Goal: Task Accomplishment & Management: Use online tool/utility

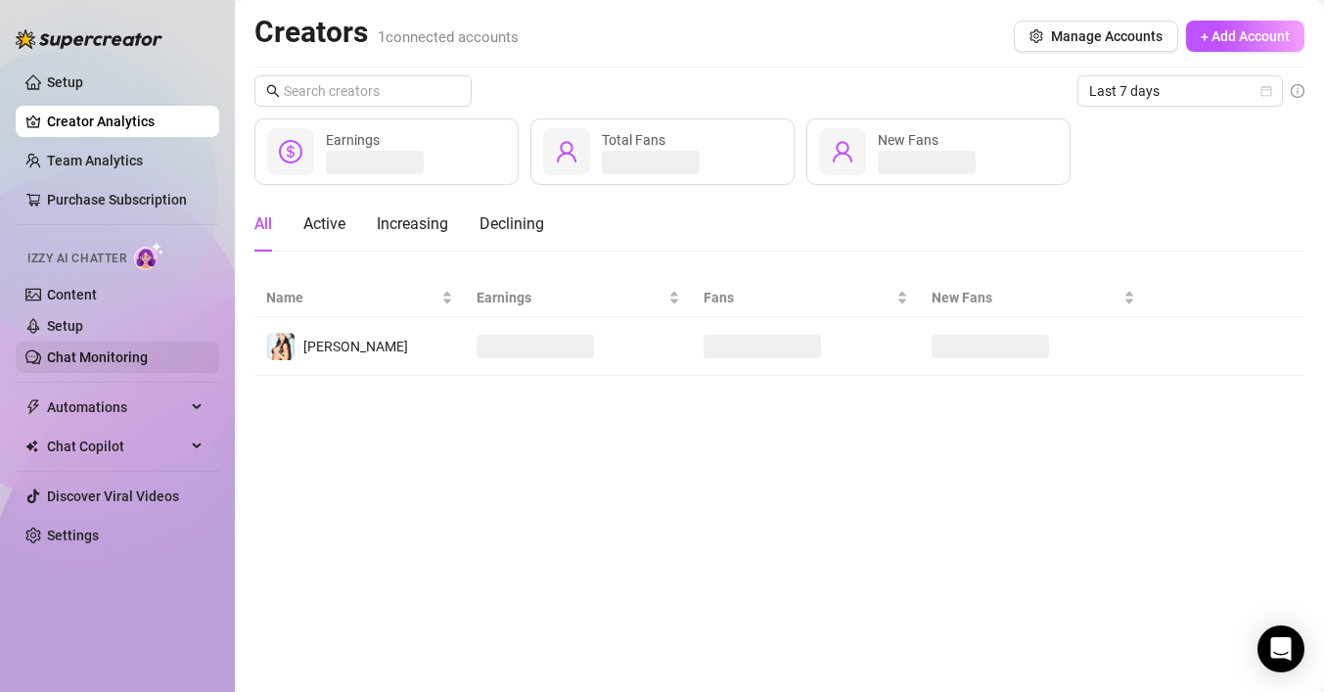
click at [148, 358] on link "Chat Monitoring" at bounding box center [97, 357] width 101 height 16
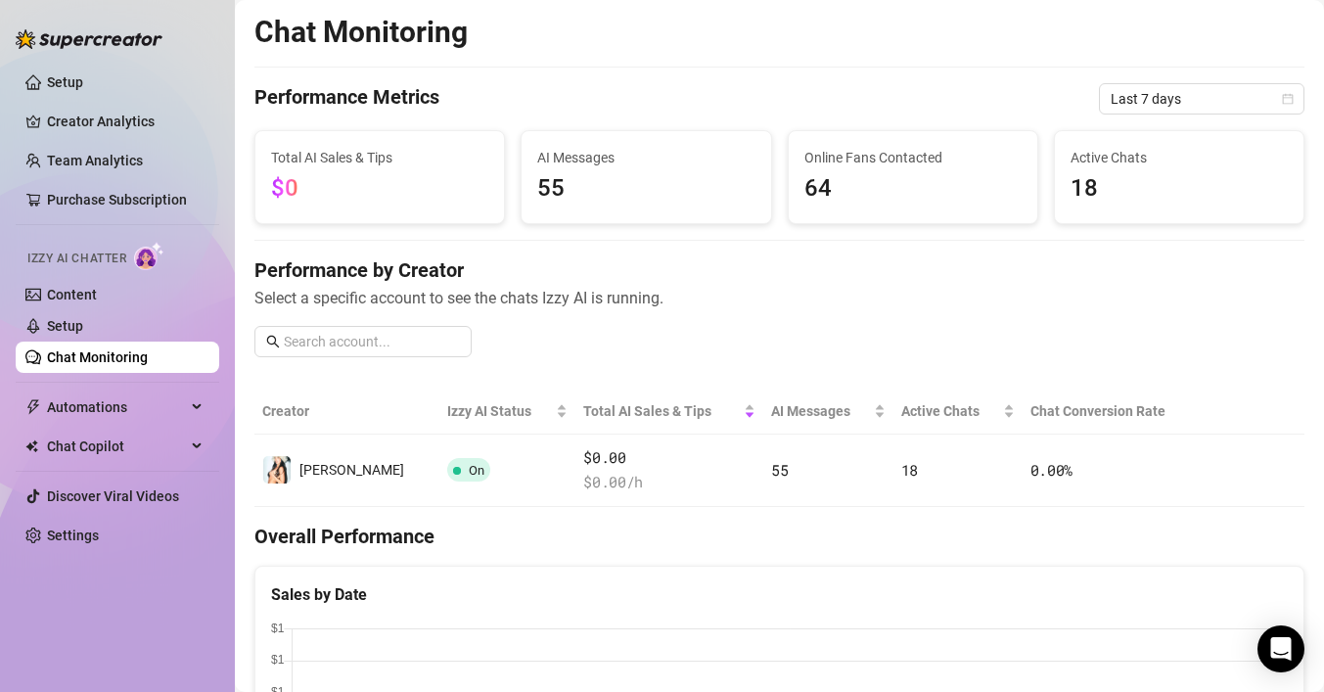
scroll to position [1, 0]
click at [186, 411] on div "Automations" at bounding box center [117, 406] width 203 height 31
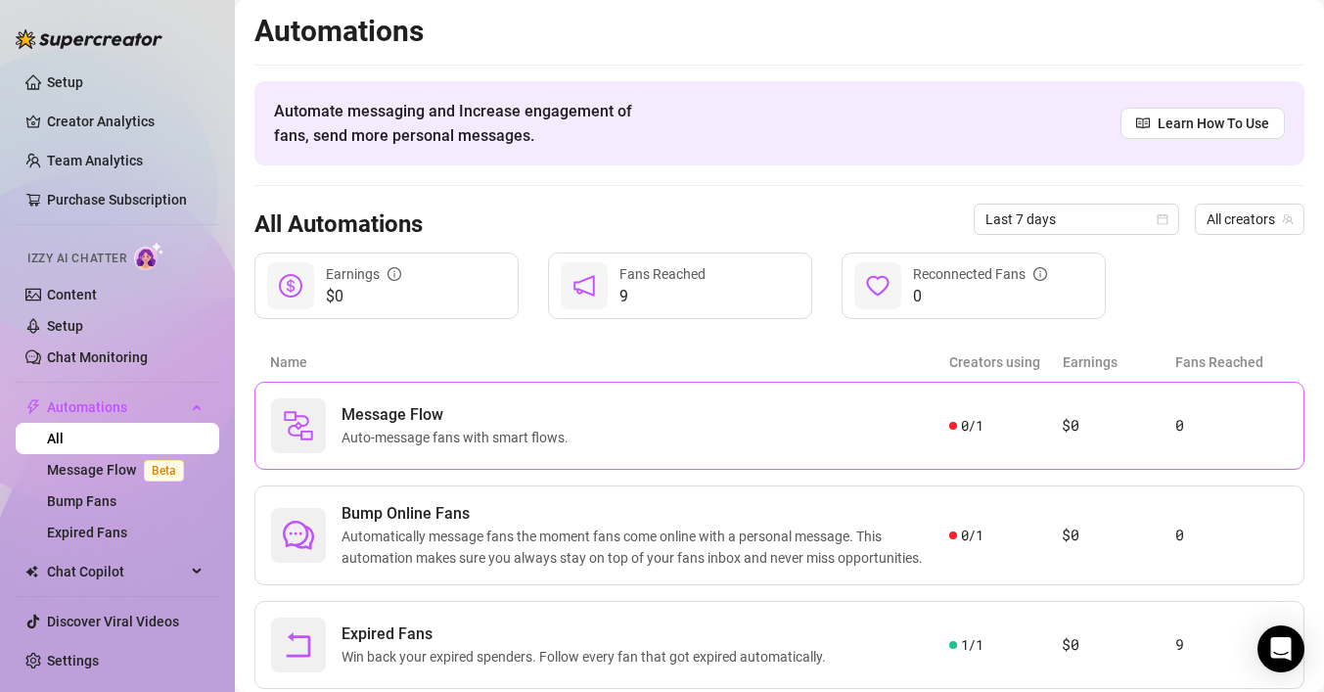
scroll to position [57, 0]
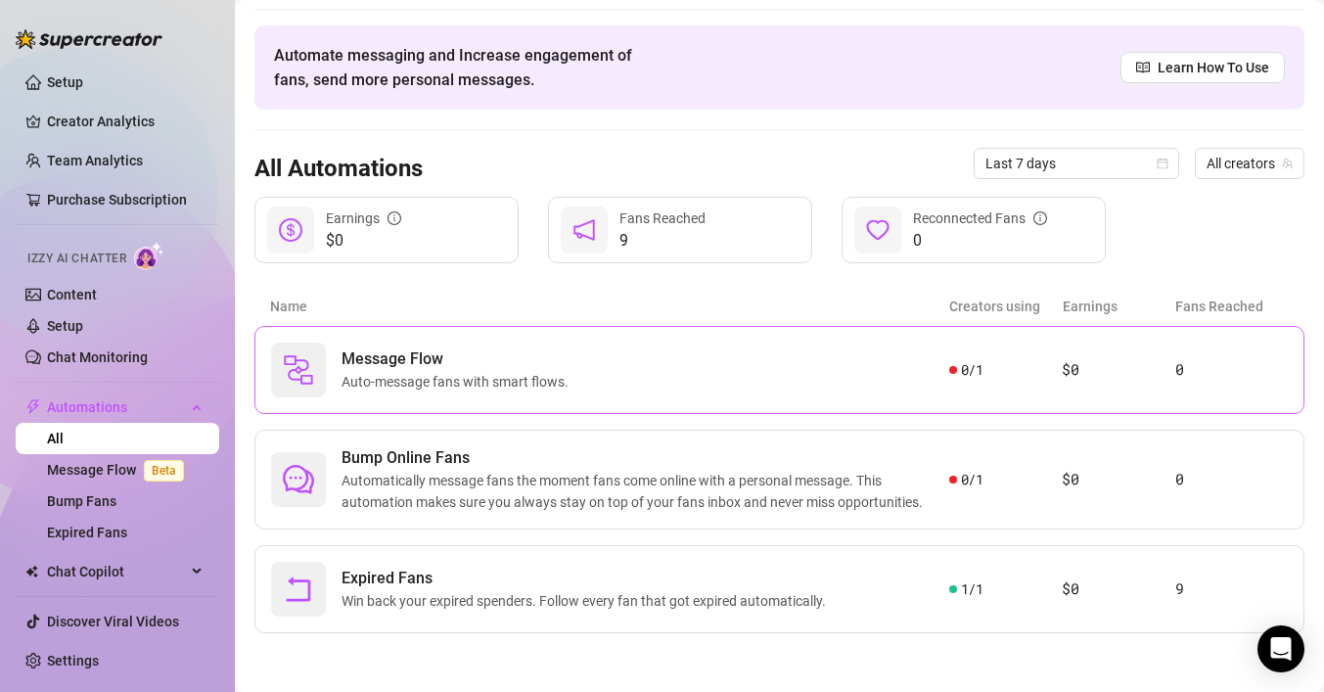
click at [541, 342] on div "Message Flow Auto-message fans with smart flows." at bounding box center [610, 369] width 678 height 55
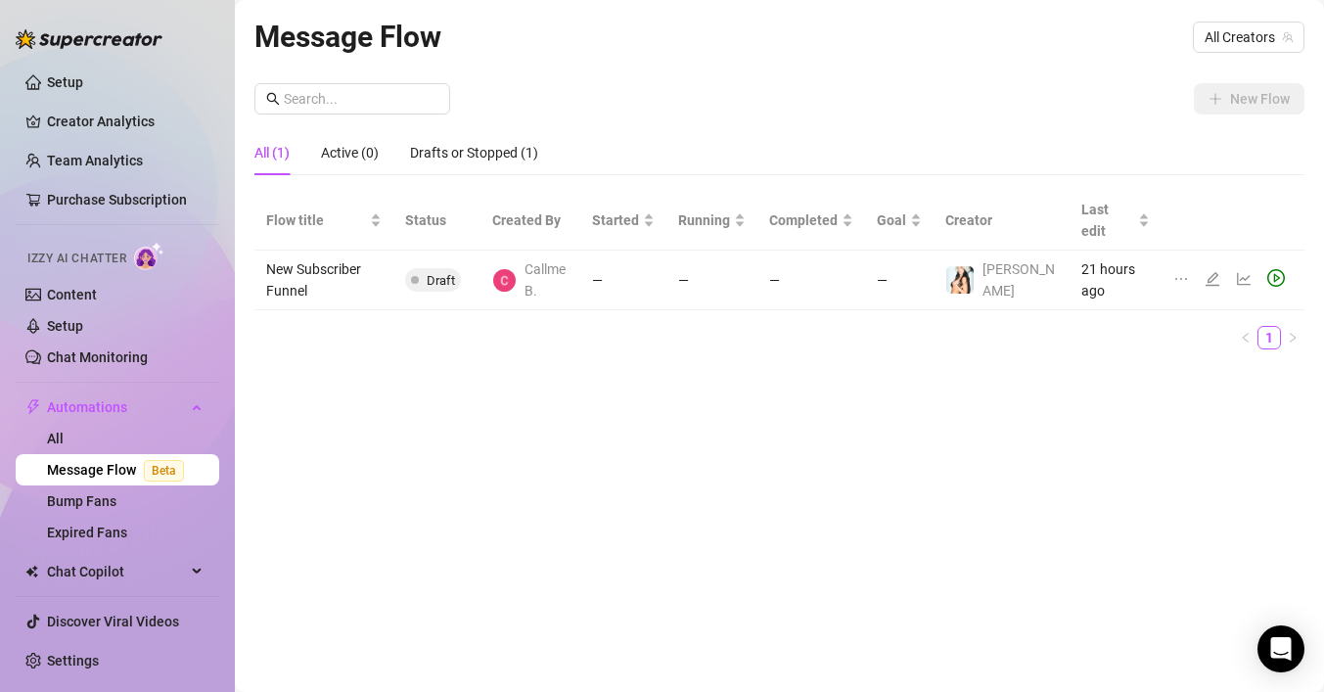
click at [337, 265] on td "New Subscriber Funnel" at bounding box center [323, 280] width 139 height 60
click at [300, 250] on td "New Subscriber Funnel" at bounding box center [323, 280] width 139 height 60
click at [287, 250] on td "New Subscriber Funnel" at bounding box center [323, 280] width 139 height 60
click at [321, 272] on td "New Subscriber Funnel" at bounding box center [323, 280] width 139 height 60
click at [281, 263] on td "New Subscriber Funnel" at bounding box center [323, 280] width 139 height 60
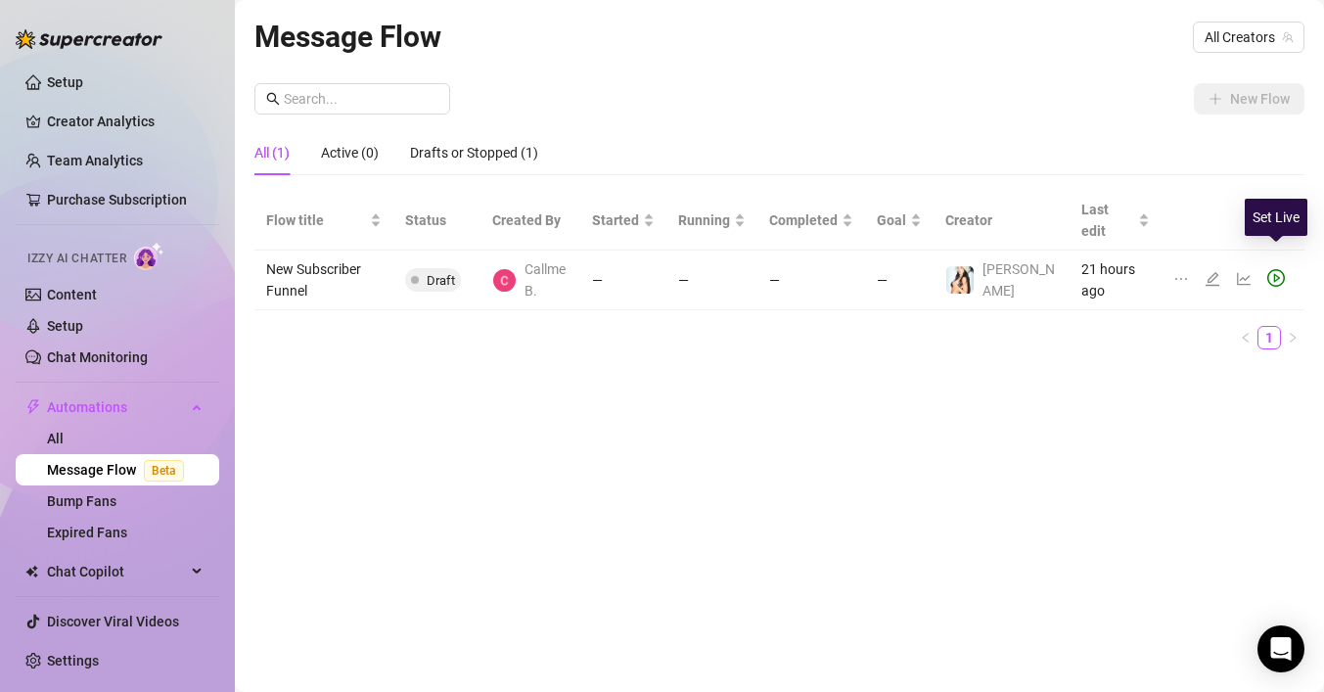
click at [1269, 269] on icon "play-circle" at bounding box center [1276, 278] width 18 height 18
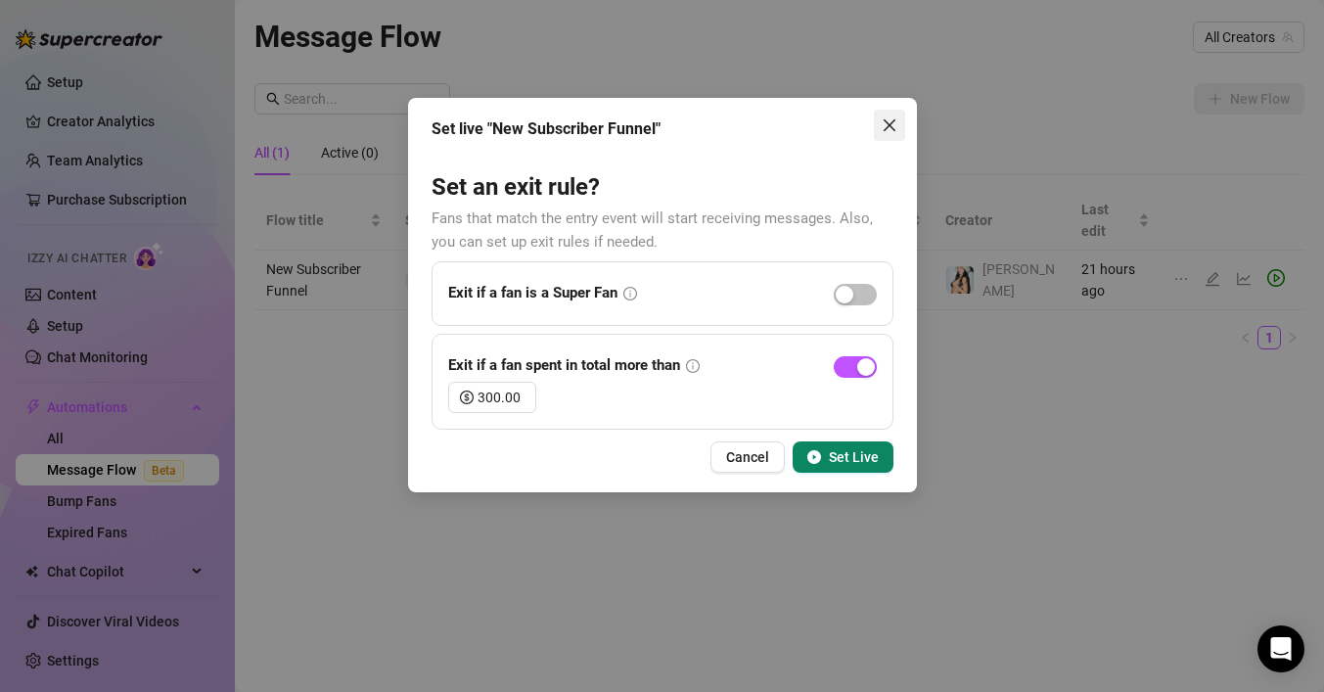
click at [892, 121] on icon "close" at bounding box center [888, 125] width 12 height 12
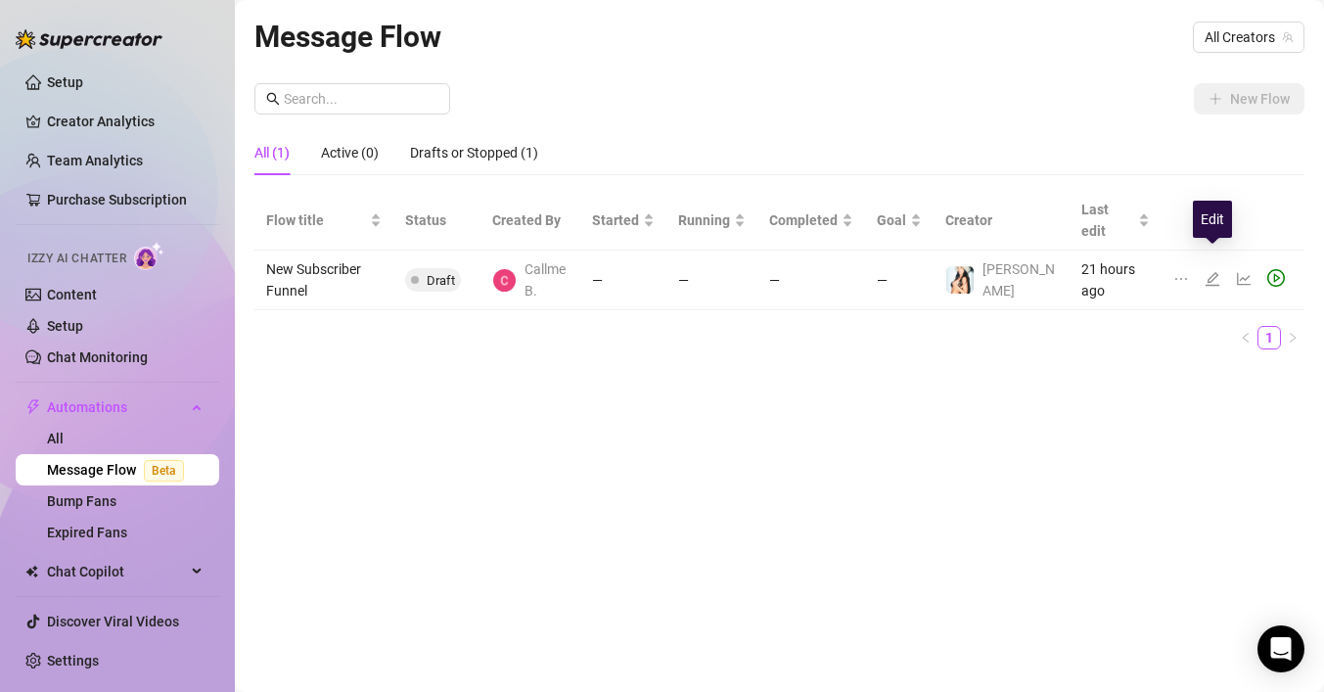
click at [1205, 271] on icon "edit" at bounding box center [1212, 279] width 16 height 16
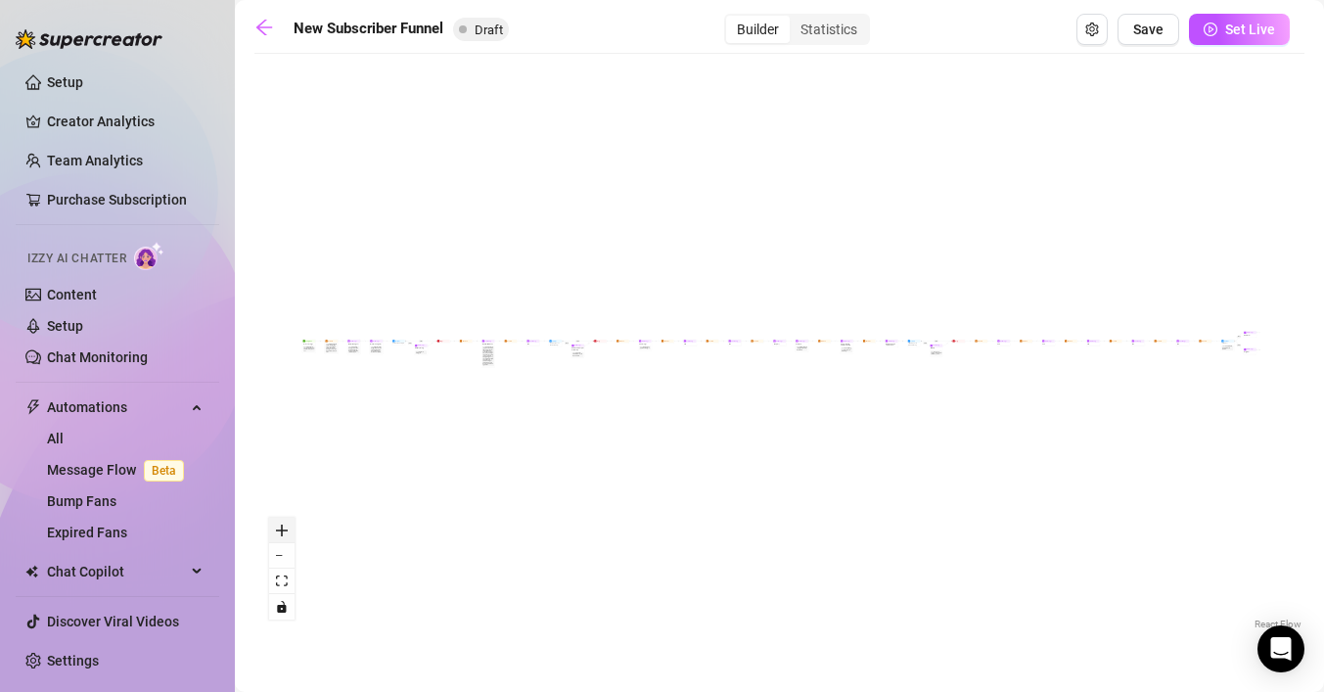
click at [282, 531] on icon "zoom in" at bounding box center [282, 530] width 12 height 12
drag, startPoint x: 317, startPoint y: 412, endPoint x: 599, endPoint y: 410, distance: 281.8
click at [599, 410] on div "If True If True If True If False If False If False If True If False Merge Merge…" at bounding box center [779, 349] width 1050 height 570
click at [282, 531] on icon "zoom in" at bounding box center [282, 530] width 12 height 12
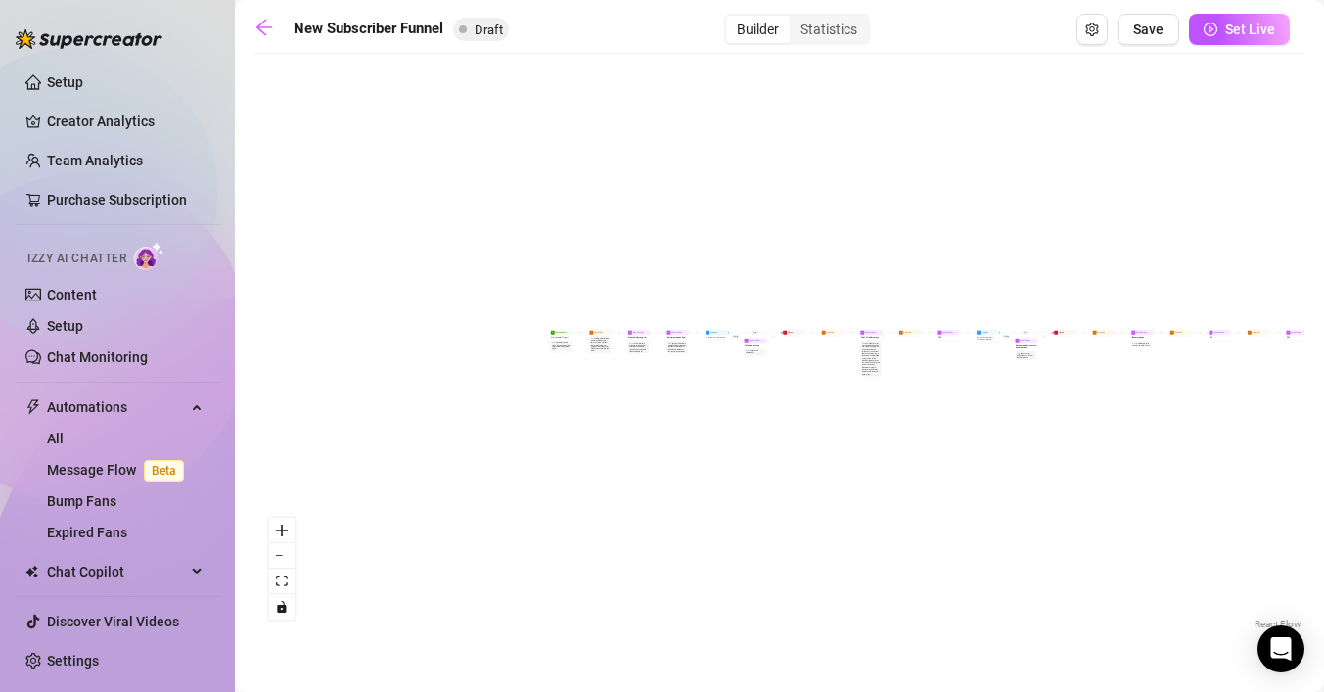
drag, startPoint x: 334, startPoint y: 404, endPoint x: 464, endPoint y: 423, distance: 131.4
click at [514, 405] on div "If True If True If True If False If False If False If True If False Merge Merge…" at bounding box center [779, 349] width 1050 height 570
click at [285, 535] on button "zoom in" at bounding box center [281, 530] width 25 height 25
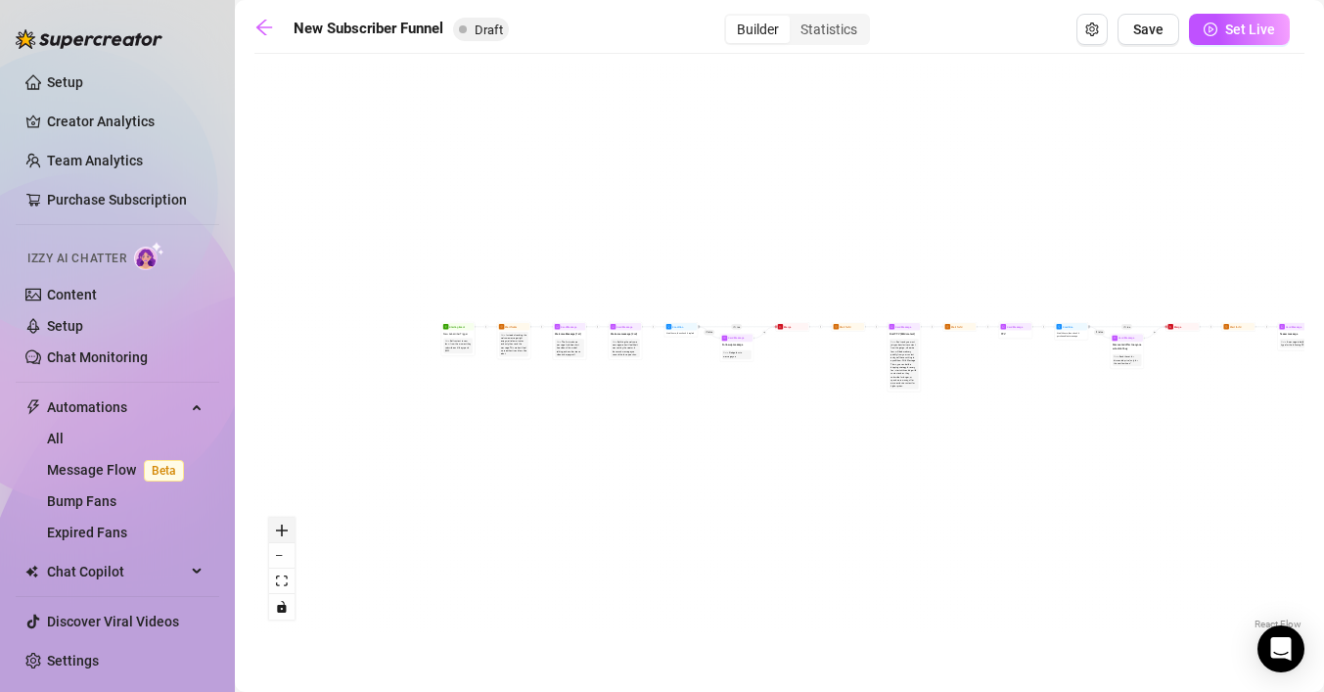
click at [285, 535] on button "zoom in" at bounding box center [281, 530] width 25 height 25
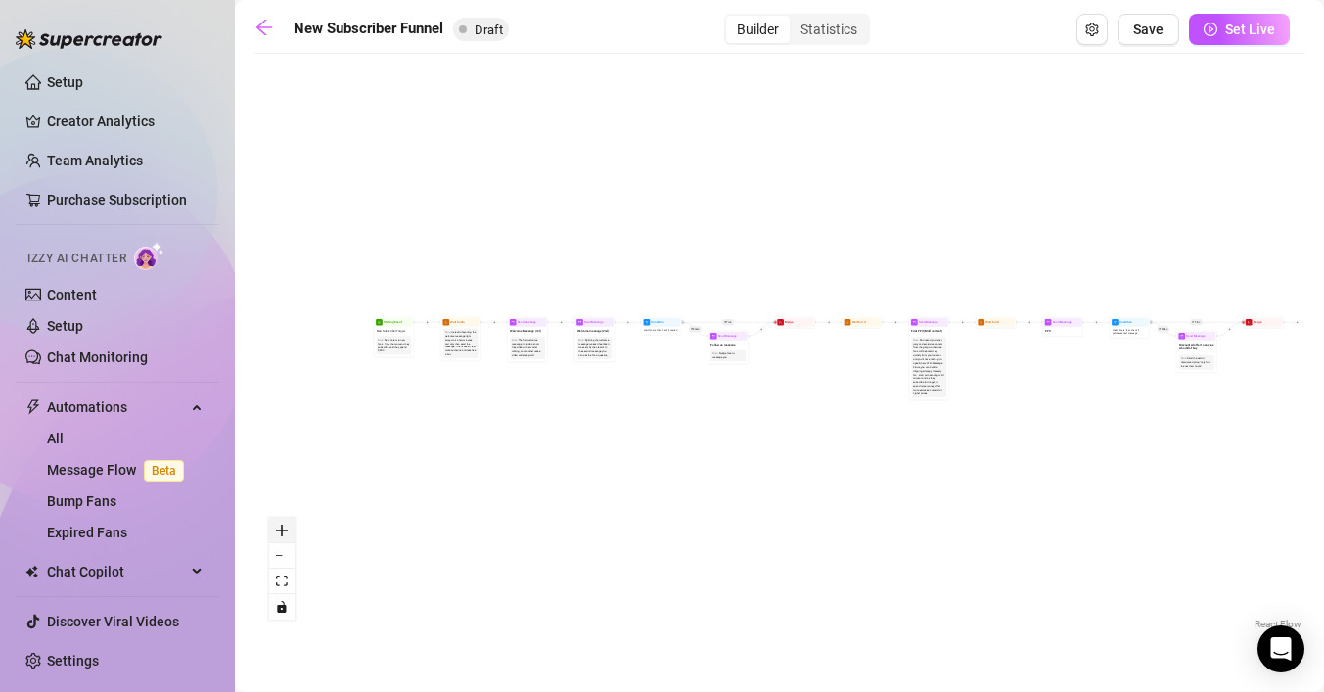
click at [285, 535] on button "zoom in" at bounding box center [281, 530] width 25 height 25
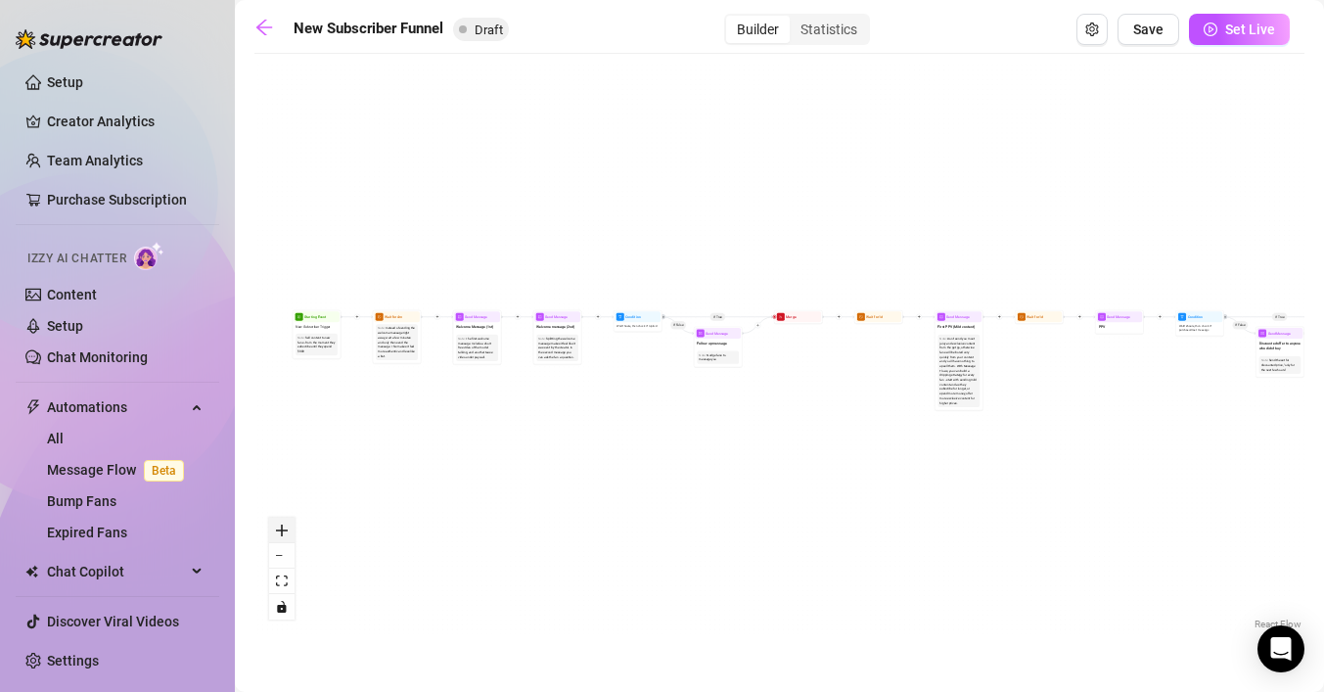
click at [285, 535] on button "zoom in" at bounding box center [281, 530] width 25 height 25
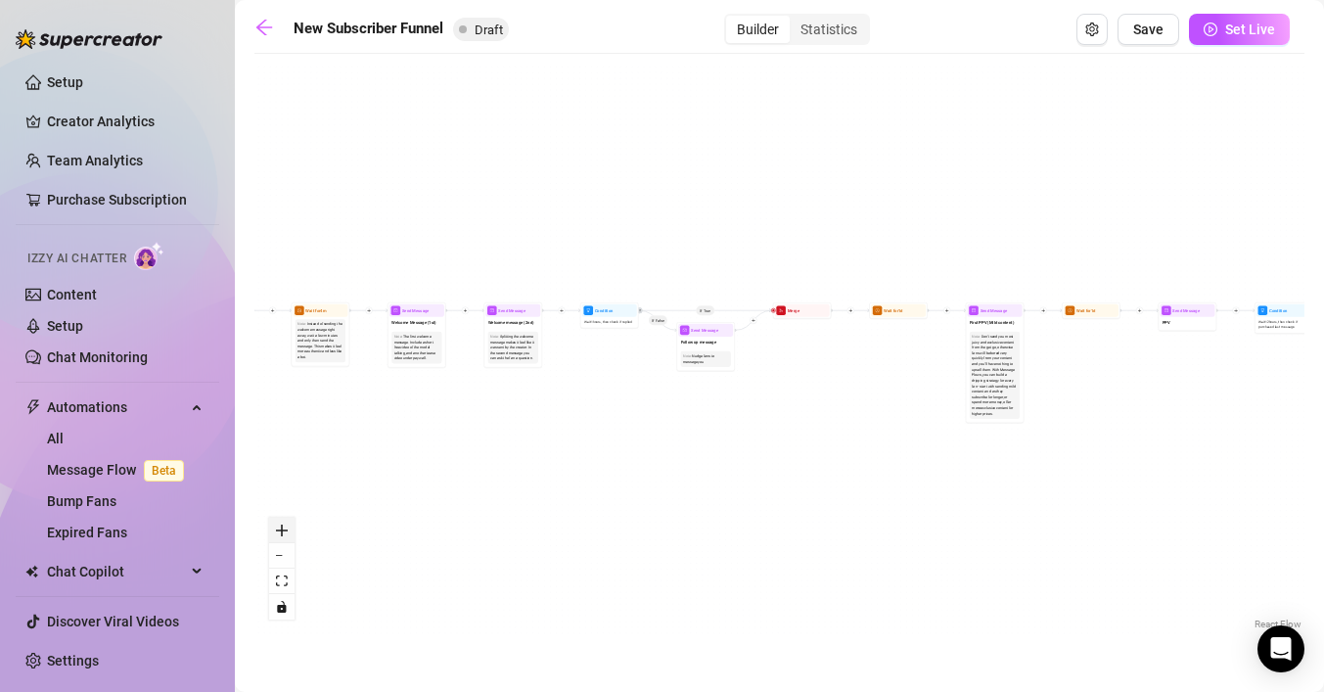
click at [285, 535] on button "zoom in" at bounding box center [281, 530] width 25 height 25
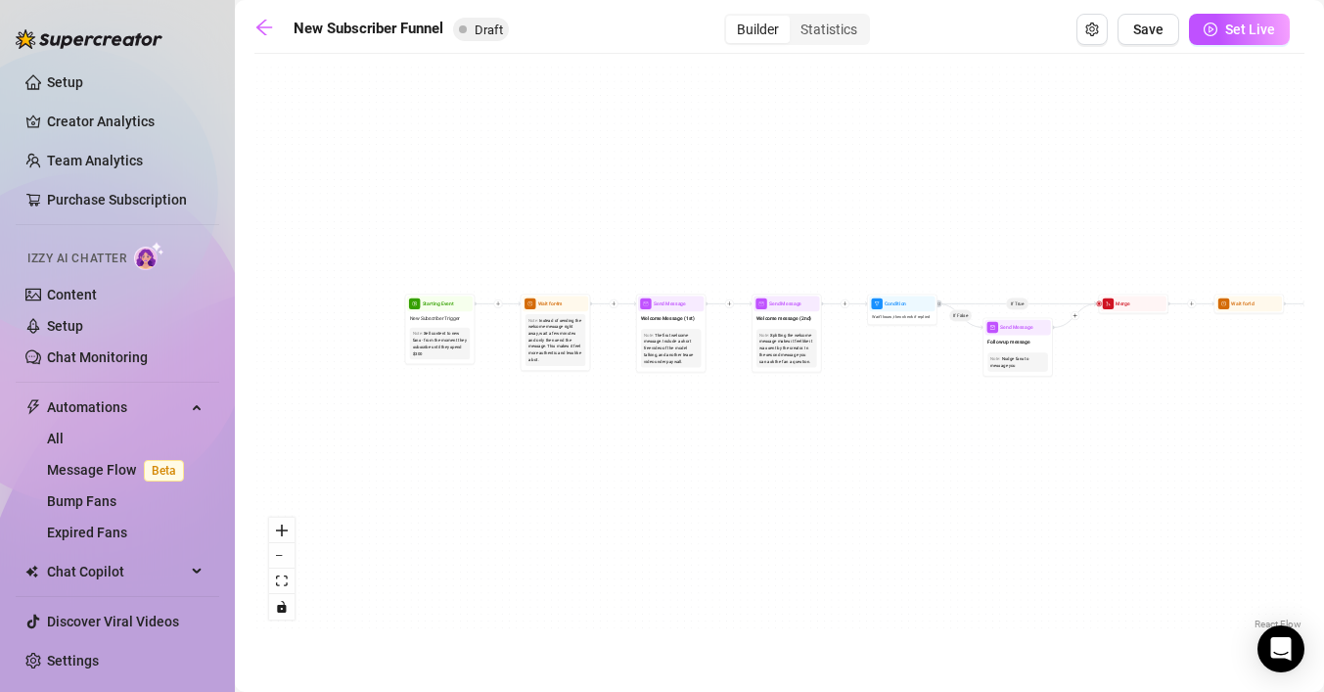
drag, startPoint x: 273, startPoint y: 457, endPoint x: 657, endPoint y: 471, distance: 384.7
click at [656, 471] on div "If True If True If True If False If False If False If True If False Merge Merge…" at bounding box center [779, 349] width 1050 height 570
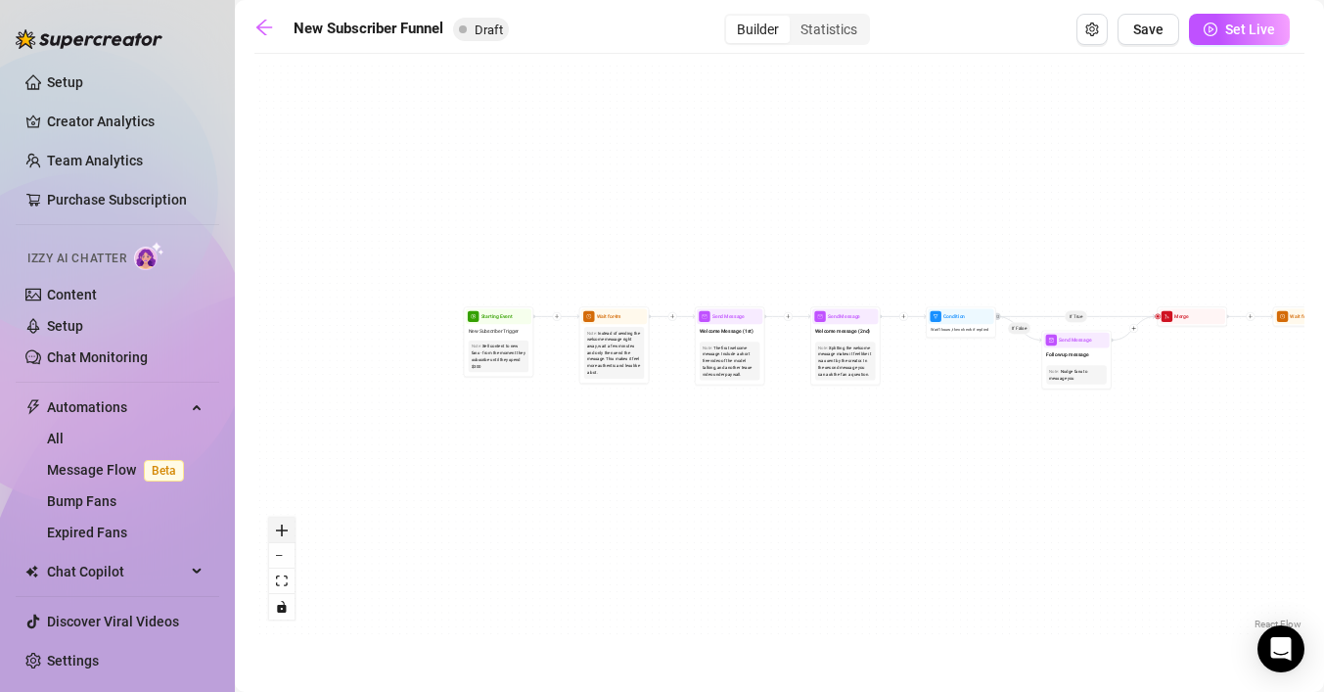
click at [274, 525] on button "zoom in" at bounding box center [281, 530] width 25 height 25
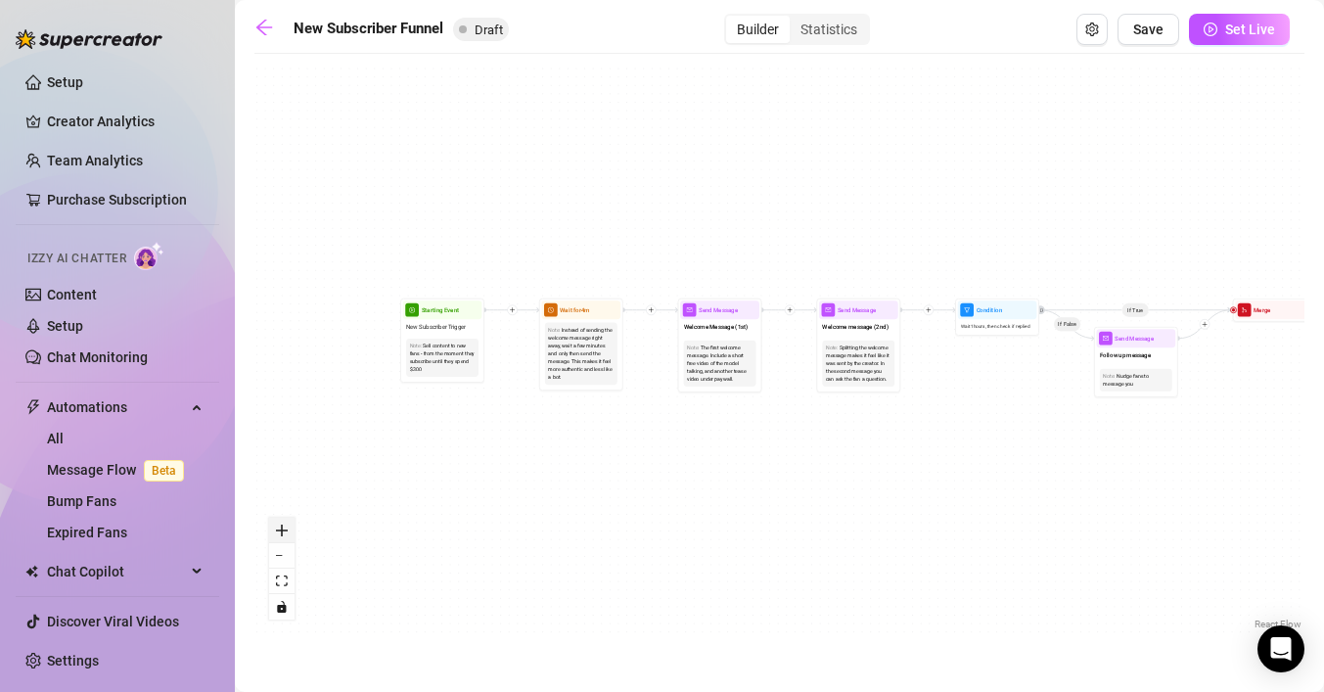
click at [274, 525] on button "zoom in" at bounding box center [281, 530] width 25 height 25
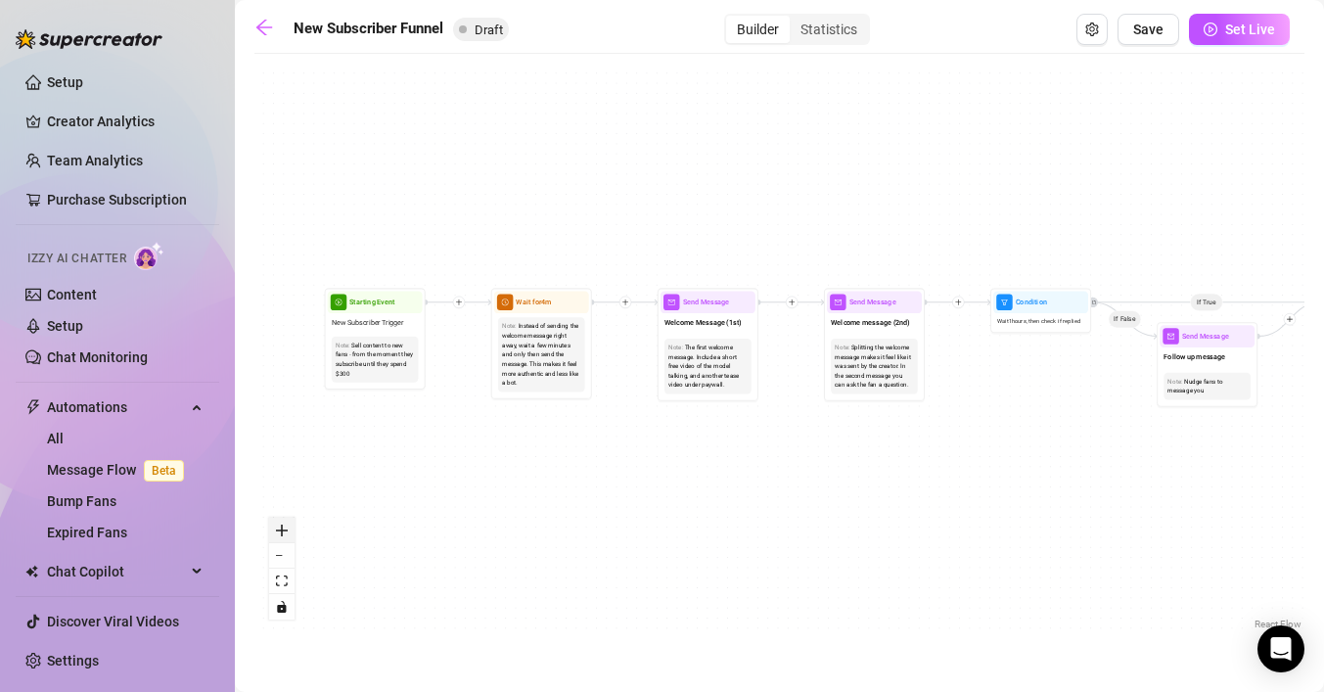
click at [274, 525] on button "zoom in" at bounding box center [281, 530] width 25 height 25
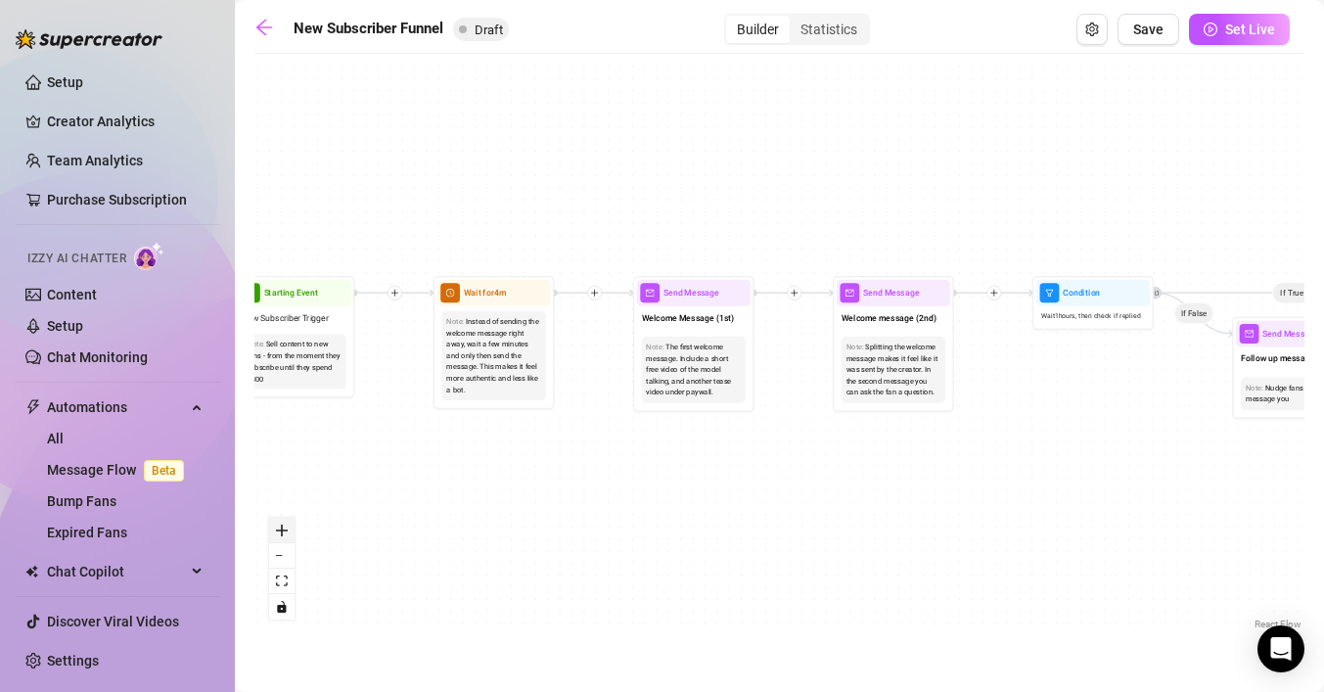
click at [274, 525] on button "zoom in" at bounding box center [281, 530] width 25 height 25
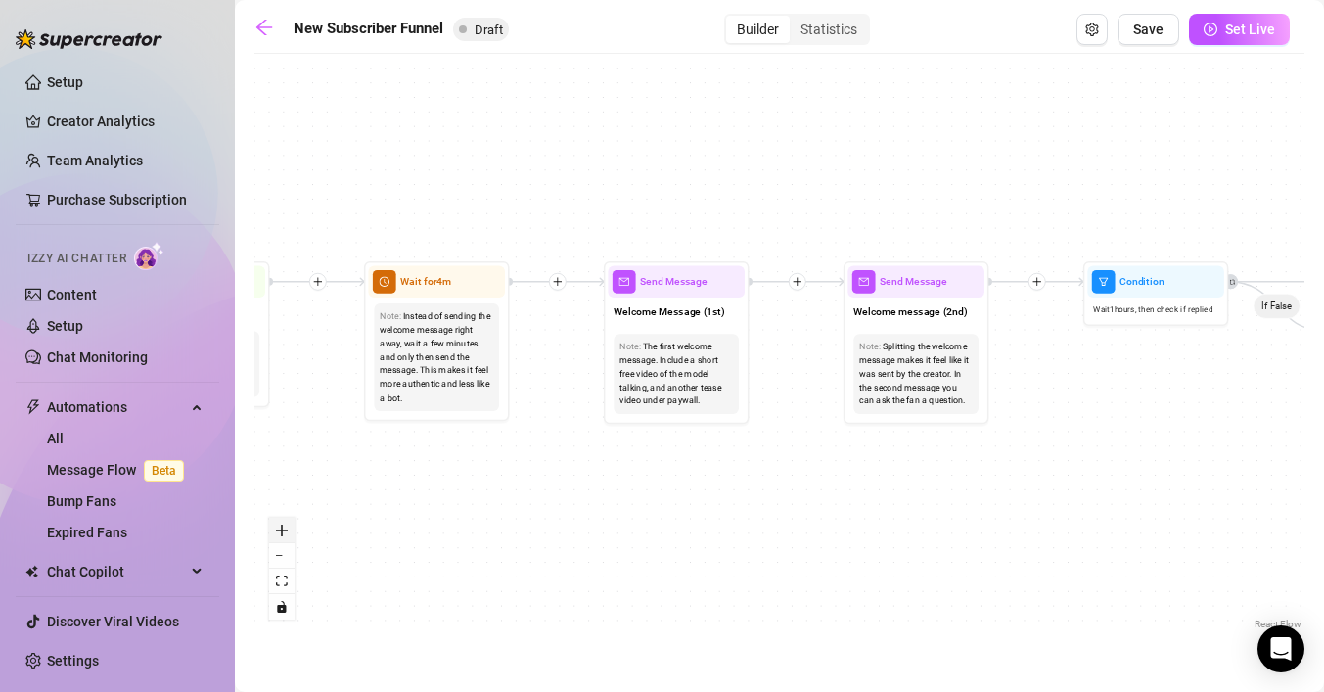
click at [274, 525] on button "zoom in" at bounding box center [281, 530] width 25 height 25
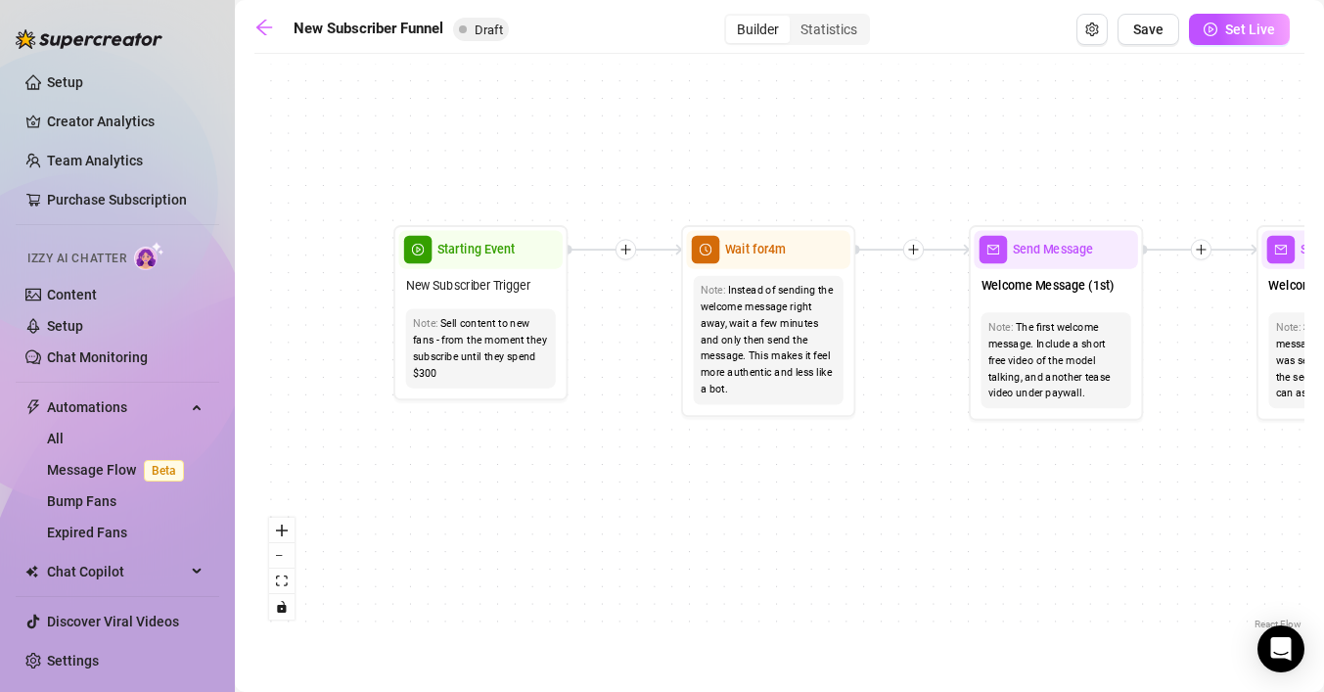
drag, startPoint x: 329, startPoint y: 489, endPoint x: 727, endPoint y: 472, distance: 398.6
click at [727, 472] on div "If True If True If True If False If False If False If True If False Merge Merge…" at bounding box center [779, 349] width 1050 height 570
click at [279, 534] on icon "zoom in" at bounding box center [282, 530] width 12 height 12
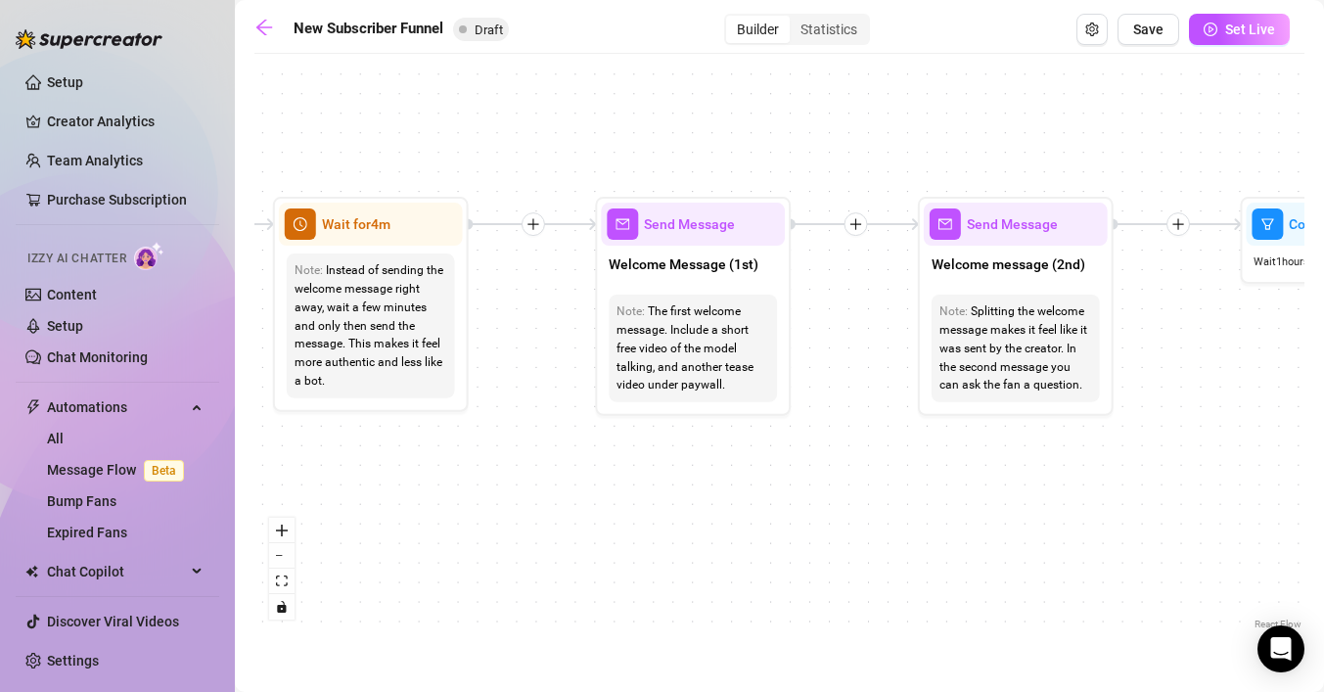
drag, startPoint x: 735, startPoint y: 489, endPoint x: 338, endPoint y: 475, distance: 397.5
click at [338, 475] on div "If True If True If True If False If False If False If True If False Merge Merge…" at bounding box center [779, 349] width 1050 height 570
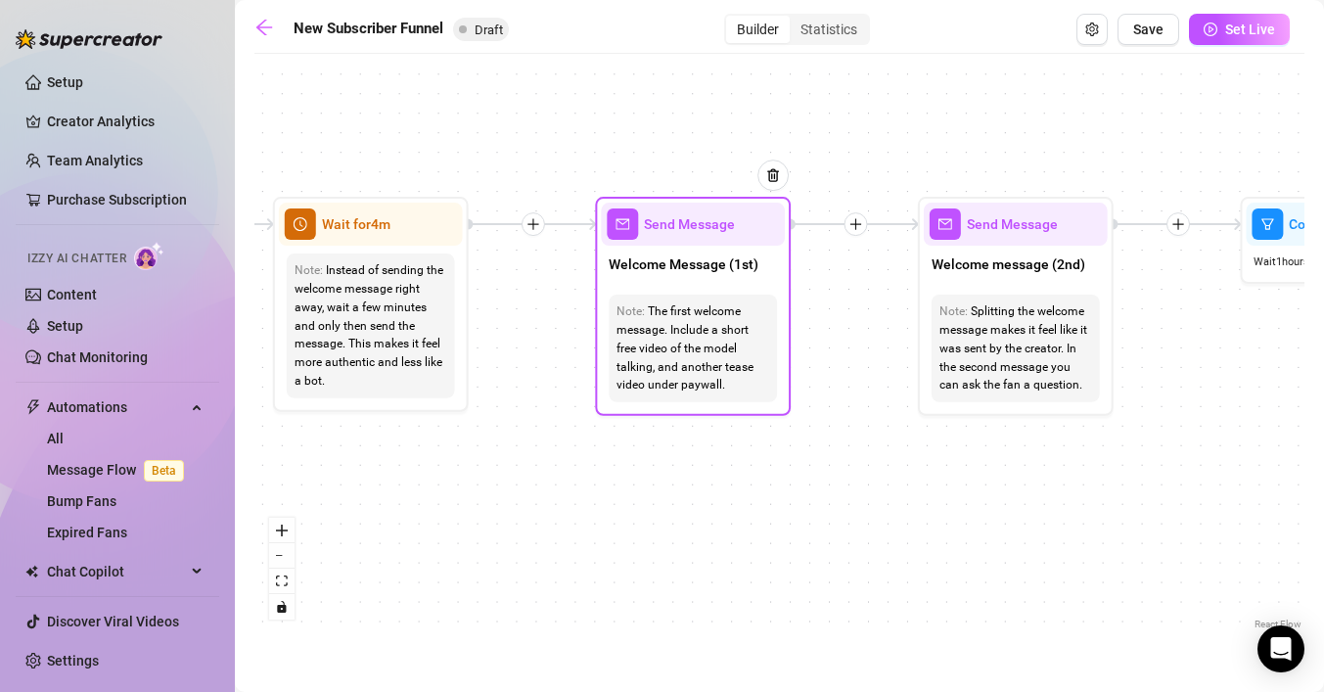
click at [705, 378] on div "The first welcome message. Include a short free video of the model talking, and…" at bounding box center [692, 348] width 153 height 92
click at [730, 358] on div "The first welcome message. Include a short free video of the model talking, and…" at bounding box center [692, 348] width 153 height 92
click at [715, 326] on div "The first welcome message. Include a short free video of the model talking, and…" at bounding box center [692, 348] width 153 height 92
click at [681, 231] on span "Send Message" at bounding box center [689, 224] width 91 height 22
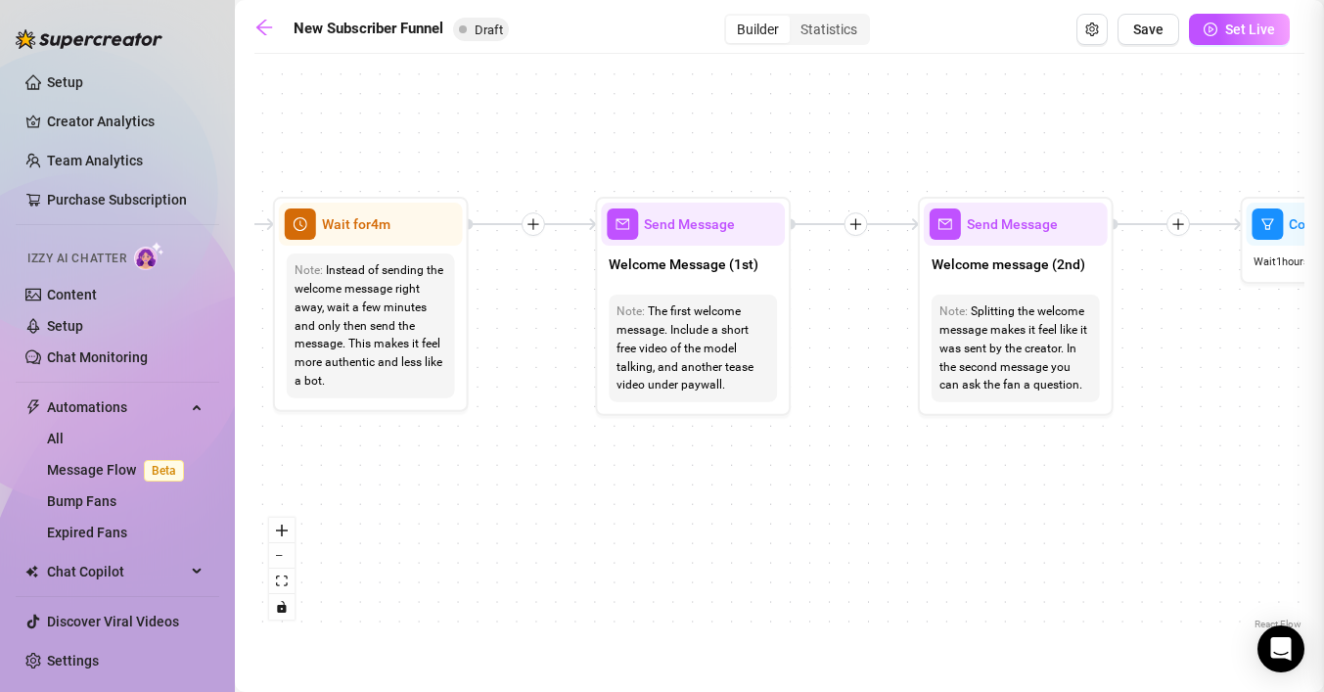
type textarea "First part of the welcome message"
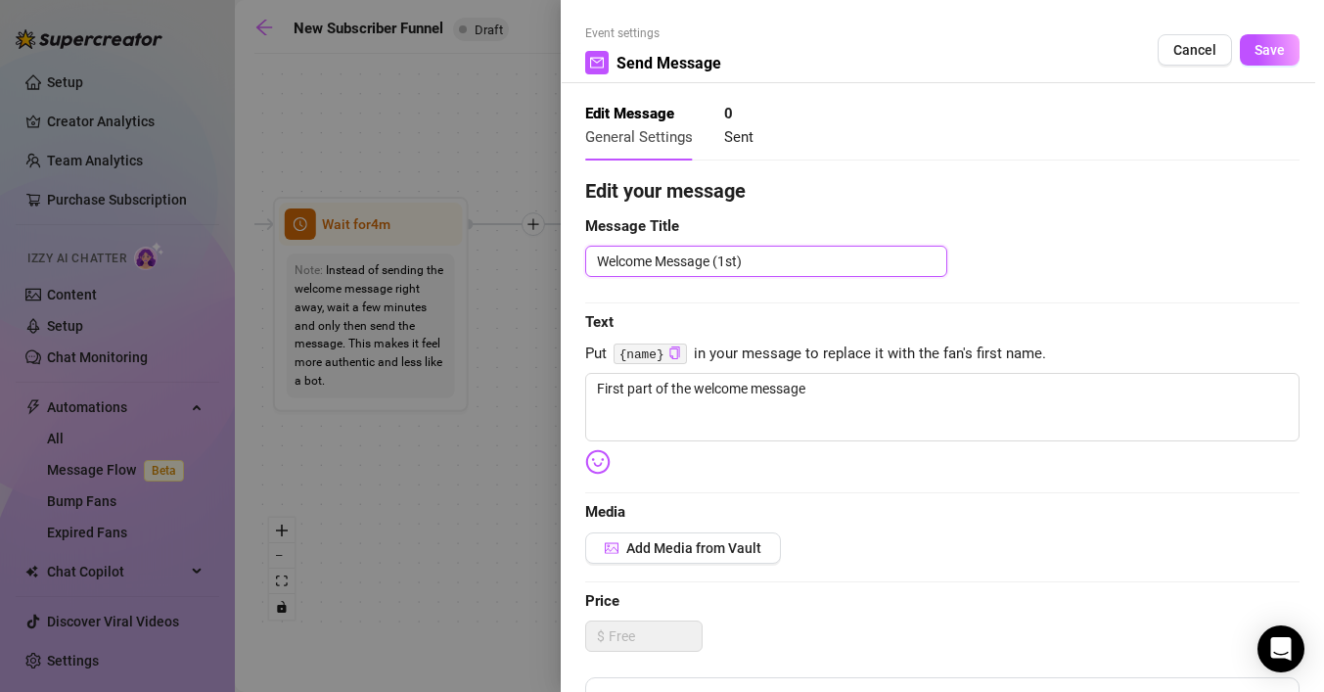
click at [762, 259] on textarea "Welcome Message (1st)" at bounding box center [766, 261] width 362 height 31
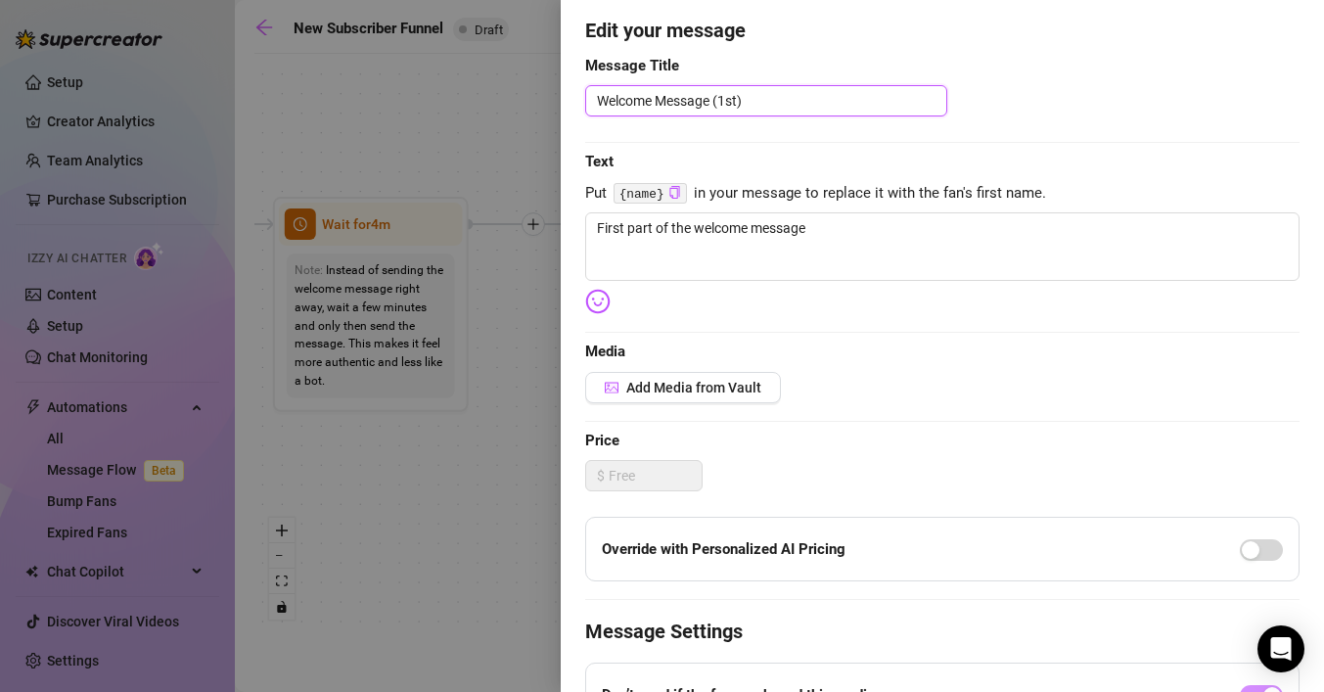
scroll to position [164, 0]
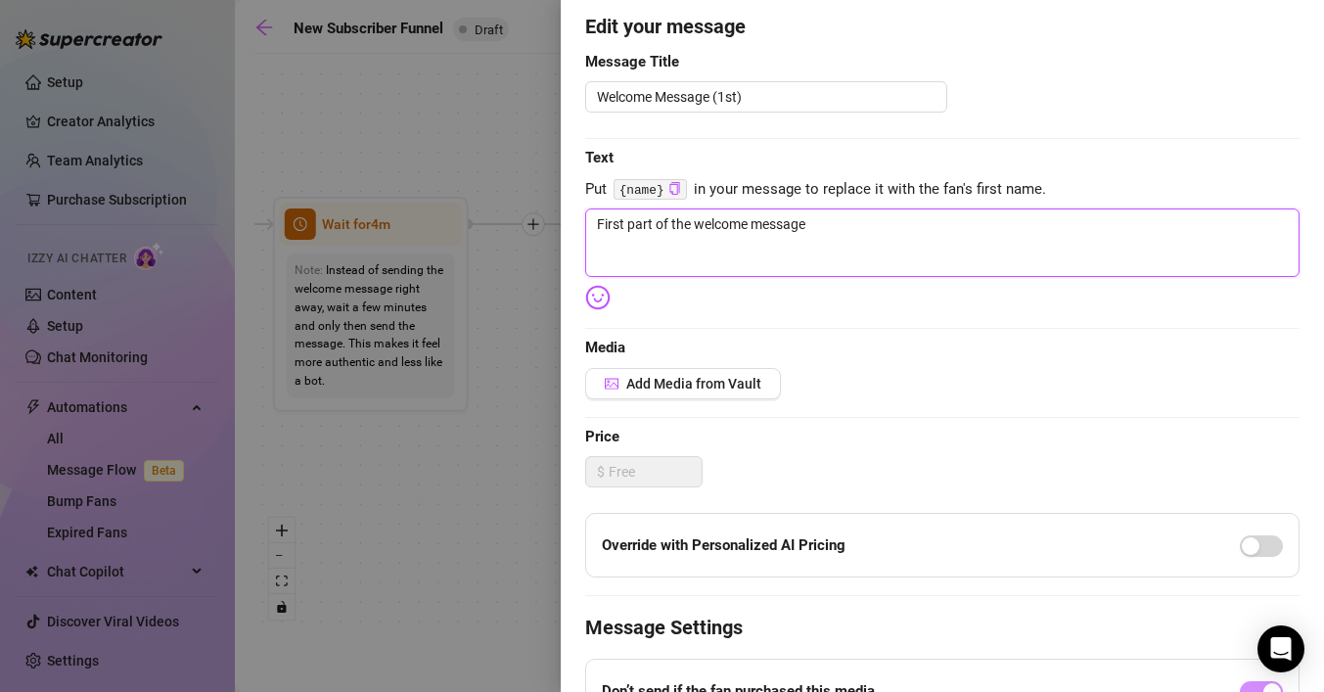
click at [861, 253] on textarea "First part of the welcome message" at bounding box center [942, 242] width 714 height 68
drag, startPoint x: 850, startPoint y: 216, endPoint x: 526, endPoint y: 223, distance: 323.9
click at [526, 223] on div "Event settings Send Message Cancel Save Edit Message General Settings 0 Sent Ed…" at bounding box center [662, 346] width 1324 height 692
type textarea "Write your message here"
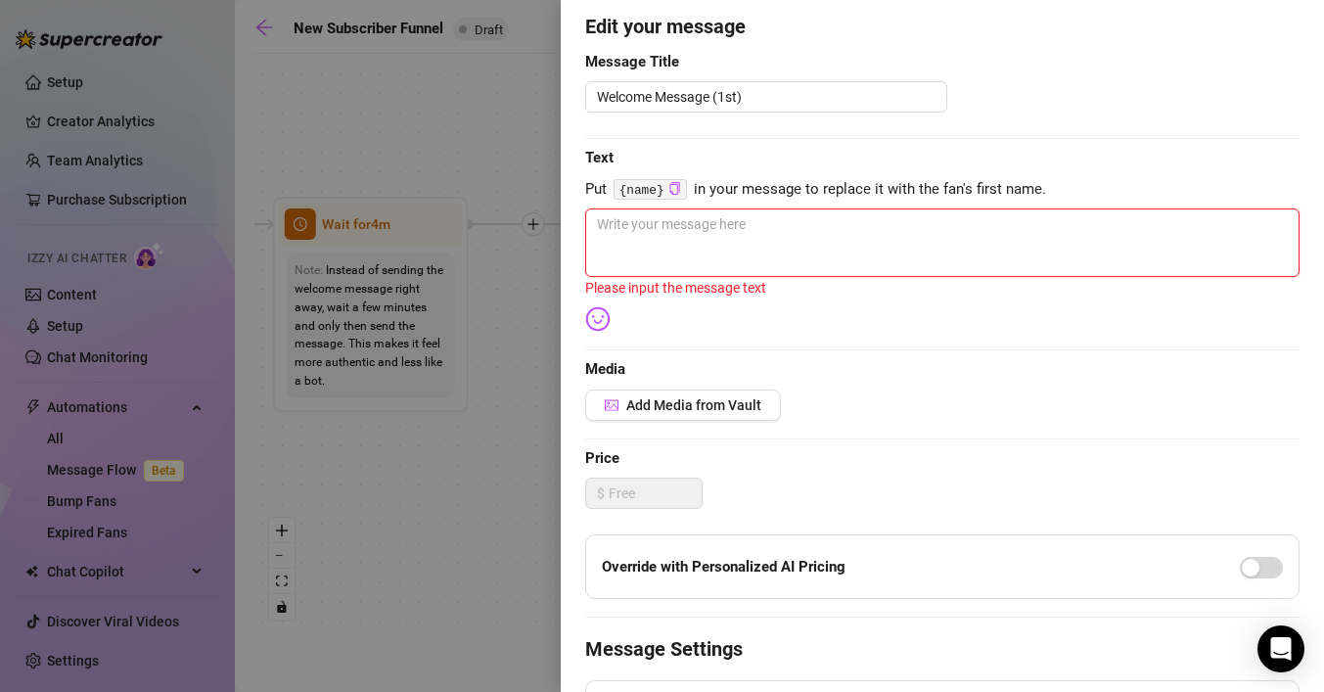
paste textarea "Hi babe 💋 thanks for subscribing and joining my little smoke-filled corner. I’m…"
type textarea "Hi babe 💋 thanks for subscribing and joining my little smoke-filled corner. I’m…"
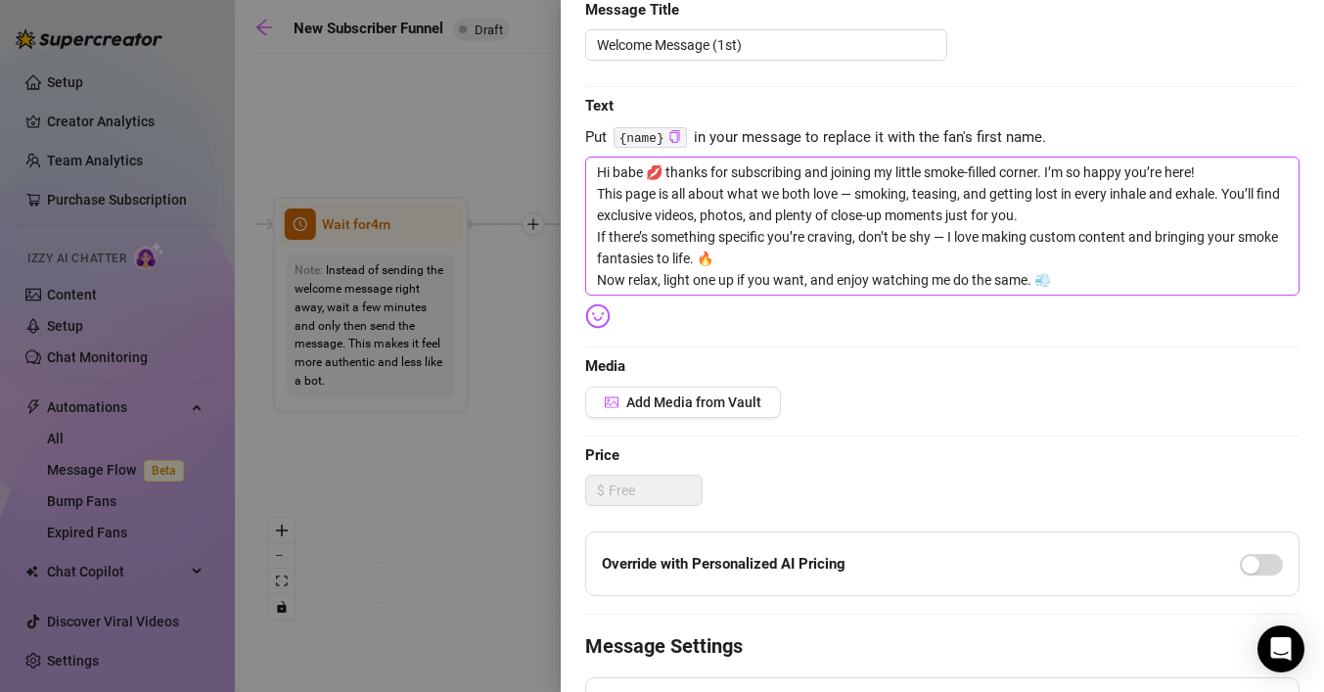
scroll to position [225, 0]
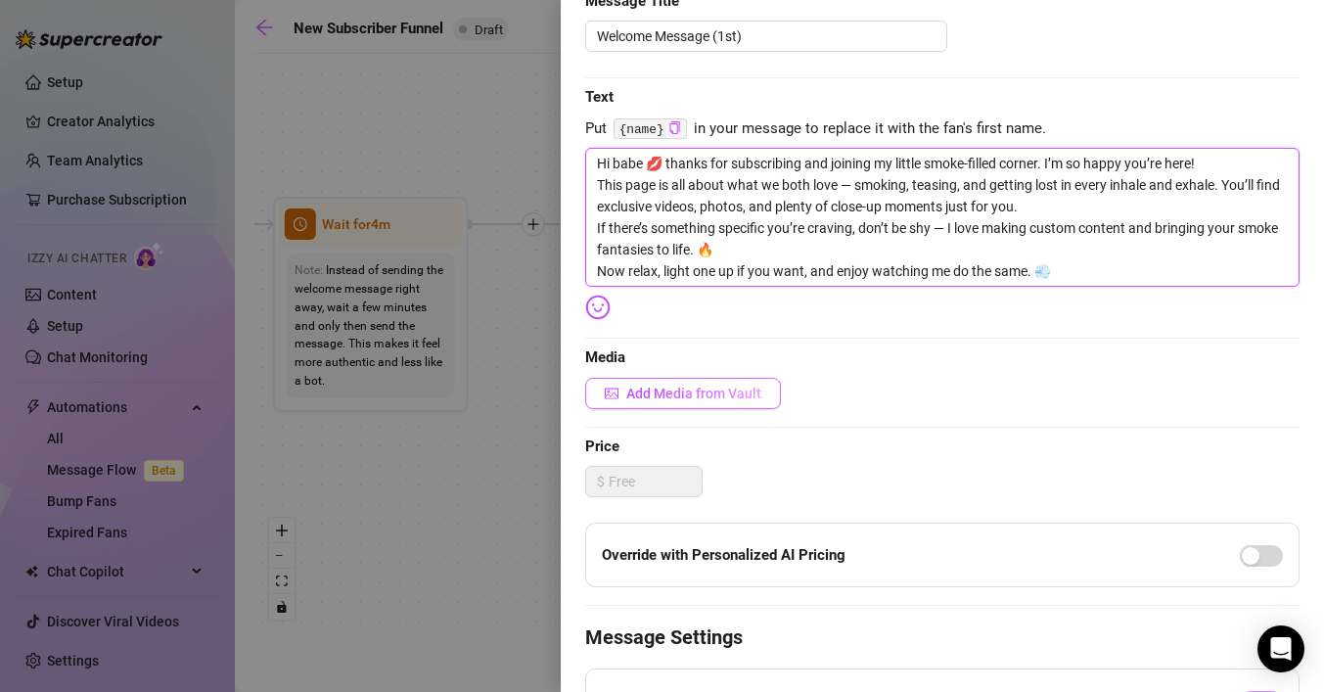
type textarea "Hi babe 💋 thanks for subscribing and joining my little smoke-filled corner. I’m…"
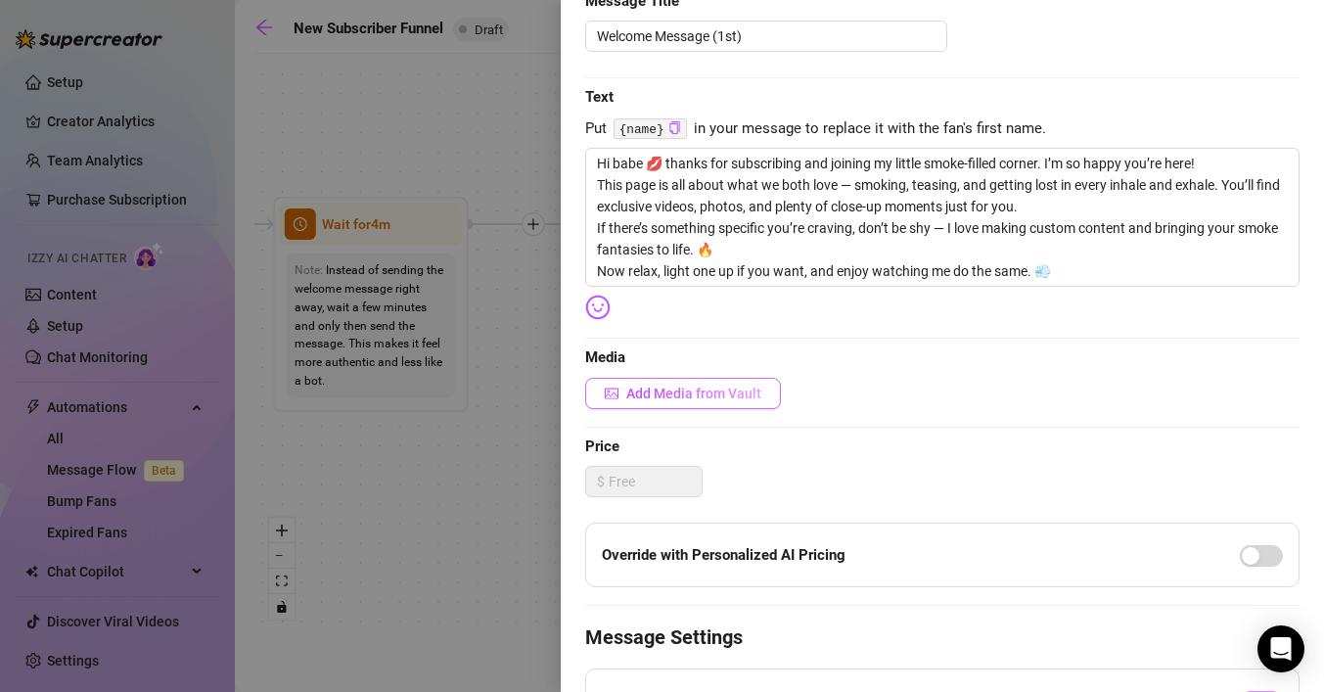
click at [657, 392] on span "Add Media from Vault" at bounding box center [693, 393] width 135 height 16
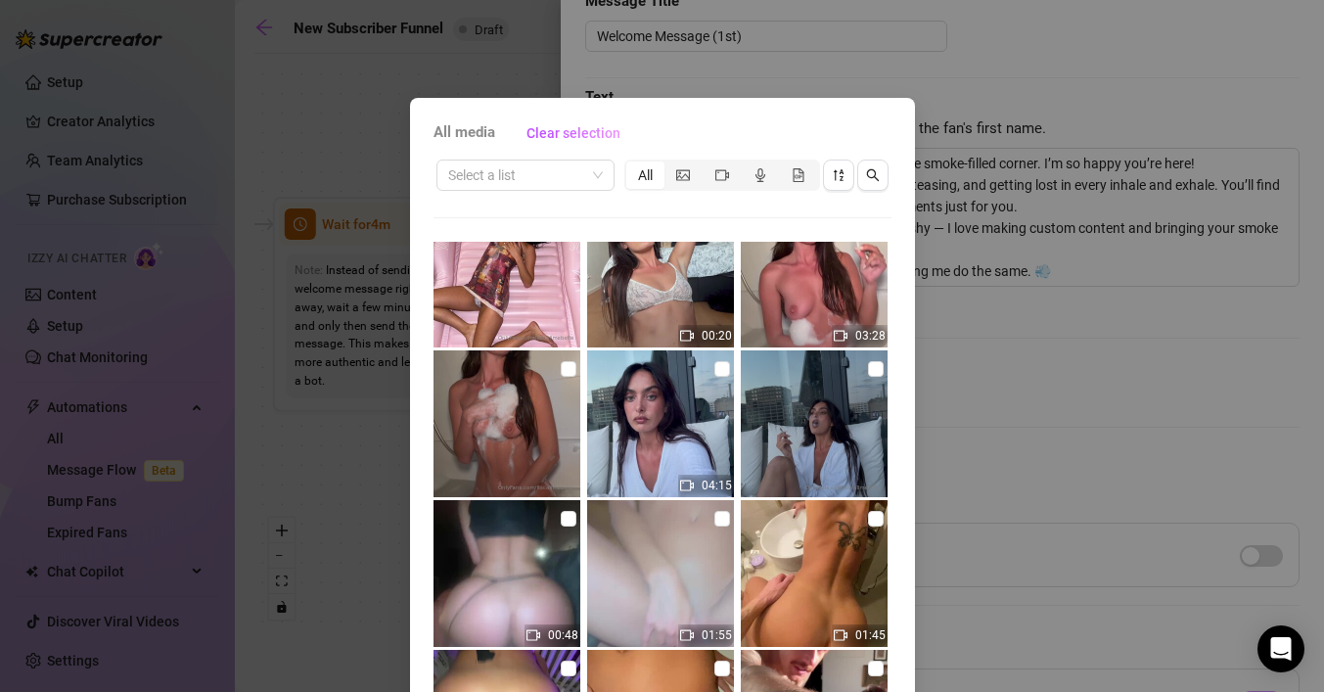
scroll to position [382, 0]
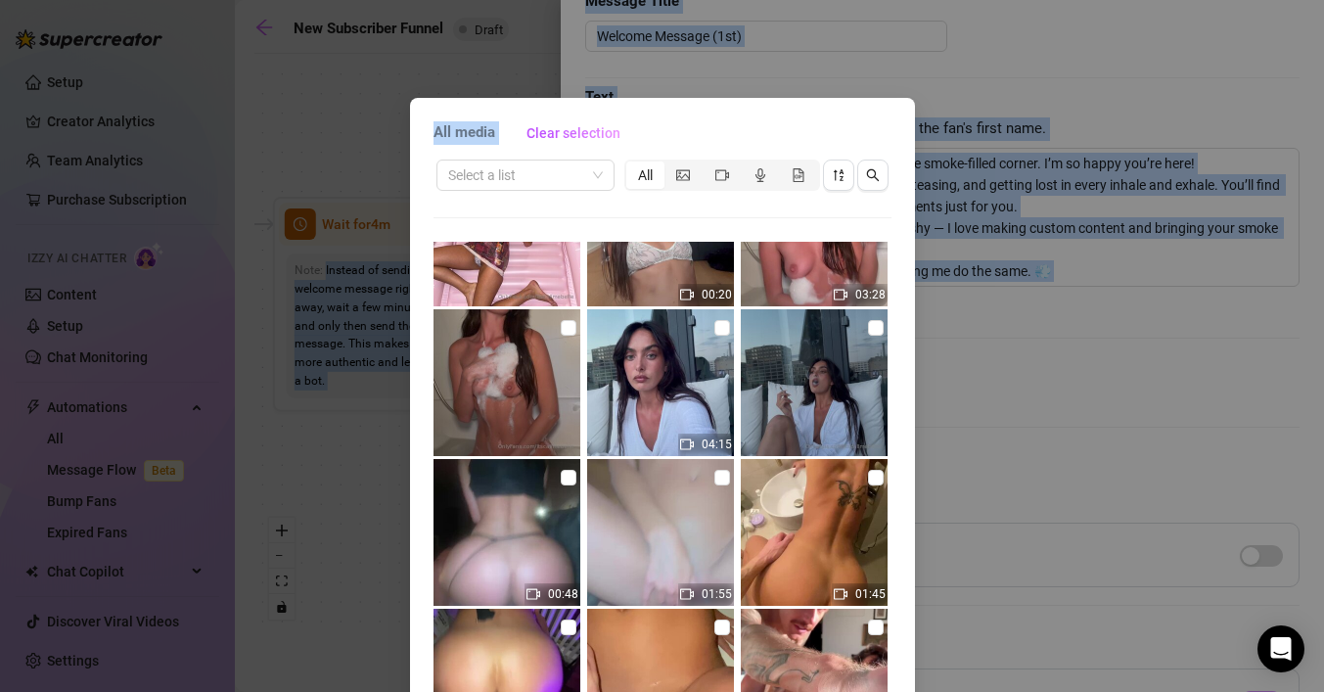
drag, startPoint x: 798, startPoint y: 115, endPoint x: 806, endPoint y: -104, distance: 219.3
click at [806, 0] on html "Setup Creator Analytics Team Analytics Purchase Subscription Izzy AI Chatter Co…" at bounding box center [662, 346] width 1324 height 692
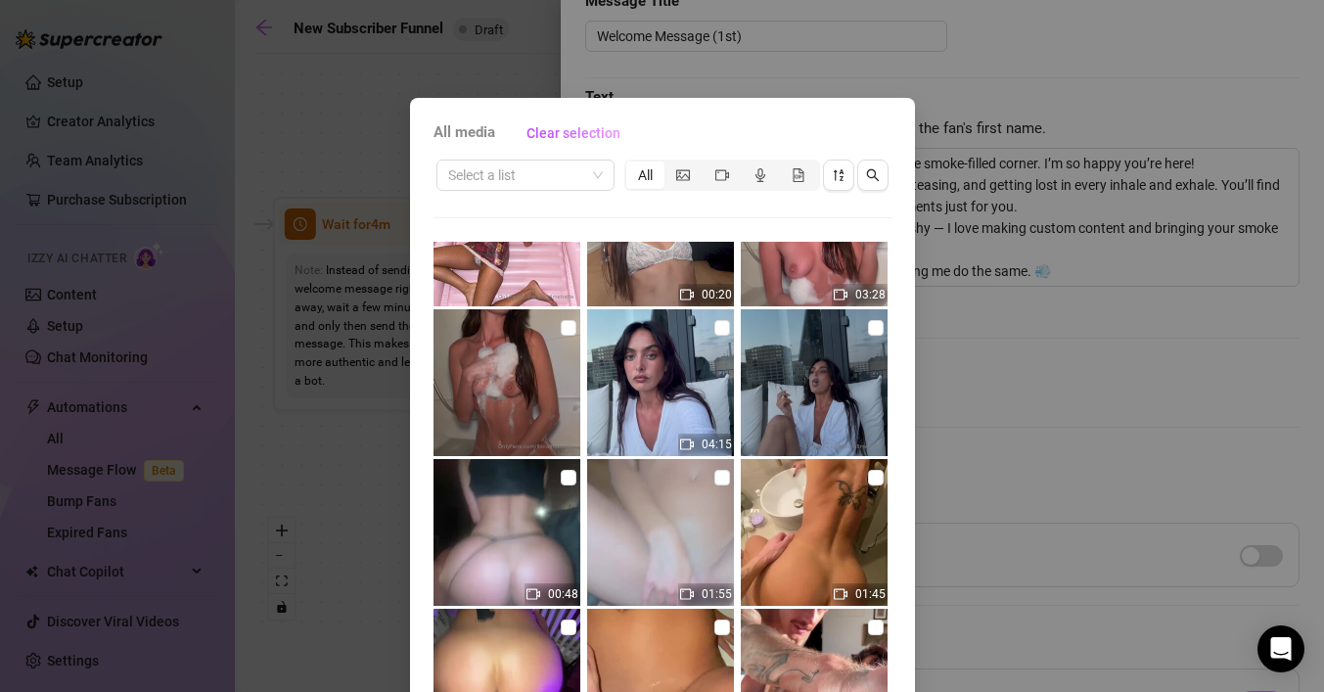
click at [1042, 203] on div "All media Clear selection Select a list All 00:06 01:00 00:54 00:25 00:20 03:28…" at bounding box center [662, 346] width 1324 height 692
click at [1055, 381] on div "All media Clear selection Select a list All 00:06 01:00 00:54 00:25 00:20 03:28…" at bounding box center [662, 346] width 1324 height 692
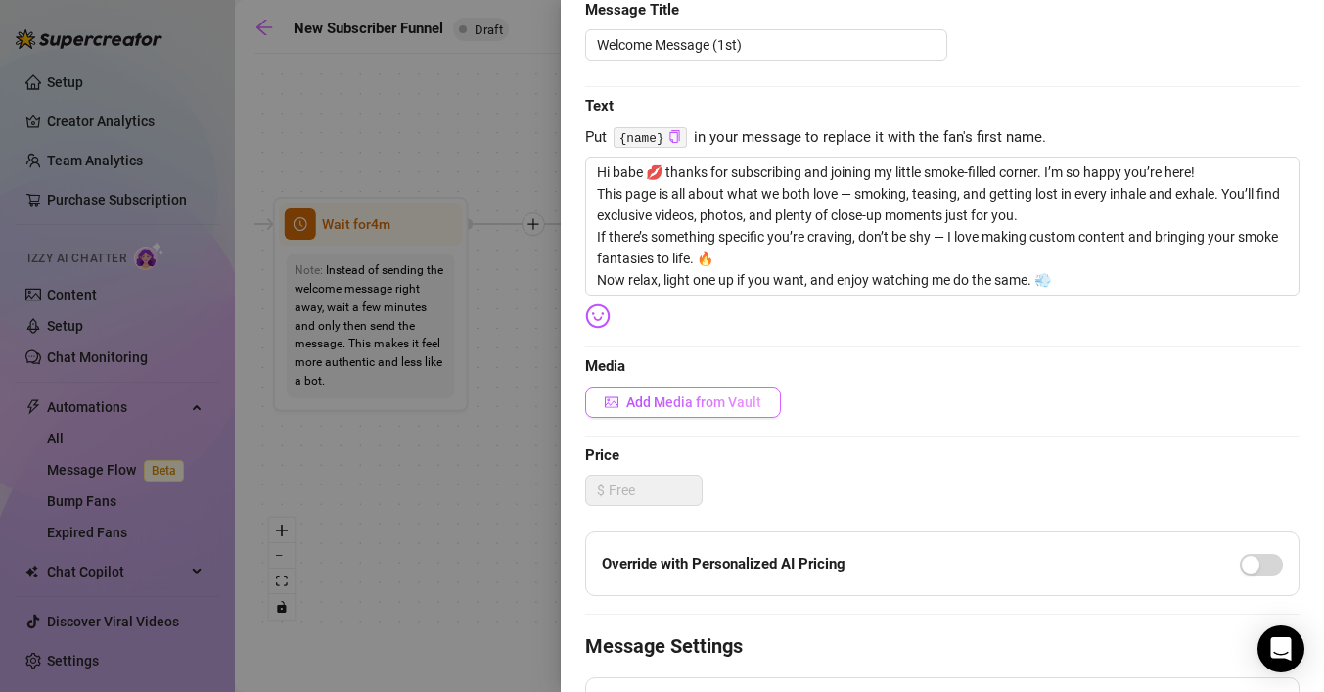
scroll to position [221, 0]
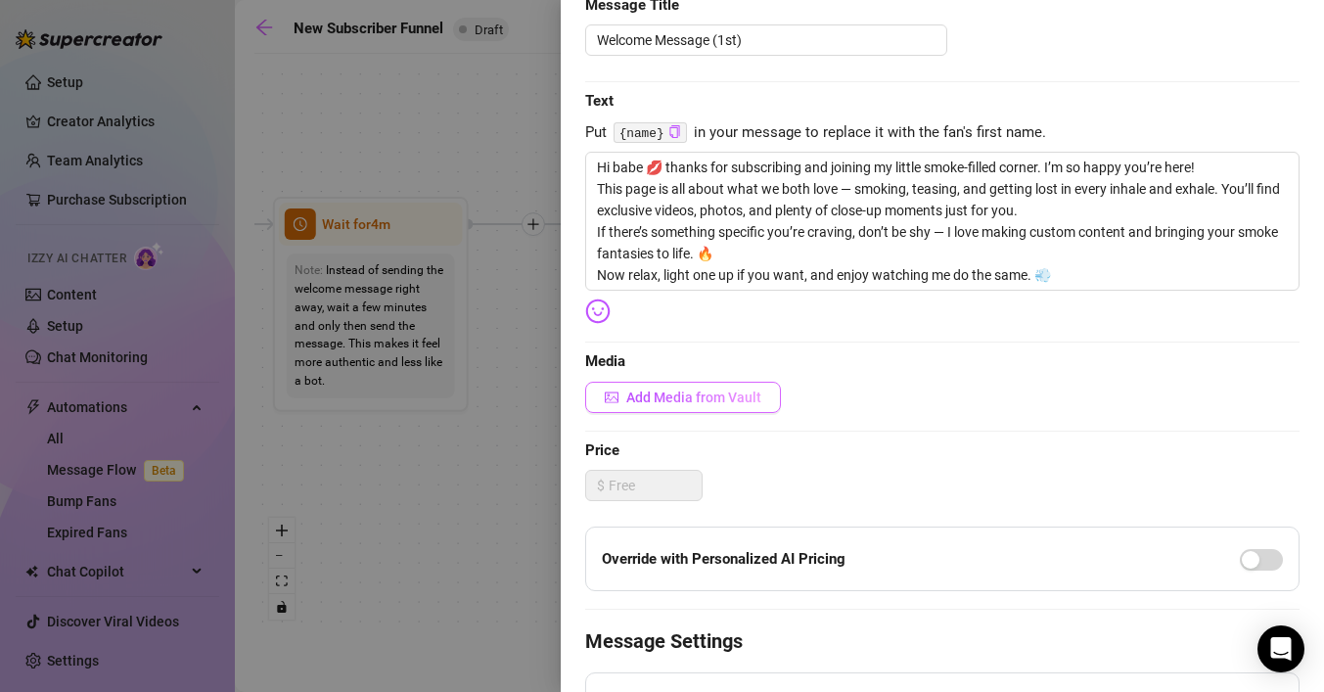
click at [716, 404] on span "Add Media from Vault" at bounding box center [693, 397] width 135 height 16
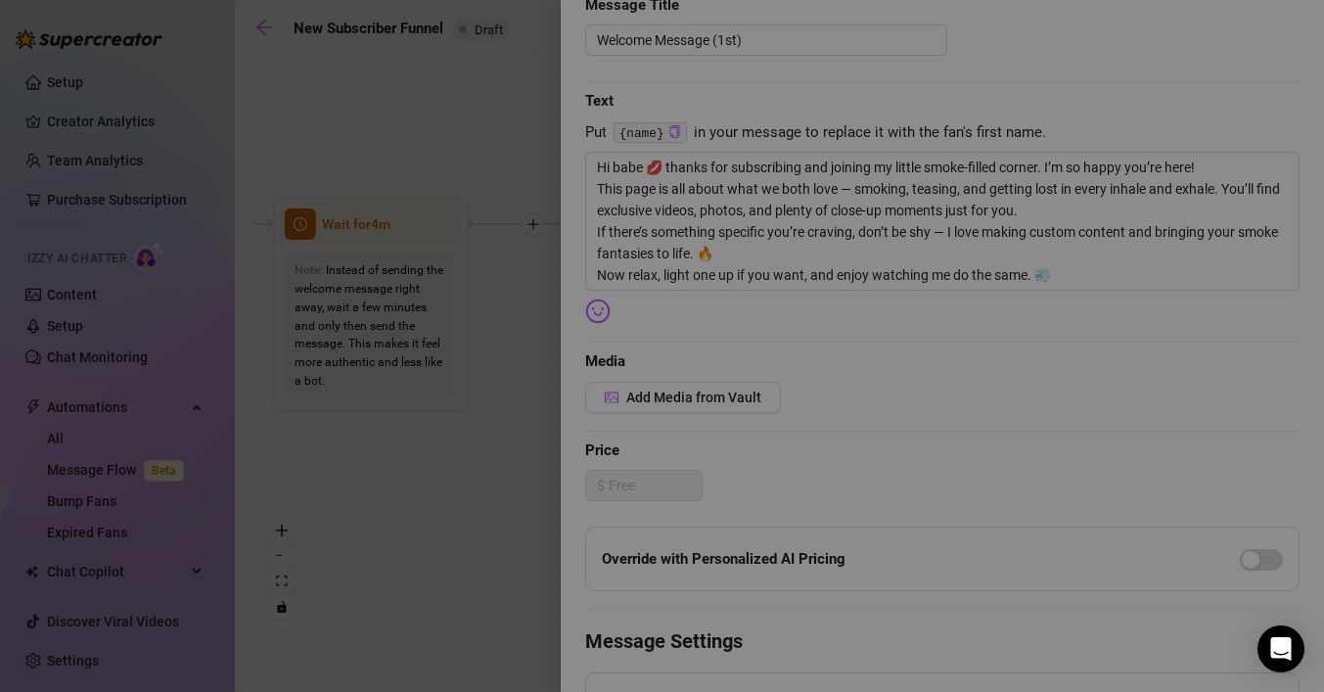
click at [657, 406] on div "All media Clear selection Select a list All 00:06 01:00 00:54 00:25 00:20 03:28…" at bounding box center [662, 446] width 505 height 696
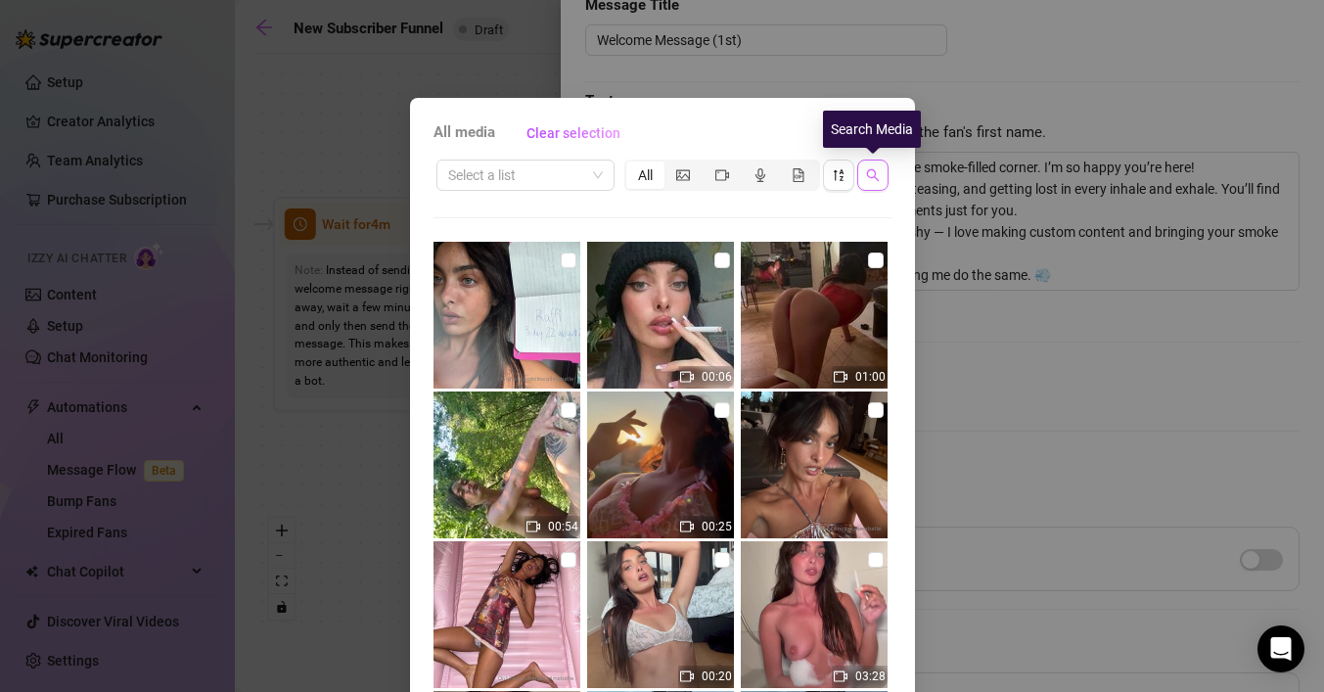
click at [861, 173] on button "button" at bounding box center [872, 174] width 31 height 31
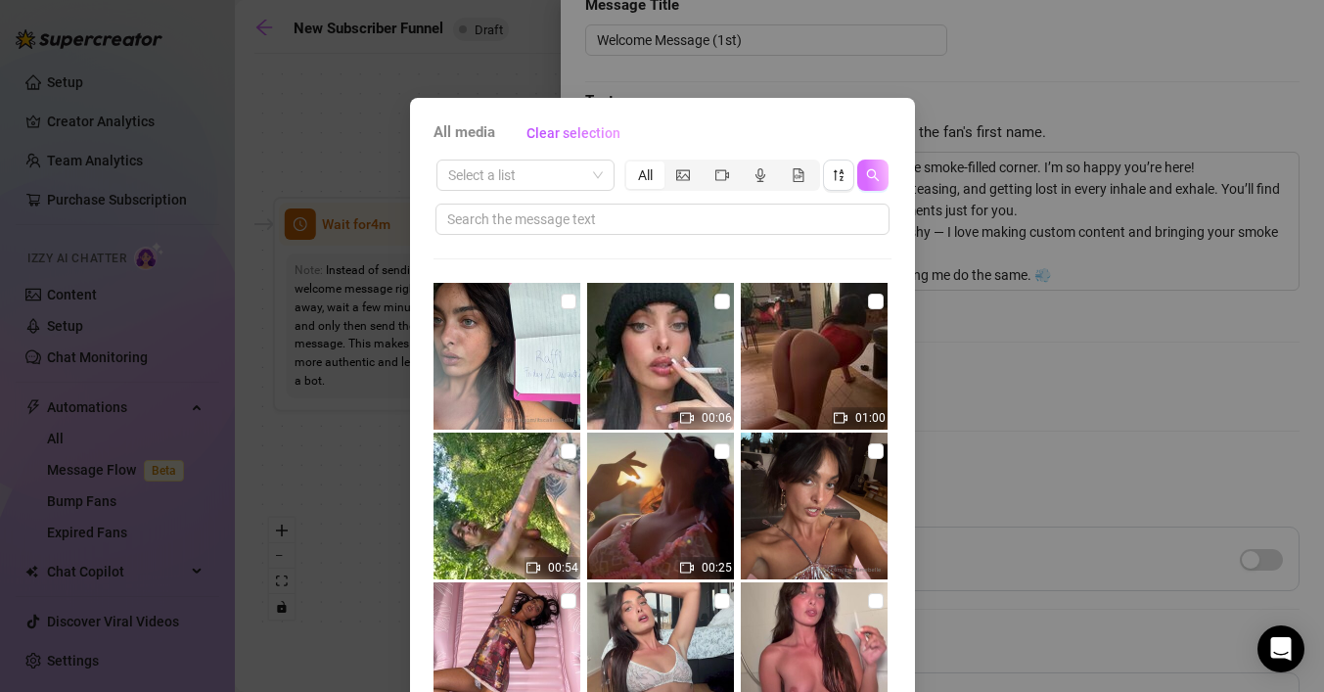
click at [868, 171] on icon "search" at bounding box center [873, 175] width 14 height 14
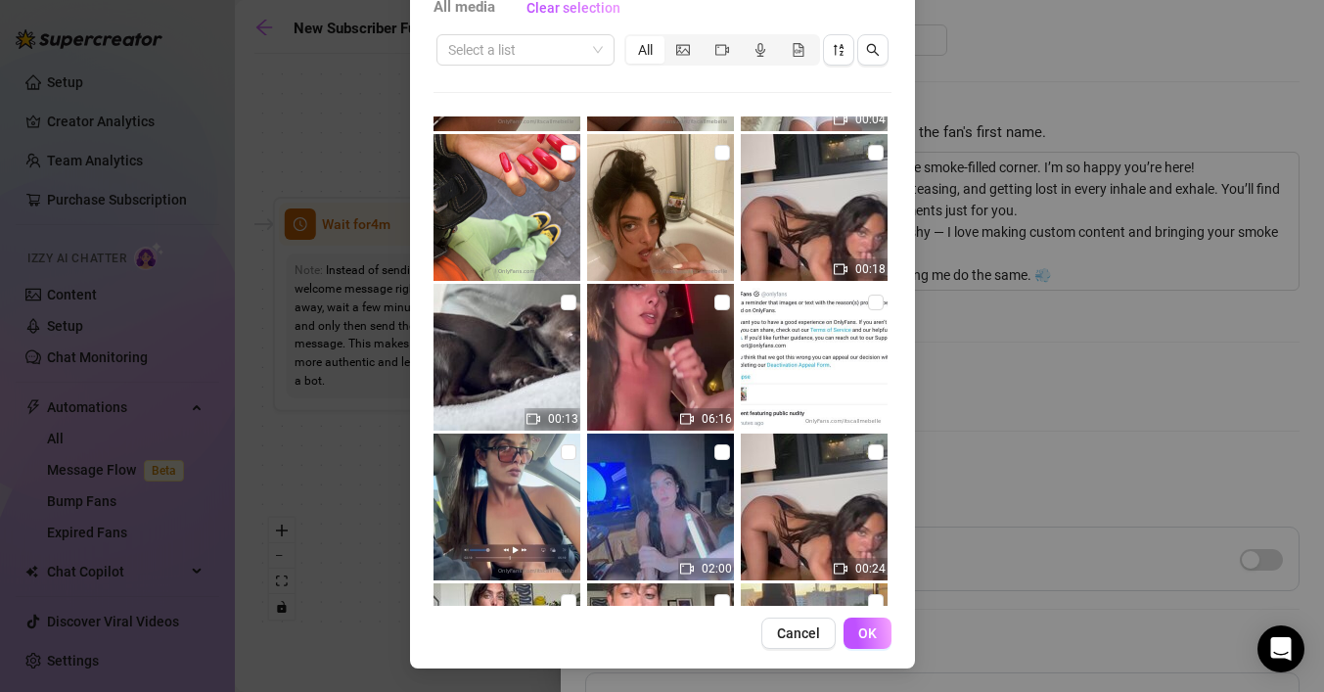
scroll to position [3309, 0]
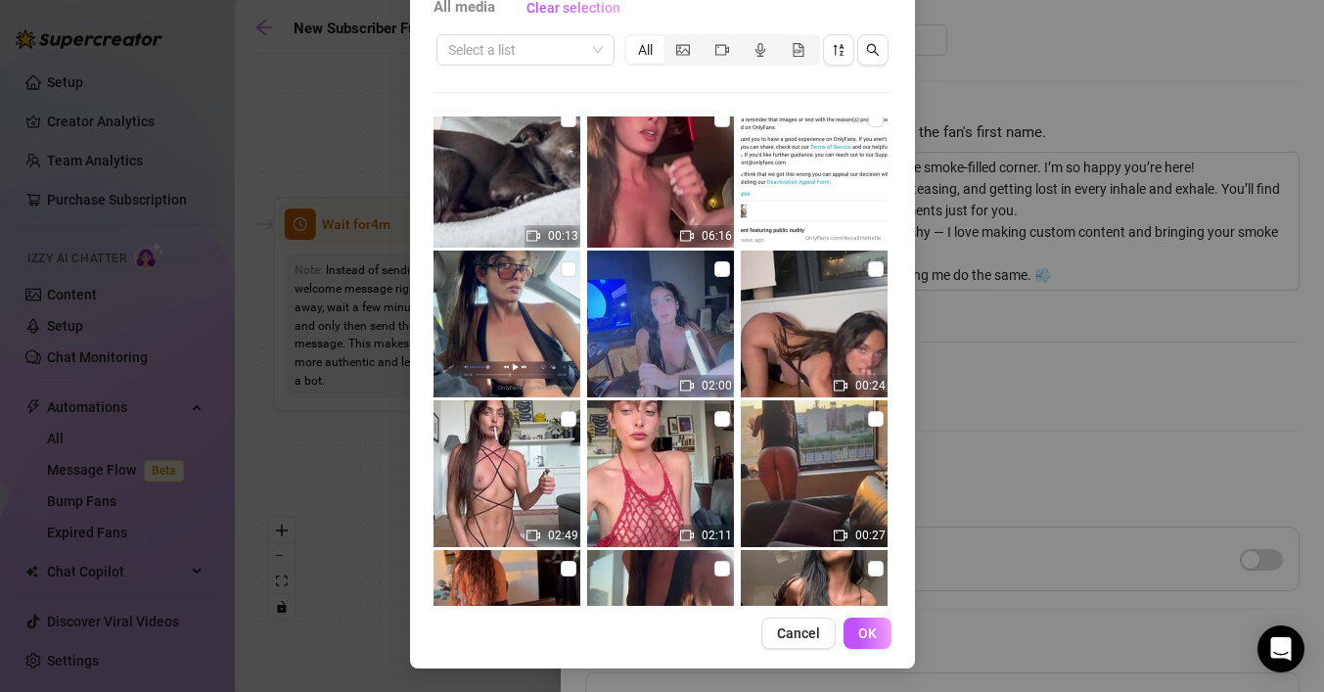
click at [792, 316] on img at bounding box center [814, 323] width 147 height 147
click at [876, 270] on input "checkbox" at bounding box center [876, 269] width 16 height 16
checkbox input "true"
click at [872, 638] on span "OK" at bounding box center [867, 633] width 19 height 16
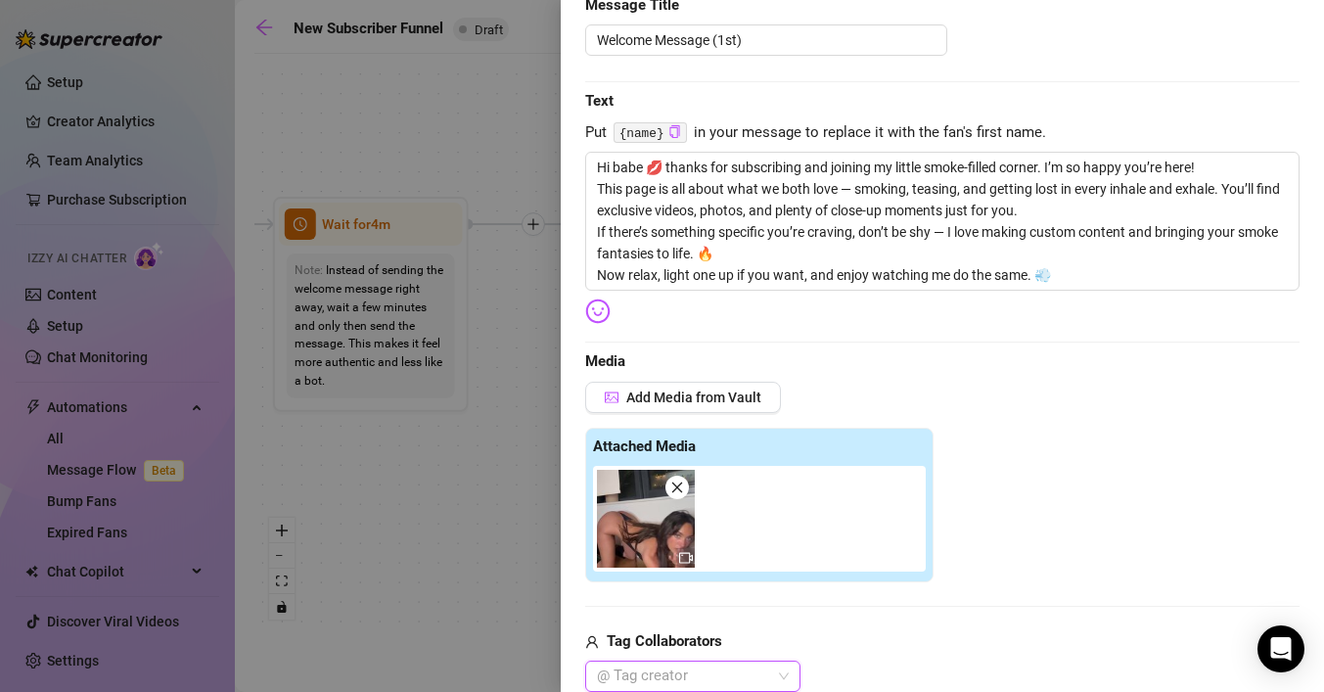
click at [636, 526] on img at bounding box center [646, 519] width 98 height 98
click at [688, 556] on icon "video-camera" at bounding box center [686, 558] width 14 height 14
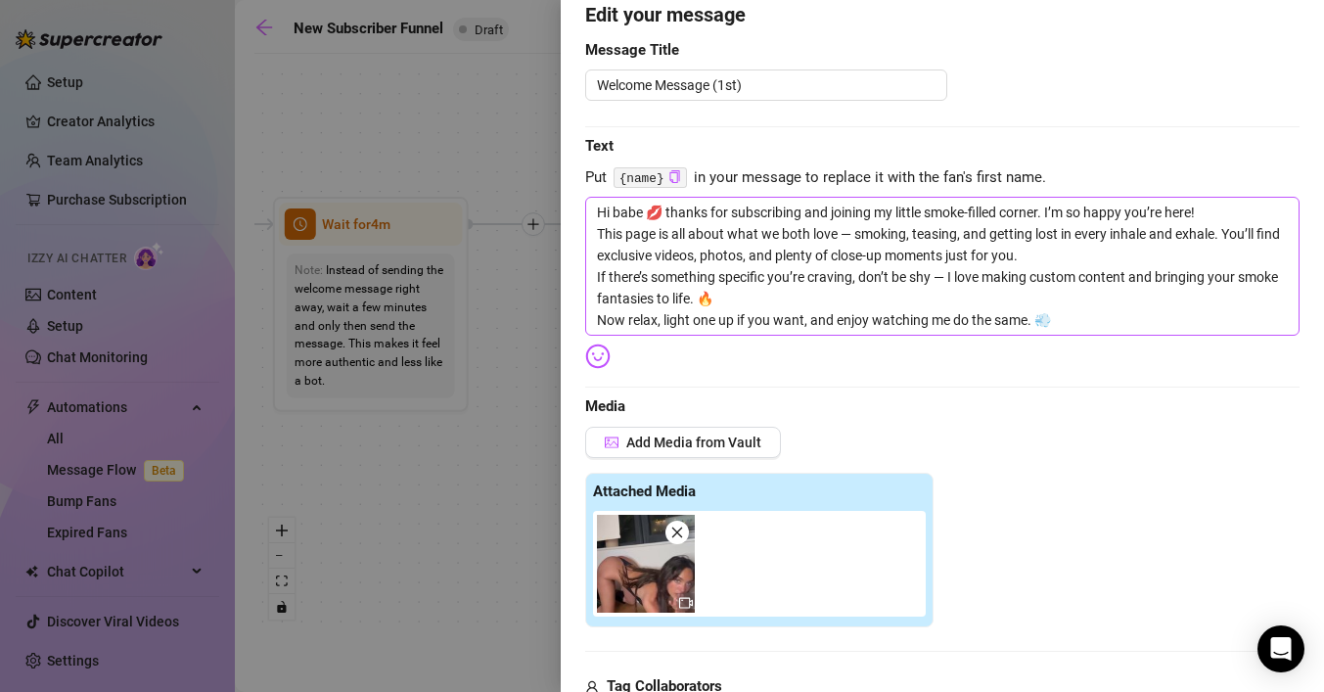
scroll to position [0, 0]
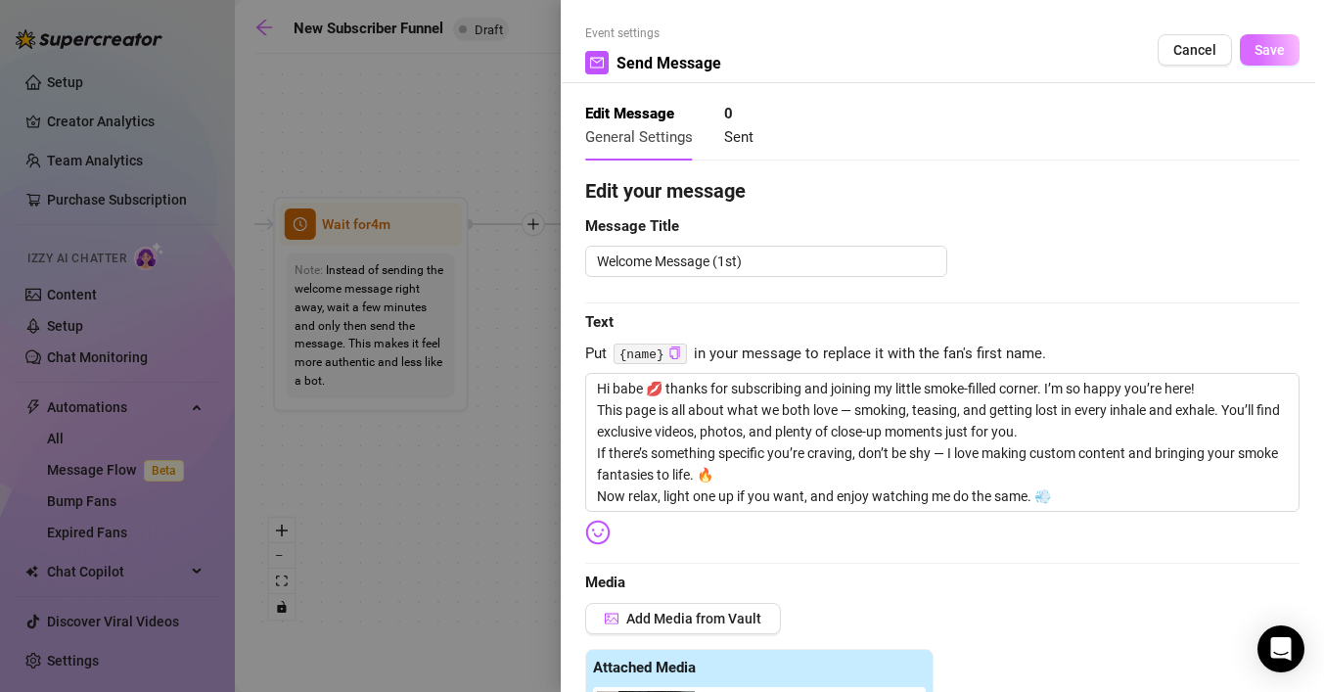
click at [1275, 50] on span "Save" at bounding box center [1269, 50] width 30 height 16
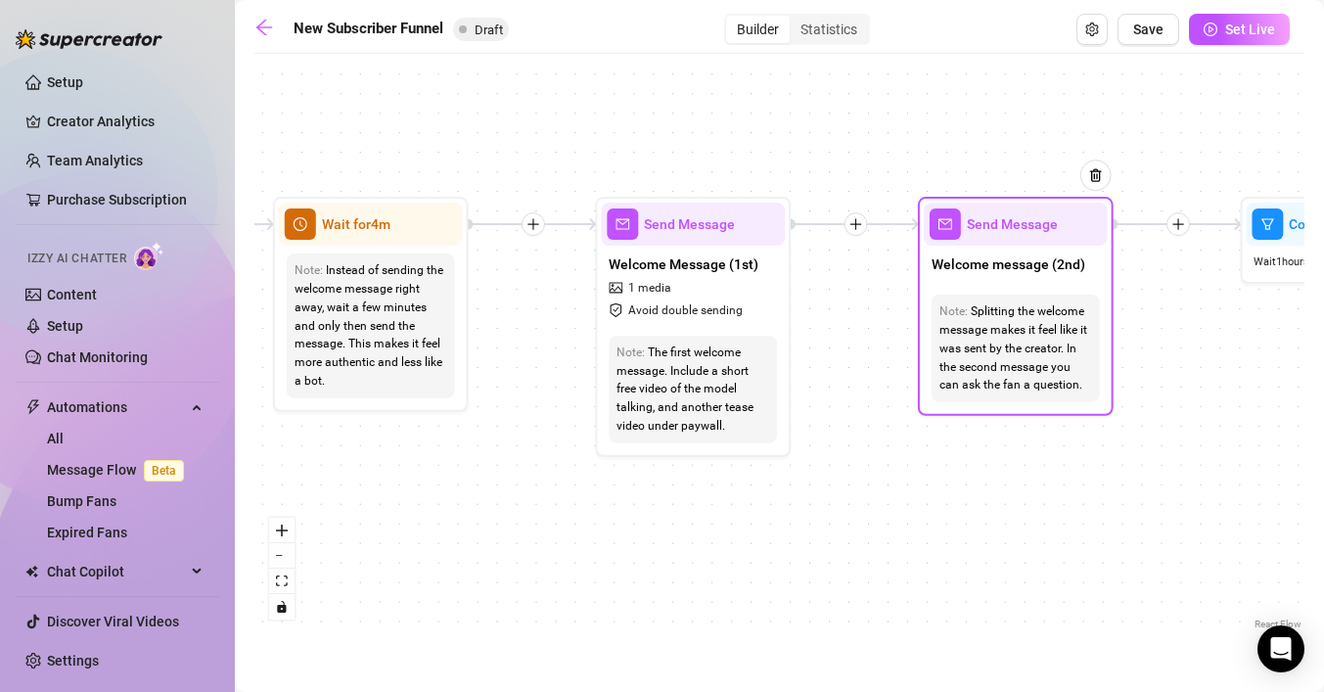
click at [1061, 384] on div "Splitting the welcome message makes it feel like it was sent by the creator. In…" at bounding box center [1015, 348] width 153 height 92
click at [1017, 240] on div "Send Message" at bounding box center [1016, 224] width 184 height 43
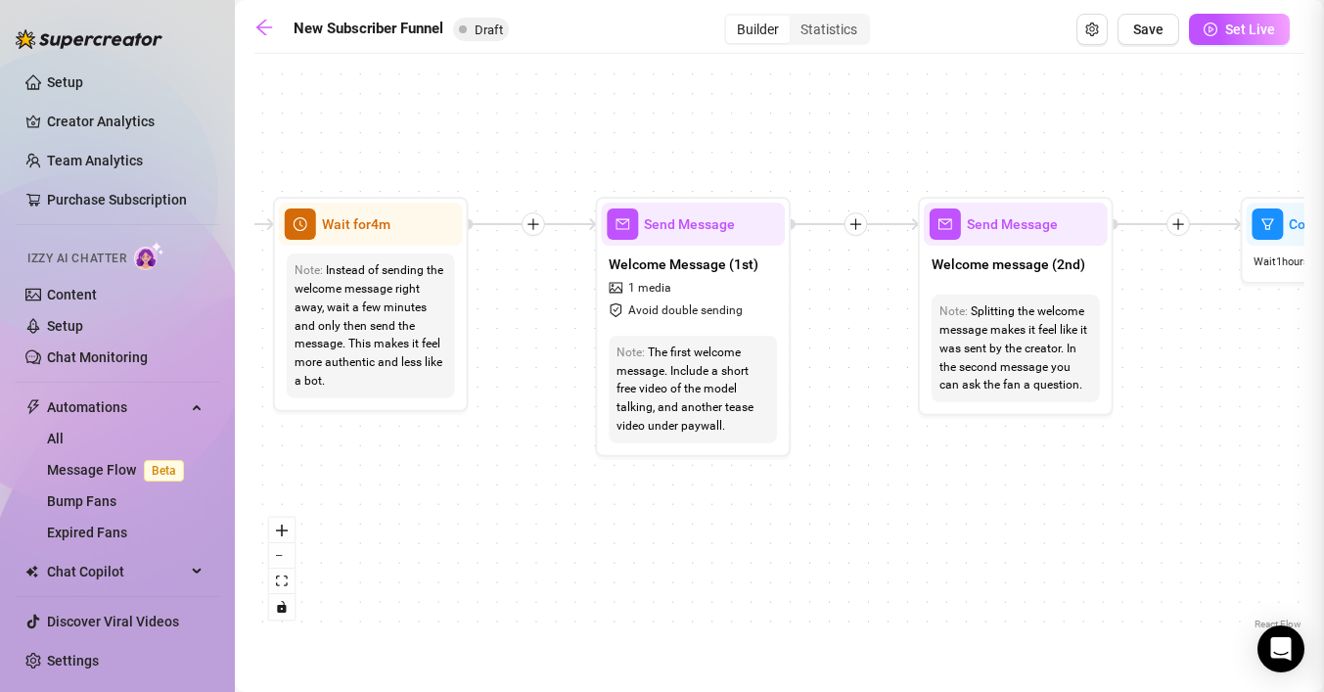
type textarea "Second part of the welcome message"
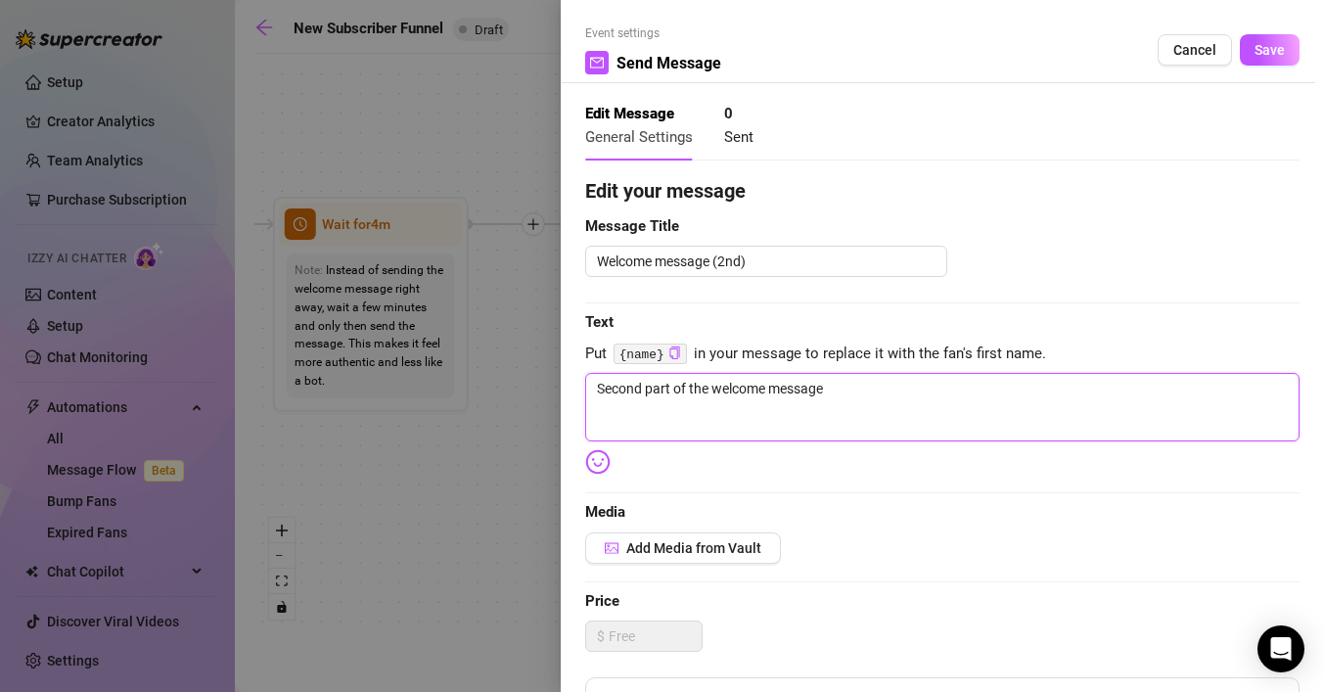
drag, startPoint x: 864, startPoint y: 390, endPoint x: 552, endPoint y: 384, distance: 312.2
click at [552, 384] on div "Event settings Send Message Cancel Save Edit Message General Settings 0 Sent Ed…" at bounding box center [662, 346] width 1324 height 692
type textarea "Write your message here"
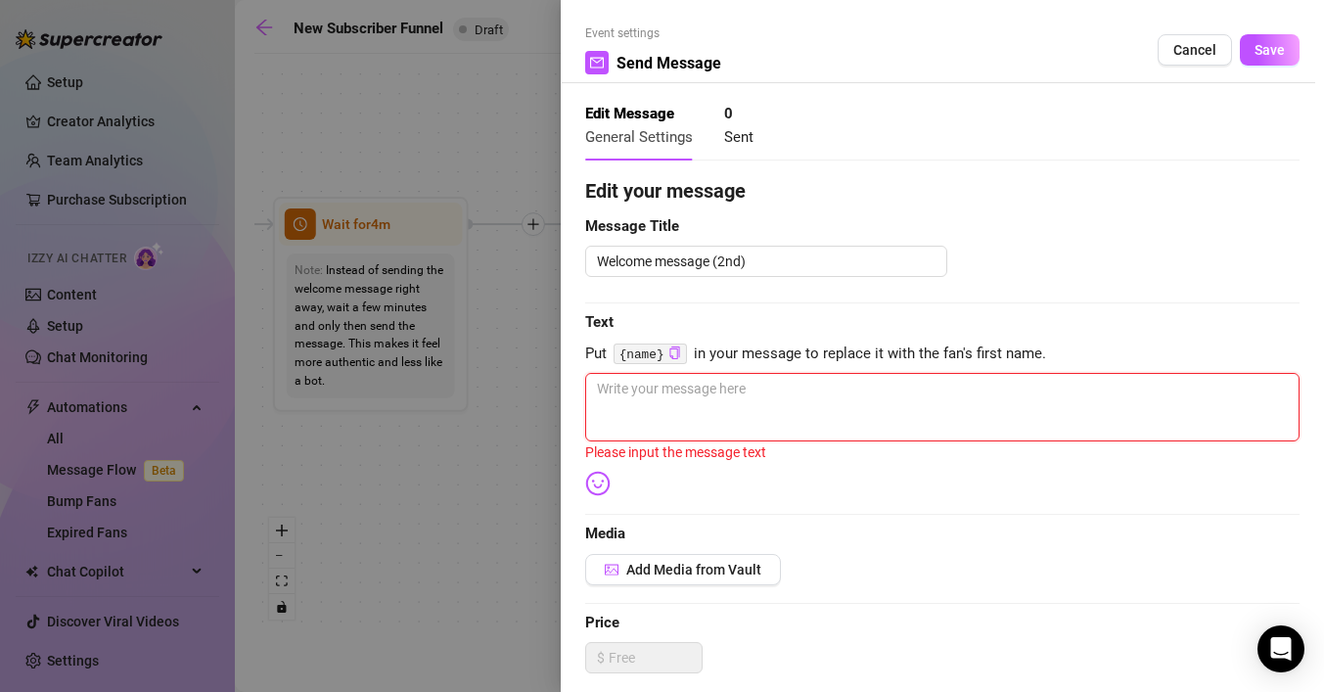
type textarea "W"
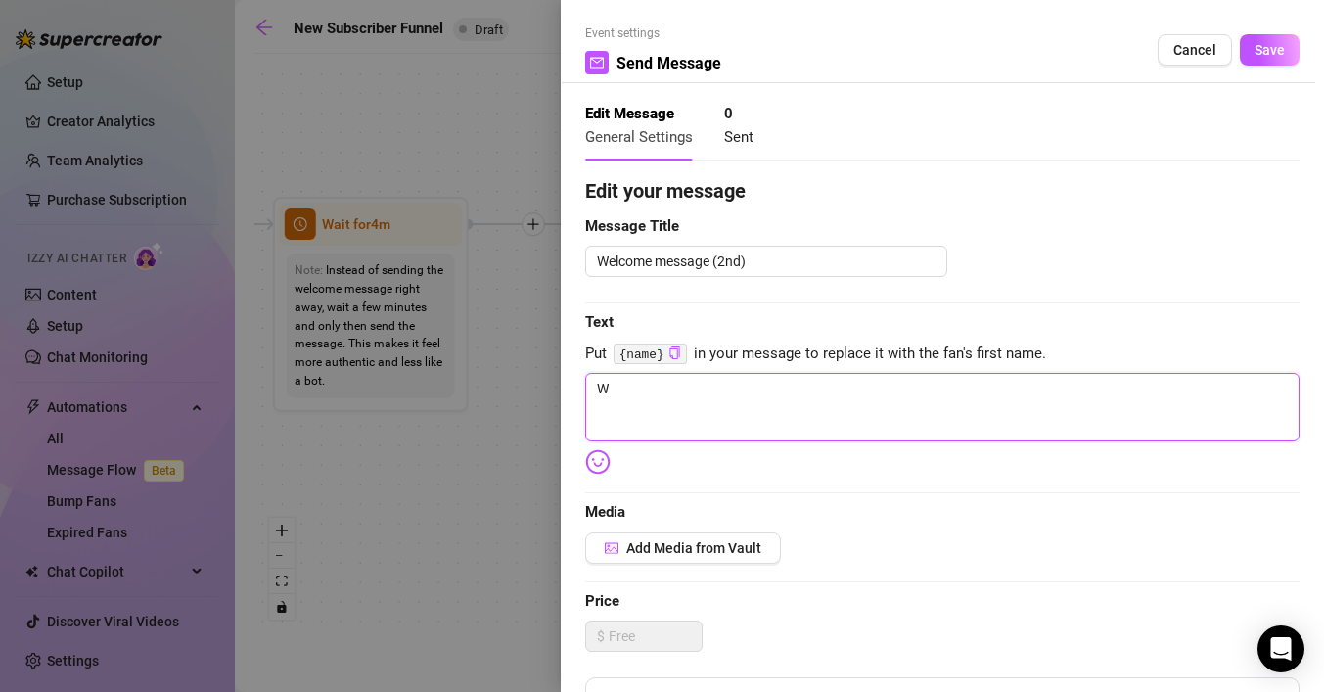
type textarea "Wh"
type textarea "Wha"
type textarea "What"
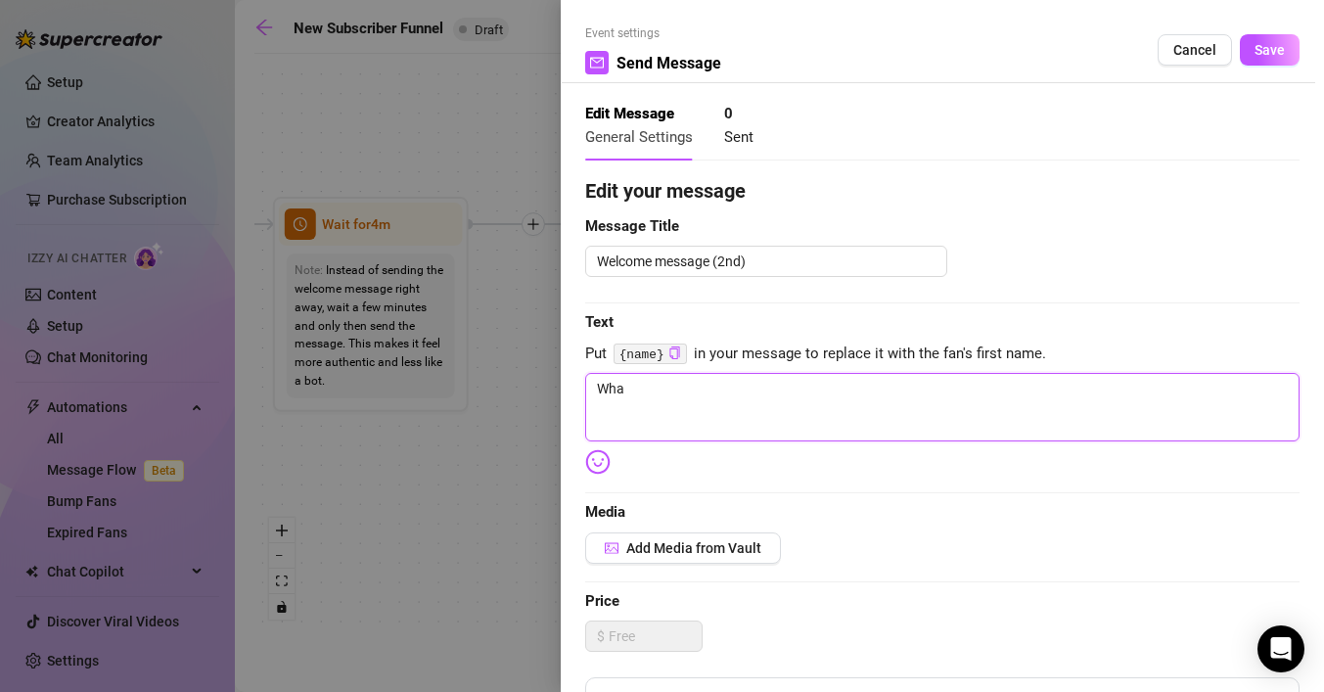
type textarea "What"
type textarea "What k"
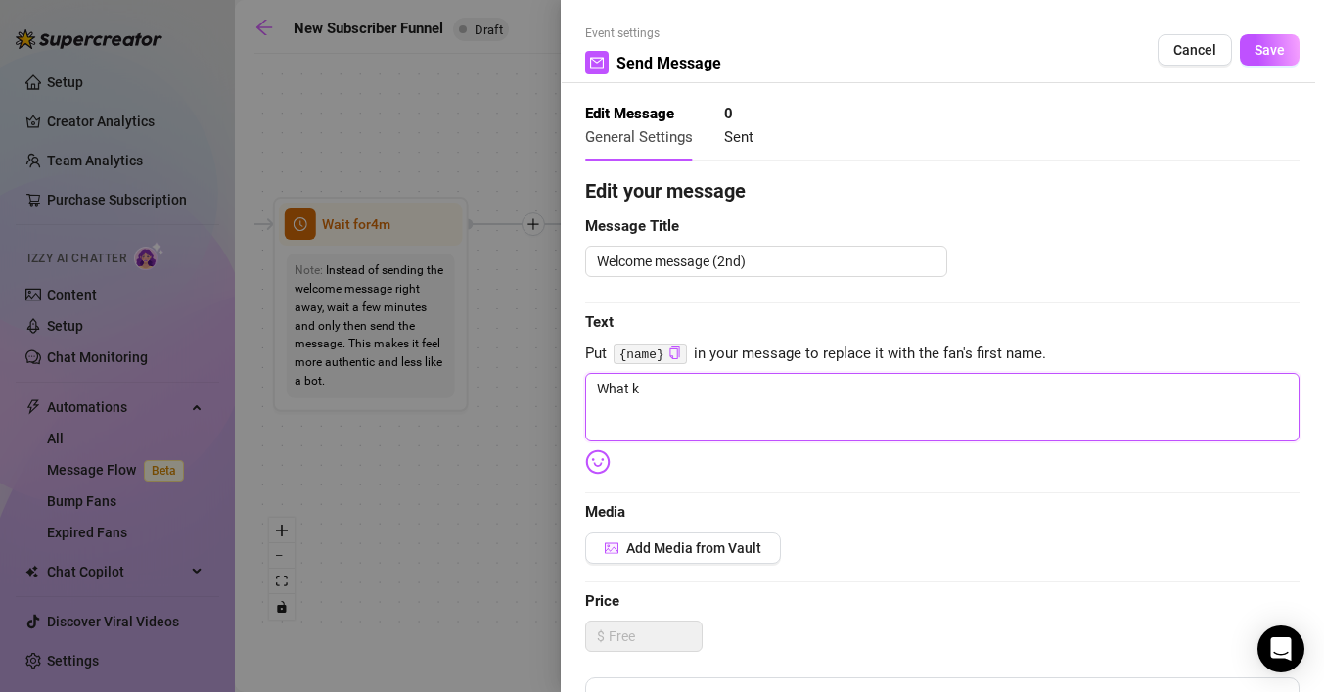
type textarea "What ki"
type textarea "What kin"
type textarea "What kind"
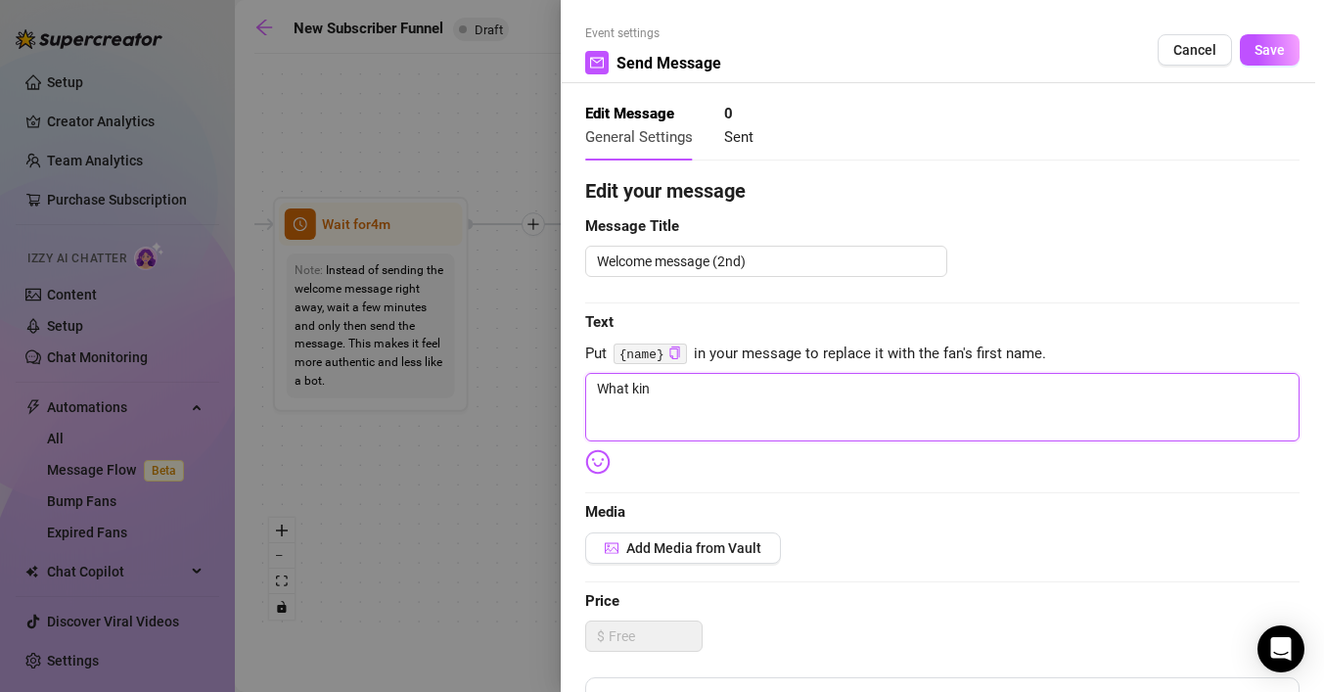
type textarea "What kind"
type textarea "What kind o"
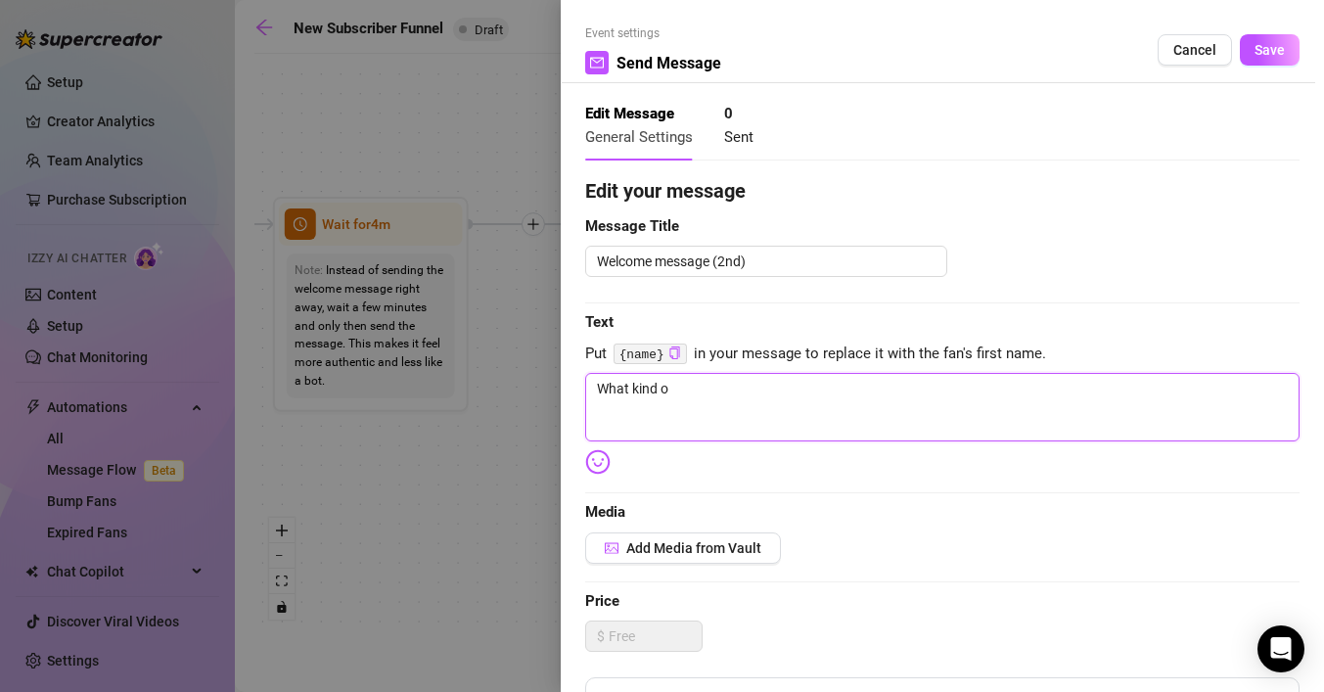
type textarea "What kind of"
type textarea "What kind of s"
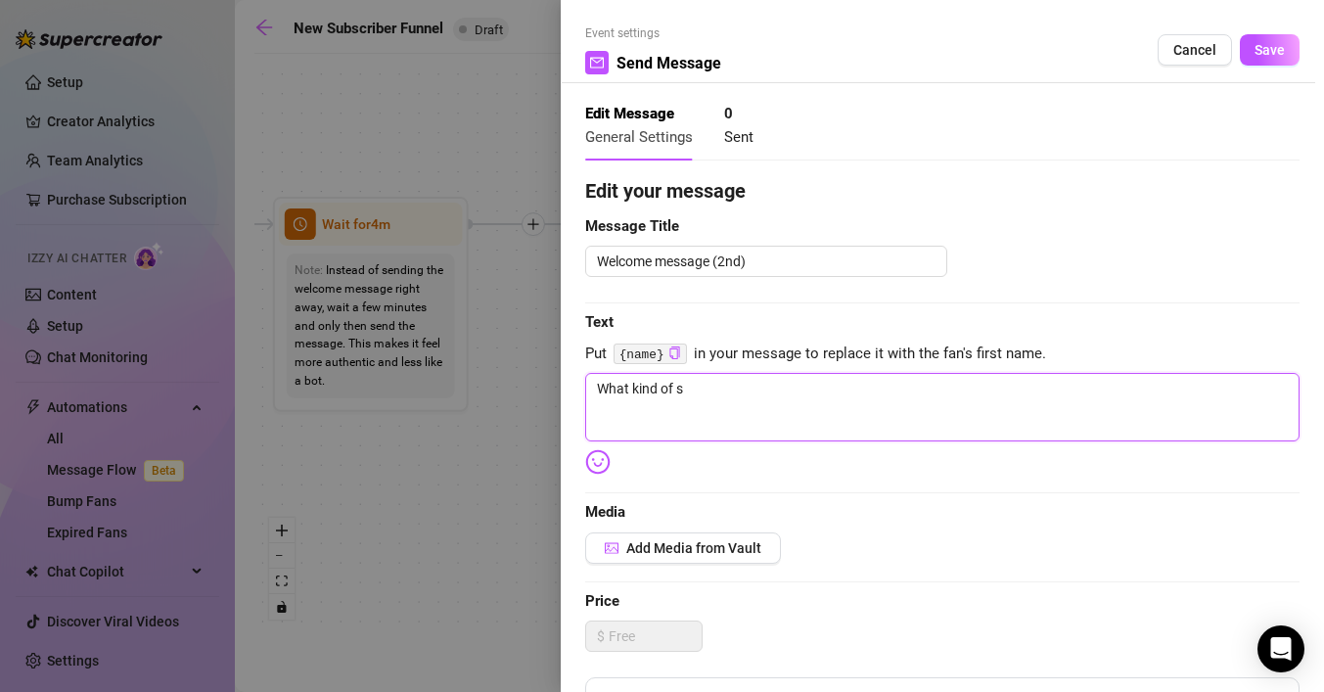
type textarea "What kind of sm"
type textarea "What kind of smo"
type textarea "What kind of smok"
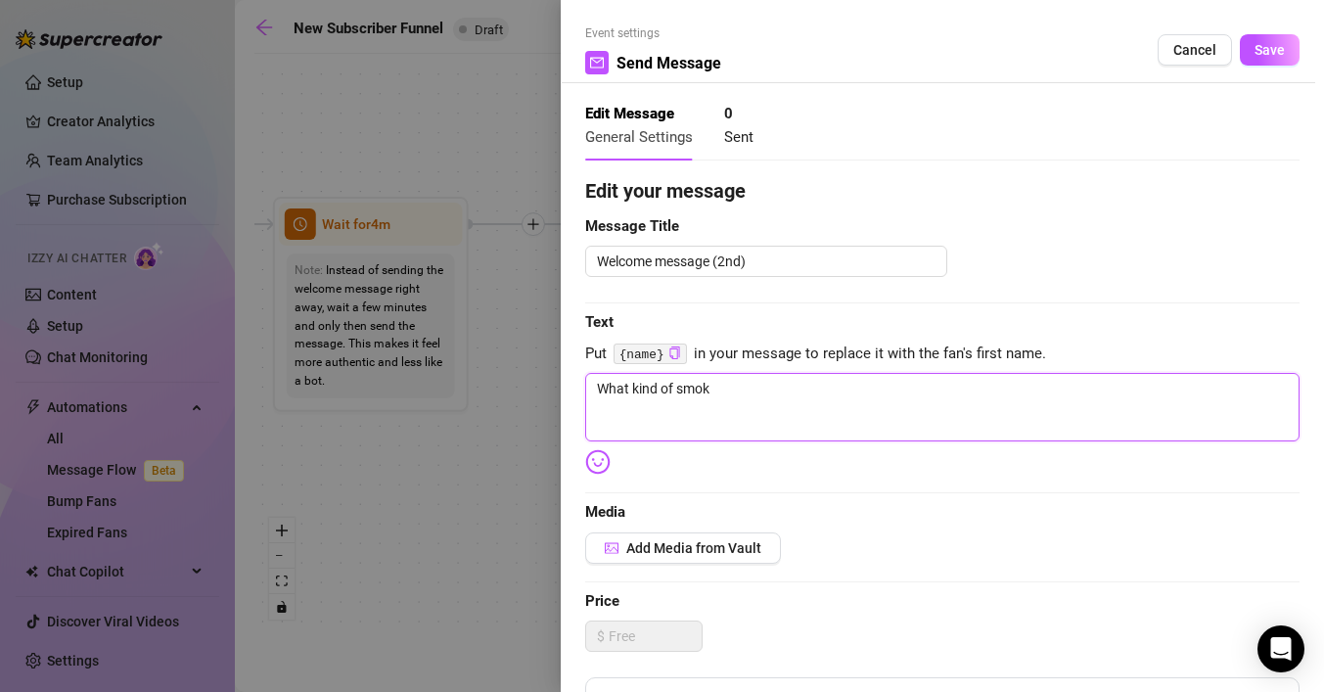
type textarea "What kind of smoki"
type textarea "What kind of smokin"
type textarea "What kind of smoking"
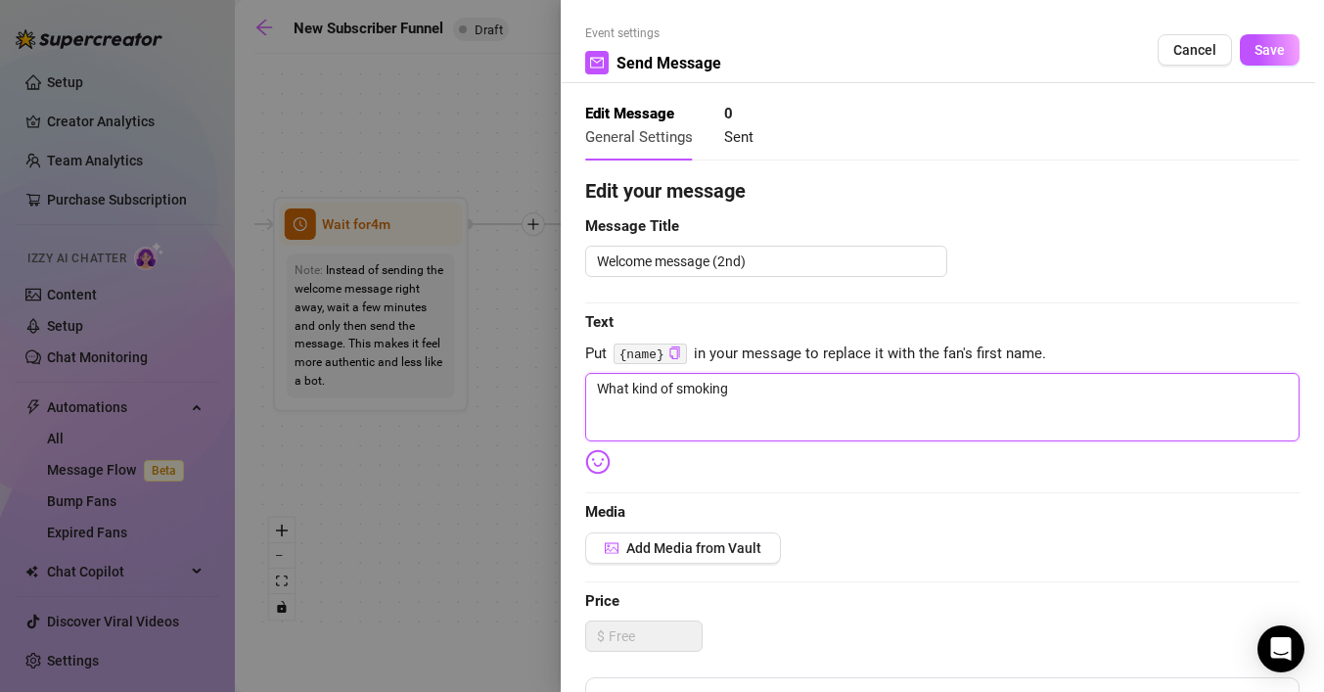
type textarea "What kind of smoking"
type textarea "What kind of smoking c"
type textarea "What kind of smoking co"
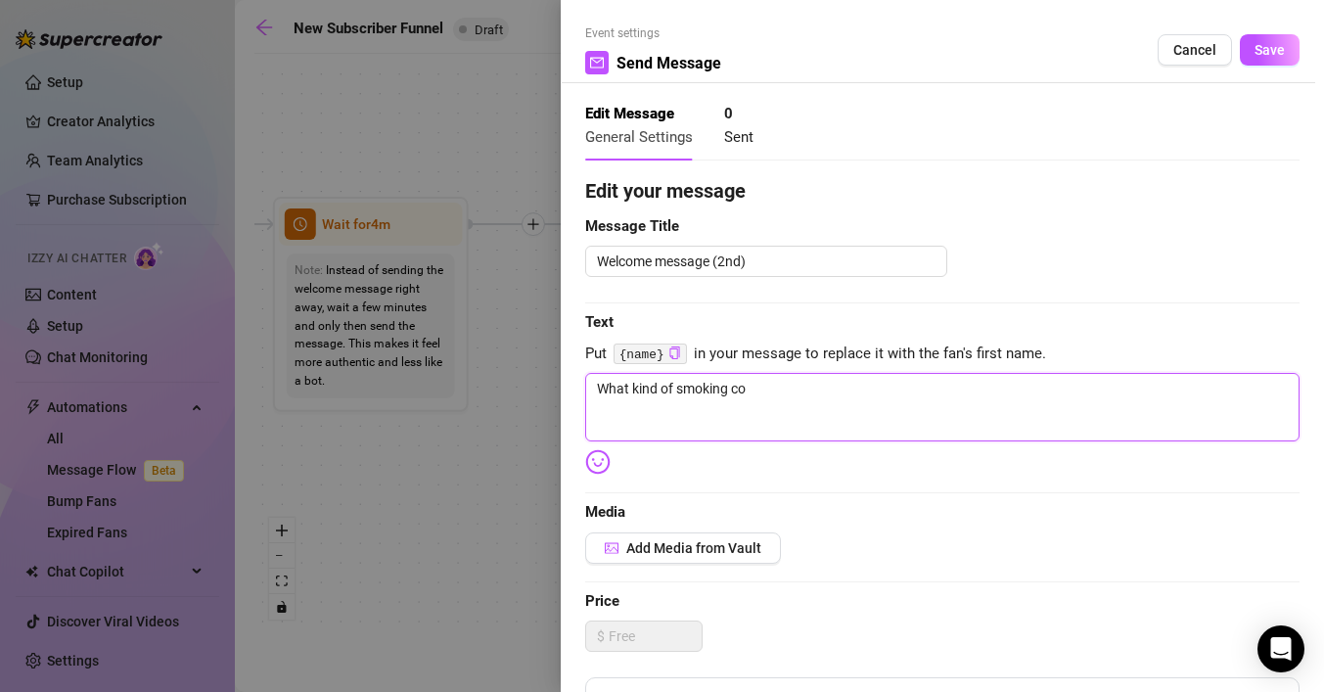
type textarea "What kind of smoking con"
type textarea "What kind of smoking cont"
type textarea "What kind of smoking [PERSON_NAME]"
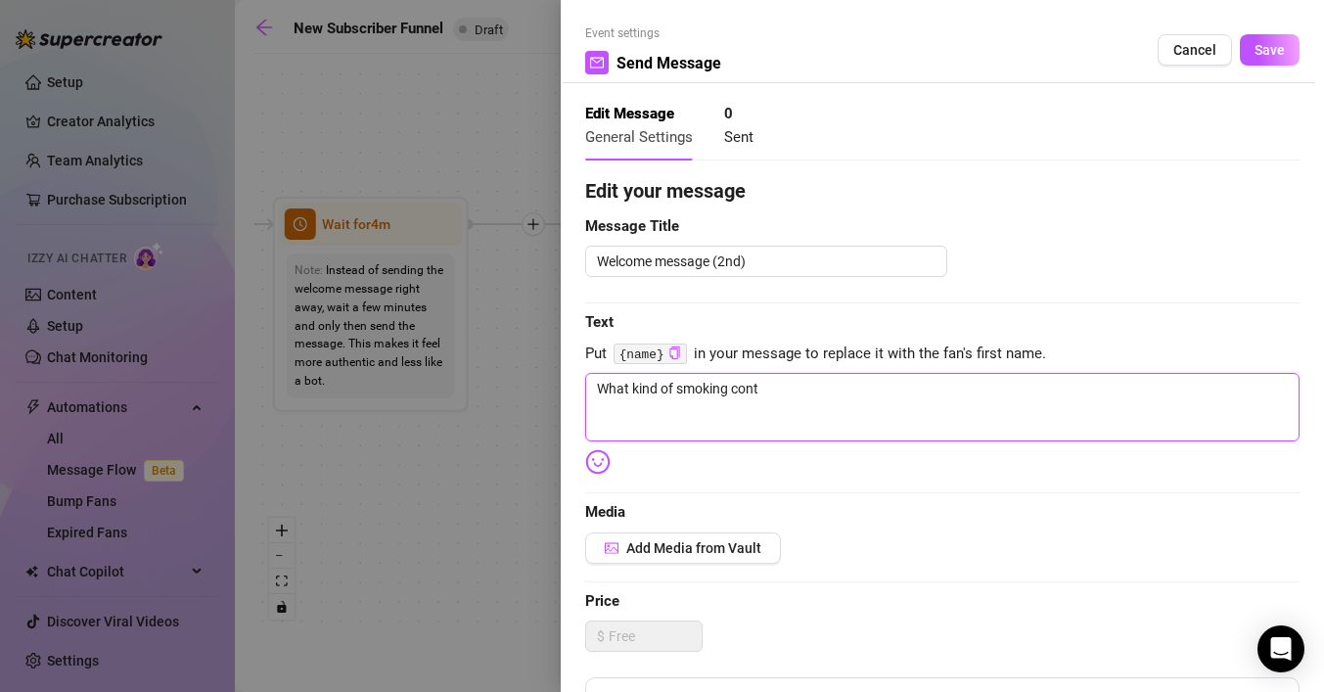
type textarea "What kind of smoking [PERSON_NAME]"
type textarea "What kind of smoking conten"
type textarea "What kind of smoking content"
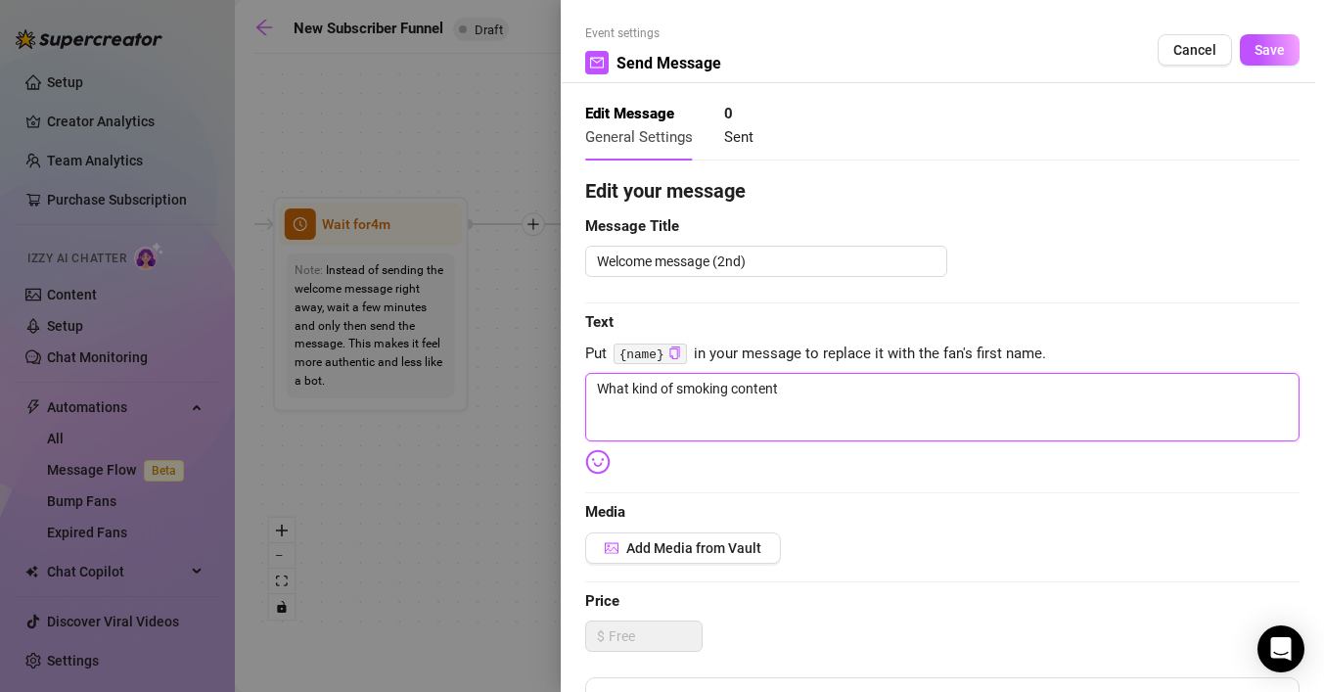
type textarea "What kind of smoking content"
type textarea "What kind of smoking content t"
type textarea "What kind of smoking content tu"
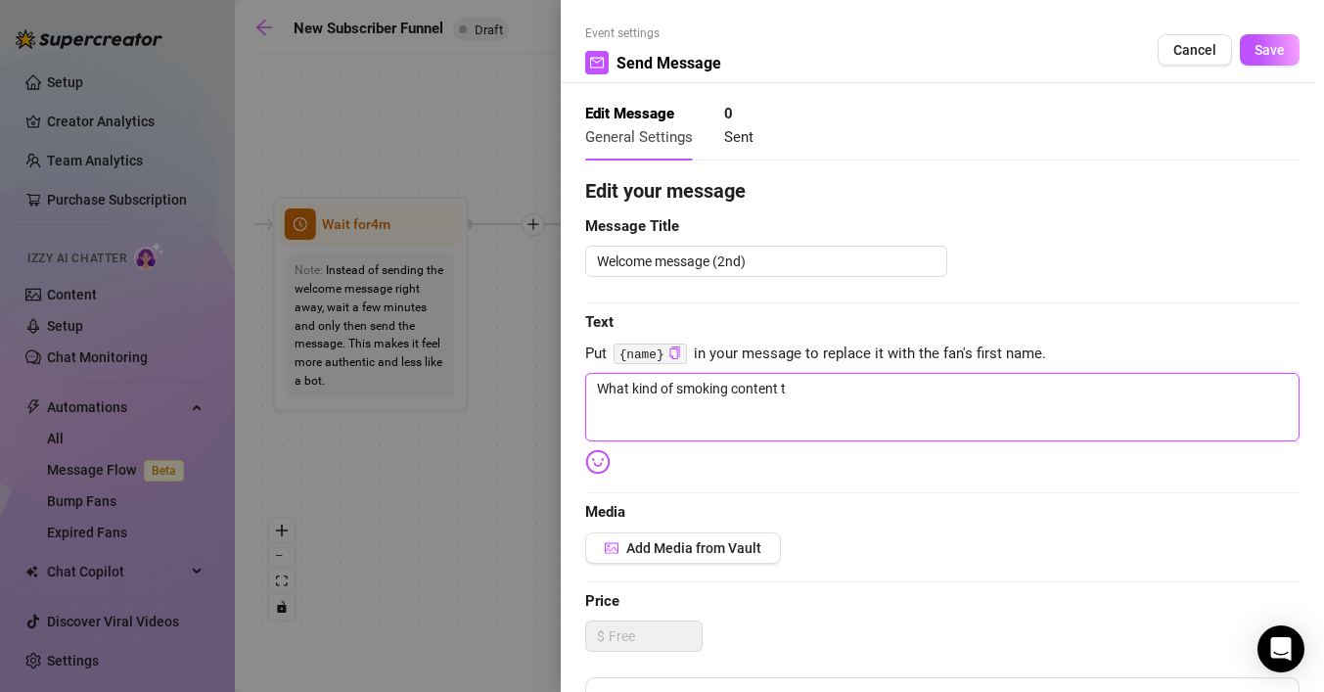
type textarea "What kind of smoking content tu"
type textarea "What kind of smoking content tur"
type textarea "What kind of smoking content turn"
type textarea "What kind of smoking content turns"
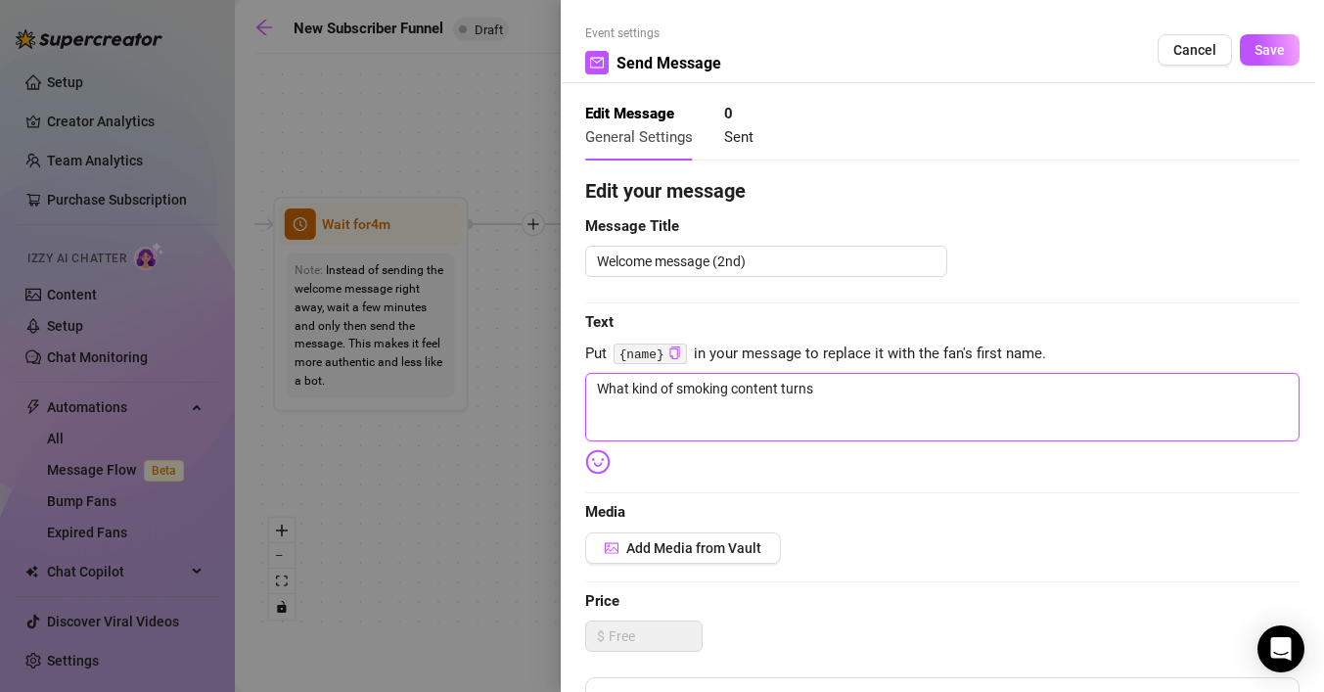
type textarea "What kind of smoking content turns"
type textarea "What kind of smoking content turns y"
type textarea "What kind of smoking content turns yo"
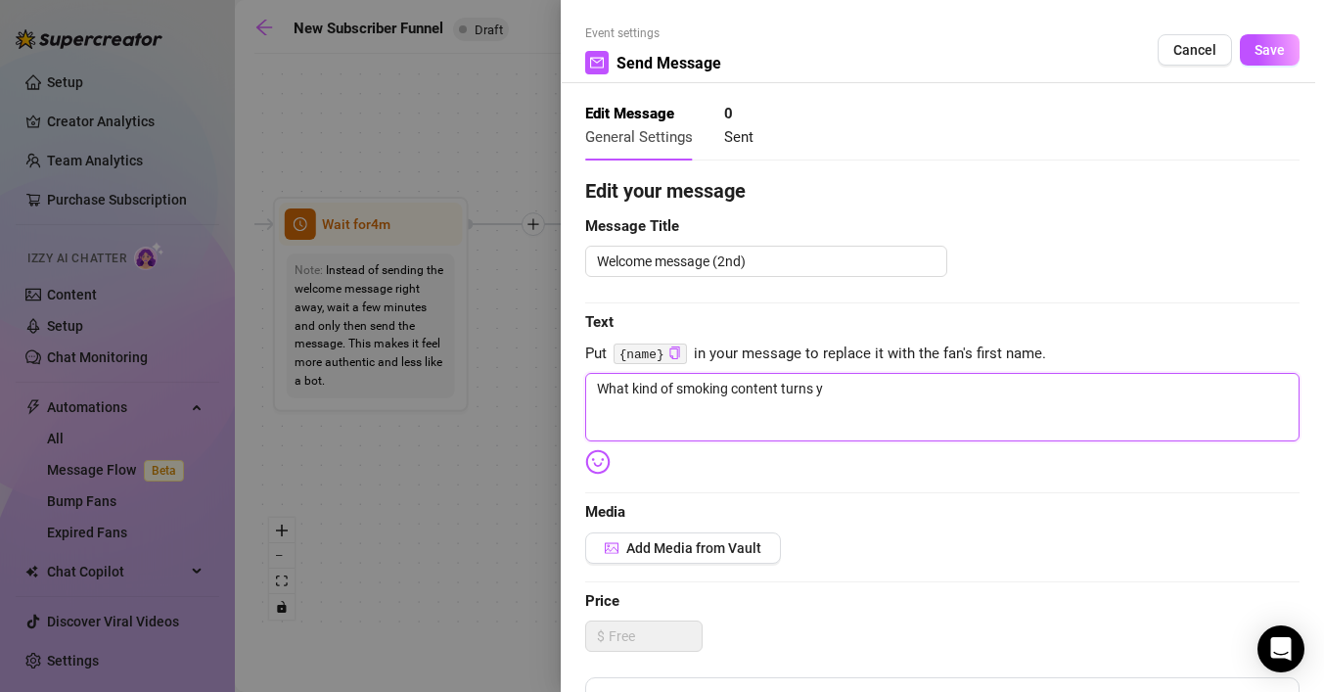
type textarea "What kind of smoking content turns yo"
type textarea "What kind of smoking content turns you"
type textarea "What kind of smoking content turns you o"
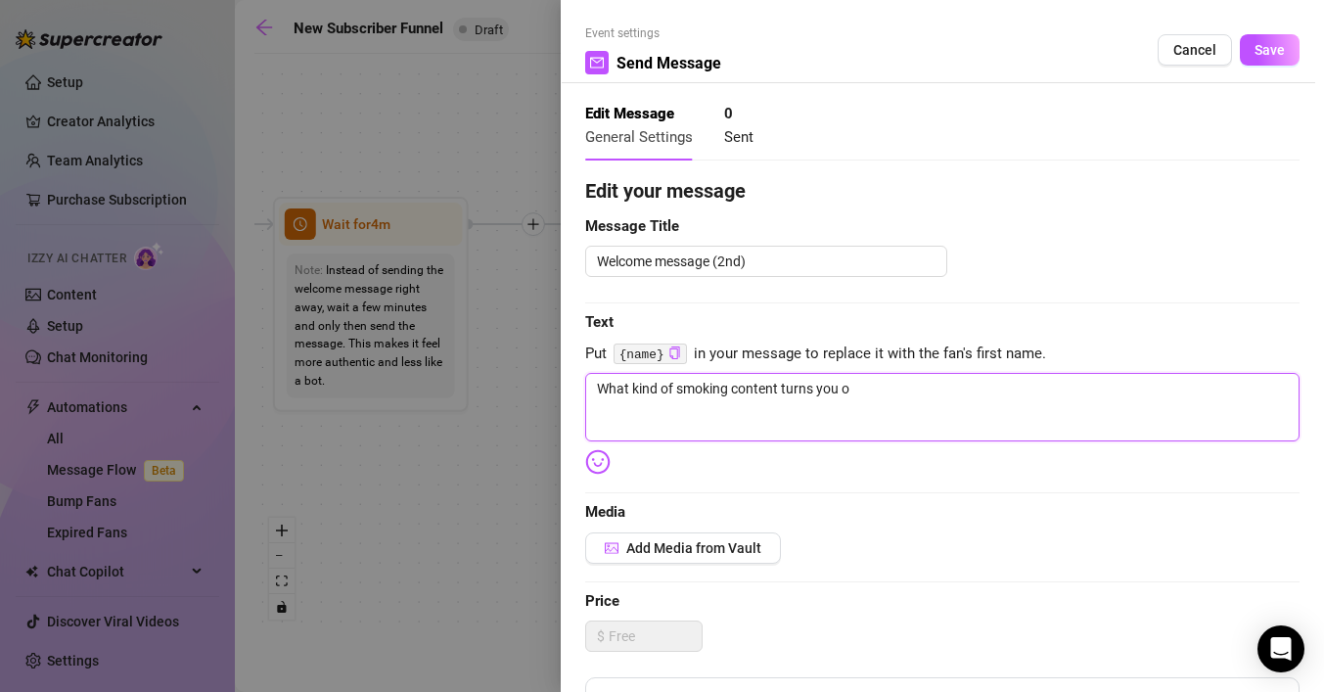
type textarea "What kind of smoking content turns you on"
type textarea "What kind of smoking content turns you on t"
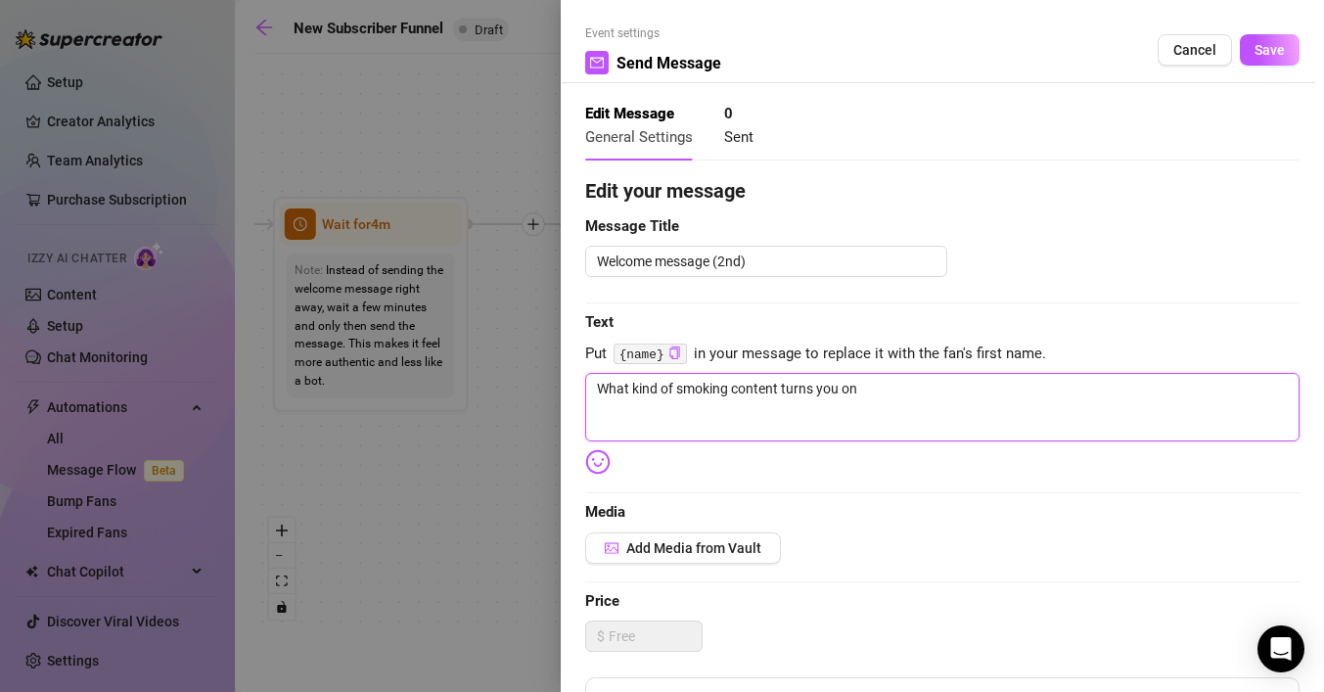
type textarea "What kind of smoking content turns you on t"
type textarea "What kind of smoking content turns you on th"
type textarea "What kind of smoking content turns you on the"
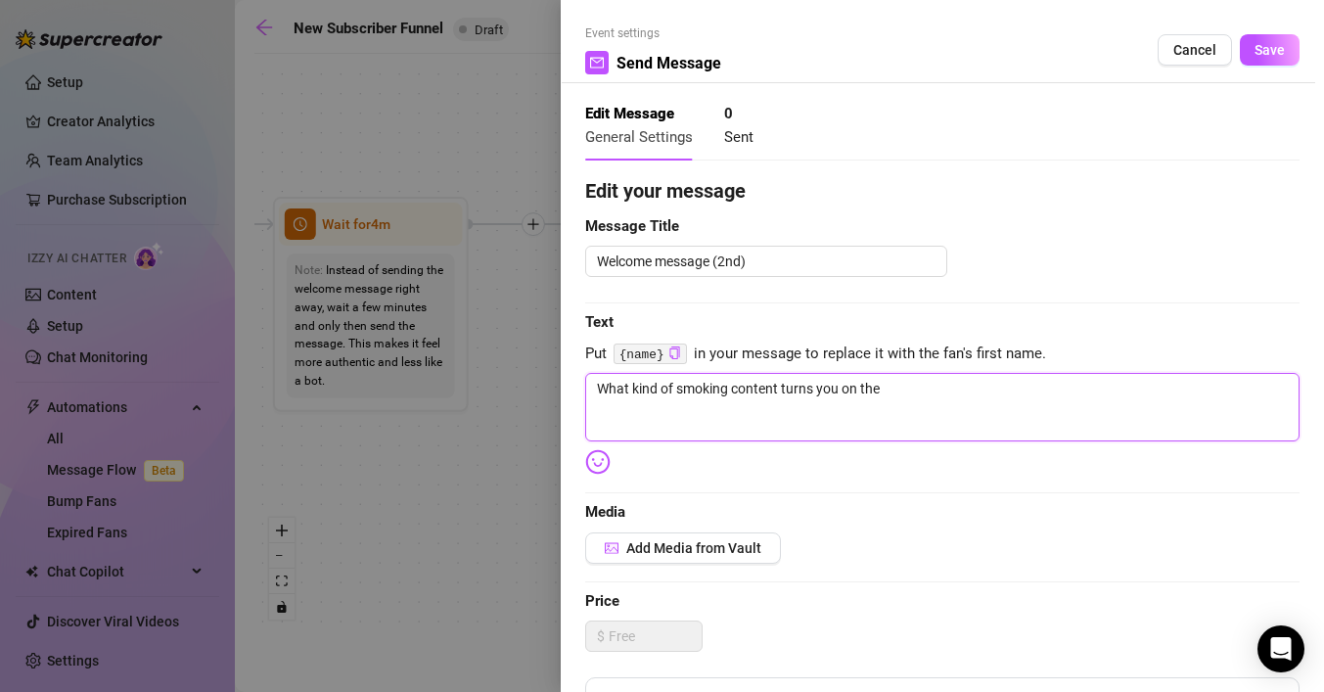
type textarea "What kind of smoking content turns you on the"
type textarea "What kind of smoking content turns you on the m"
type textarea "What kind of smoking content turns you on the mo"
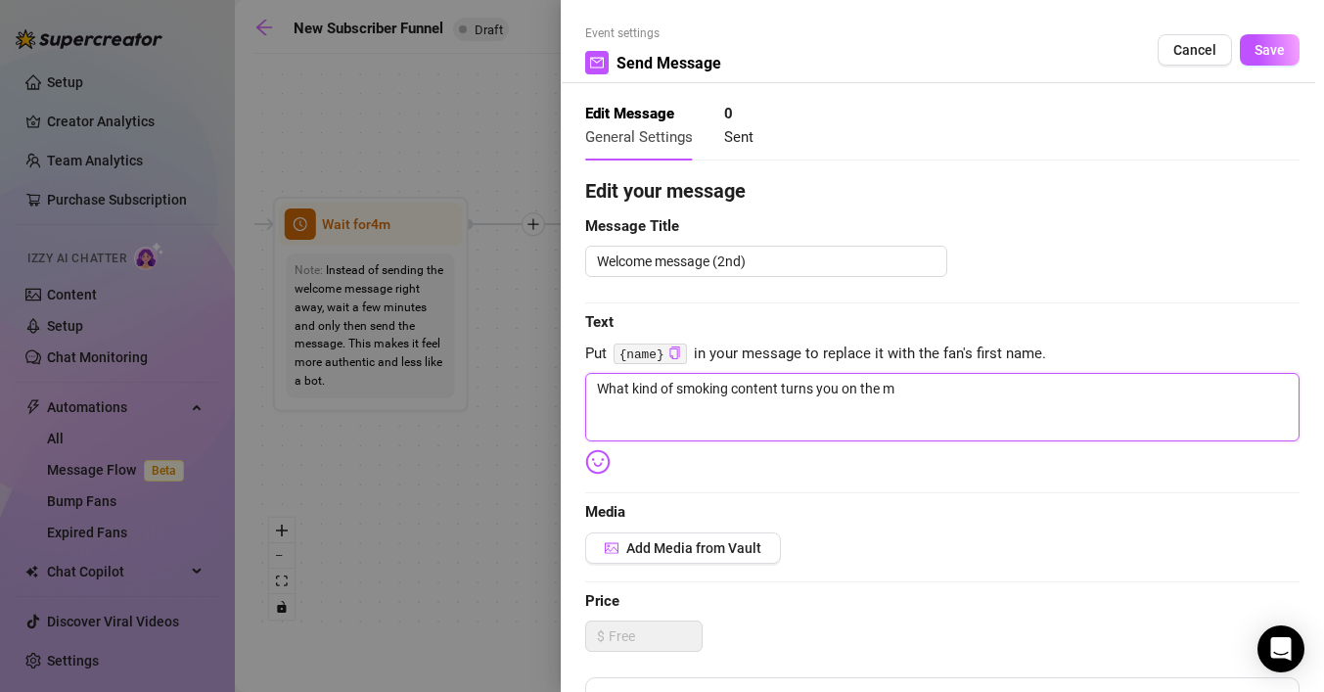
type textarea "What kind of smoking content turns you on the mo"
type textarea "What kind of smoking content turns you on the mos"
type textarea "What kind of smoking content turns you on the most"
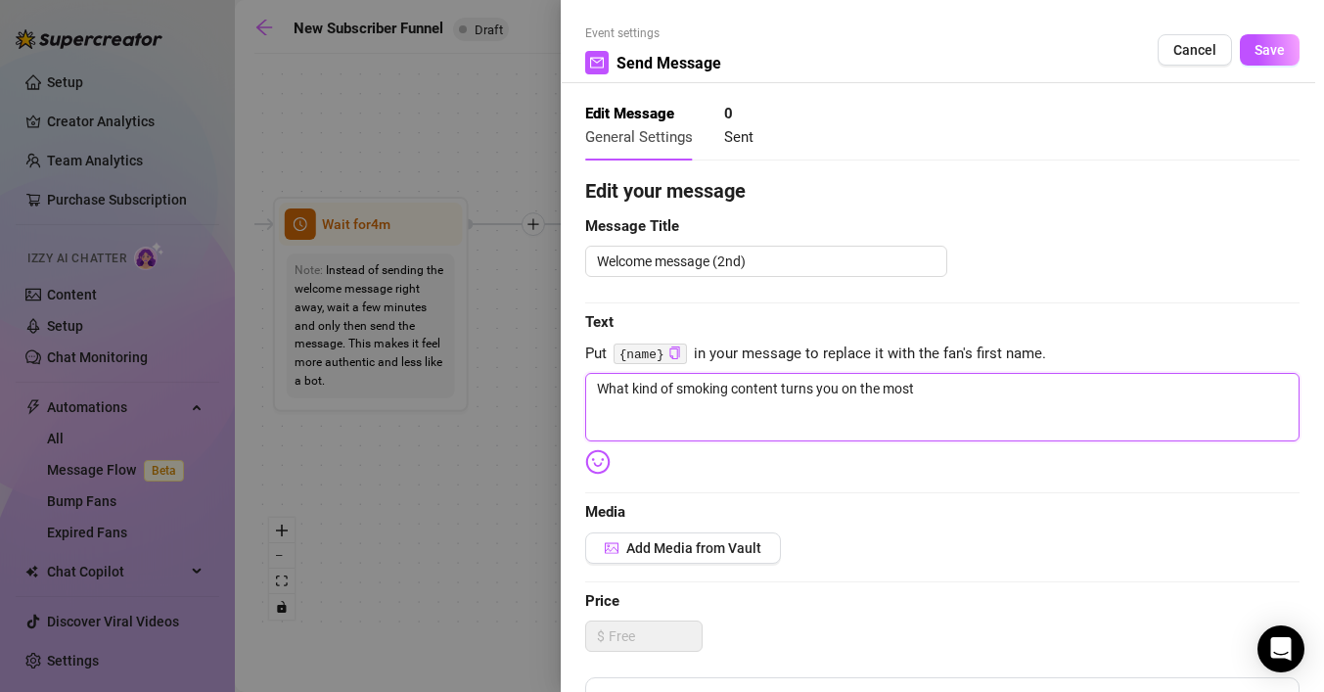
type textarea "What kind of smoking content turns you on the most?"
type textarea "What kind of smoking content turns you on the most? i"
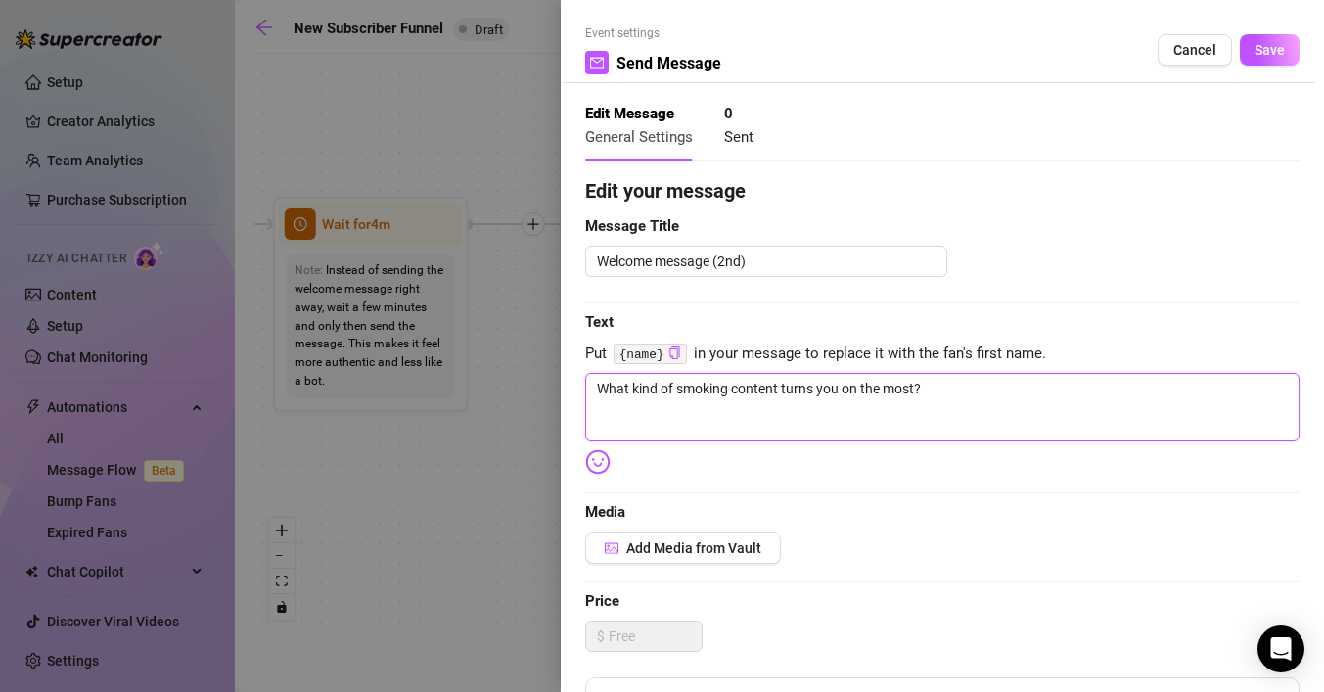
type textarea "What kind of smoking content turns you on the most? i"
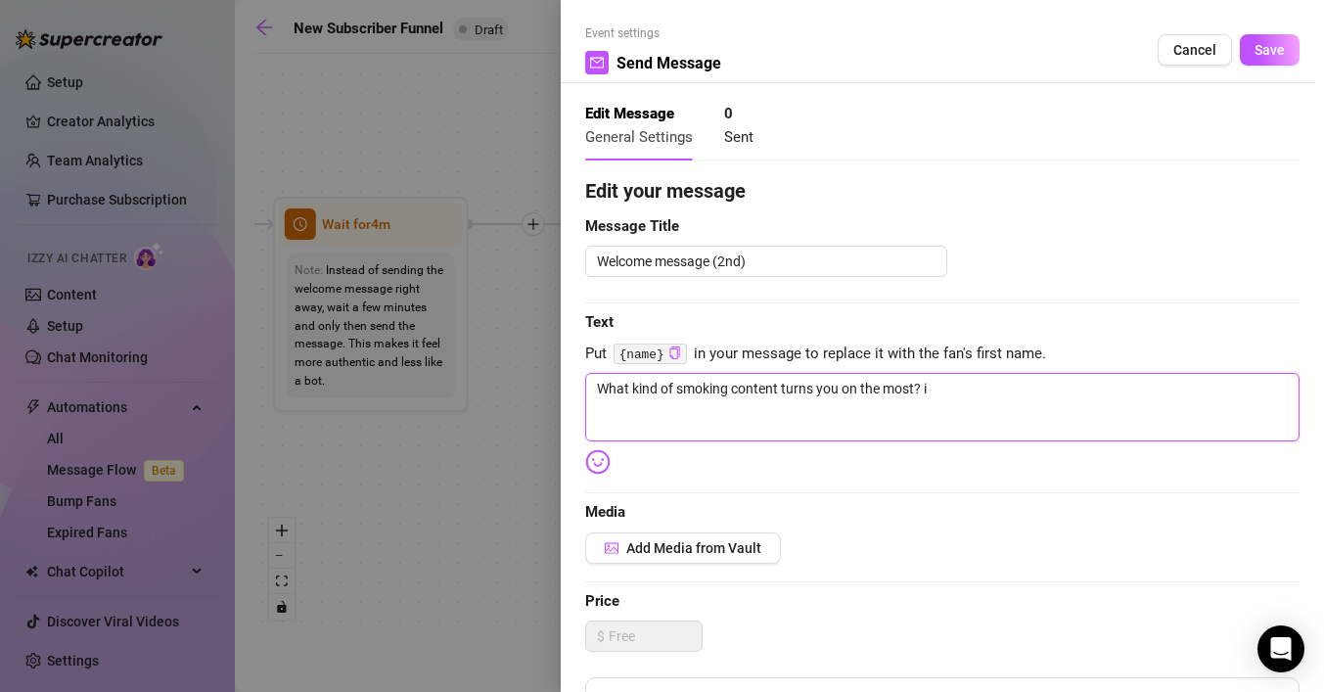
type textarea "What kind of smoking content turns you on the most?"
type textarea "What kind of smoking content turns you on the most? I"
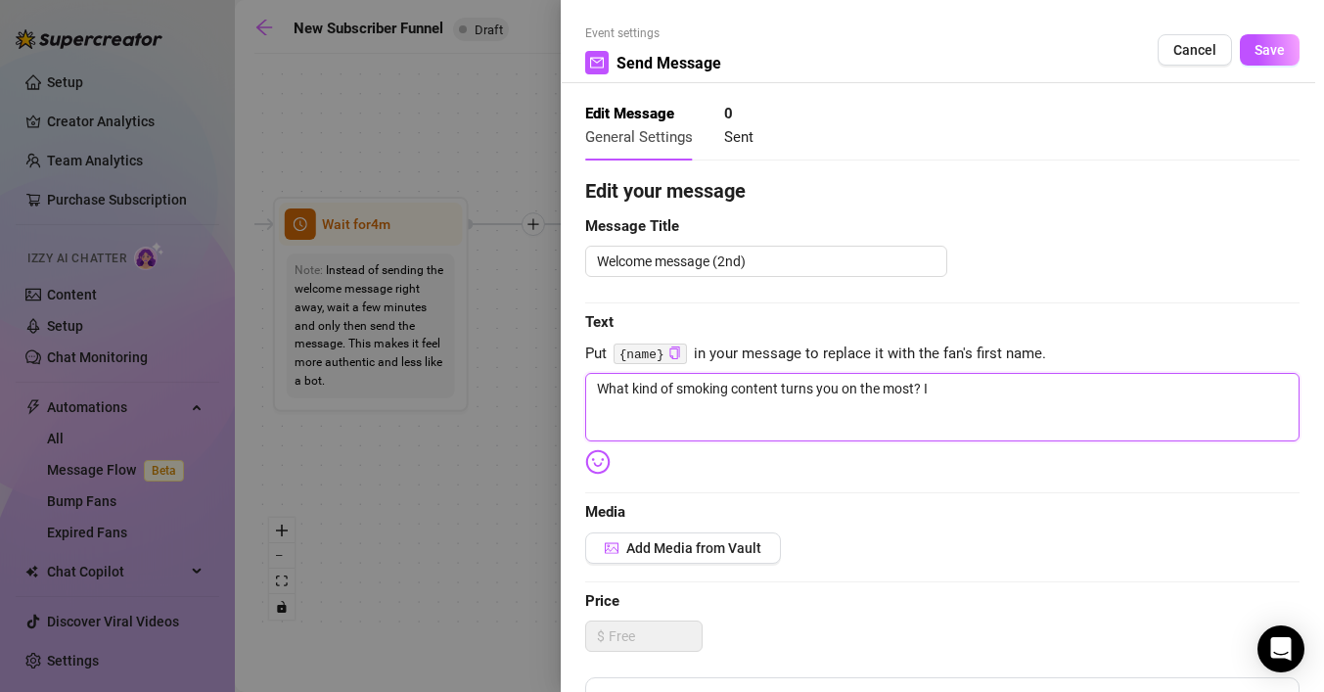
type textarea "What kind of smoking content turns you on the most? I"
type textarea "What kind of smoking content turns you on the most? I p"
type textarea "What kind of smoking content turns you on the most? I pe"
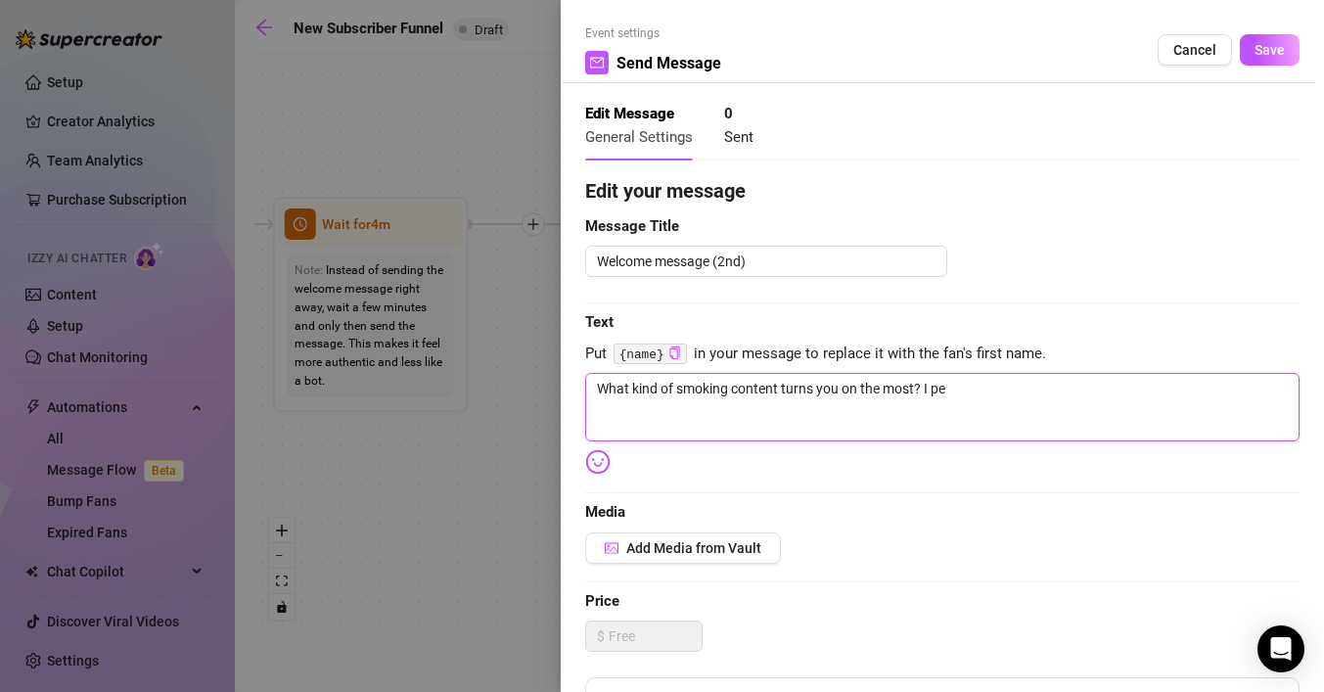
type textarea "What kind of smoking content turns you on the most? I per"
type textarea "What kind of smoking content turns you on the most? I pers"
type textarea "What kind of smoking content turns you on the most? I perso"
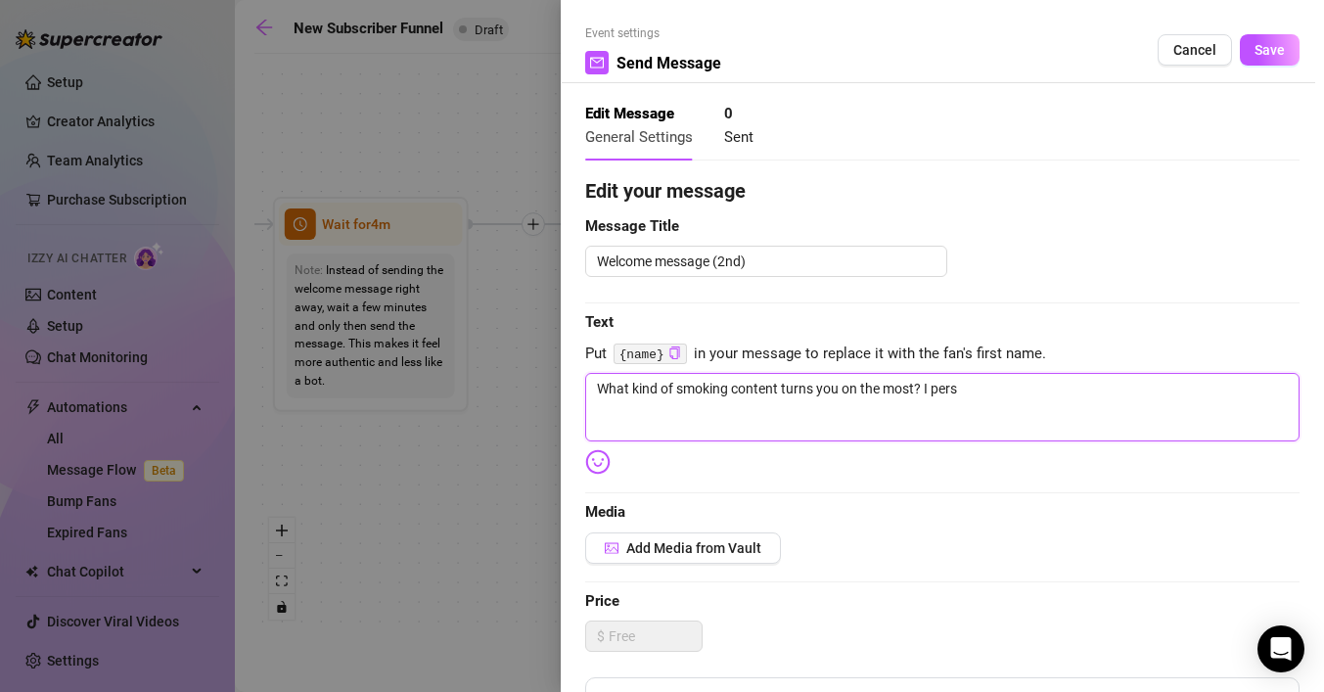
type textarea "What kind of smoking content turns you on the most? I perso"
type textarea "What kind of smoking content turns you on the most? I person"
type textarea "What kind of smoking content turns you on the most? I persona"
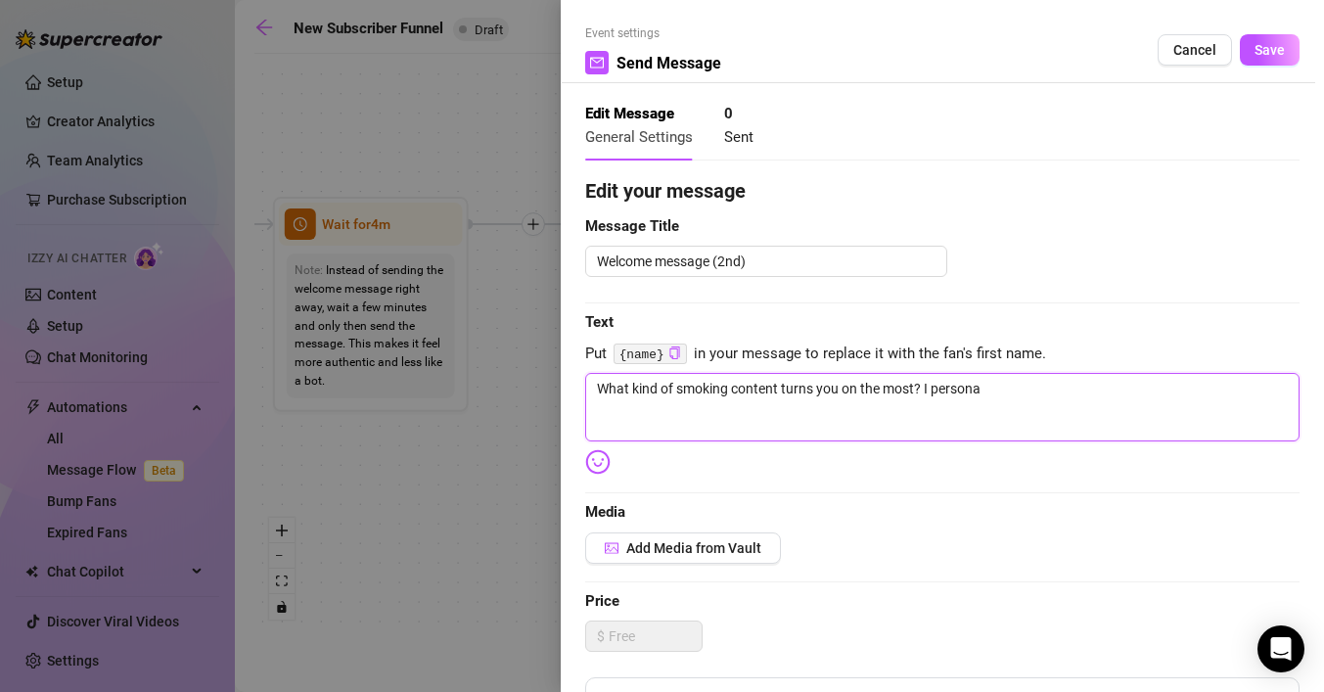
type textarea "What kind of smoking content turns you on the most? I personal"
type textarea "What kind of smoking content turns you on the most? I personall"
type textarea "What kind of smoking content turns you on the most? I personally"
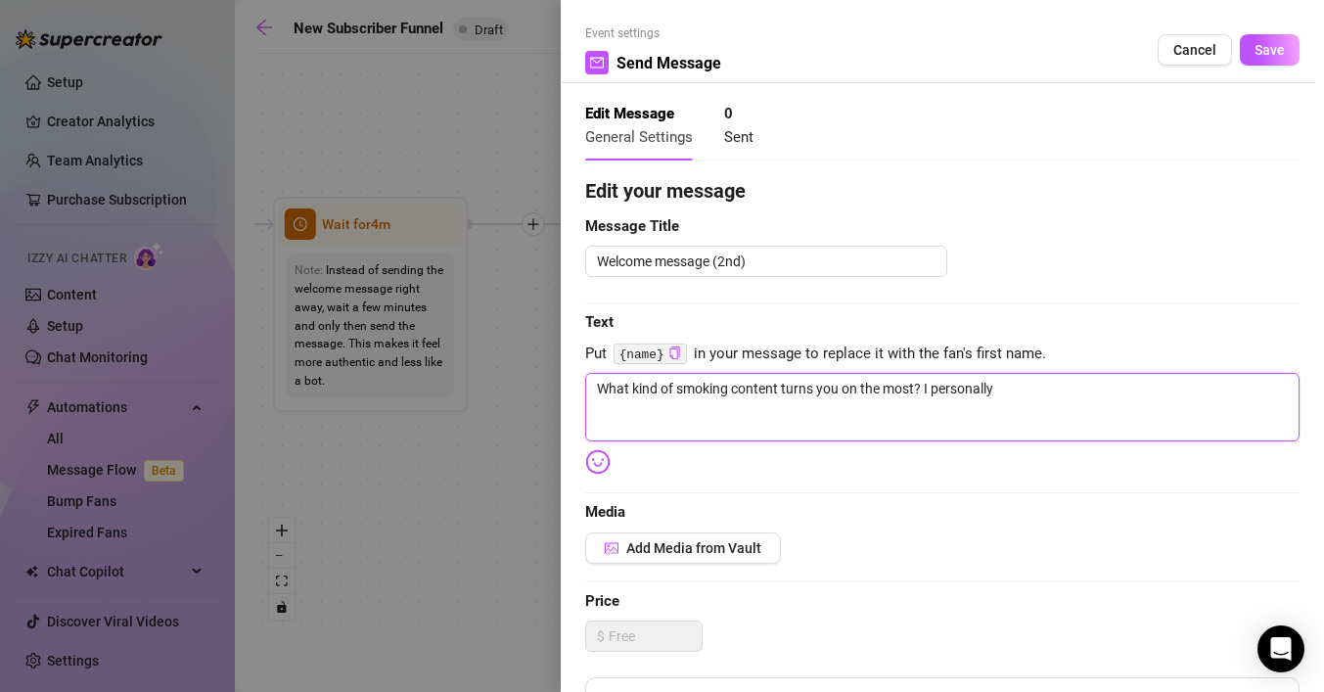
type textarea "What kind of smoking content turns you on the most? I personally"
type textarea "What kind of smoking content turns you on the most? I personally l"
type textarea "What kind of smoking content turns you on the most? I personally lo"
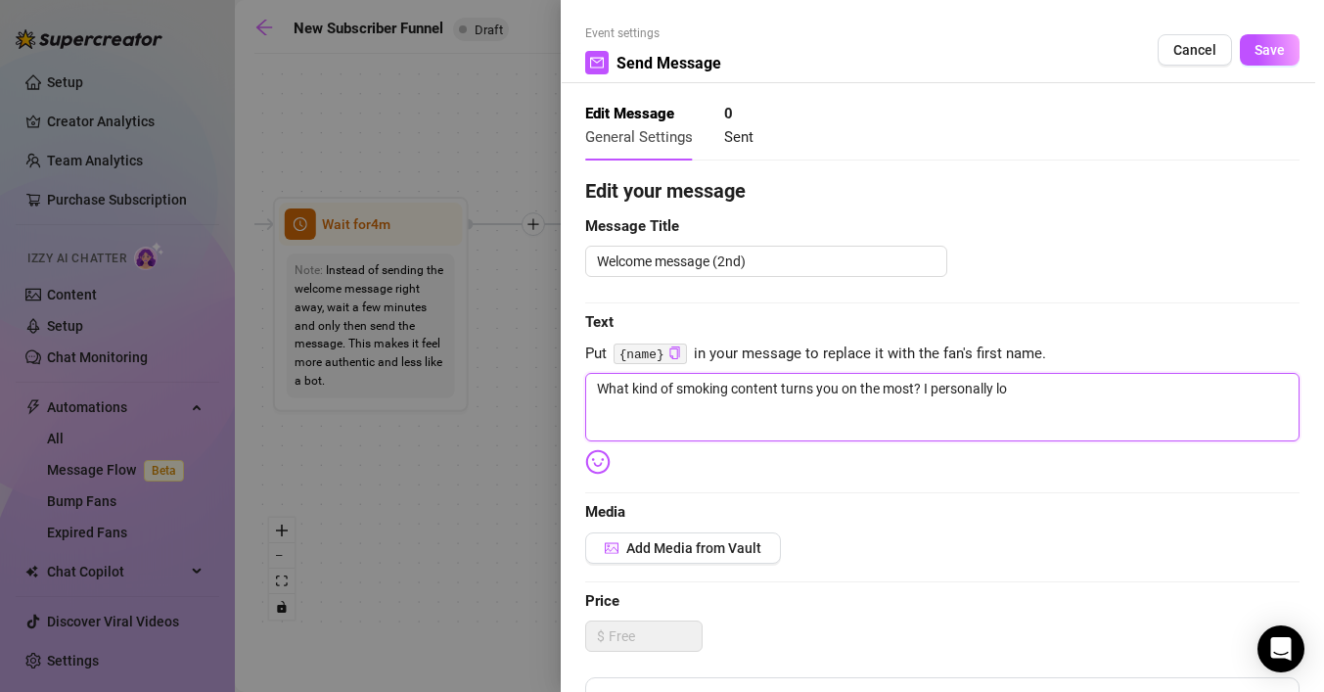
type textarea "What kind of smoking content turns you on the most? I personally lov"
type textarea "What kind of smoking content turns you on the most? I personally love"
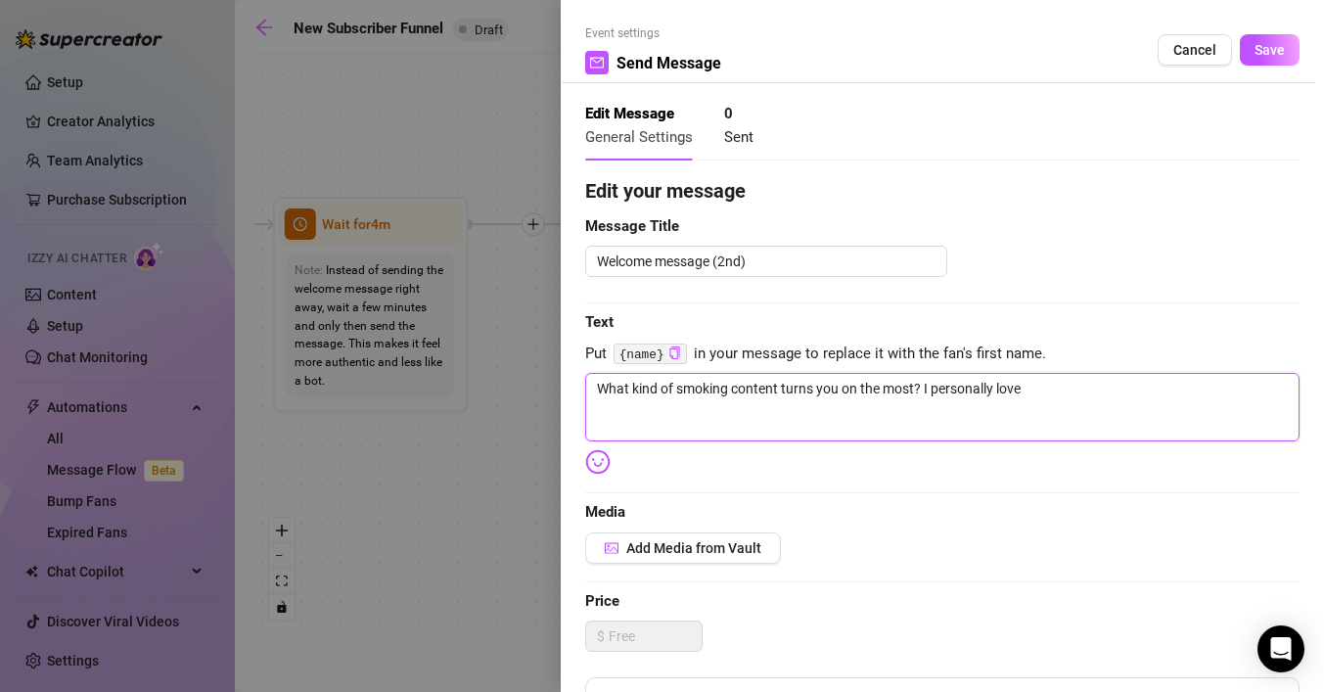
type textarea "What kind of smoking content turns you on the most? I personally love"
type textarea "What kind of smoking content turns you on the most? I personally love j"
type textarea "What kind of smoking content turns you on the most? I personally love ju"
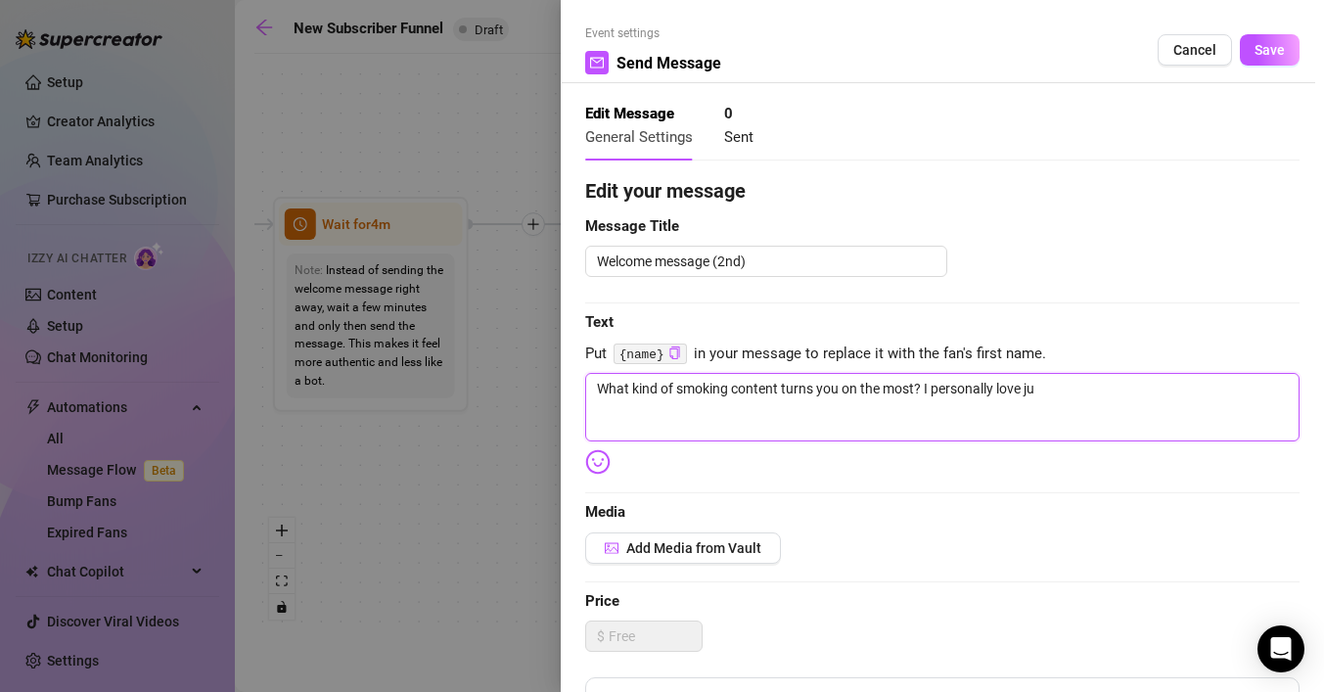
type textarea "What kind of smoking content turns you on the most? I personally love jus"
type textarea "What kind of smoking content turns you on the most? I personally love just"
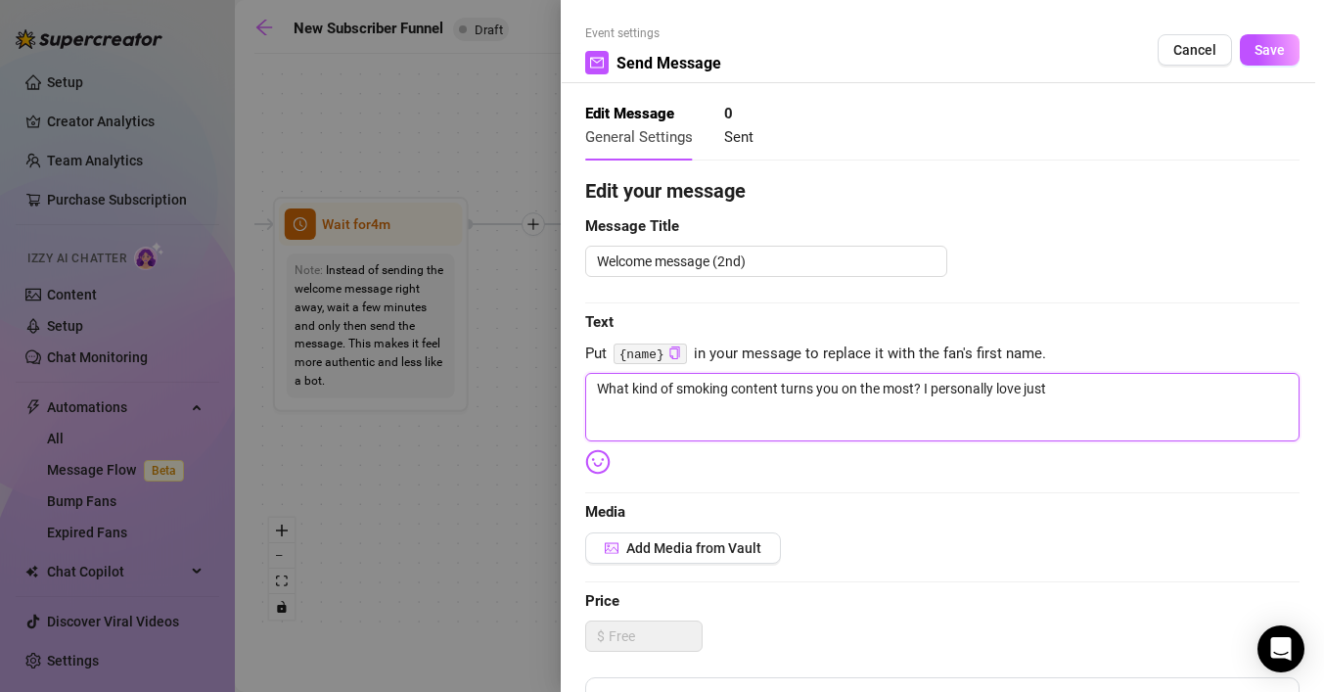
type textarea "What kind of smoking content turns you on the most? I personally love just"
type textarea "What kind of smoking content turns you on the most? I personally love just p"
type textarea "What kind of smoking content turns you on the most? I personally love just pl"
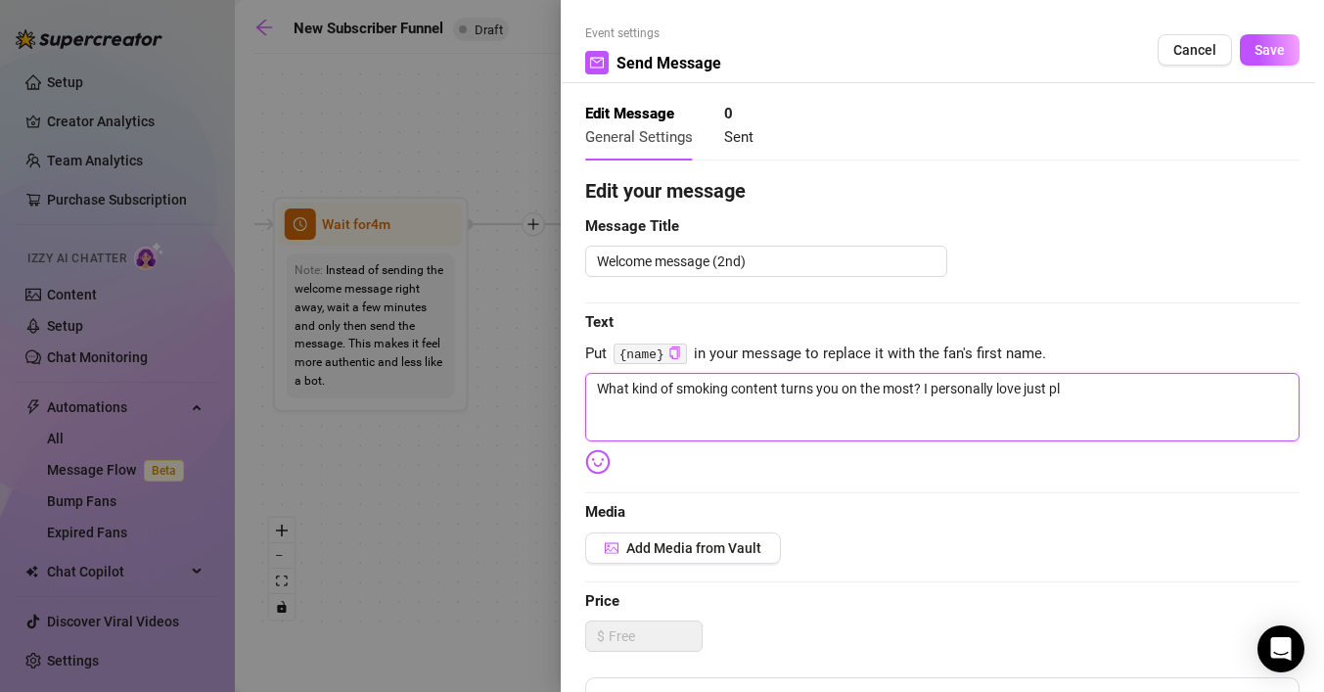
type textarea "What kind of smoking content turns you on the most? I personally love just pla"
type textarea "What kind of smoking content turns you on the most? I personally love just play"
type textarea "What kind of smoking content turns you on the most? I personally love just playi"
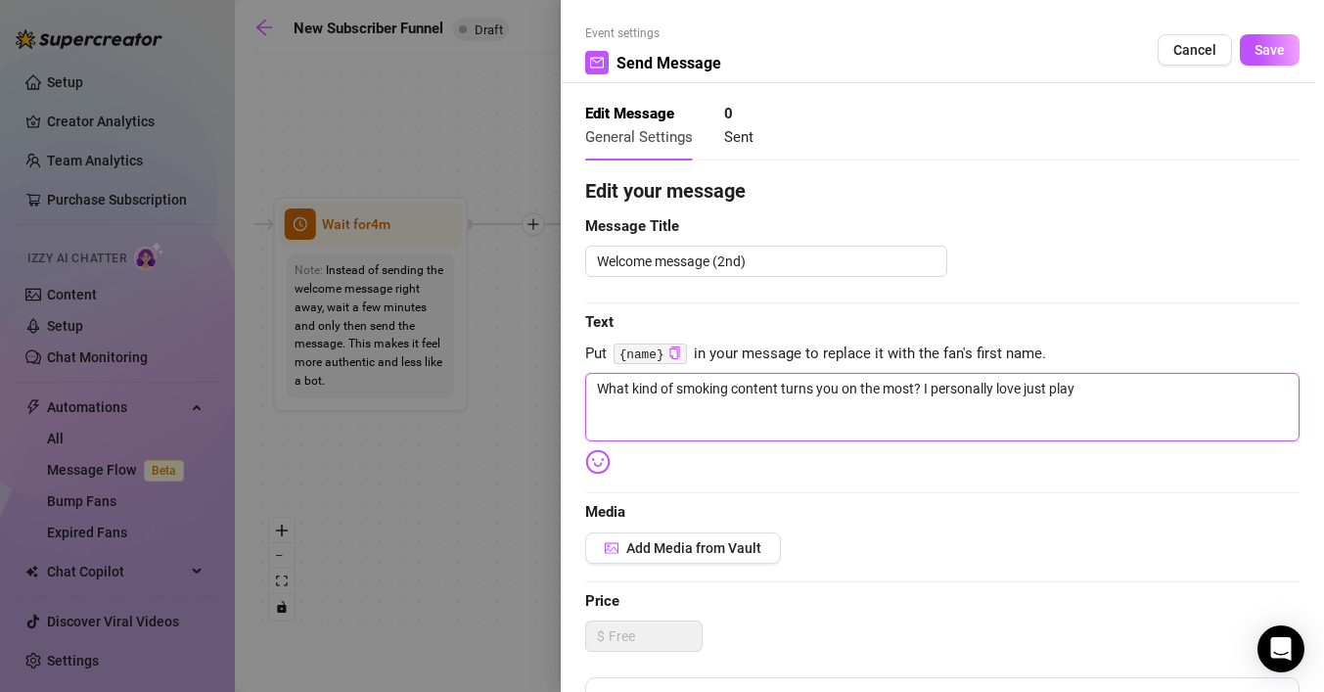
type textarea "What kind of smoking content turns you on the most? I personally love just playi"
type textarea "What kind of smoking content turns you on the most? I personally love just play…"
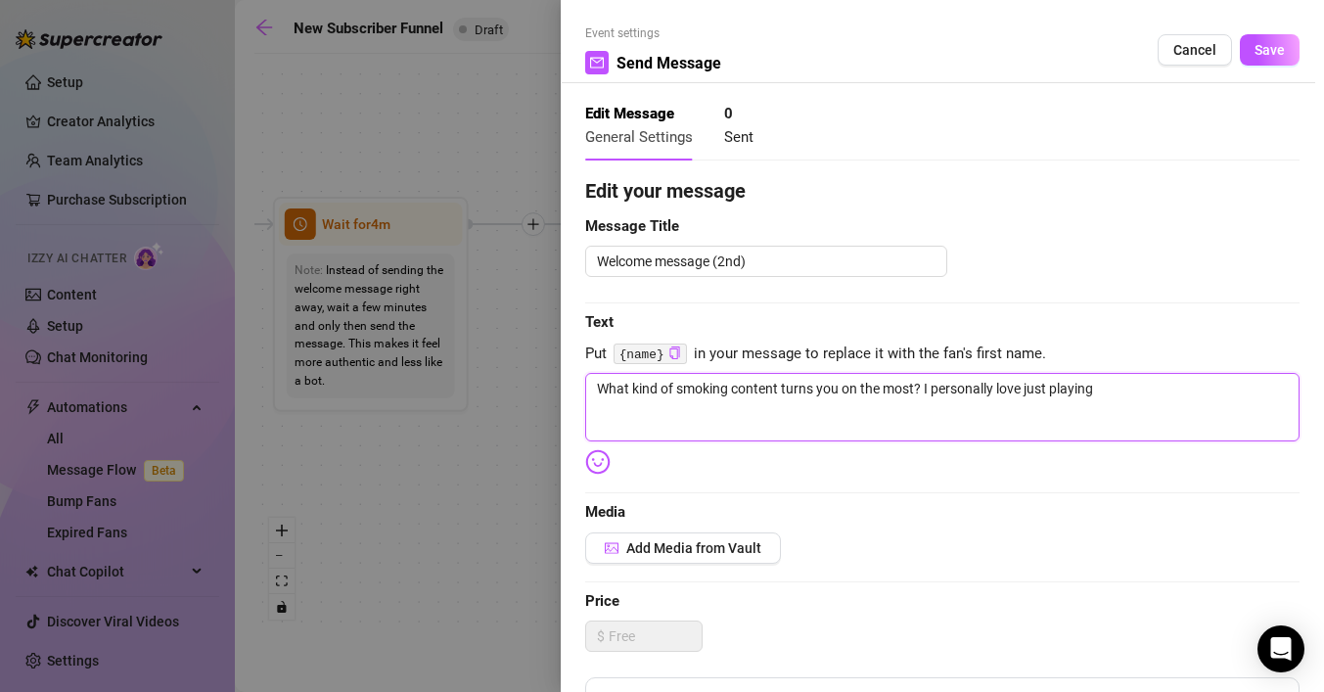
type textarea "What kind of smoking content turns you on the most? I personally love just play…"
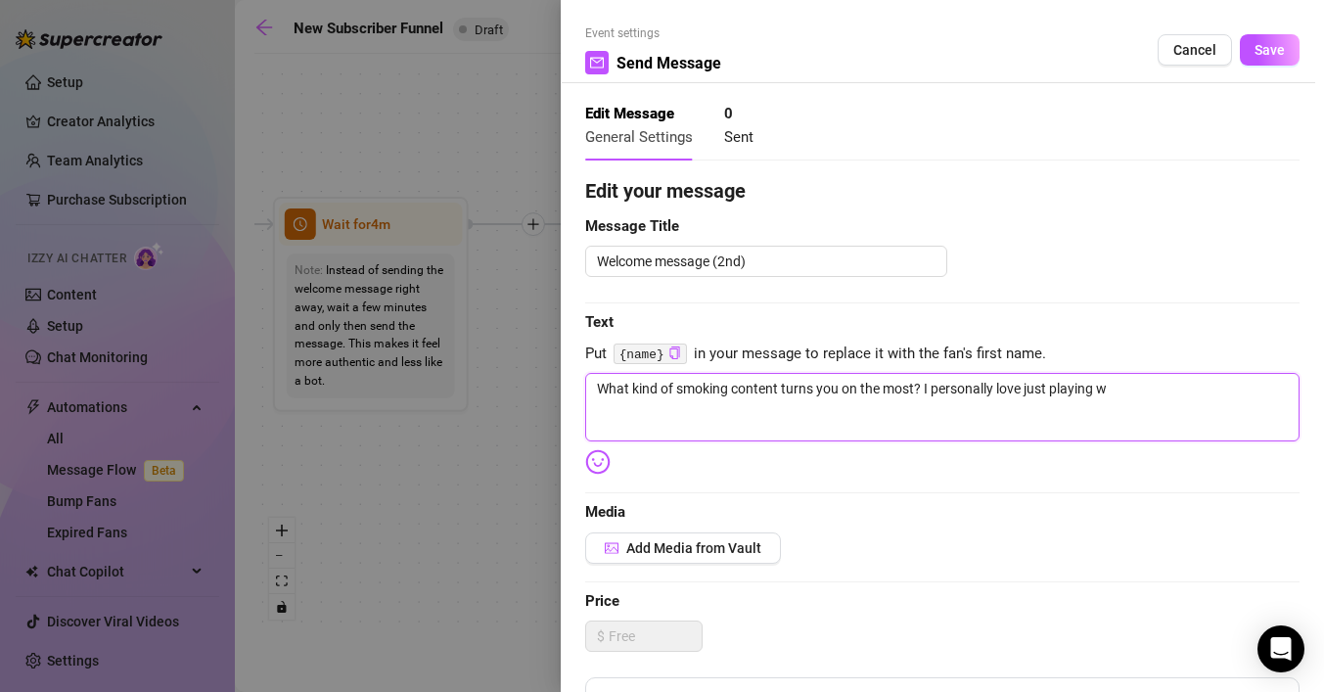
type textarea "What kind of smoking content turns you on the most? I personally love just play…"
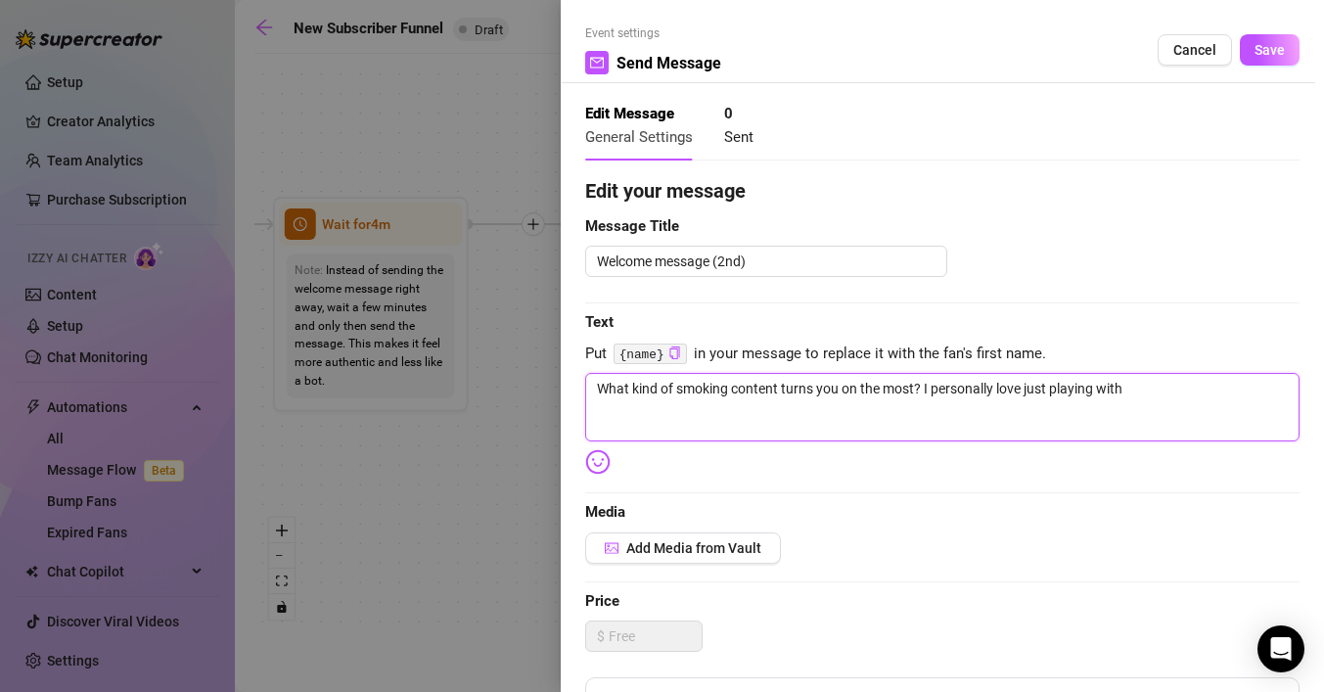
type textarea "What kind of smoking content turns you on the most? I personally love just play…"
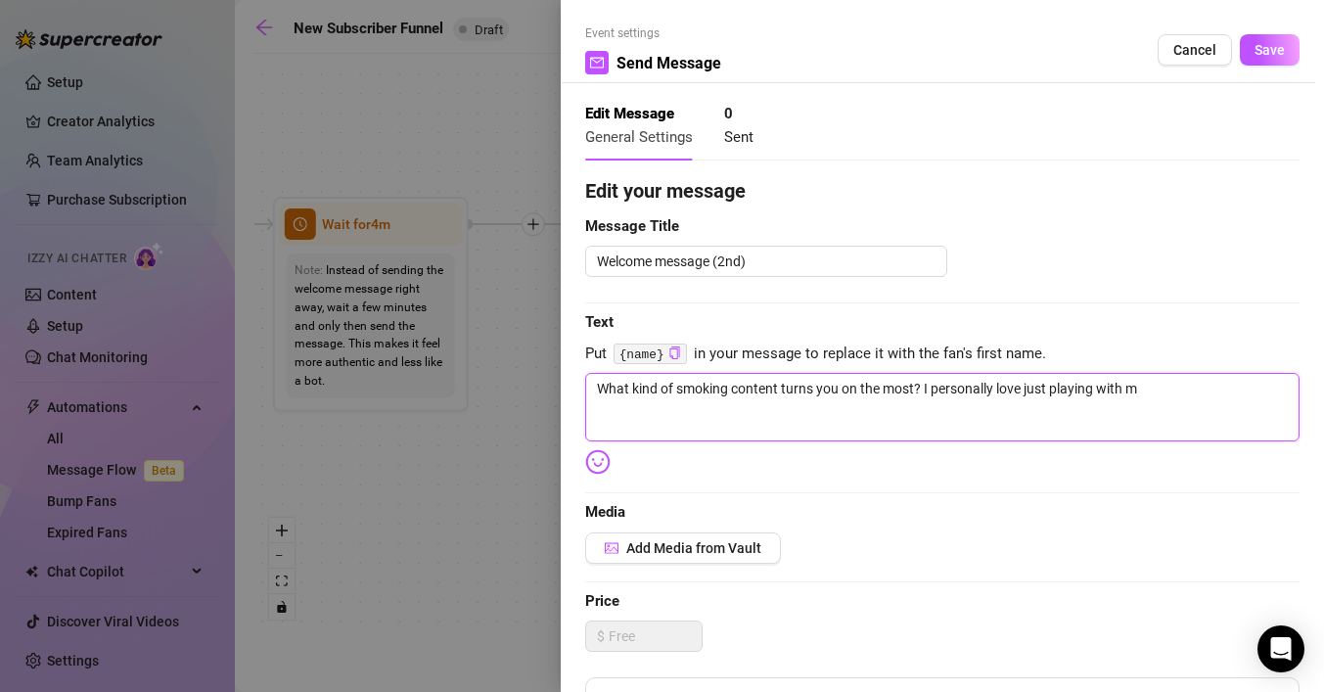
type textarea "What kind of smoking content turns you on the most? I personally love just play…"
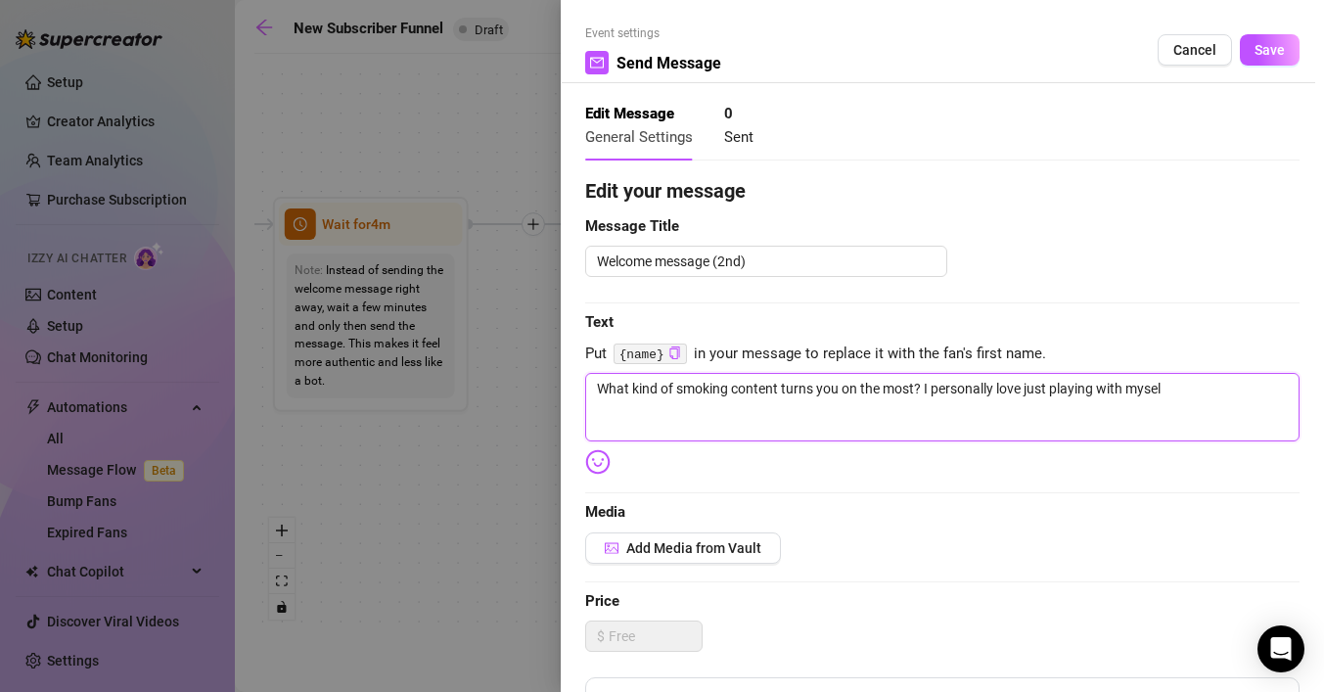
type textarea "What kind of smoking content turns you on the most? I personally love just play…"
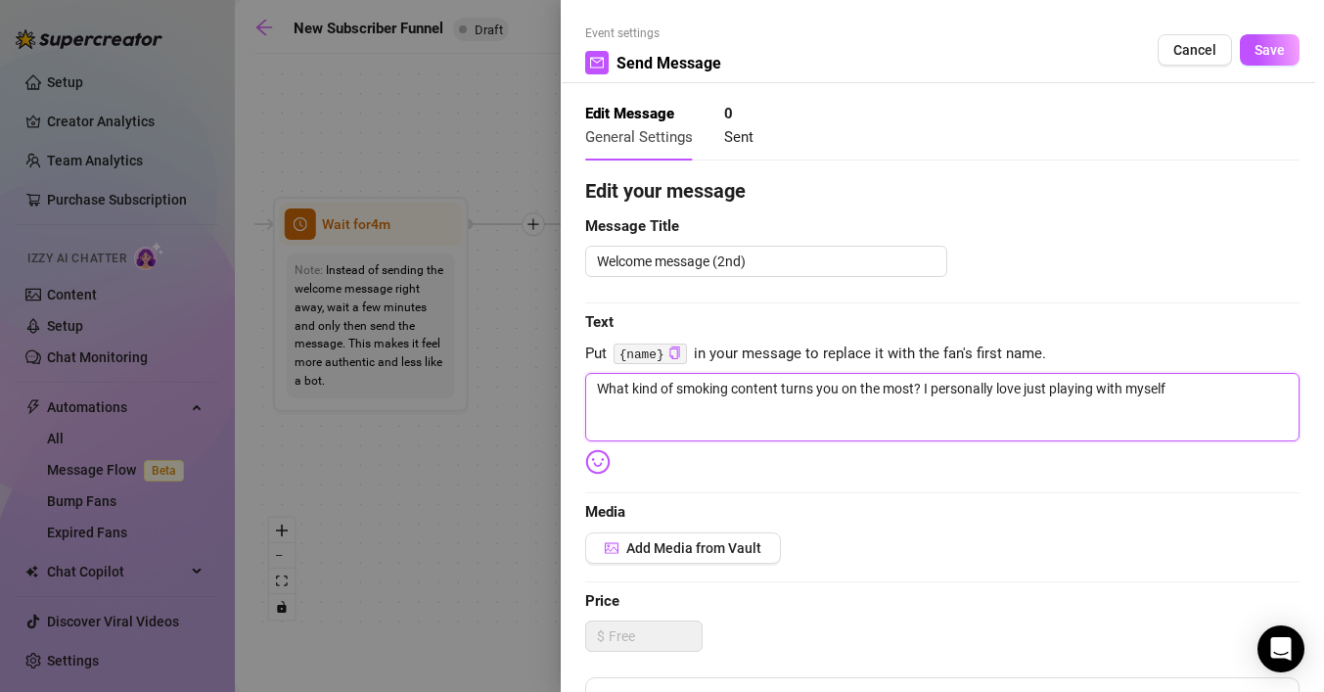
type textarea "What kind of smoking content turns you on the most? I personally love just play…"
click at [1281, 391] on textarea "What kind of smoking content turns you on the most? I personally love just play…" at bounding box center [942, 407] width 714 height 68
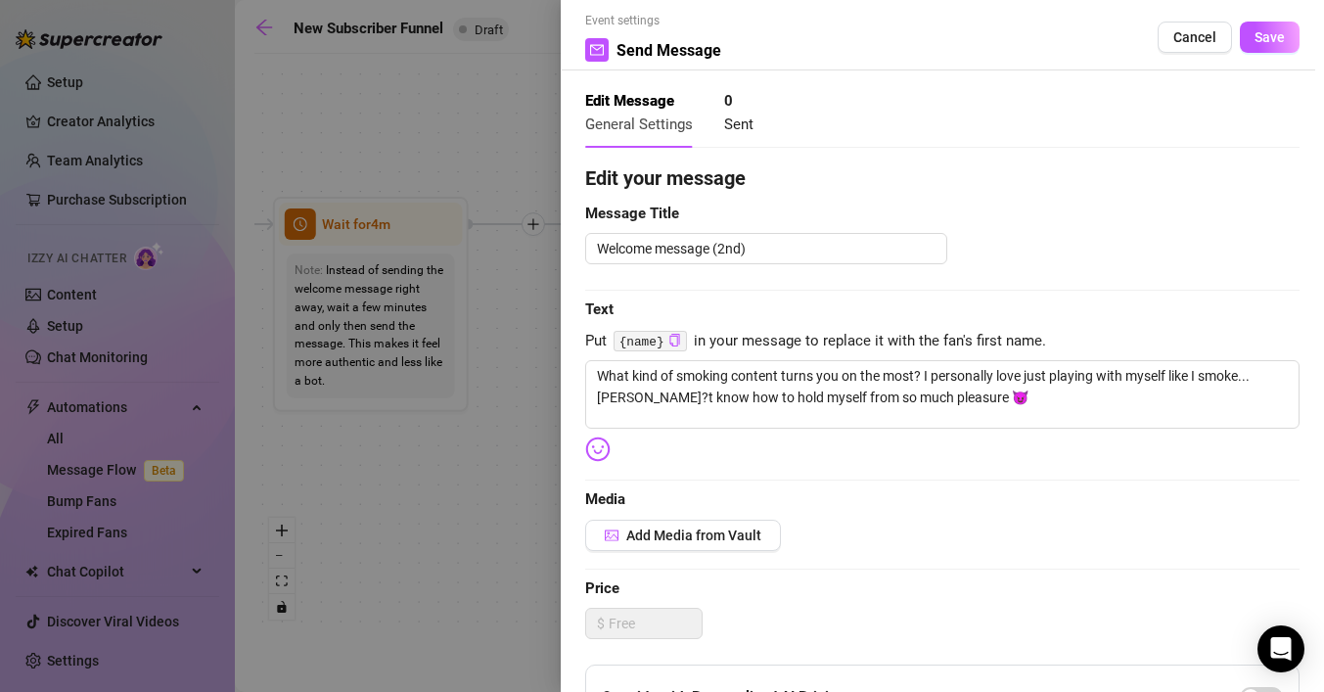
scroll to position [20, 0]
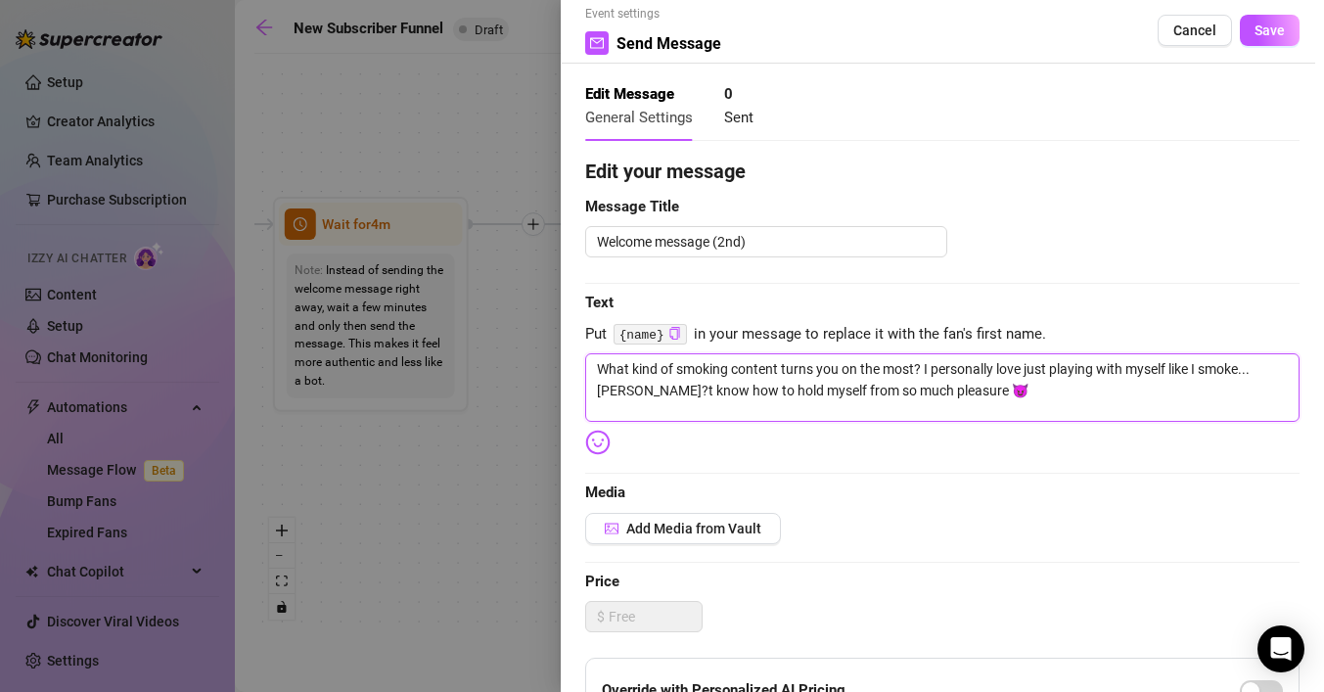
click at [628, 395] on textarea "What kind of smoking content turns you on the most? I personally love just play…" at bounding box center [942, 387] width 714 height 68
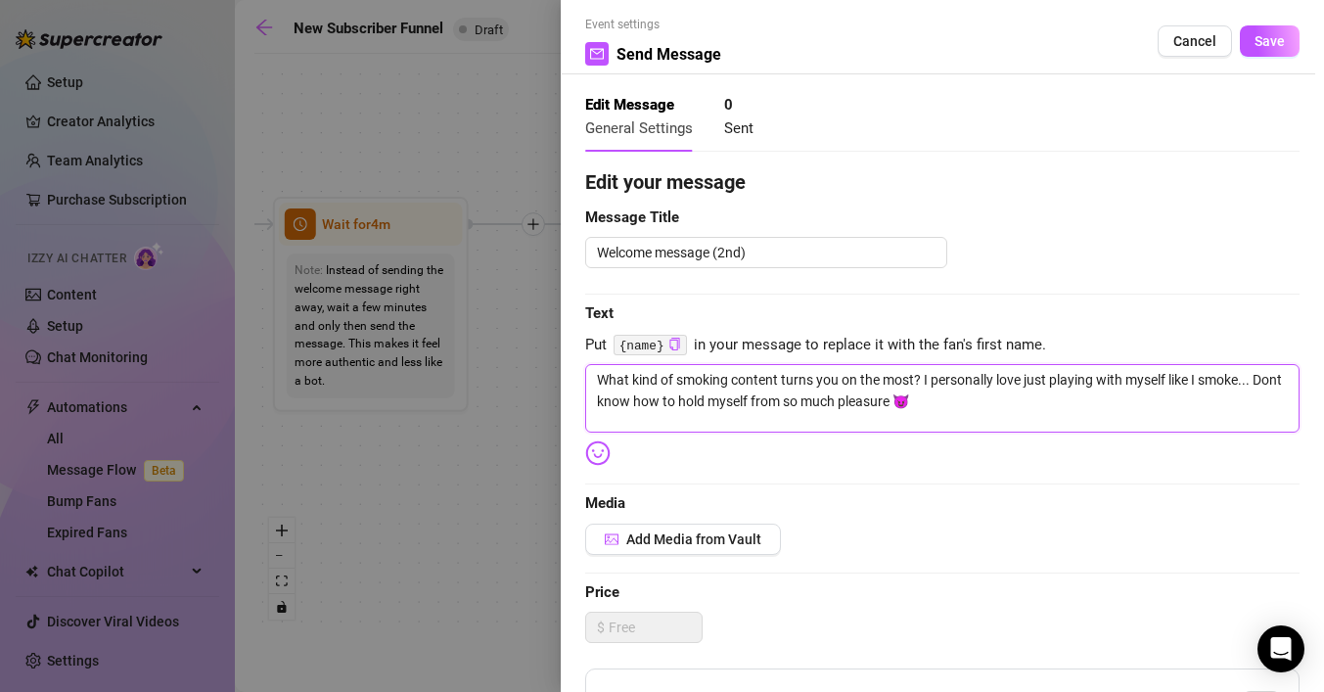
scroll to position [0, 0]
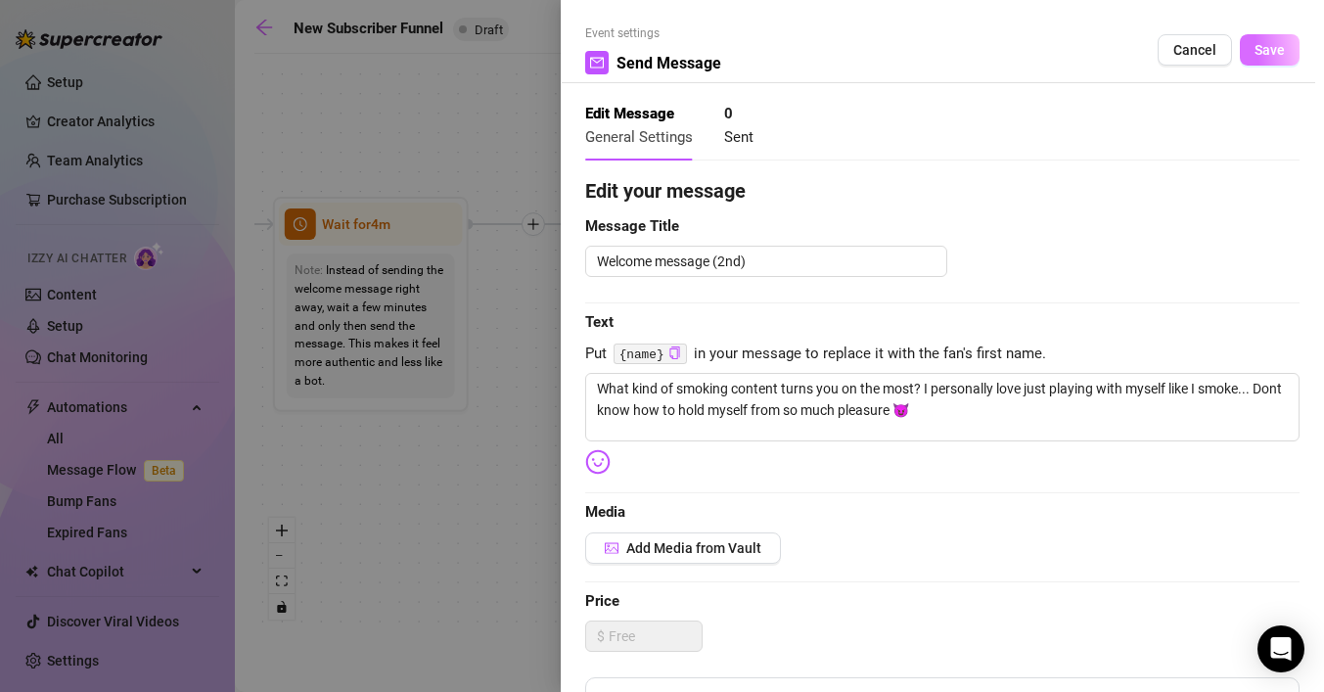
click at [1288, 46] on button "Save" at bounding box center [1270, 49] width 60 height 31
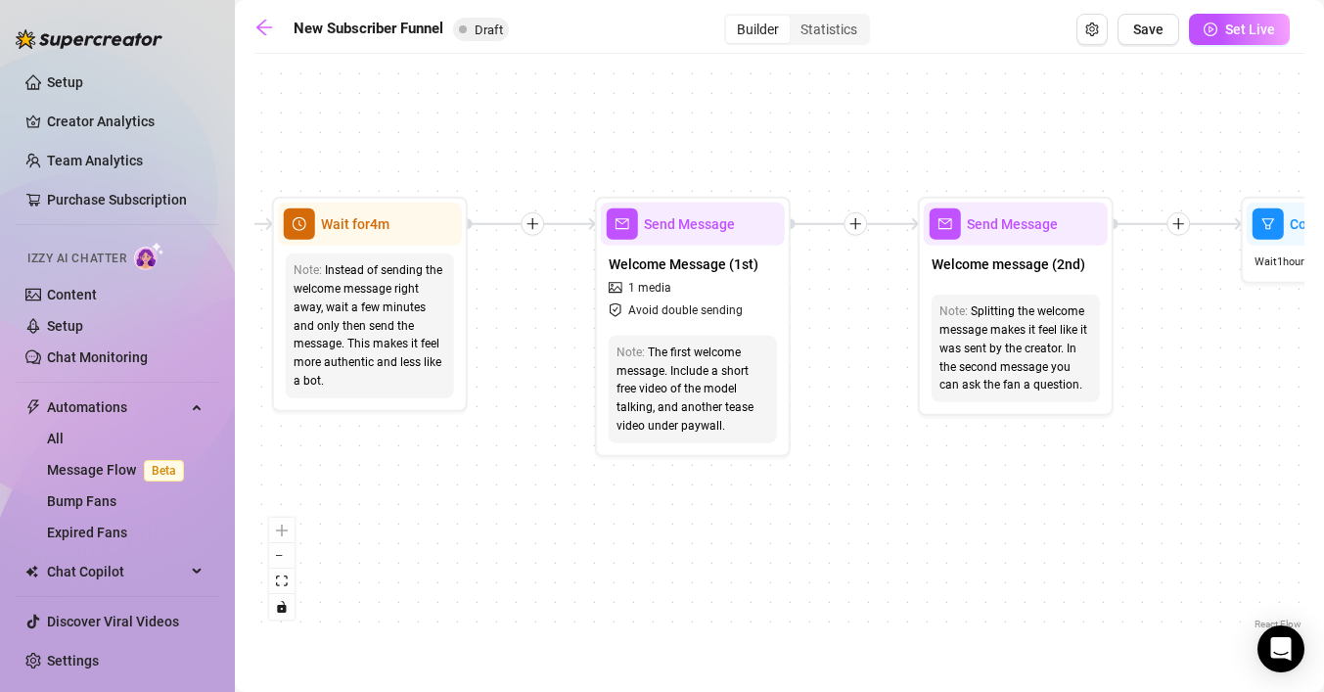
click at [920, 529] on div "If True If True If True If False If False If False If True If False Merge Merge…" at bounding box center [779, 349] width 1050 height 570
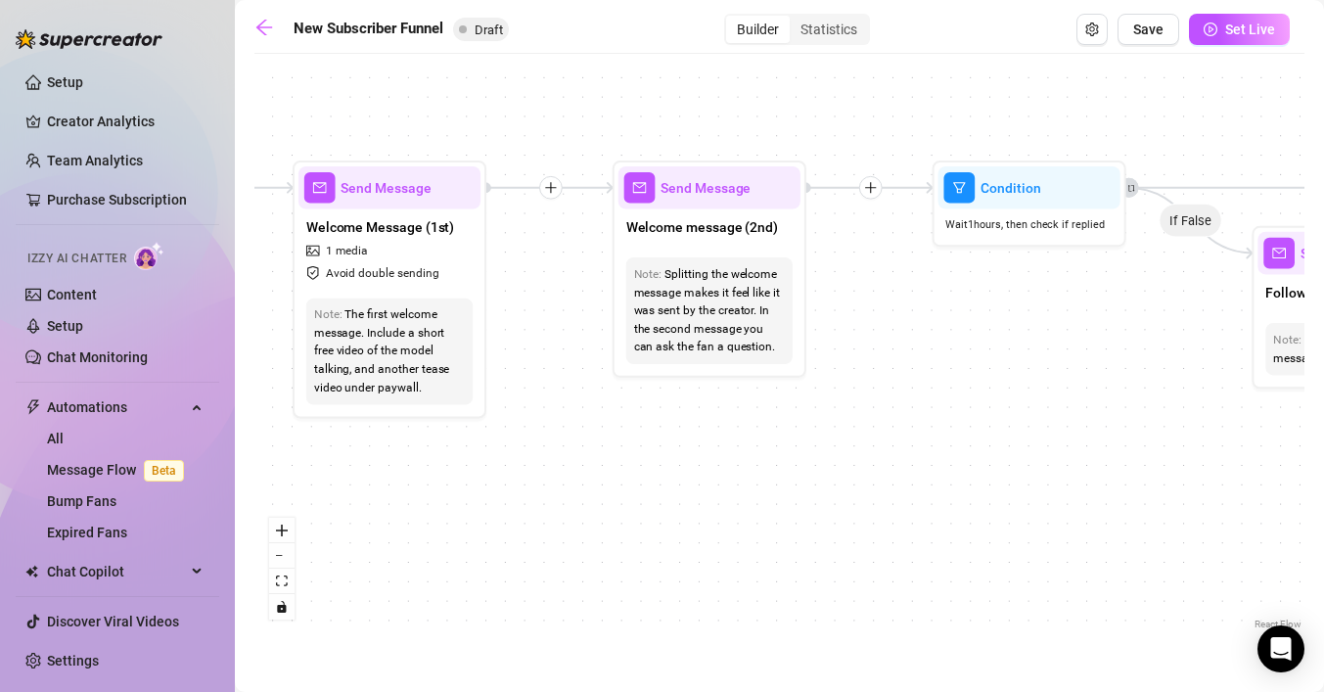
drag, startPoint x: 998, startPoint y: 518, endPoint x: 693, endPoint y: 478, distance: 307.7
click at [693, 478] on div "If True If True If True If False If False If False If True If False Merge Merge…" at bounding box center [779, 349] width 1050 height 570
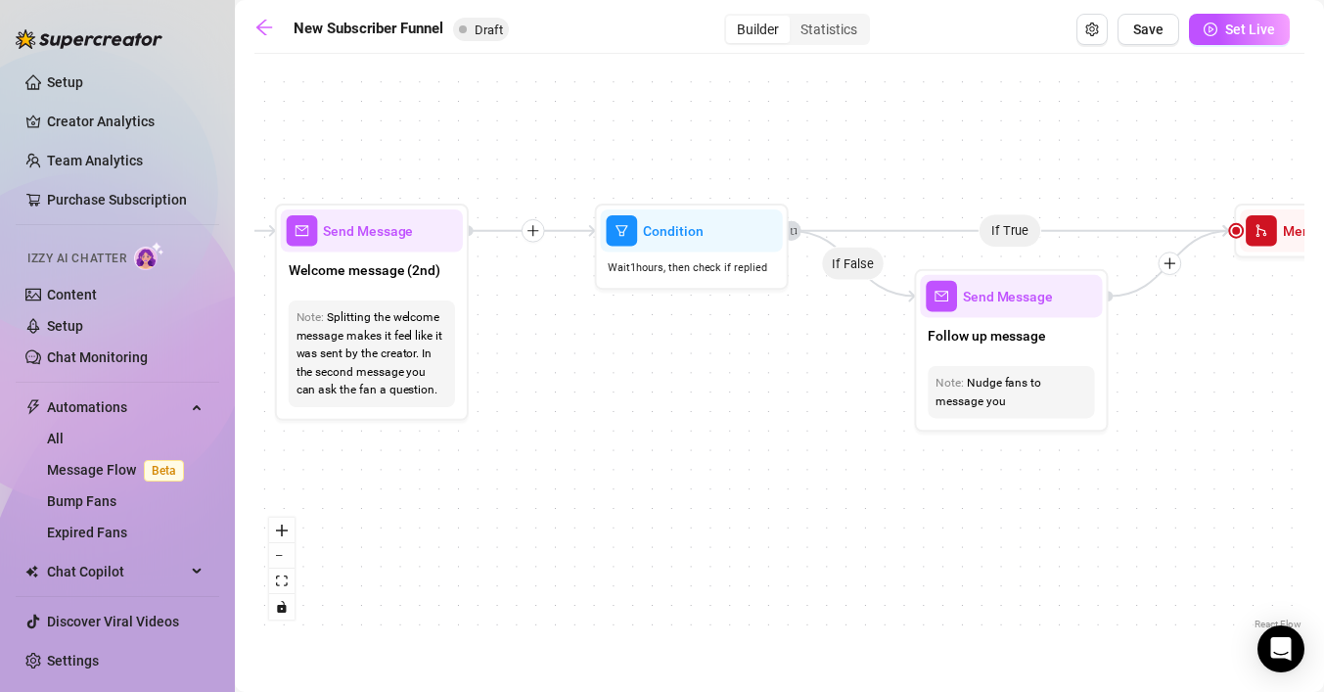
drag, startPoint x: 897, startPoint y: 460, endPoint x: 560, endPoint y: 503, distance: 340.3
click at [560, 503] on div "If True If True If True If False If False If False If True If False Merge Merge…" at bounding box center [779, 349] width 1050 height 570
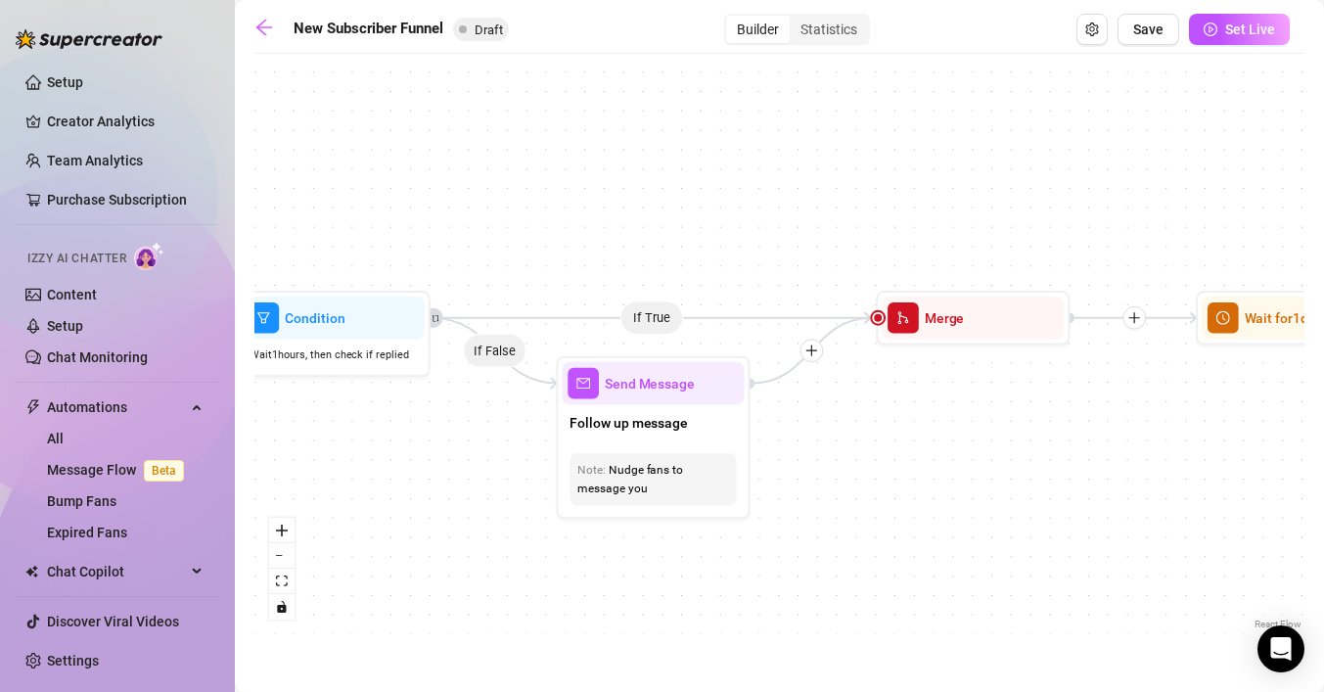
drag, startPoint x: 761, startPoint y: 480, endPoint x: 403, endPoint y: 567, distance: 368.5
click at [403, 567] on div "If True If True If True If False If False If False If True If False Merge Merge…" at bounding box center [779, 349] width 1050 height 570
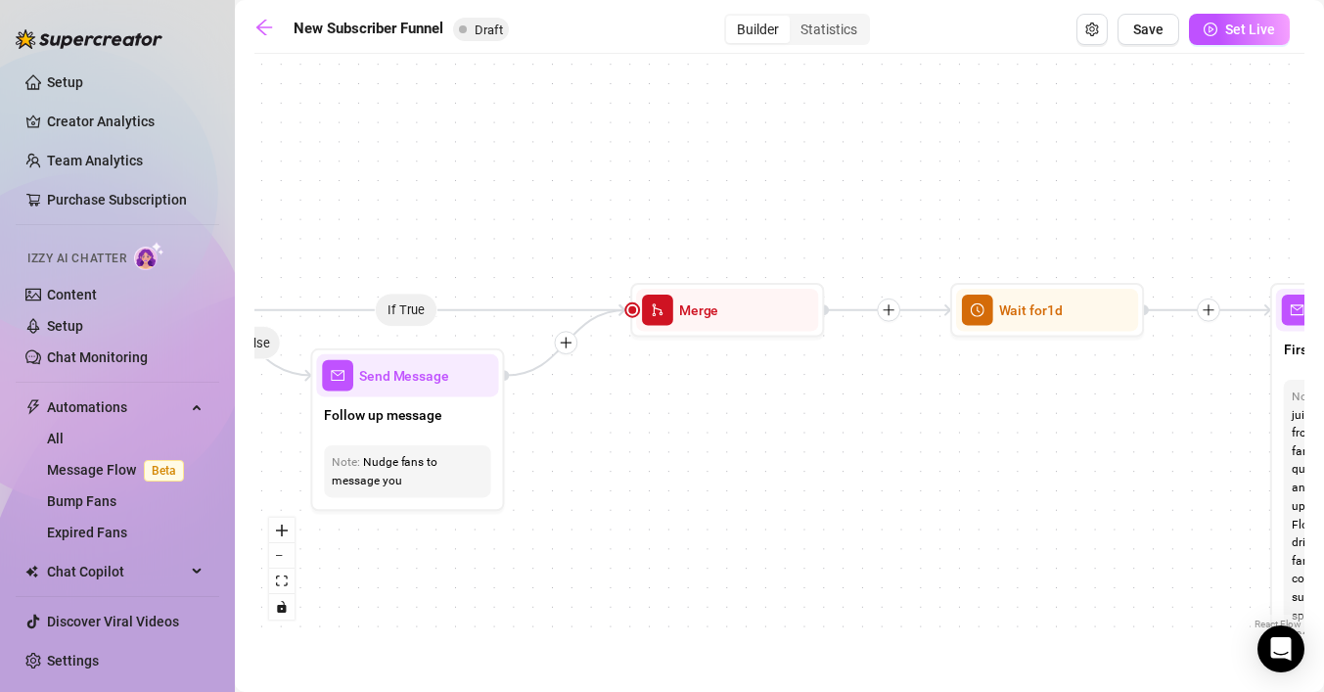
drag, startPoint x: 919, startPoint y: 412, endPoint x: 673, endPoint y: 404, distance: 245.7
click at [673, 404] on div "If True If True If True If False If False If False If True If False Merge Merge…" at bounding box center [779, 349] width 1050 height 570
click at [720, 331] on div "Merge" at bounding box center [727, 310] width 194 height 54
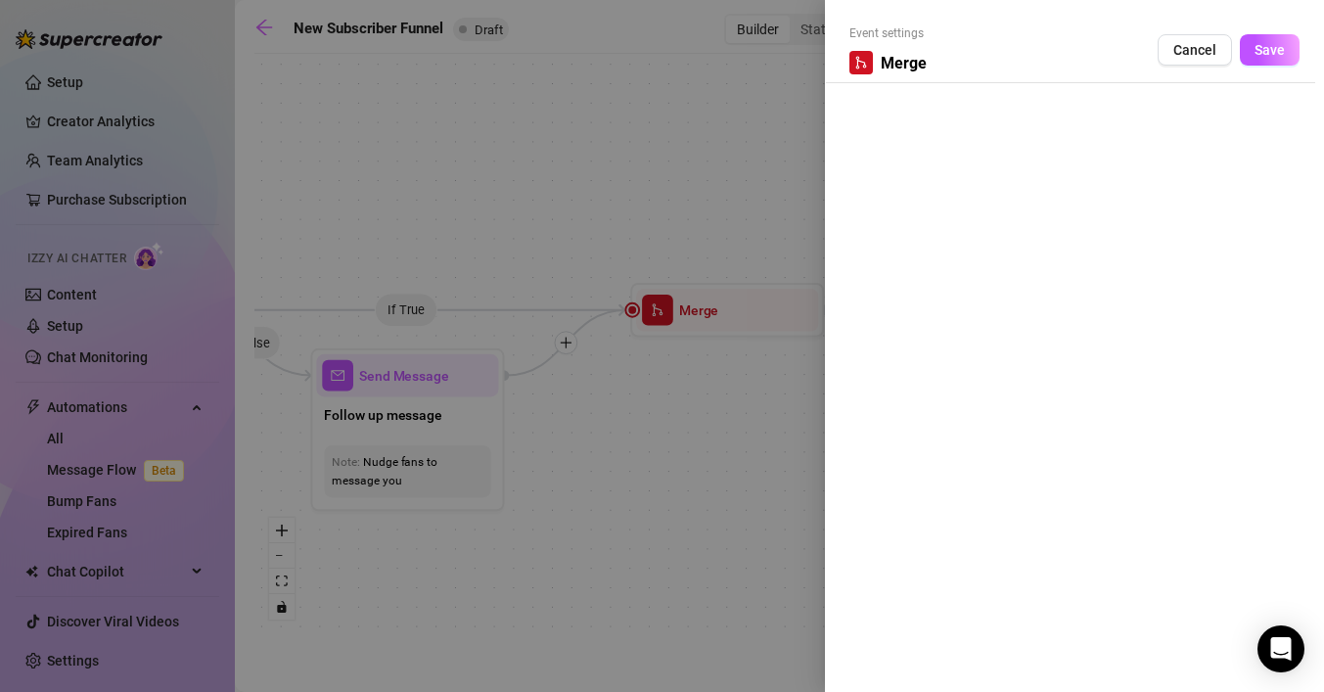
click at [870, 68] on div at bounding box center [860, 62] width 23 height 23
click at [1217, 52] on button "Cancel" at bounding box center [1194, 49] width 74 height 31
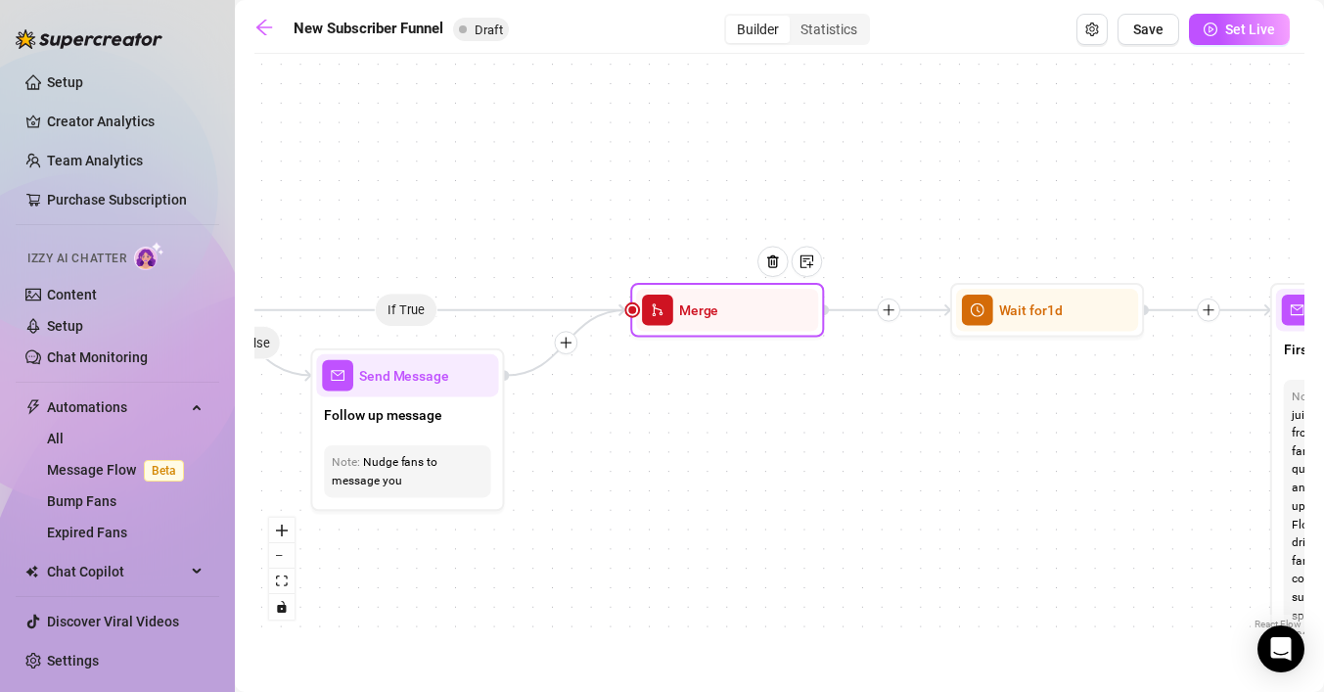
click at [740, 327] on div "Merge" at bounding box center [727, 310] width 182 height 43
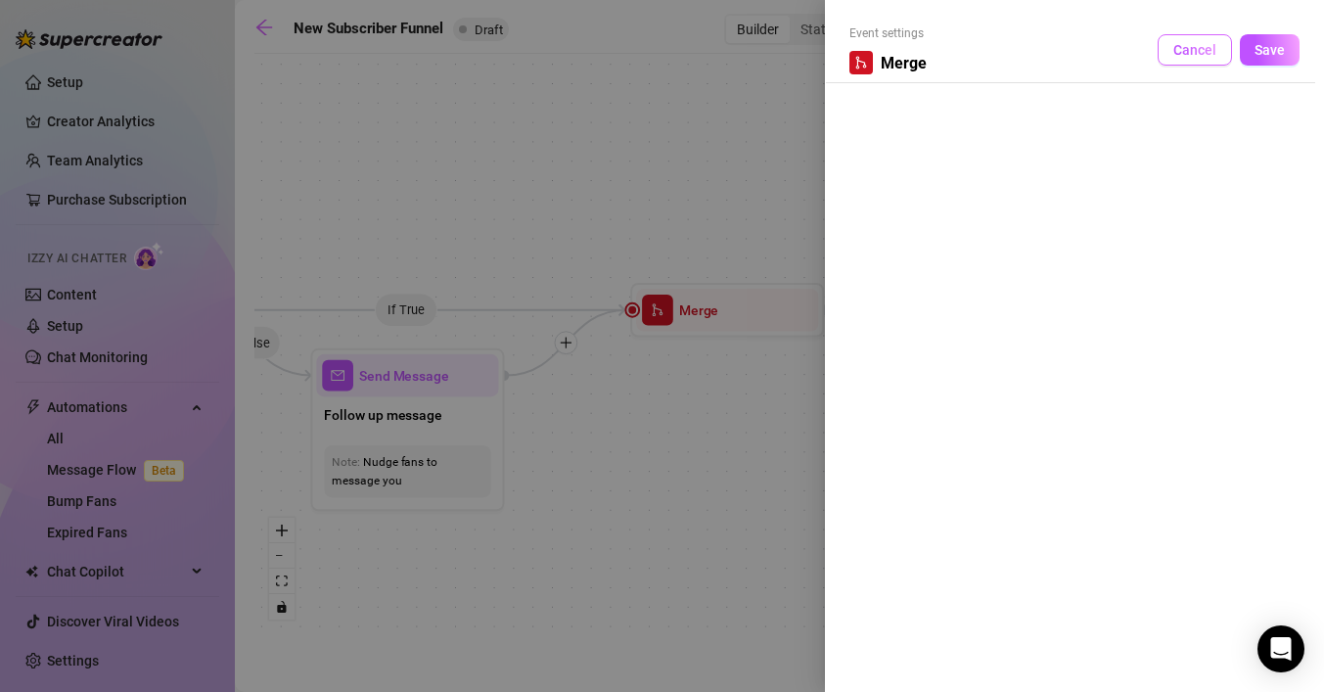
click at [1212, 52] on span "Cancel" at bounding box center [1194, 50] width 43 height 16
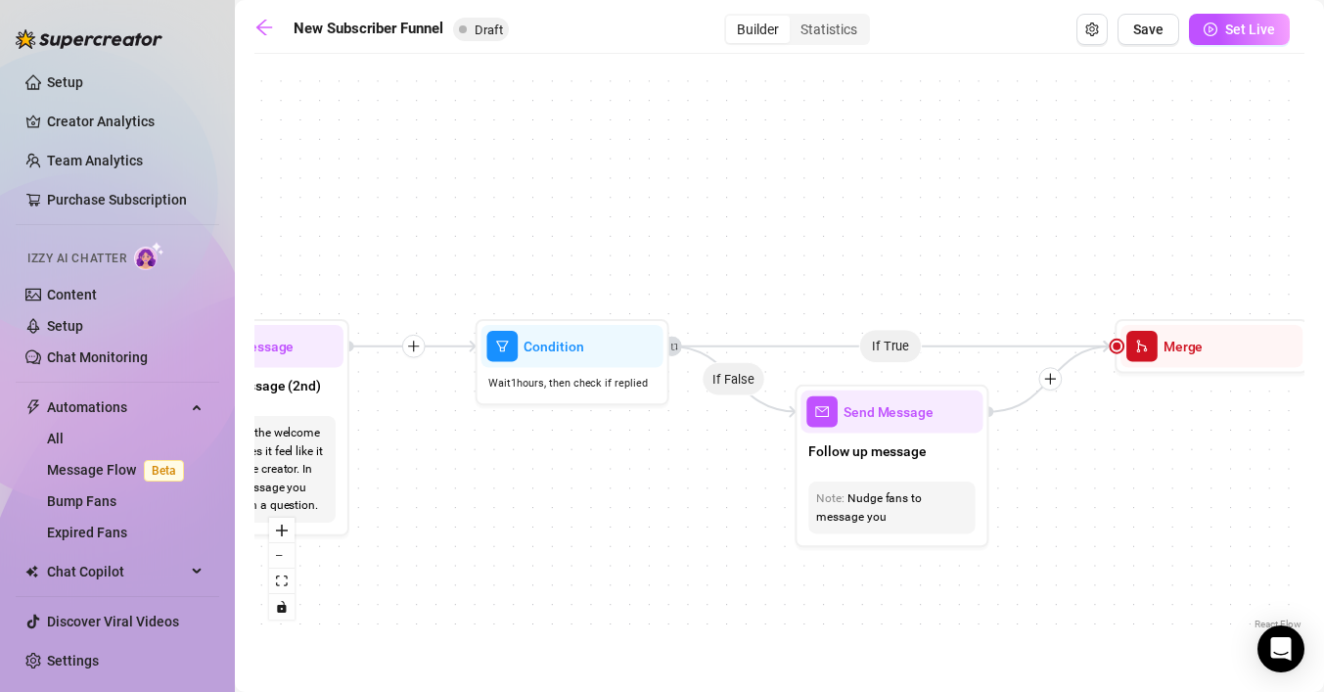
drag, startPoint x: 732, startPoint y: 468, endPoint x: 1216, endPoint y: 504, distance: 485.6
click at [1216, 504] on div "If True If True If True If False If False If False If True If False Merge Merge…" at bounding box center [779, 349] width 1050 height 570
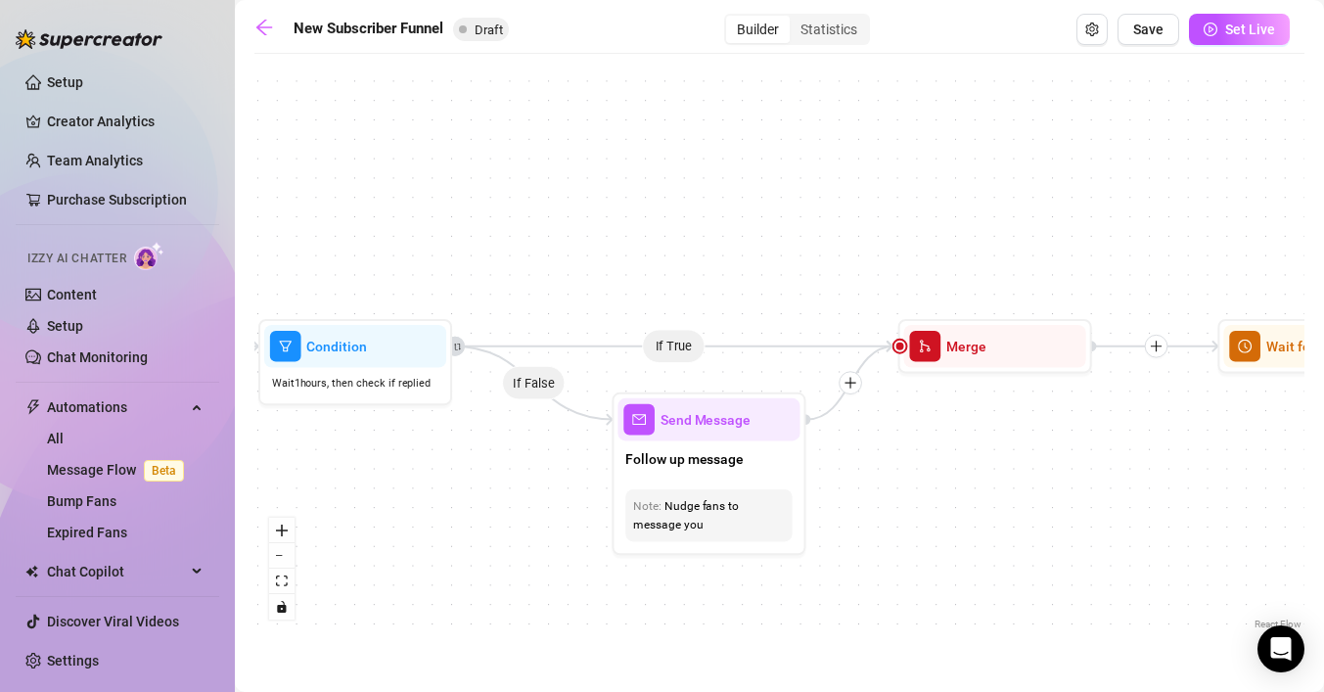
drag, startPoint x: 986, startPoint y: 516, endPoint x: 802, endPoint y: 526, distance: 184.2
click at [804, 526] on div "Send Message Follow up message Note: Nudge fans to message you" at bounding box center [708, 473] width 194 height 162
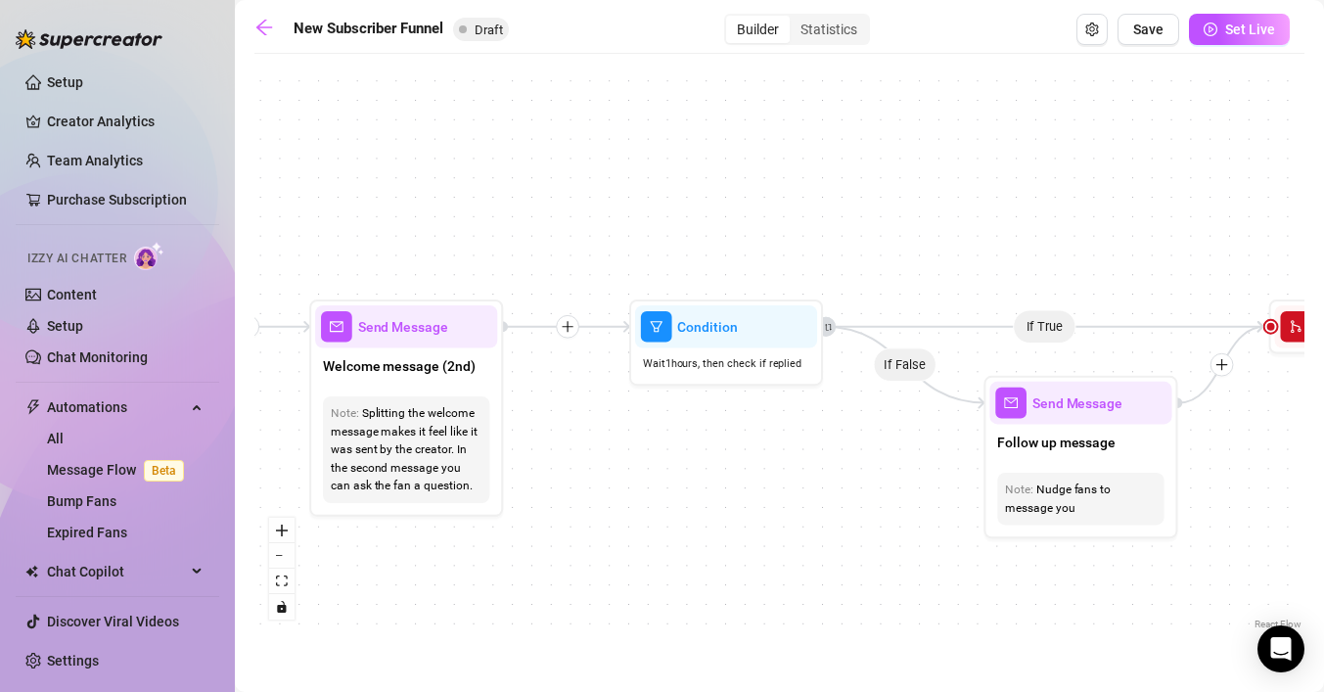
drag, startPoint x: 966, startPoint y: 542, endPoint x: 1336, endPoint y: 522, distance: 371.3
click at [1323, 522] on html "Setup Creator Analytics Team Analytics Purchase Subscription Izzy AI Chatter Co…" at bounding box center [662, 346] width 1324 height 692
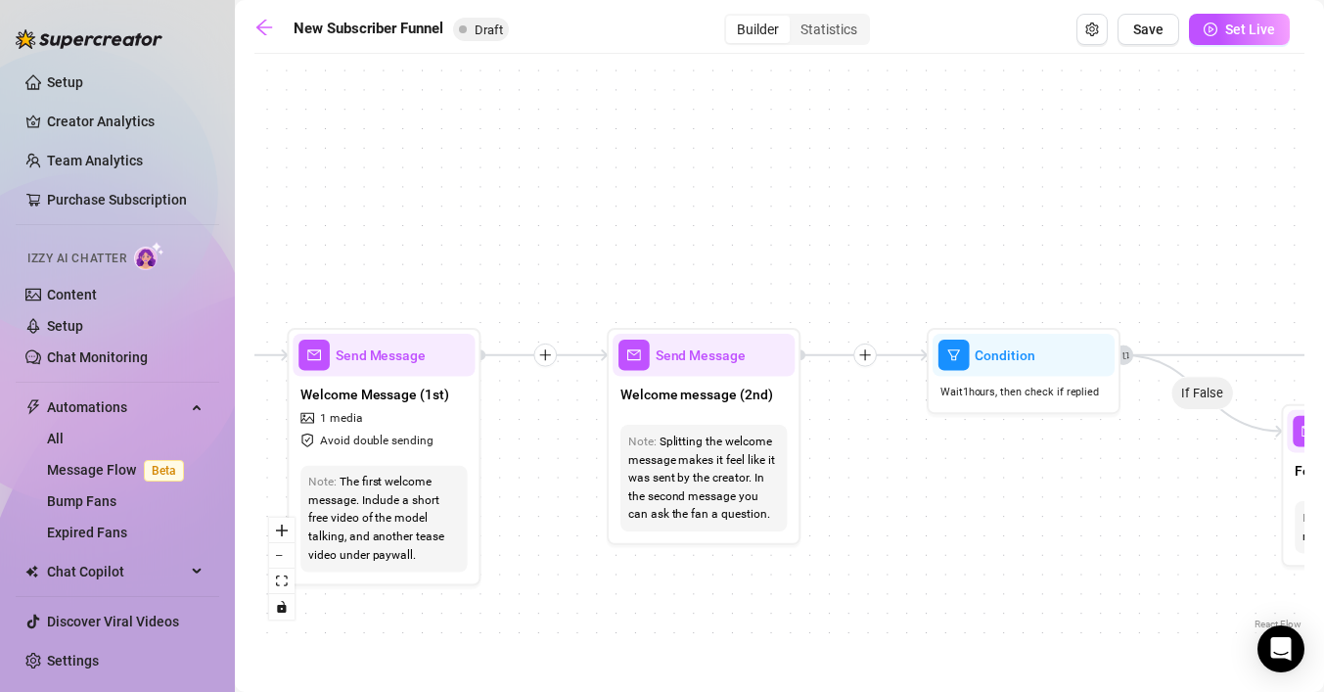
drag, startPoint x: 766, startPoint y: 411, endPoint x: 1063, endPoint y: 439, distance: 298.8
click at [1063, 439] on div "If True If True If True If False If False If False If True If False Merge Merge…" at bounding box center [779, 349] width 1050 height 570
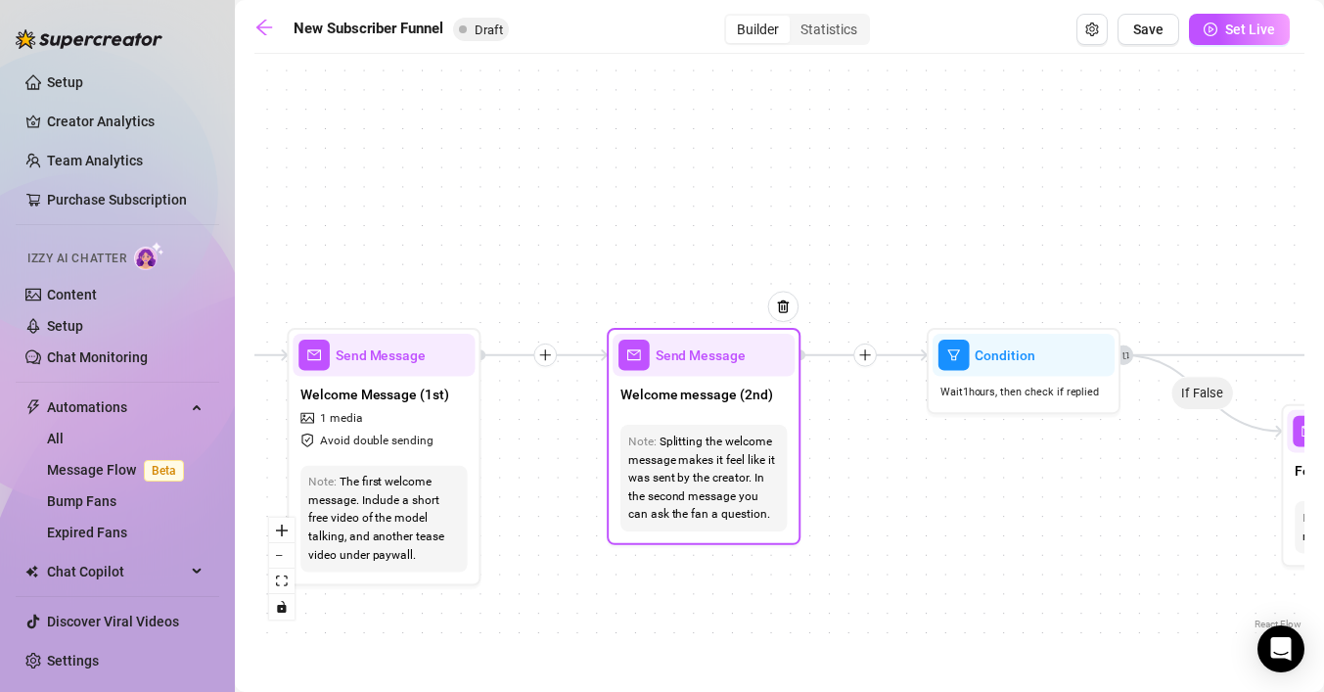
click at [696, 494] on div "Splitting the welcome message makes it feel like it was sent by the creator. In…" at bounding box center [703, 477] width 151 height 91
click at [722, 394] on span "Welcome message (2nd)" at bounding box center [696, 395] width 152 height 22
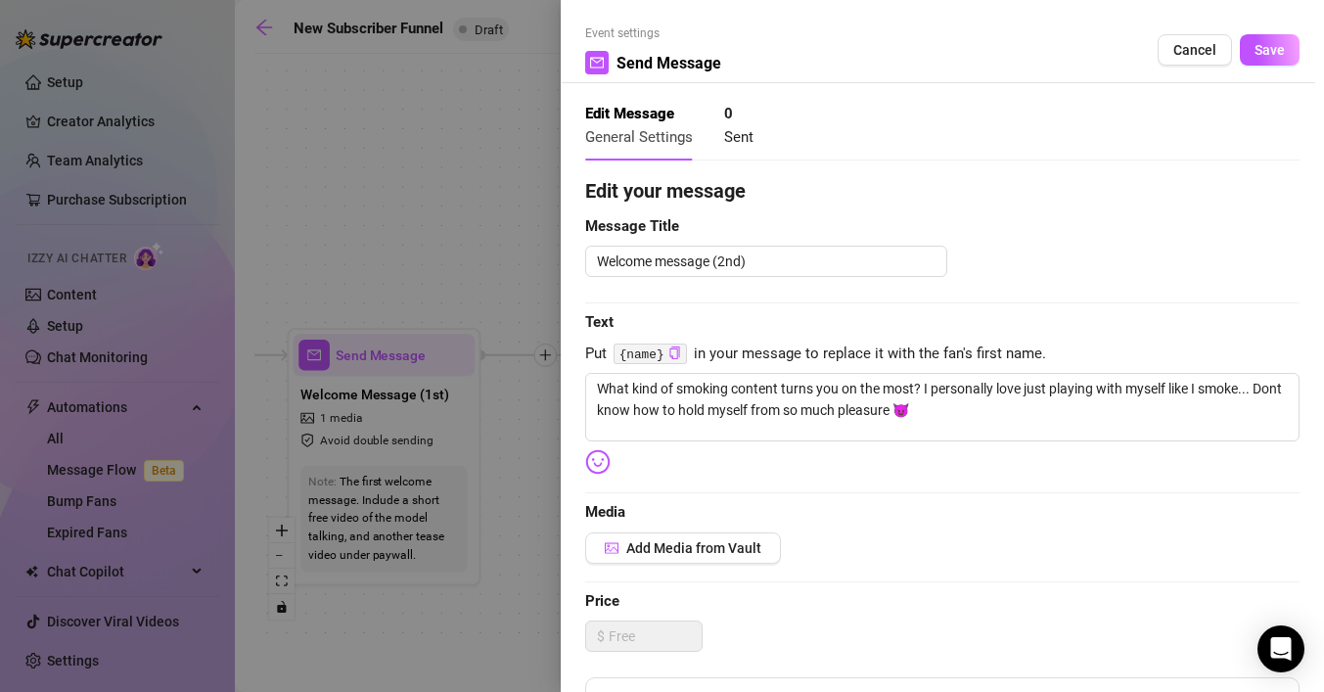
click at [485, 577] on div at bounding box center [662, 346] width 1324 height 692
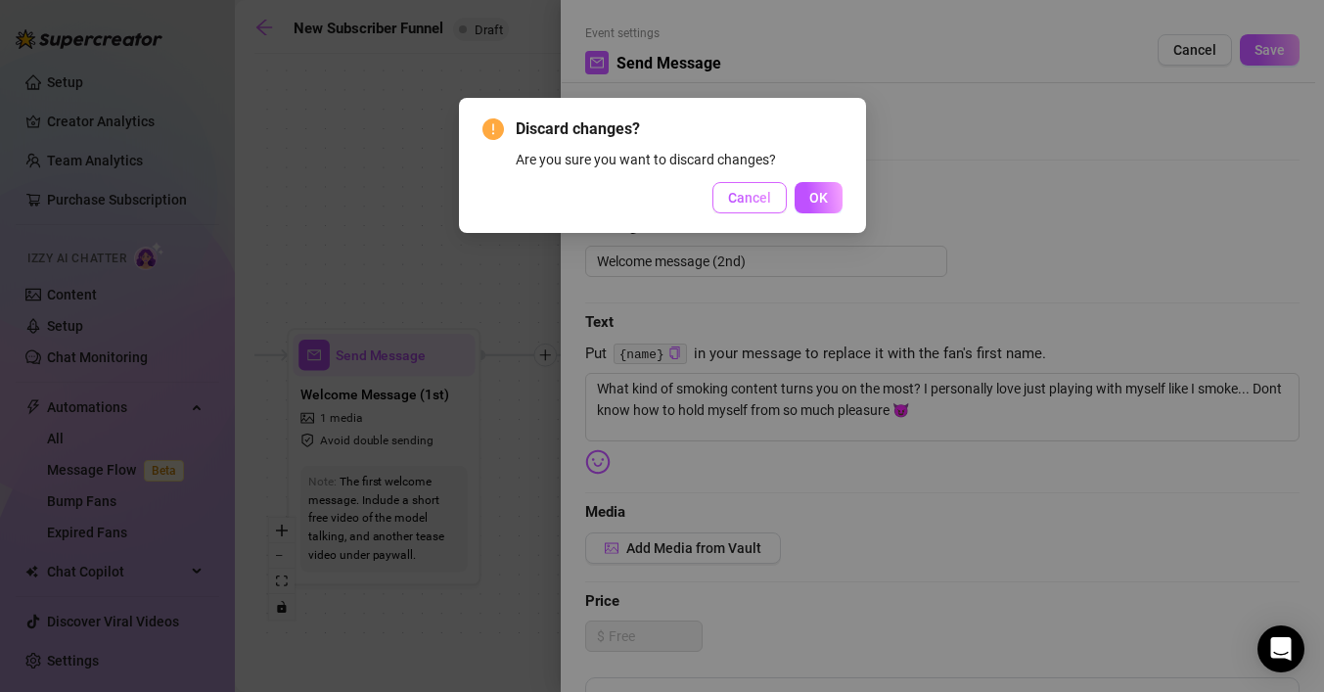
click at [741, 192] on span "Cancel" at bounding box center [749, 198] width 43 height 16
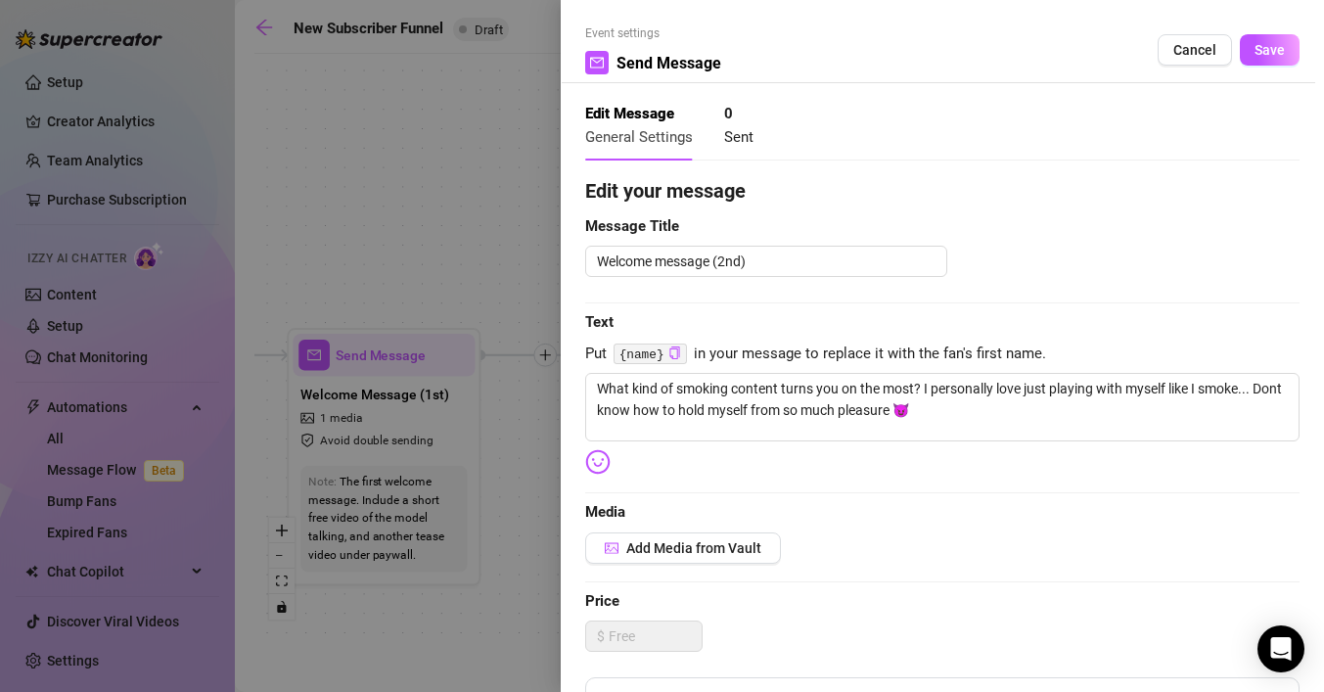
click at [526, 563] on div at bounding box center [662, 346] width 1324 height 692
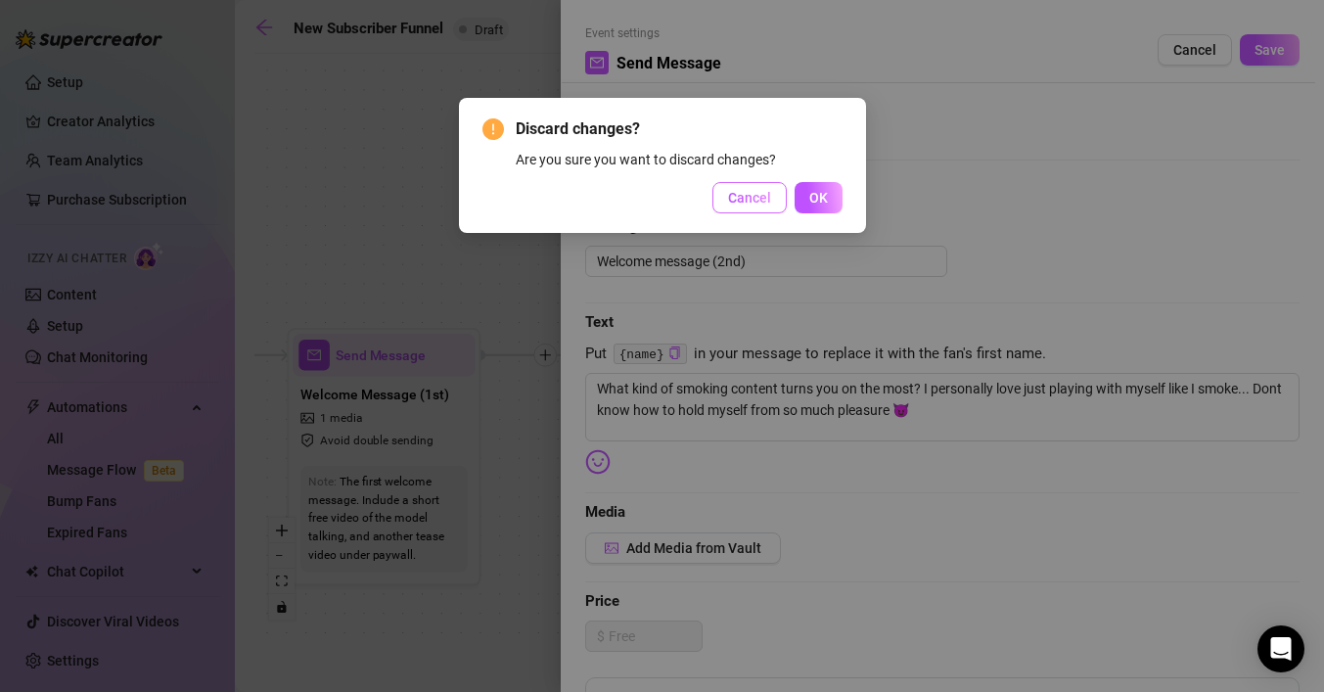
click at [757, 194] on span "Cancel" at bounding box center [749, 198] width 43 height 16
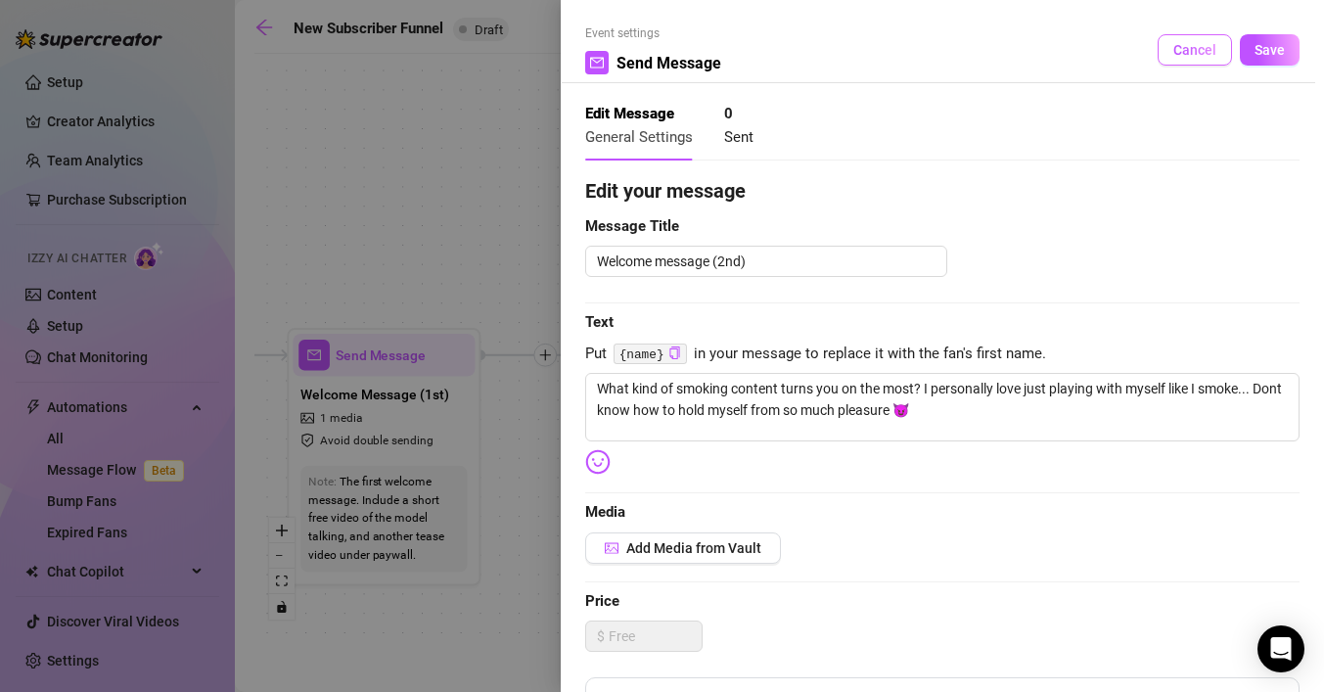
click at [1175, 39] on button "Cancel" at bounding box center [1194, 49] width 74 height 31
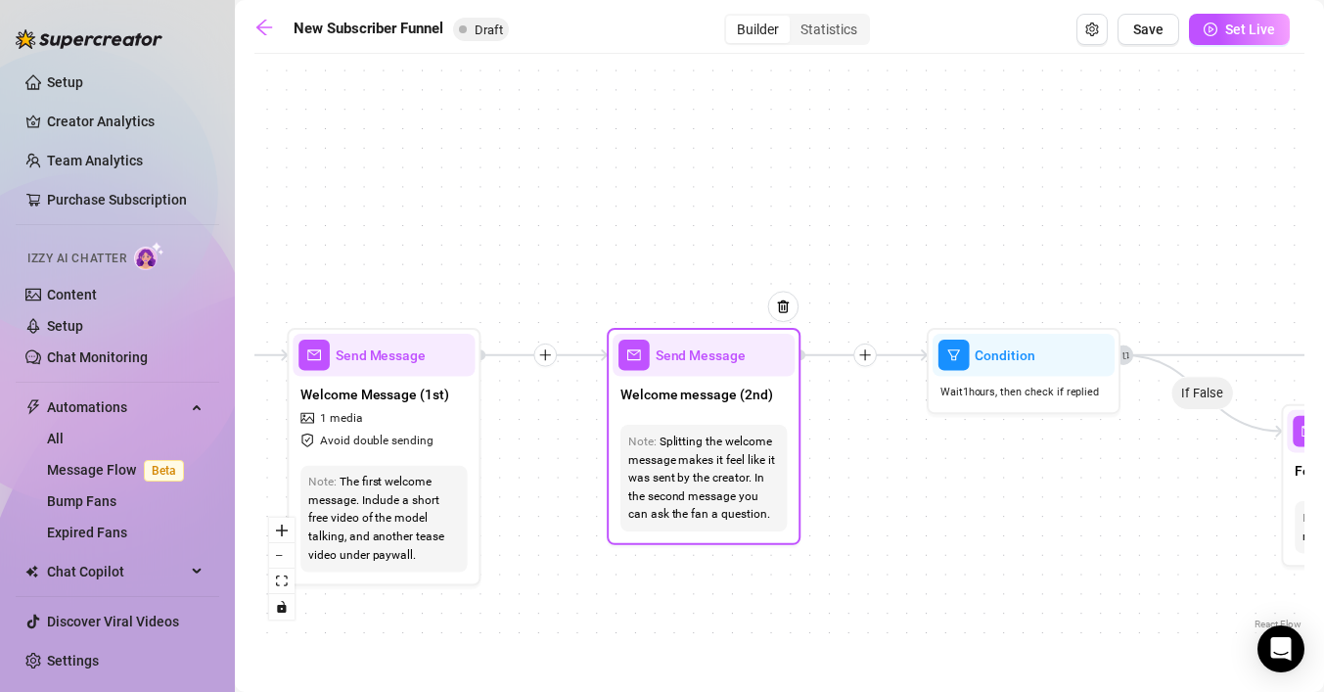
click at [751, 415] on div "Welcome message (2nd)" at bounding box center [703, 397] width 182 height 41
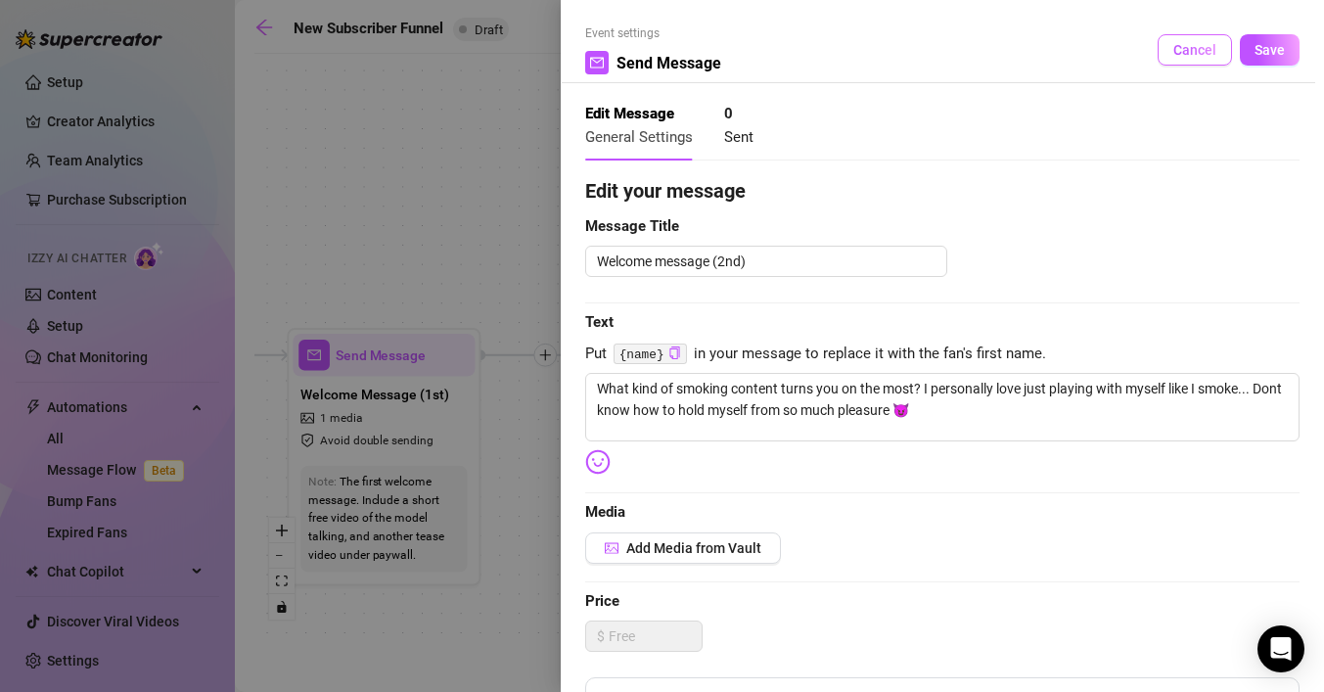
click at [1202, 43] on span "Cancel" at bounding box center [1194, 50] width 43 height 16
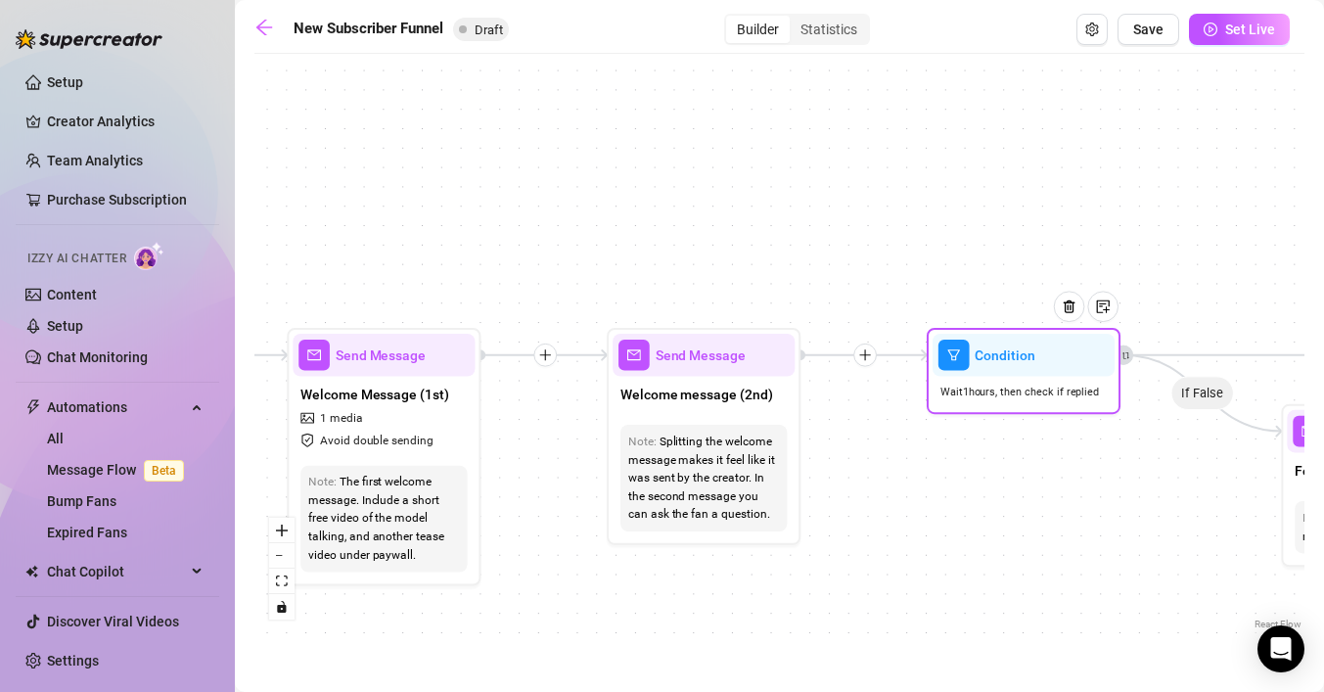
click at [988, 414] on div "Condition Wait 1 hours, then check if replied" at bounding box center [1024, 371] width 194 height 86
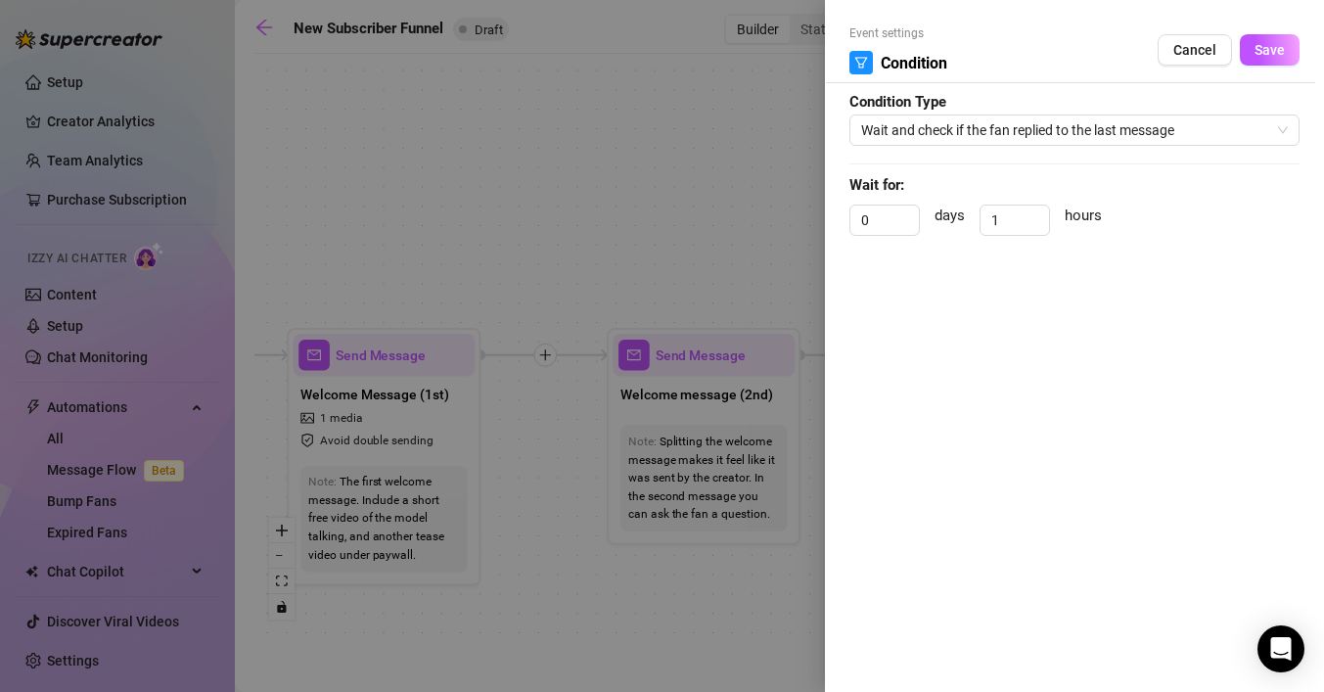
click at [749, 599] on div at bounding box center [662, 346] width 1324 height 692
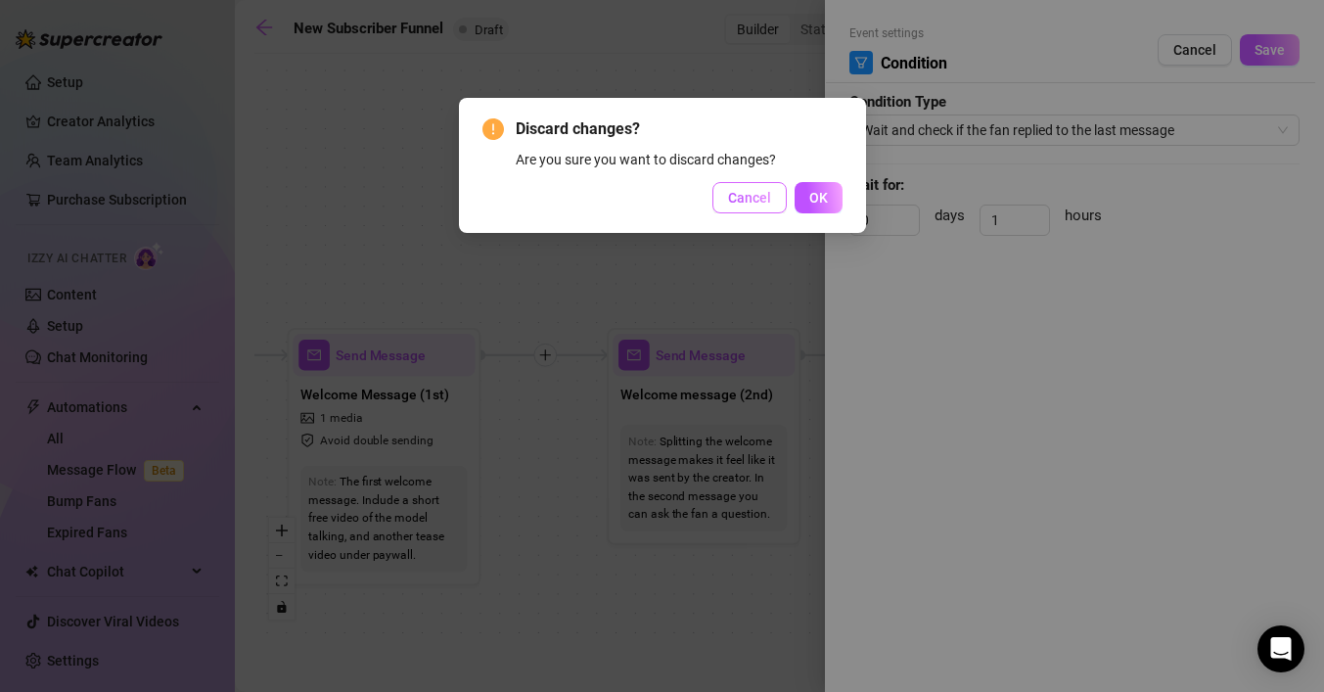
click at [746, 201] on span "Cancel" at bounding box center [749, 198] width 43 height 16
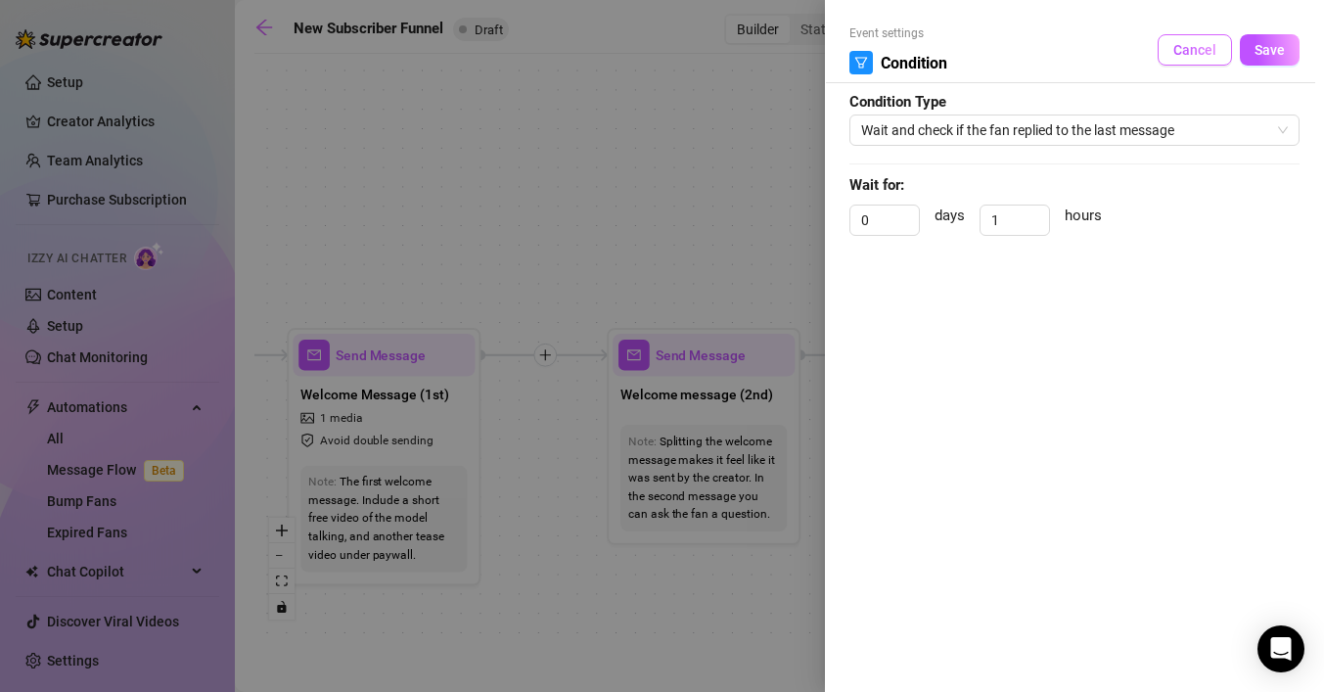
click at [1179, 61] on button "Cancel" at bounding box center [1194, 49] width 74 height 31
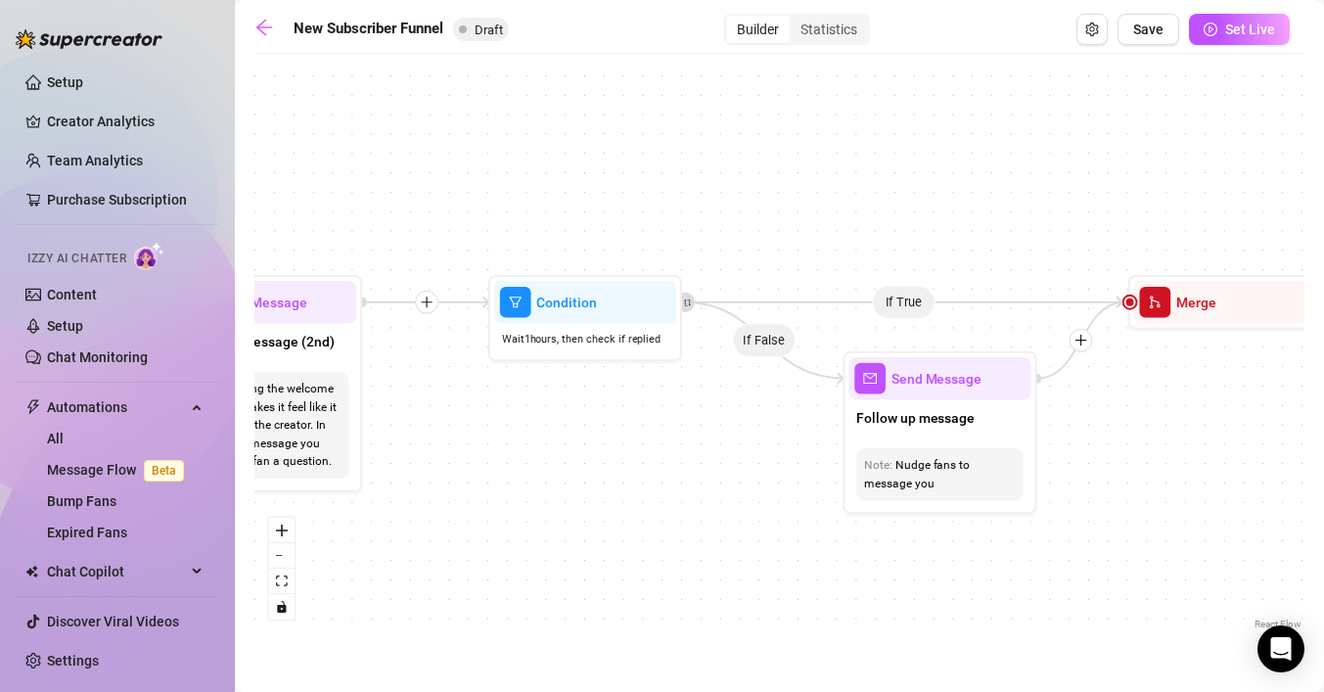
drag, startPoint x: 904, startPoint y: 544, endPoint x: 466, endPoint y: 489, distance: 441.7
click at [465, 489] on div "If True If True If True If False If False If False If True If False Merge Merge…" at bounding box center [779, 349] width 1050 height 570
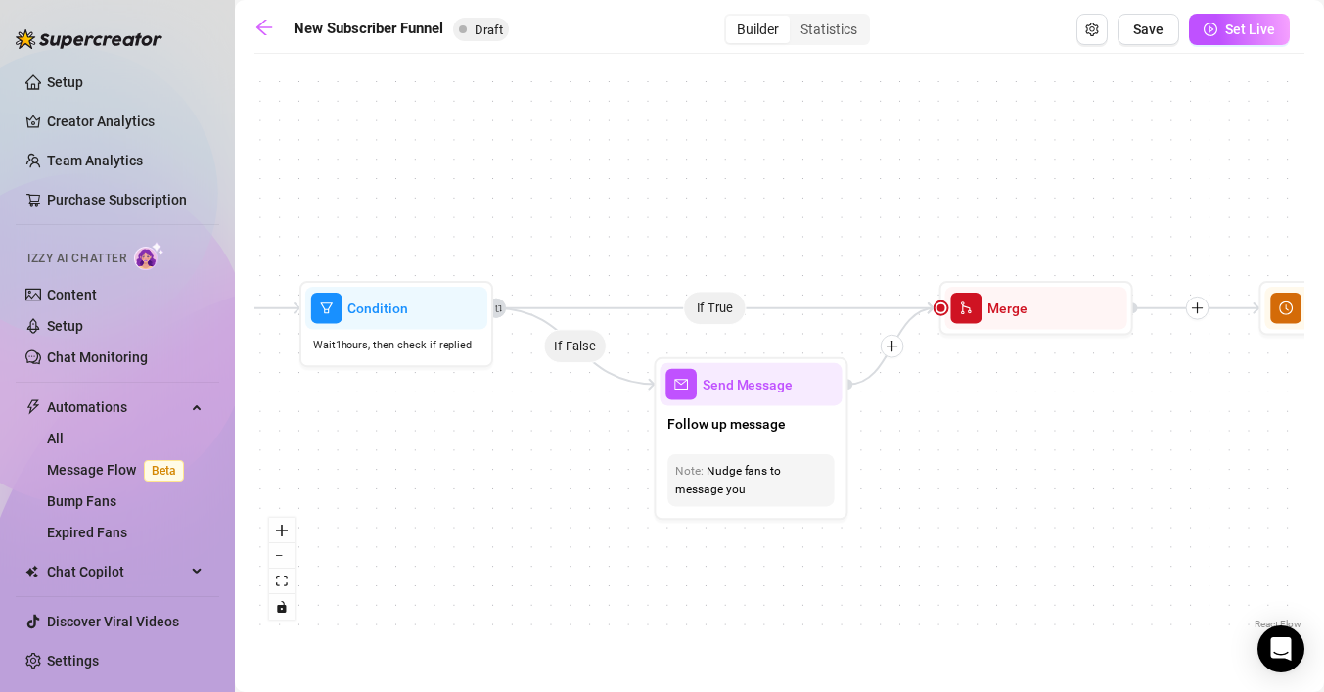
drag, startPoint x: 574, startPoint y: 538, endPoint x: 329, endPoint y: 547, distance: 245.7
click at [329, 547] on div "If True If True If True If False If False If False If True If False Merge Merge…" at bounding box center [779, 349] width 1050 height 570
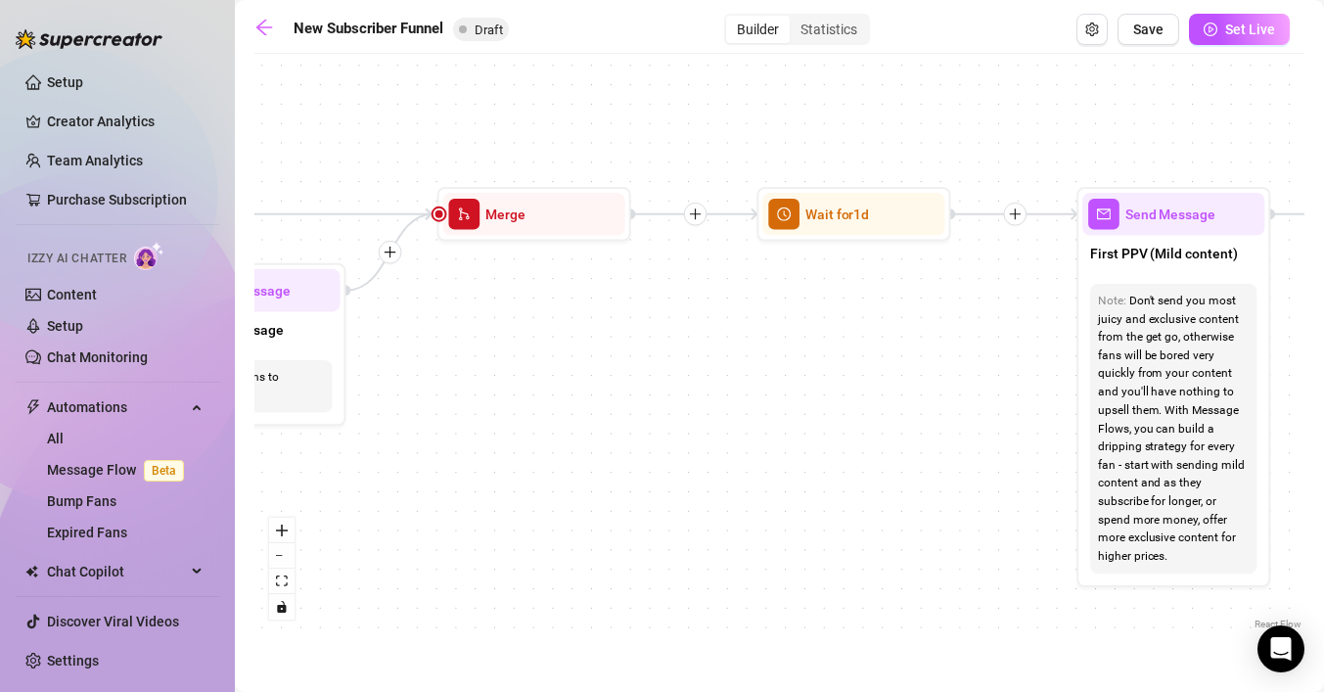
drag, startPoint x: 1130, startPoint y: 501, endPoint x: 707, endPoint y: 398, distance: 435.0
click at [707, 399] on div "If True If True If True If False If False If False If True If False Merge Merge…" at bounding box center [779, 349] width 1050 height 570
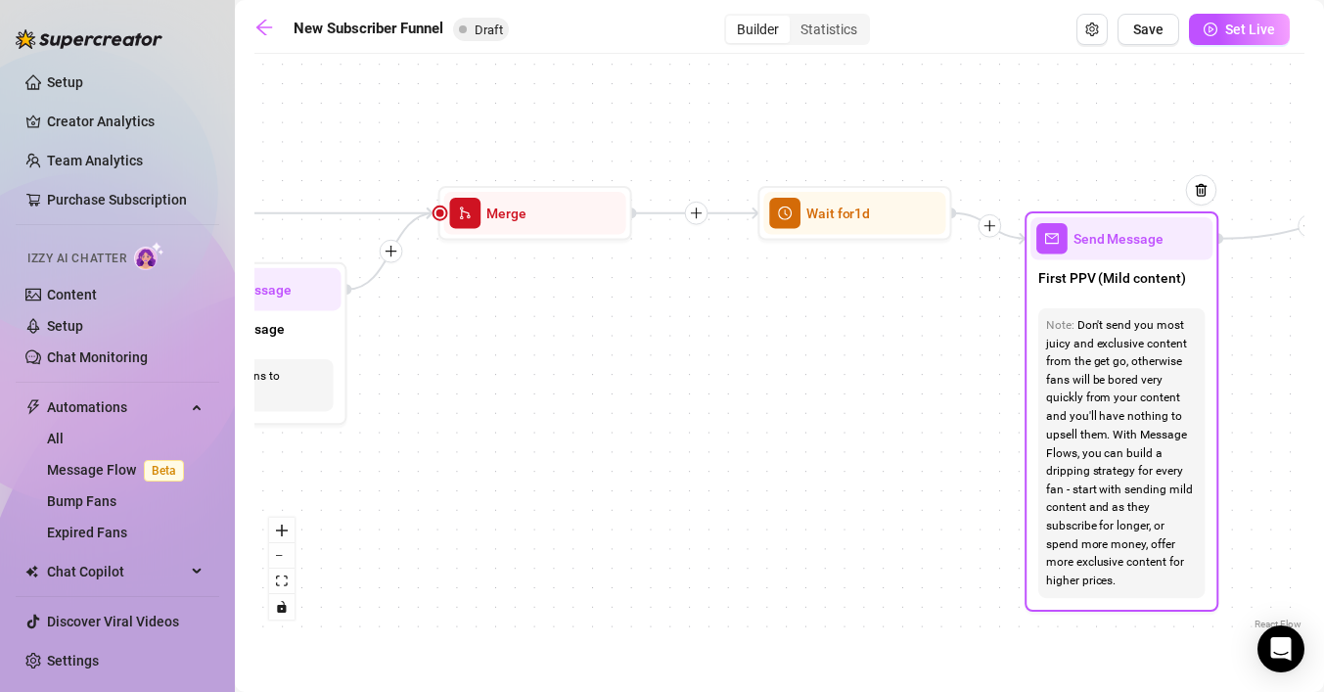
drag, startPoint x: 1183, startPoint y: 228, endPoint x: 1129, endPoint y: 243, distance: 55.8
click at [1129, 243] on div "Send Message" at bounding box center [1121, 238] width 182 height 43
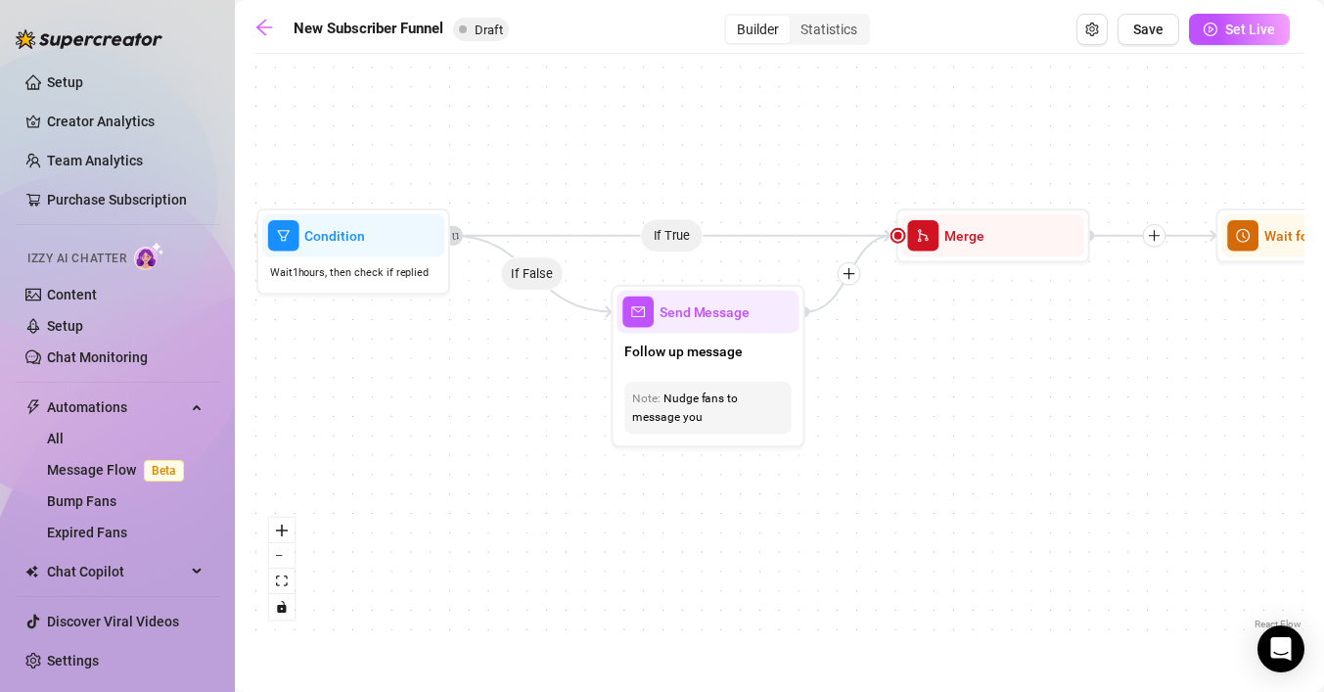
drag, startPoint x: 607, startPoint y: 313, endPoint x: 1057, endPoint y: 333, distance: 450.5
click at [1062, 333] on div "If True If True If True If False If False If False If True If False Merge Merge…" at bounding box center [779, 349] width 1050 height 570
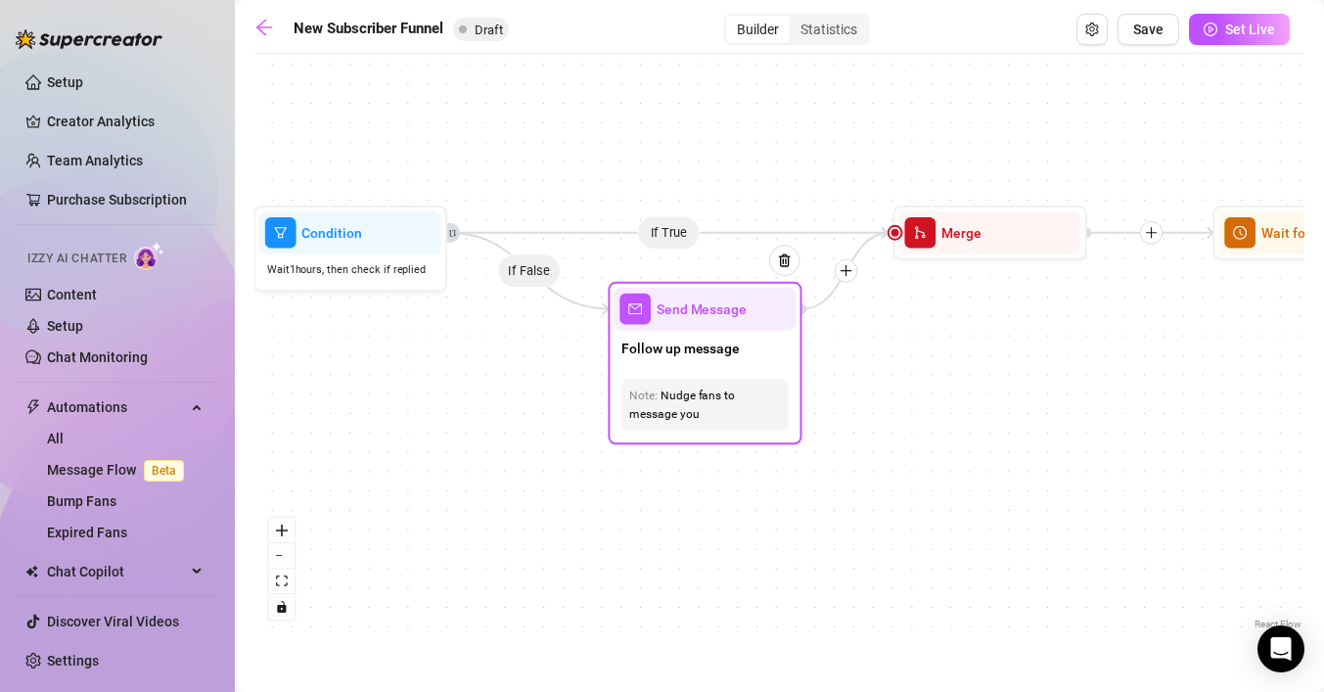
click at [743, 359] on div "Follow up message" at bounding box center [704, 350] width 182 height 41
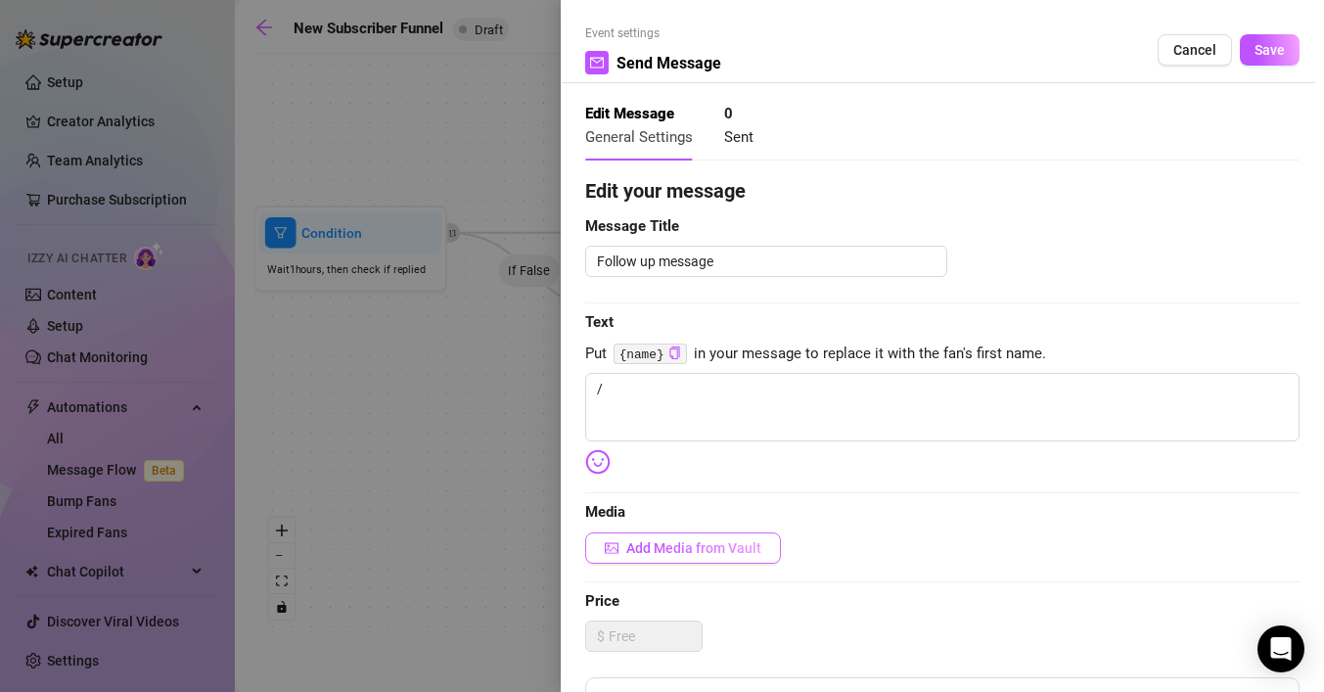
click at [685, 545] on span "Add Media from Vault" at bounding box center [693, 548] width 135 height 16
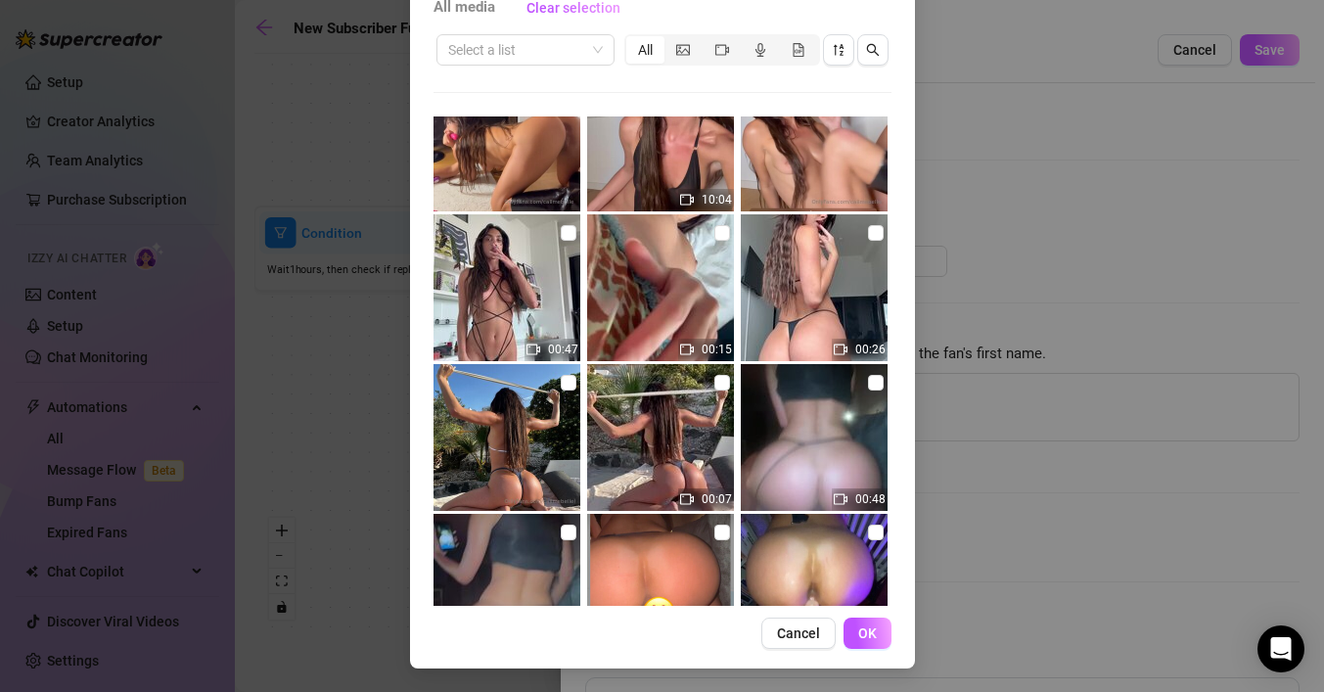
scroll to position [7235, 0]
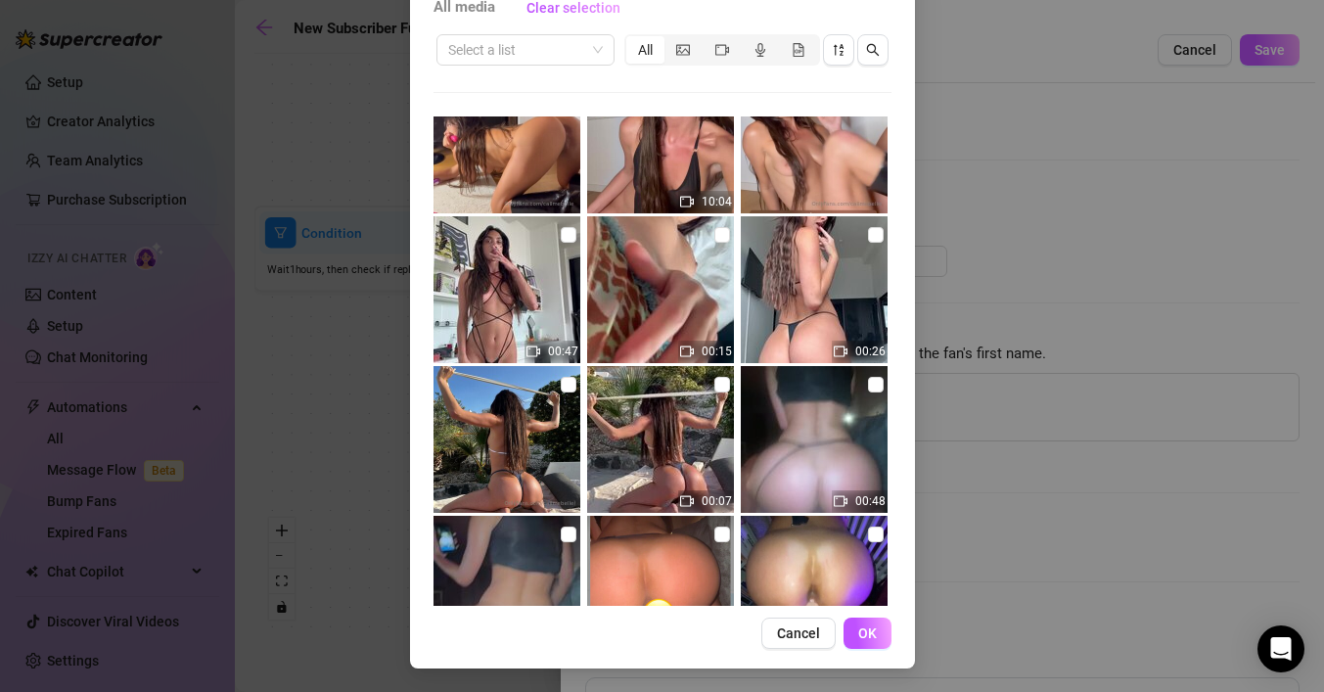
click at [509, 262] on img at bounding box center [506, 289] width 147 height 147
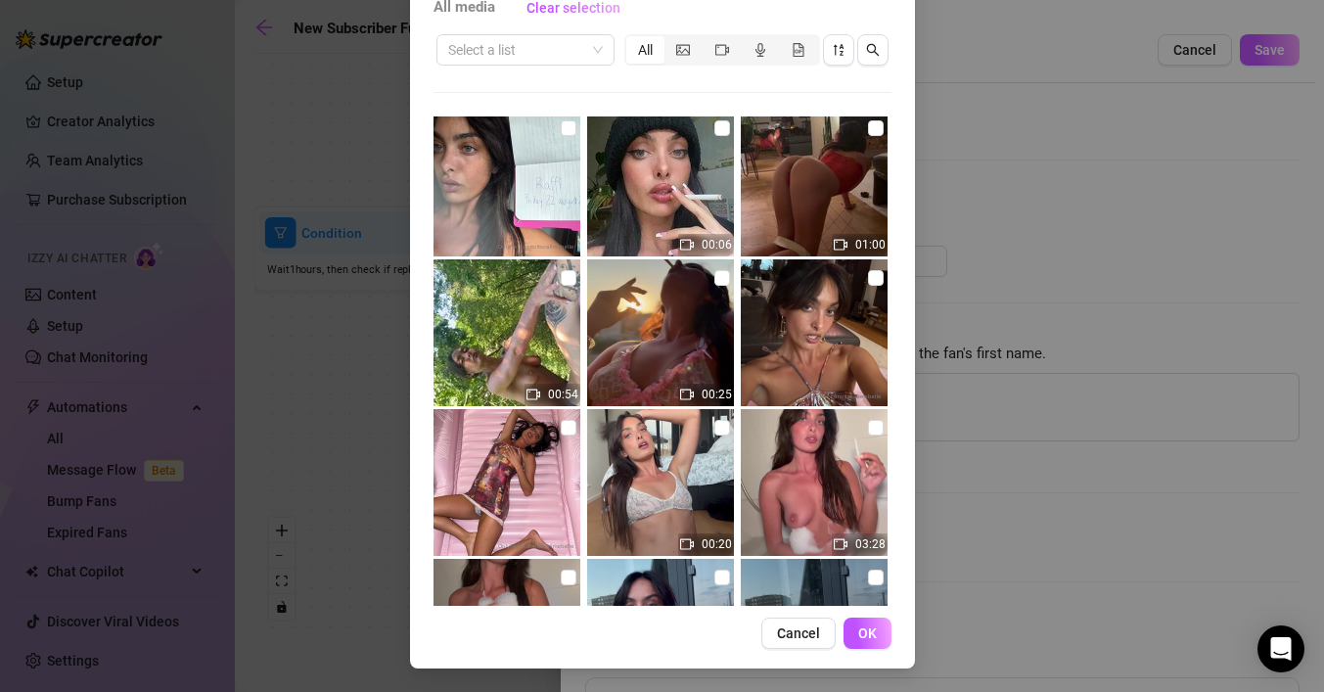
scroll to position [0, 0]
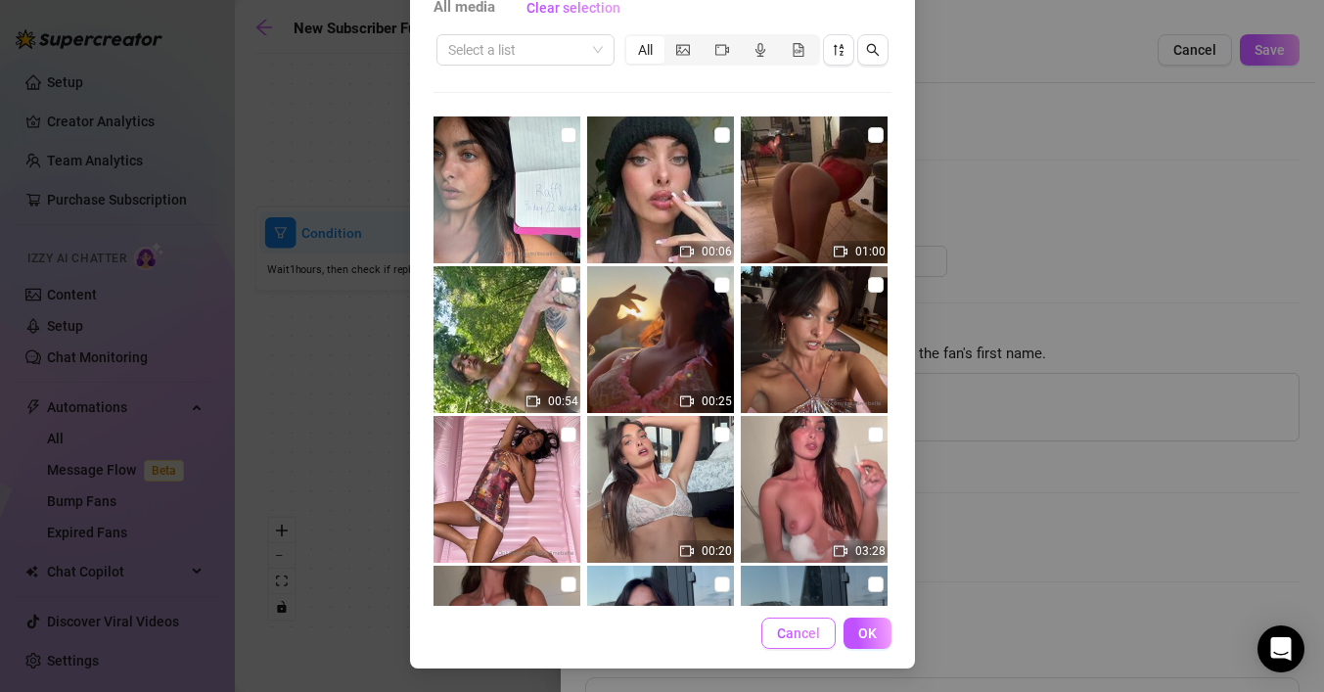
click at [806, 628] on span "Cancel" at bounding box center [798, 633] width 43 height 16
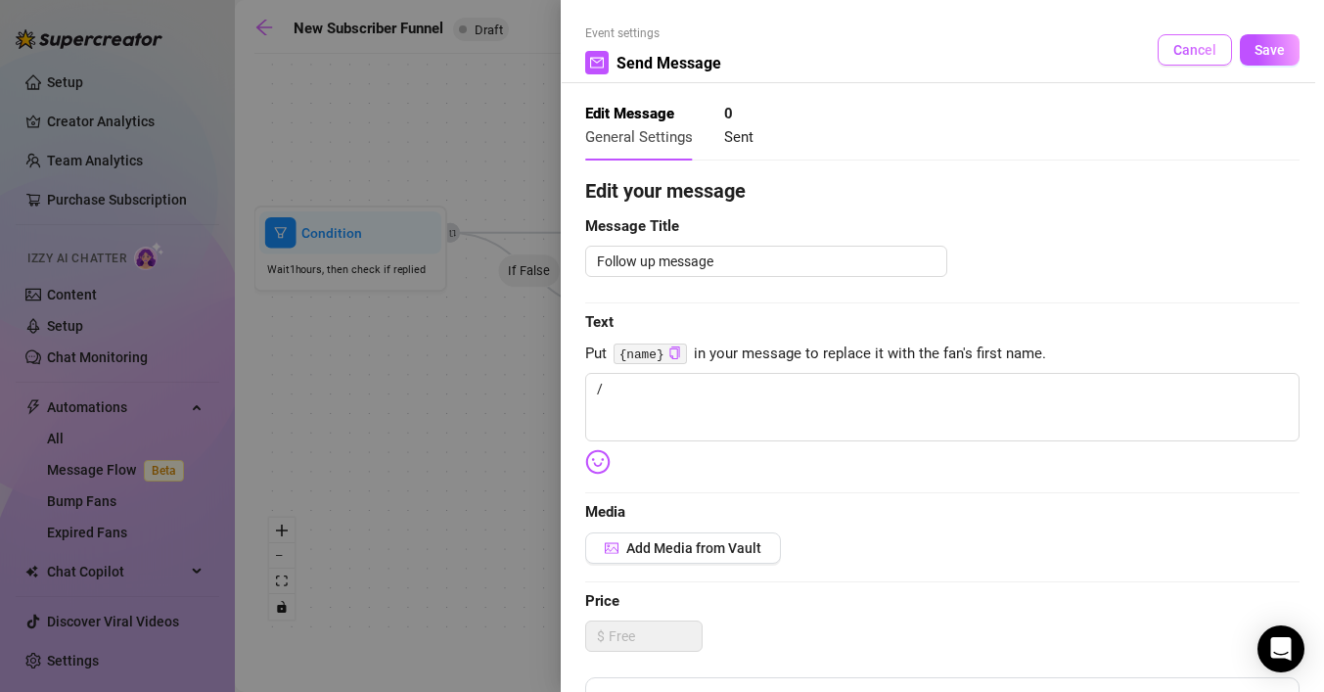
click at [1181, 53] on span "Cancel" at bounding box center [1194, 50] width 43 height 16
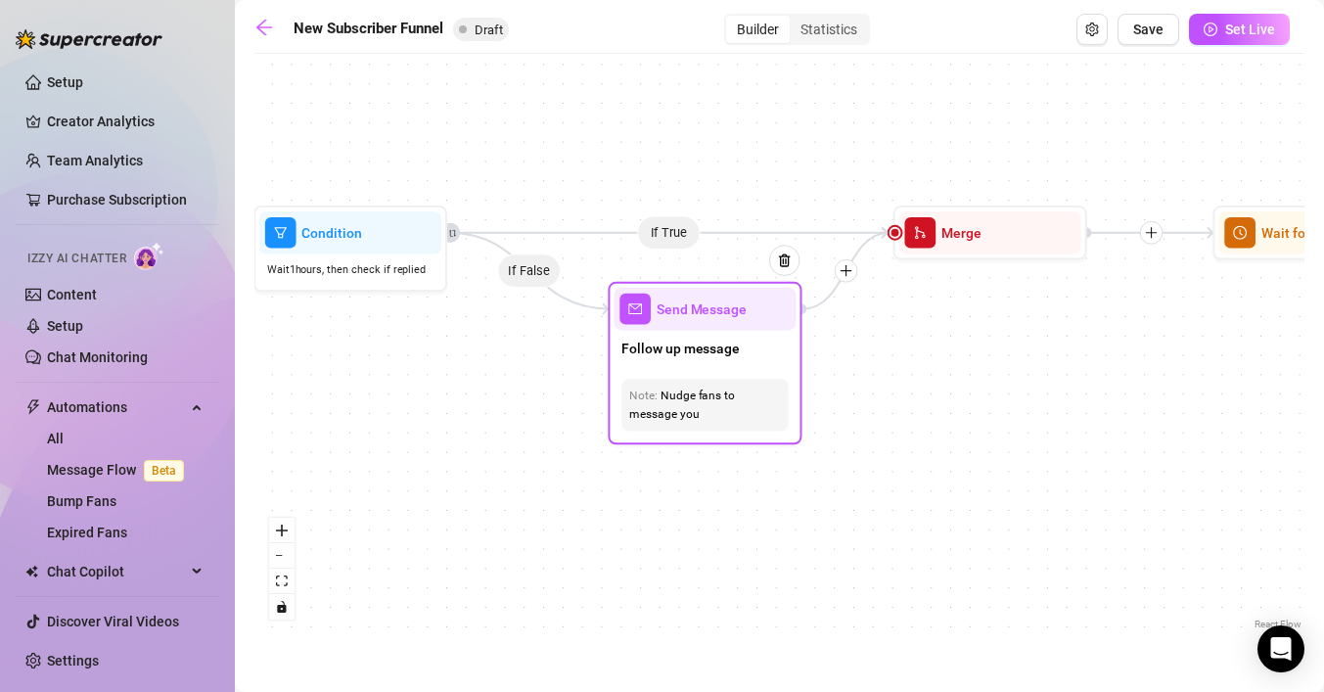
click at [690, 424] on div "Note: Nudge fans to message you" at bounding box center [704, 405] width 166 height 52
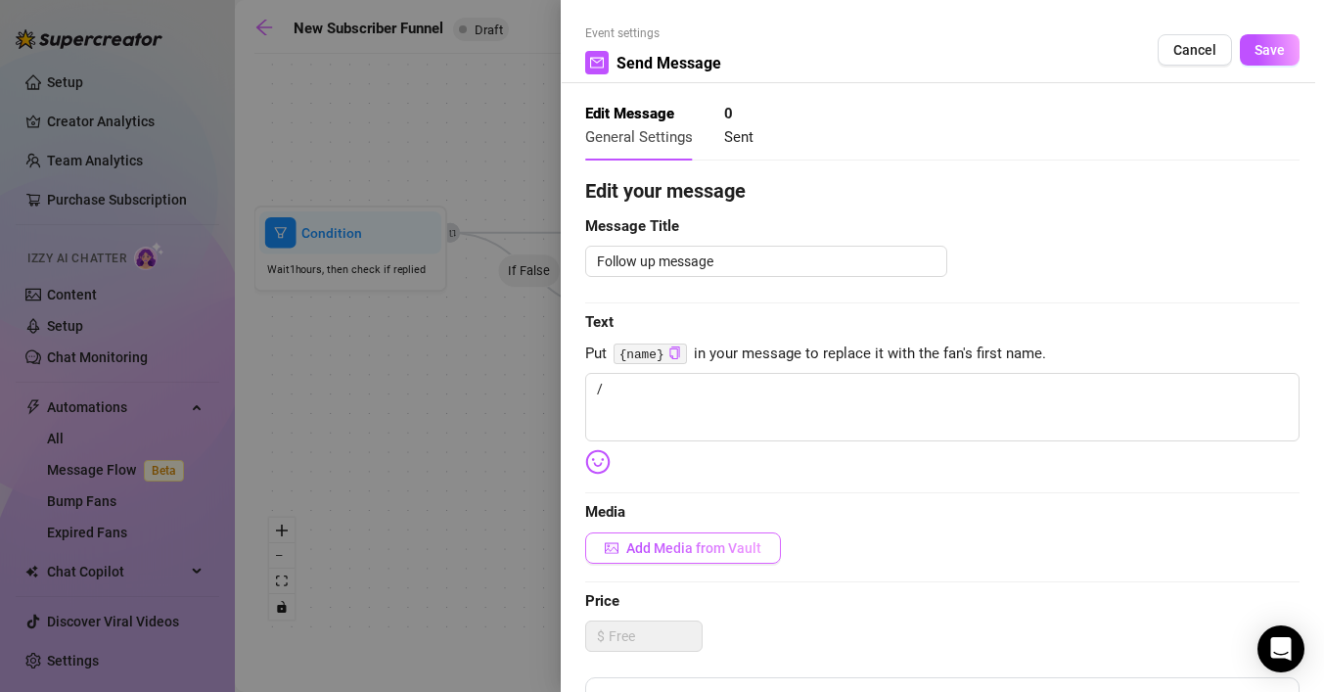
click at [675, 545] on span "Add Media from Vault" at bounding box center [693, 548] width 135 height 16
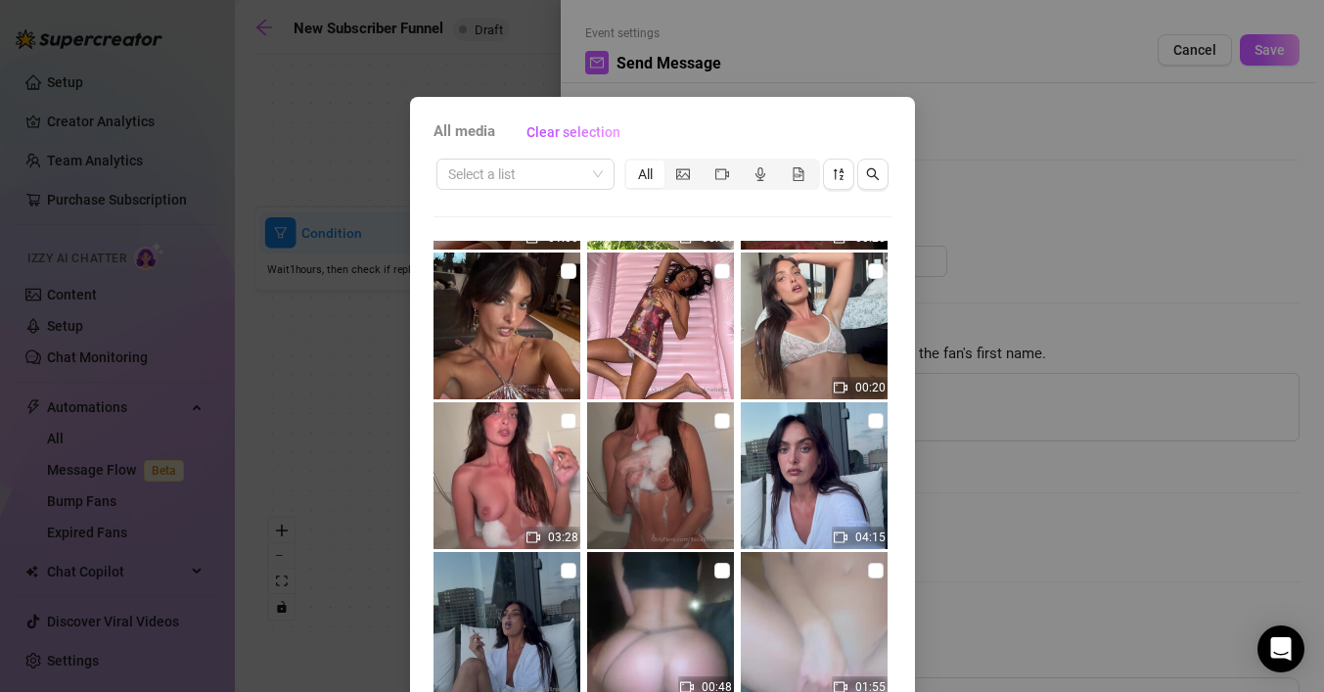
scroll to position [287, 0]
click at [571, 420] on input "checkbox" at bounding box center [569, 422] width 16 height 16
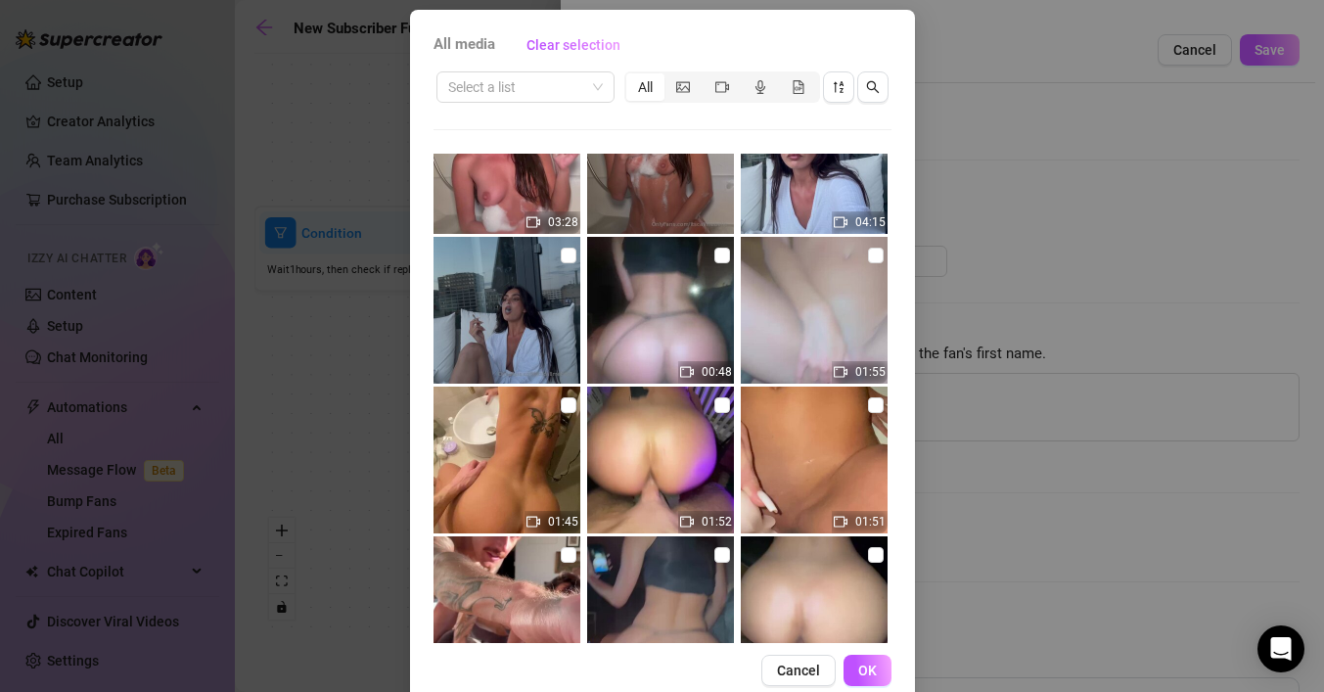
scroll to position [125, 0]
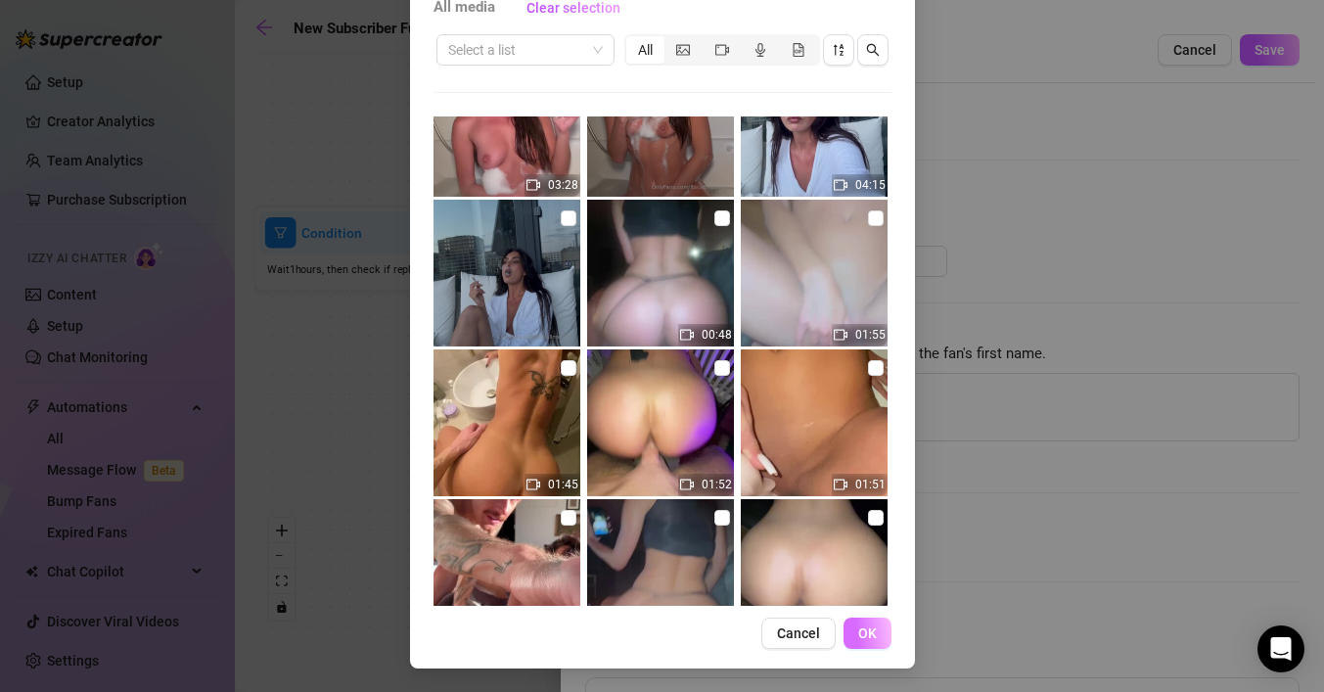
click at [873, 629] on span "OK" at bounding box center [867, 633] width 19 height 16
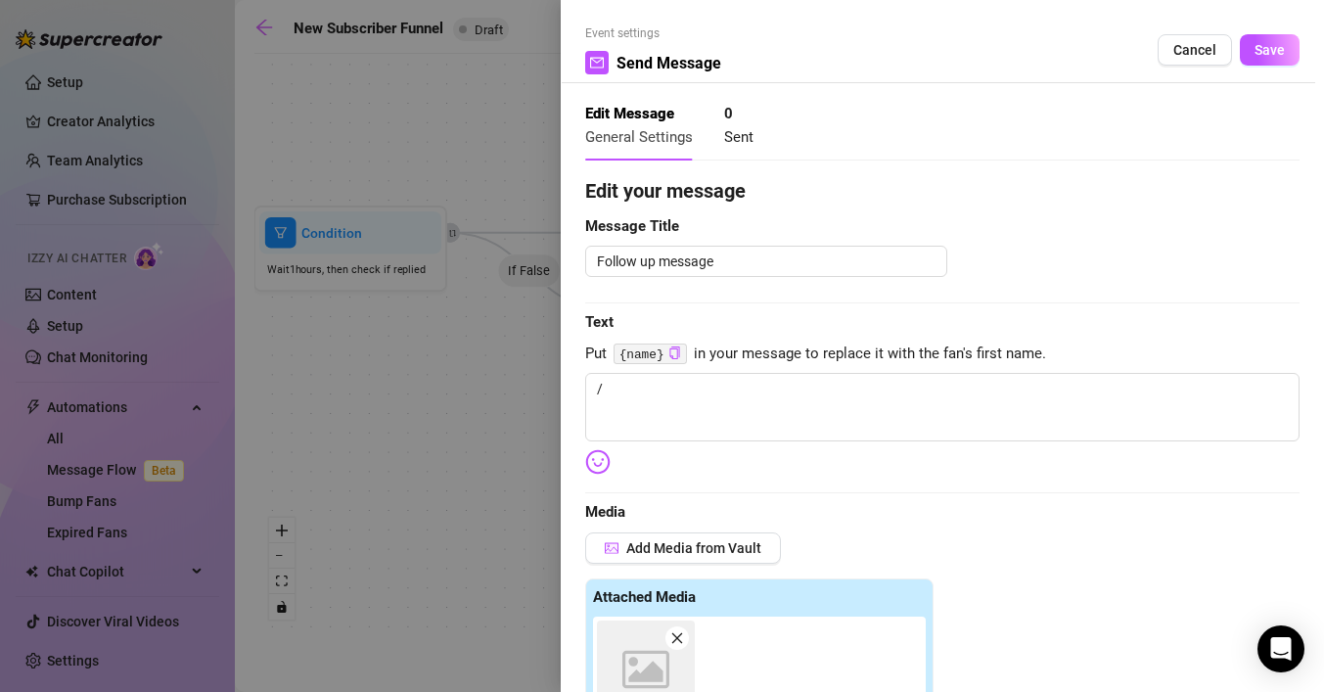
scroll to position [467, 0]
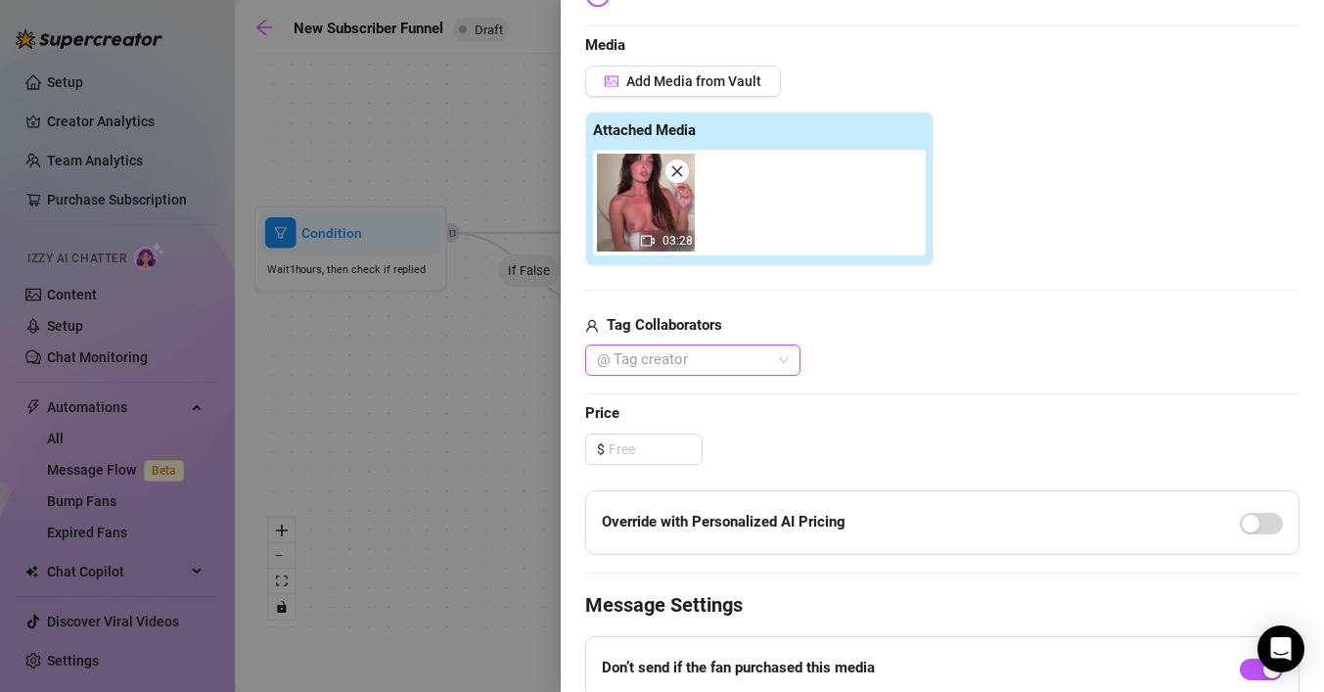
click at [795, 168] on div "03:28" at bounding box center [763, 203] width 340 height 106
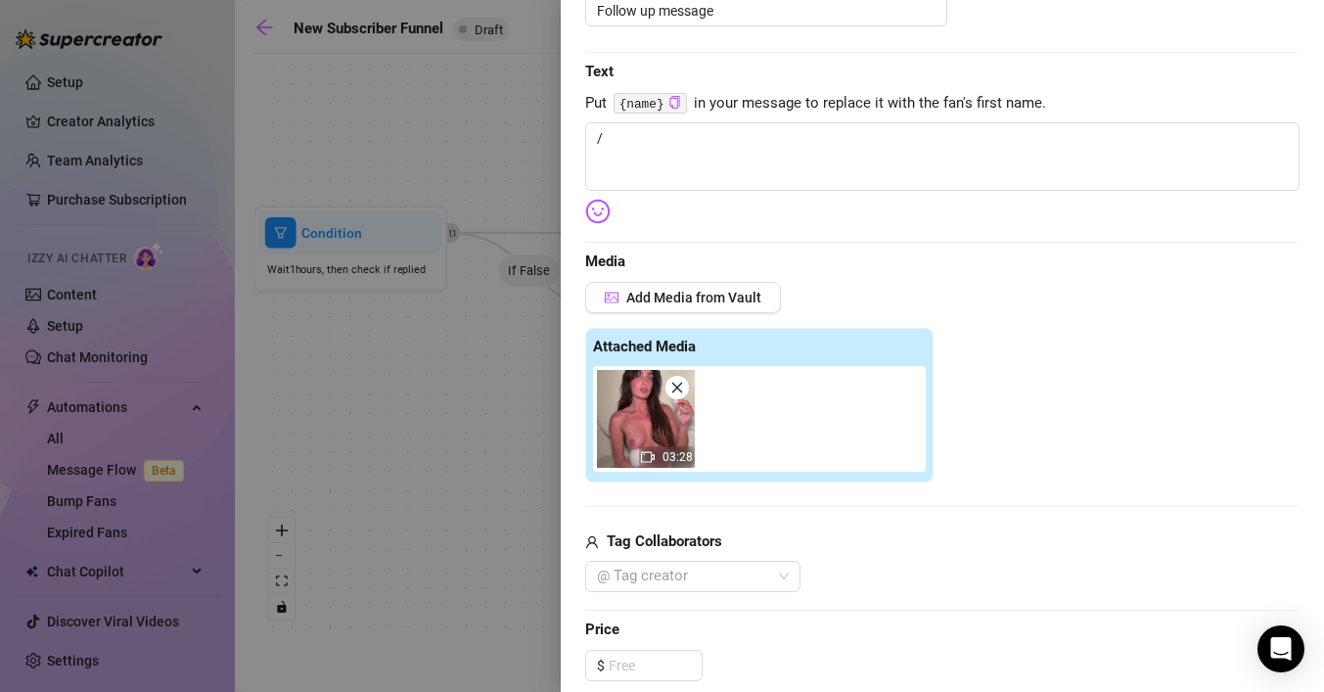
scroll to position [0, 0]
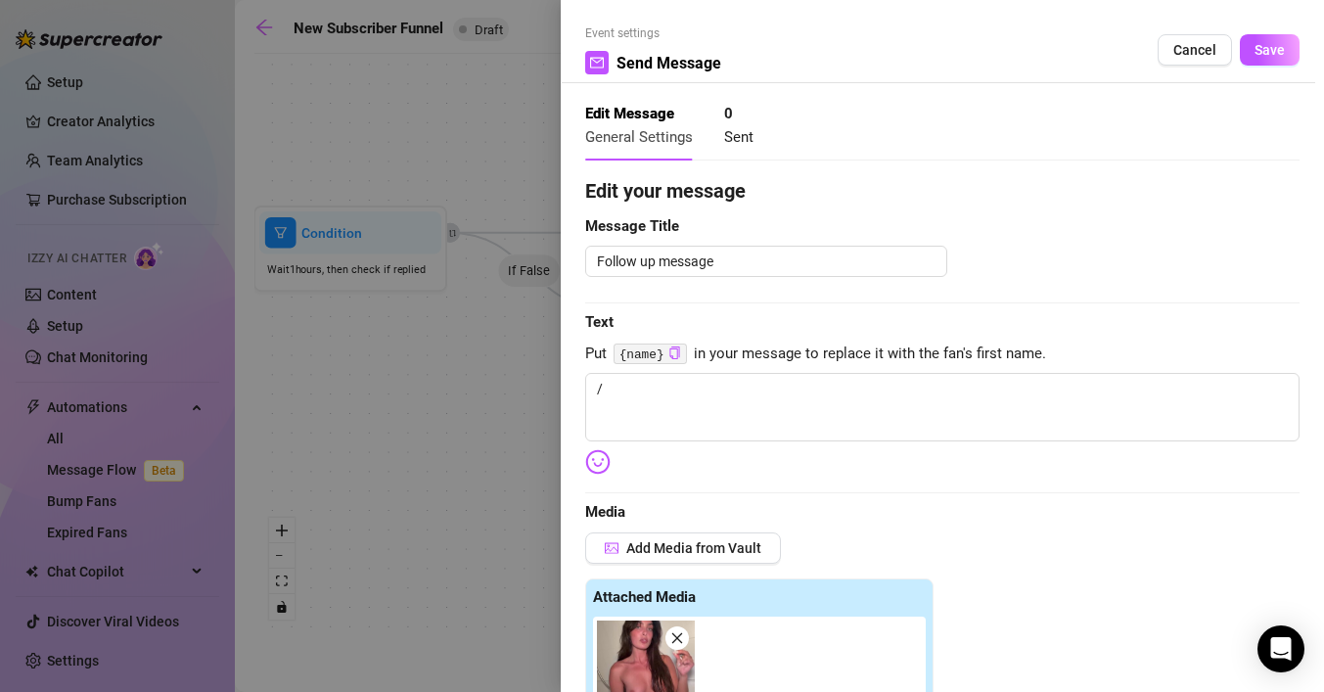
click at [977, 173] on div "Edit Message General Settings 0 Sent" at bounding box center [942, 133] width 714 height 85
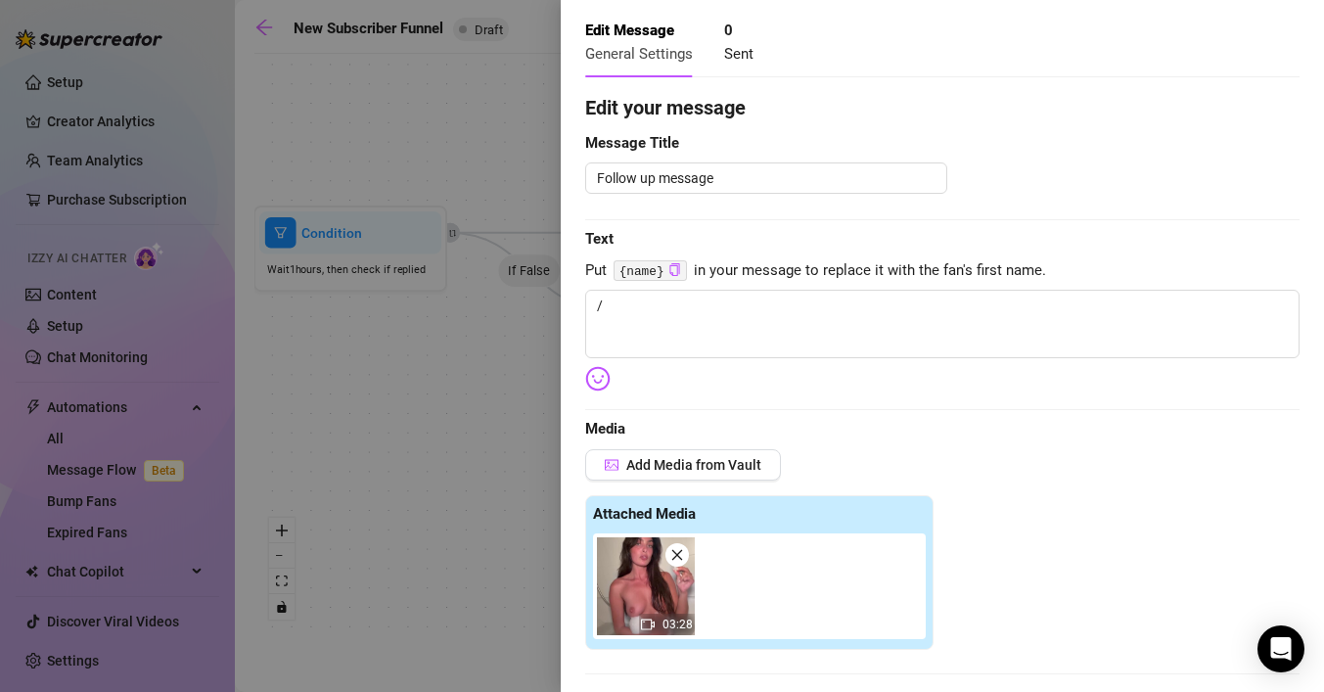
scroll to position [101, 0]
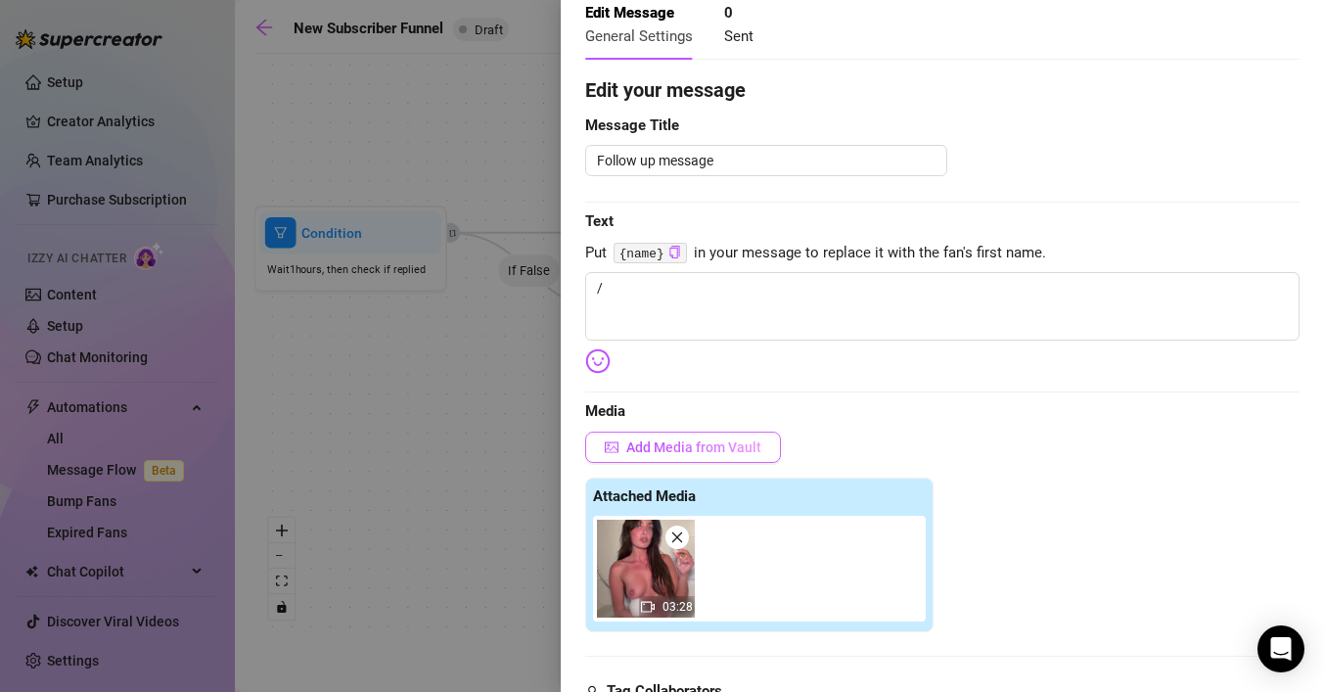
click at [665, 456] on button "Add Media from Vault" at bounding box center [683, 446] width 196 height 31
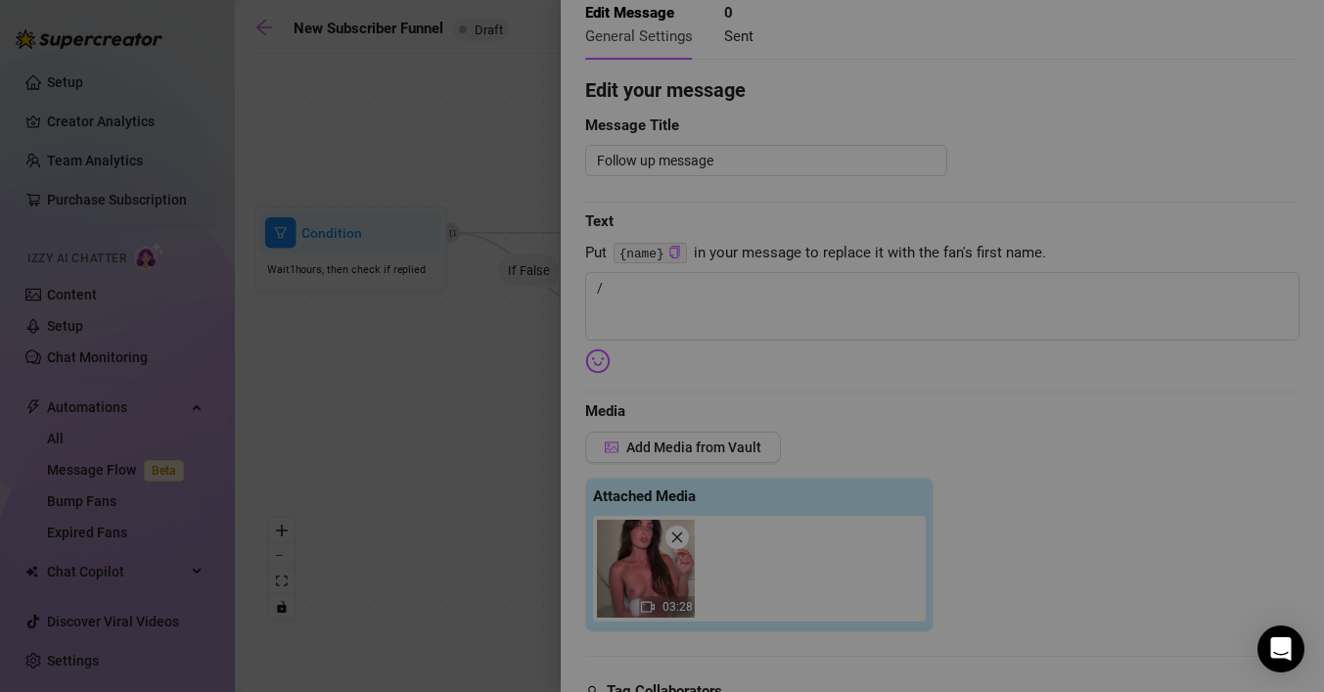
click at [727, 454] on div "All media Clear selection Select a list All 00:19 00:06 01:00 00:54 00:25 00:20…" at bounding box center [662, 346] width 1324 height 692
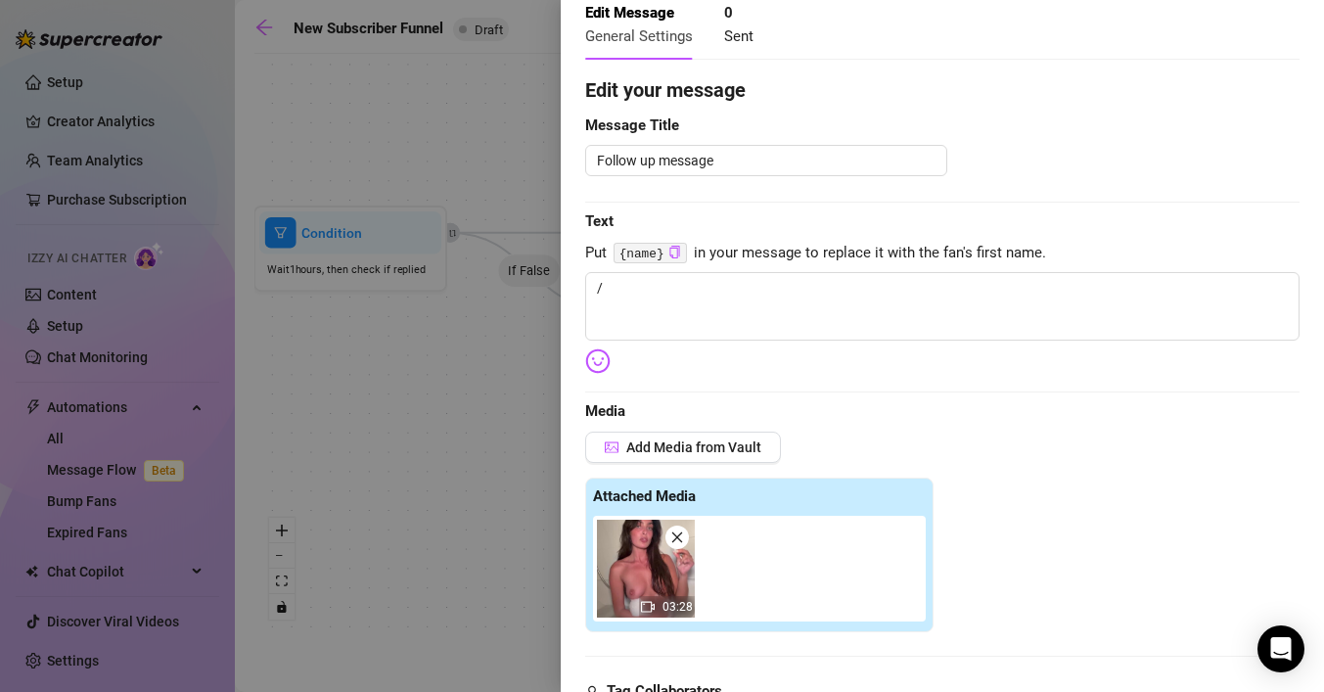
click at [727, 454] on span "Add Media from Vault" at bounding box center [693, 447] width 135 height 16
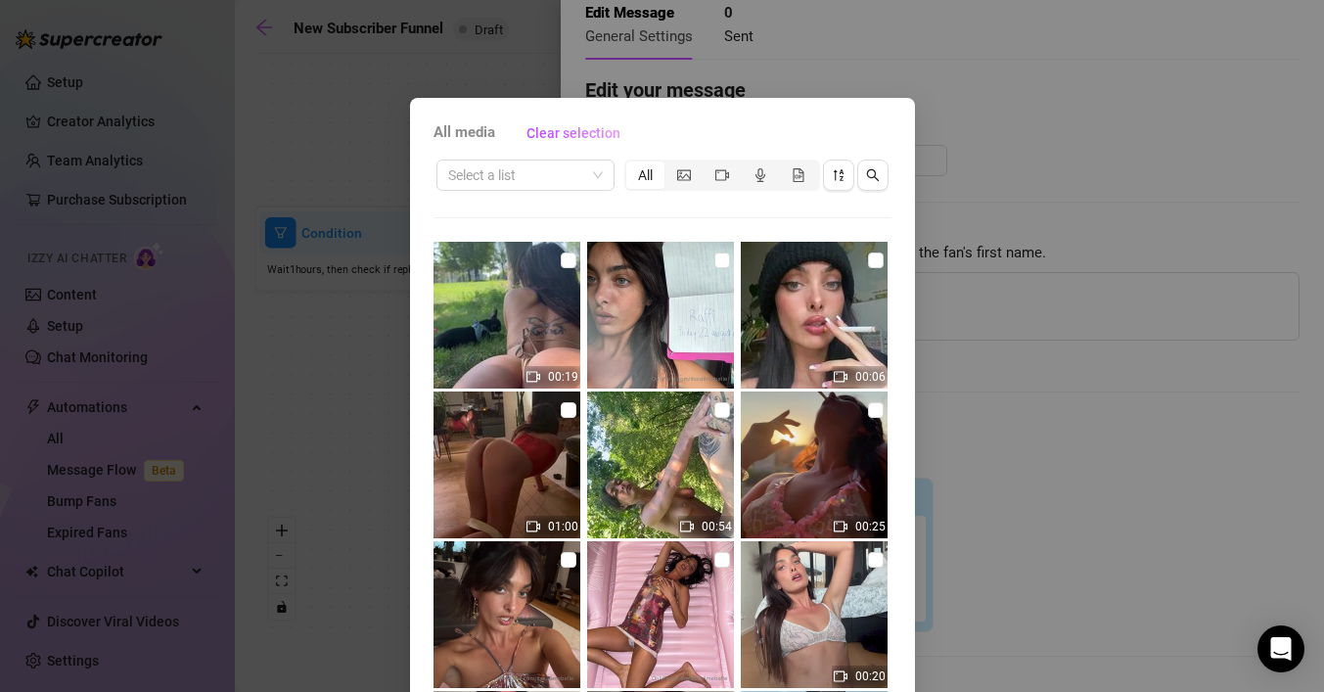
scroll to position [94, 0]
click at [676, 175] on icon "picture" at bounding box center [683, 174] width 14 height 11
click at [669, 164] on input "segmented control" at bounding box center [669, 164] width 0 height 0
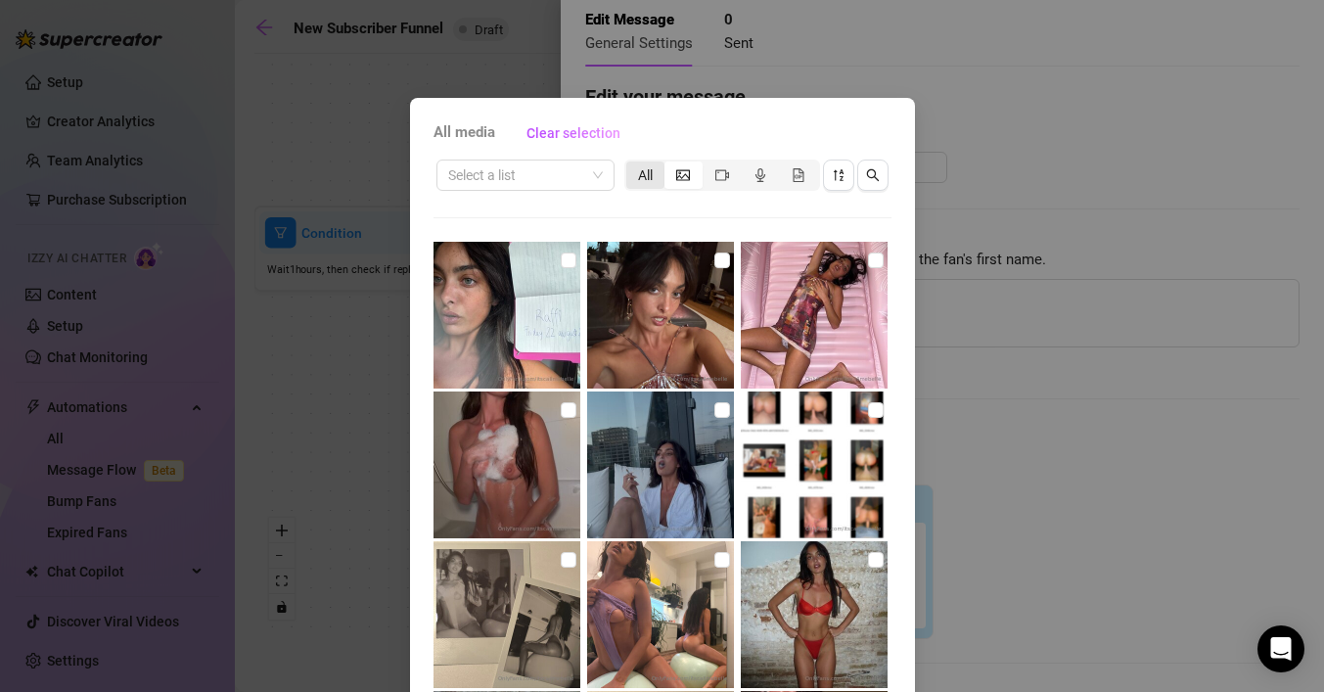
click at [650, 171] on div "All" at bounding box center [645, 174] width 38 height 27
click at [631, 164] on input "All" at bounding box center [631, 164] width 0 height 0
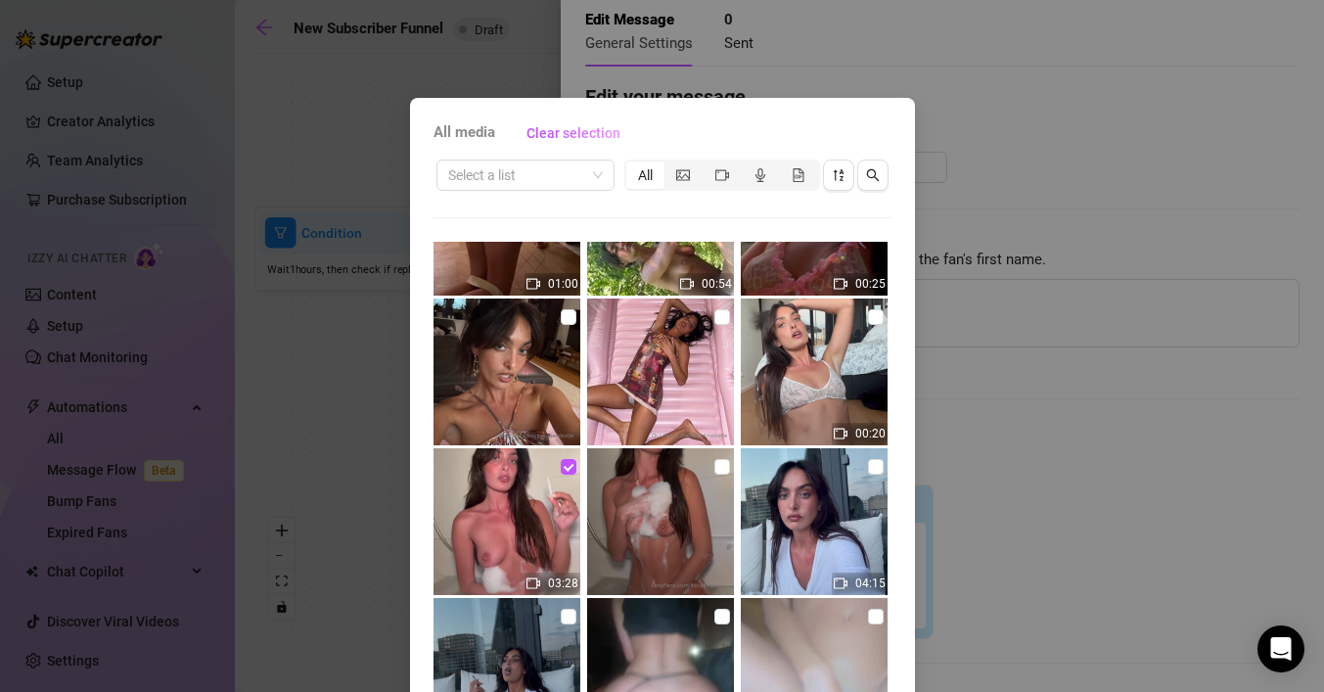
scroll to position [249, 0]
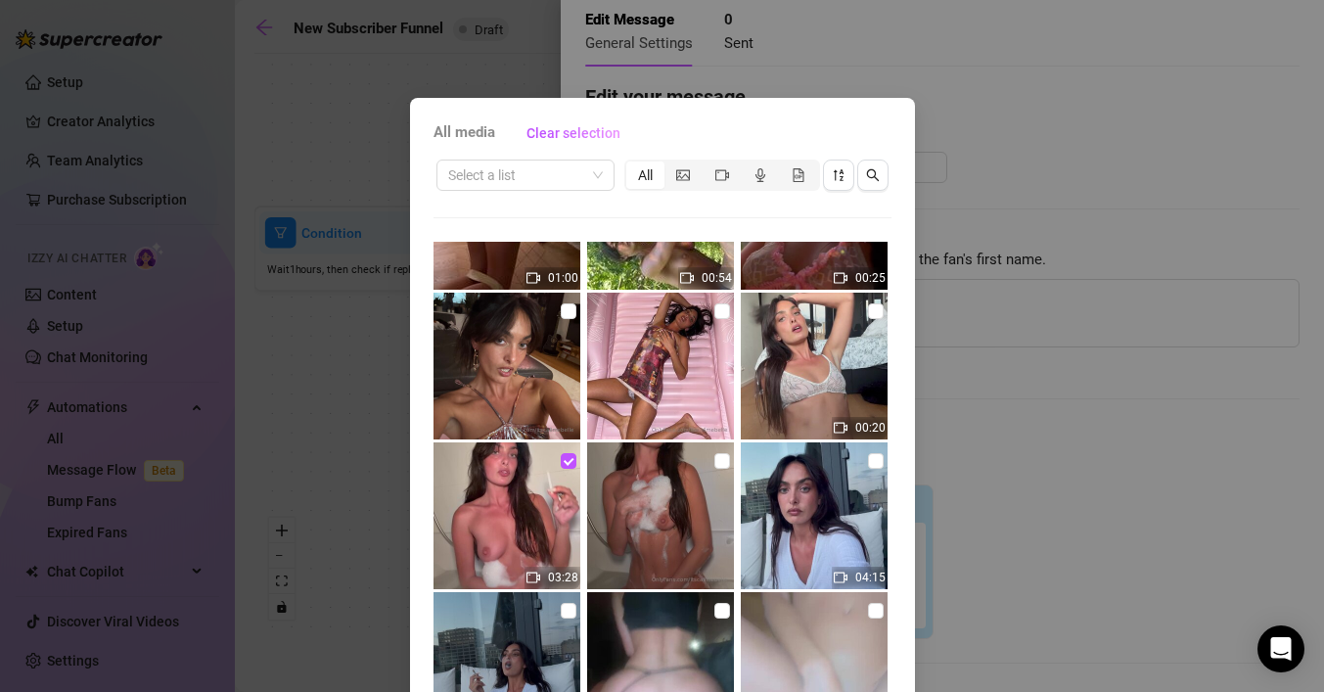
click at [696, 515] on img at bounding box center [660, 515] width 147 height 147
click at [561, 459] on input "checkbox" at bounding box center [569, 461] width 16 height 16
click at [724, 458] on input "checkbox" at bounding box center [722, 461] width 16 height 16
click at [689, 492] on img at bounding box center [660, 515] width 147 height 147
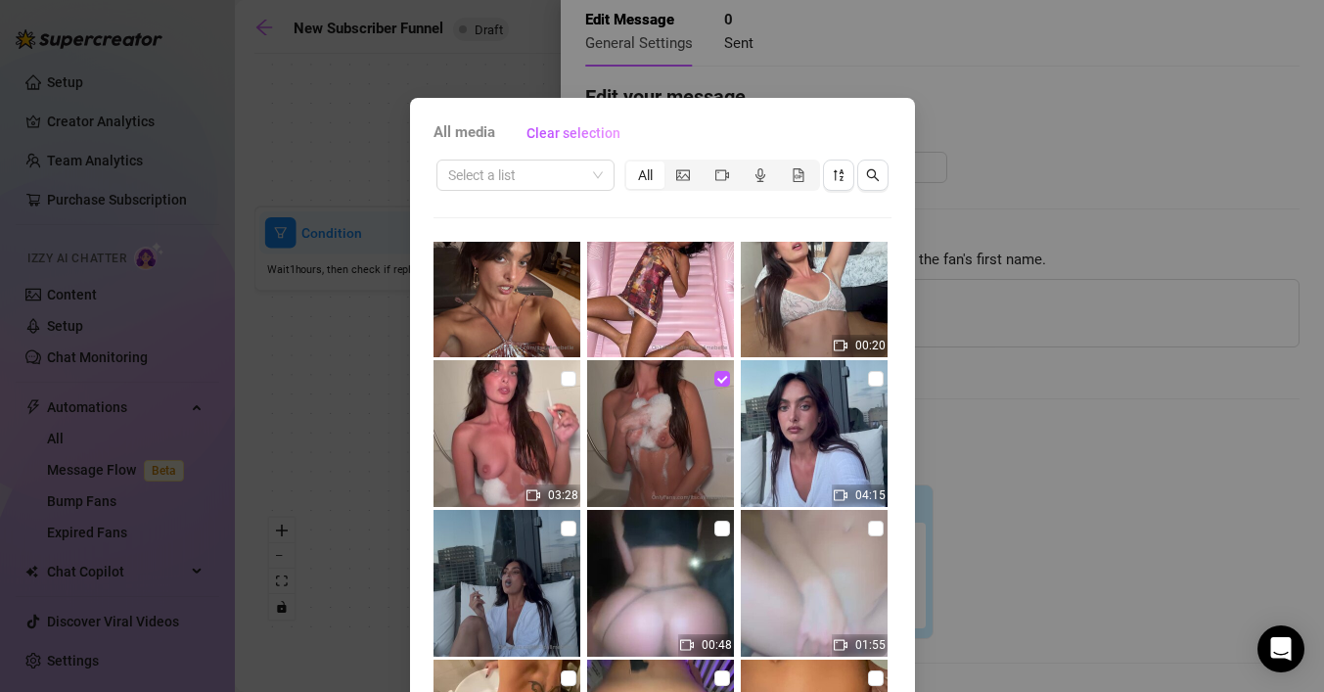
scroll to position [335, 0]
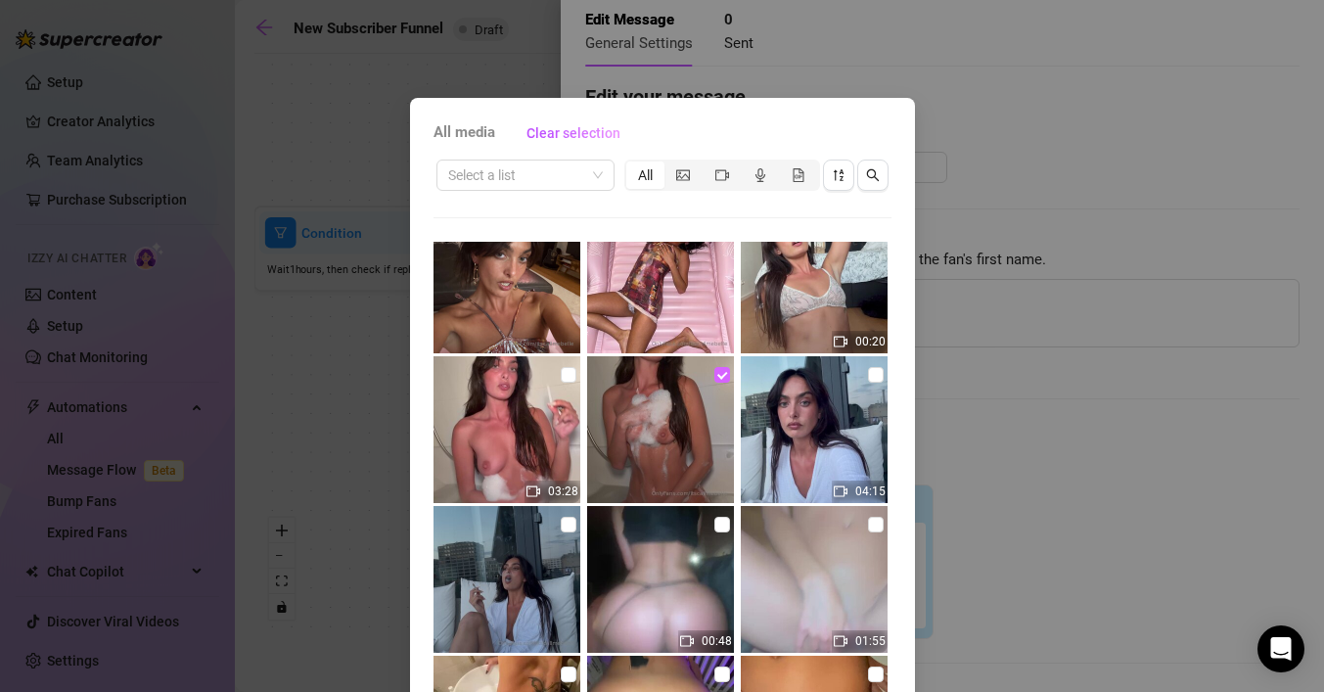
click at [722, 379] on input "checkbox" at bounding box center [722, 375] width 16 height 16
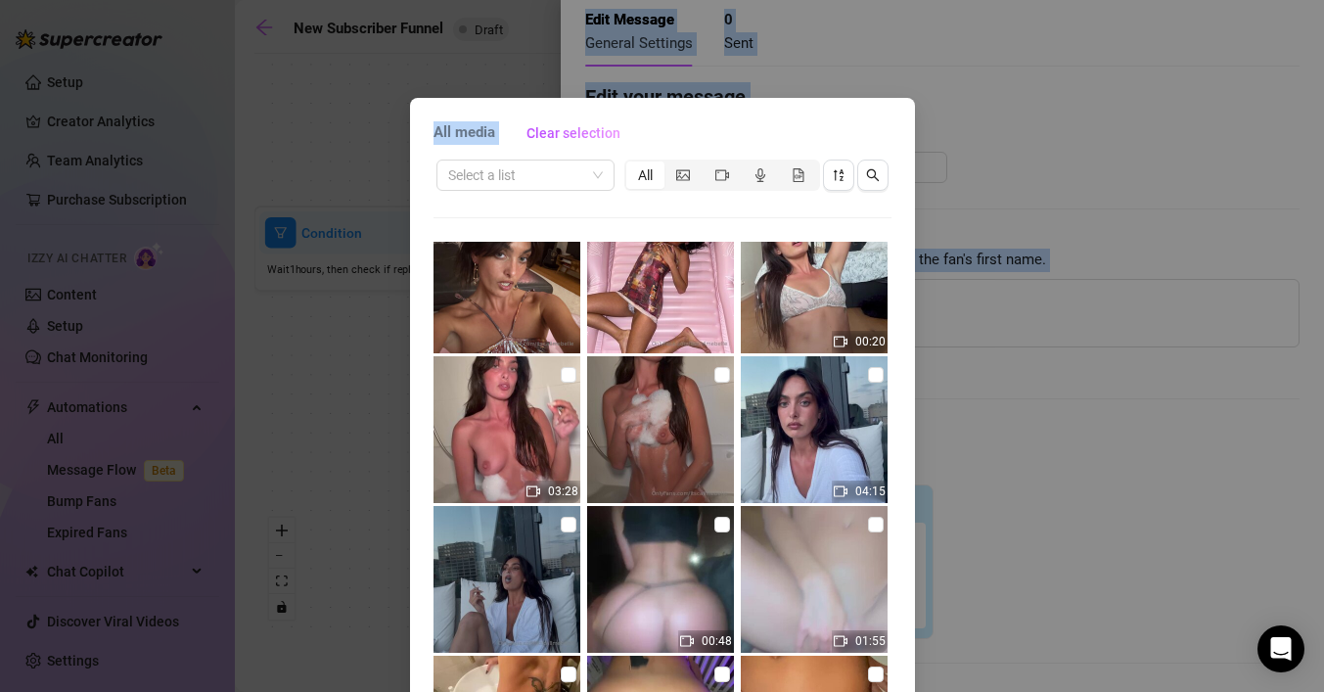
drag, startPoint x: 744, startPoint y: 132, endPoint x: 801, endPoint y: -124, distance: 262.7
click at [801, 0] on html "Setup Creator Analytics Team Analytics Purchase Subscription Izzy AI Chatter Co…" at bounding box center [662, 346] width 1324 height 692
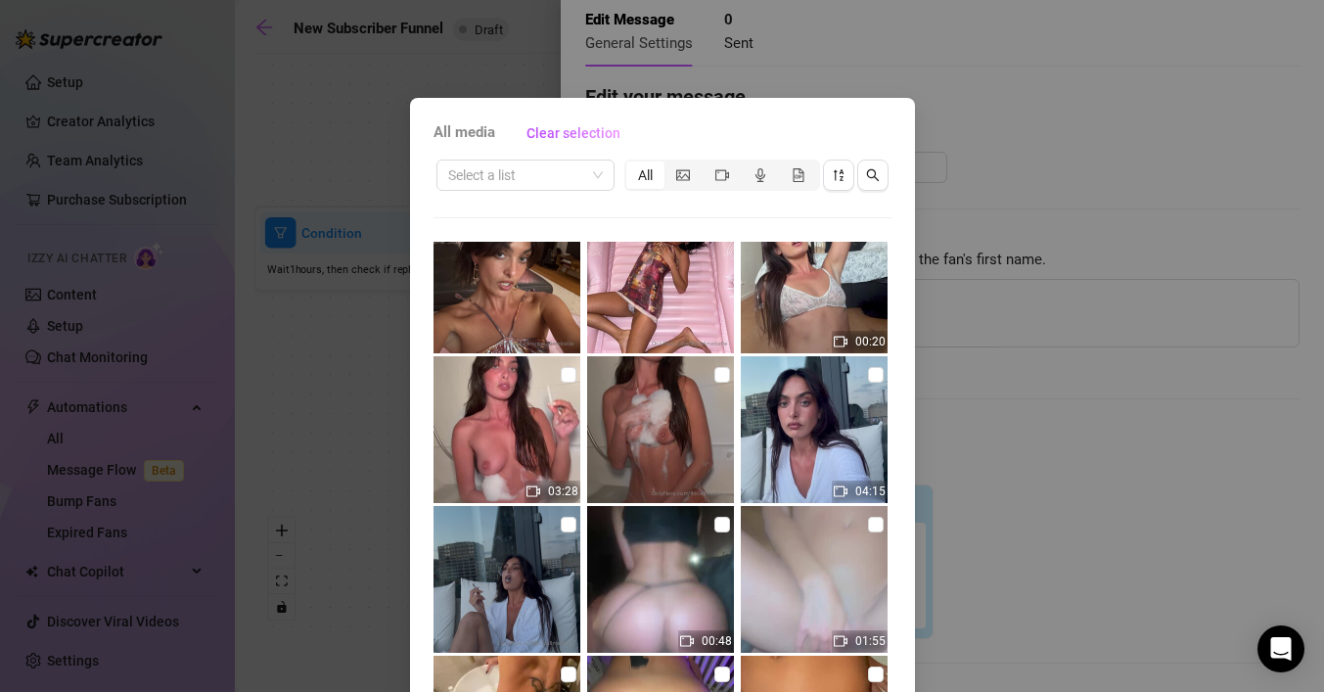
click at [1139, 163] on div "All media Clear selection Select a list All 00:19 00:06 01:00 00:54 00:25 00:20…" at bounding box center [662, 346] width 1324 height 692
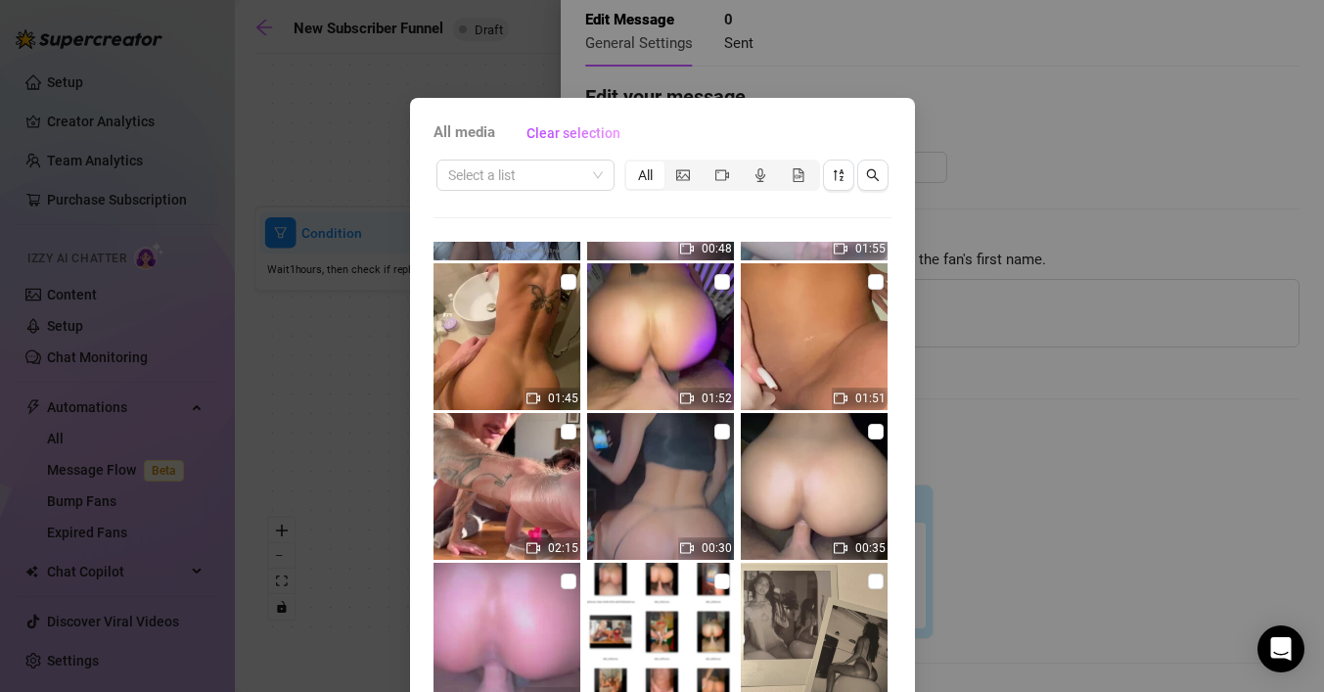
scroll to position [125, 0]
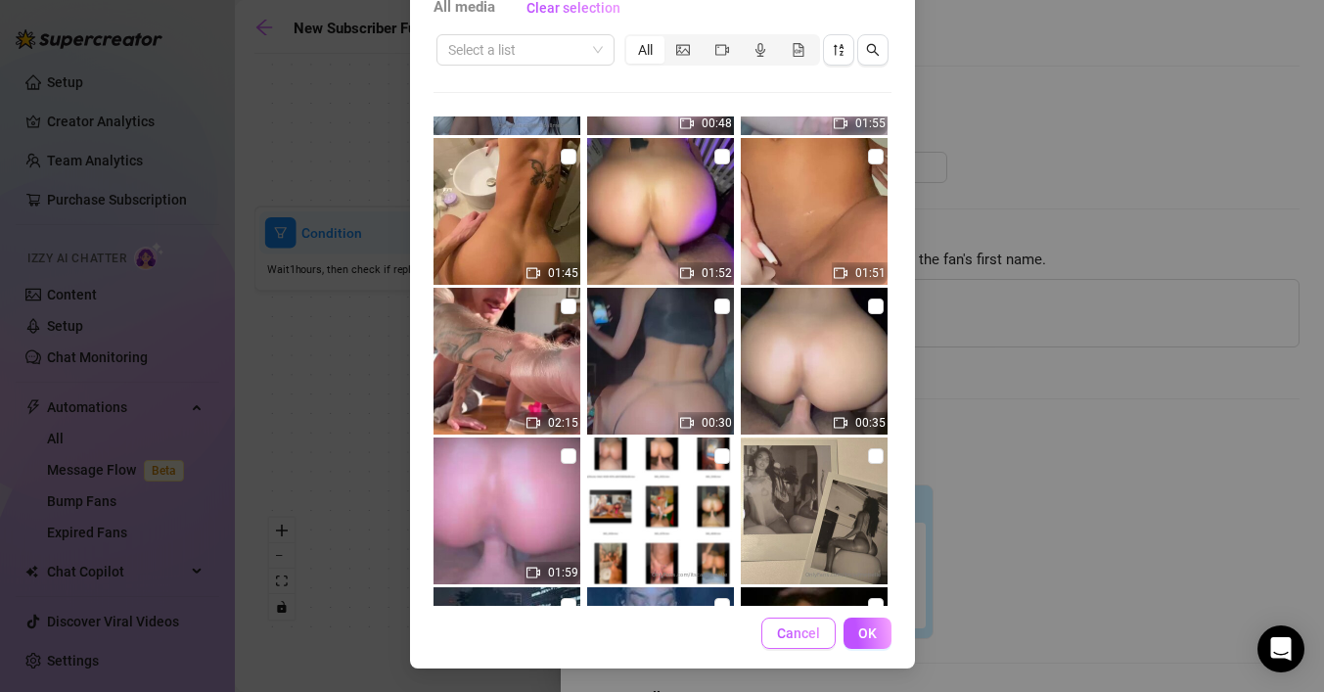
click at [817, 628] on span "Cancel" at bounding box center [798, 633] width 43 height 16
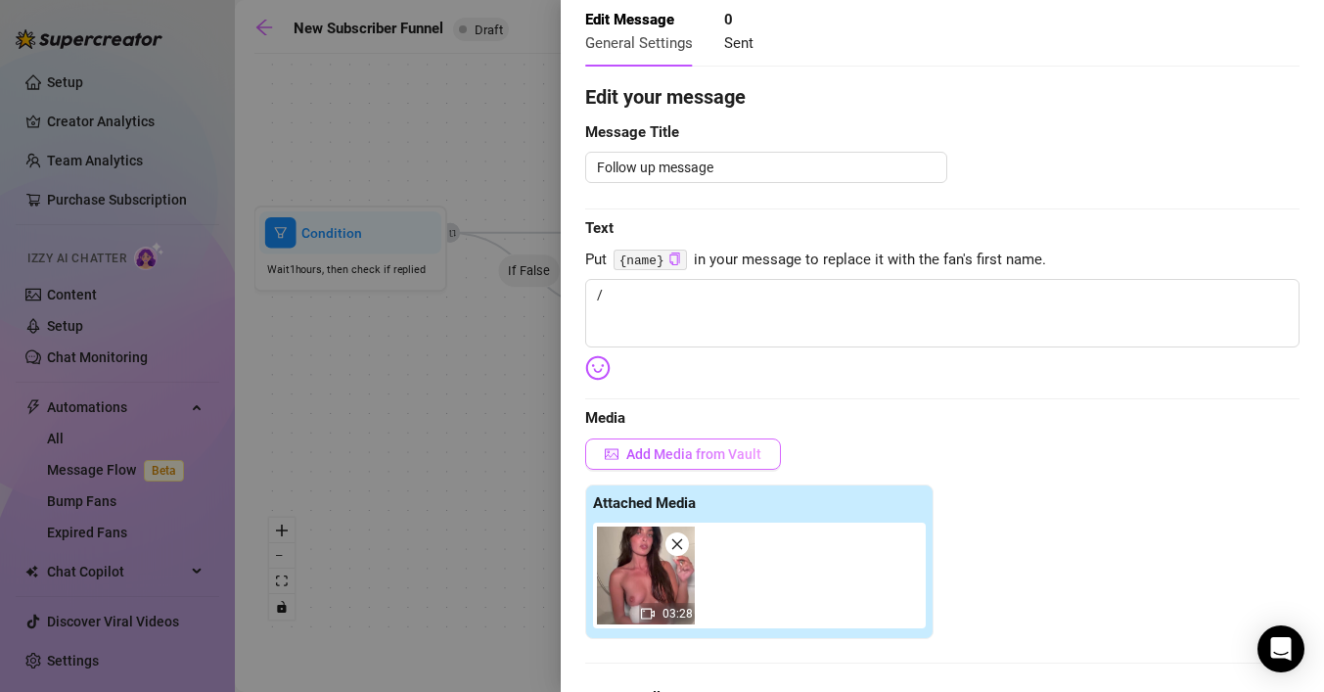
click at [723, 459] on span "Add Media from Vault" at bounding box center [693, 454] width 135 height 16
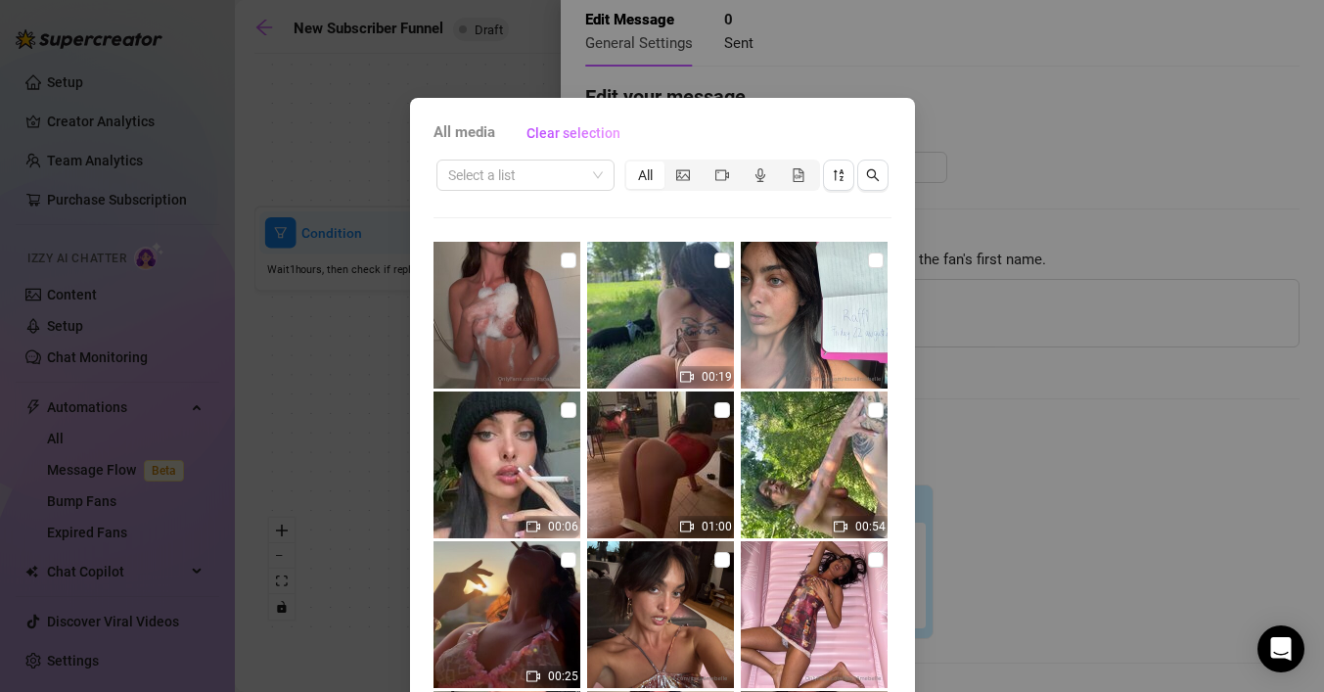
click at [505, 344] on img at bounding box center [506, 315] width 147 height 147
click at [571, 258] on input "checkbox" at bounding box center [569, 260] width 16 height 16
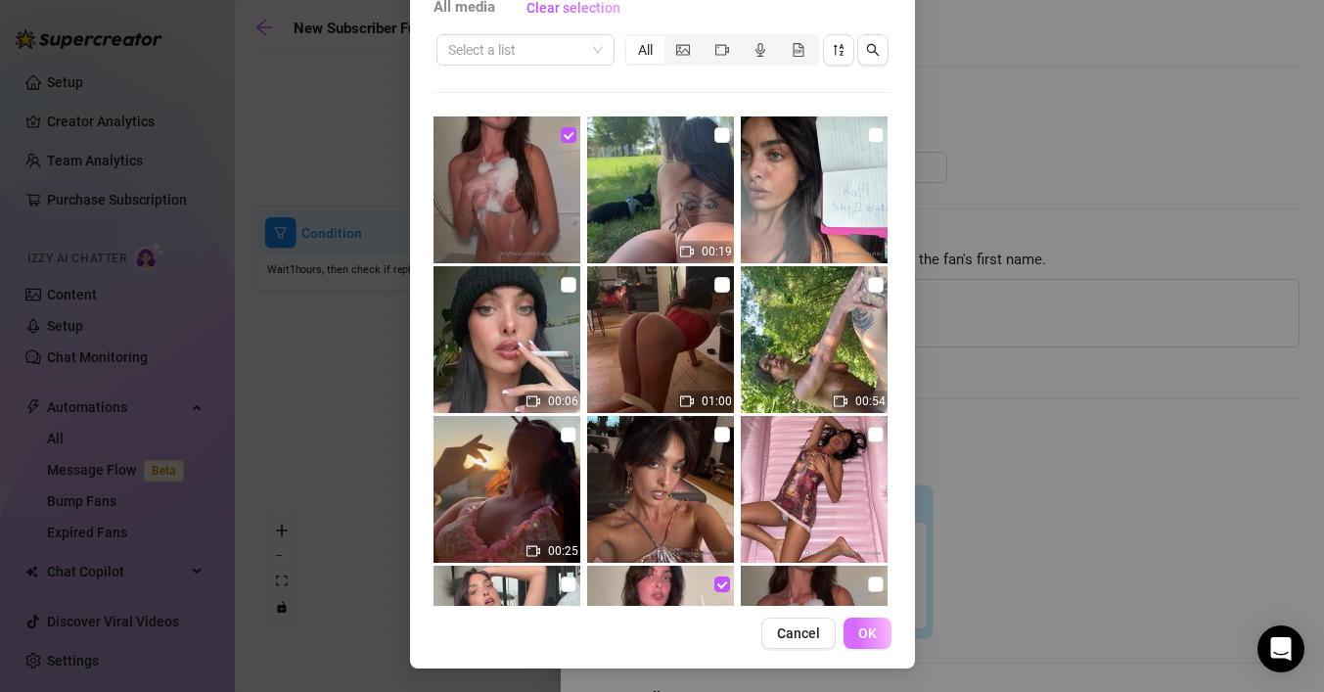
click at [872, 621] on button "OK" at bounding box center [867, 632] width 48 height 31
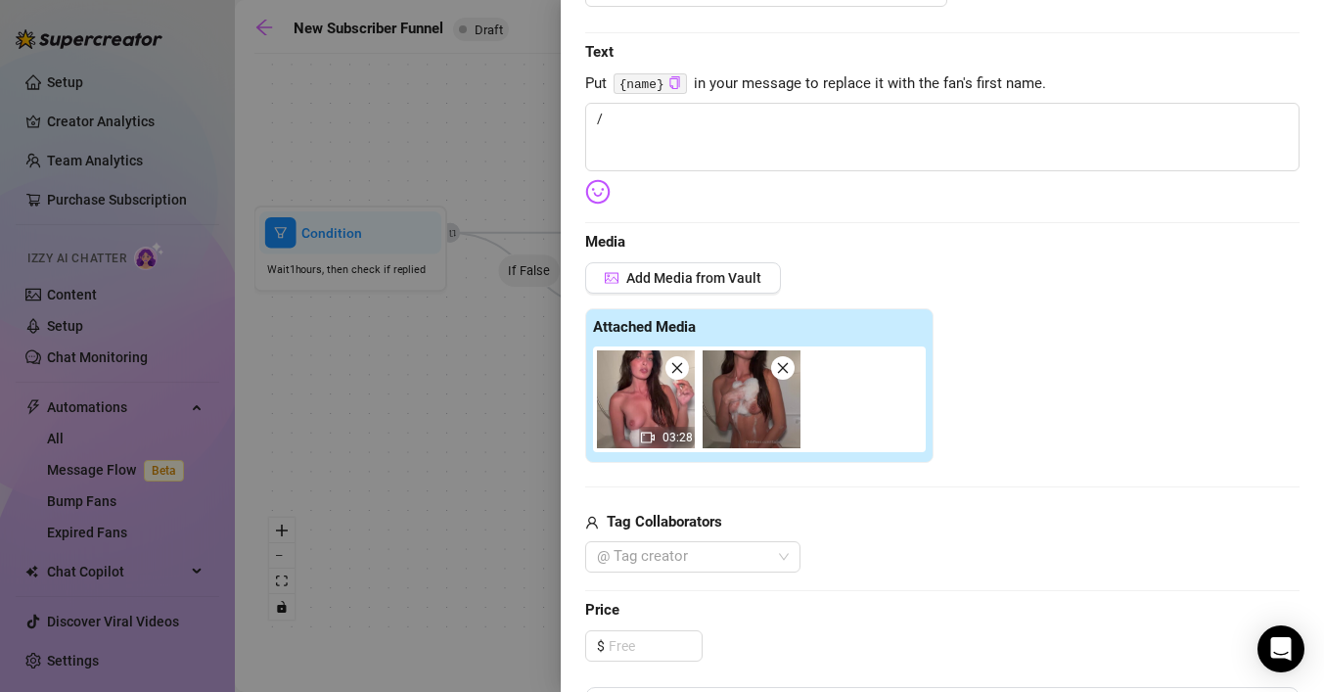
scroll to position [278, 0]
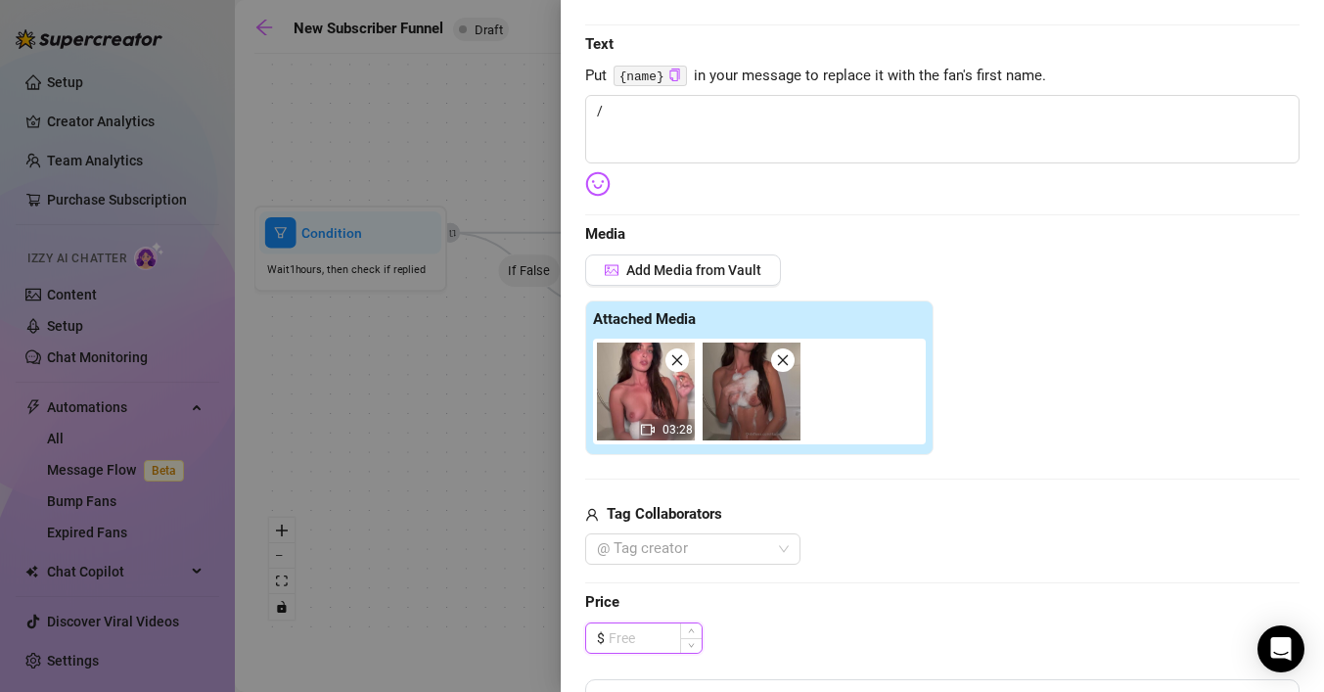
click at [664, 640] on input at bounding box center [655, 637] width 93 height 29
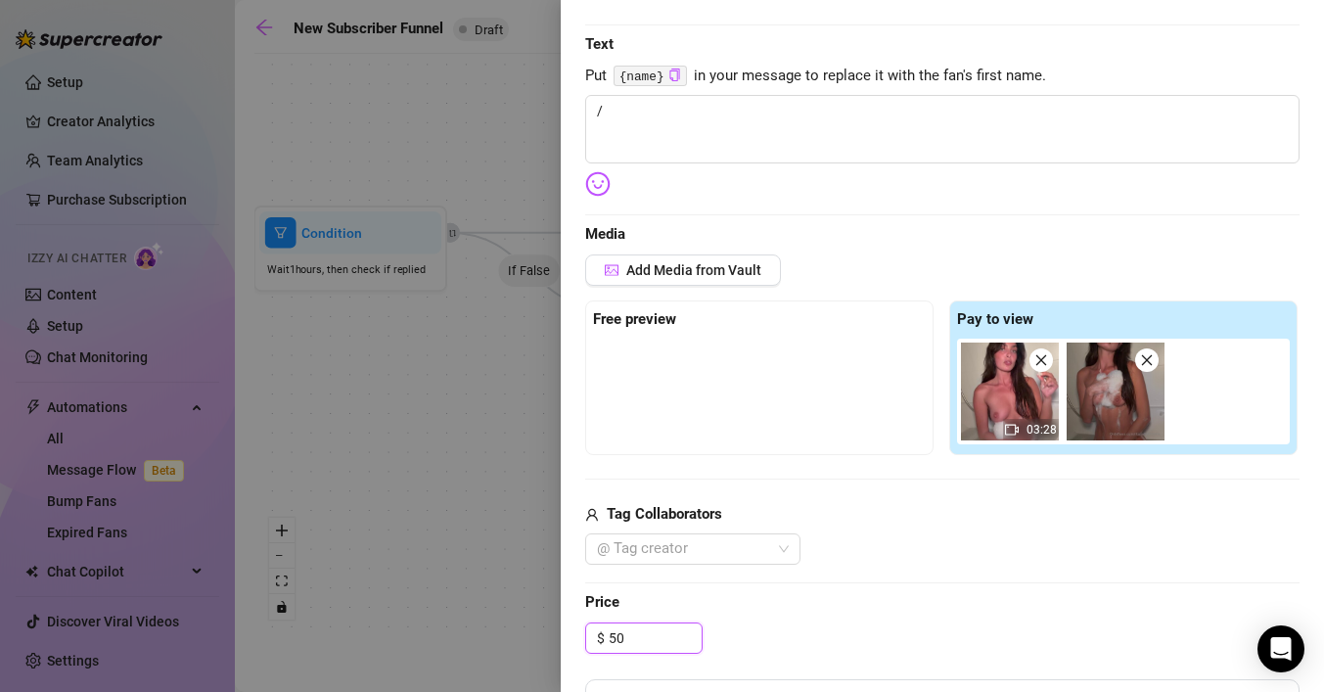
click at [1100, 414] on img at bounding box center [1115, 391] width 98 height 98
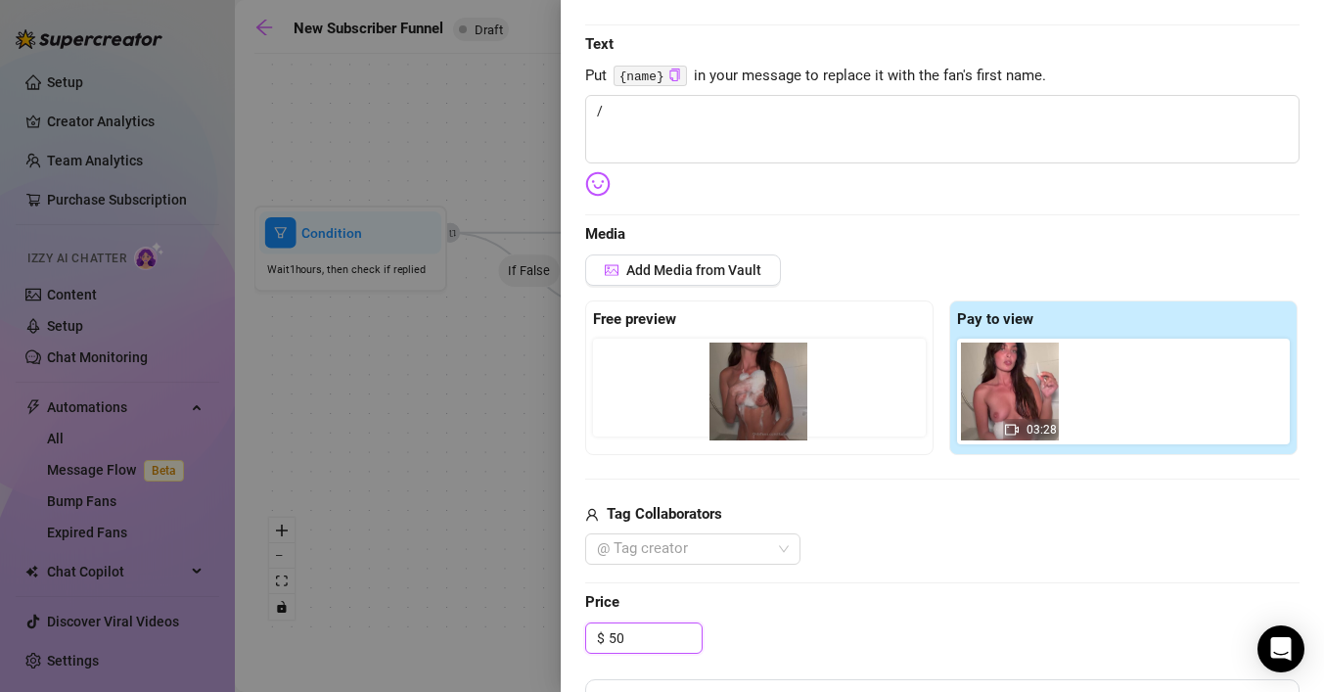
drag, startPoint x: 1107, startPoint y: 419, endPoint x: 743, endPoint y: 419, distance: 364.9
click at [743, 419] on div "Free preview Pay to view 03:28" at bounding box center [942, 377] width 714 height 155
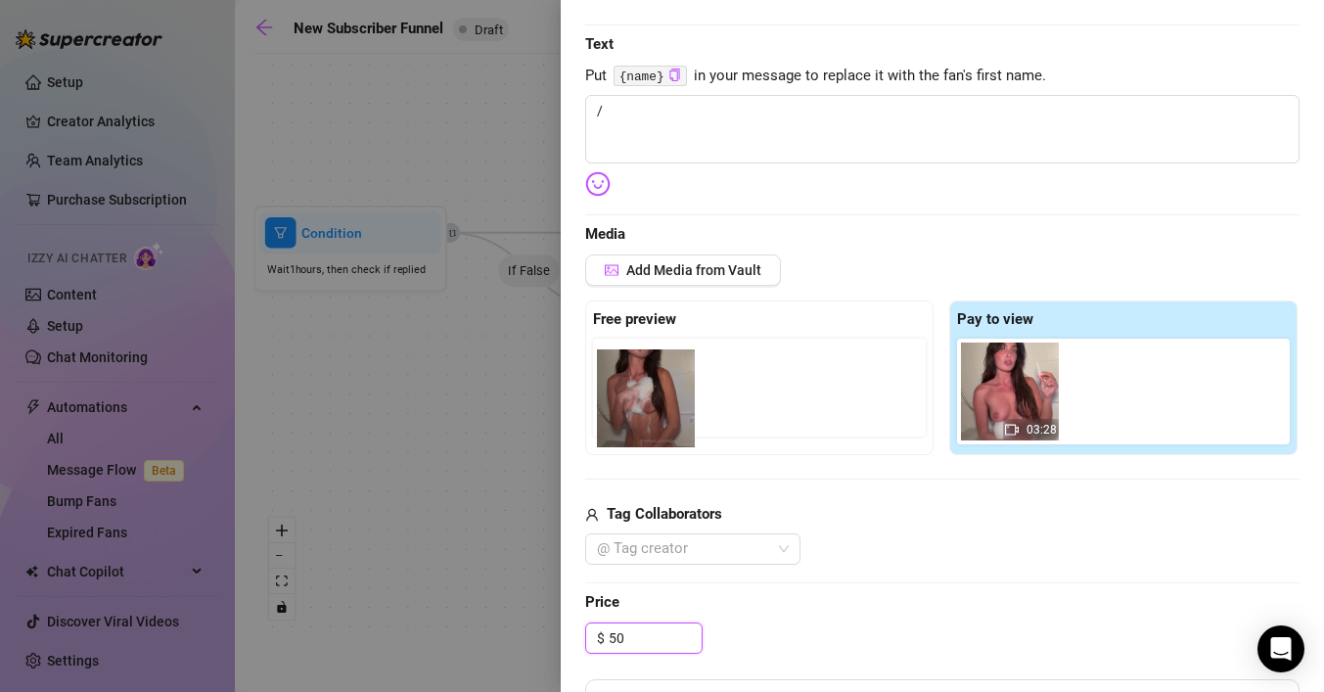
drag, startPoint x: 1110, startPoint y: 389, endPoint x: 626, endPoint y: 397, distance: 484.3
click at [626, 397] on div "Free preview Pay to view 03:28" at bounding box center [942, 377] width 714 height 155
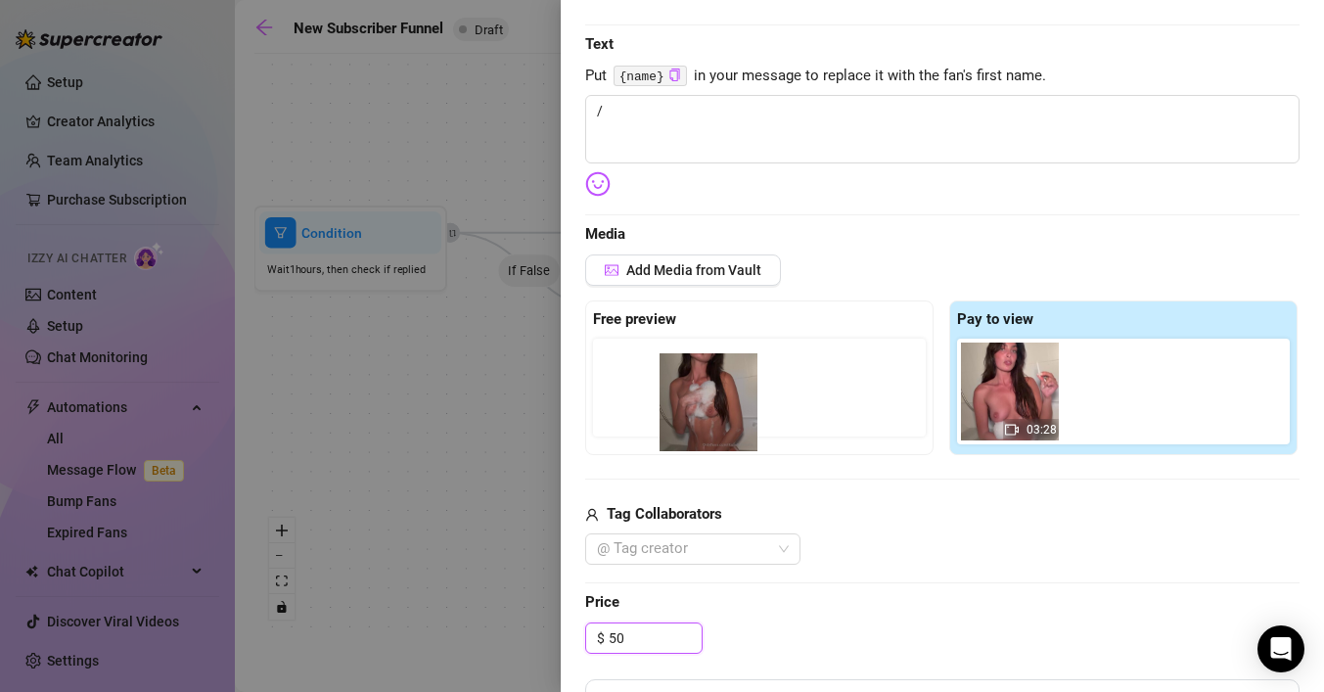
drag, startPoint x: 1111, startPoint y: 365, endPoint x: 700, endPoint y: 376, distance: 412.0
click at [700, 376] on div "Free preview Pay to view 03:28" at bounding box center [942, 377] width 714 height 155
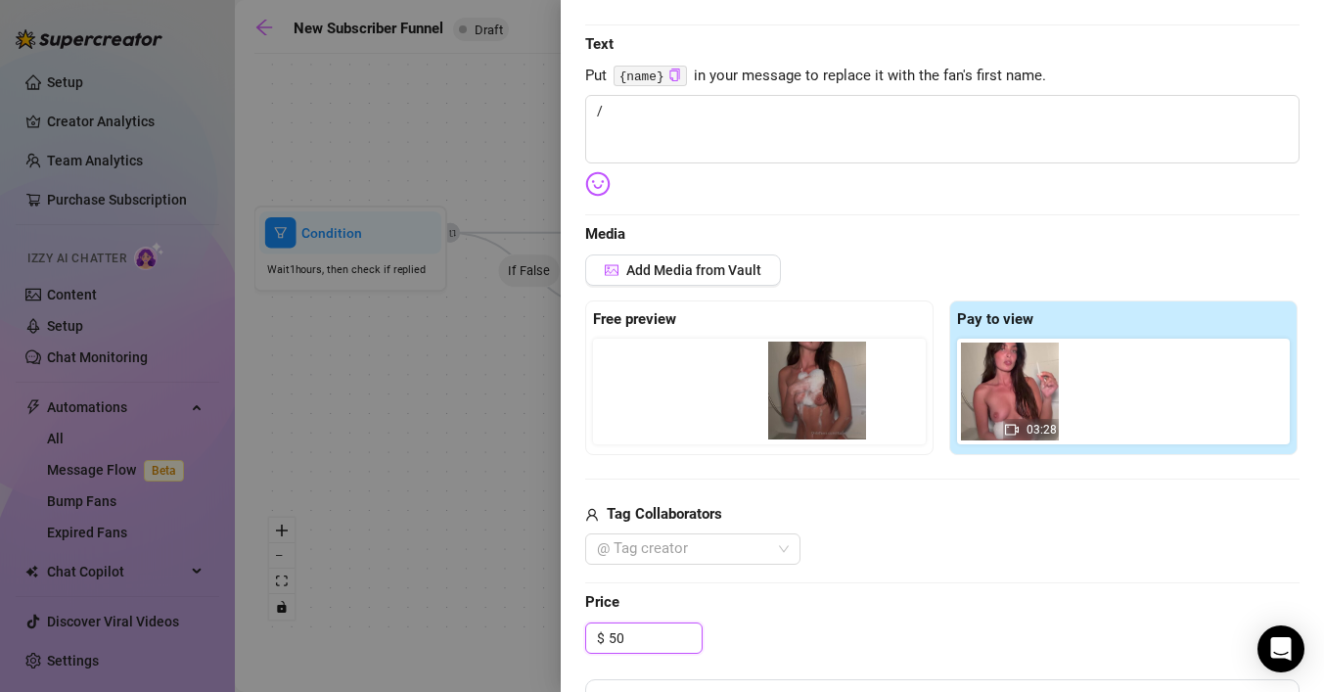
drag, startPoint x: 1107, startPoint y: 386, endPoint x: 799, endPoint y: 386, distance: 308.2
click at [804, 386] on div "Free preview Pay to view 03:28" at bounding box center [942, 377] width 714 height 155
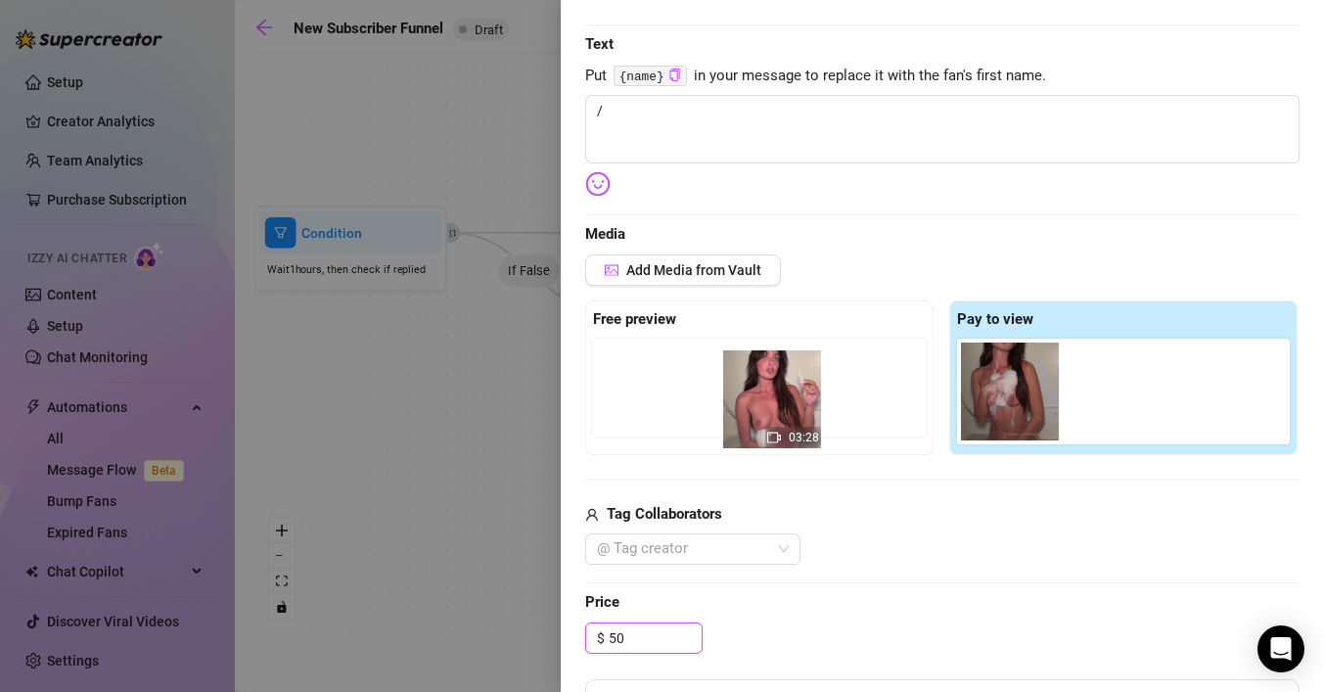
drag, startPoint x: 987, startPoint y: 387, endPoint x: 733, endPoint y: 394, distance: 254.5
click at [733, 394] on div "Free preview Pay to view 03:28" at bounding box center [942, 377] width 714 height 155
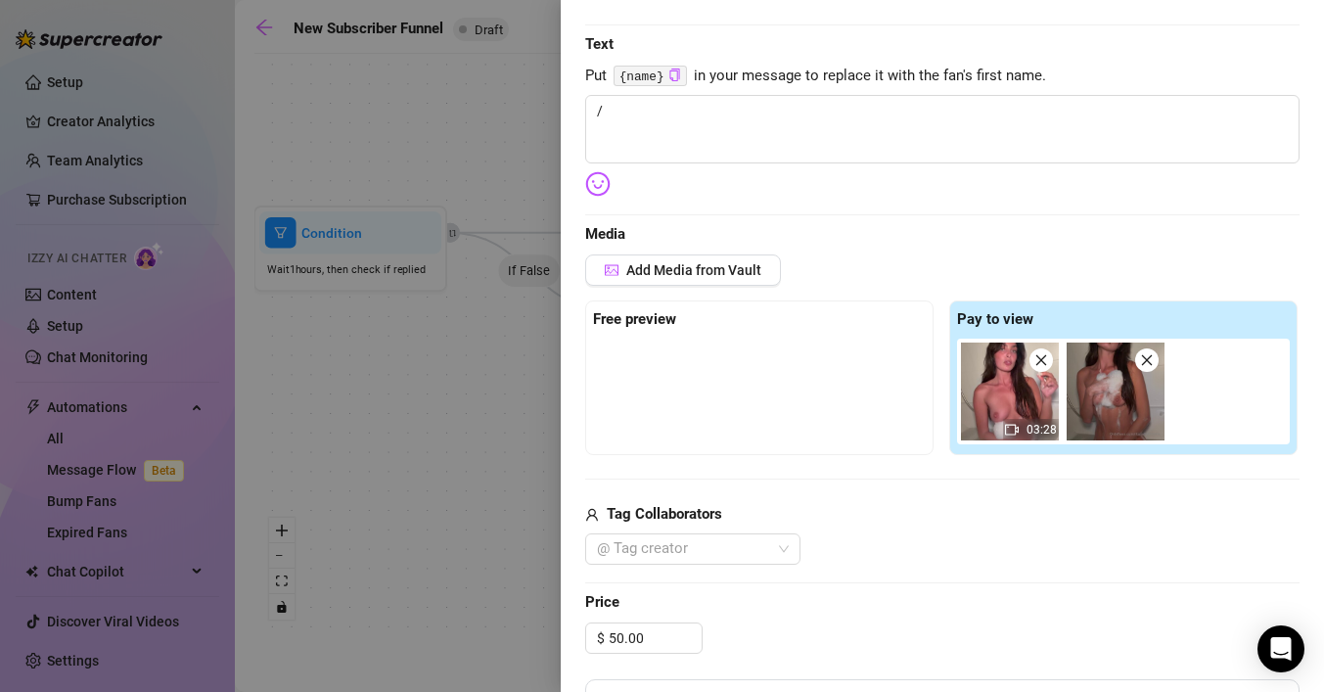
click at [1135, 481] on div "Add Media from Vault Free preview Pay to view 03:28 Tag Collaborators @ Tag cre…" at bounding box center [942, 409] width 714 height 311
click at [1119, 389] on img at bounding box center [1115, 391] width 98 height 98
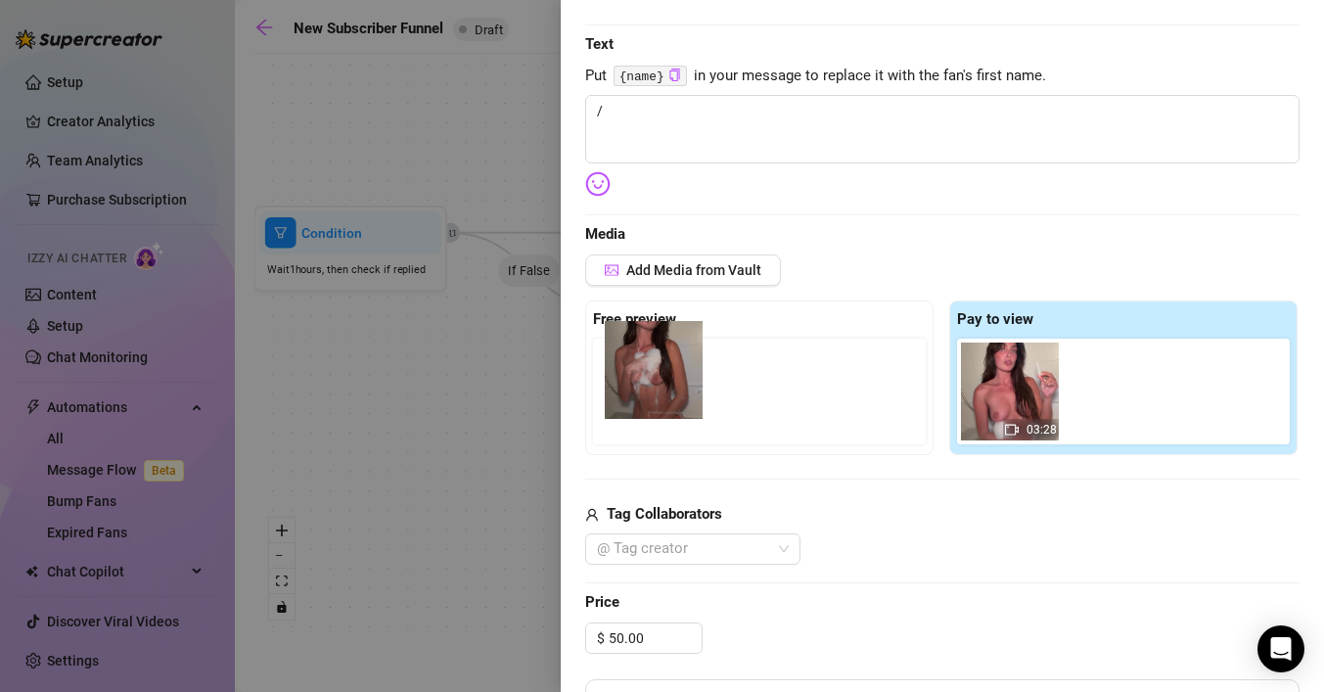
drag, startPoint x: 1141, startPoint y: 417, endPoint x: 673, endPoint y: 395, distance: 468.1
click at [673, 395] on div "Free preview Pay to view 03:28" at bounding box center [942, 377] width 714 height 155
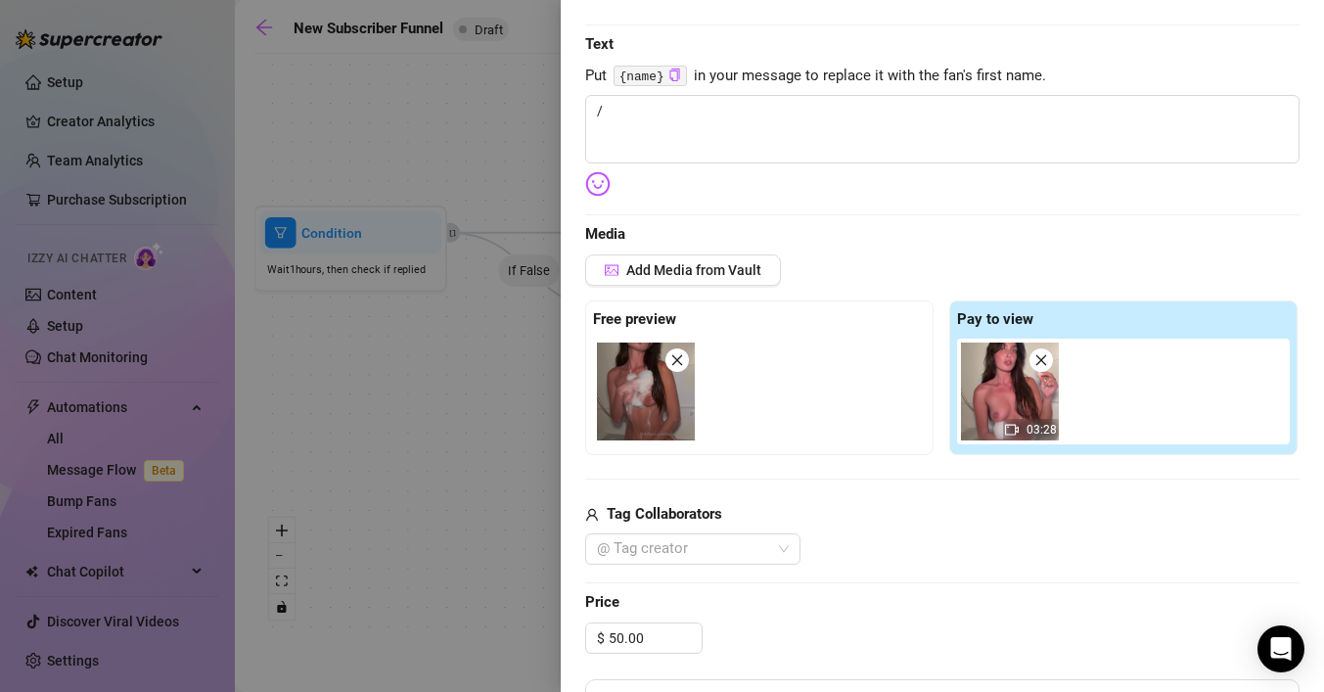
click at [957, 541] on div "@ Tag creator" at bounding box center [942, 548] width 714 height 31
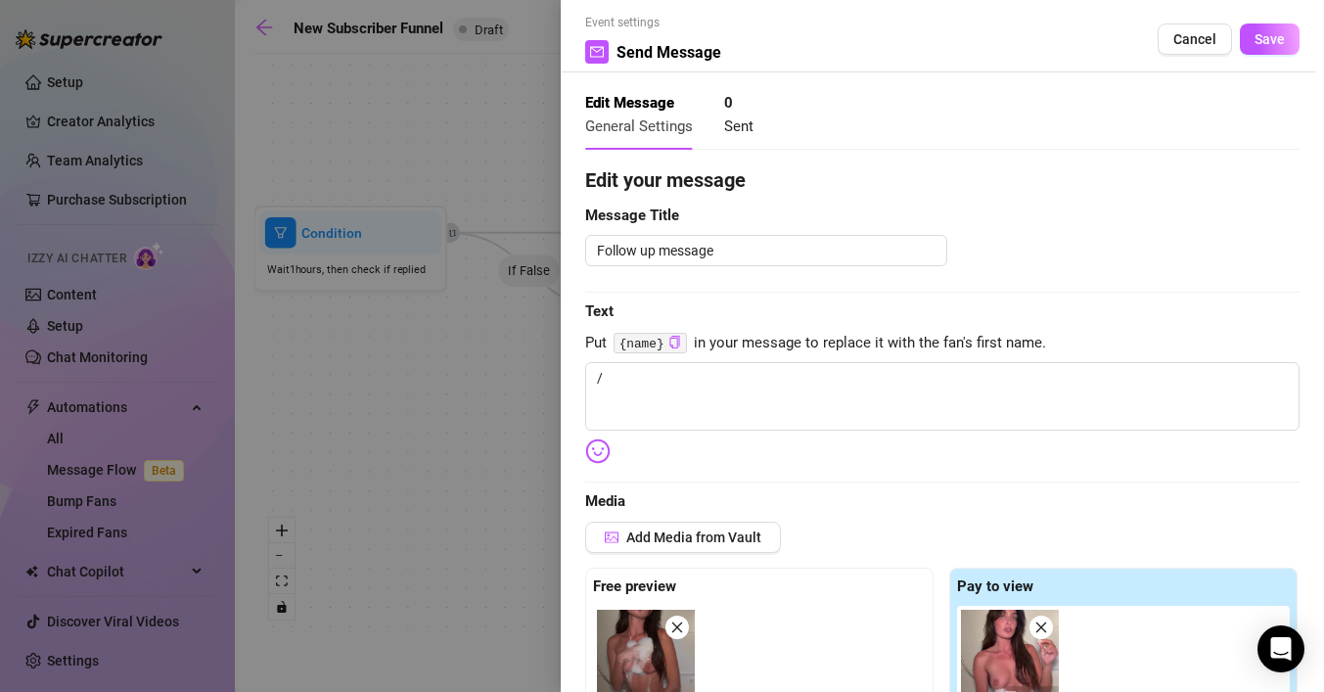
scroll to position [13, 0]
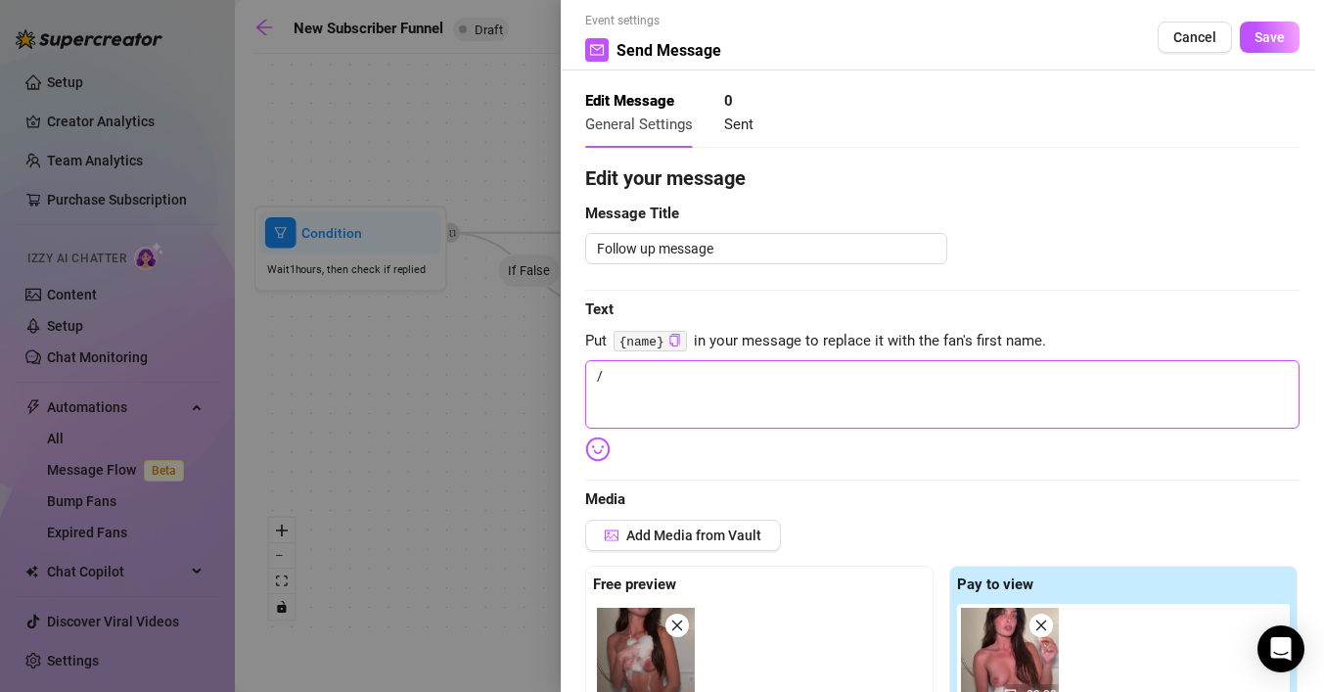
click at [743, 384] on textarea "/" at bounding box center [942, 394] width 714 height 68
drag, startPoint x: 733, startPoint y: 250, endPoint x: 534, endPoint y: 258, distance: 198.8
click at [534, 258] on div "Event settings Send Message Cancel Save Edit Message General Settings 0 Sent Ed…" at bounding box center [662, 346] width 1324 height 692
click at [649, 384] on textarea "/" at bounding box center [942, 394] width 714 height 68
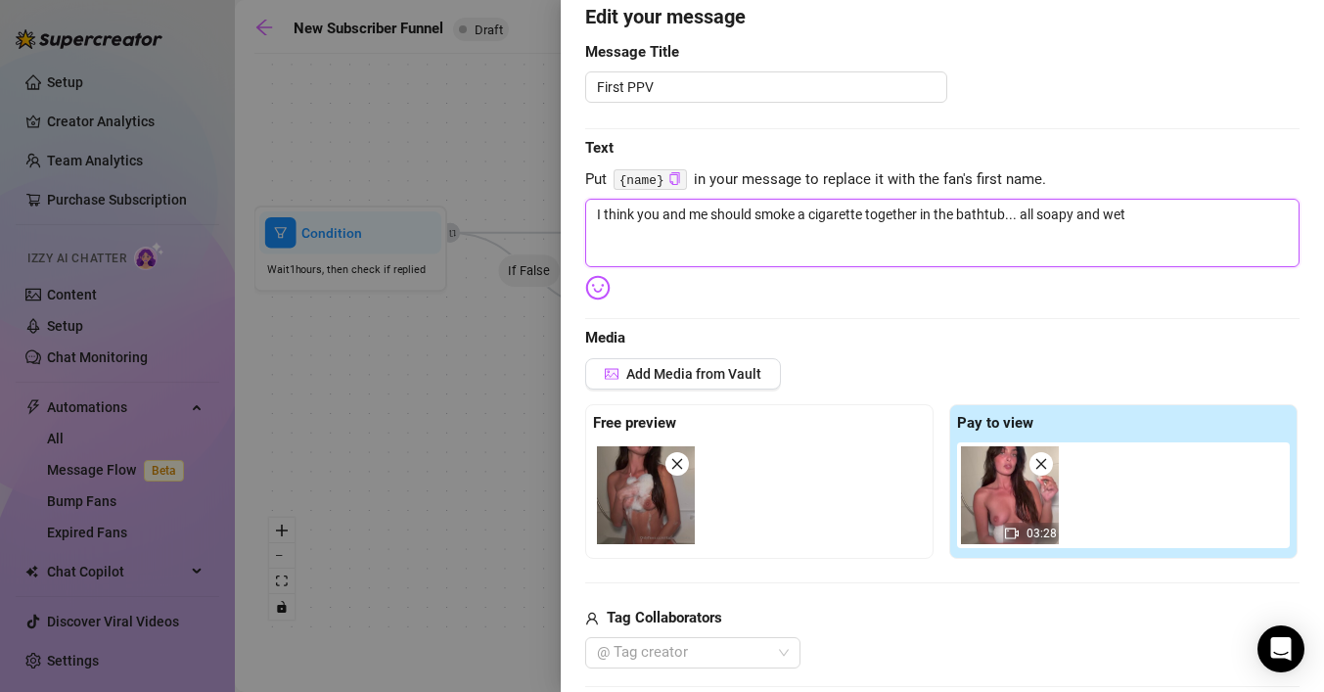
scroll to position [129, 0]
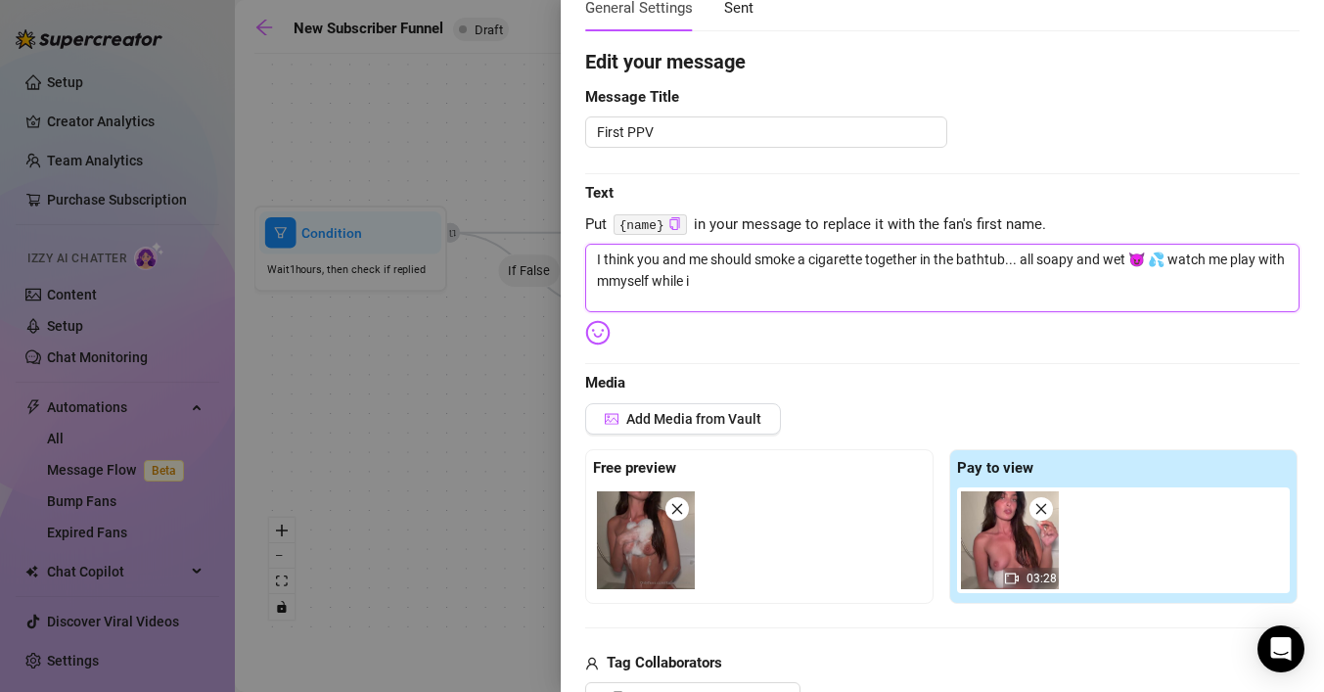
click at [637, 290] on textarea "I think you and me should smoke a cigarette together in the bathtub... all soap…" at bounding box center [942, 278] width 714 height 68
click at [732, 287] on textarea "I think you and me should smoke a cigarette together in the bathtub... all soap…" at bounding box center [942, 278] width 714 height 68
drag, startPoint x: 707, startPoint y: 263, endPoint x: 637, endPoint y: 263, distance: 70.4
click at [637, 263] on textarea "I think you and me should smoke a cigarette together in the bathtub... all soap…" at bounding box center [942, 278] width 714 height 68
click at [1120, 287] on textarea "I think we should smoke a cigarette together in the bathtub... all soapy and we…" at bounding box center [942, 278] width 714 height 68
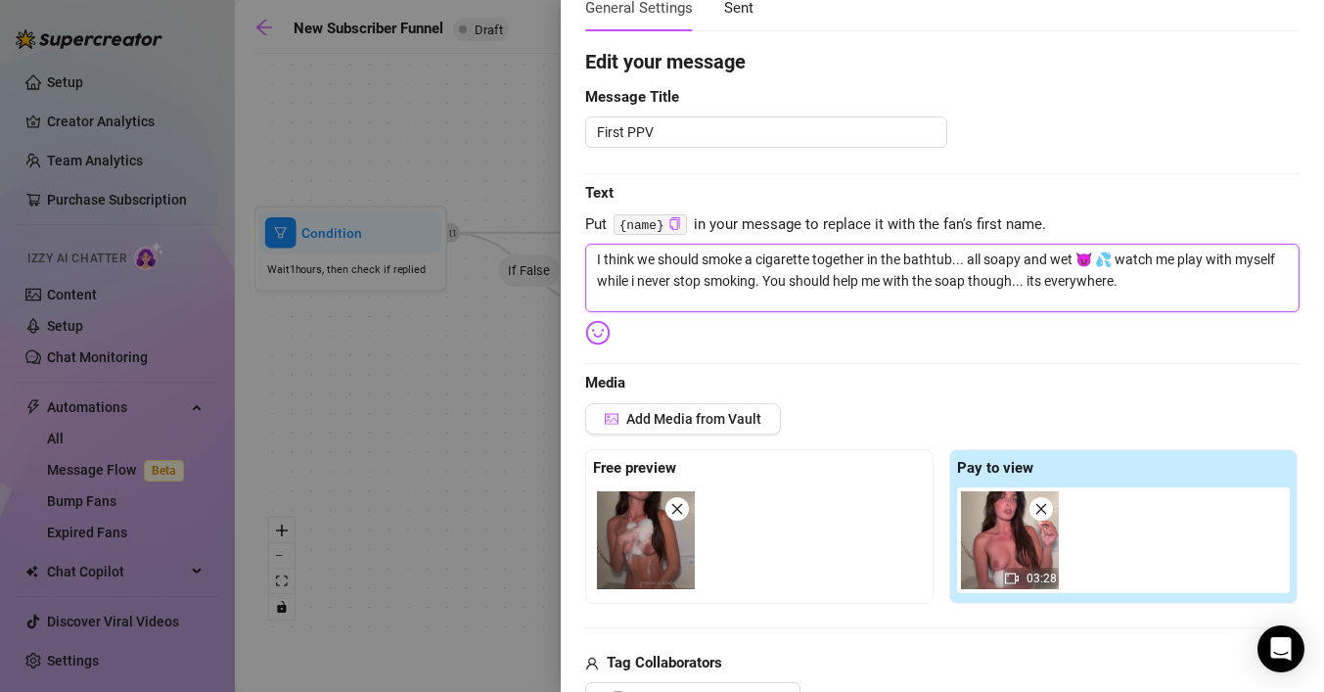
drag, startPoint x: 1178, startPoint y: 291, endPoint x: 591, endPoint y: 244, distance: 588.9
click at [591, 244] on textarea "I think we should smoke a cigarette together in the bathtub... all soapy and we…" at bounding box center [942, 278] width 714 height 68
click at [1141, 277] on textarea "I think we should smoke a cigarette together in the bathtub... all soapy and we…" at bounding box center [942, 278] width 714 height 68
drag, startPoint x: 1139, startPoint y: 287, endPoint x: 569, endPoint y: 247, distance: 570.8
click at [569, 247] on div "Event settings Send Message Cancel Save Edit Message General Settings 0 Sent Ed…" at bounding box center [942, 346] width 763 height 692
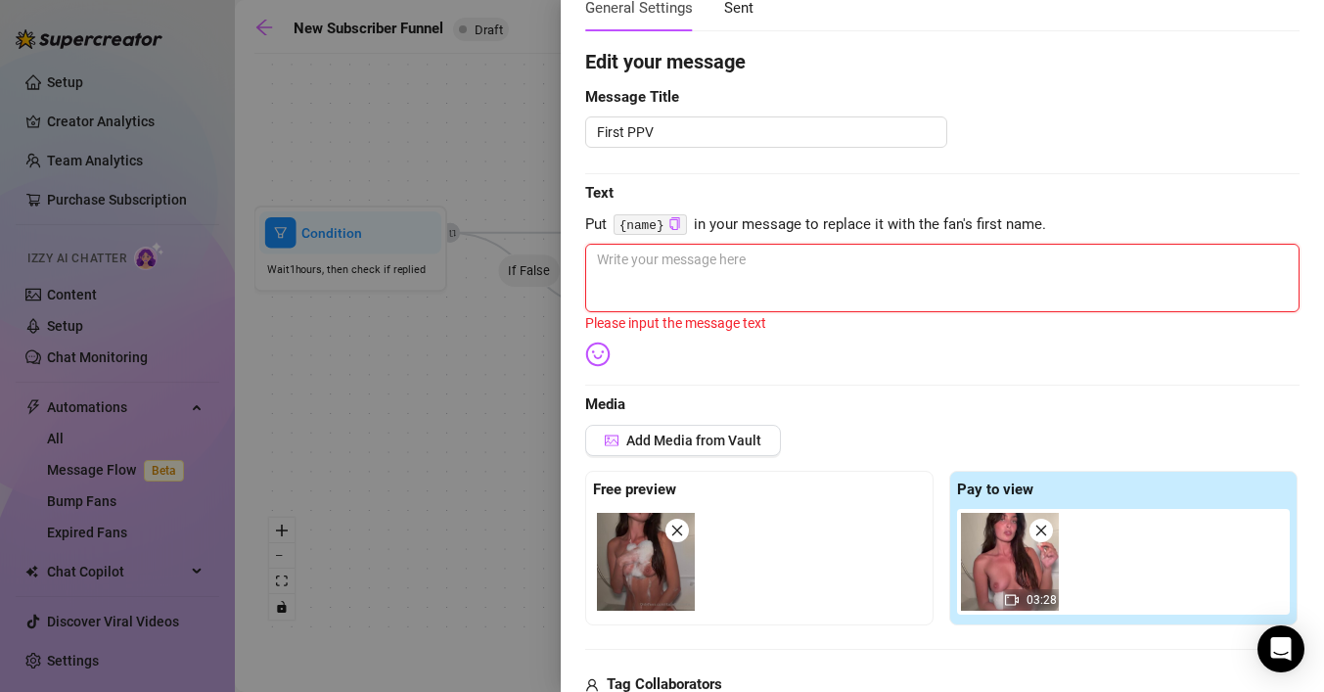
paste textarea "Bathtub, bubbles, and a cigarette between my lips 💨🛁… I’m dripping wet, touchin…"
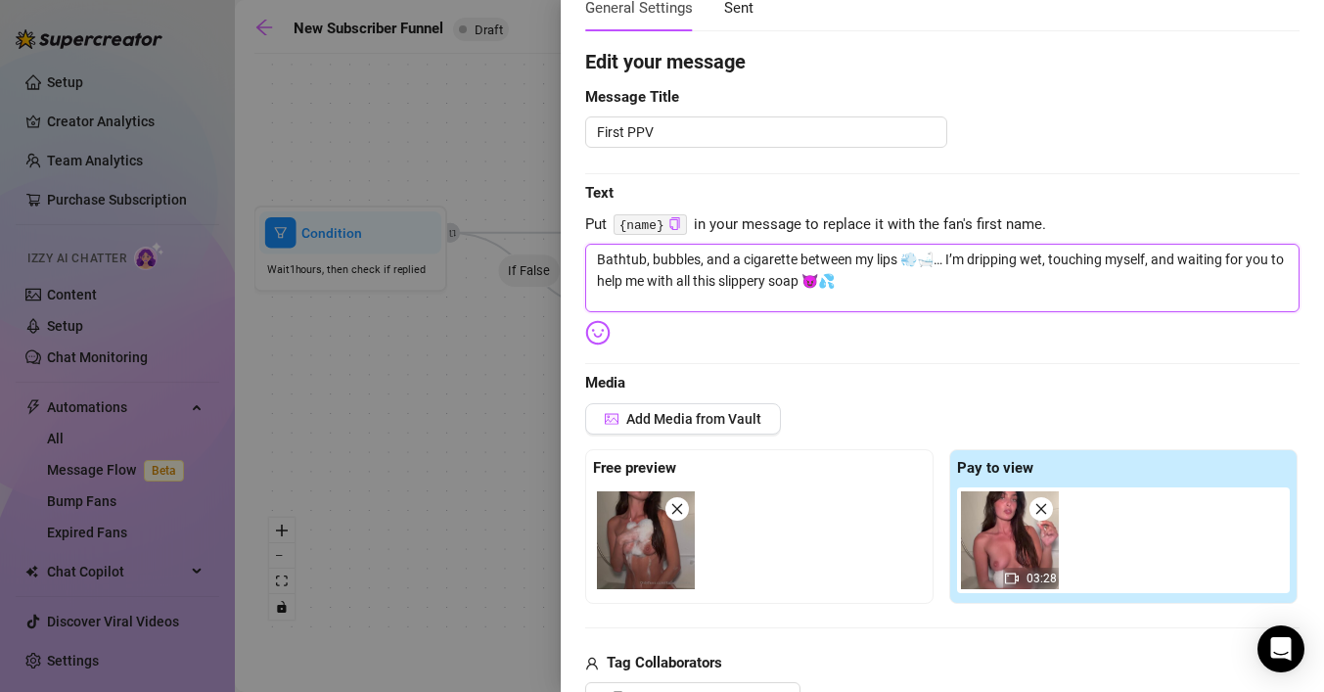
click at [937, 260] on textarea "Bathtub, bubbles, and a cigarette between my lips 💨🛁… I’m dripping wet, touchin…" at bounding box center [942, 278] width 714 height 68
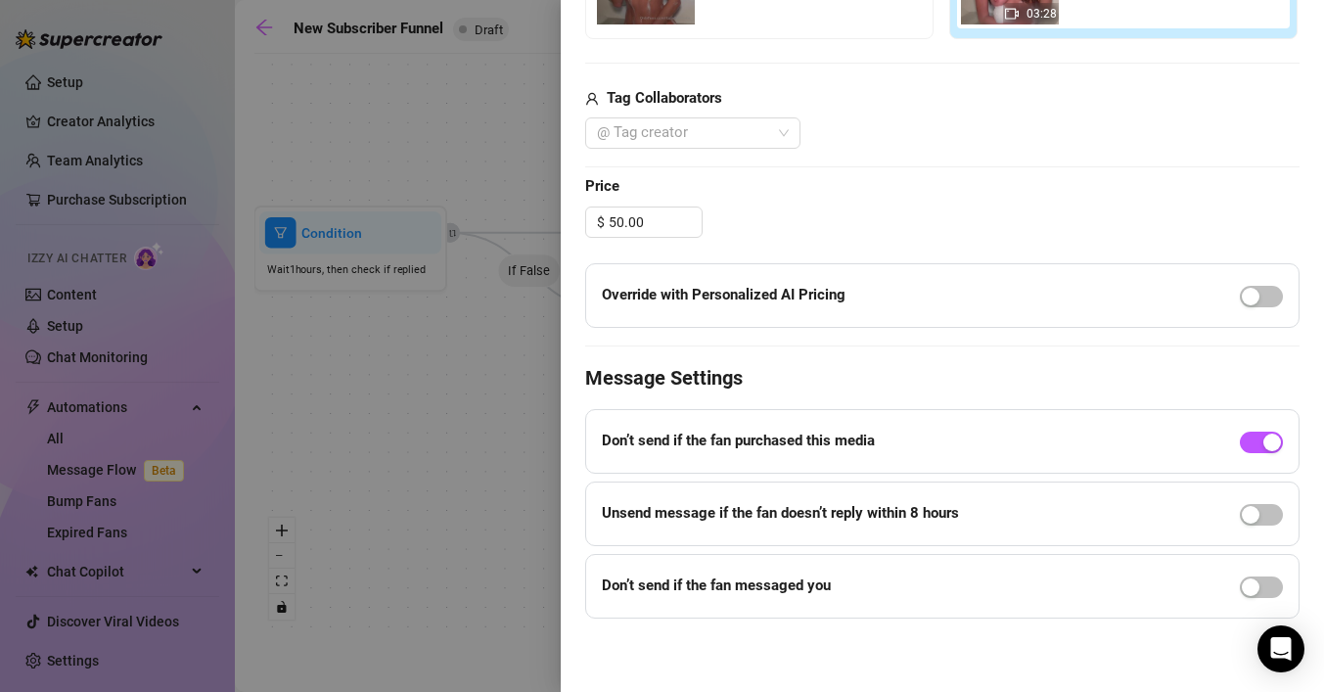
scroll to position [0, 0]
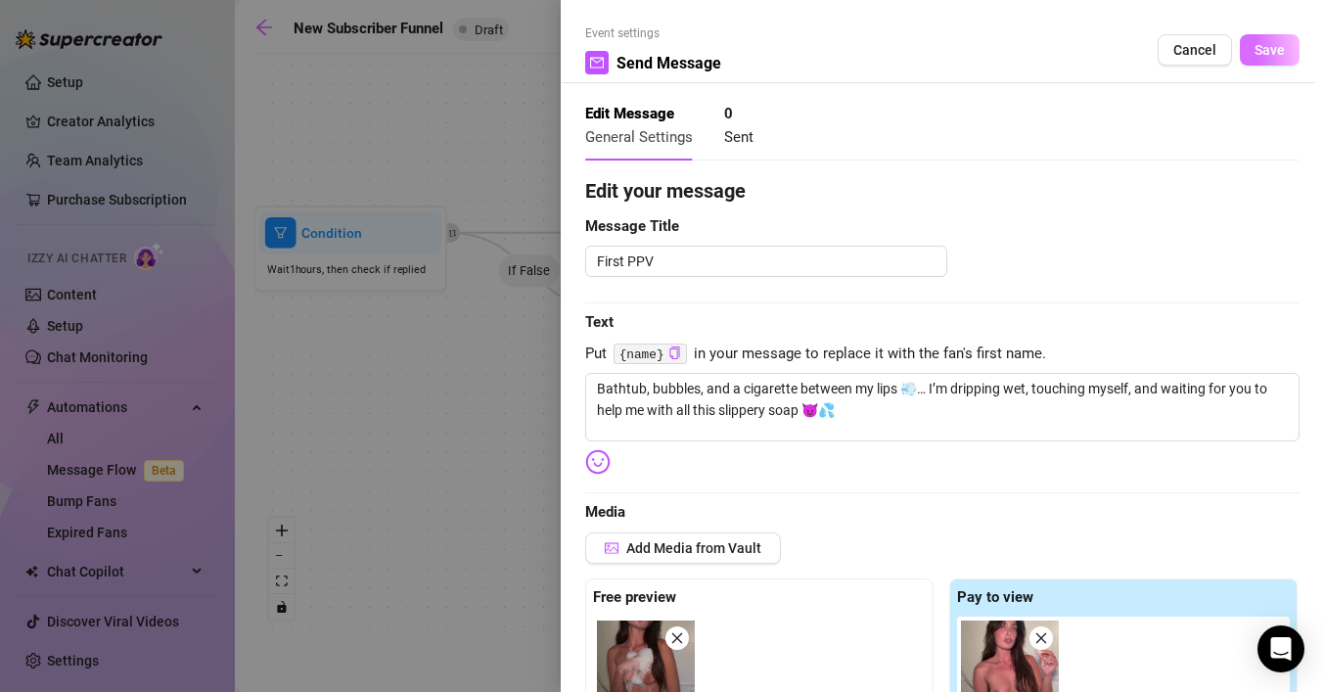
click at [1274, 47] on span "Save" at bounding box center [1269, 50] width 30 height 16
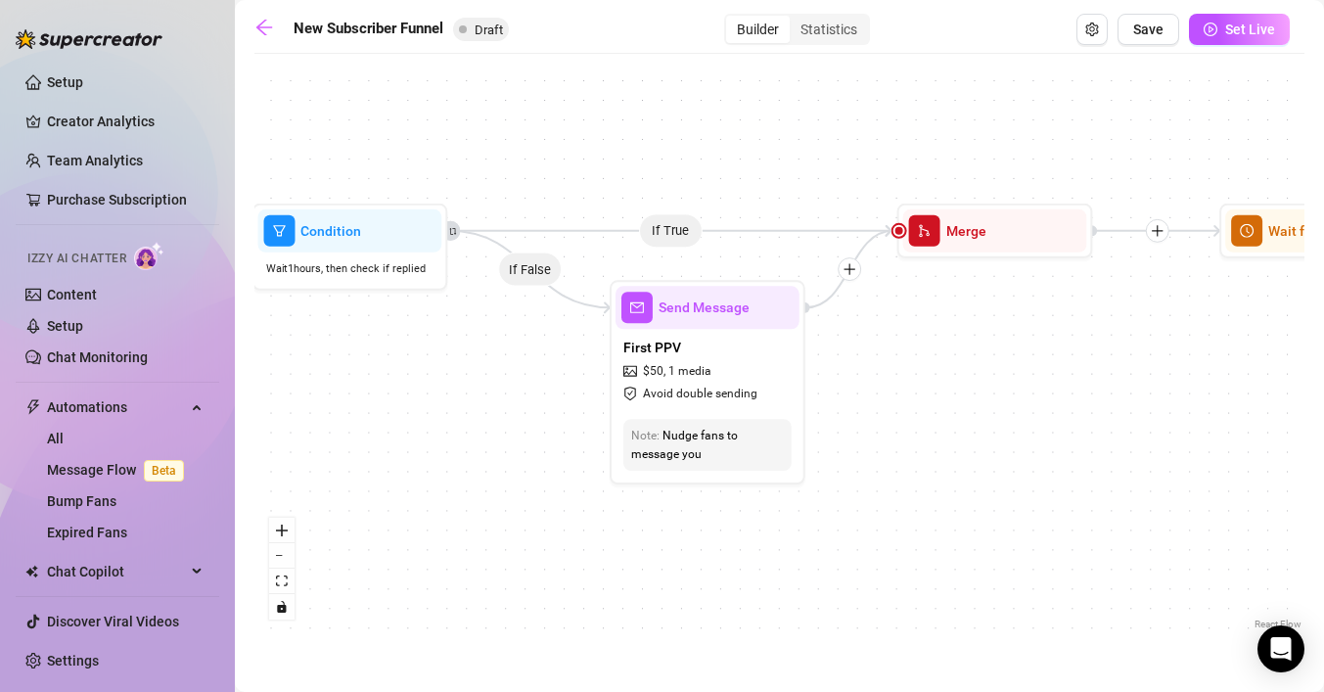
drag, startPoint x: 881, startPoint y: 231, endPoint x: 692, endPoint y: 256, distance: 190.5
click at [692, 259] on div "If True If True If True If False If False If False If True If False Merge Merge…" at bounding box center [779, 349] width 1050 height 570
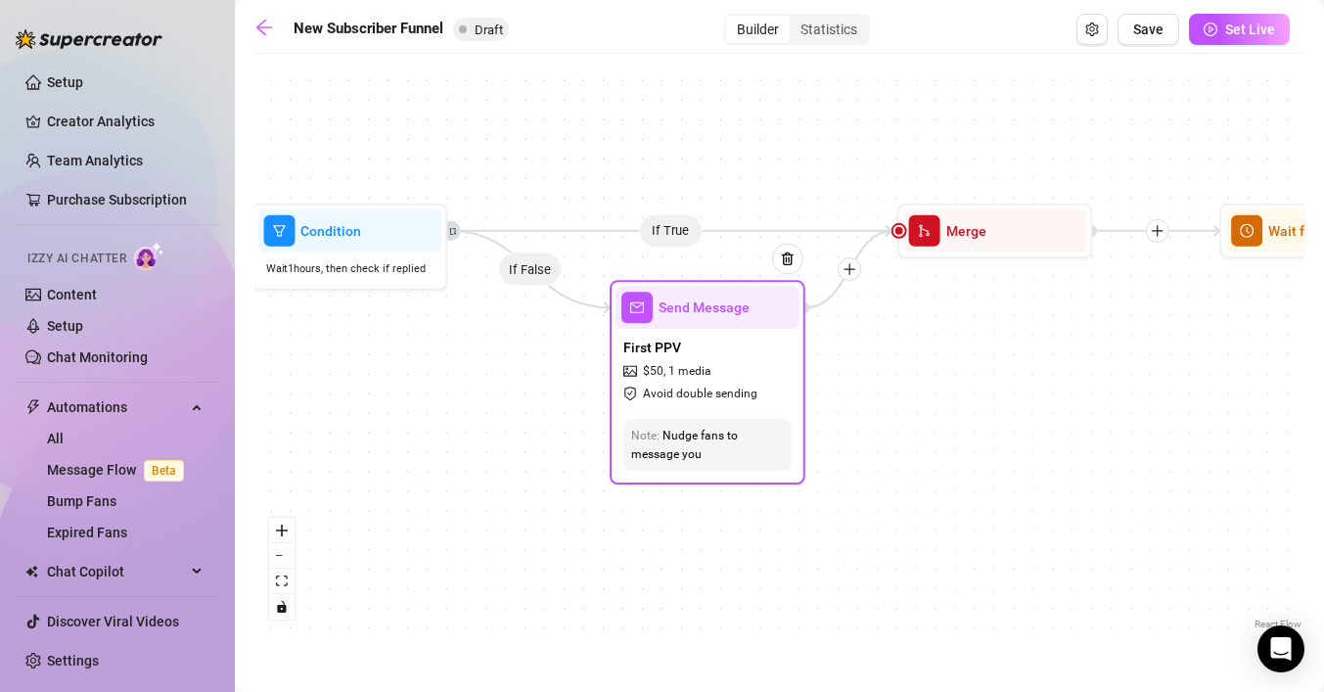
drag, startPoint x: 736, startPoint y: 226, endPoint x: 711, endPoint y: 295, distance: 73.6
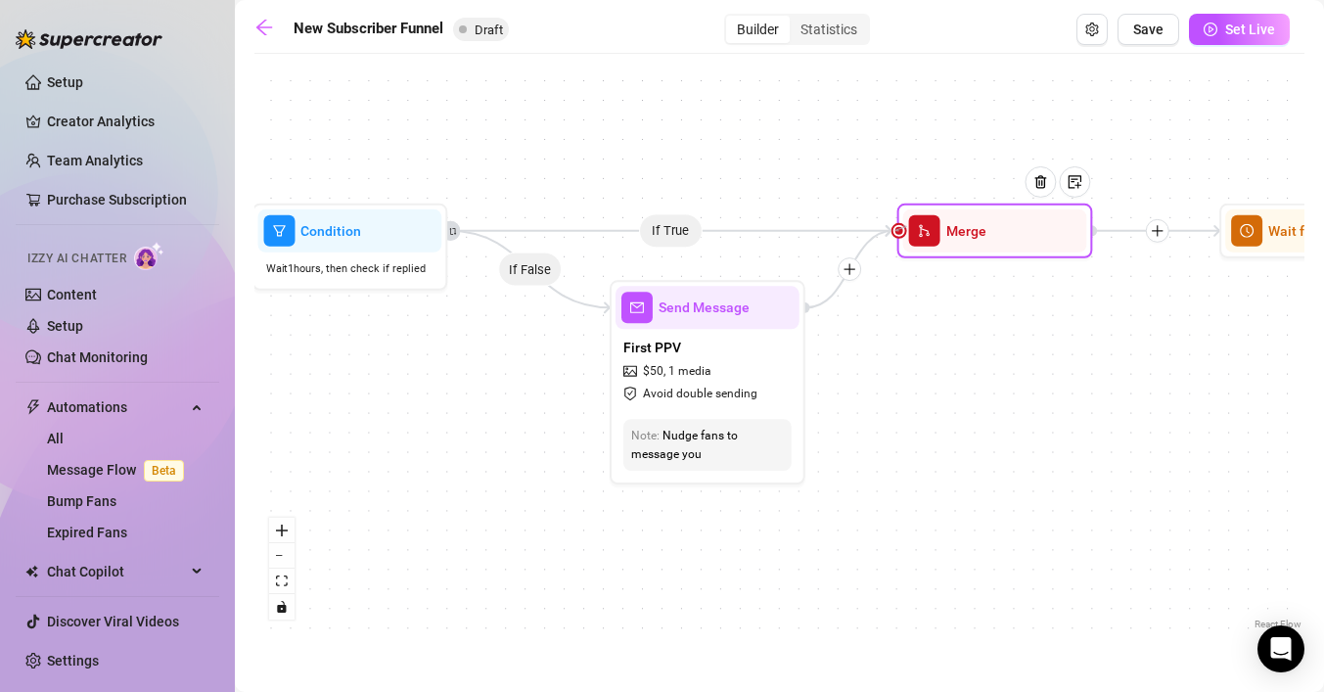
click at [901, 225] on div at bounding box center [899, 231] width 12 height 12
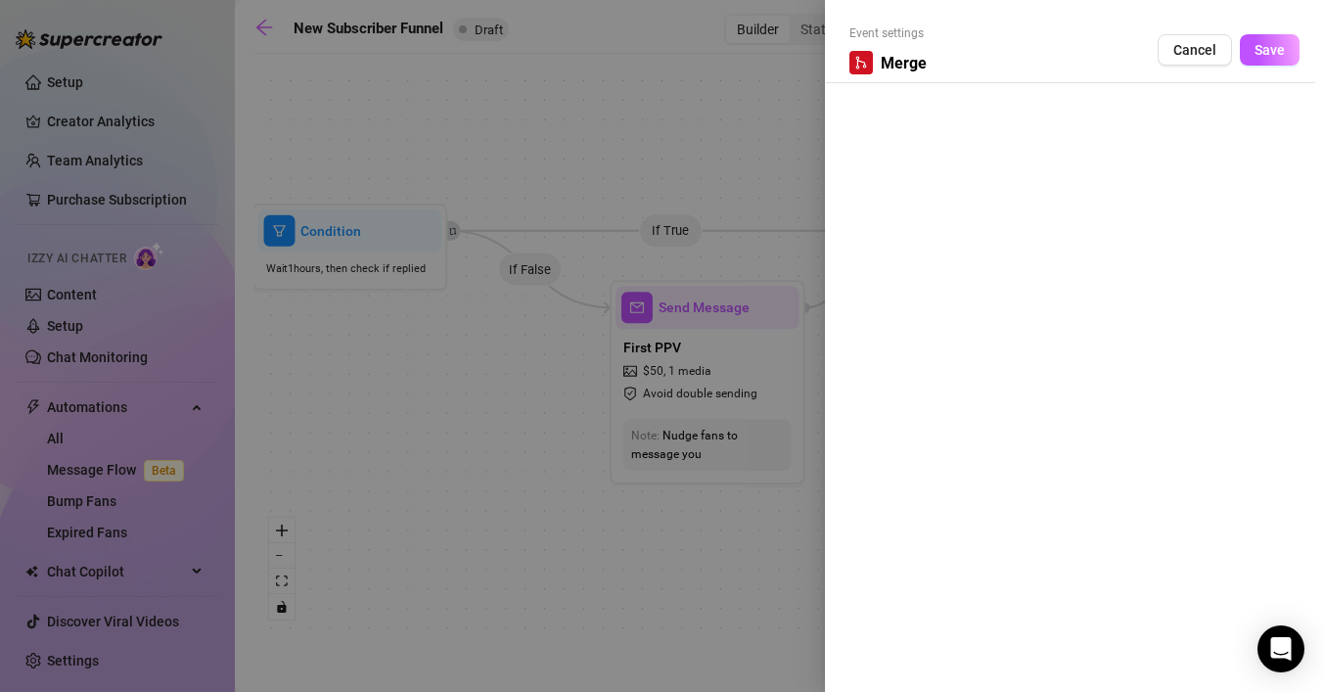
click at [1201, 42] on span "Cancel" at bounding box center [1194, 50] width 43 height 16
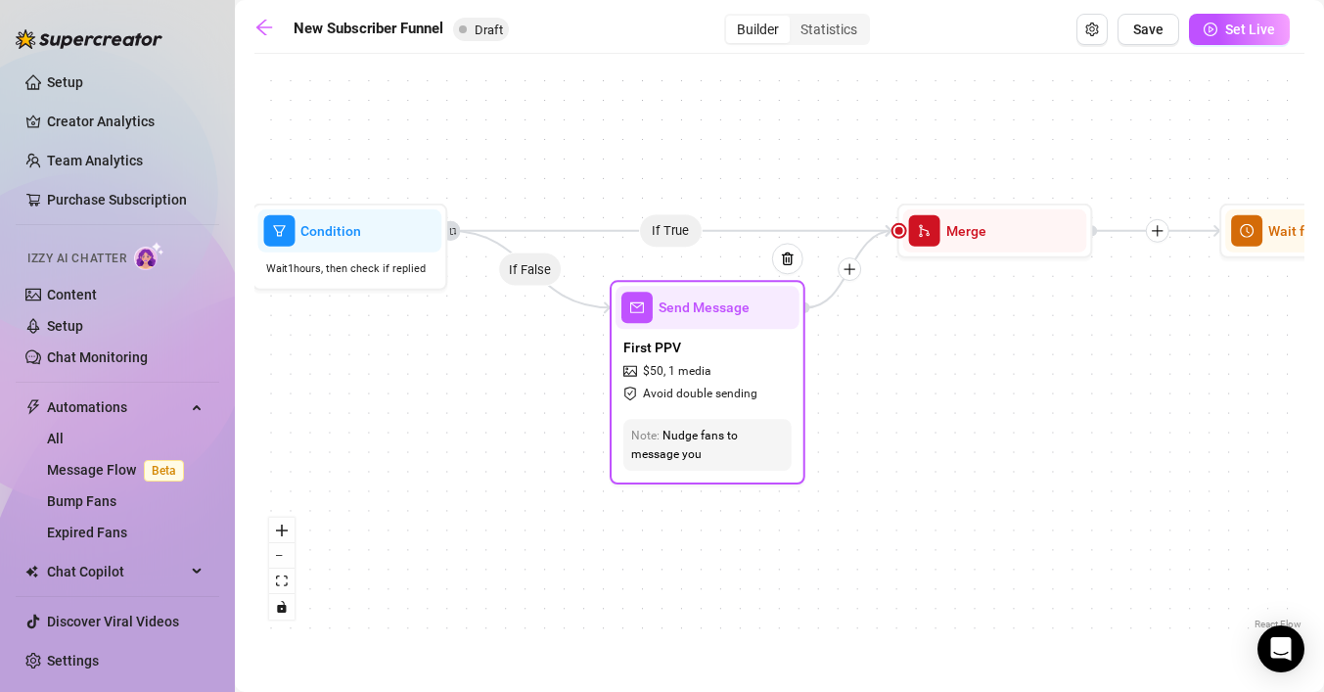
drag, startPoint x: 675, startPoint y: 225, endPoint x: 661, endPoint y: 264, distance: 41.5
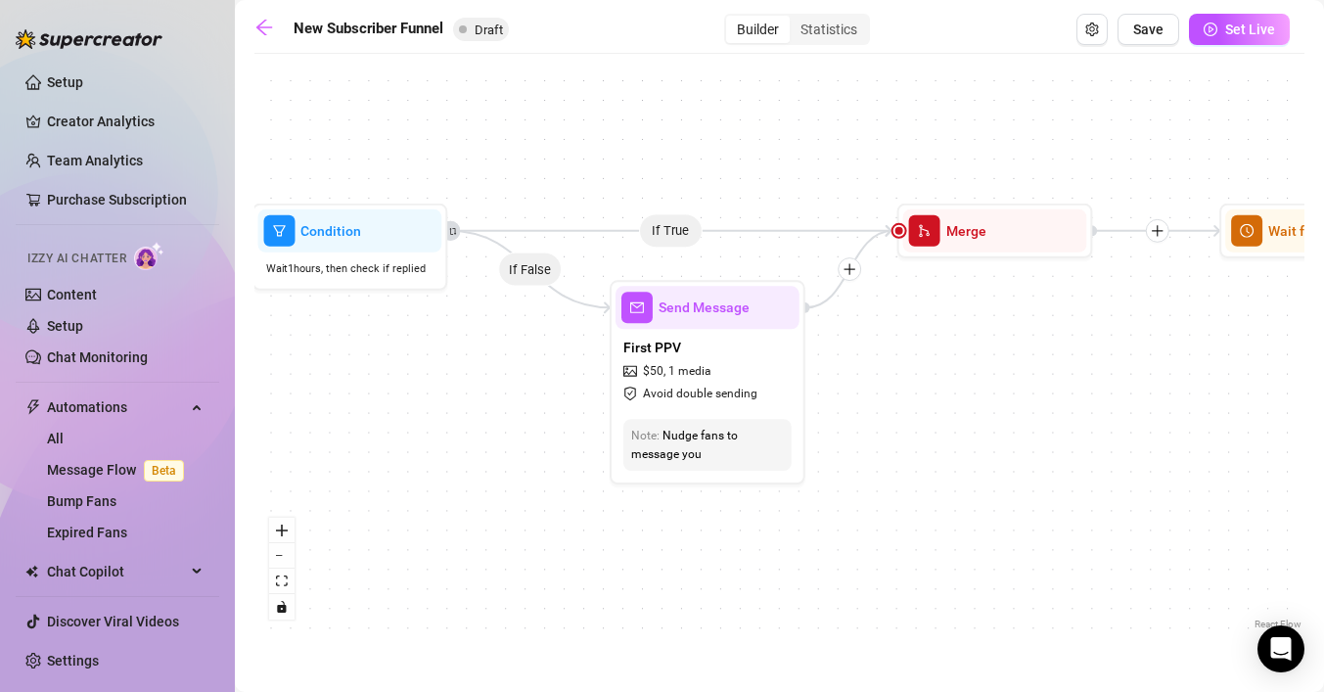
click at [670, 235] on div "If True If True If True If False If False If False If True If False Merge Merge…" at bounding box center [779, 349] width 1050 height 570
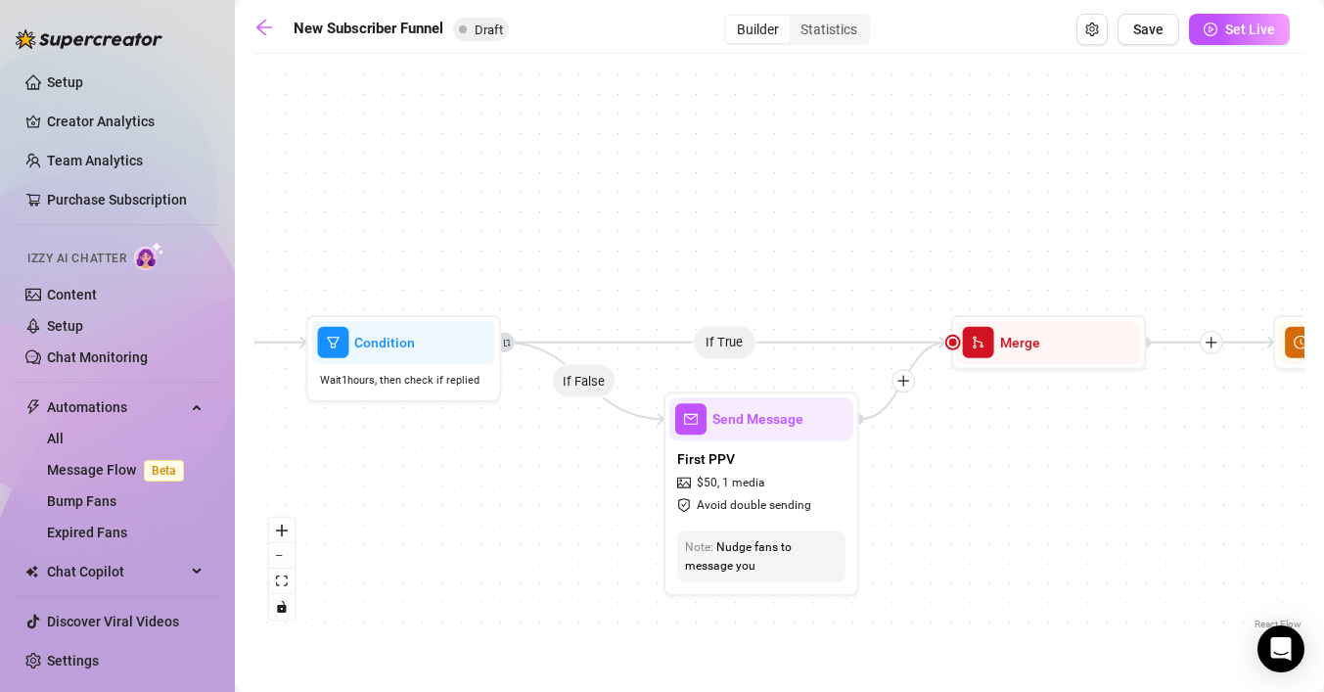
drag, startPoint x: 670, startPoint y: 235, endPoint x: 721, endPoint y: 347, distance: 123.5
click at [721, 347] on div "If True If True If True If False If False If False If True If False Merge Merge…" at bounding box center [779, 349] width 1050 height 570
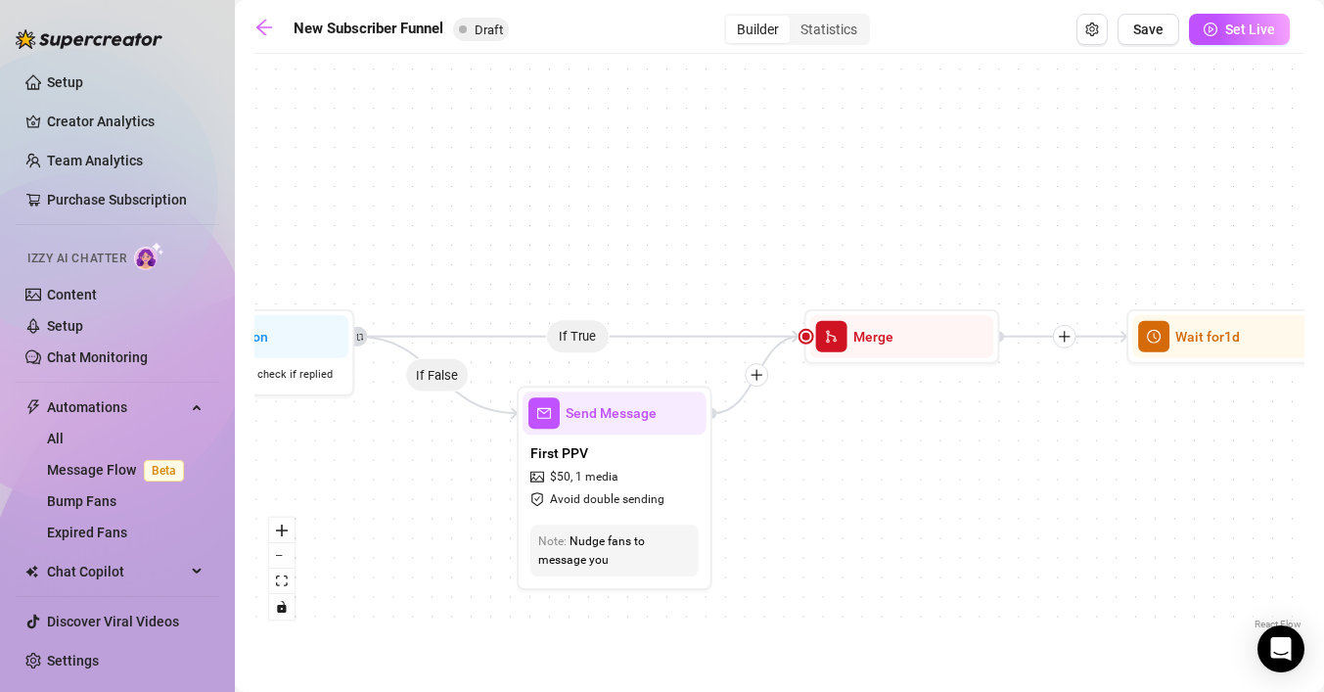
drag, startPoint x: 899, startPoint y: 381, endPoint x: 757, endPoint y: 375, distance: 142.0
click at [756, 374] on icon "plus" at bounding box center [756, 375] width 14 height 14
click at [586, 340] on div "If True If True If True If False If False If False If True If False Merge Merge…" at bounding box center [779, 349] width 1050 height 570
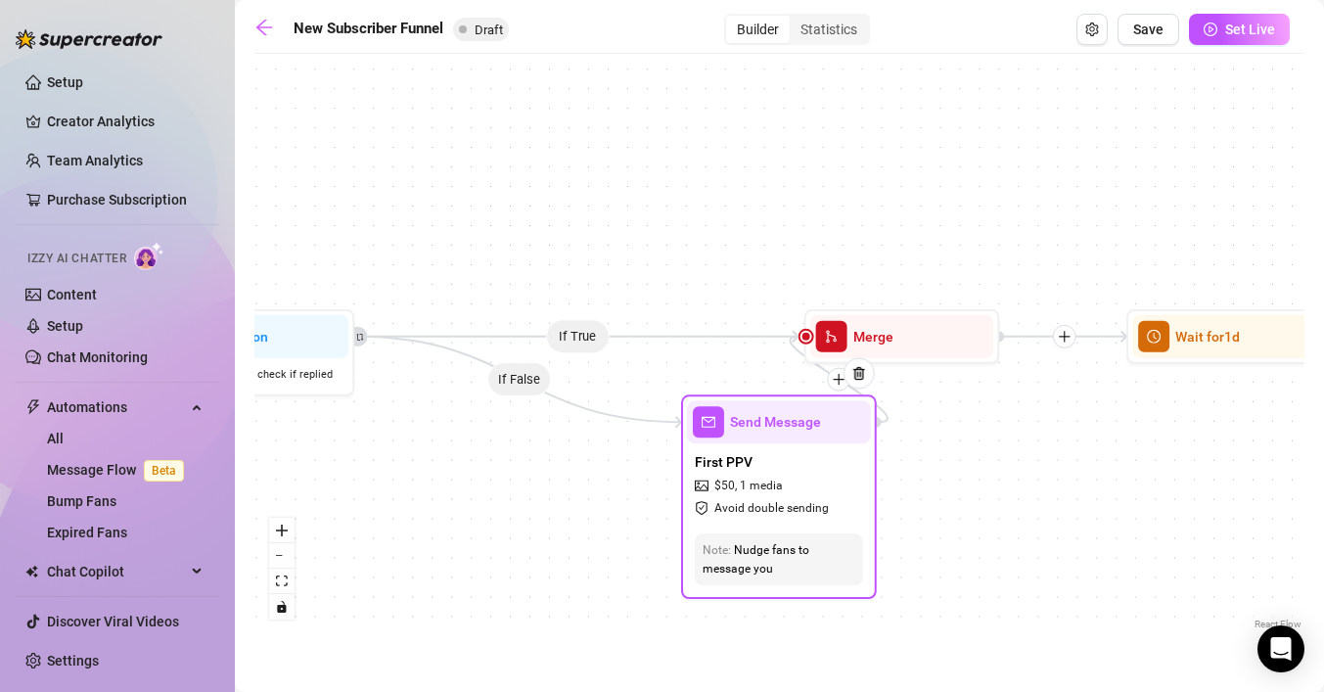
drag, startPoint x: 632, startPoint y: 411, endPoint x: 797, endPoint y: 418, distance: 165.5
click at [797, 418] on span "Send Message" at bounding box center [775, 422] width 91 height 22
drag, startPoint x: 791, startPoint y: 337, endPoint x: 713, endPoint y: 336, distance: 78.3
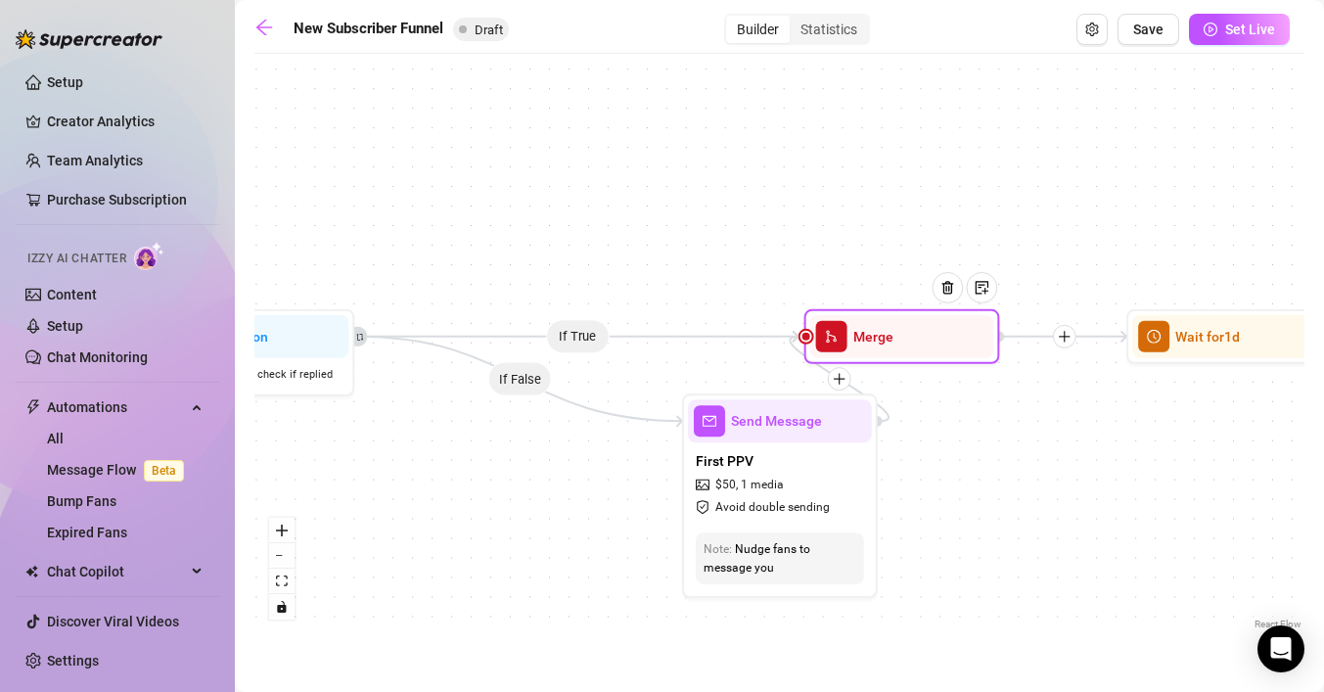
click at [807, 339] on div at bounding box center [806, 337] width 12 height 12
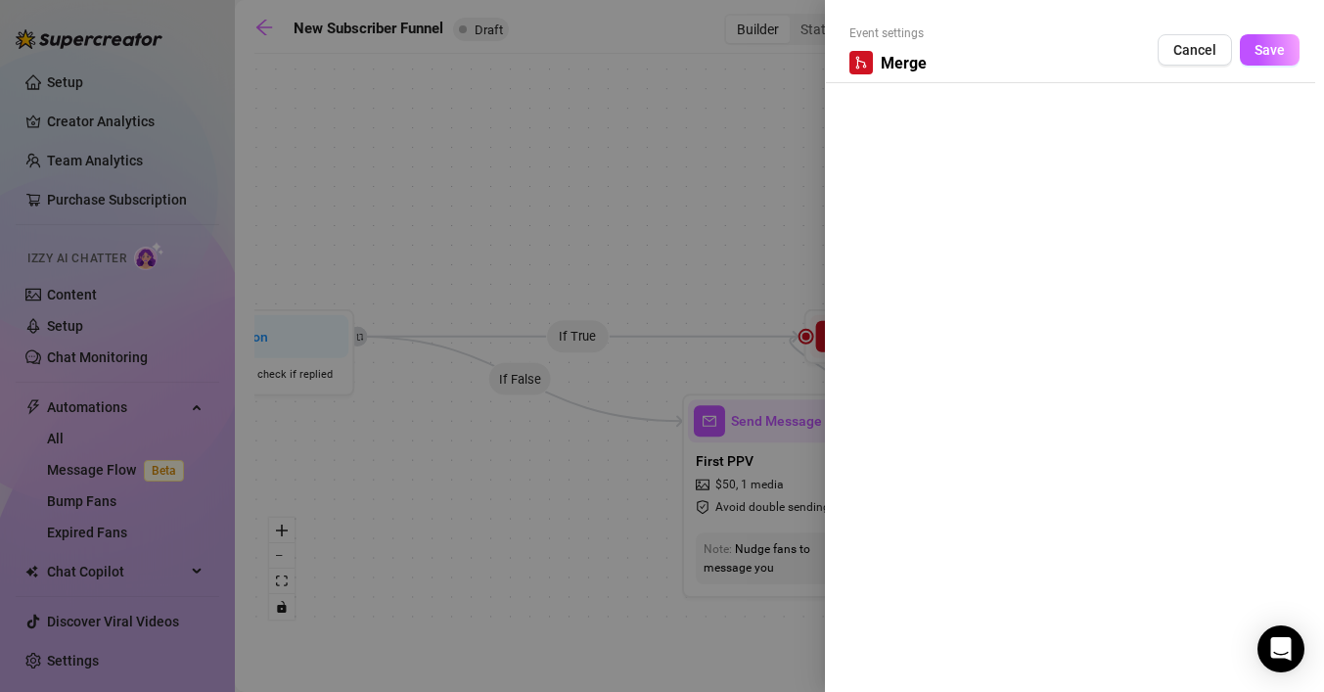
click at [752, 228] on div at bounding box center [662, 346] width 1324 height 692
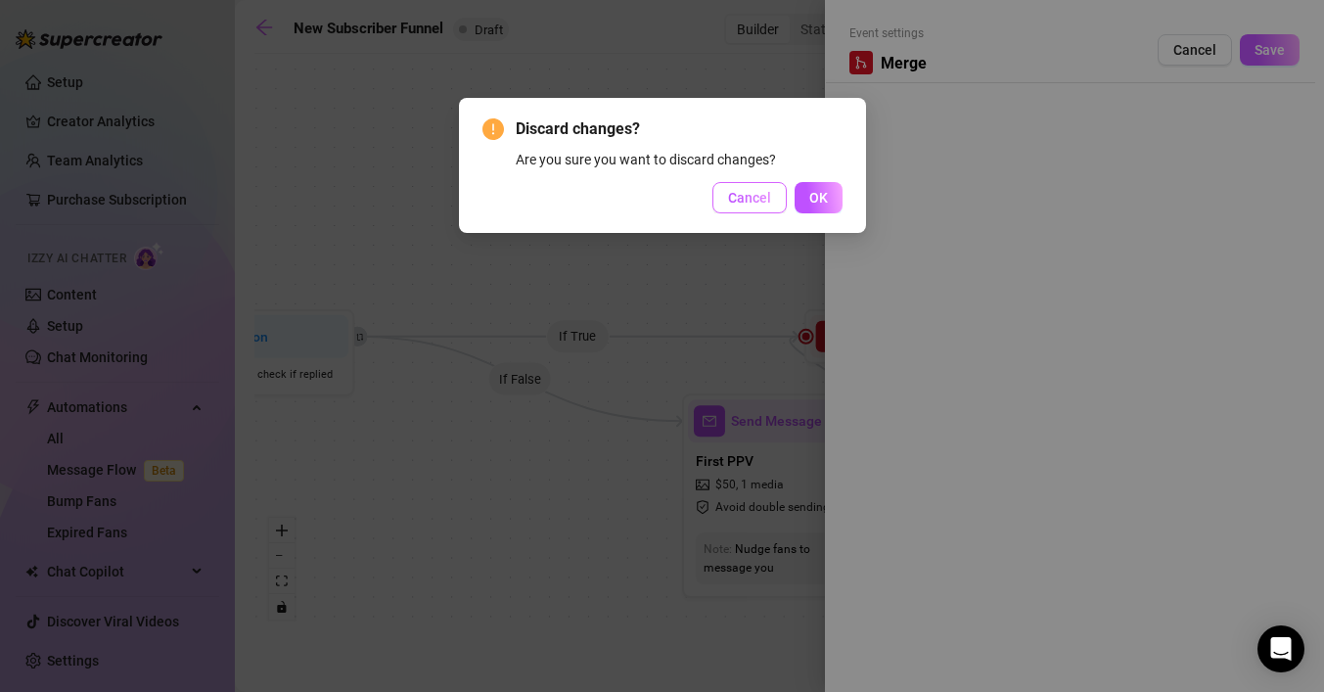
click at [740, 191] on span "Cancel" at bounding box center [749, 198] width 43 height 16
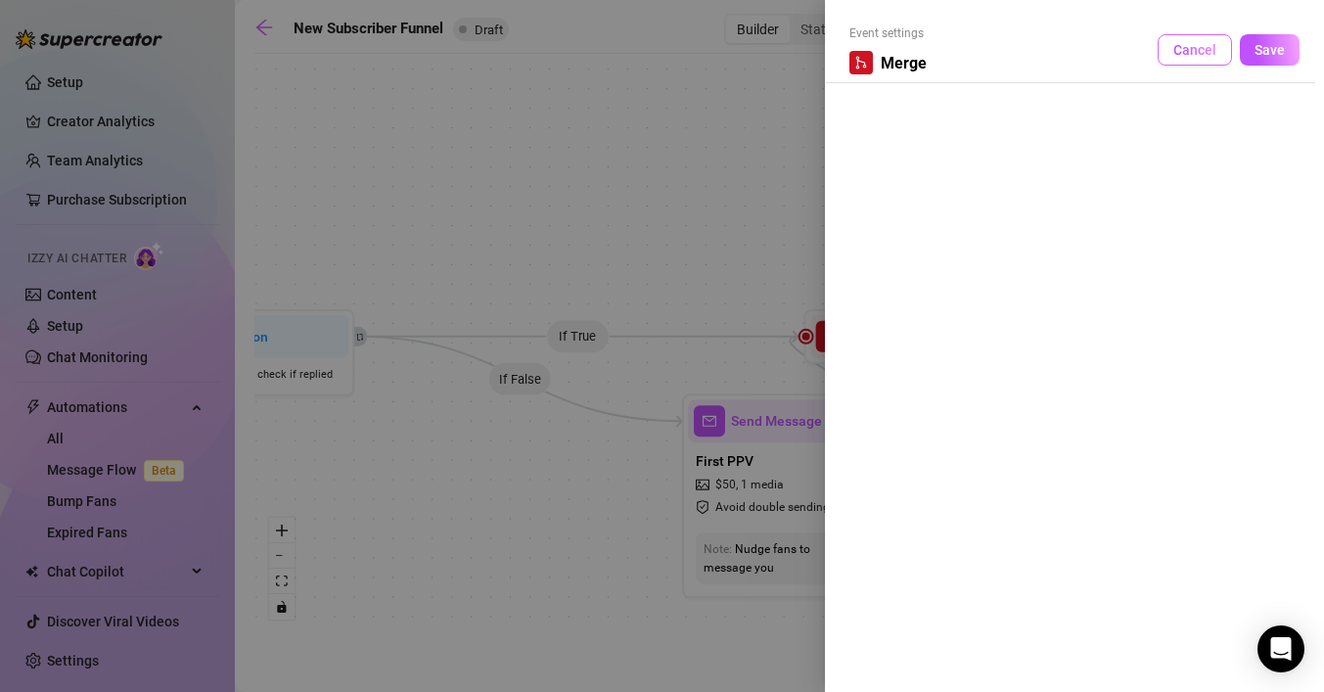
click at [1182, 58] on button "Cancel" at bounding box center [1194, 49] width 74 height 31
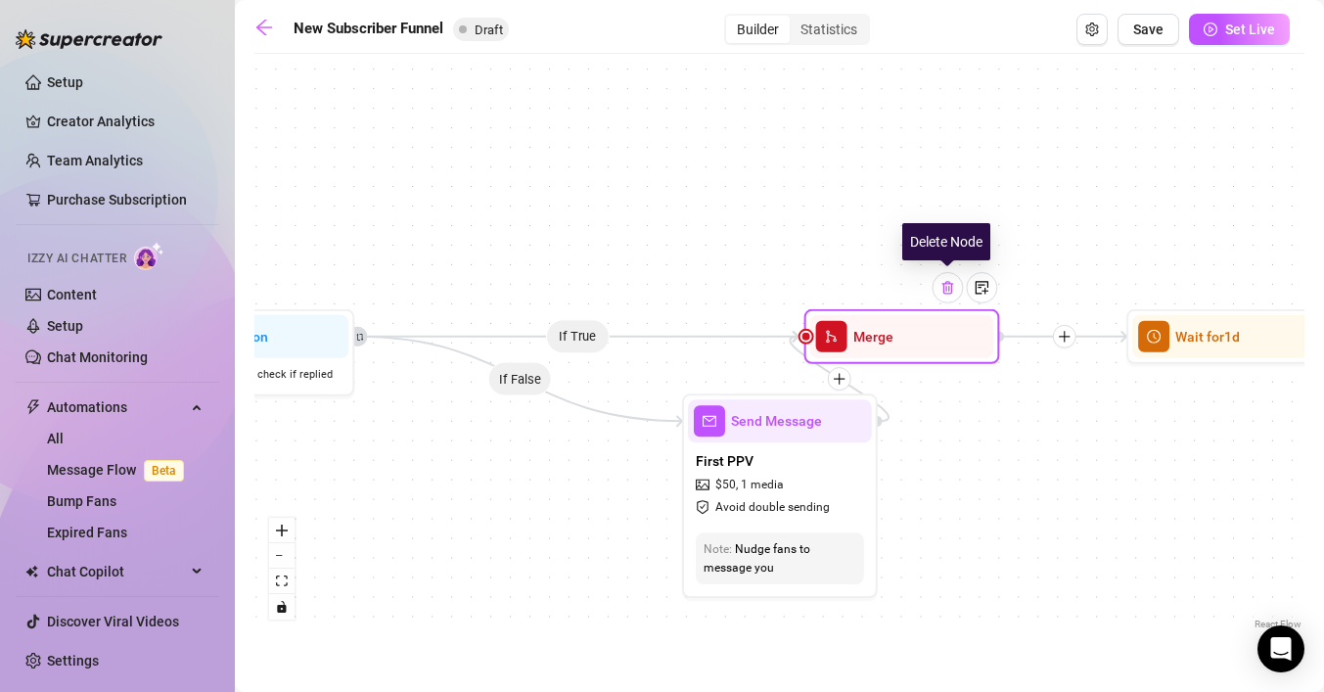
click at [950, 293] on img at bounding box center [947, 288] width 16 height 16
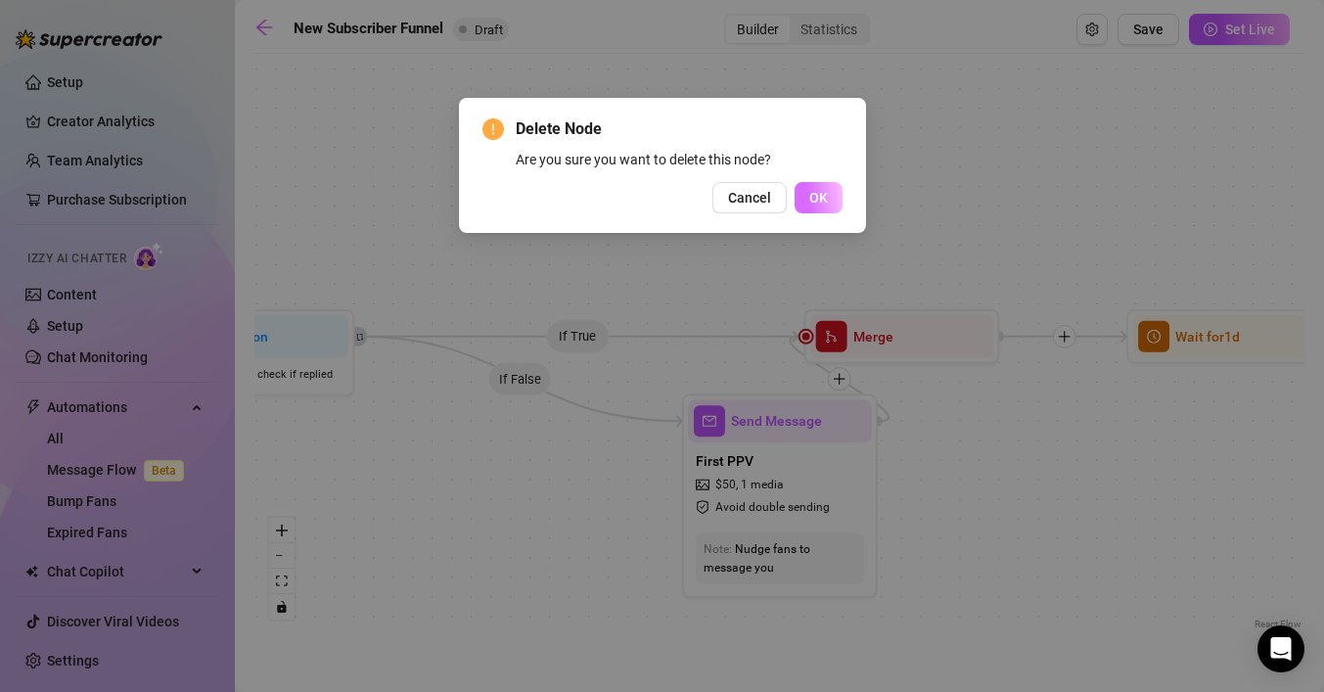
click at [817, 198] on span "OK" at bounding box center [818, 198] width 19 height 16
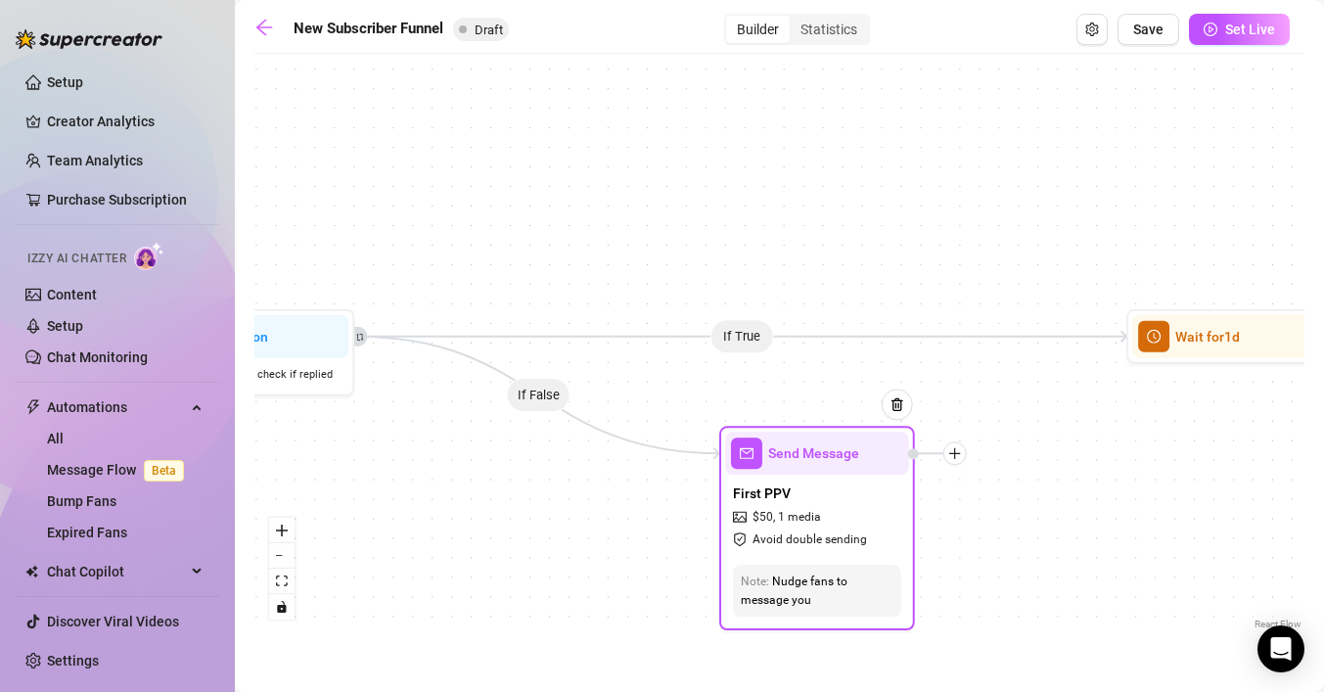
drag, startPoint x: 925, startPoint y: 427, endPoint x: 961, endPoint y: 459, distance: 48.5
click at [961, 459] on div at bounding box center [954, 452] width 23 height 23
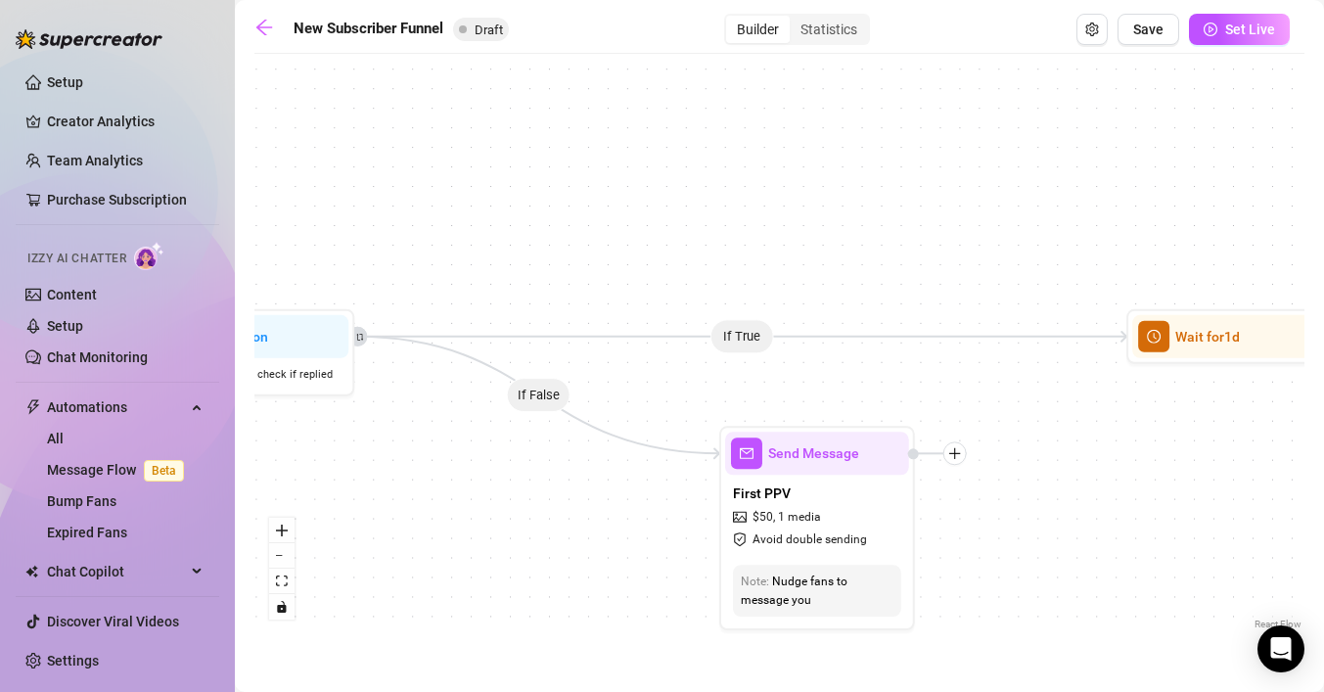
click at [761, 337] on icon "Edge from fafa4a40-c2a5-4d97-bea9-e86bdc2e3dd7 to 74dcf08c-ebf3-45a8-980e-bcfb1…" at bounding box center [741, 337] width 773 height 0
drag, startPoint x: 1119, startPoint y: 334, endPoint x: 974, endPoint y: 449, distance: 185.2
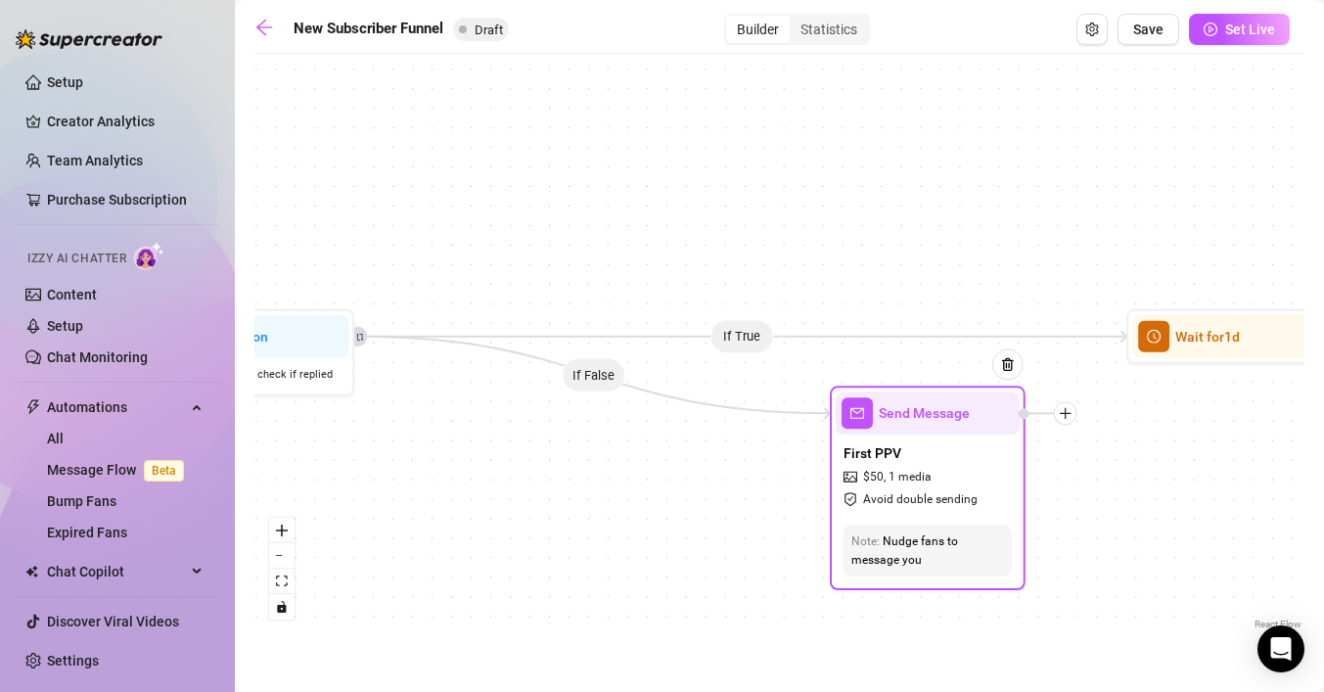
drag, startPoint x: 959, startPoint y: 462, endPoint x: 1069, endPoint y: 420, distance: 118.3
click at [1069, 420] on div at bounding box center [1065, 412] width 23 height 23
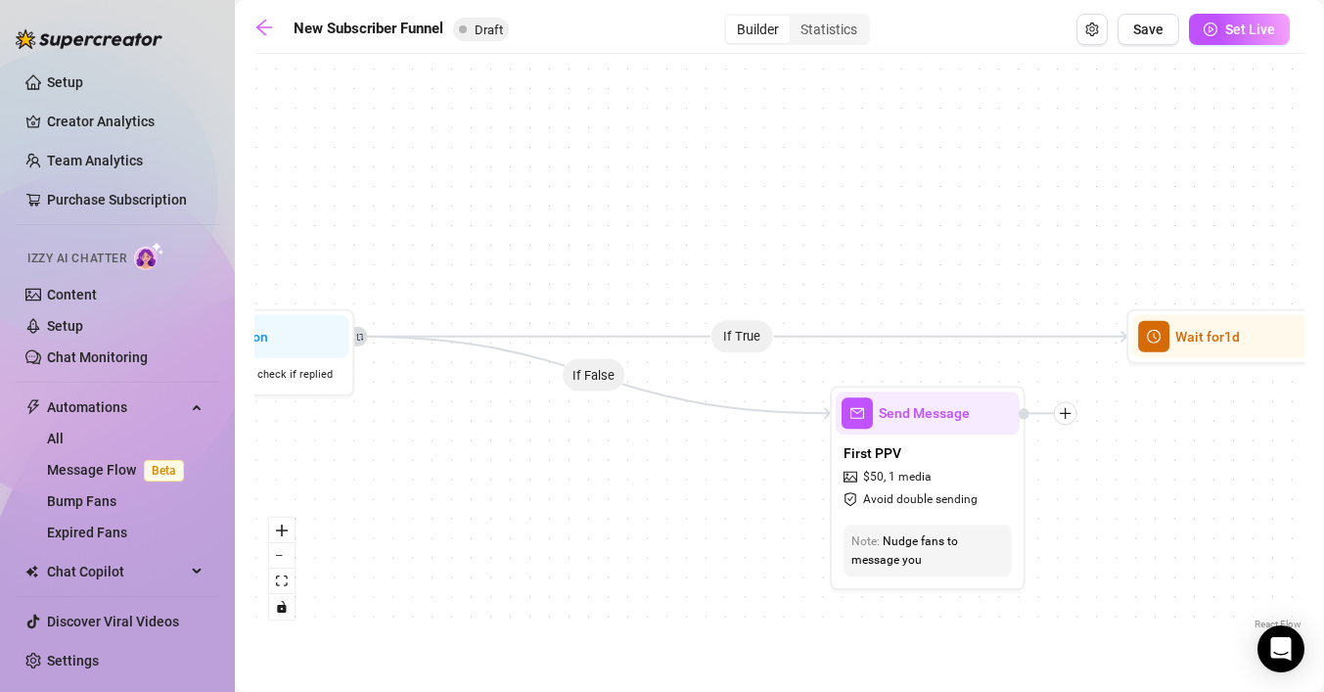
drag, startPoint x: 876, startPoint y: 335, endPoint x: 768, endPoint y: 359, distance: 110.4
click at [768, 359] on div "If True If True If True If False If False If False If True If False Merge Merge…" at bounding box center [779, 349] width 1050 height 570
click at [751, 337] on icon "Edge from fafa4a40-c2a5-4d97-bea9-e86bdc2e3dd7 to 74dcf08c-ebf3-45a8-980e-bcfb1…" at bounding box center [742, 337] width 774 height 0
drag, startPoint x: 808, startPoint y: 422, endPoint x: 754, endPoint y: 422, distance: 53.8
click at [807, 422] on div "If True If True If True If False If False If False If True If False Merge Merge…" at bounding box center [779, 349] width 1050 height 570
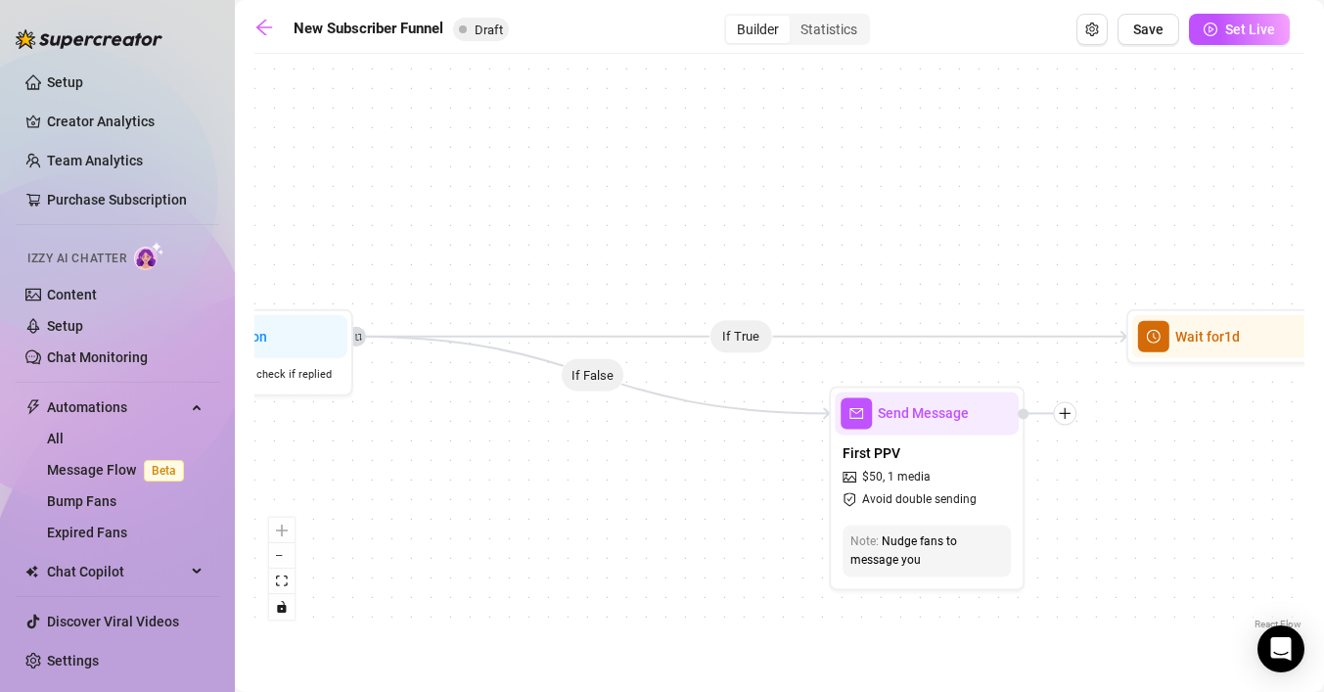
click at [583, 395] on div "If True If True If True If False If False If False If True If False Merge Merge…" at bounding box center [779, 349] width 1050 height 570
click at [752, 344] on div "If True If True If True If False If False If False If True If False Merge Merge…" at bounding box center [779, 349] width 1050 height 570
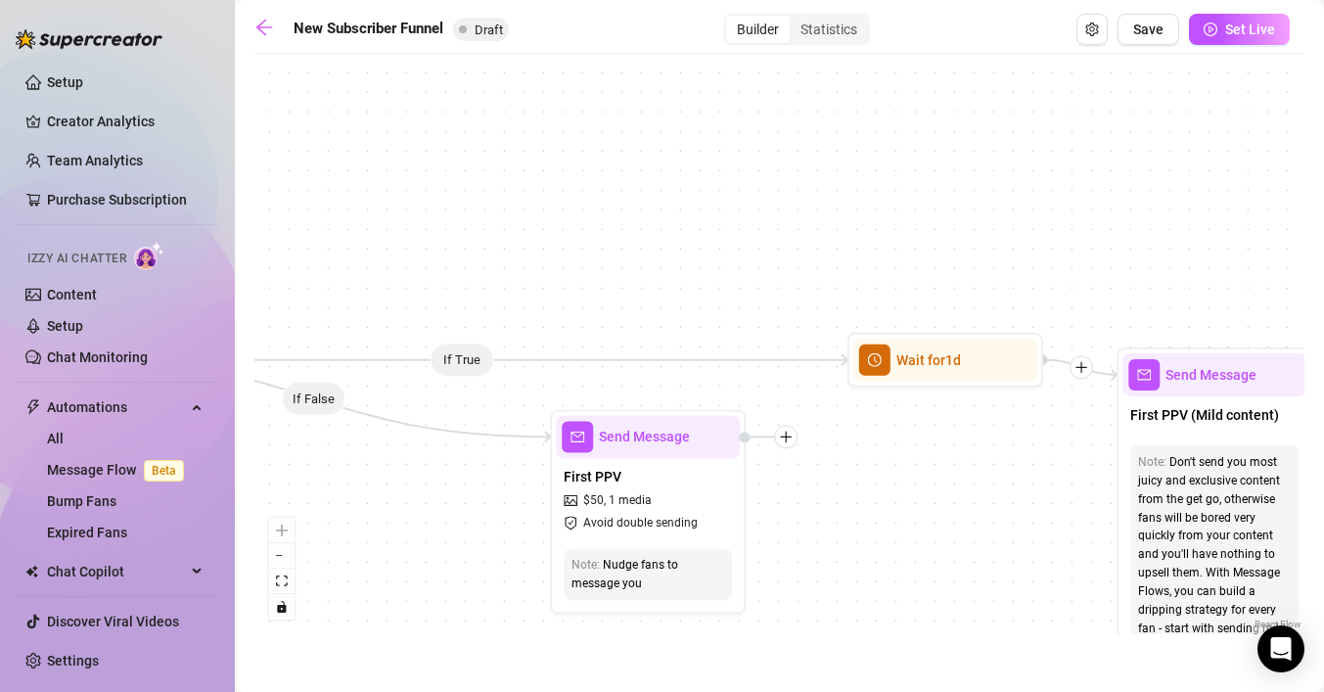
drag, startPoint x: 1162, startPoint y: 454, endPoint x: 854, endPoint y: 469, distance: 308.5
click at [854, 469] on div "If True If True If True If False If False If False If True If False Merge Merge…" at bounding box center [779, 349] width 1050 height 570
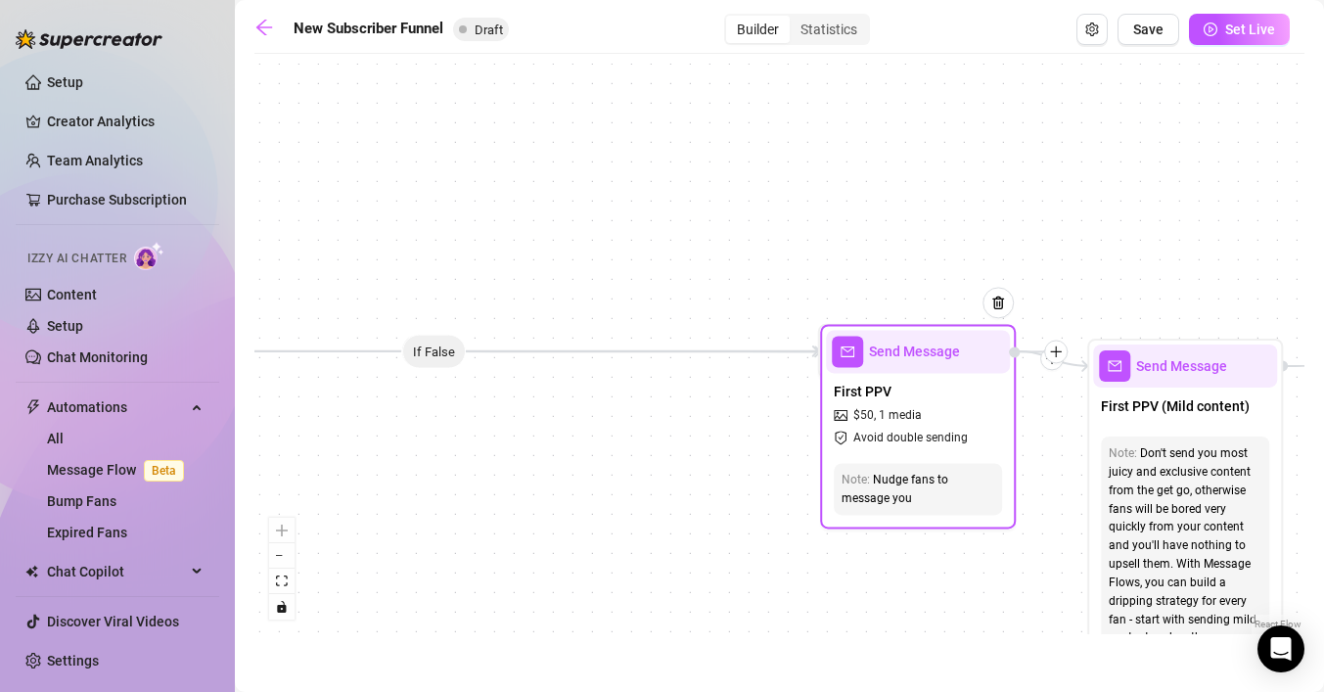
drag, startPoint x: 675, startPoint y: 440, endPoint x: 976, endPoint y: 365, distance: 310.6
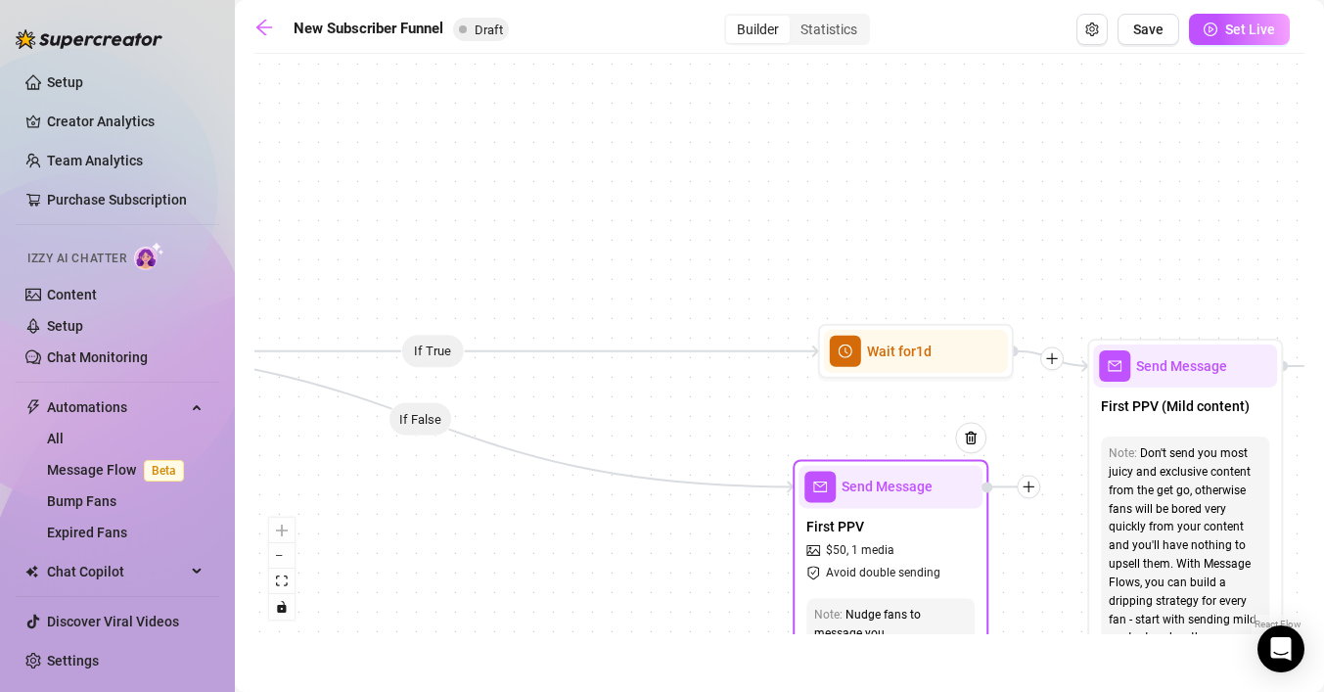
drag, startPoint x: 956, startPoint y: 354, endPoint x: 917, endPoint y: 487, distance: 138.7
click at [917, 487] on span "Send Message" at bounding box center [886, 486] width 91 height 22
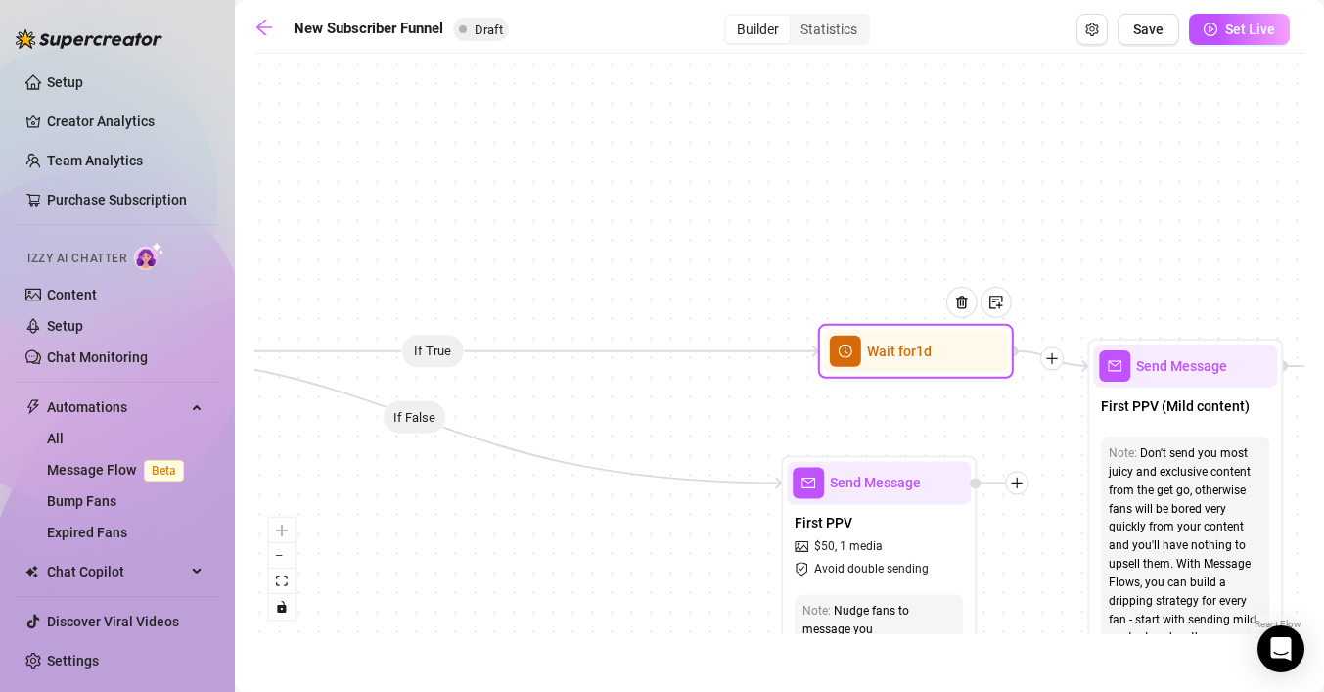
click at [924, 356] on span "Wait for 1d" at bounding box center [899, 351] width 65 height 22
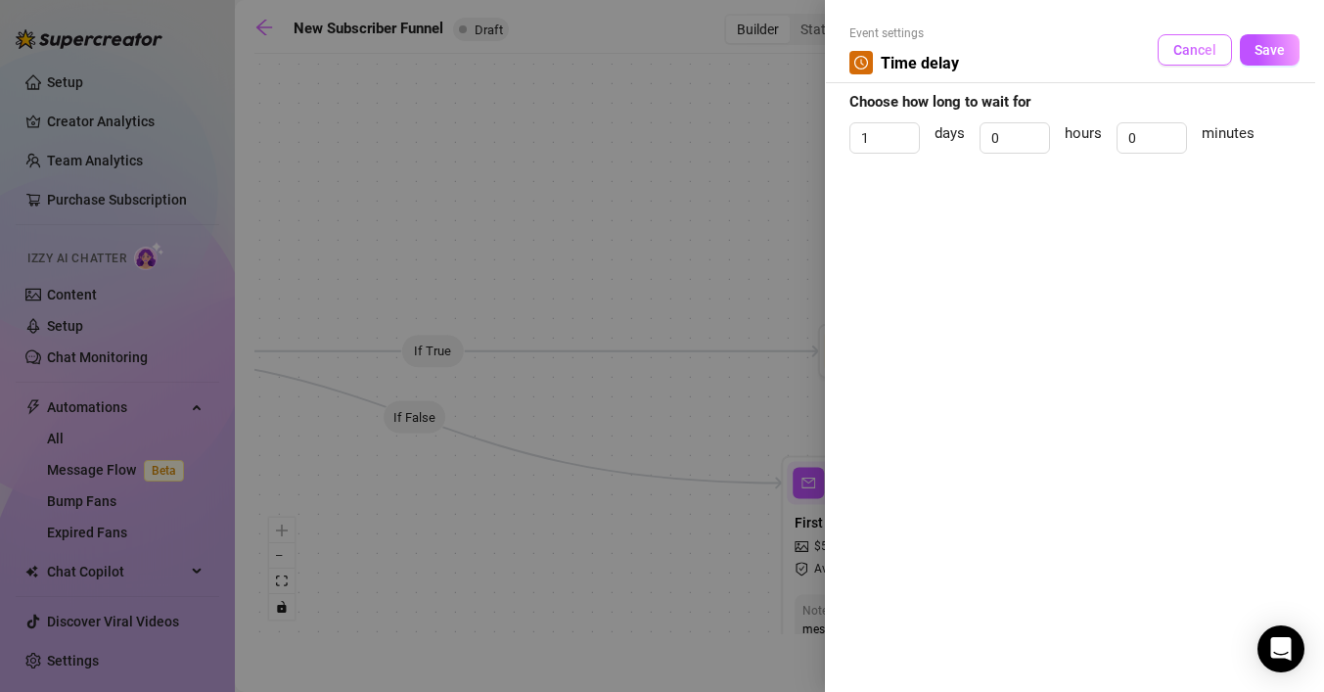
click at [1170, 54] on button "Cancel" at bounding box center [1194, 49] width 74 height 31
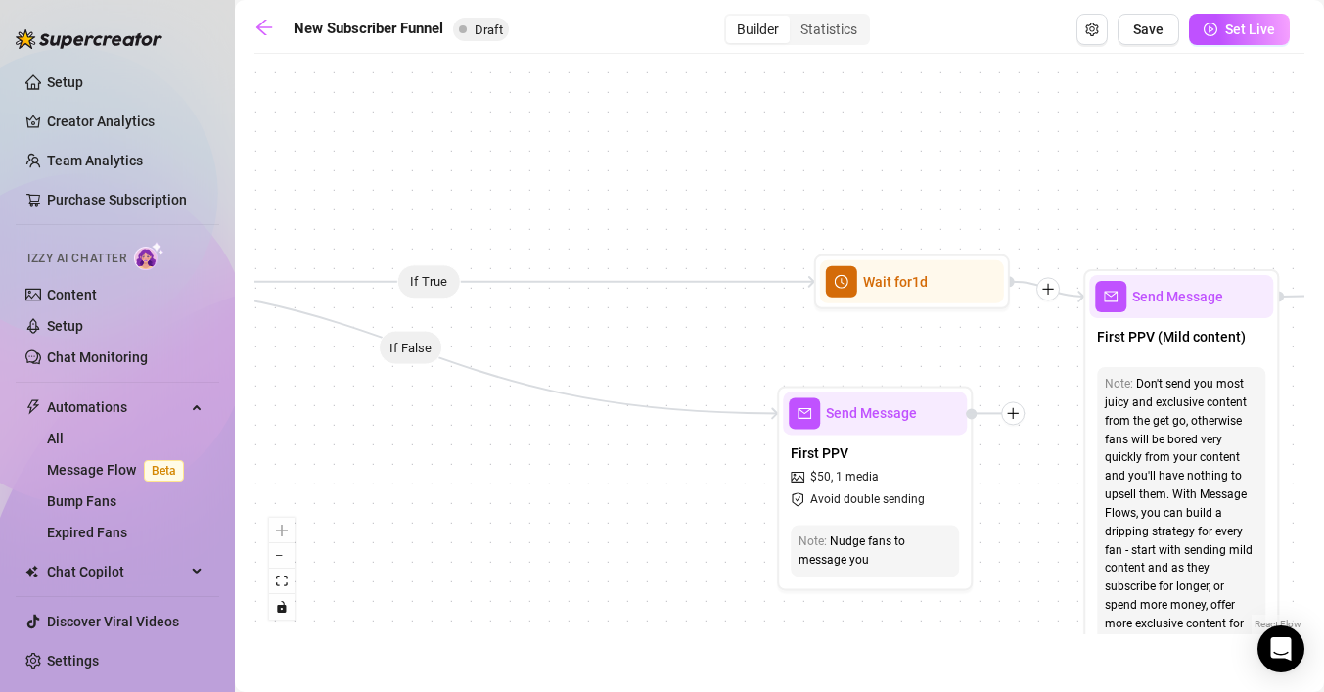
drag, startPoint x: 748, startPoint y: 422, endPoint x: 742, endPoint y: 347, distance: 74.7
click at [742, 347] on div "If True If True If True If False If False If False If True If False Merge Merge…" at bounding box center [779, 349] width 1050 height 570
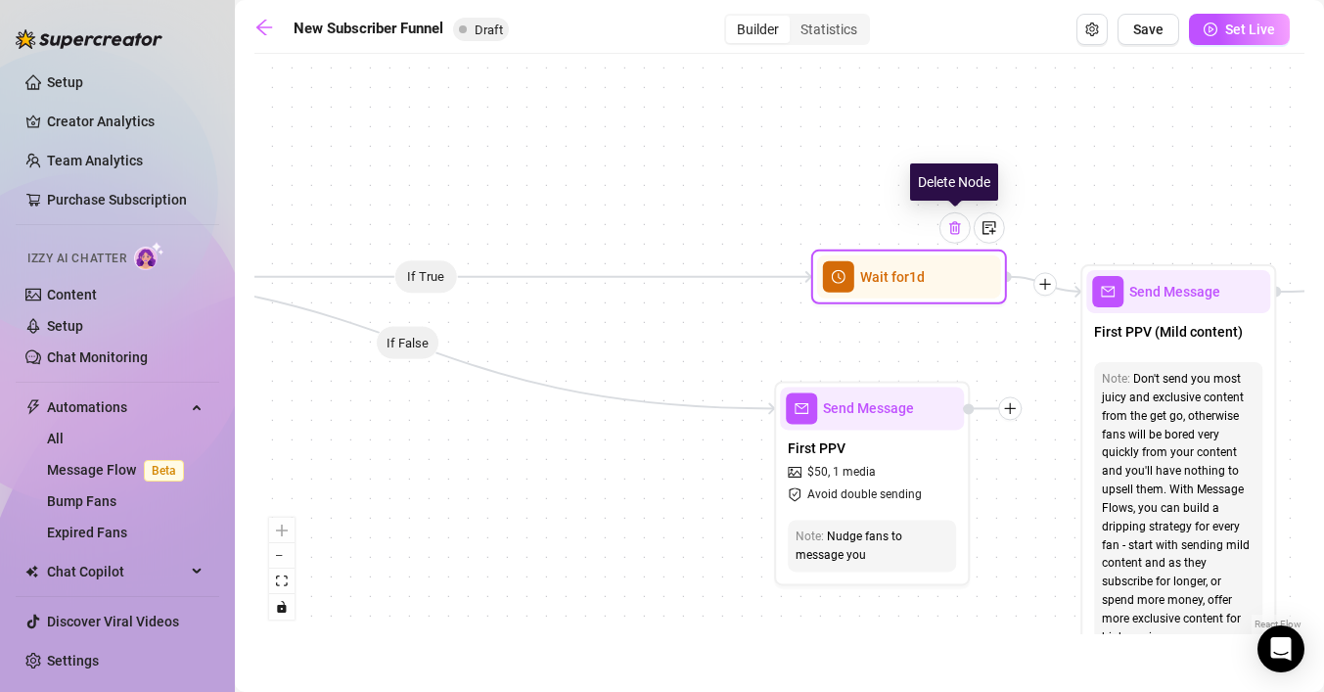
click at [963, 232] on div at bounding box center [954, 227] width 31 height 31
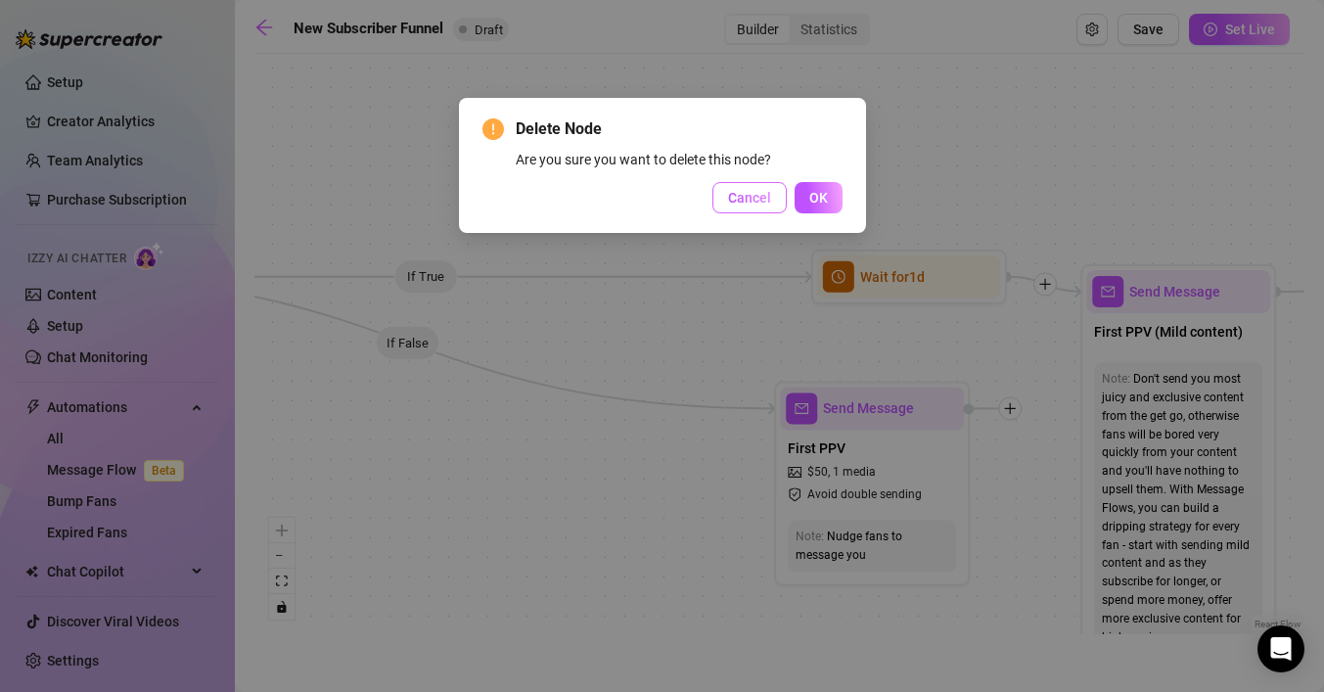
click at [762, 211] on button "Cancel" at bounding box center [749, 197] width 74 height 31
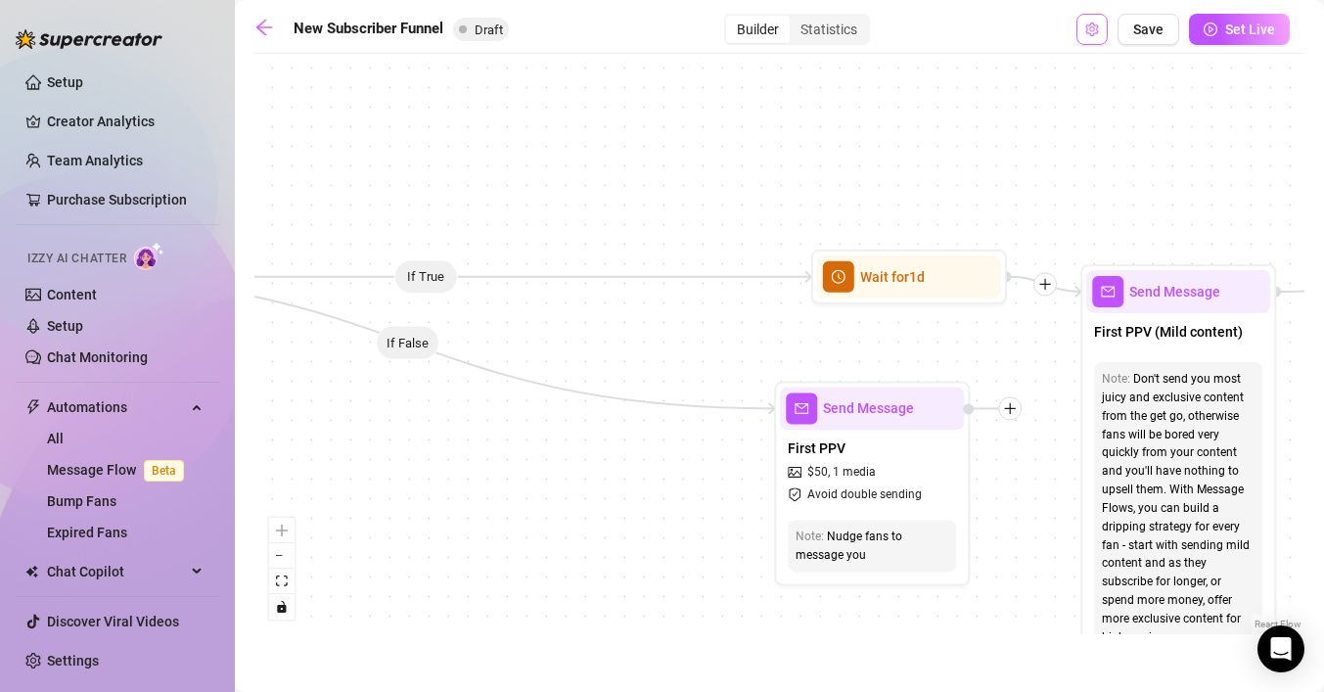
click at [1098, 27] on icon "setting" at bounding box center [1091, 30] width 13 height 14
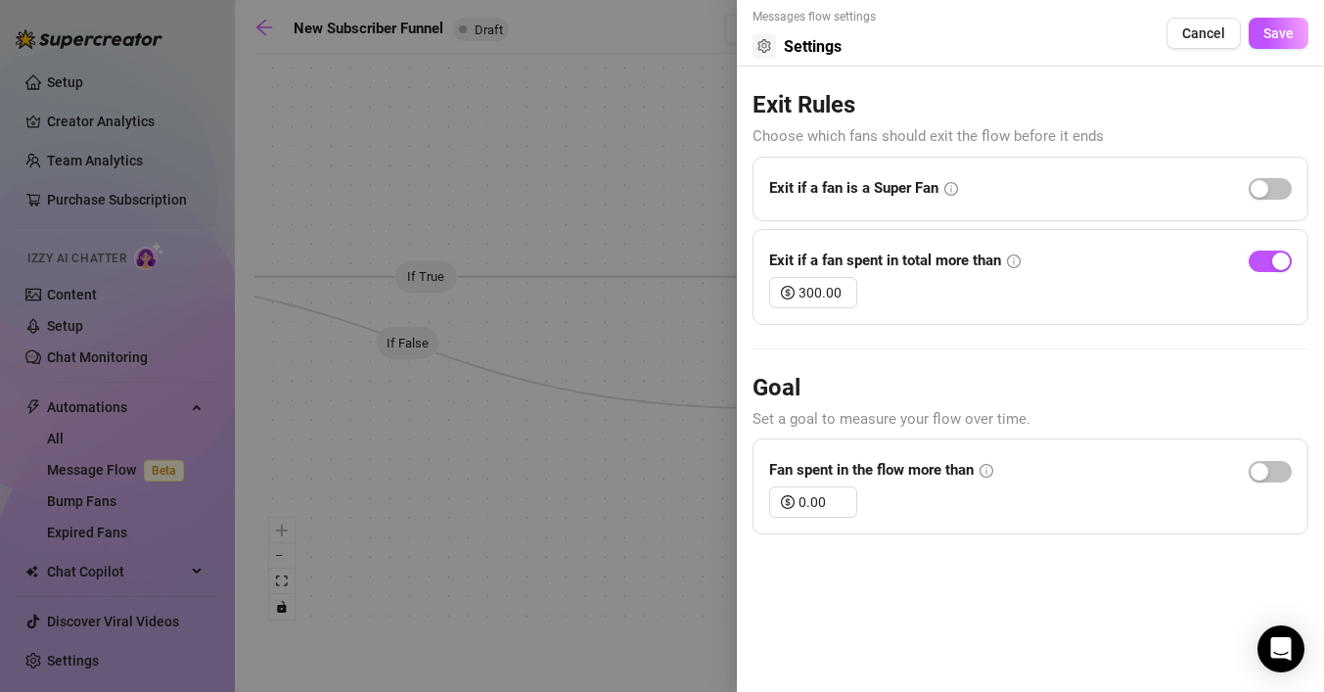
click at [596, 155] on div at bounding box center [662, 346] width 1324 height 692
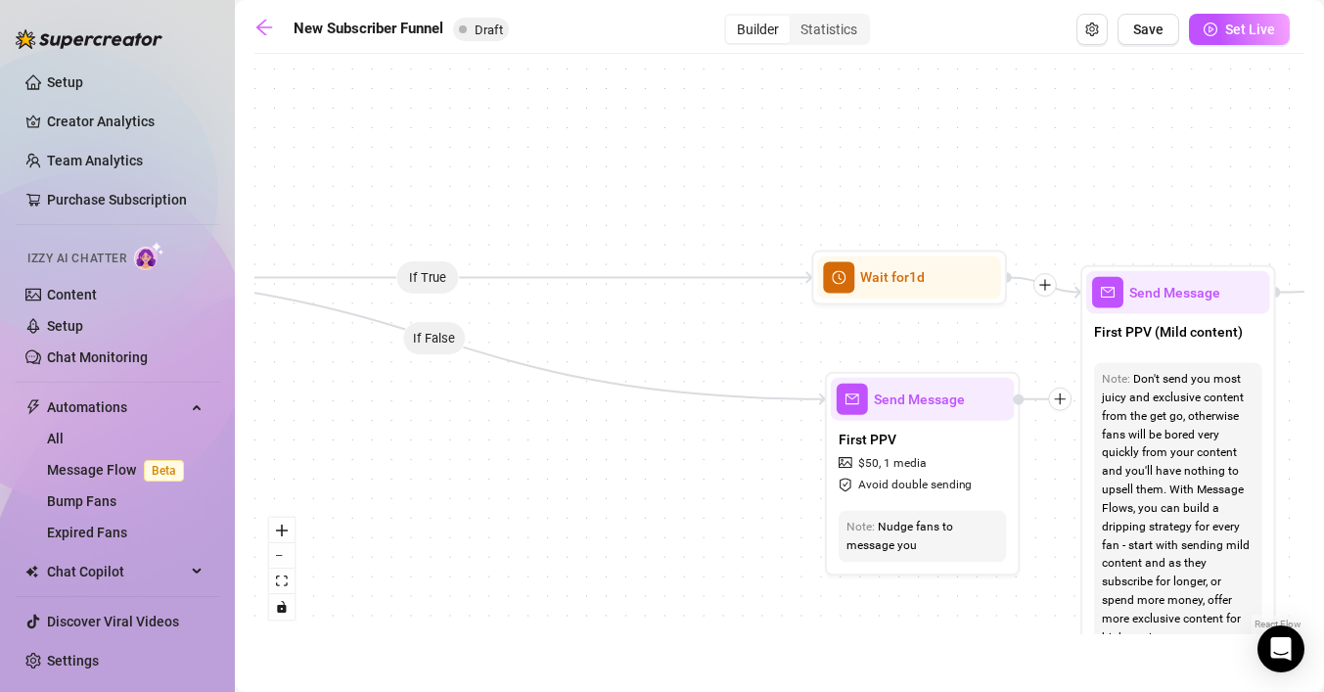
drag, startPoint x: 1020, startPoint y: 414, endPoint x: 1071, endPoint y: 404, distance: 51.8
click at [1071, 404] on div "If True If True If True If False If False If False If True If False Merge Merge…" at bounding box center [779, 349] width 1050 height 570
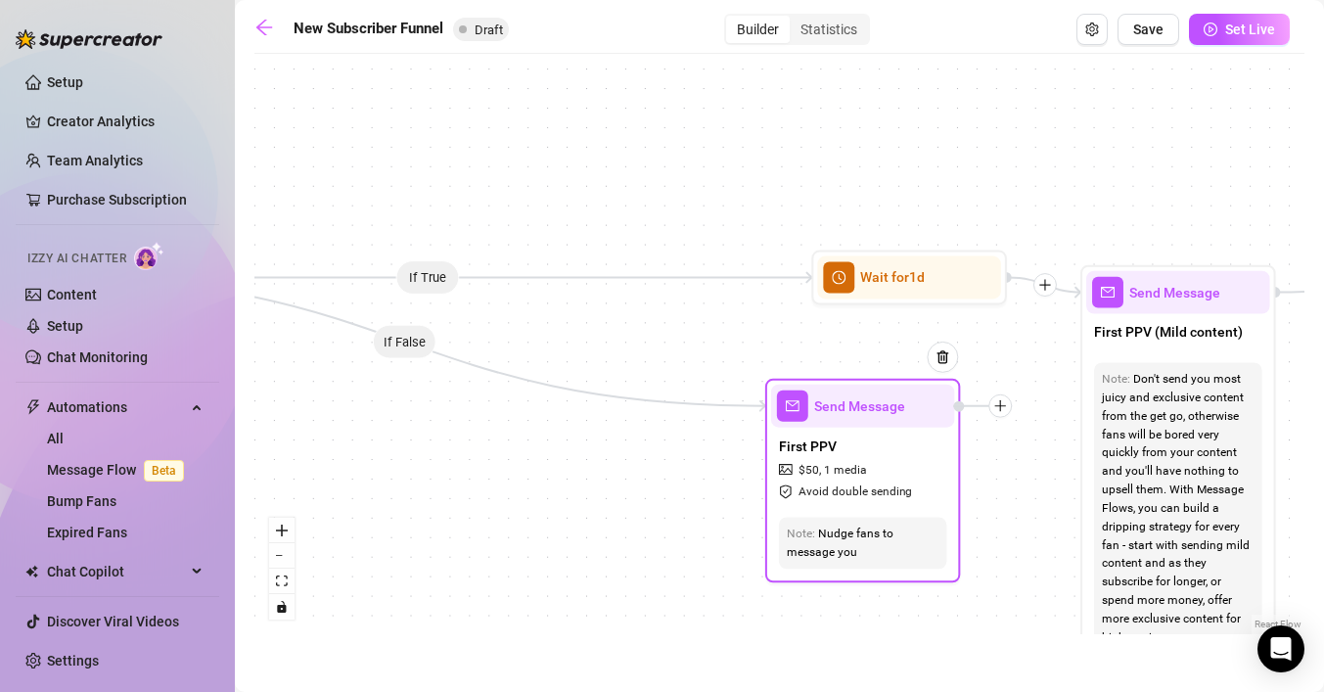
drag, startPoint x: 927, startPoint y: 418, endPoint x: 868, endPoint y: 425, distance: 59.1
click at [868, 425] on div "Send Message" at bounding box center [862, 405] width 183 height 43
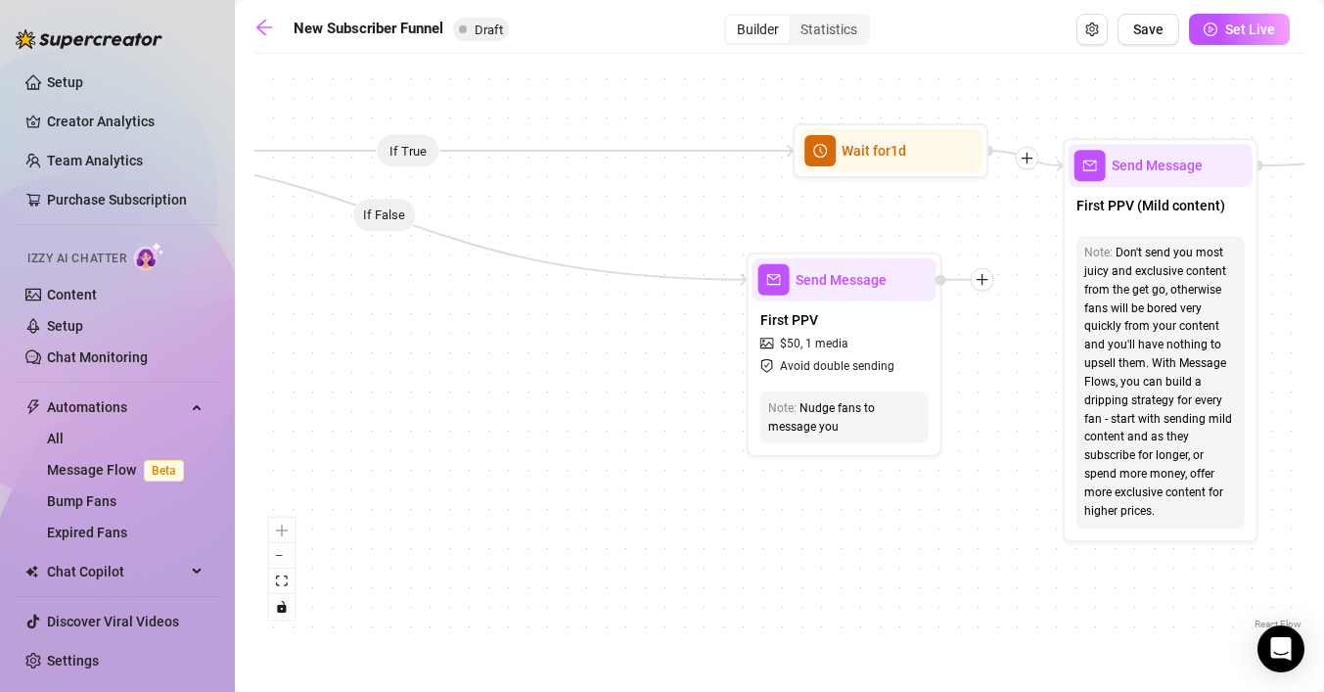
drag, startPoint x: 1296, startPoint y: 394, endPoint x: 1265, endPoint y: 282, distance: 116.8
click at [1278, 267] on div "If True If True If True If False If False If False If True If False Merge Merge…" at bounding box center [779, 349] width 1050 height 570
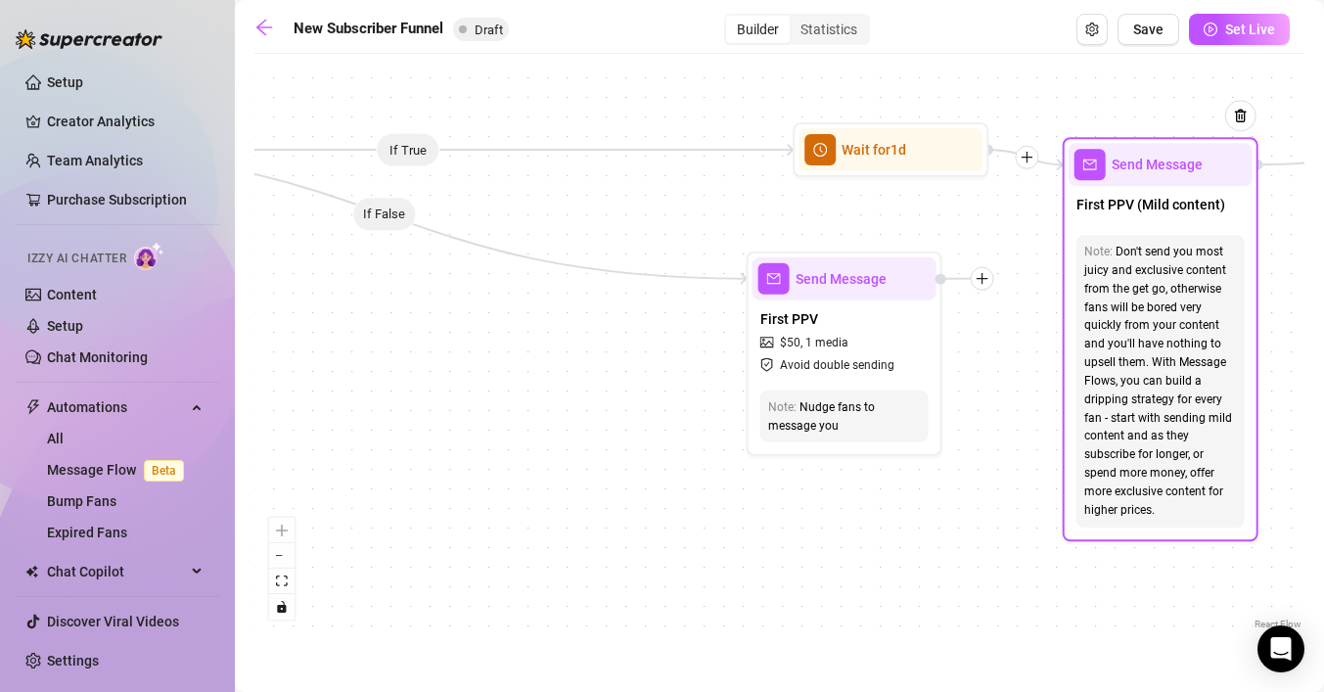
click at [1174, 366] on div "Don't send you most juicy and exclusive content from the get go, otherwise fans…" at bounding box center [1160, 381] width 153 height 277
click at [1149, 317] on div "Don't send you most juicy and exclusive content from the get go, otherwise fans…" at bounding box center [1160, 381] width 153 height 277
click at [1118, 162] on span "Send Message" at bounding box center [1156, 165] width 91 height 22
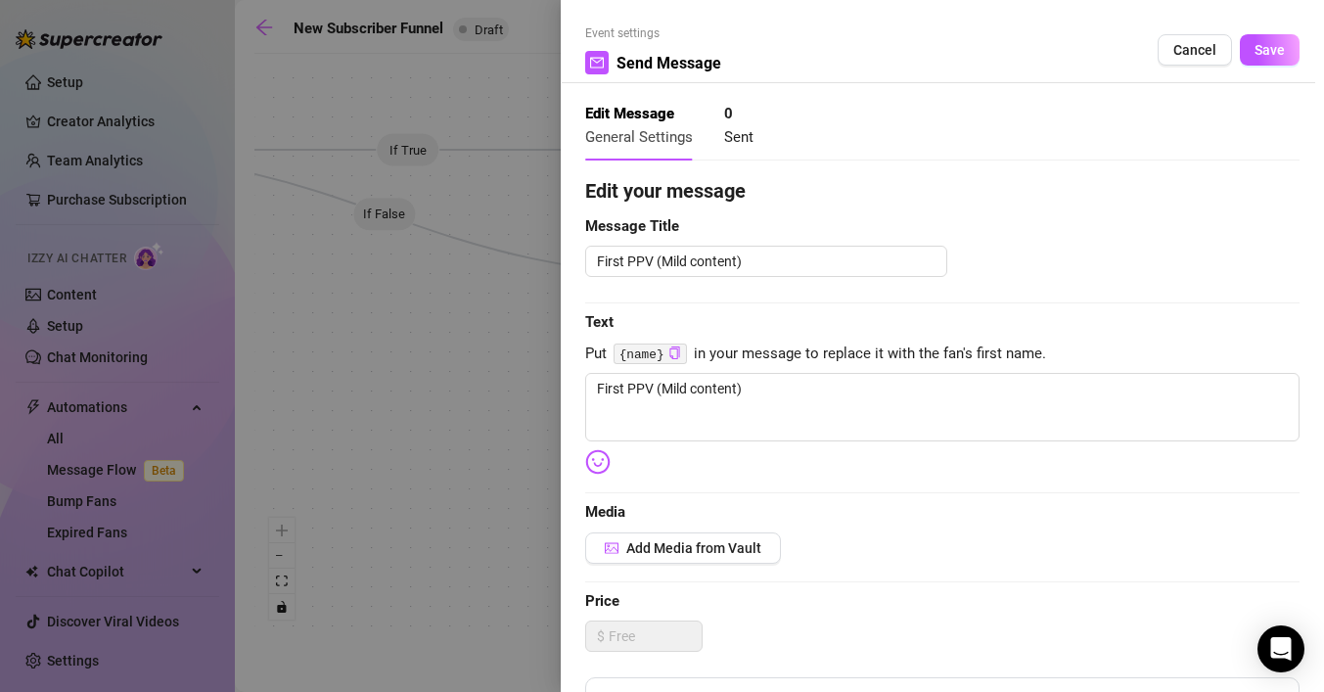
click at [477, 461] on div at bounding box center [662, 346] width 1324 height 692
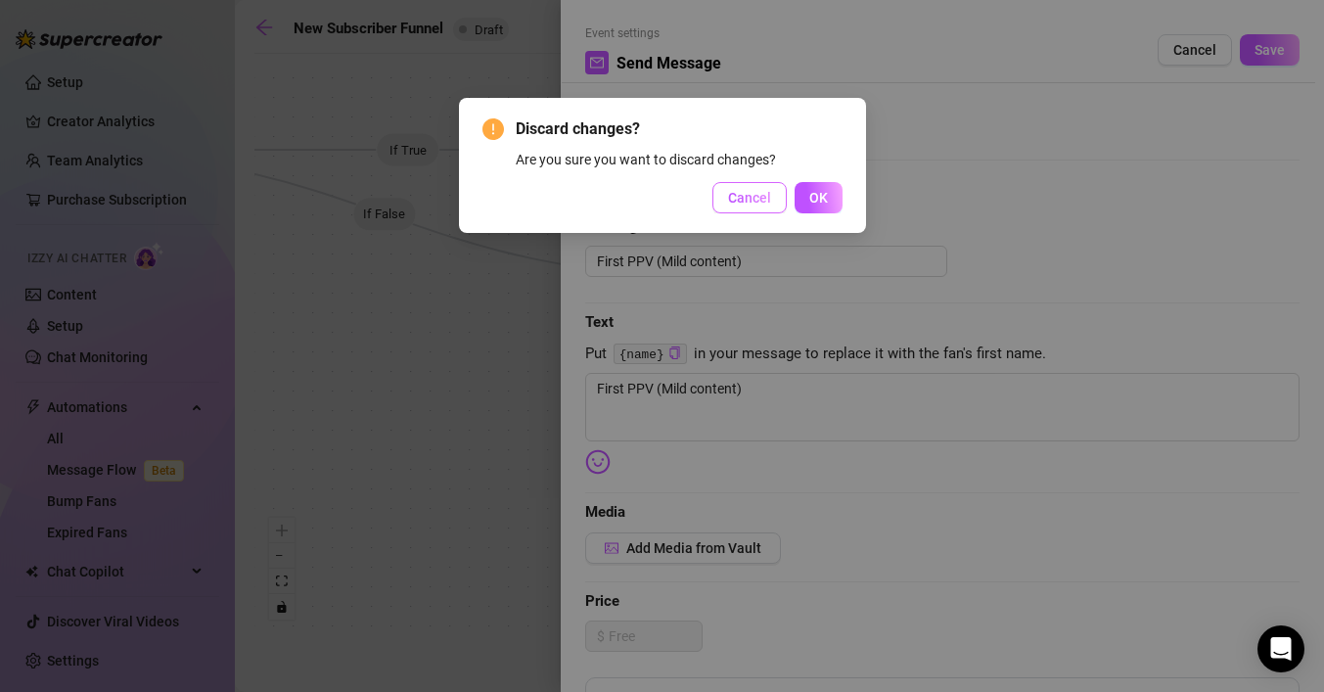
click at [748, 192] on span "Cancel" at bounding box center [749, 198] width 43 height 16
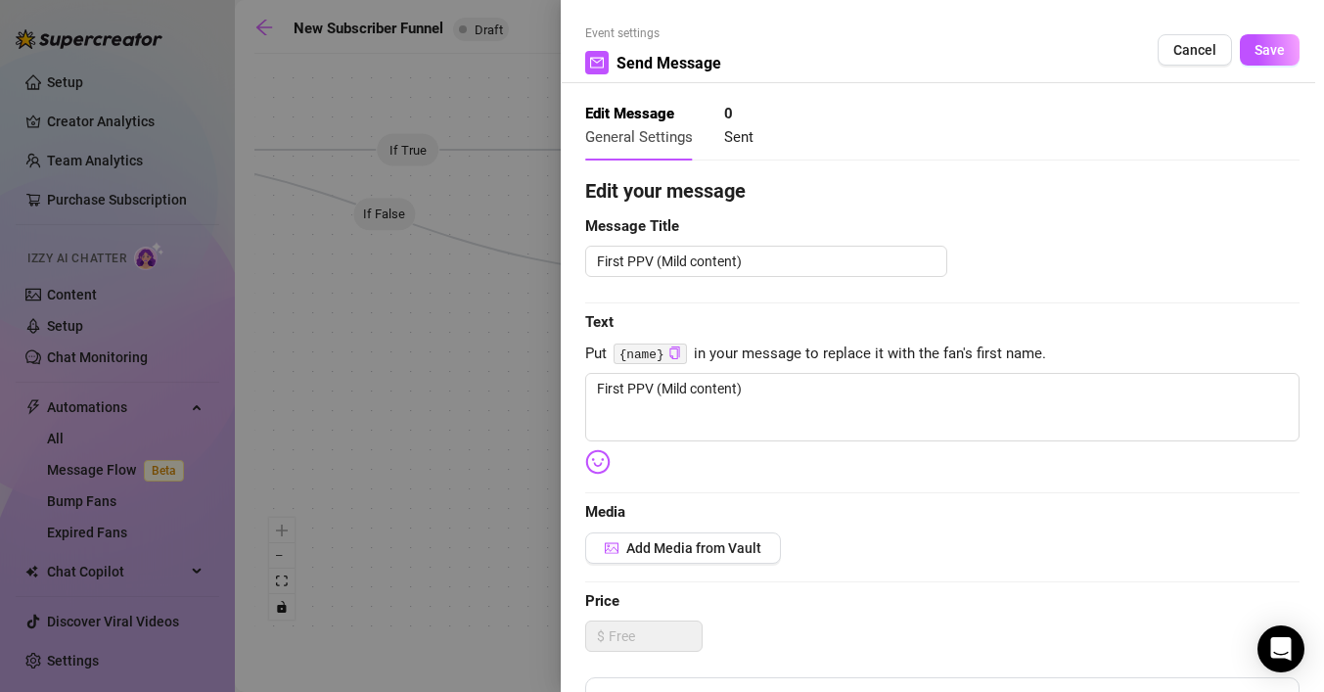
click at [469, 427] on div at bounding box center [662, 346] width 1324 height 692
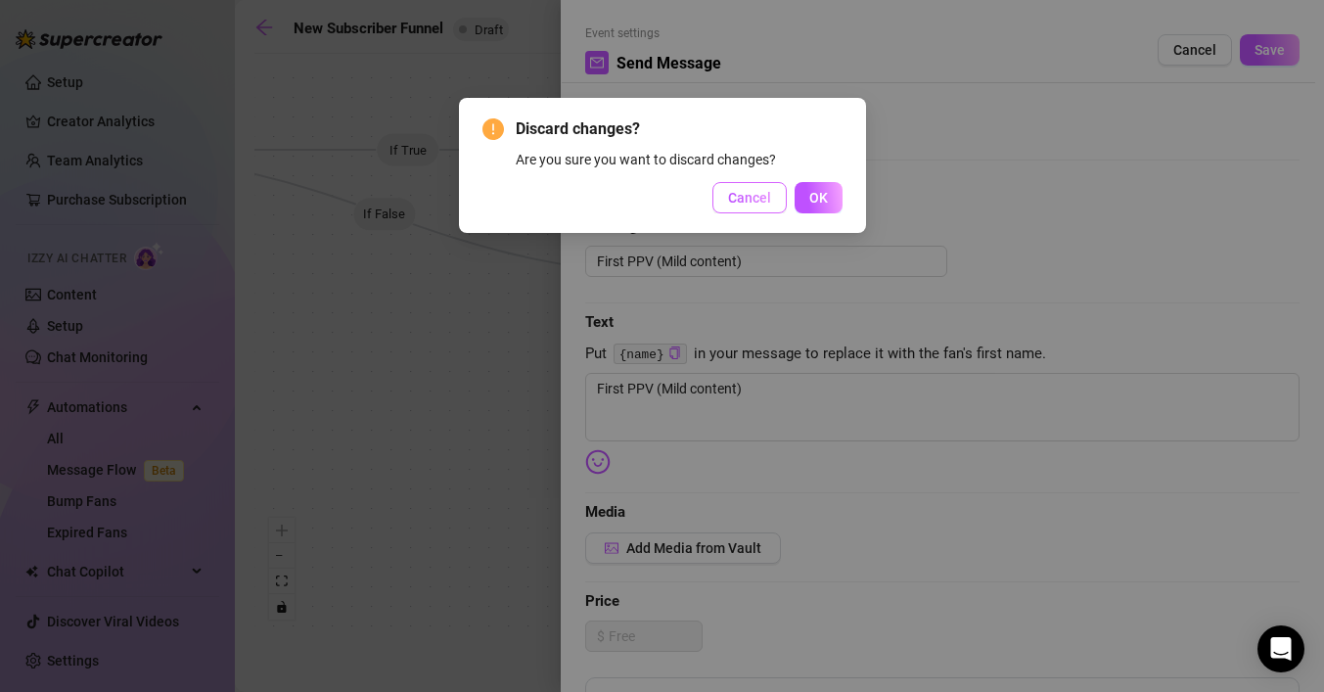
click at [752, 201] on span "Cancel" at bounding box center [749, 198] width 43 height 16
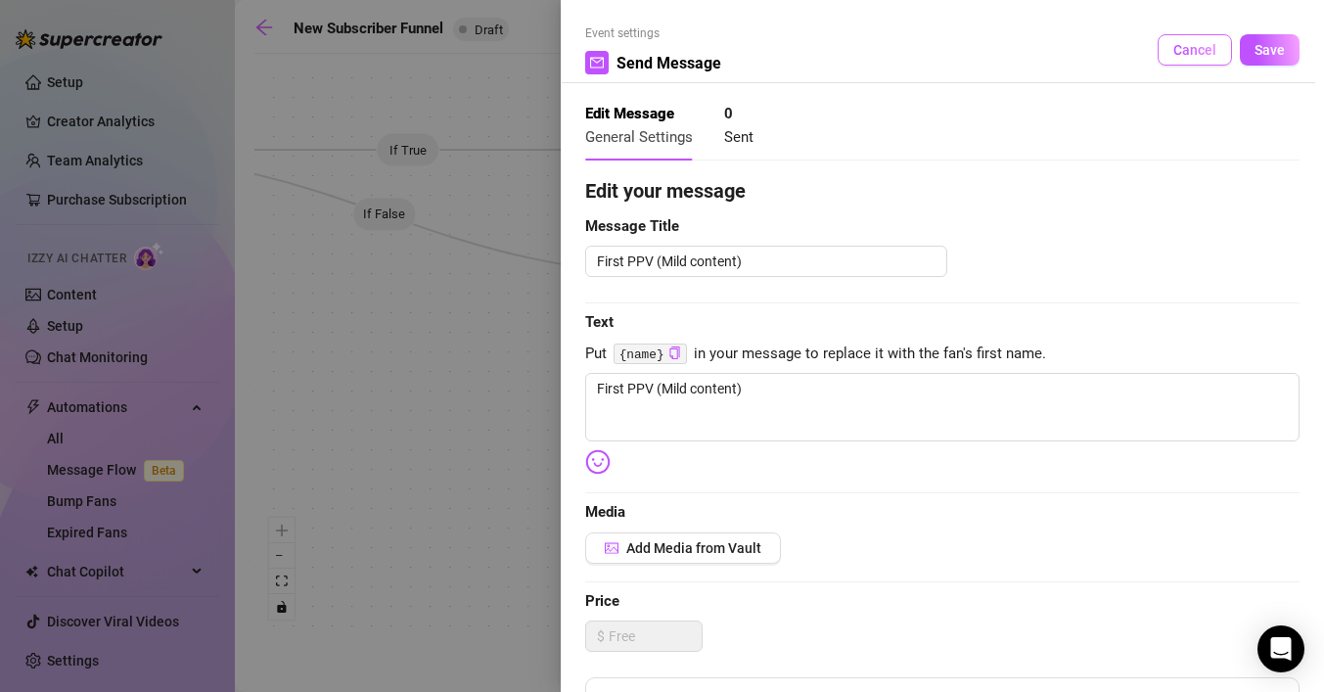
click at [1198, 51] on span "Cancel" at bounding box center [1194, 50] width 43 height 16
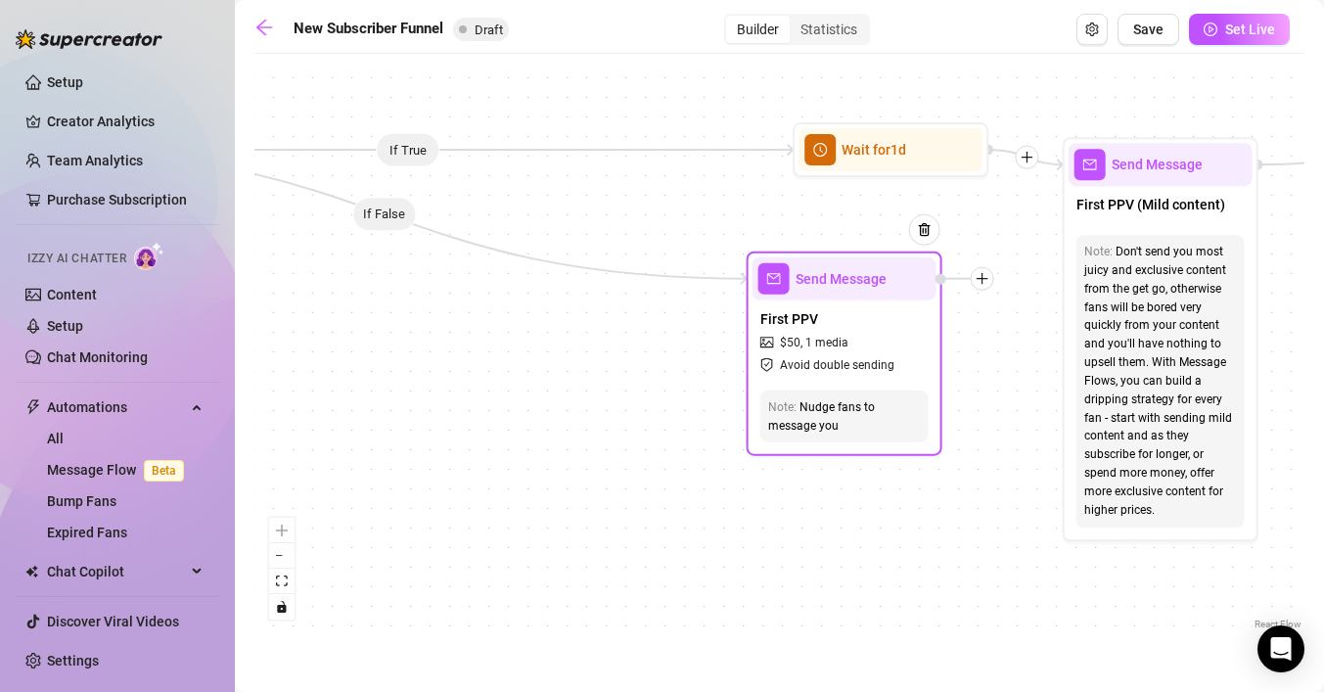
click at [875, 395] on div "Note: Nudge fans to message you" at bounding box center [844, 415] width 168 height 53
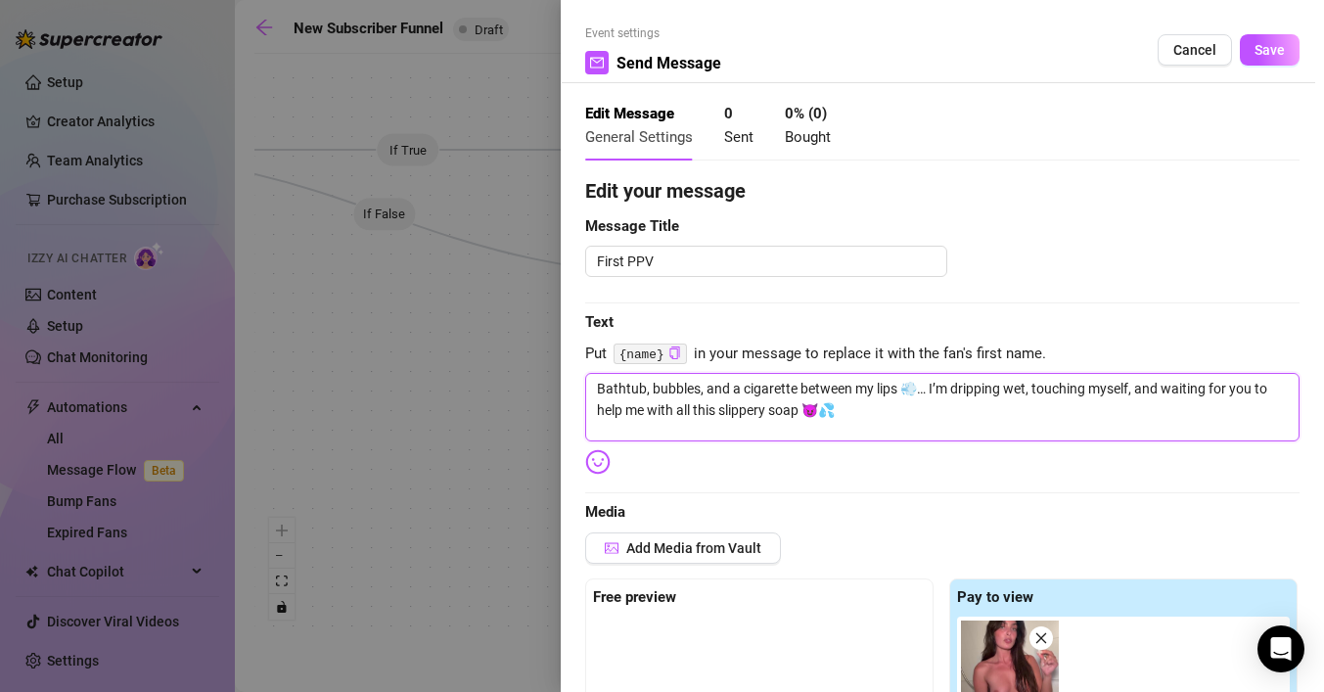
drag, startPoint x: 881, startPoint y: 414, endPoint x: 589, endPoint y: 379, distance: 293.7
click at [589, 379] on textarea "Bathtub, bubbles, and a cigarette between my lips 💨… I’m dripping wet, touching…" at bounding box center [942, 407] width 714 height 68
click at [445, 376] on div at bounding box center [662, 346] width 1324 height 692
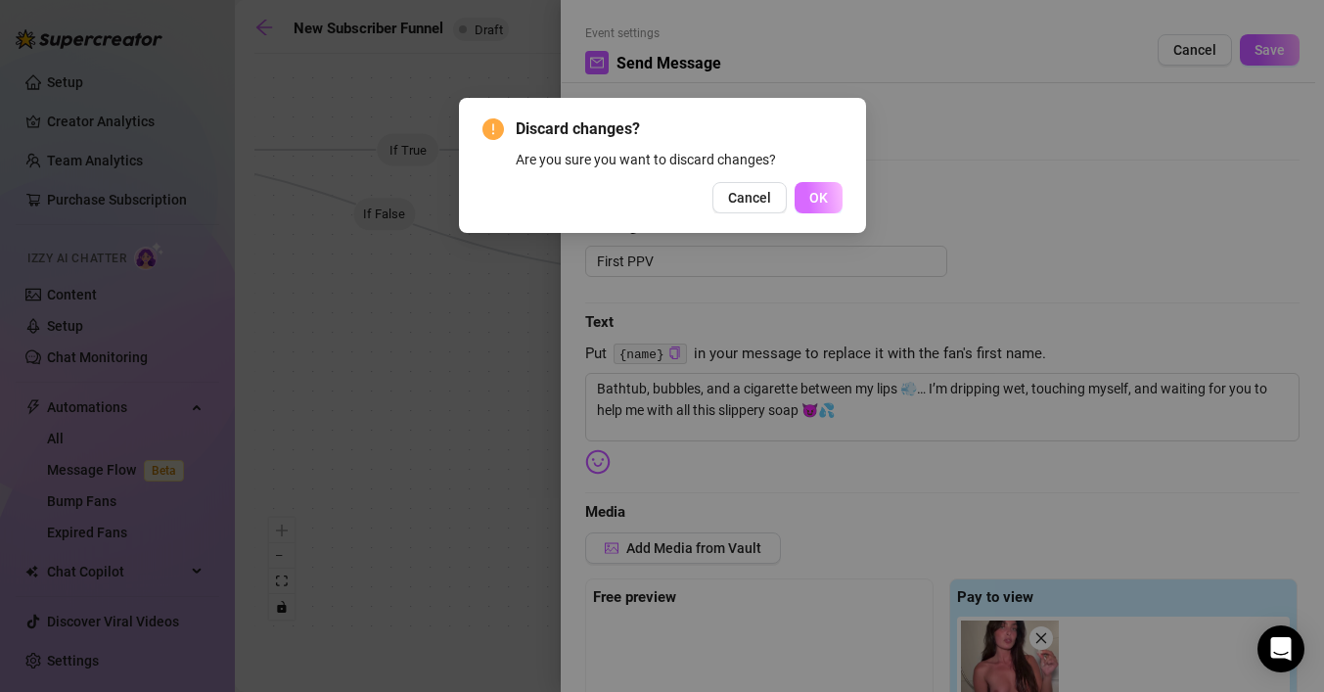
click at [817, 197] on span "OK" at bounding box center [818, 198] width 19 height 16
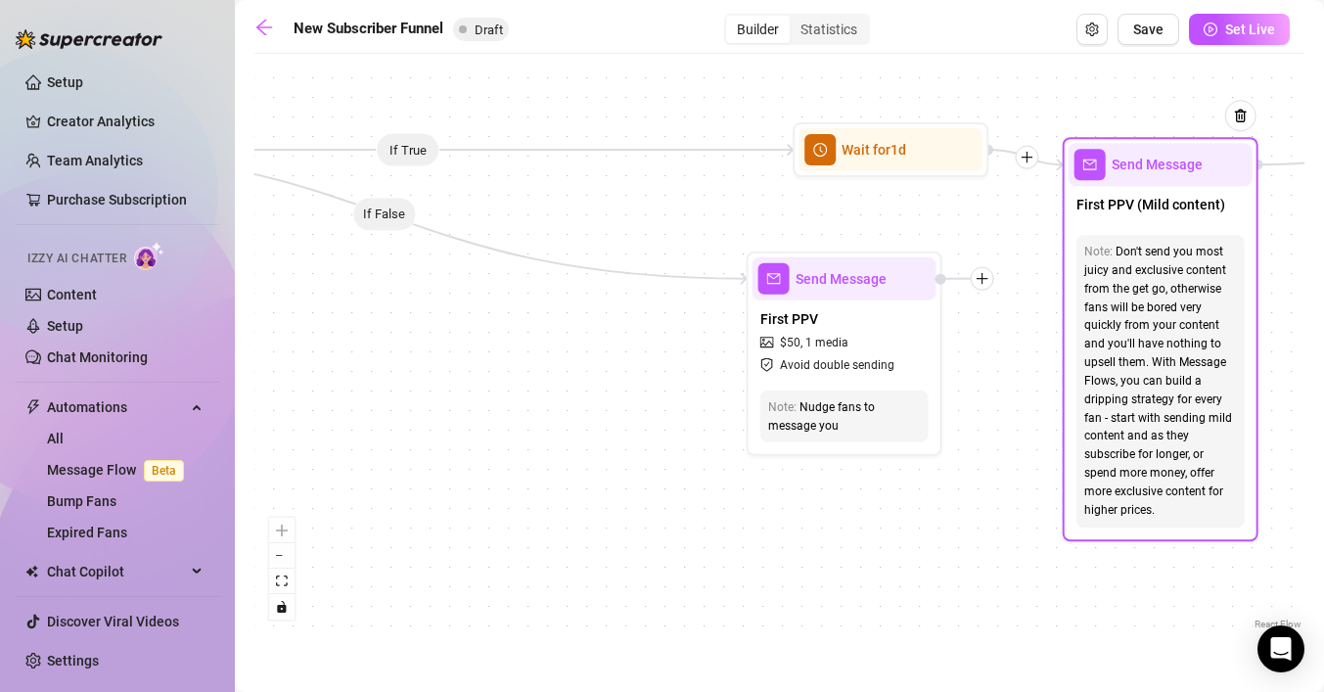
click at [1145, 174] on span "Send Message" at bounding box center [1156, 165] width 91 height 22
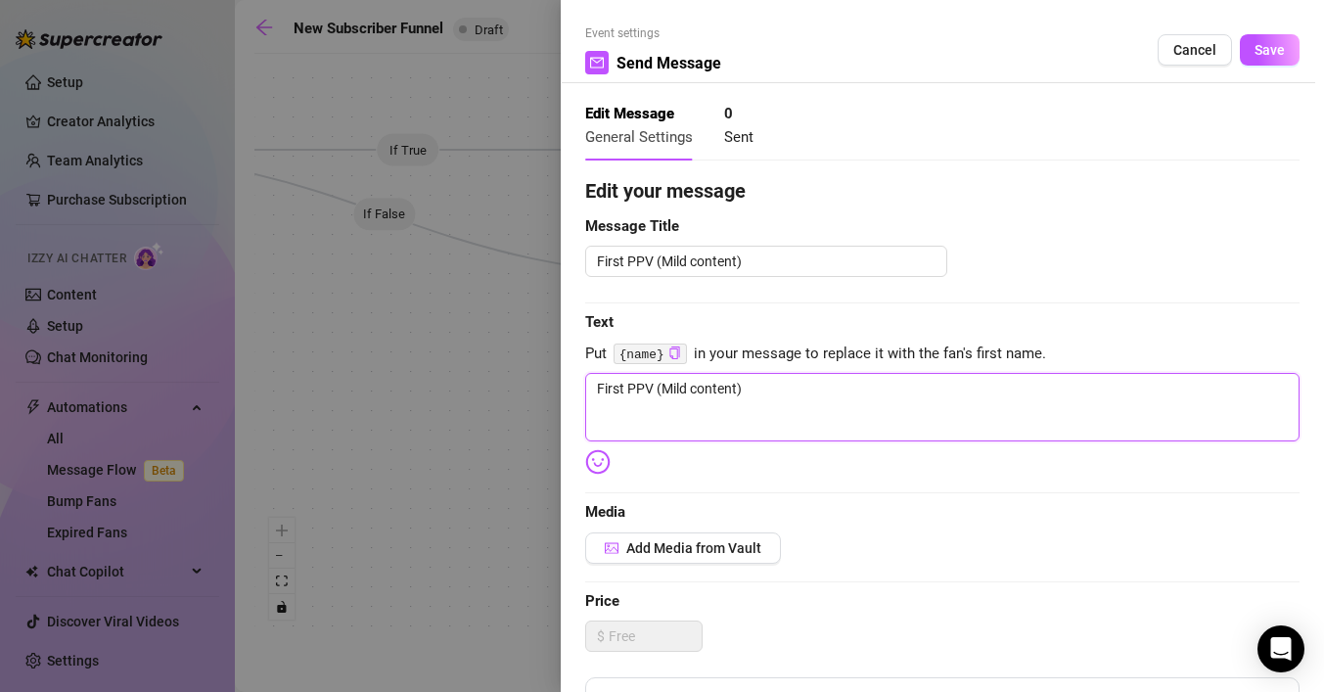
drag, startPoint x: 786, startPoint y: 393, endPoint x: 551, endPoint y: 388, distance: 234.9
click at [552, 386] on div "Event settings Send Message Cancel Save Edit Message General Settings 0 Sent Ed…" at bounding box center [662, 346] width 1324 height 692
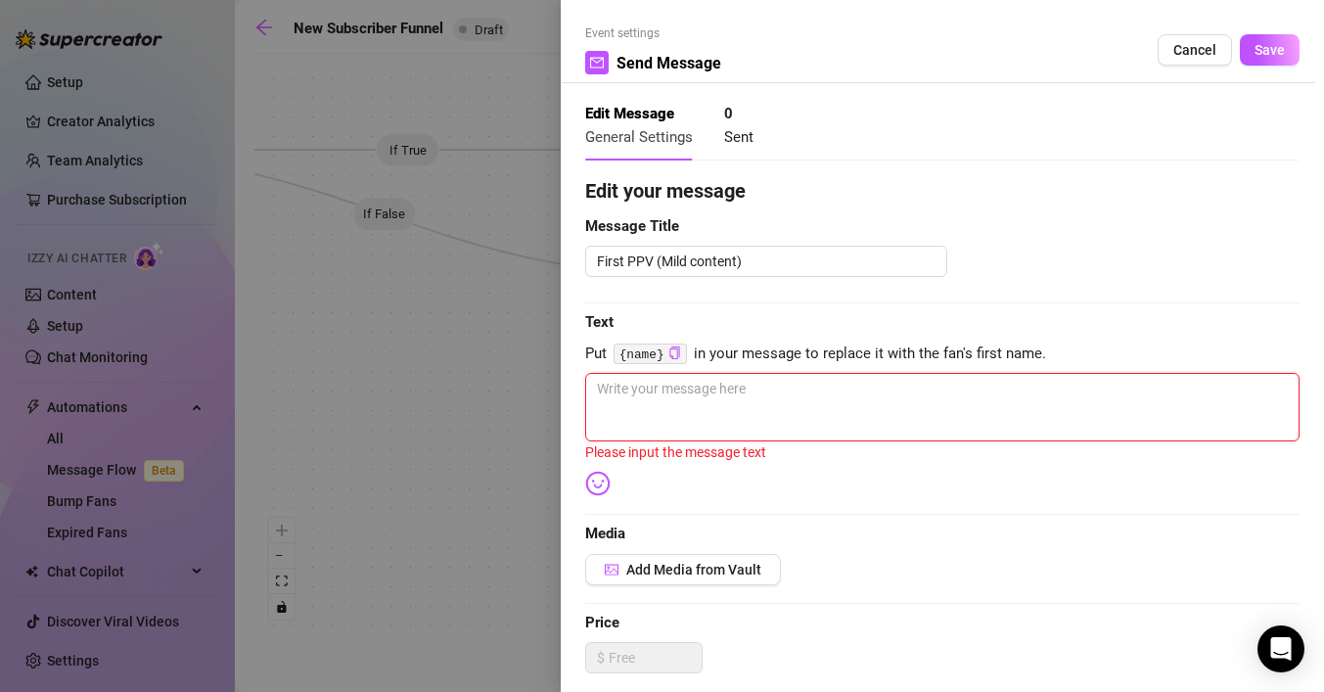
paste textarea "Bathtub, bubbles, and a cigarette between my lips 💨… I’m dripping wet, touching…"
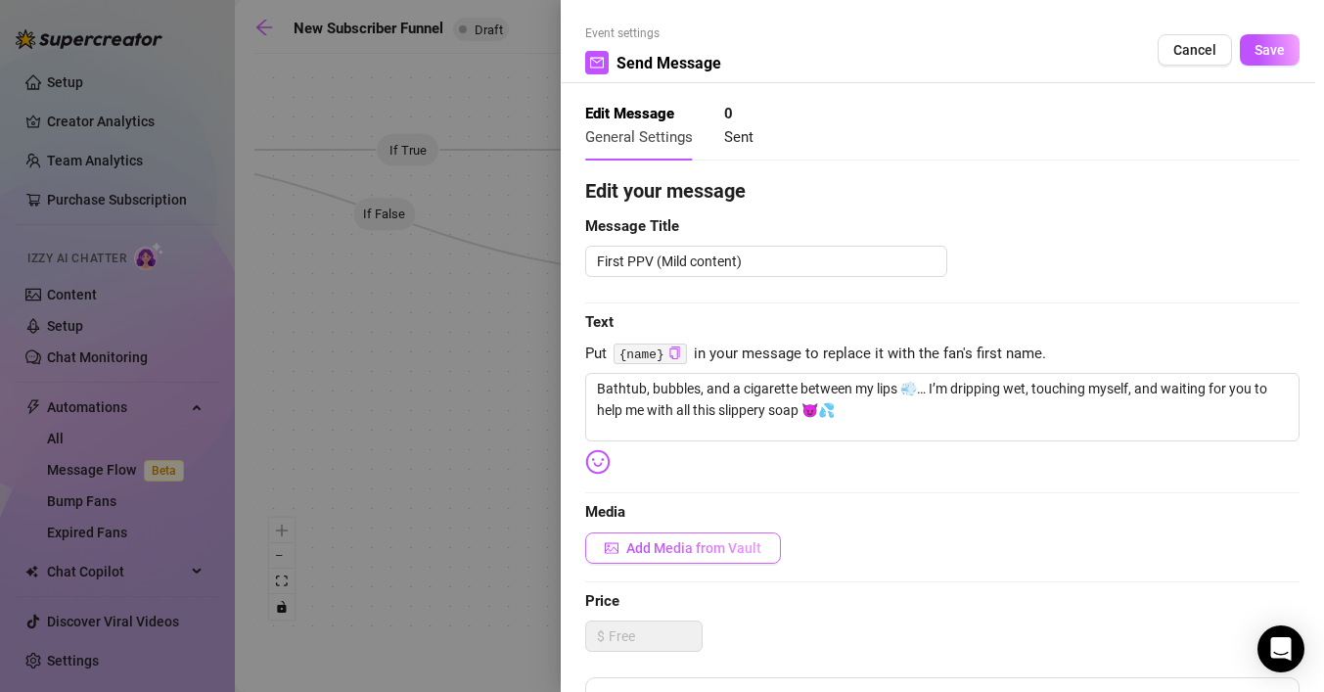
click at [617, 549] on icon "picture" at bounding box center [612, 547] width 14 height 11
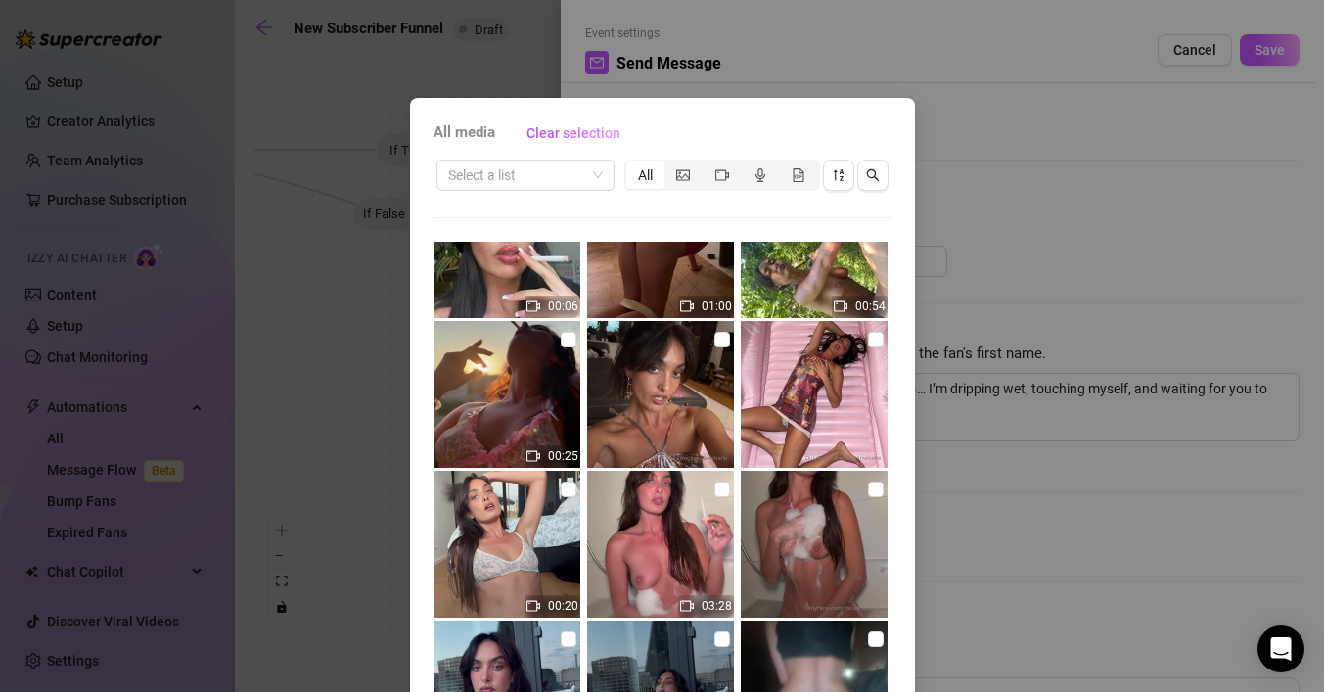
scroll to position [220, 0]
click at [718, 492] on input "checkbox" at bounding box center [722, 489] width 16 height 16
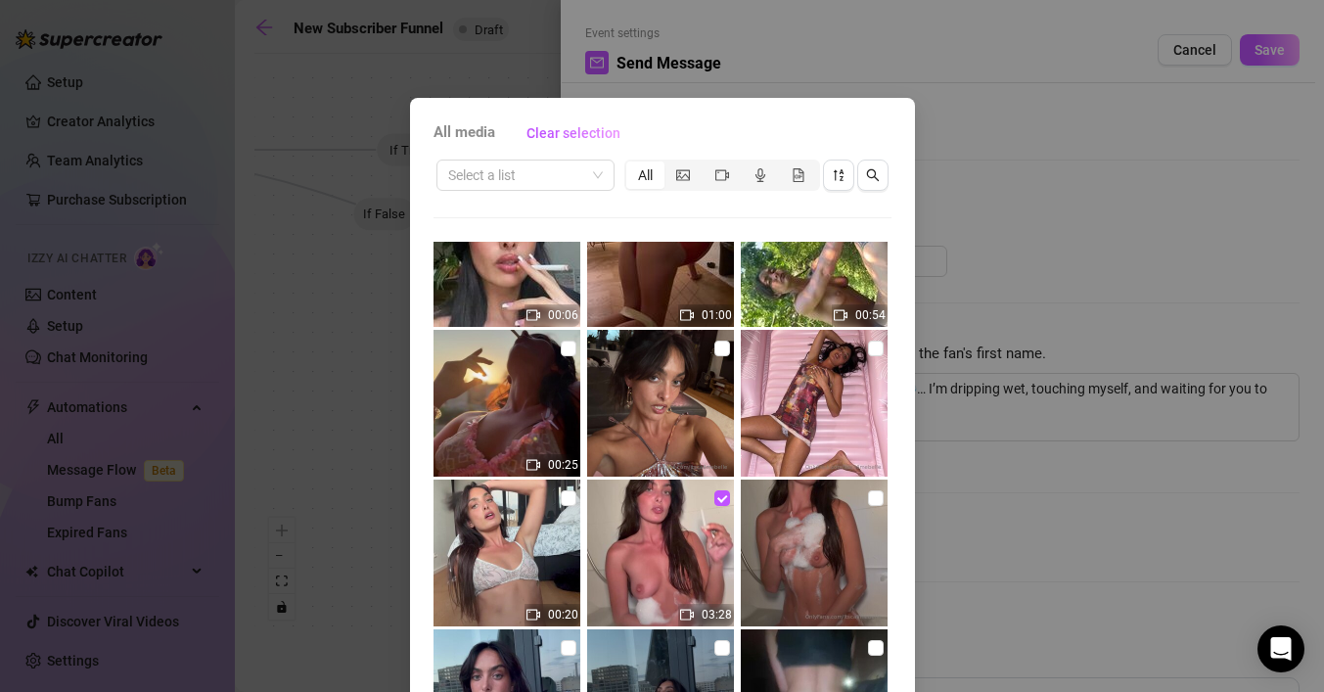
scroll to position [0, 0]
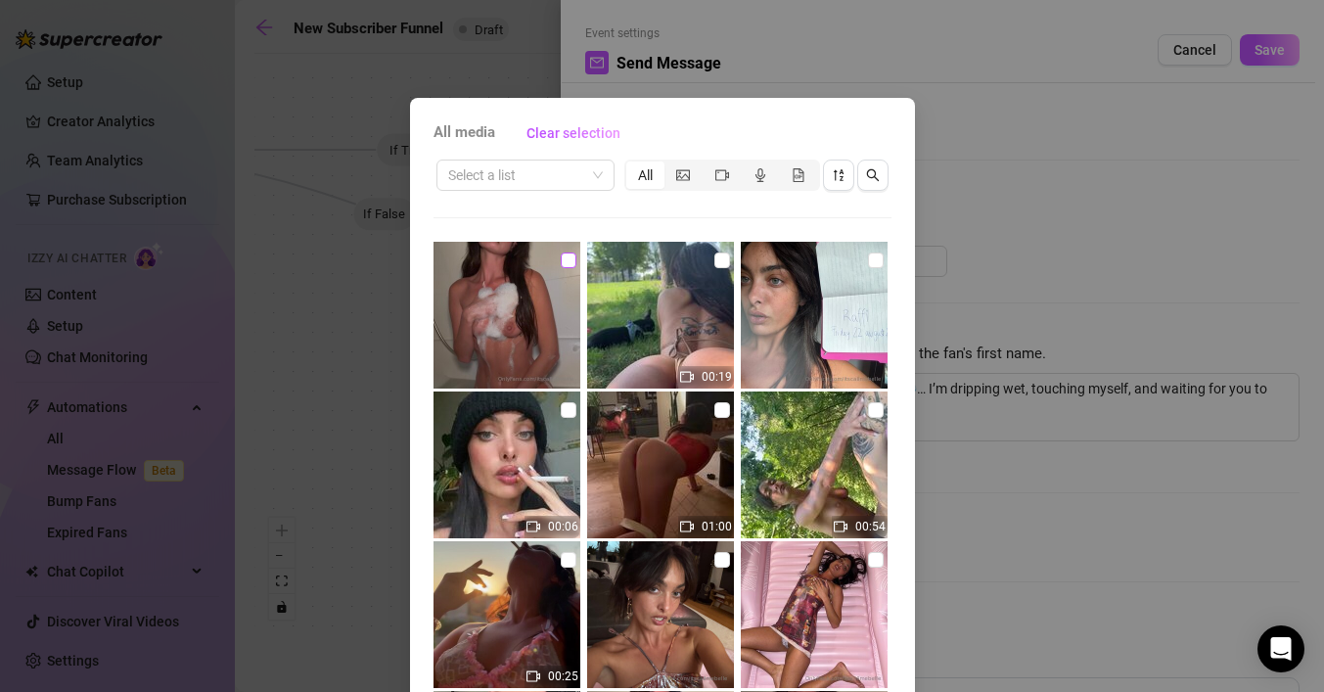
click at [565, 263] on input "checkbox" at bounding box center [569, 260] width 16 height 16
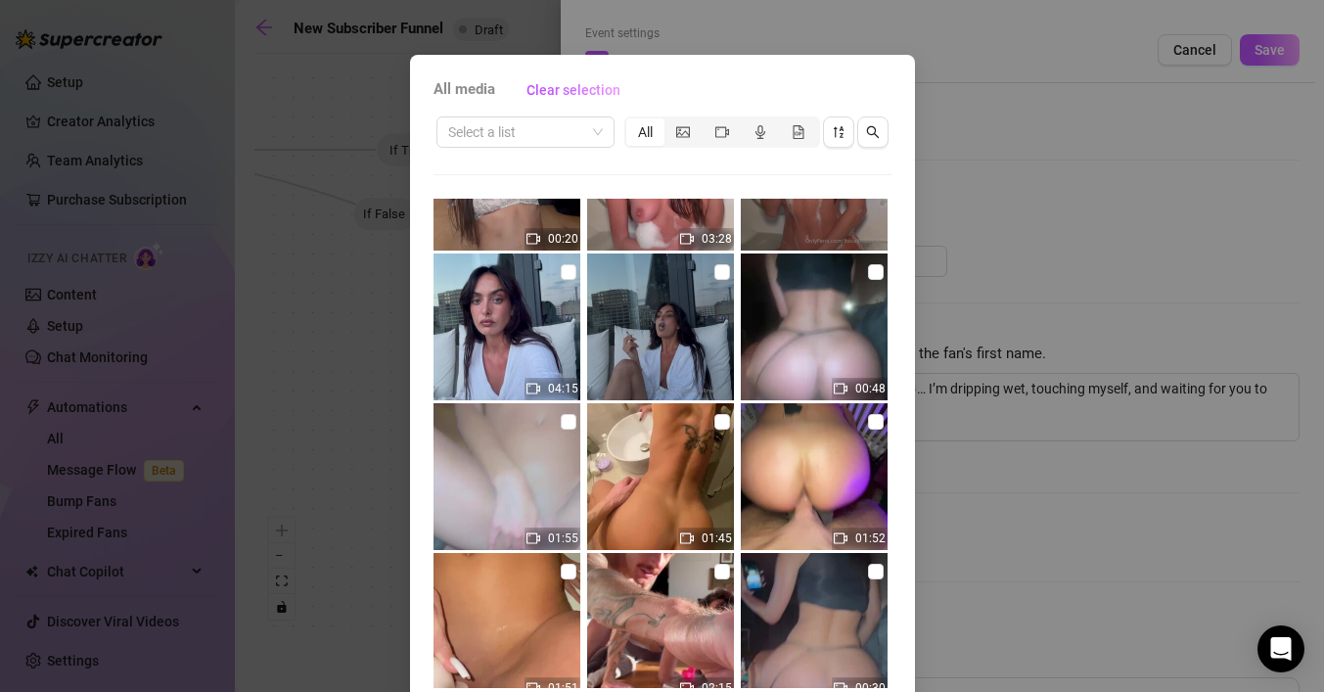
scroll to position [125, 0]
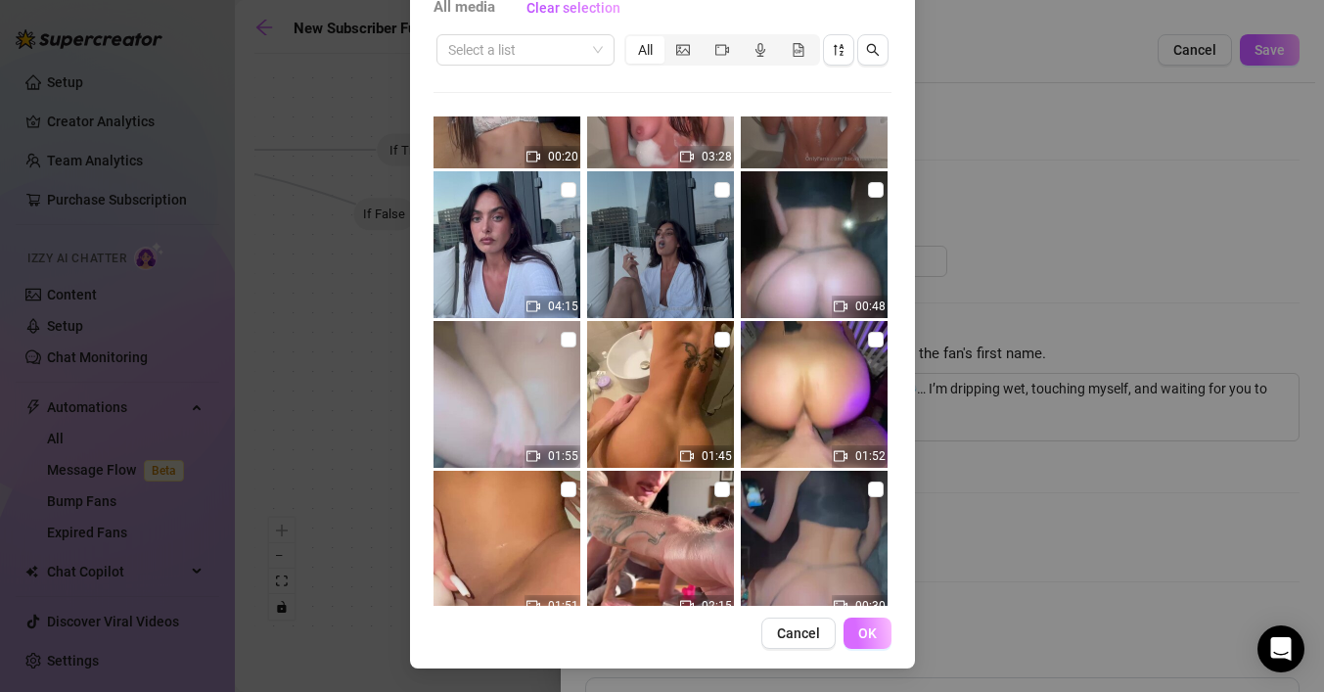
click at [878, 631] on button "OK" at bounding box center [867, 632] width 48 height 31
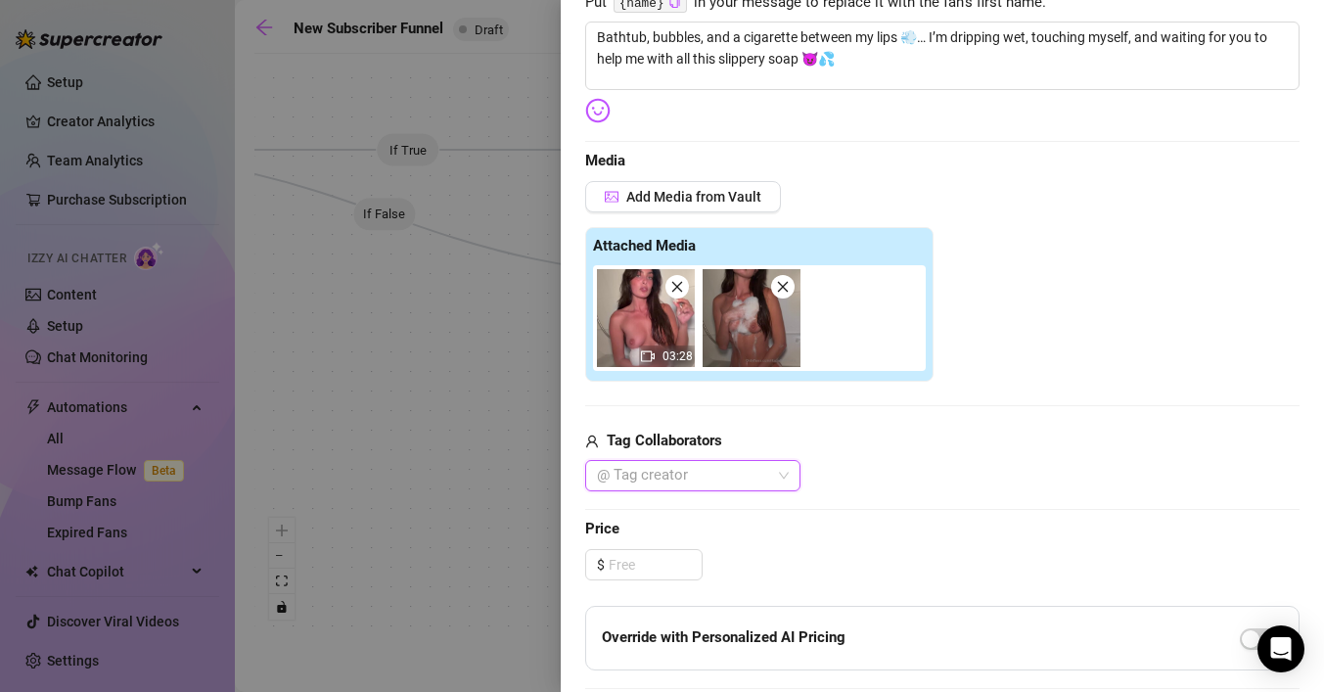
scroll to position [347, 0]
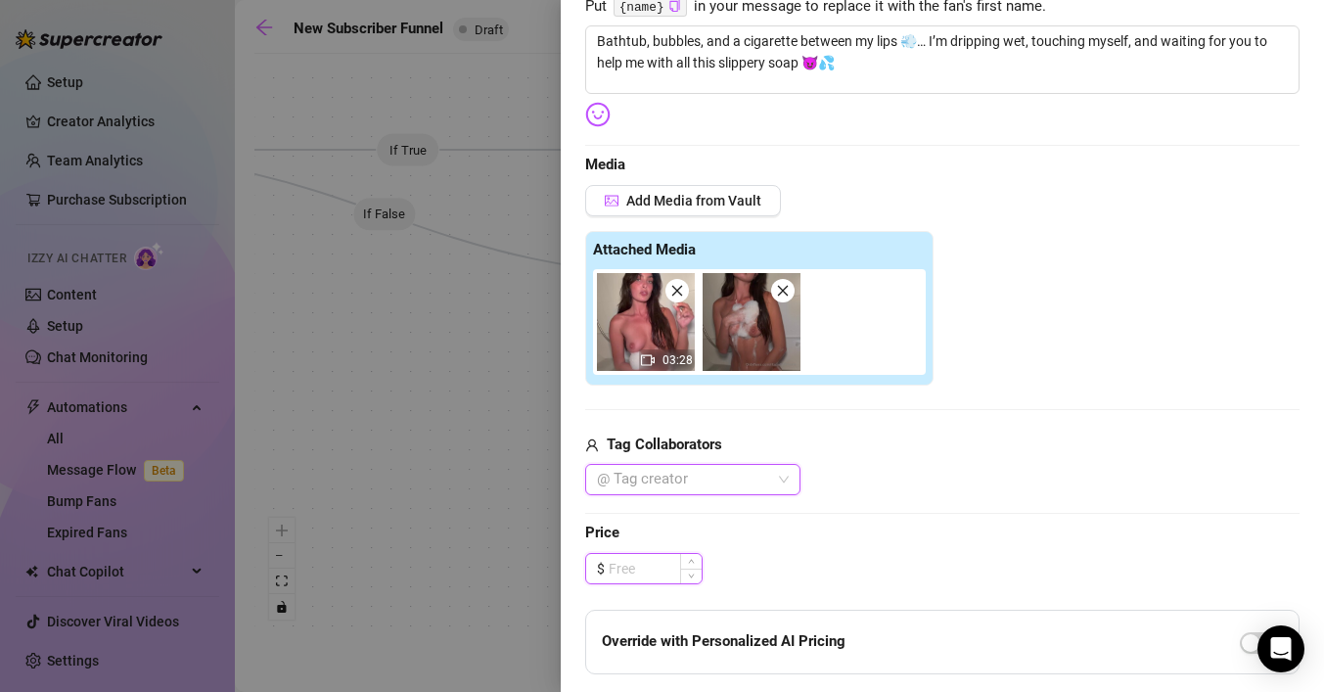
click at [665, 571] on input at bounding box center [655, 568] width 93 height 29
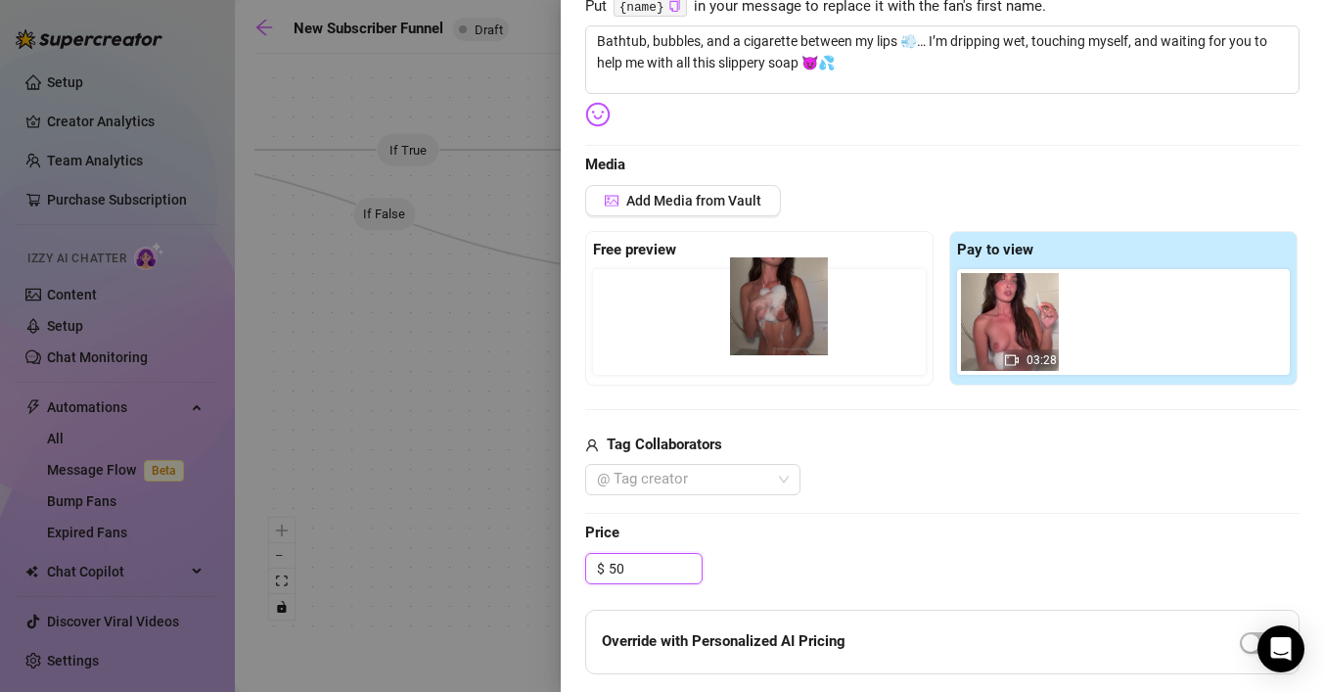
drag, startPoint x: 1114, startPoint y: 319, endPoint x: 761, endPoint y: 301, distance: 353.6
click at [761, 301] on div "Free preview Pay to view 03:28" at bounding box center [942, 308] width 714 height 155
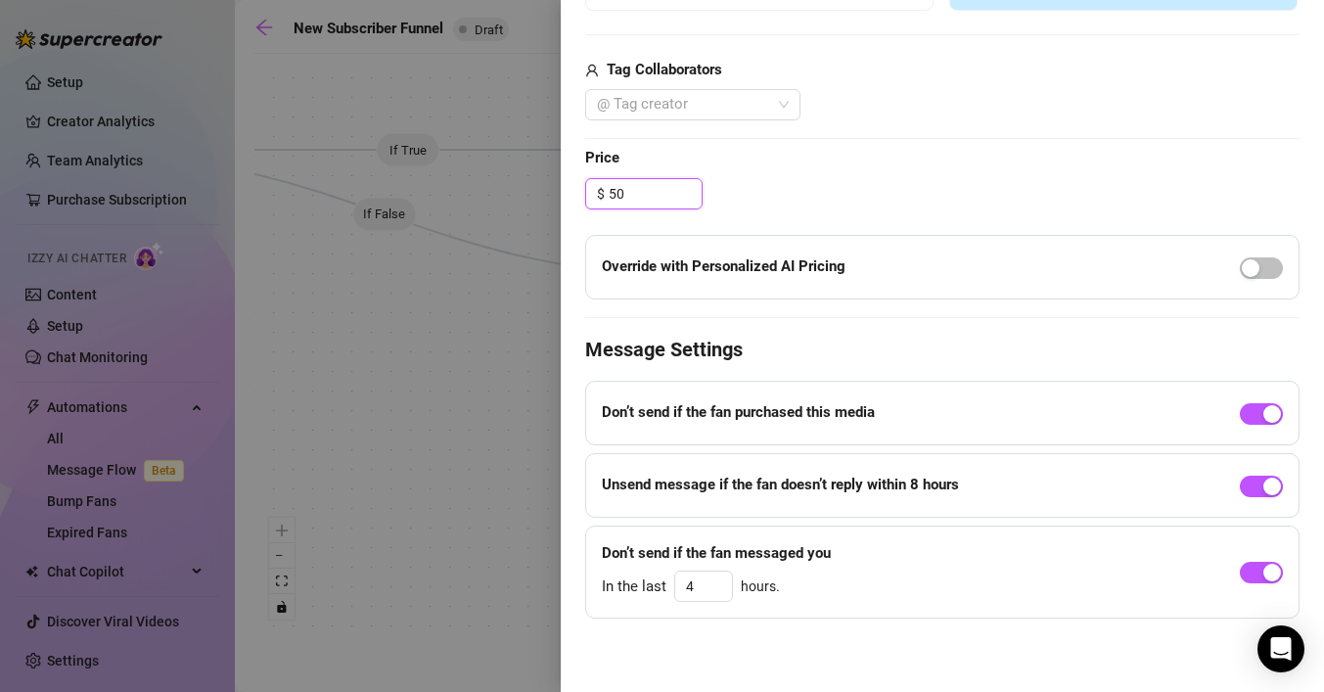
scroll to position [0, 0]
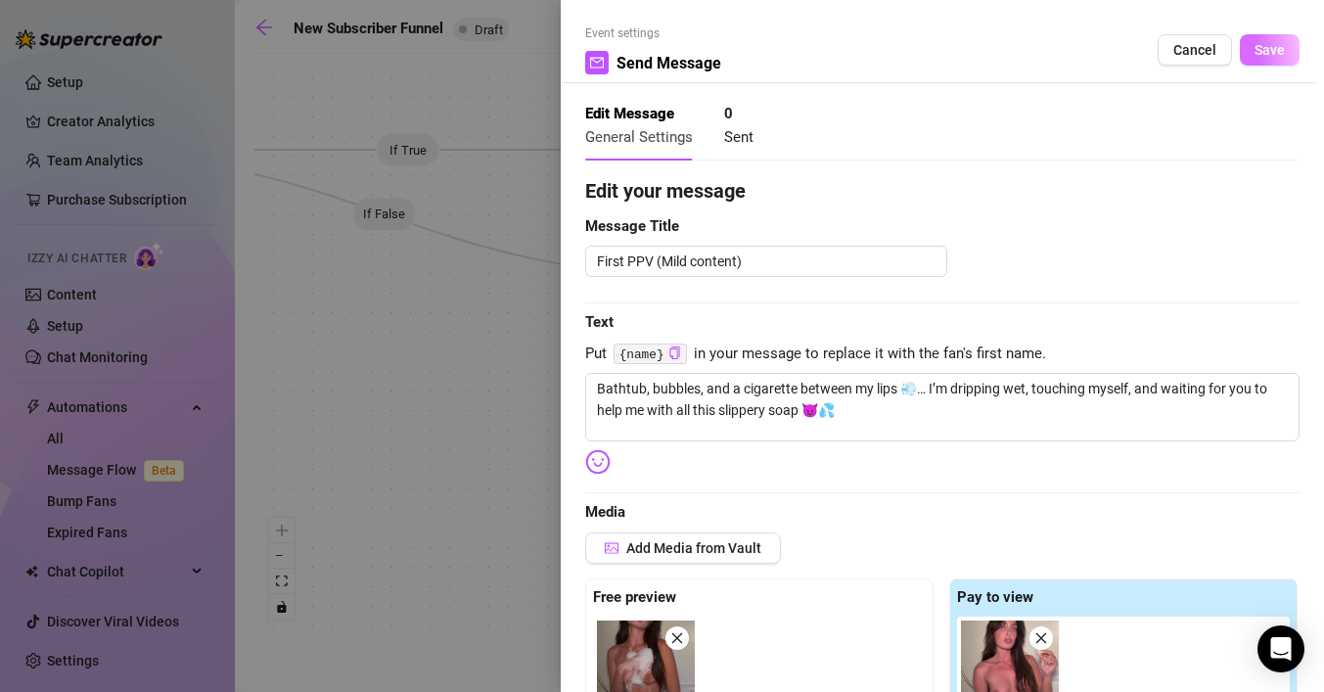
click at [1260, 50] on span "Save" at bounding box center [1269, 50] width 30 height 16
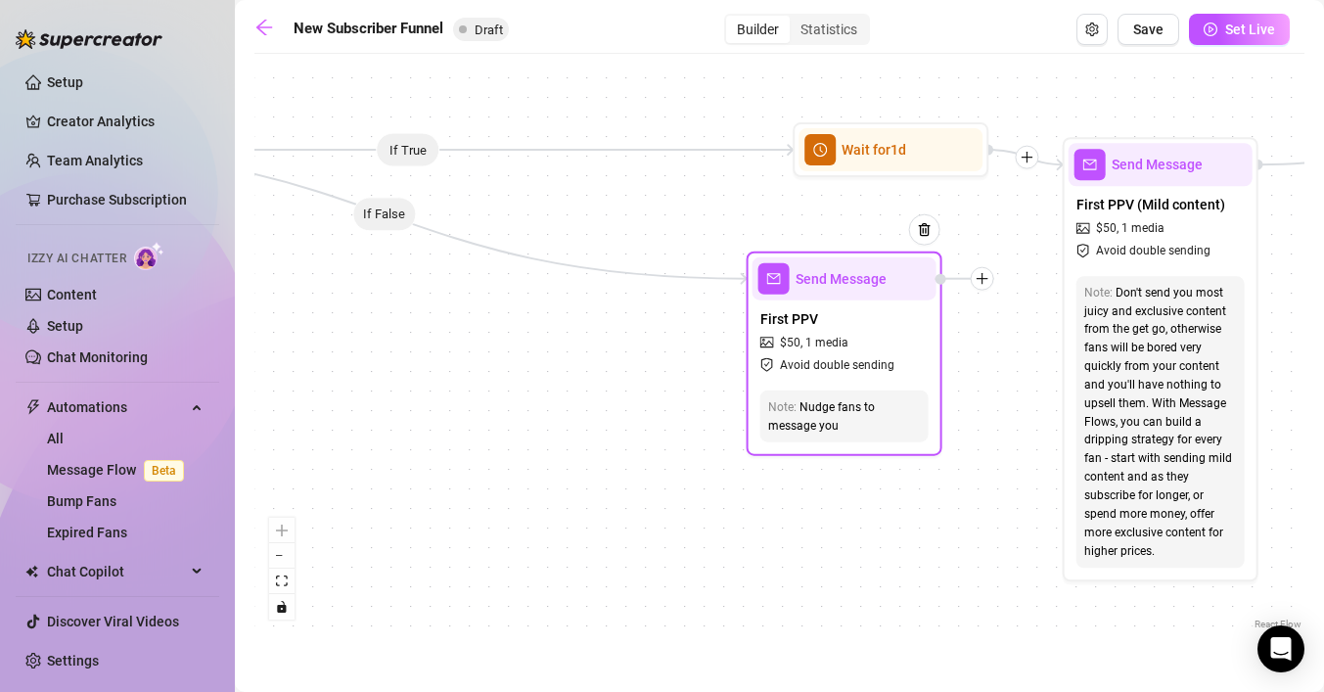
click at [902, 295] on div "Send Message" at bounding box center [844, 278] width 184 height 43
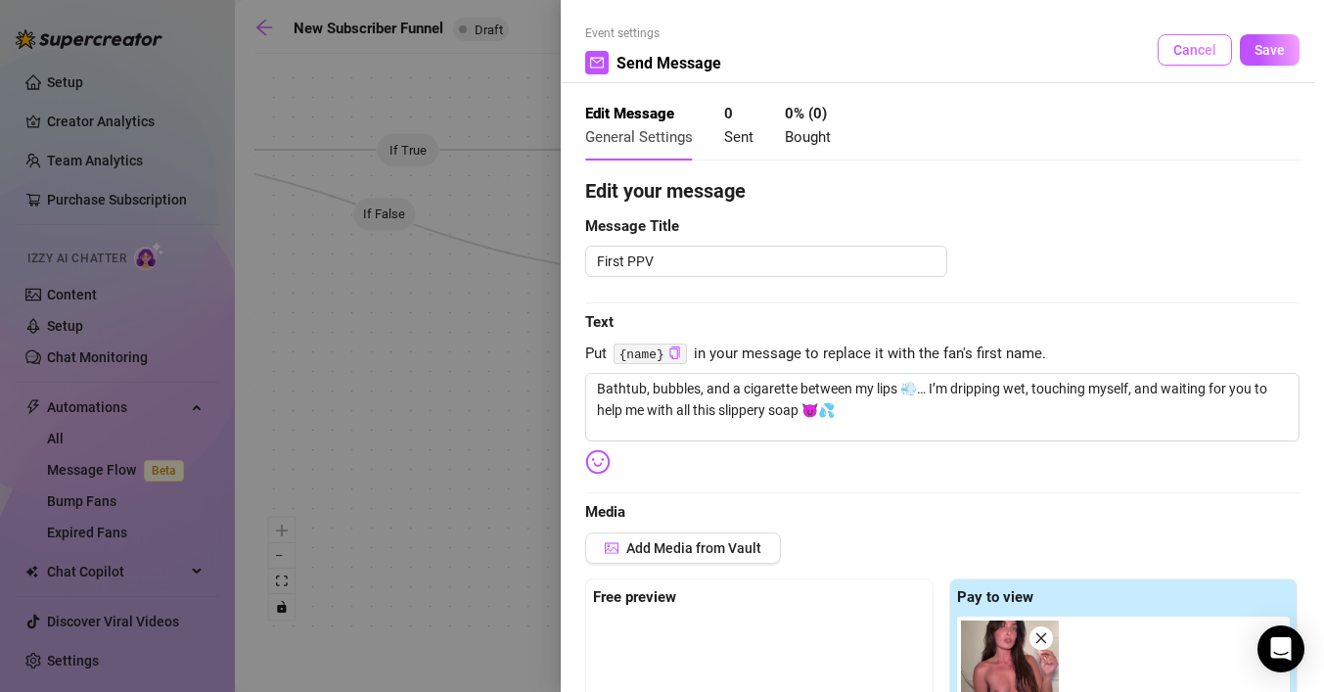
click at [1197, 40] on button "Cancel" at bounding box center [1194, 49] width 74 height 31
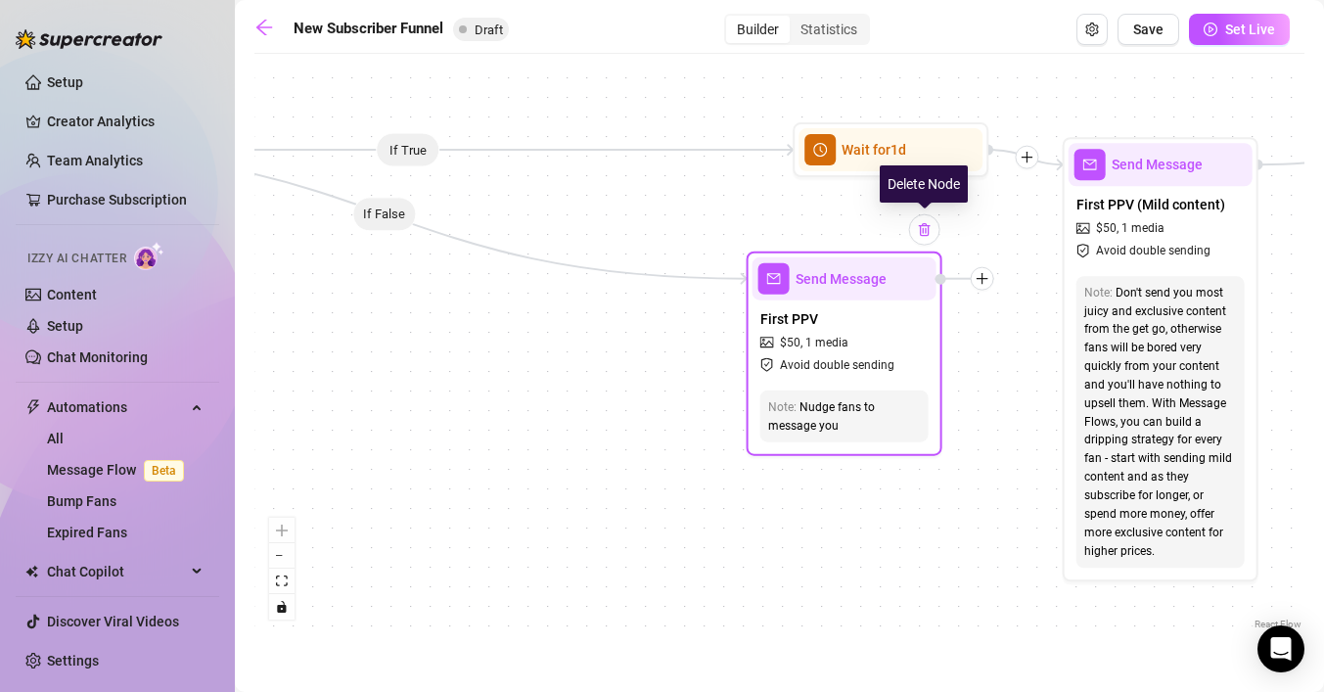
click at [926, 235] on img at bounding box center [925, 230] width 16 height 16
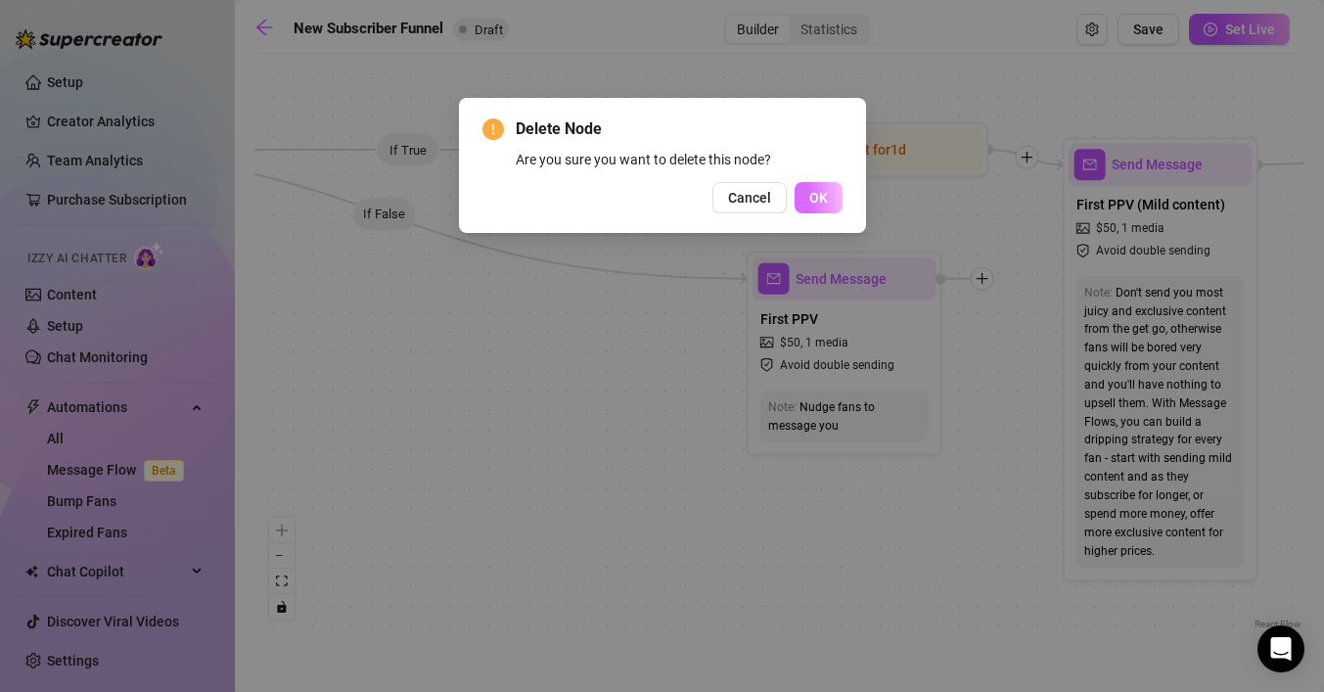
click at [814, 201] on span "OK" at bounding box center [818, 198] width 19 height 16
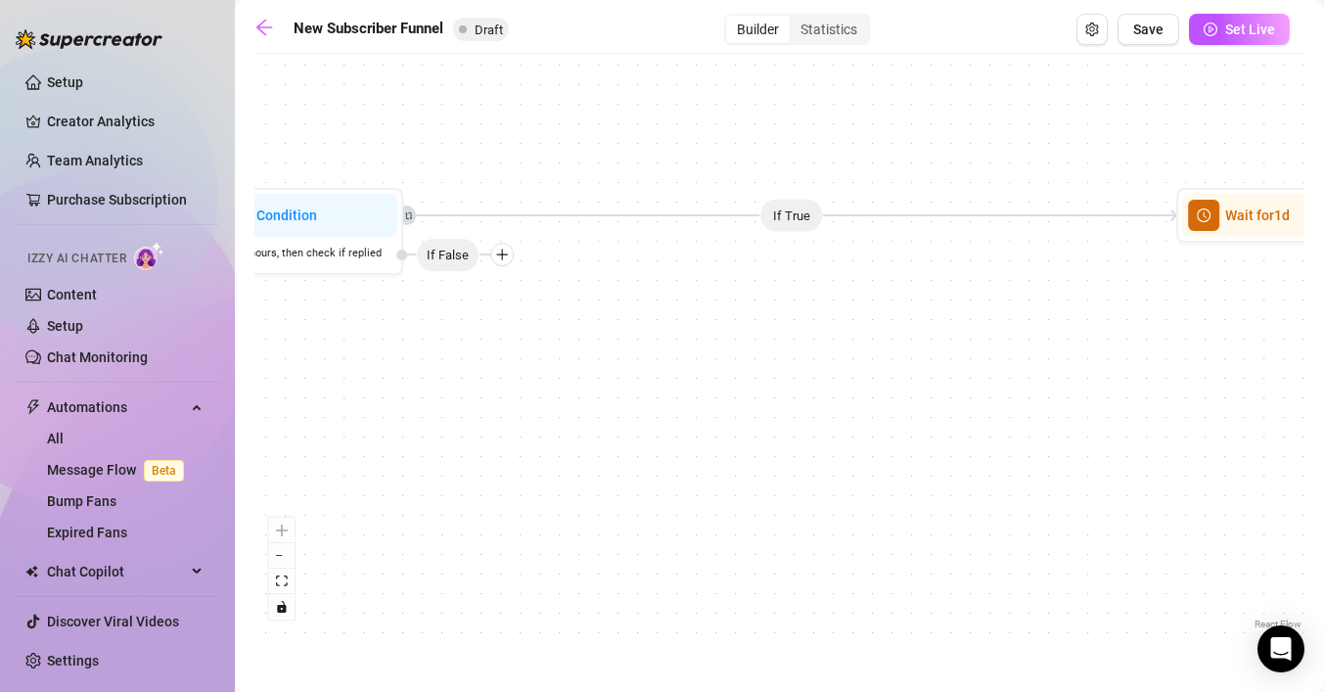
drag, startPoint x: 488, startPoint y: 256, endPoint x: 655, endPoint y: 329, distance: 181.4
click at [833, 322] on div "If True If True If True If False If False If True If False Merge Merge Send Mes…" at bounding box center [779, 349] width 1050 height 570
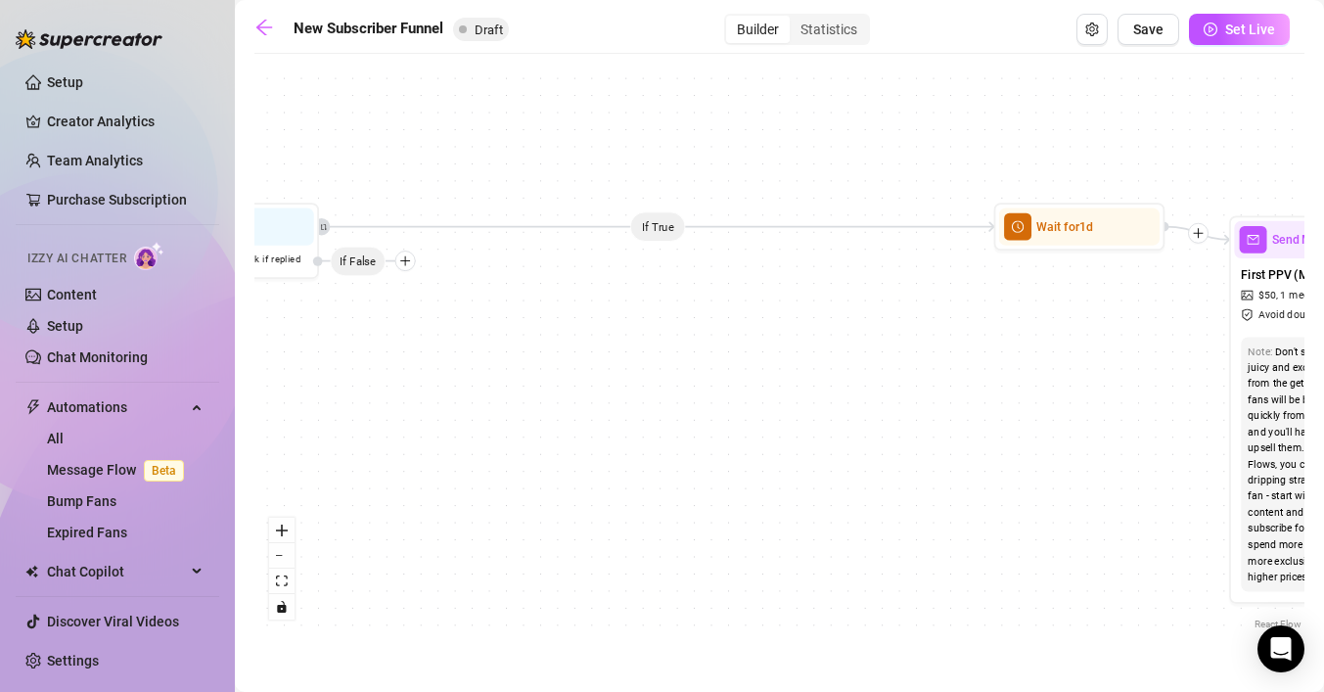
drag, startPoint x: 962, startPoint y: 492, endPoint x: 846, endPoint y: 482, distance: 115.9
click at [846, 482] on div "If True If True If True If False If False If True If False Merge Merge Send Mes…" at bounding box center [779, 349] width 1050 height 570
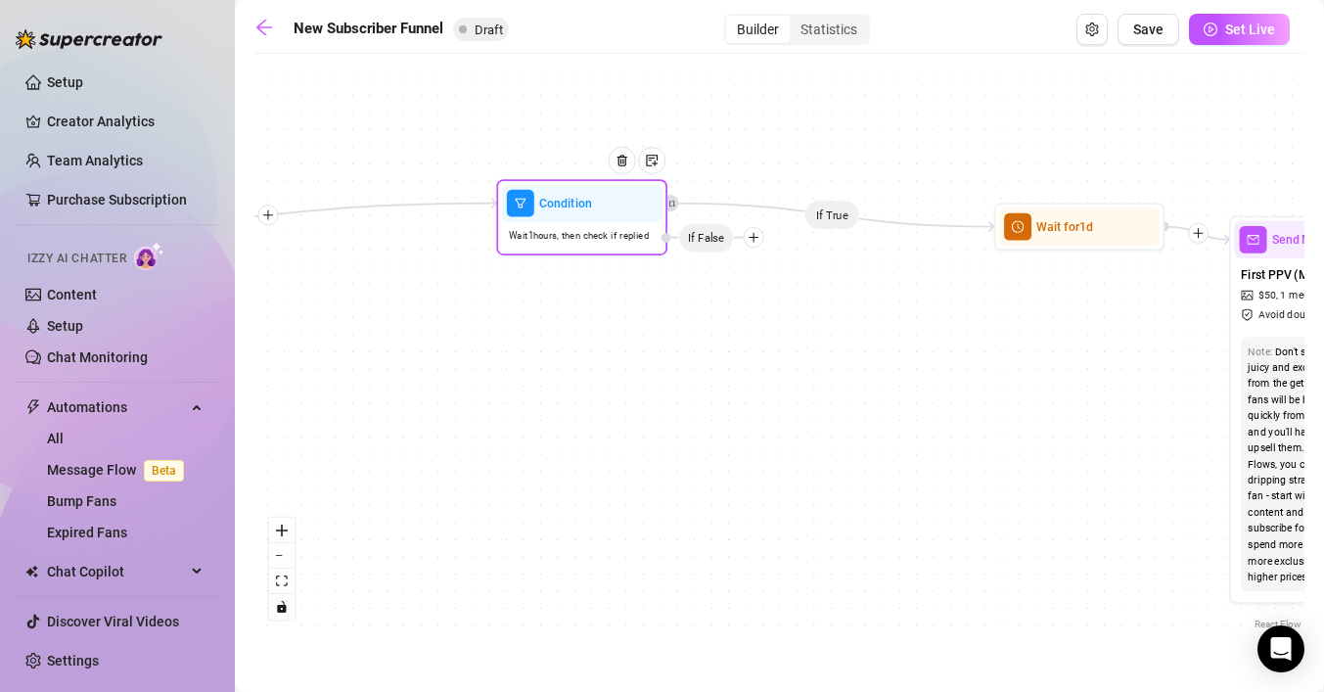
drag, startPoint x: 406, startPoint y: 264, endPoint x: 764, endPoint y: 247, distance: 358.5
click at [758, 243] on icon "plus" at bounding box center [753, 237] width 12 height 12
click at [752, 240] on icon "plus" at bounding box center [754, 239] width 12 height 12
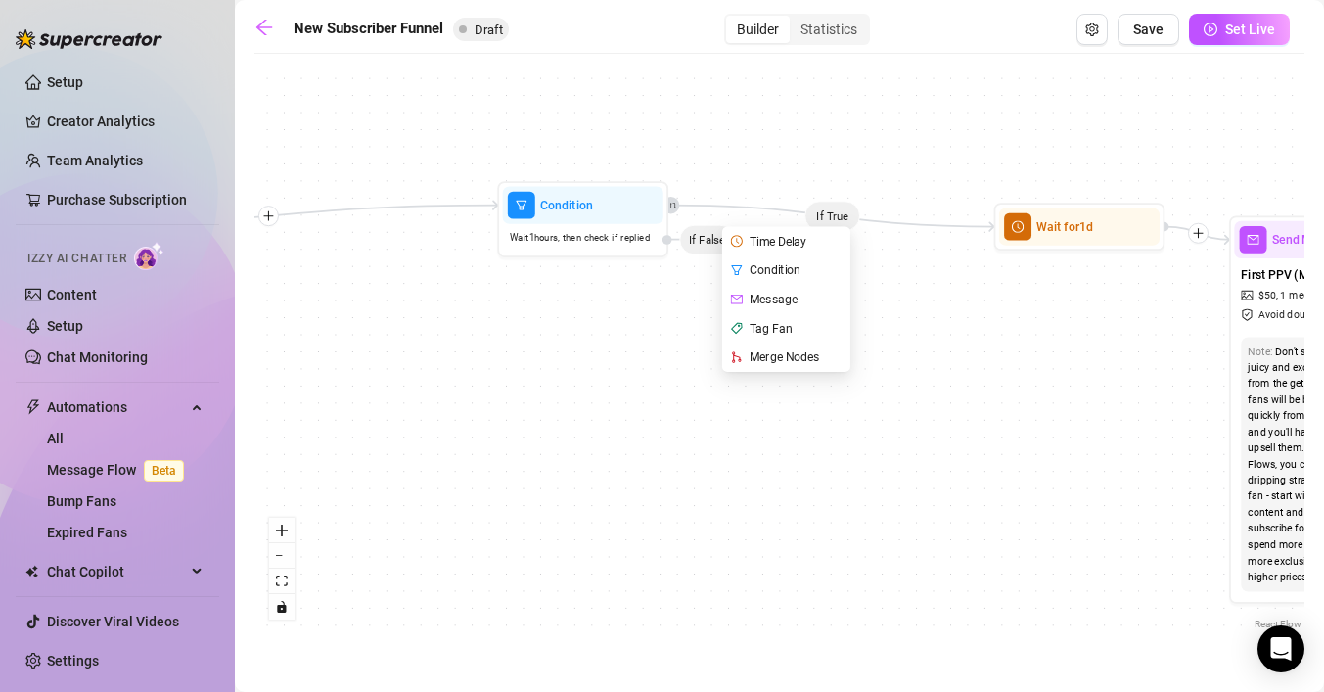
click at [914, 349] on div "If True If True If True If False If False If True If False Merge Merge Send Mes…" at bounding box center [779, 349] width 1050 height 570
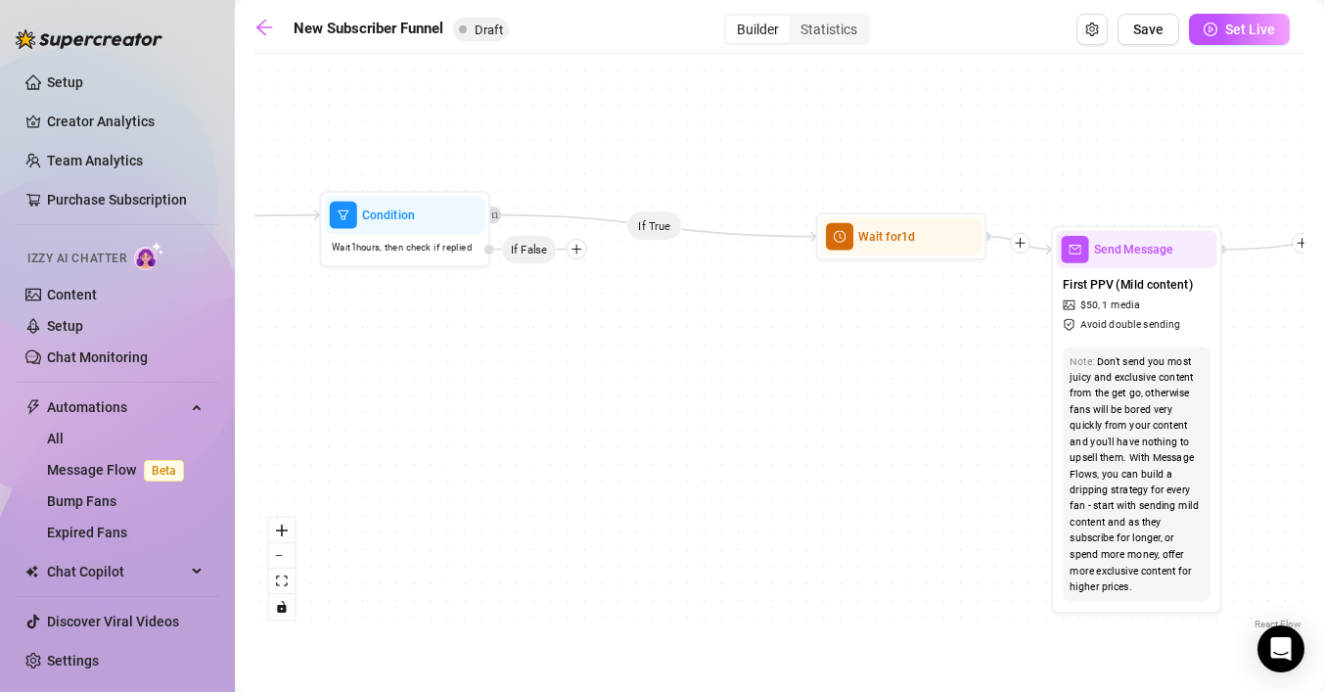
drag, startPoint x: 999, startPoint y: 377, endPoint x: 821, endPoint y: 386, distance: 178.3
click at [821, 386] on div "If True If True If True If False If False If True If False Merge Merge Send Mes…" at bounding box center [779, 349] width 1050 height 570
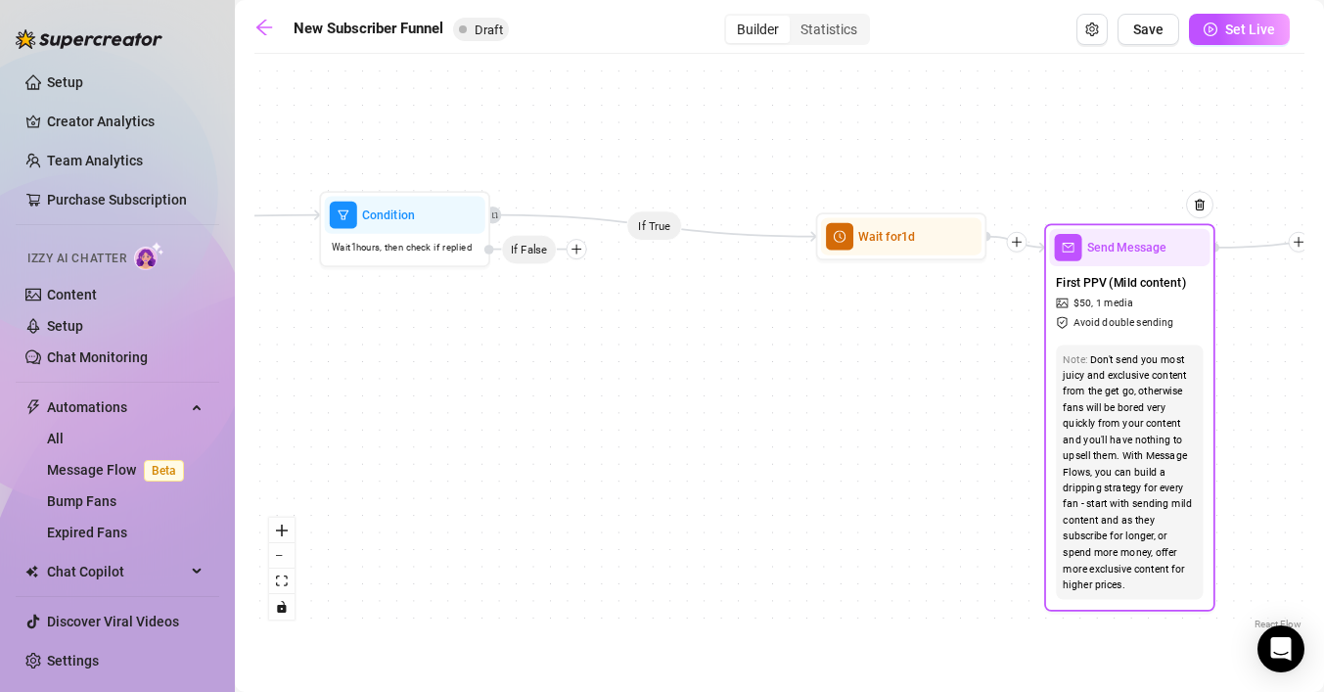
click at [1123, 304] on span "1 media" at bounding box center [1114, 303] width 37 height 16
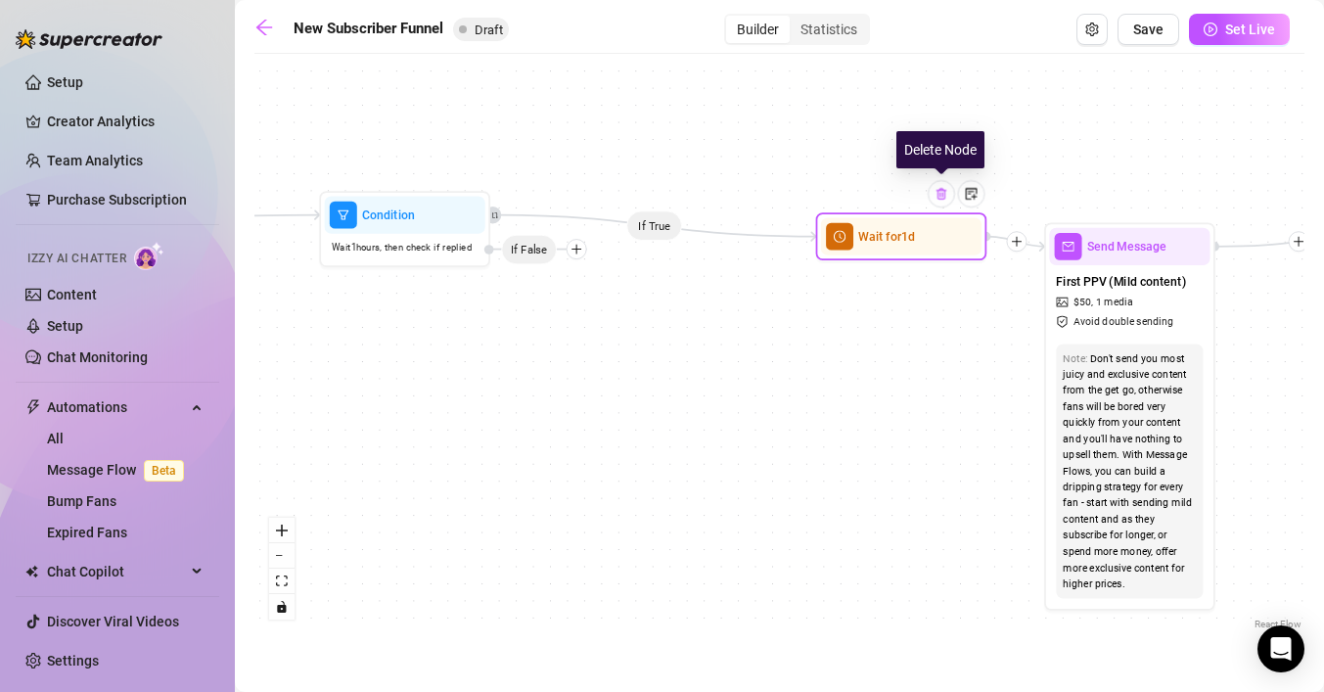
click at [940, 199] on img at bounding box center [941, 194] width 14 height 14
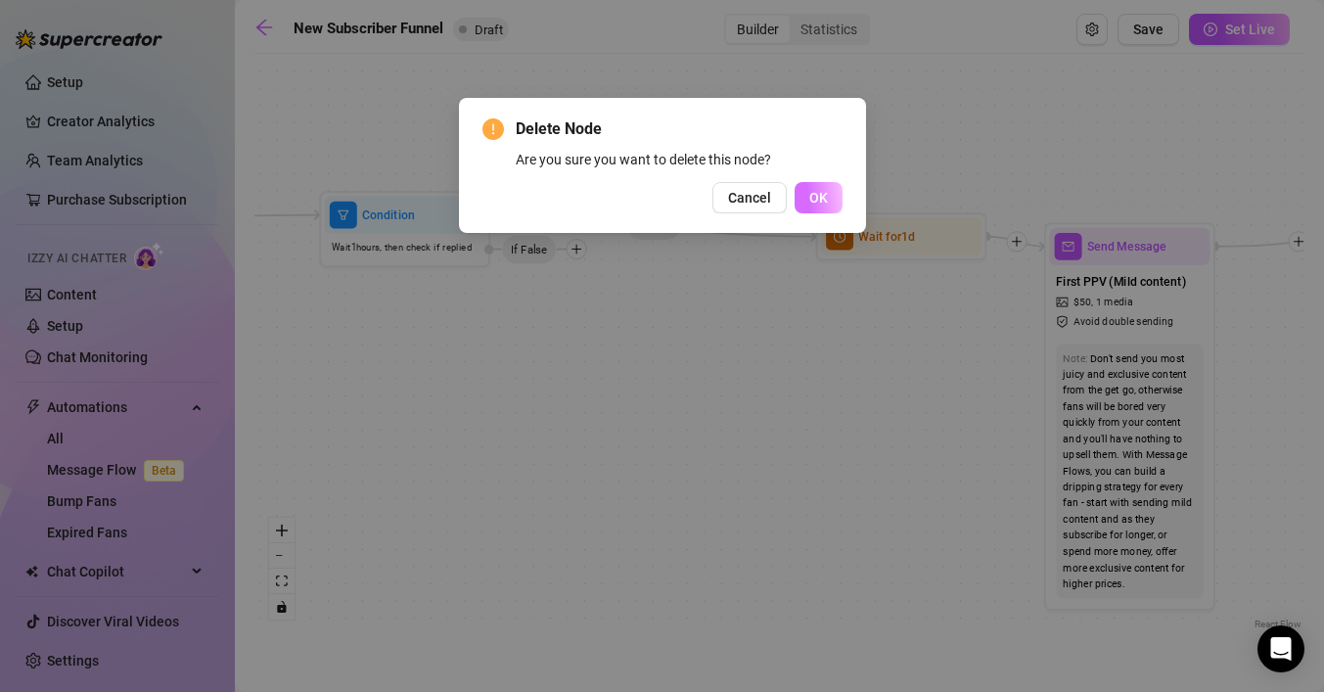
click at [823, 205] on button "OK" at bounding box center [818, 197] width 48 height 31
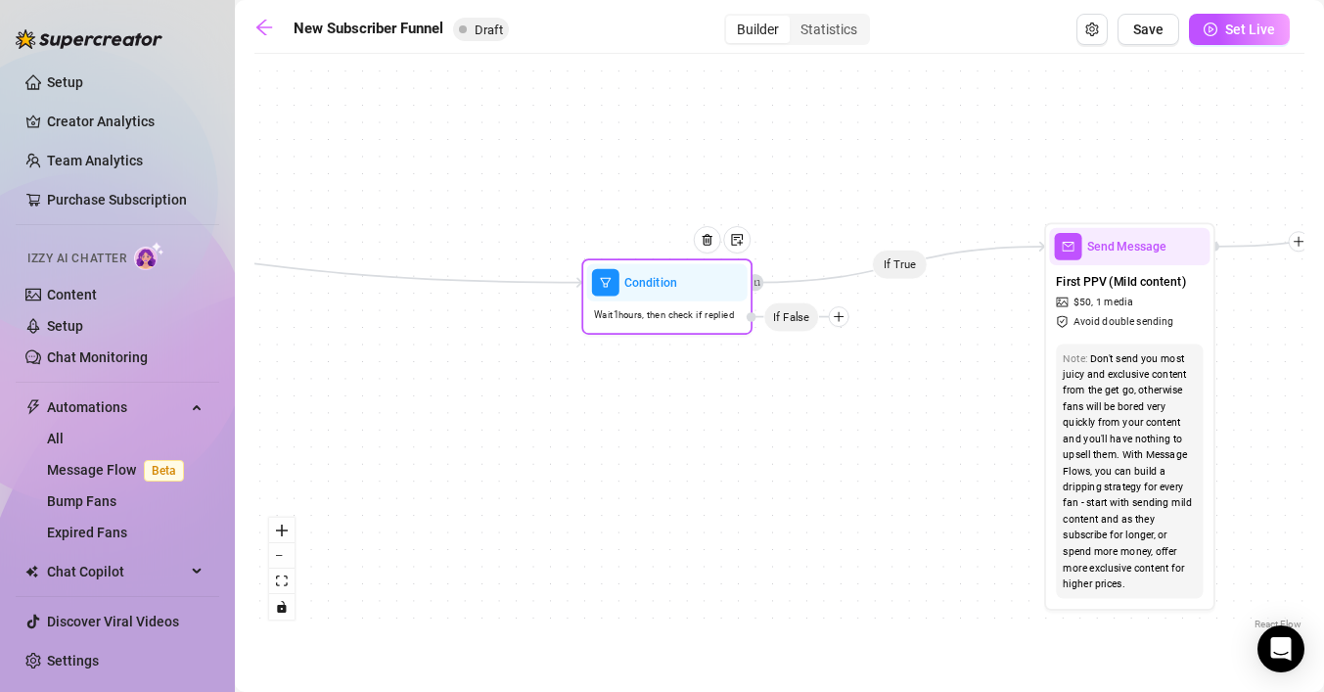
drag, startPoint x: 577, startPoint y: 256, endPoint x: 860, endPoint y: 321, distance: 290.0
click at [839, 321] on div at bounding box center [839, 316] width 21 height 21
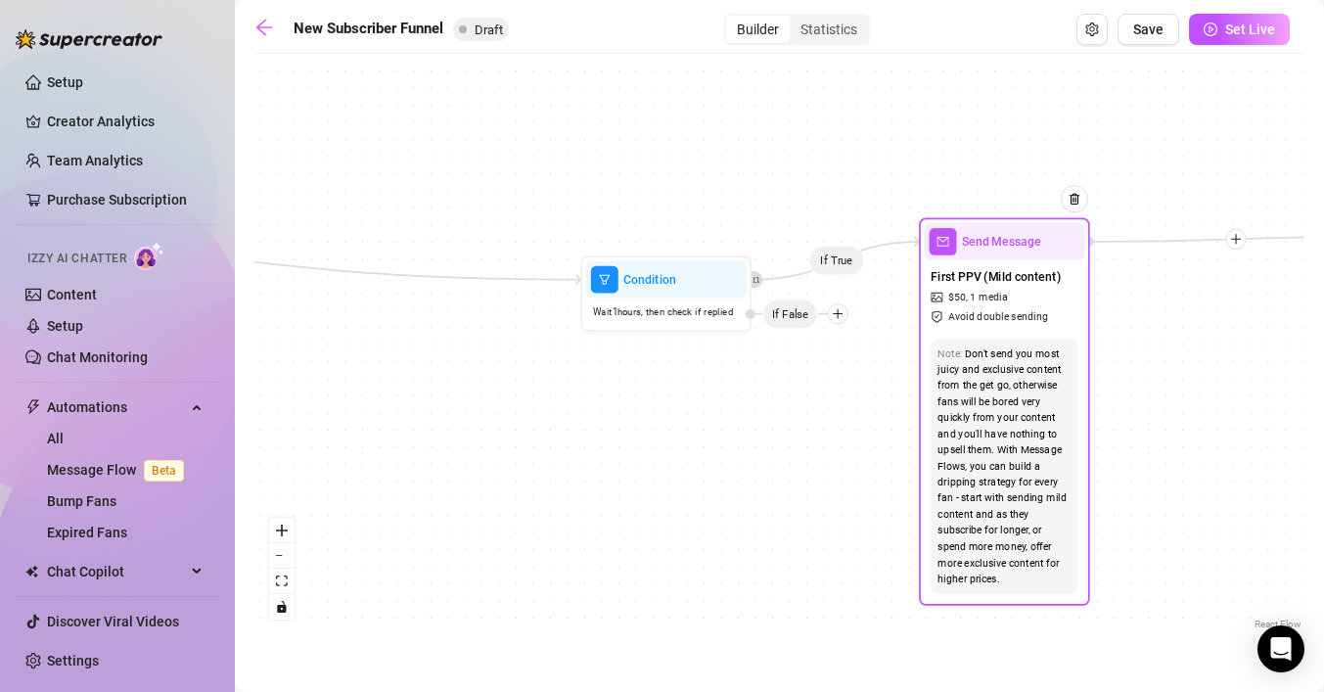
drag, startPoint x: 1062, startPoint y: 341, endPoint x: 937, endPoint y: 337, distance: 125.3
click at [937, 337] on div "Note: Don't send you most juicy and exclusive content from the get go, otherwis…" at bounding box center [1004, 466] width 160 height 269
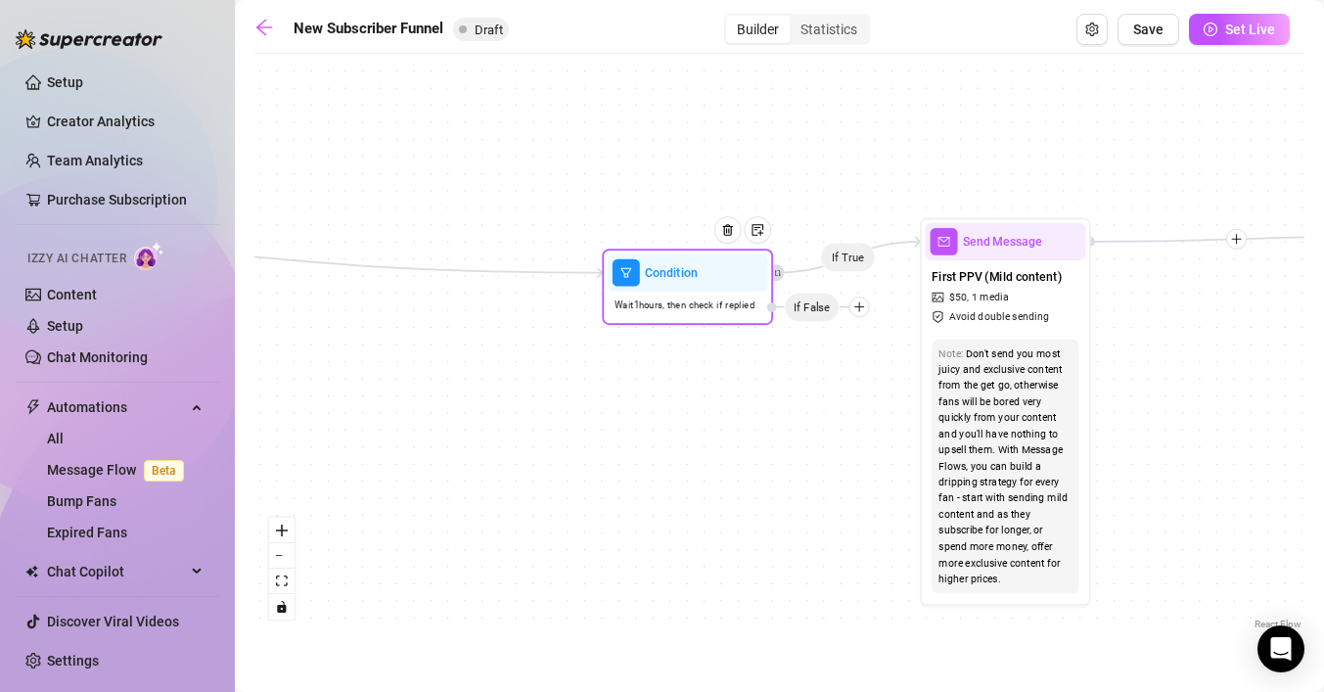
drag, startPoint x: 840, startPoint y: 319, endPoint x: 863, endPoint y: 312, distance: 23.5
click at [863, 312] on div at bounding box center [859, 306] width 21 height 21
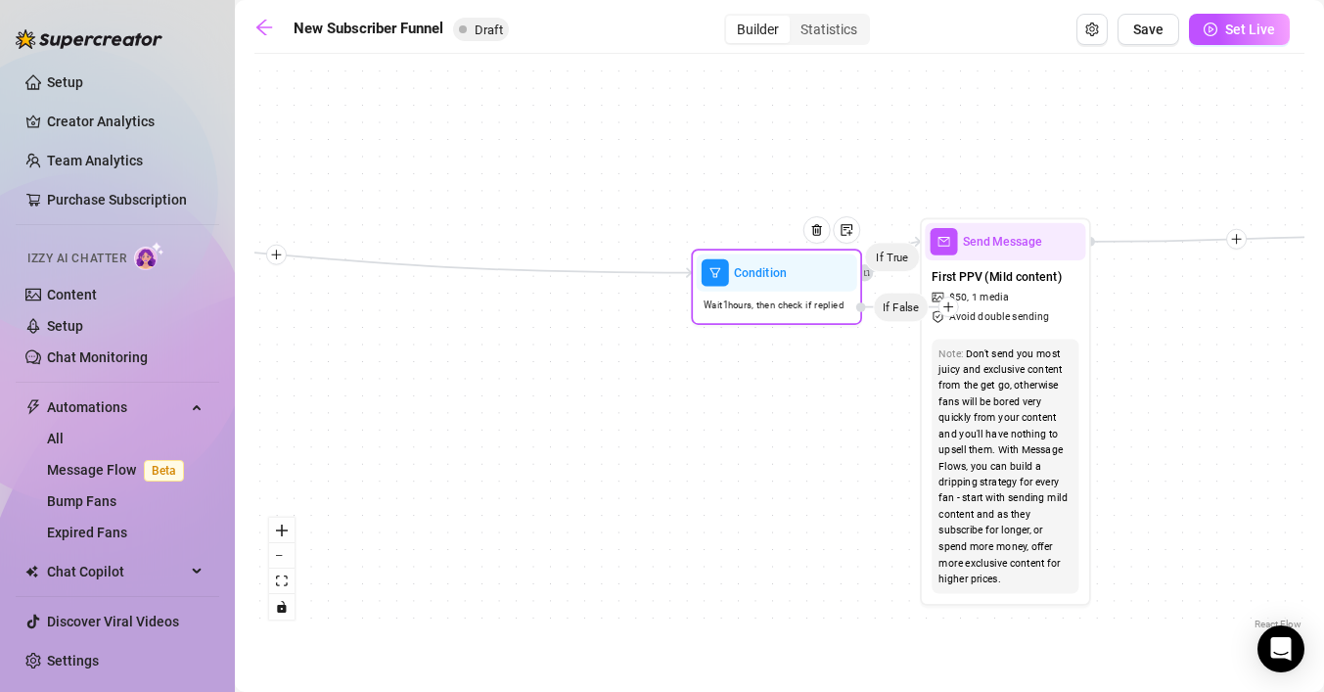
drag, startPoint x: 857, startPoint y: 308, endPoint x: 947, endPoint y: 308, distance: 90.0
click at [947, 308] on icon "plus" at bounding box center [948, 306] width 12 height 12
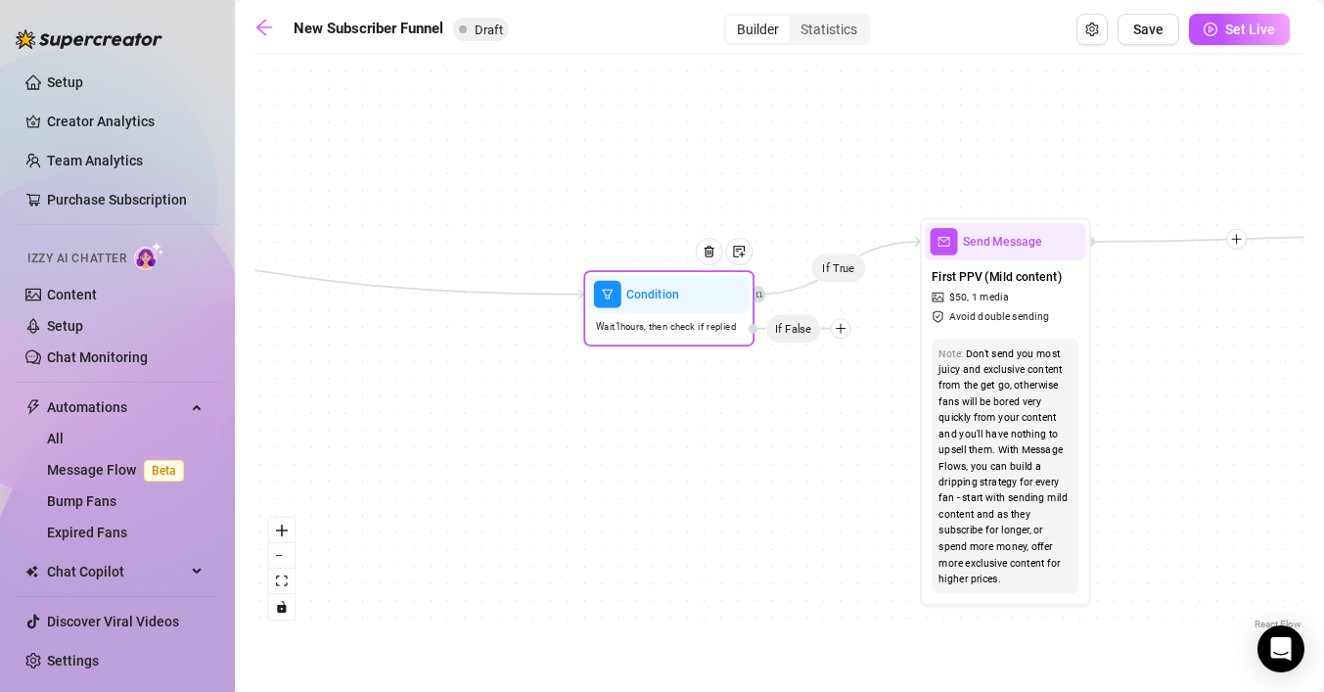
drag, startPoint x: 948, startPoint y: 307, endPoint x: 839, endPoint y: 329, distance: 110.7
click at [839, 329] on icon "plus" at bounding box center [841, 328] width 12 height 12
click at [842, 335] on div at bounding box center [841, 328] width 21 height 21
click at [861, 385] on div "Message" at bounding box center [873, 388] width 124 height 29
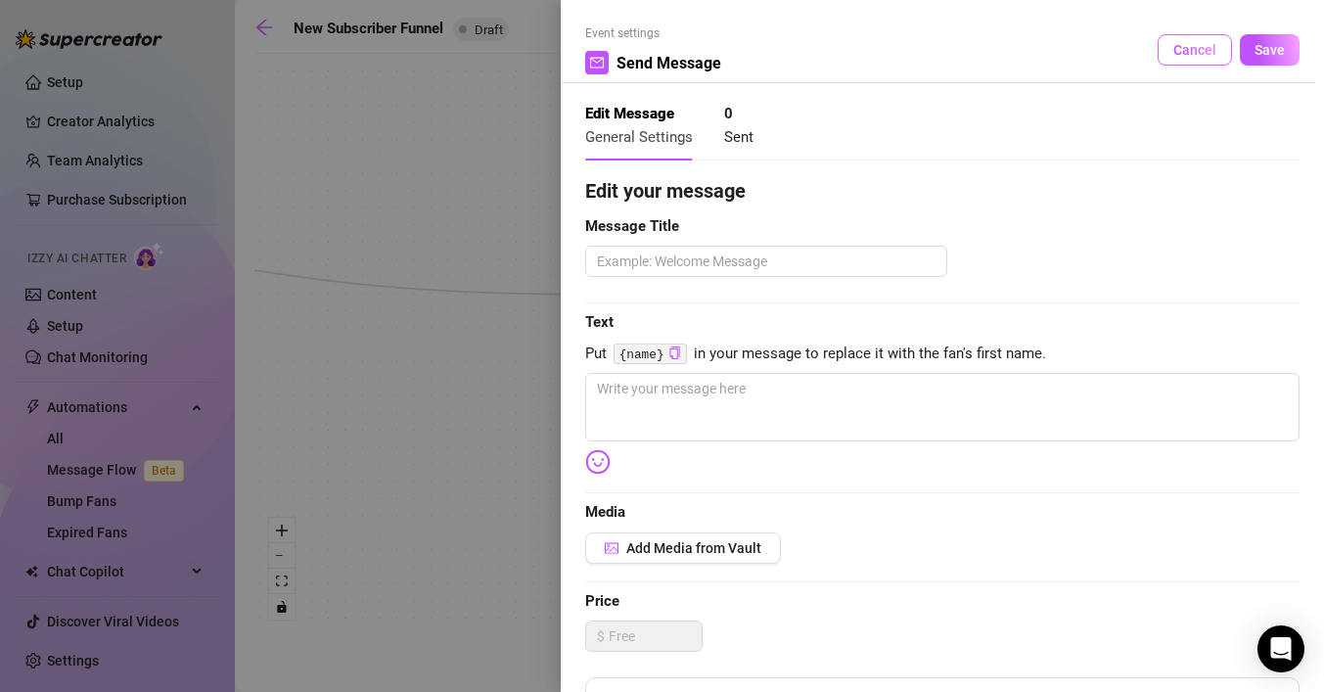
click at [1193, 45] on span "Cancel" at bounding box center [1194, 50] width 43 height 16
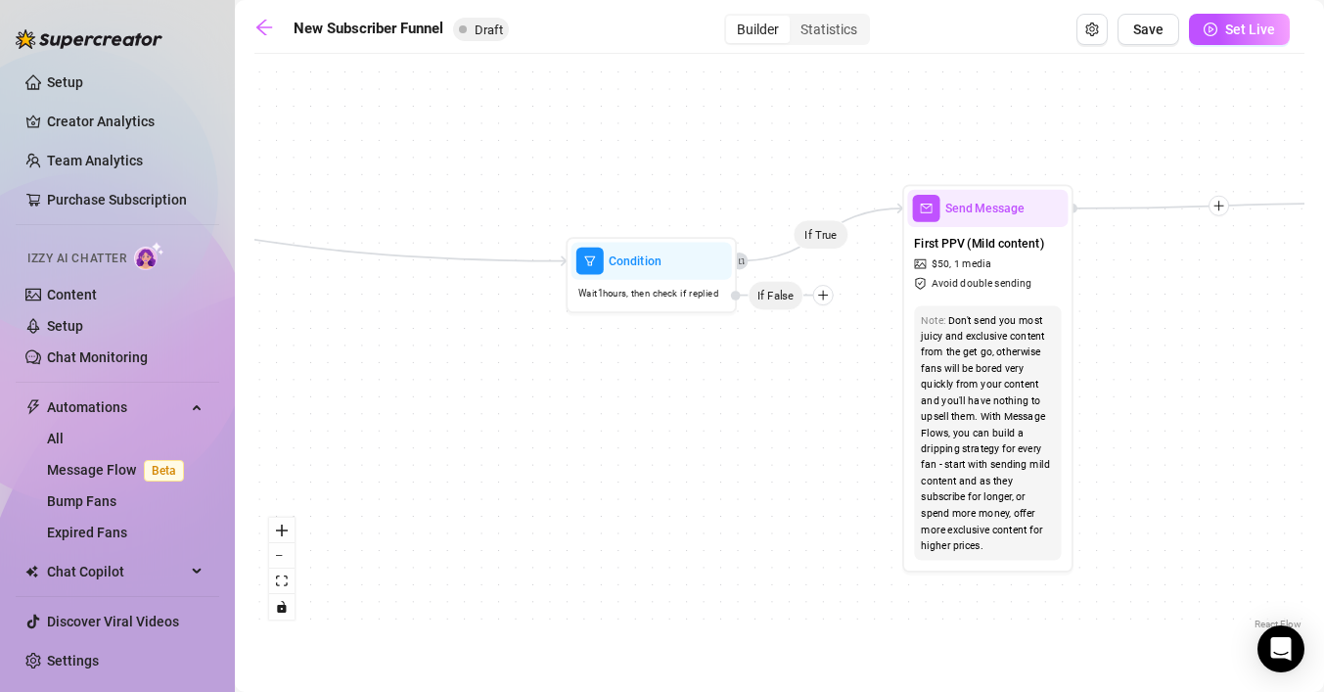
drag, startPoint x: 844, startPoint y: 339, endPoint x: 826, endPoint y: 301, distance: 41.6
click at [826, 302] on div "If True If True If True If False If False If True If False Merge Merge Send Mes…" at bounding box center [779, 349] width 1050 height 570
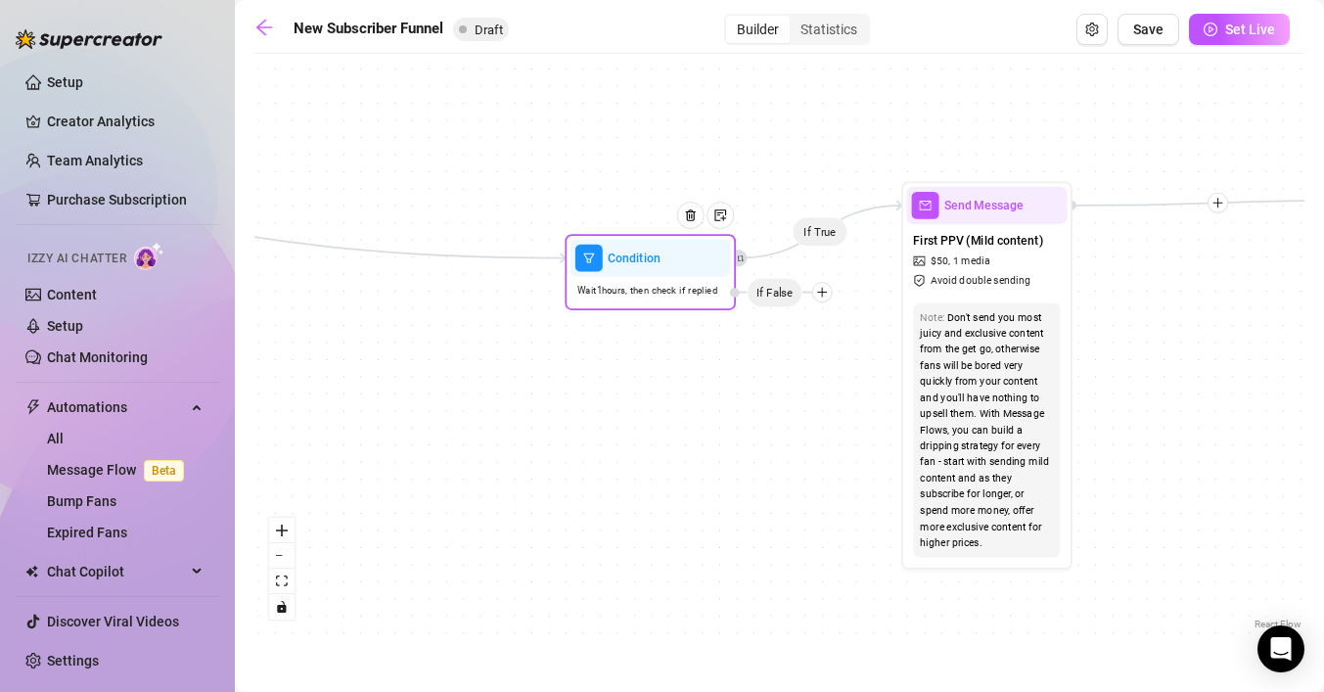
click at [824, 297] on icon "plus" at bounding box center [822, 292] width 12 height 12
click at [829, 410] on div "Merge Nodes" at bounding box center [854, 409] width 124 height 29
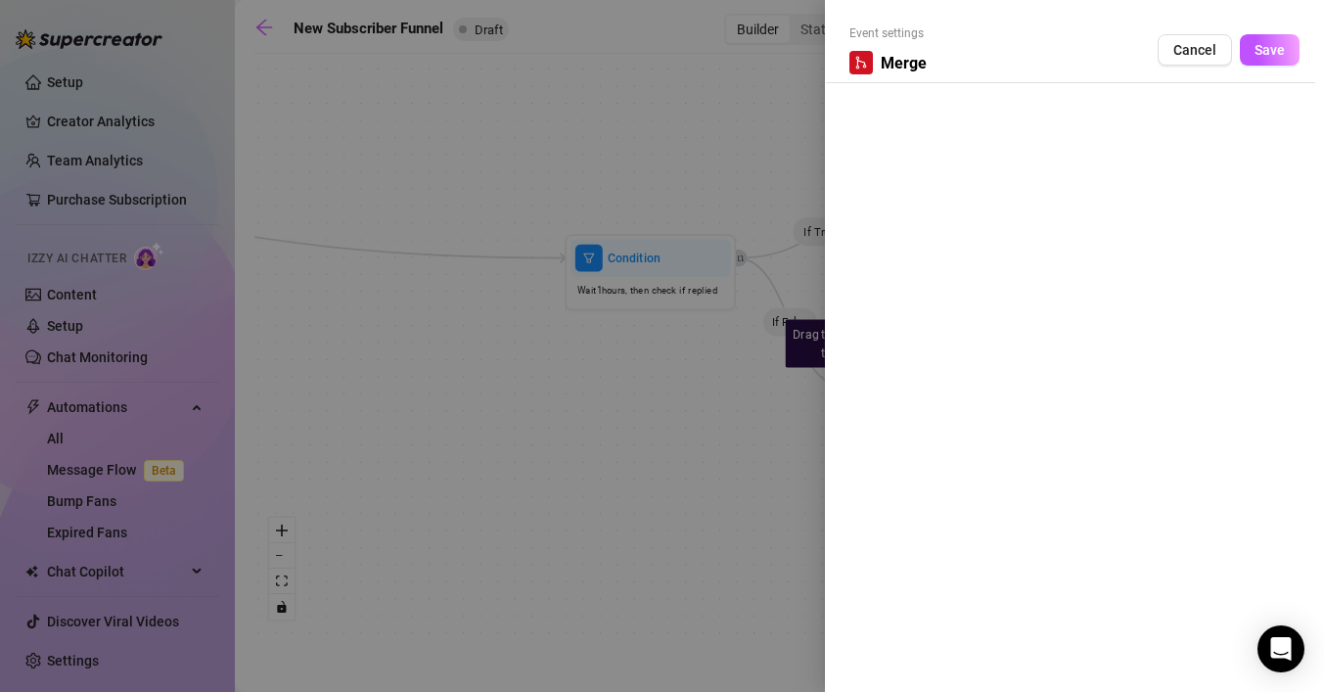
click at [708, 434] on div at bounding box center [662, 346] width 1324 height 692
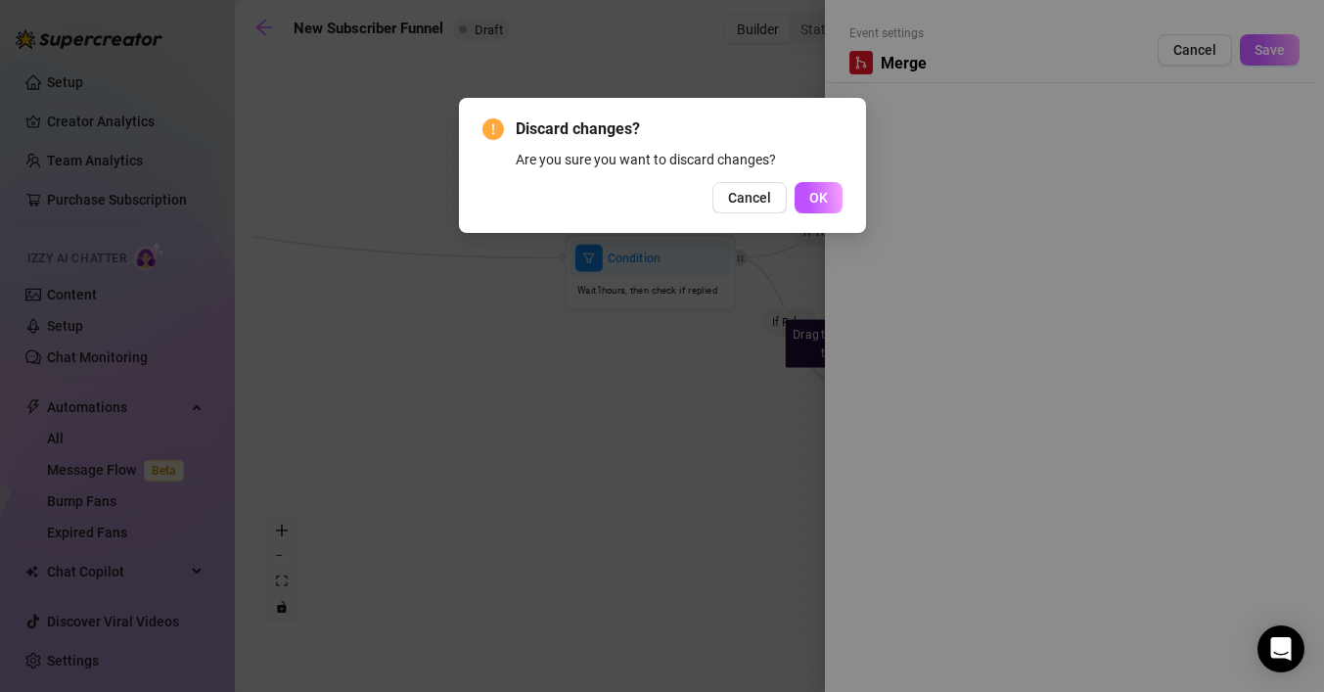
click at [803, 199] on button "OK" at bounding box center [818, 197] width 48 height 31
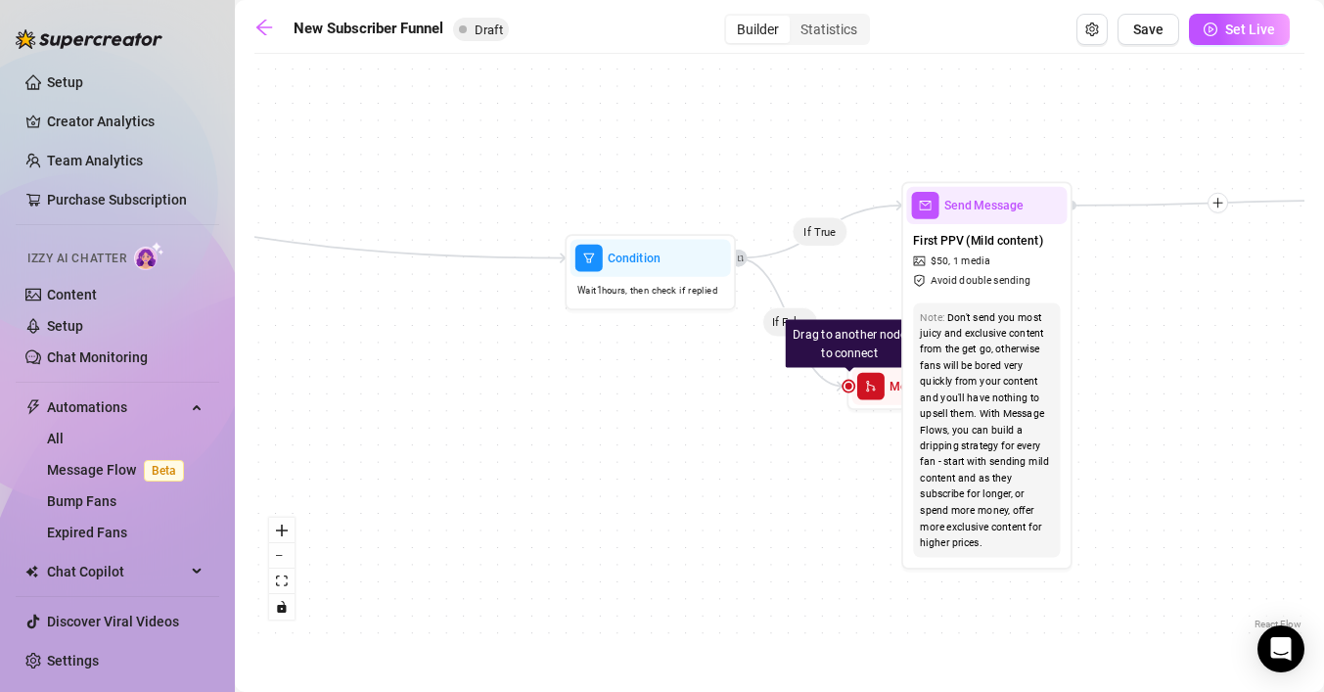
click at [786, 507] on div "If True If True If True If False If False If True If False If False Drag to ano…" at bounding box center [779, 349] width 1050 height 570
click at [884, 390] on div "Merge" at bounding box center [932, 385] width 160 height 37
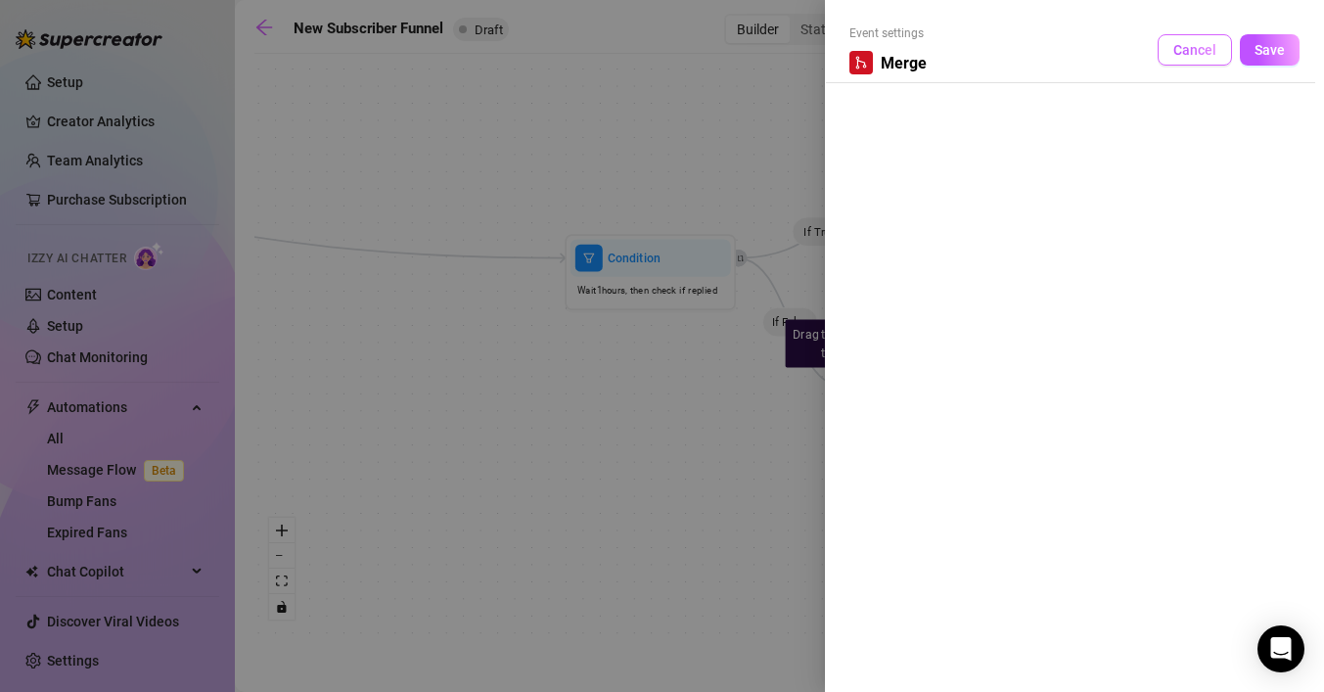
click at [1185, 39] on button "Cancel" at bounding box center [1194, 49] width 74 height 31
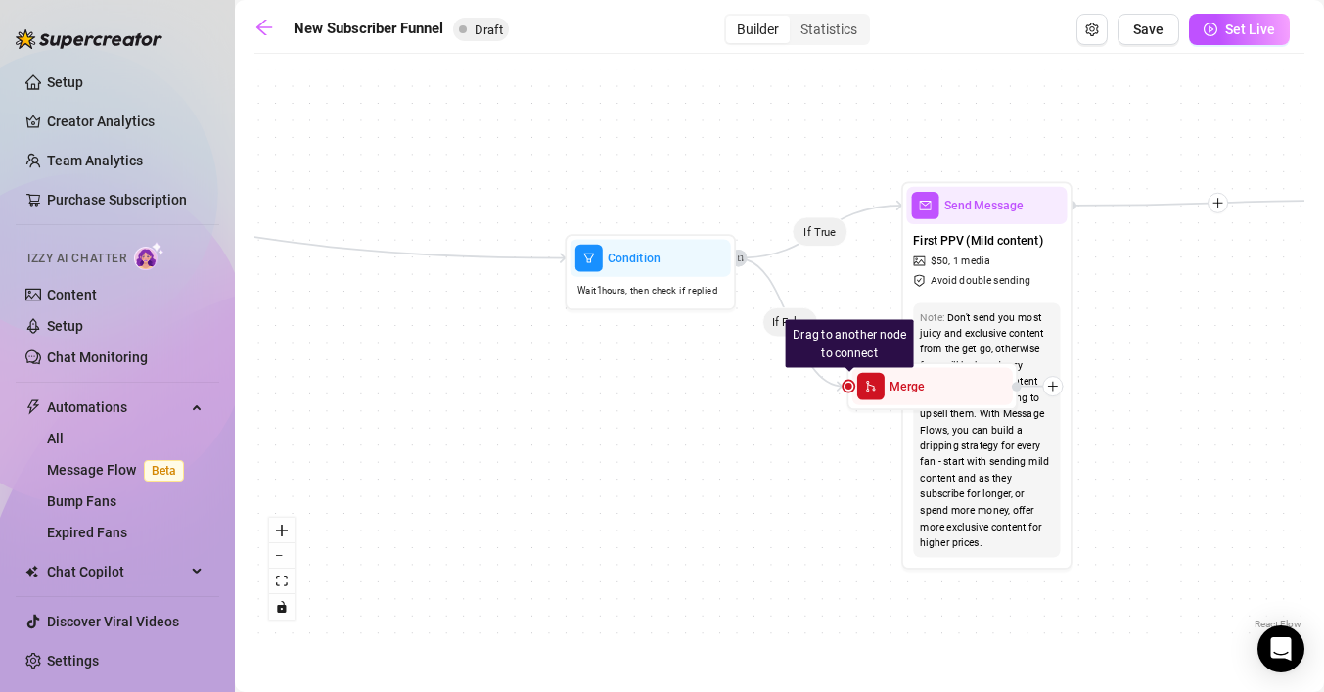
click at [765, 507] on div "If True If True If True If False If False If True If False If False Drag to ano…" at bounding box center [779, 349] width 1050 height 570
click at [882, 390] on span "merge" at bounding box center [870, 386] width 27 height 27
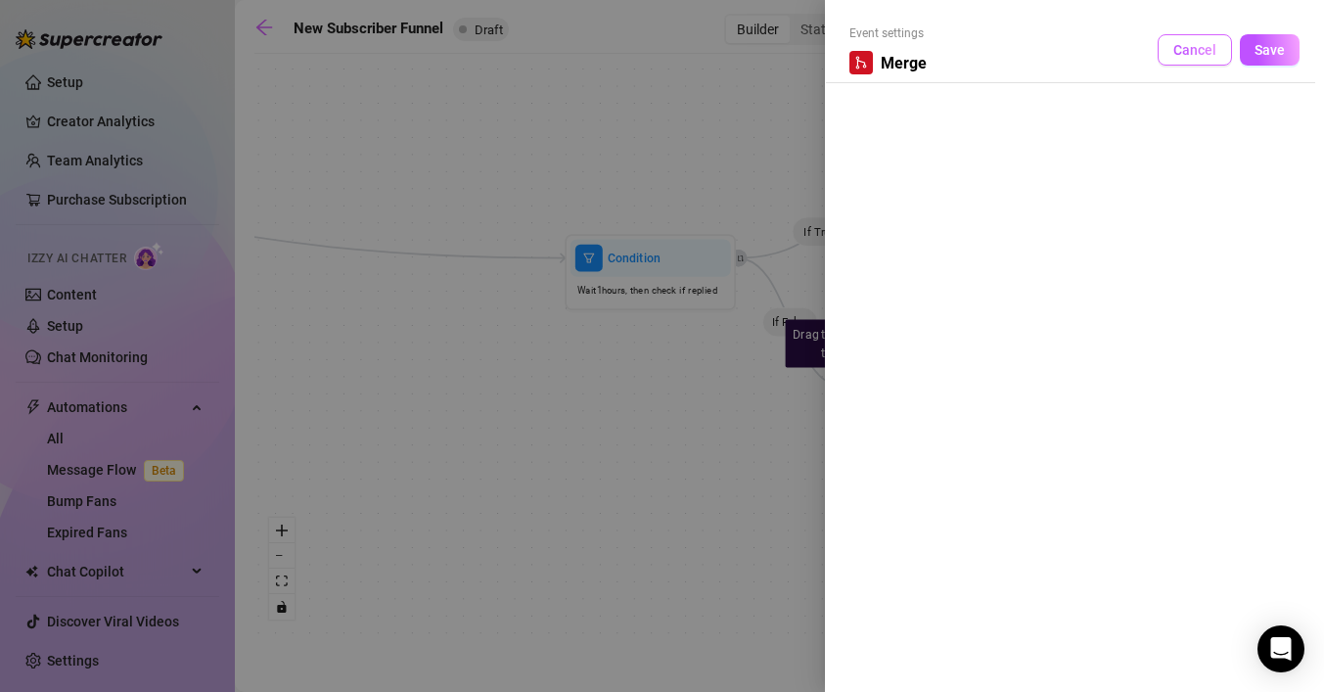
click at [1178, 36] on button "Cancel" at bounding box center [1194, 49] width 74 height 31
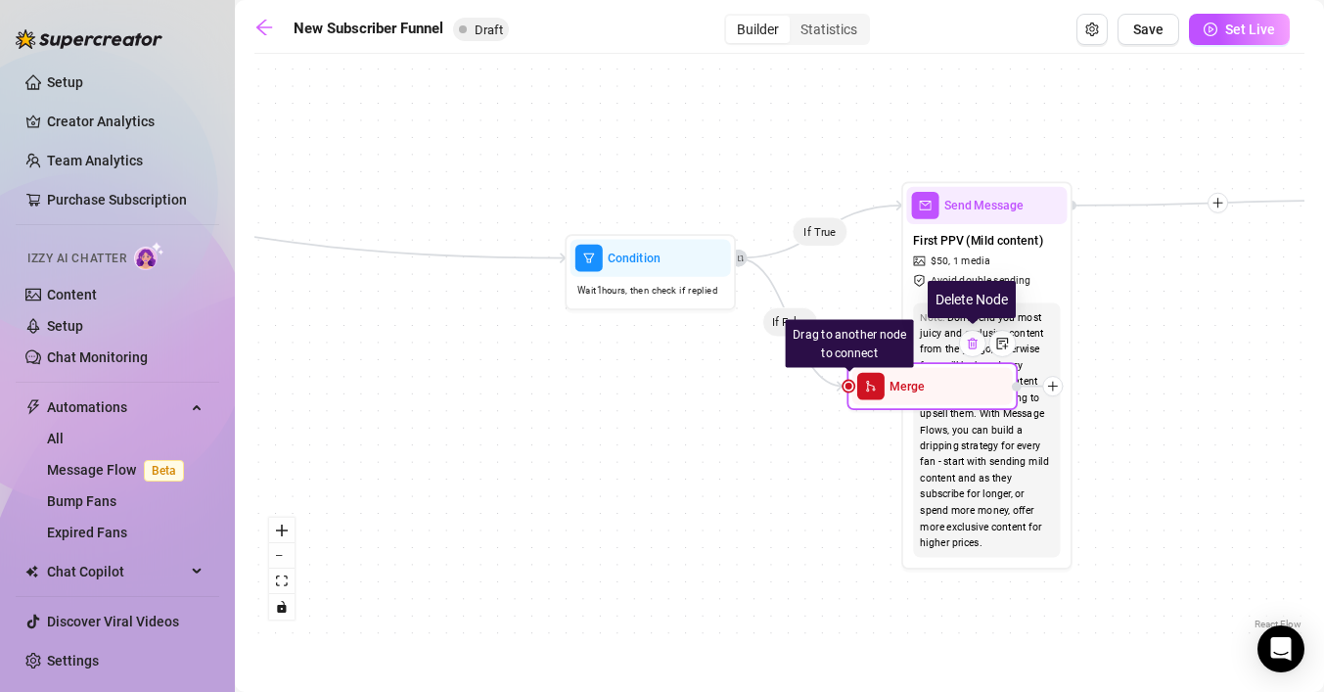
click at [975, 350] on div at bounding box center [972, 343] width 27 height 27
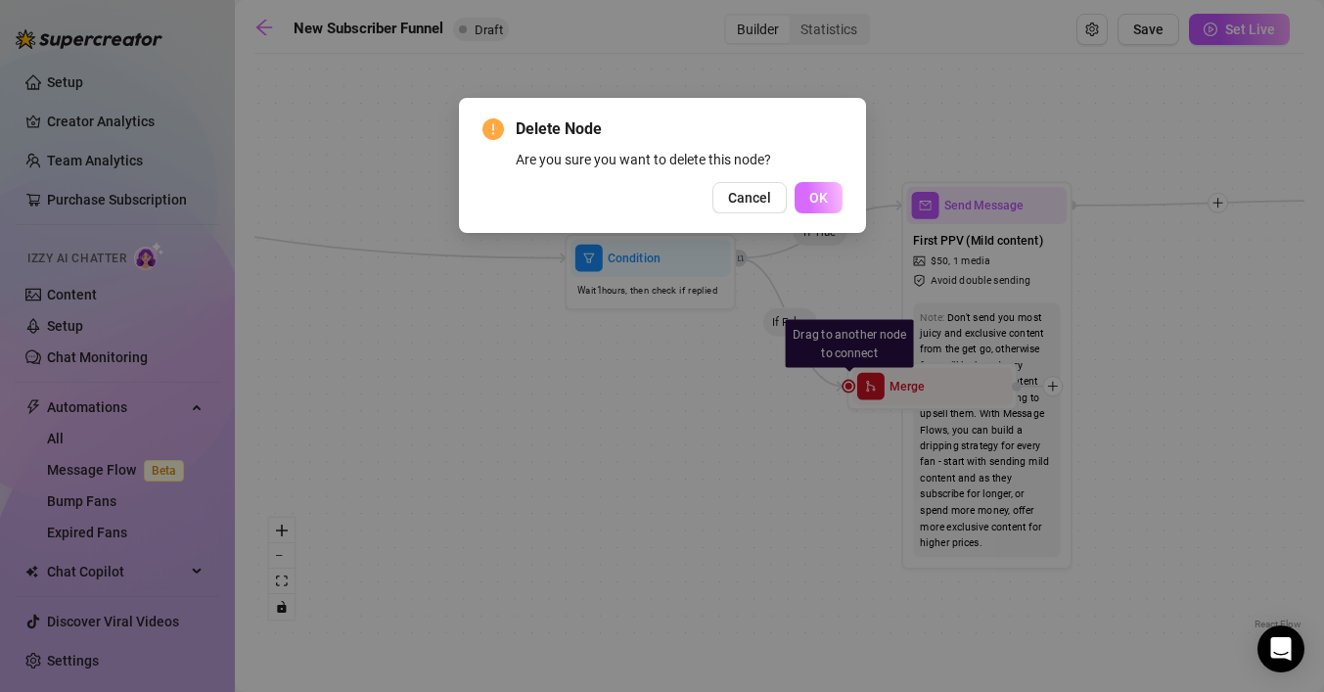
click at [819, 198] on span "OK" at bounding box center [818, 198] width 19 height 16
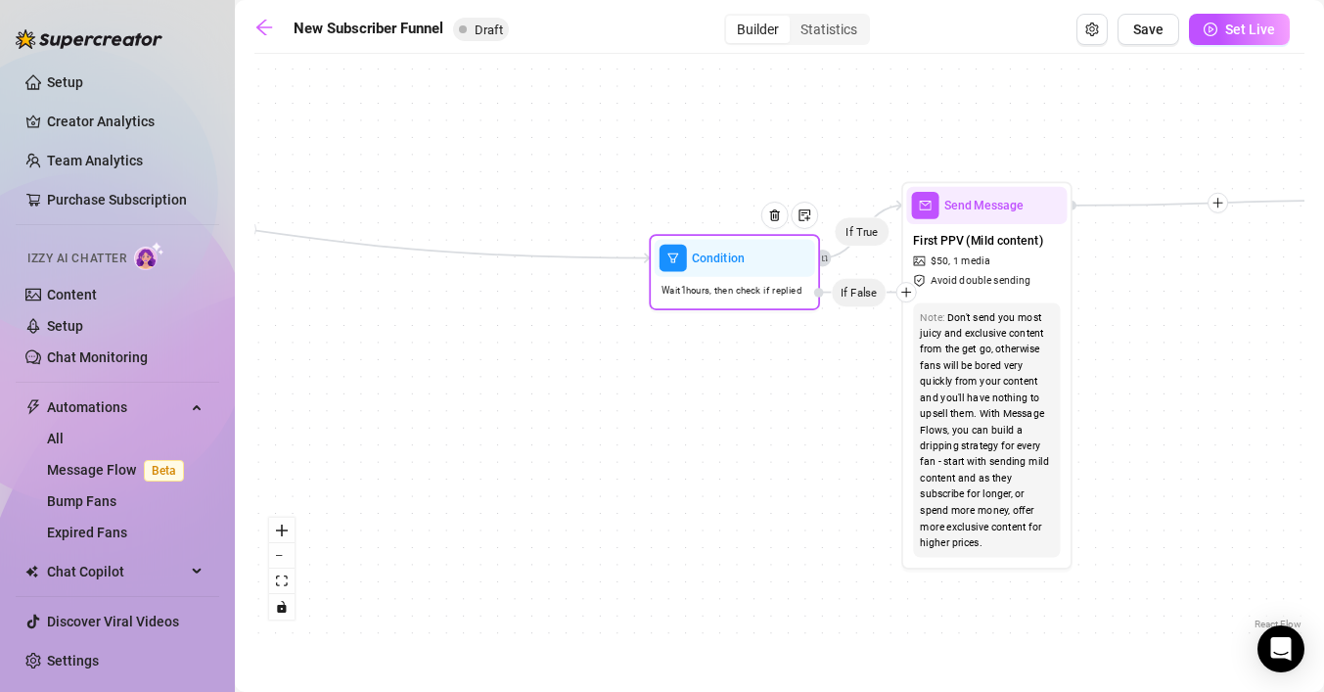
drag, startPoint x: 827, startPoint y: 294, endPoint x: 917, endPoint y: 293, distance: 90.0
click at [917, 293] on div at bounding box center [906, 292] width 21 height 21
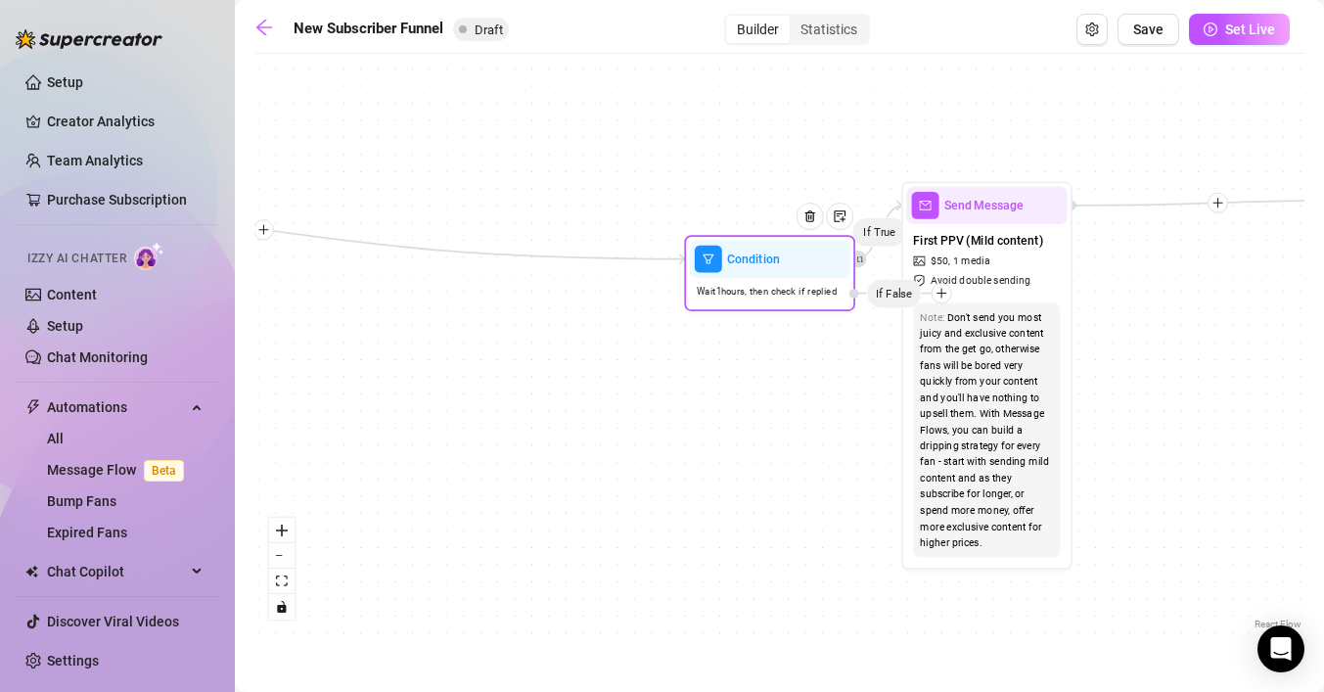
drag, startPoint x: 910, startPoint y: 294, endPoint x: 943, endPoint y: 295, distance: 33.3
click at [943, 295] on icon "plus" at bounding box center [941, 293] width 12 height 12
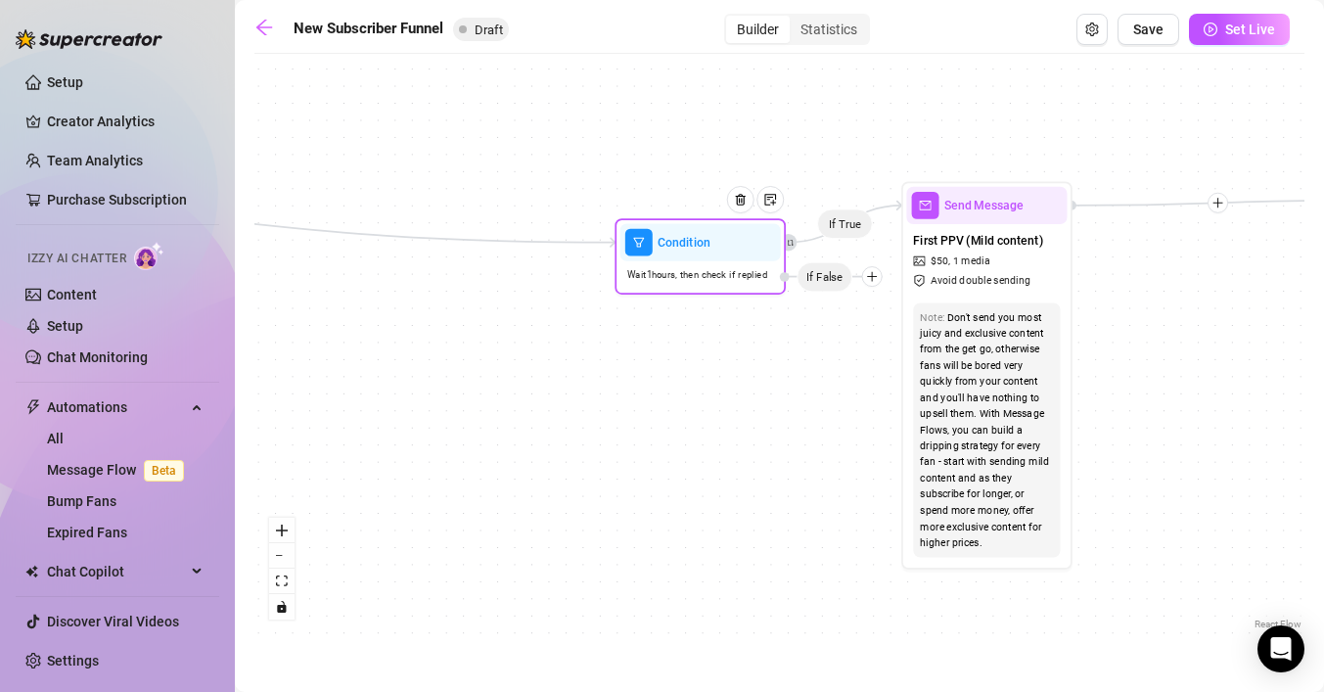
drag, startPoint x: 943, startPoint y: 295, endPoint x: 870, endPoint y: 282, distance: 74.6
click at [870, 281] on icon "plus" at bounding box center [872, 276] width 12 height 12
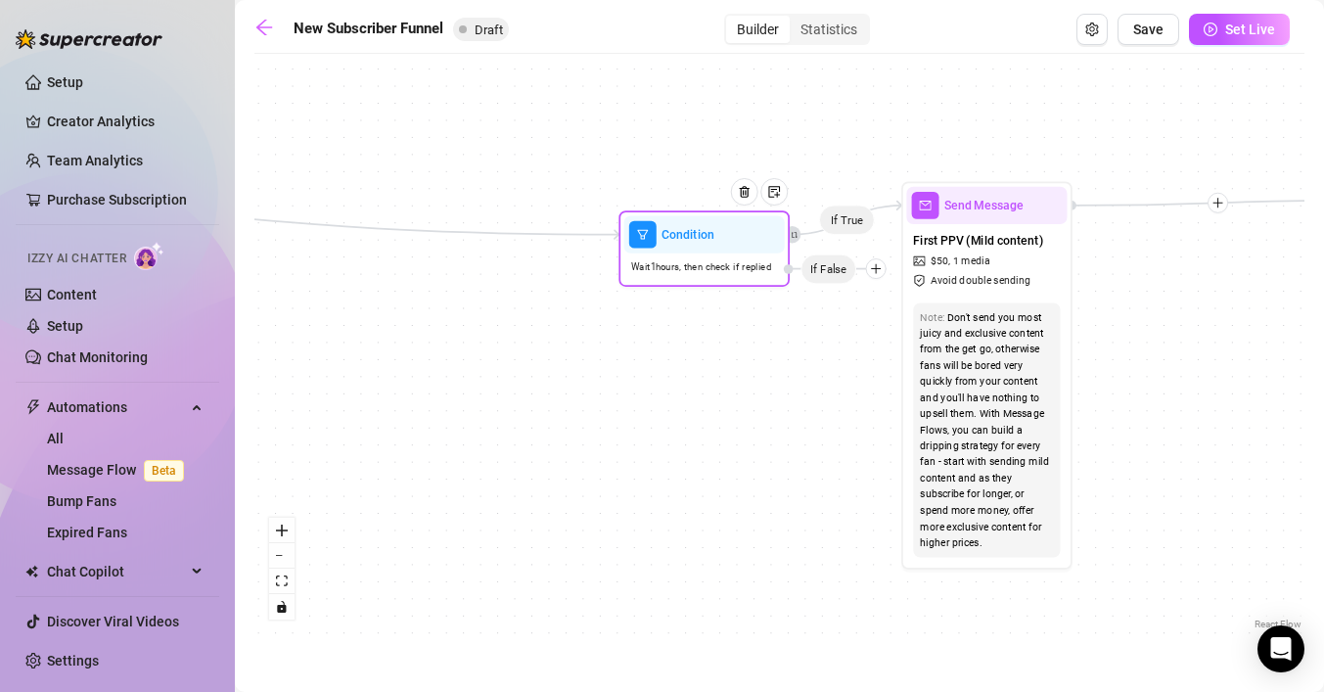
drag, startPoint x: 870, startPoint y: 282, endPoint x: 868, endPoint y: 272, distance: 10.0
click at [870, 272] on icon "plus" at bounding box center [876, 268] width 12 height 12
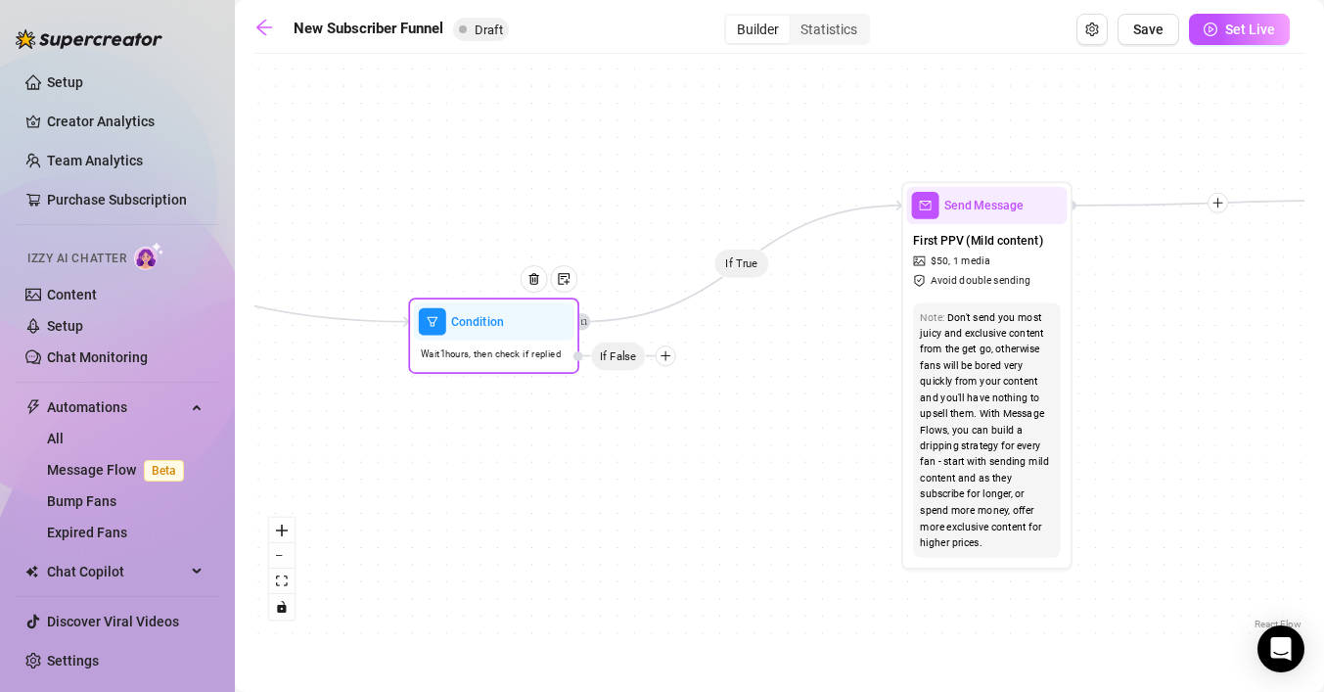
drag, startPoint x: 718, startPoint y: 255, endPoint x: 513, endPoint y: 344, distance: 223.9
click at [513, 343] on div "Wait 1 hours, then check if replied" at bounding box center [494, 354] width 160 height 28
click at [669, 368] on div "If True If True If True If False If False If True If False Merge Merge Send Mes…" at bounding box center [779, 349] width 1050 height 570
click at [666, 353] on icon "plus" at bounding box center [665, 355] width 12 height 12
click at [695, 476] on div "Merge Nodes" at bounding box center [698, 473] width 124 height 29
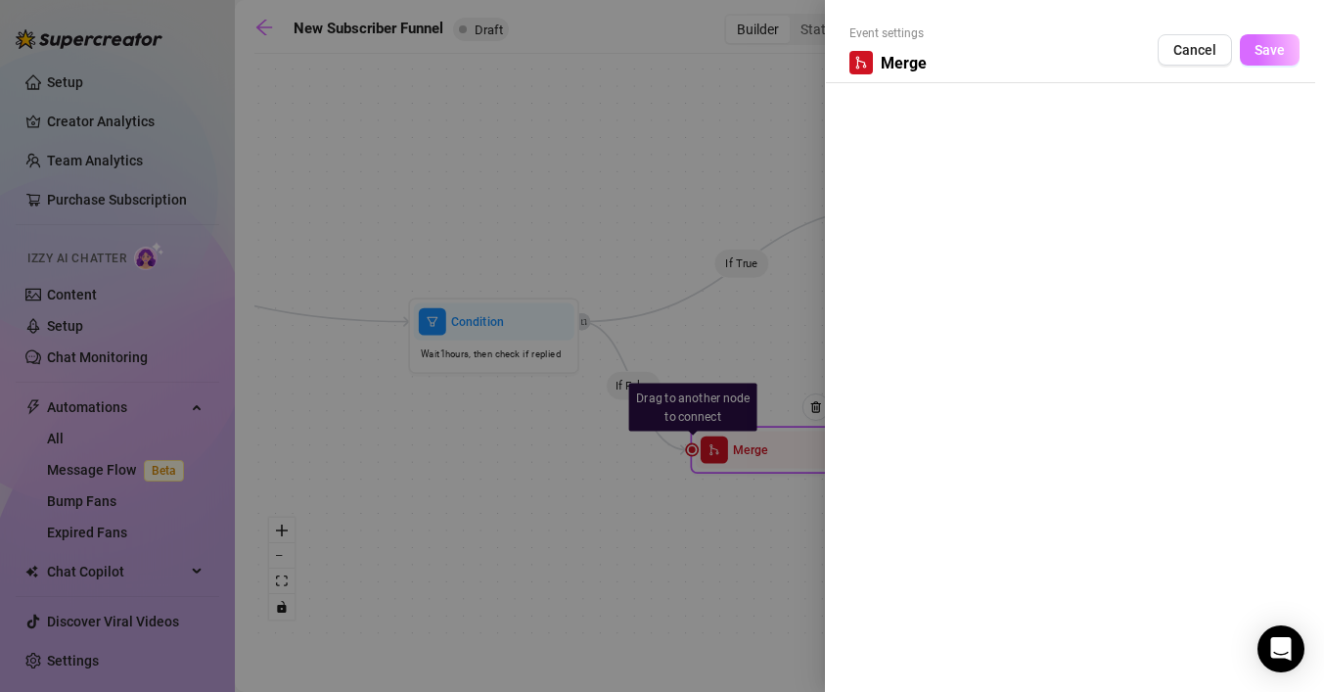
click at [1271, 57] on span "Save" at bounding box center [1269, 50] width 30 height 16
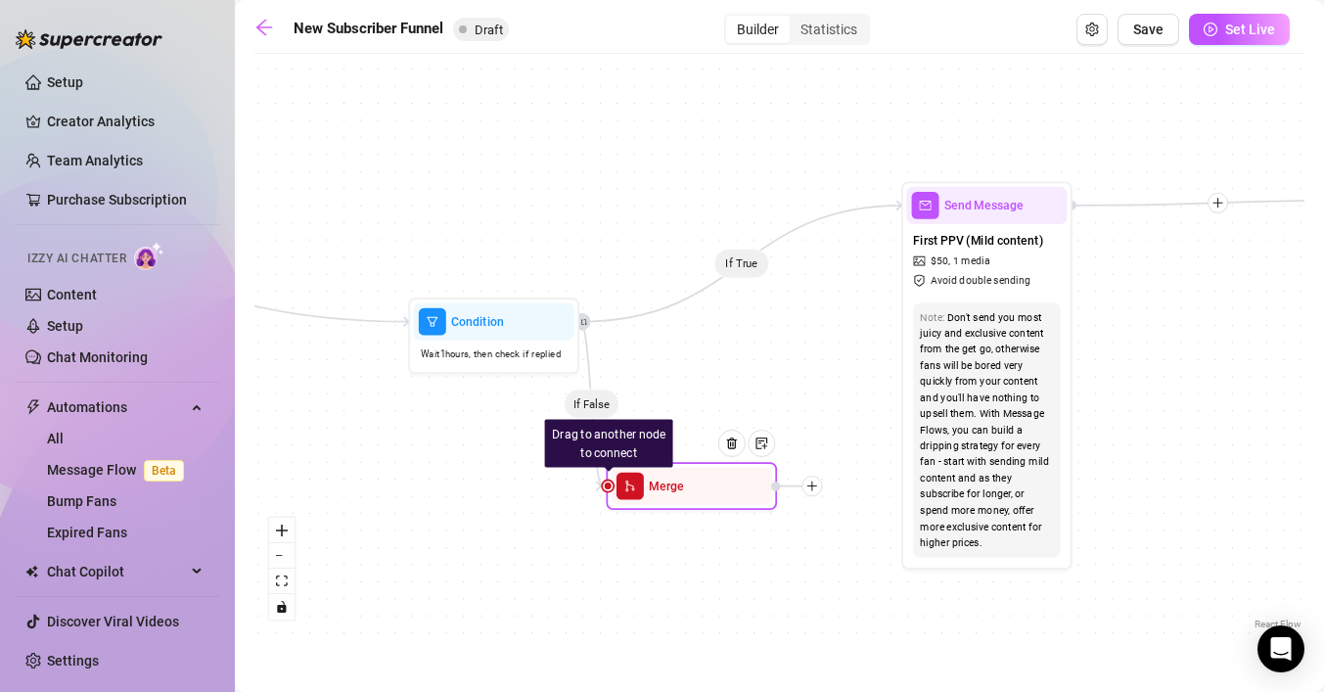
drag, startPoint x: 770, startPoint y: 451, endPoint x: 685, endPoint y: 487, distance: 92.5
click at [685, 487] on div "Merge" at bounding box center [691, 485] width 160 height 37
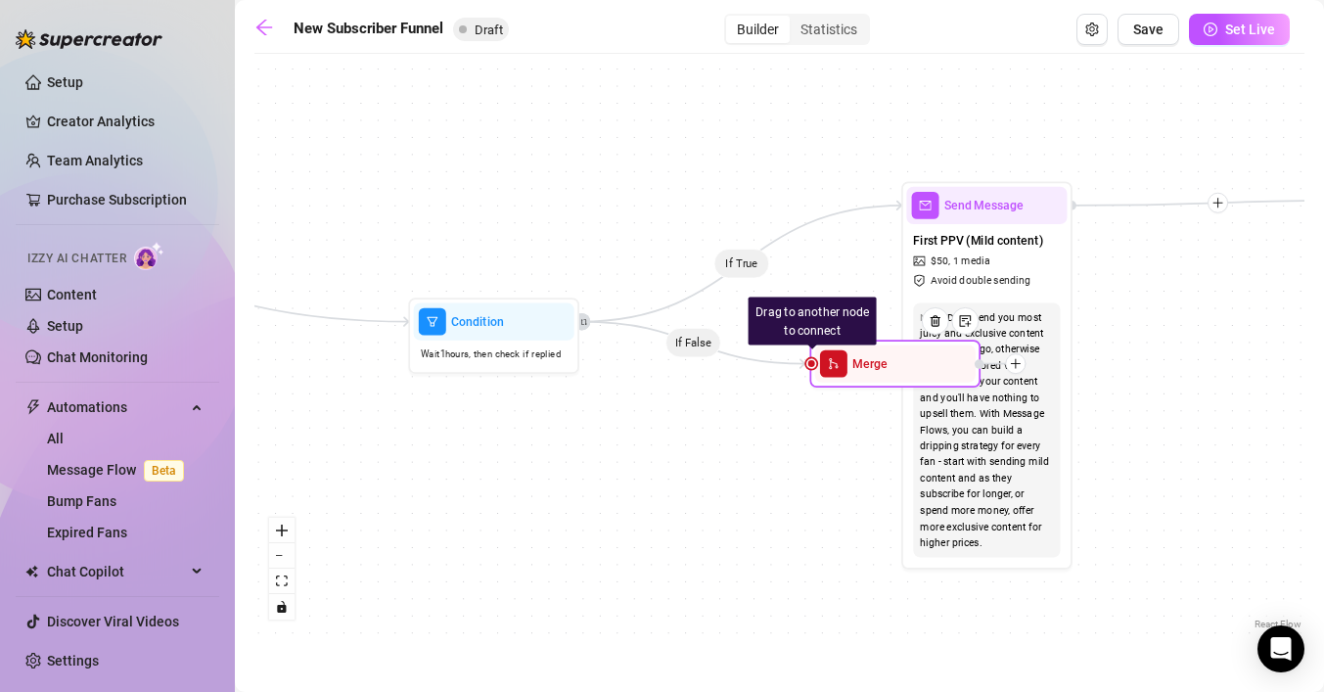
drag, startPoint x: 728, startPoint y: 483, endPoint x: 969, endPoint y: 300, distance: 302.3
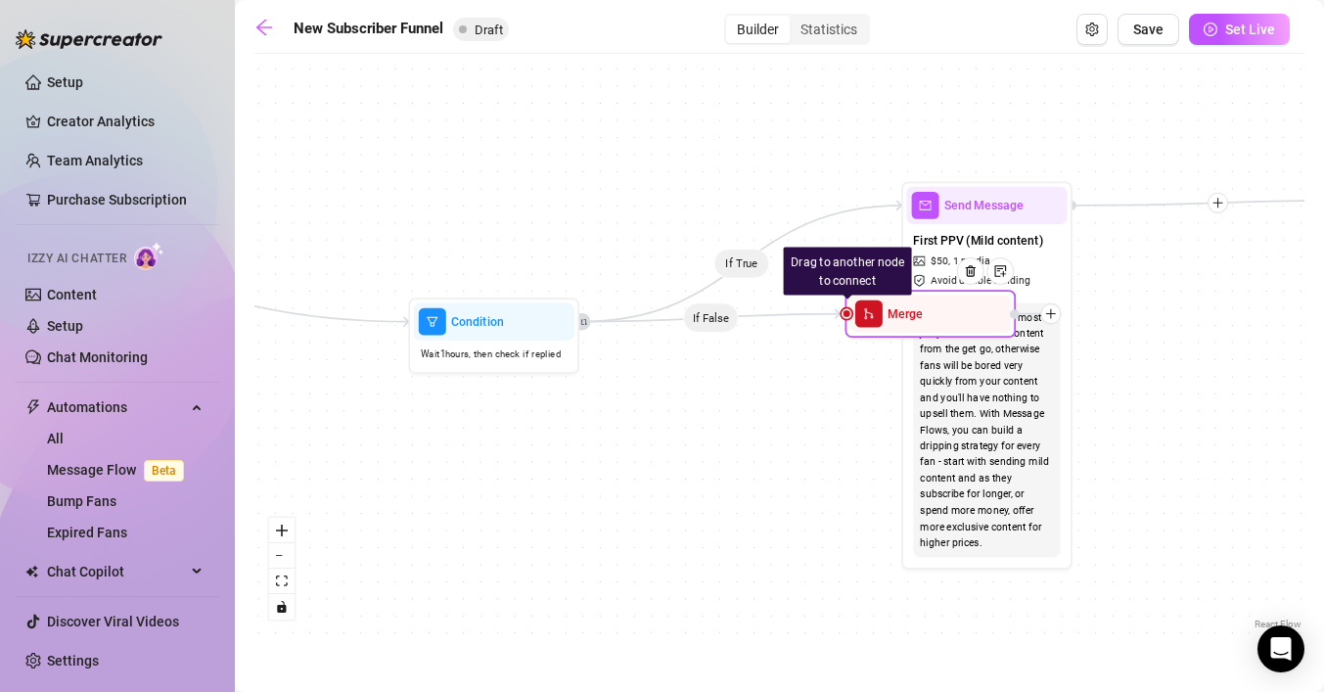
drag, startPoint x: 943, startPoint y: 319, endPoint x: 999, endPoint y: 239, distance: 97.7
click at [991, 254] on div at bounding box center [976, 284] width 74 height 87
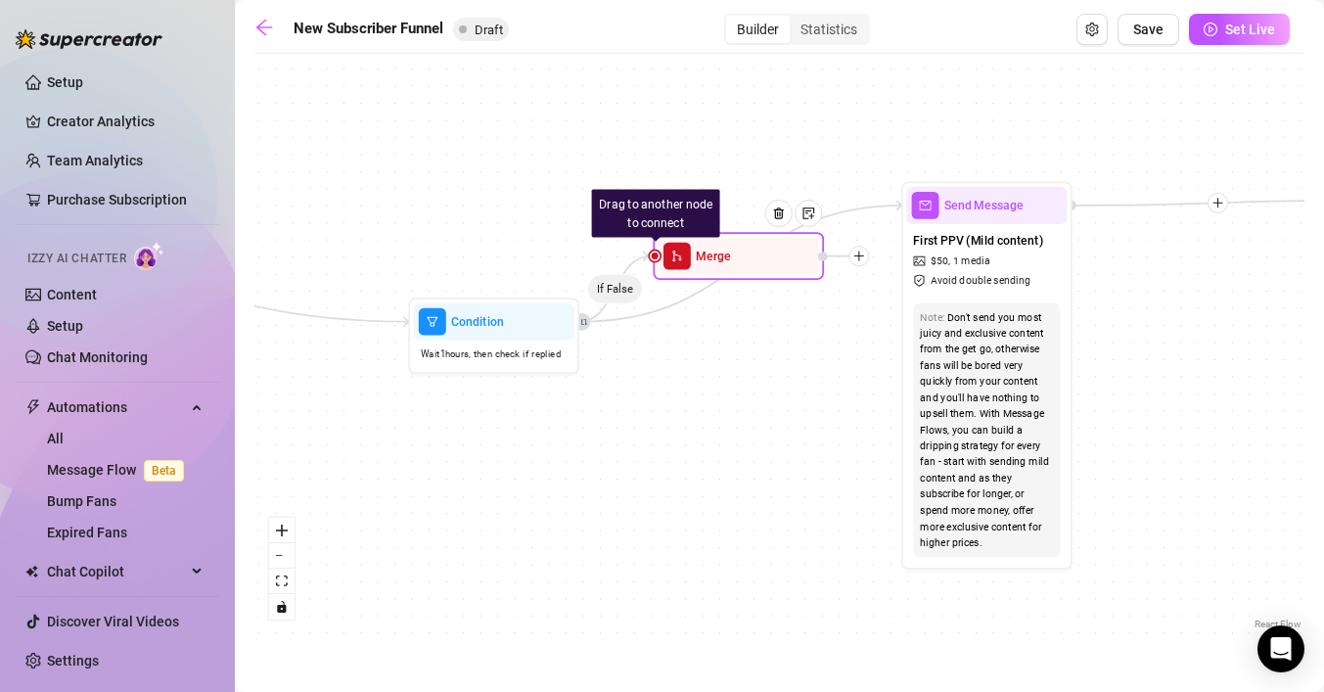
drag, startPoint x: 980, startPoint y: 263, endPoint x: 743, endPoint y: 268, distance: 237.8
click at [743, 267] on div "Merge" at bounding box center [738, 255] width 160 height 37
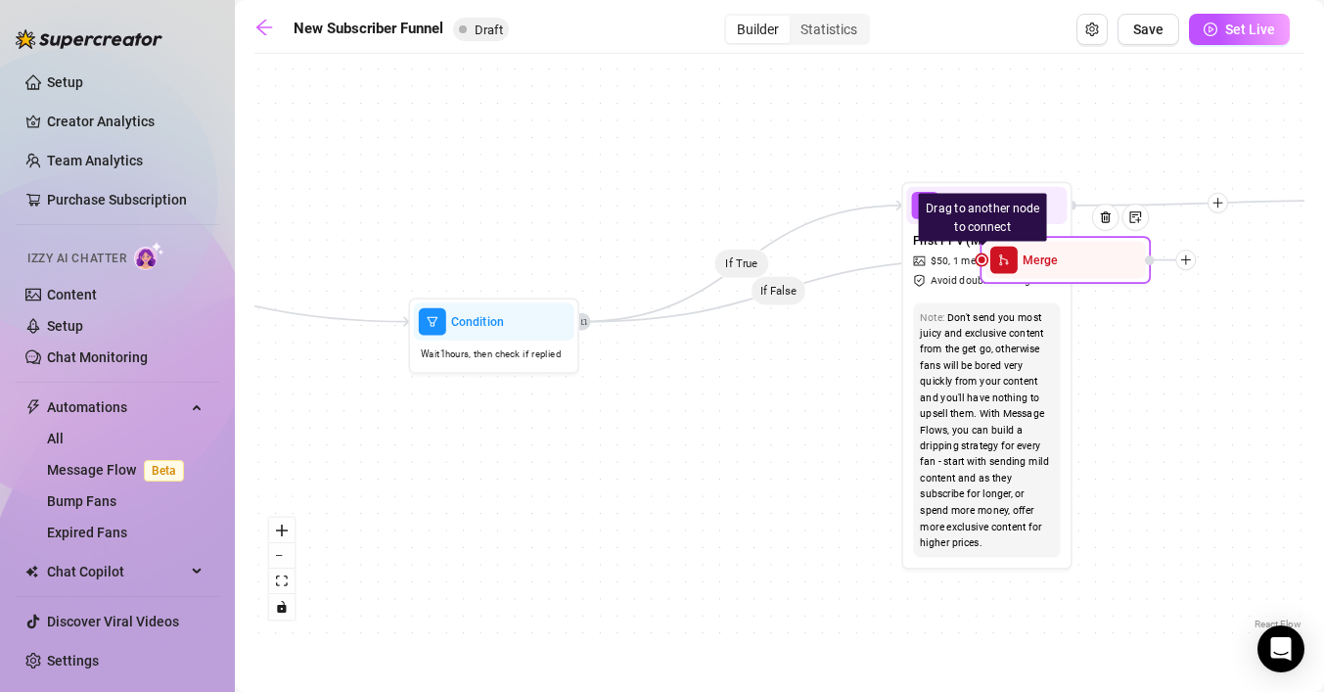
drag, startPoint x: 739, startPoint y: 265, endPoint x: 1066, endPoint y: 269, distance: 327.8
click at [1066, 269] on div "Merge" at bounding box center [1065, 259] width 160 height 37
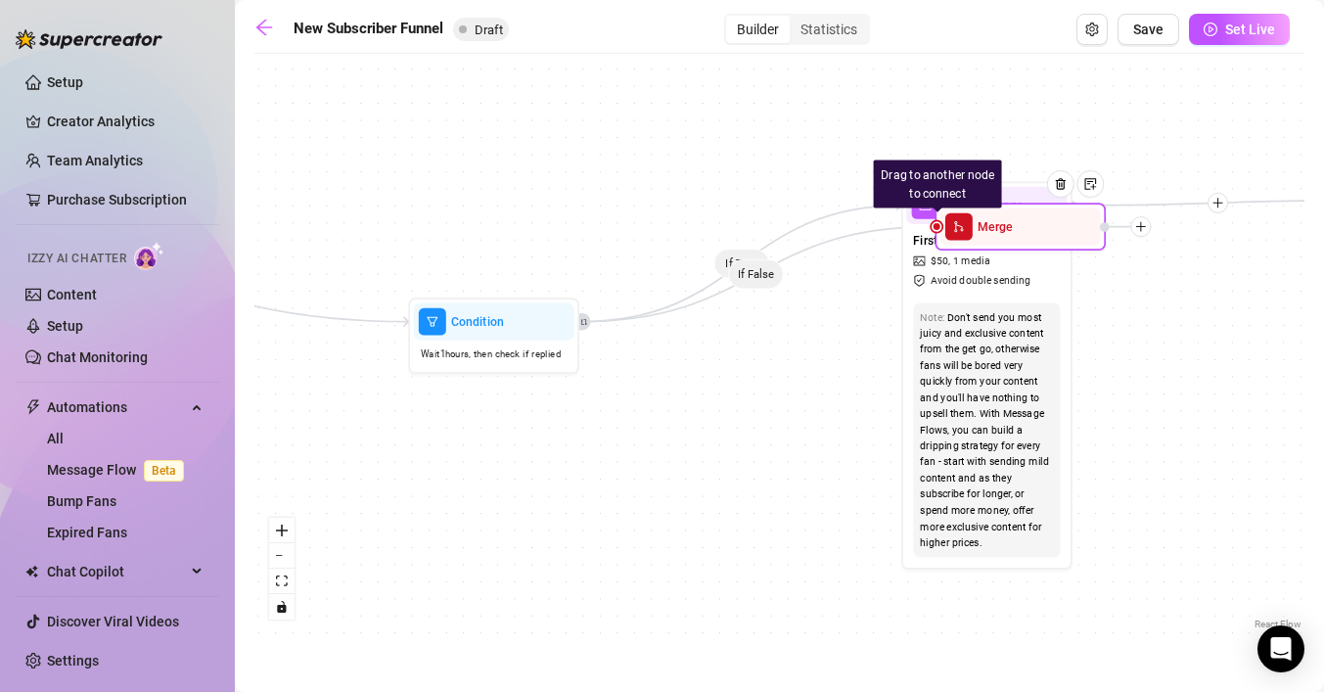
drag, startPoint x: 1007, startPoint y: 267, endPoint x: 963, endPoint y: 233, distance: 55.8
click at [963, 234] on span "merge" at bounding box center [958, 226] width 27 height 27
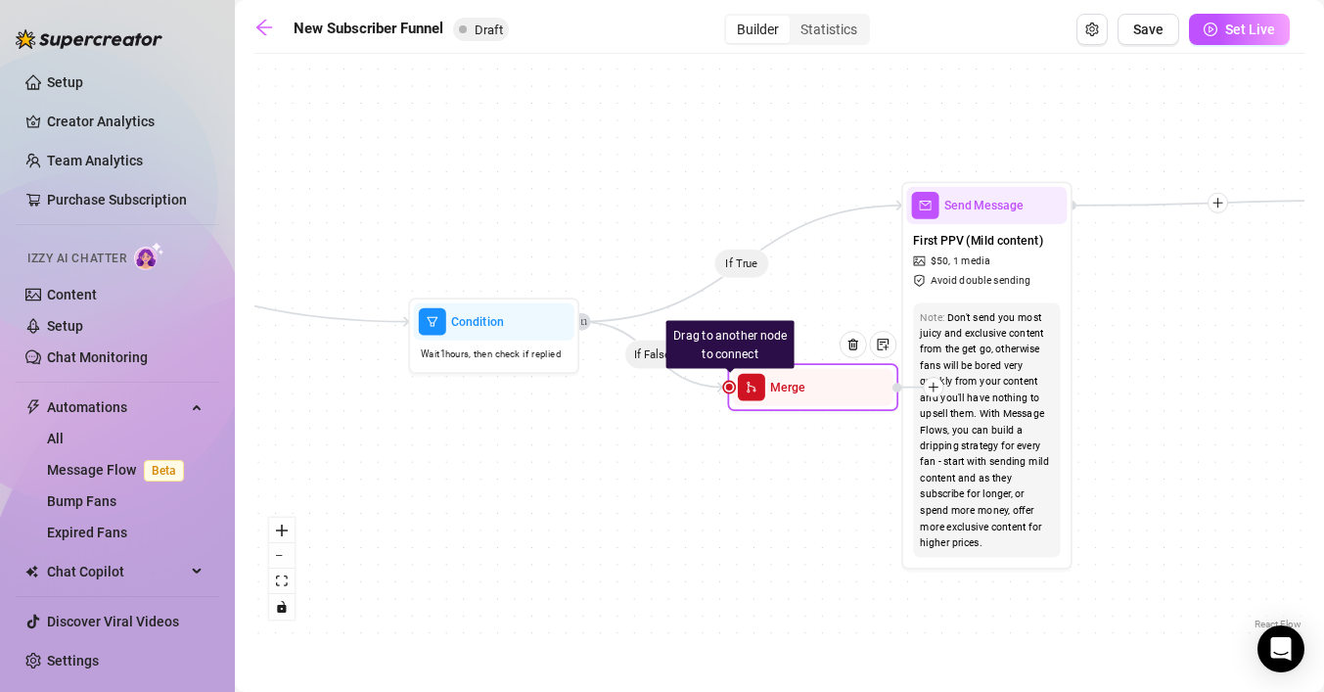
drag, startPoint x: 963, startPoint y: 233, endPoint x: 749, endPoint y: 396, distance: 268.7
click at [749, 396] on span "merge" at bounding box center [751, 387] width 27 height 27
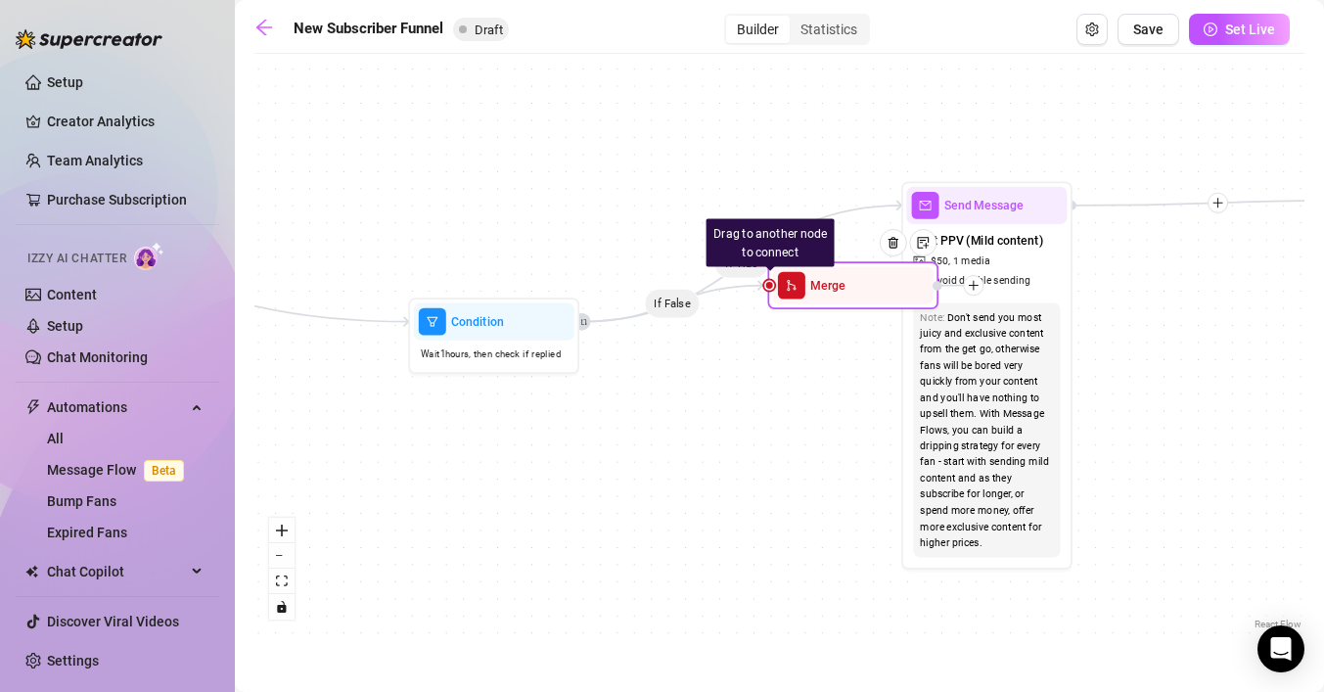
drag, startPoint x: 927, startPoint y: 387, endPoint x: 973, endPoint y: 279, distance: 117.9
click at [973, 281] on icon "plus" at bounding box center [972, 286] width 1 height 10
drag, startPoint x: 862, startPoint y: 290, endPoint x: 931, endPoint y: 283, distance: 69.8
click at [924, 286] on div at bounding box center [899, 252] width 74 height 87
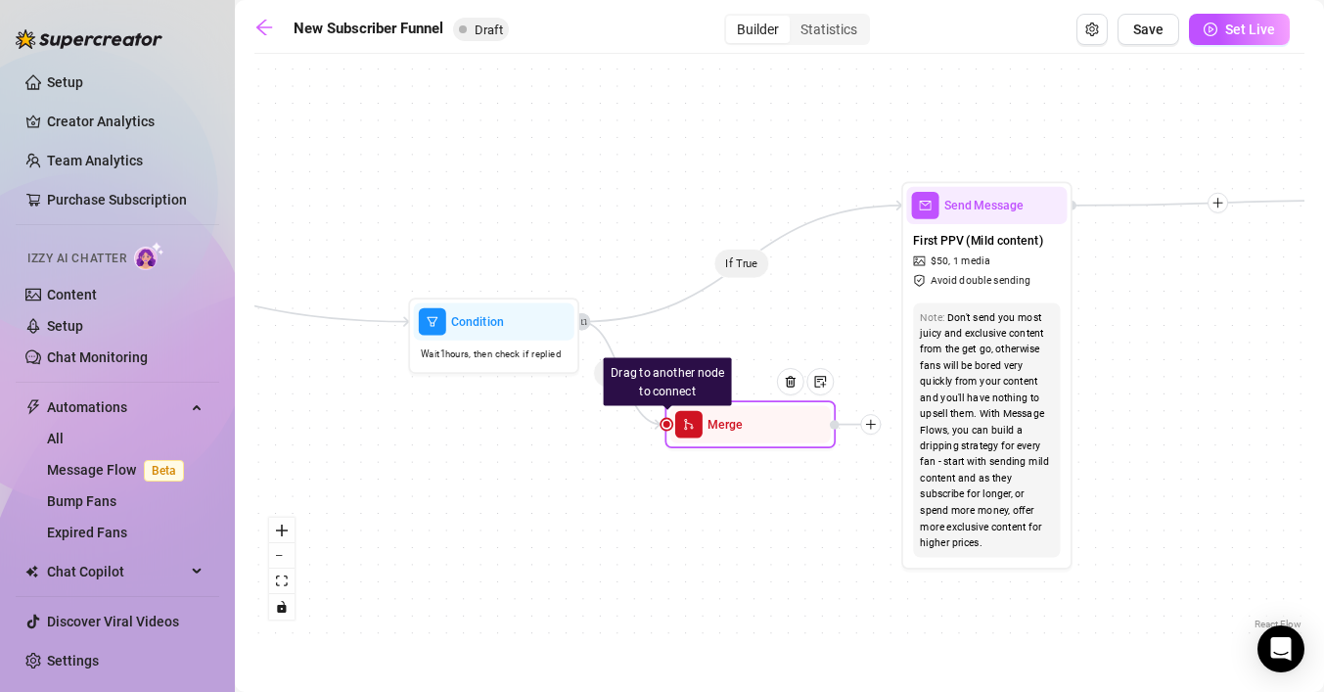
drag, startPoint x: 931, startPoint y: 283, endPoint x: 760, endPoint y: 433, distance: 228.1
click at [699, 433] on div "Merge" at bounding box center [744, 428] width 160 height 37
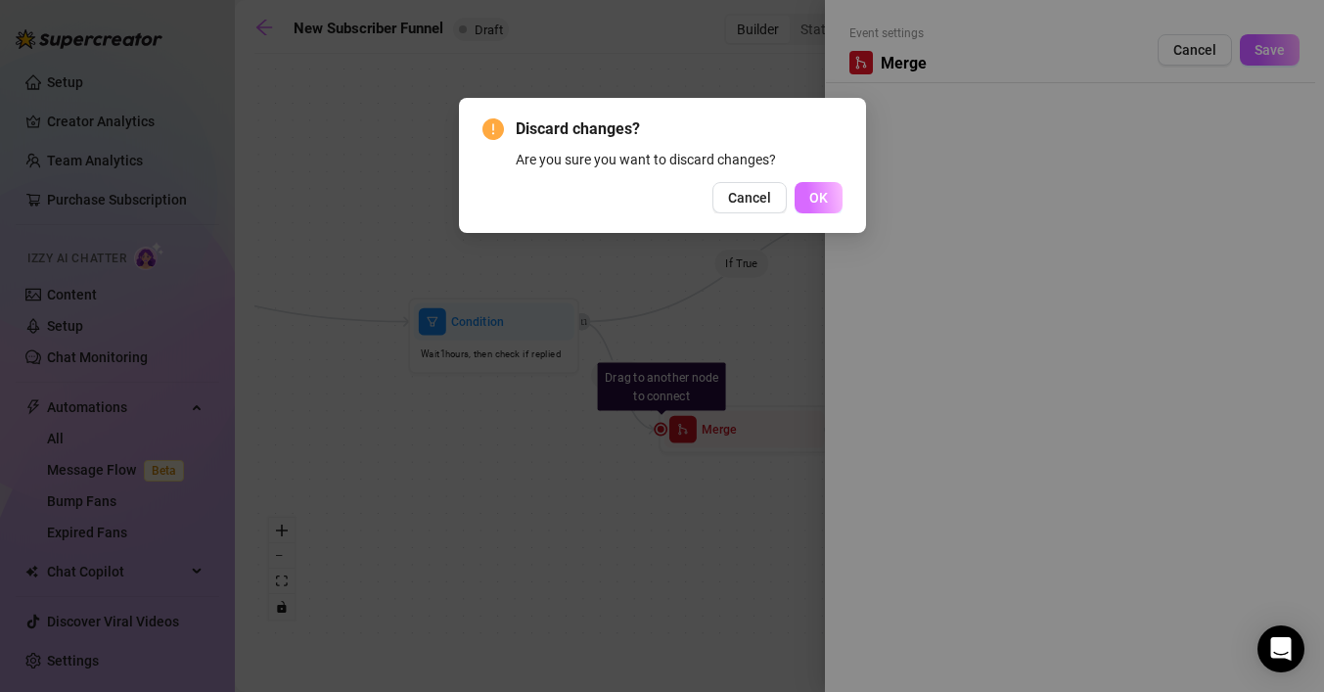
click at [803, 199] on button "OK" at bounding box center [818, 197] width 48 height 31
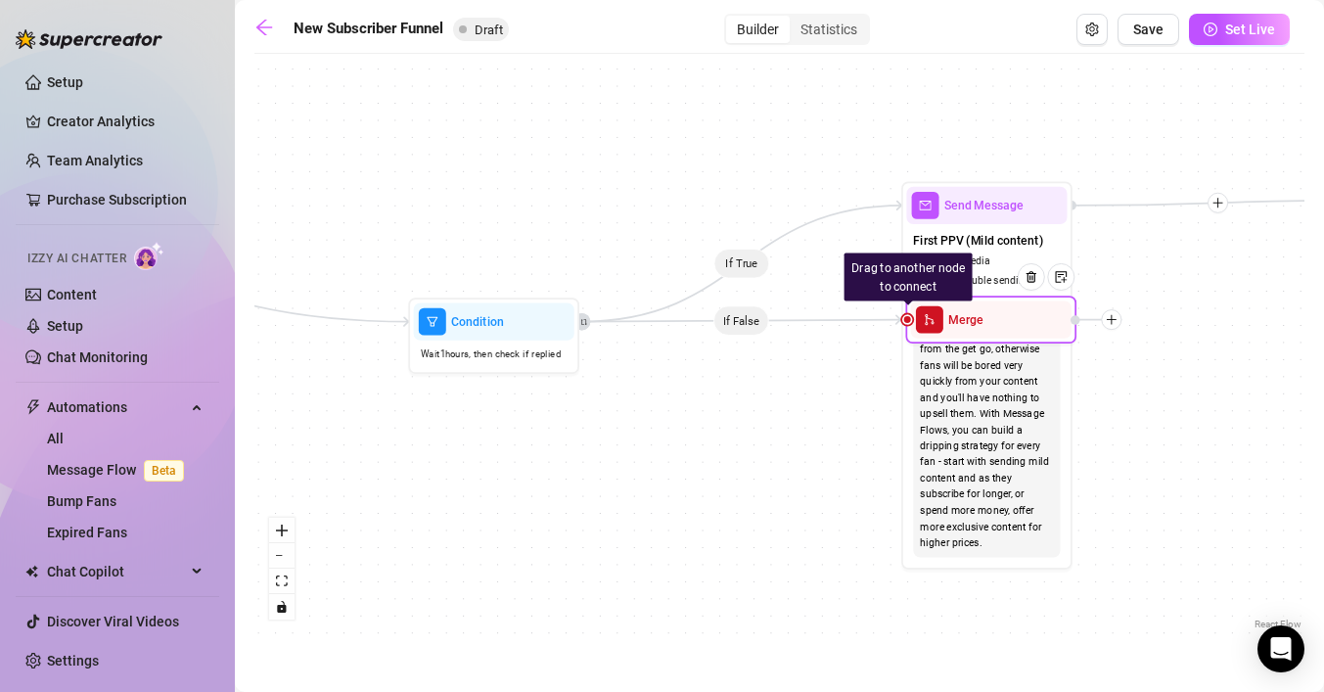
drag, startPoint x: 701, startPoint y: 431, endPoint x: 949, endPoint y: 321, distance: 272.0
click at [949, 321] on span "Merge" at bounding box center [965, 319] width 35 height 19
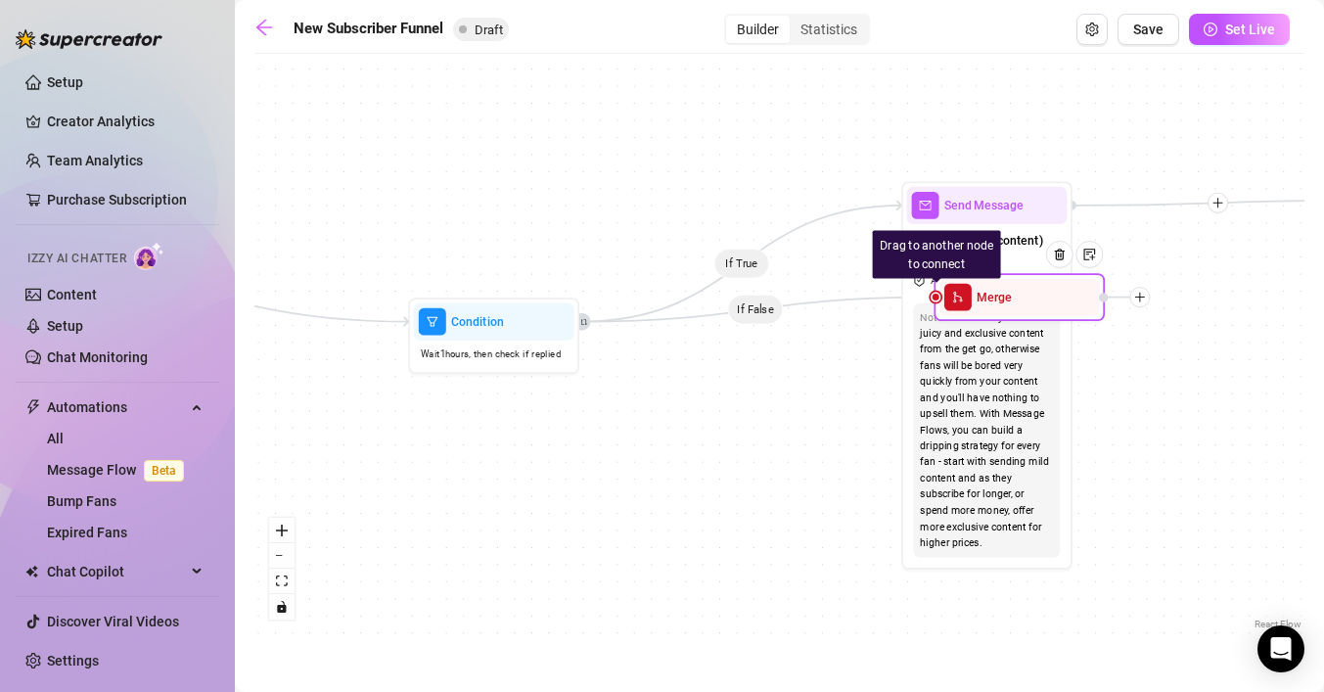
drag, startPoint x: 949, startPoint y: 321, endPoint x: 974, endPoint y: 301, distance: 32.1
click at [976, 301] on span "Merge" at bounding box center [993, 297] width 35 height 19
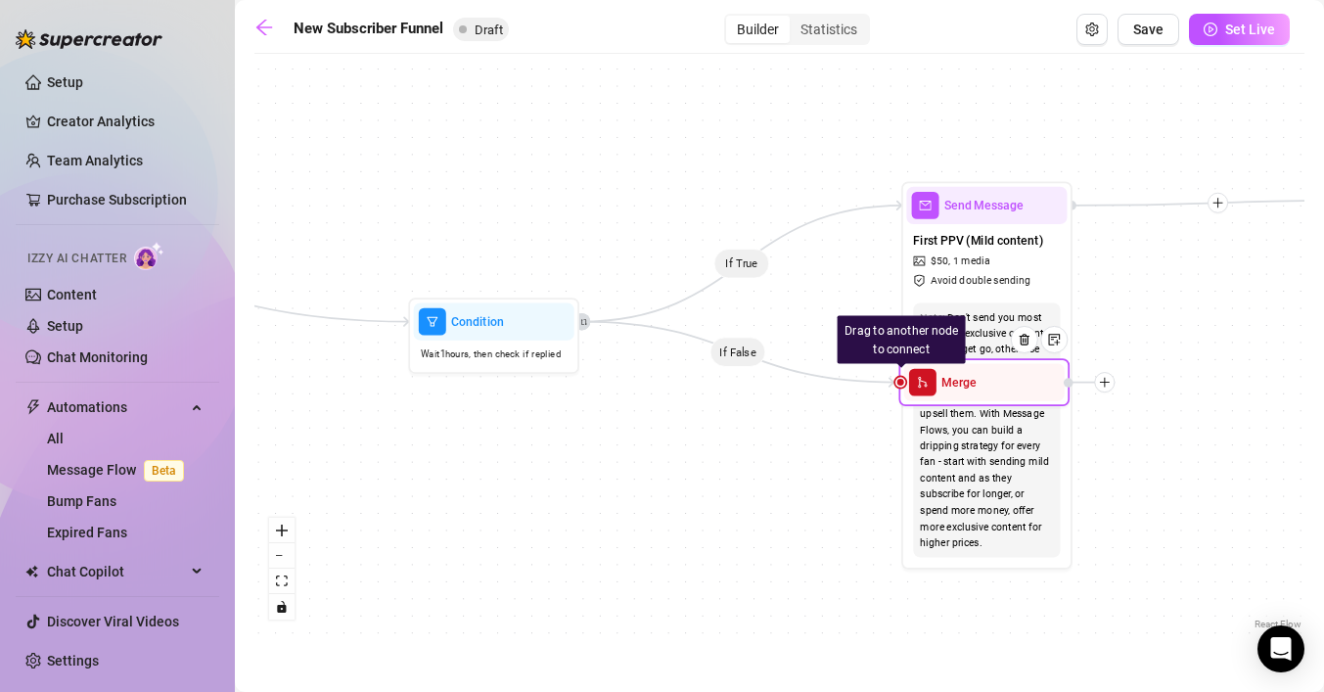
drag, startPoint x: 974, startPoint y: 301, endPoint x: 940, endPoint y: 382, distance: 87.2
click at [941, 384] on span "Merge" at bounding box center [958, 382] width 35 height 19
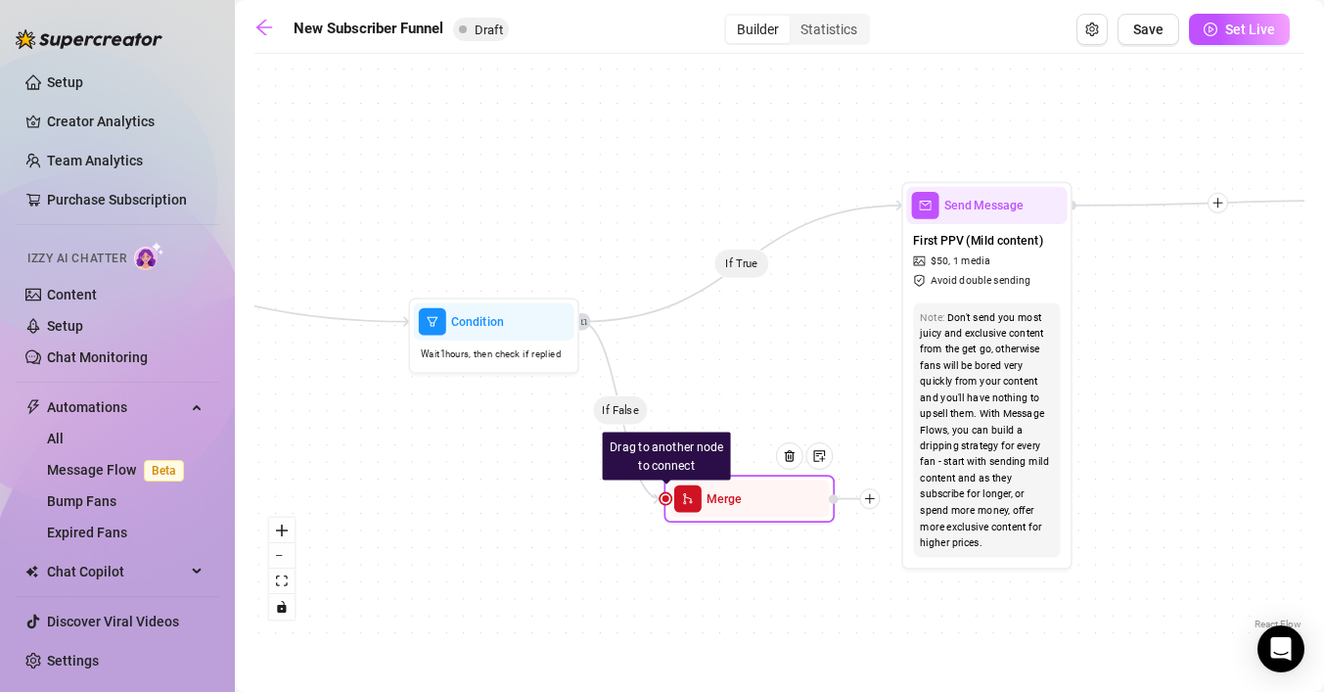
drag, startPoint x: 940, startPoint y: 382, endPoint x: 704, endPoint y: 498, distance: 263.0
click at [704, 498] on div "Merge" at bounding box center [749, 497] width 160 height 37
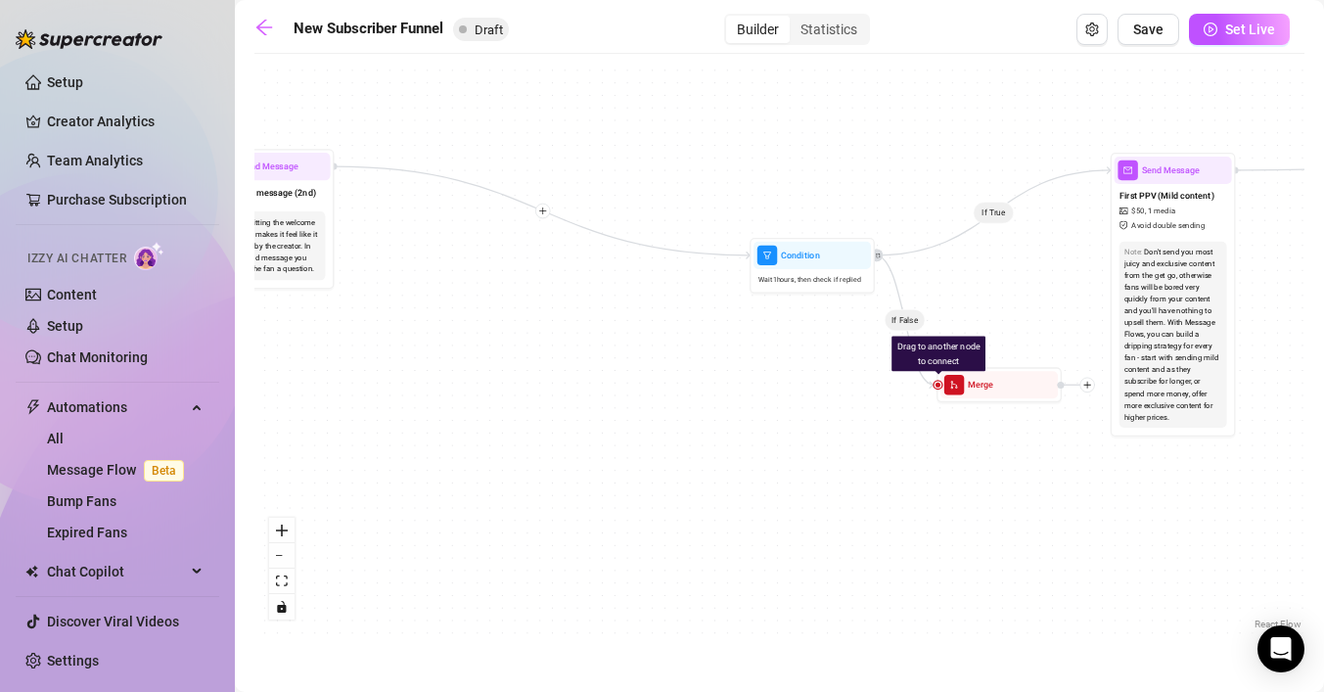
drag, startPoint x: 460, startPoint y: 471, endPoint x: 778, endPoint y: 356, distance: 337.9
click at [778, 356] on div "If True If True If True If False If False If True If False If False Drag to ano…" at bounding box center [779, 349] width 1050 height 570
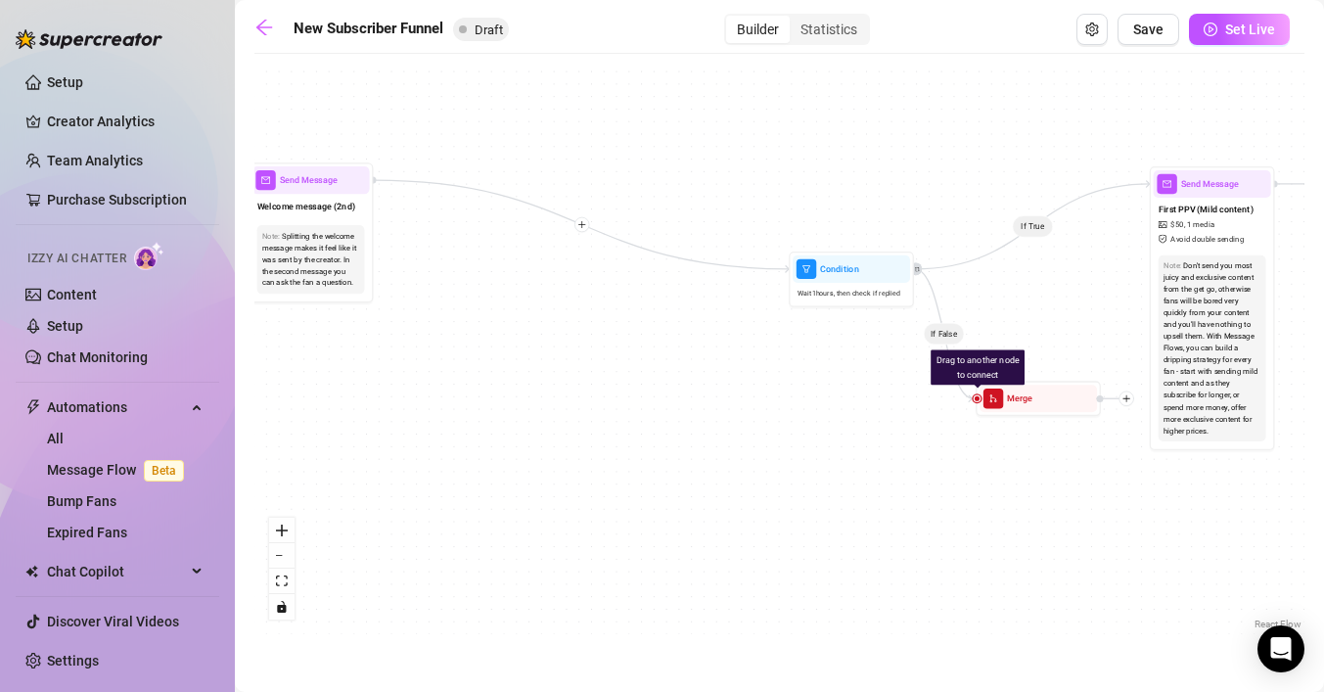
drag, startPoint x: 740, startPoint y: 353, endPoint x: 779, endPoint y: 367, distance: 41.5
click at [779, 367] on div "If True If True If True If False If False If True If False If False Drag to ano…" at bounding box center [779, 349] width 1050 height 570
click at [850, 270] on span "Condition" at bounding box center [839, 269] width 39 height 14
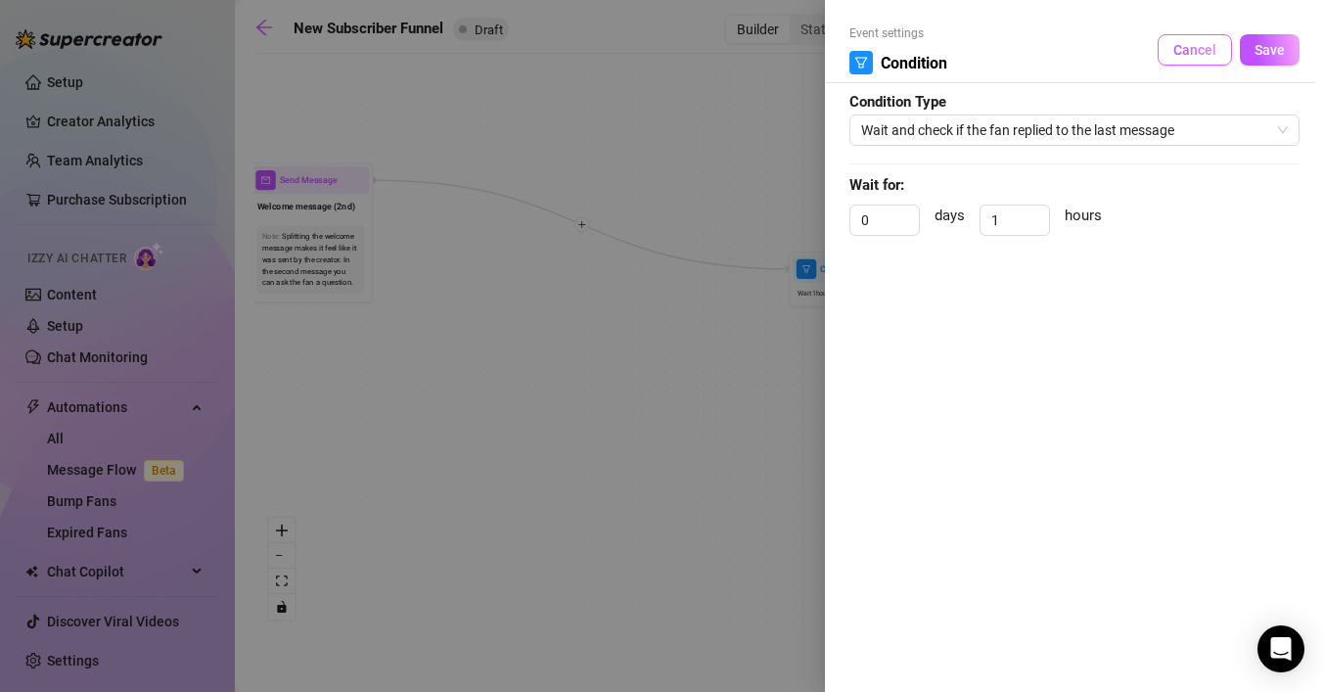
click at [1184, 48] on span "Cancel" at bounding box center [1194, 50] width 43 height 16
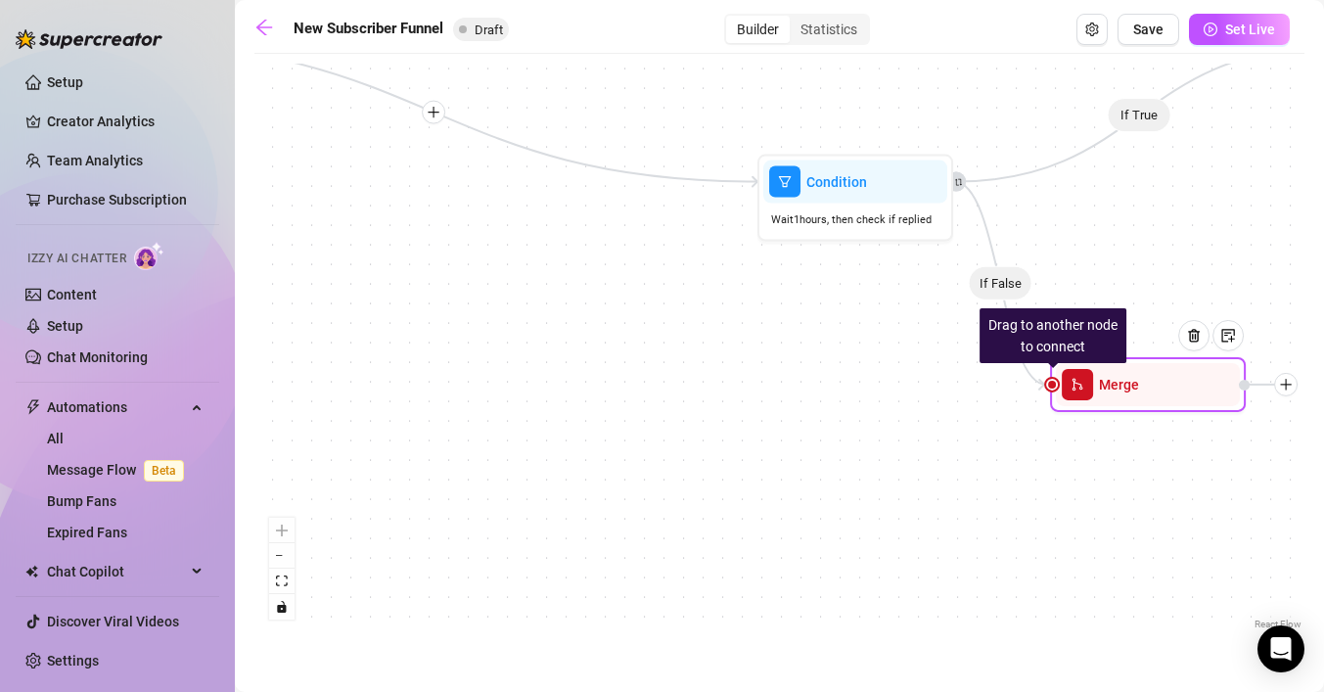
click at [1106, 388] on span "Merge" at bounding box center [1119, 385] width 40 height 22
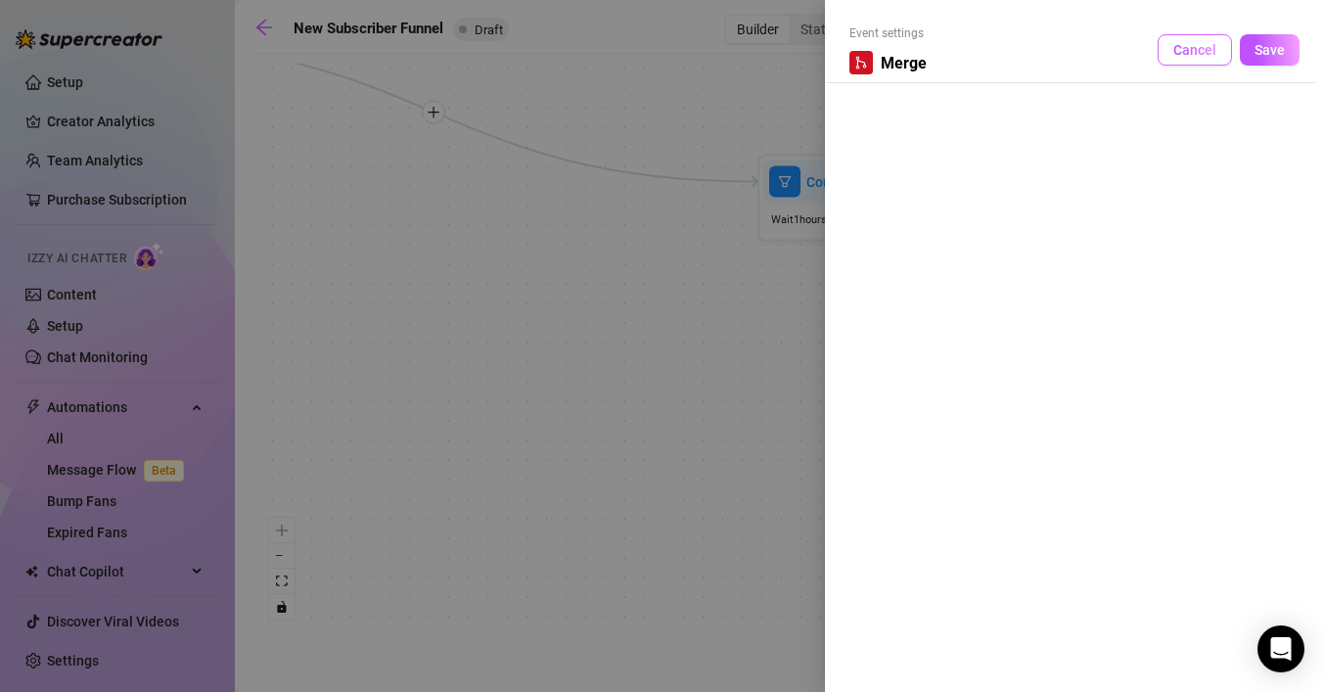
click at [1203, 47] on span "Cancel" at bounding box center [1194, 50] width 43 height 16
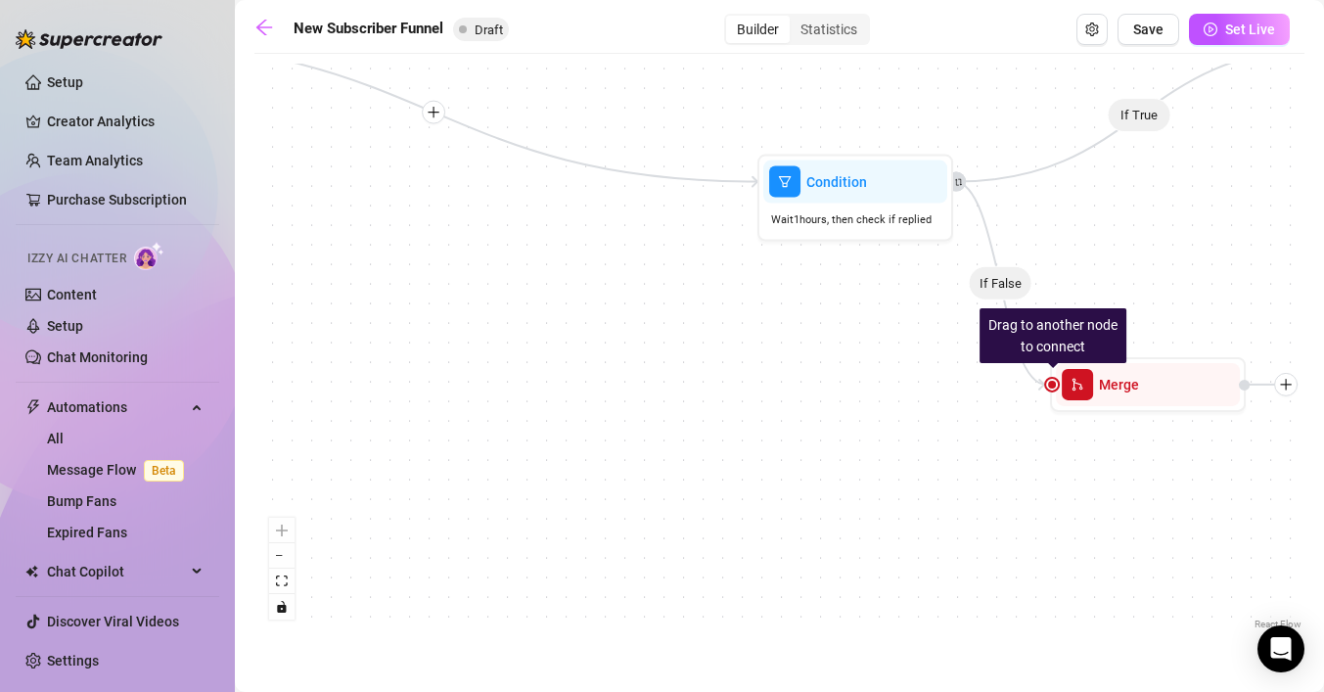
drag, startPoint x: 899, startPoint y: 644, endPoint x: 514, endPoint y: 646, distance: 385.5
click at [514, 646] on main "New Subscriber Funnel Draft Builder Statistics Save Set Live If True If True If…" at bounding box center [779, 346] width 1089 height 692
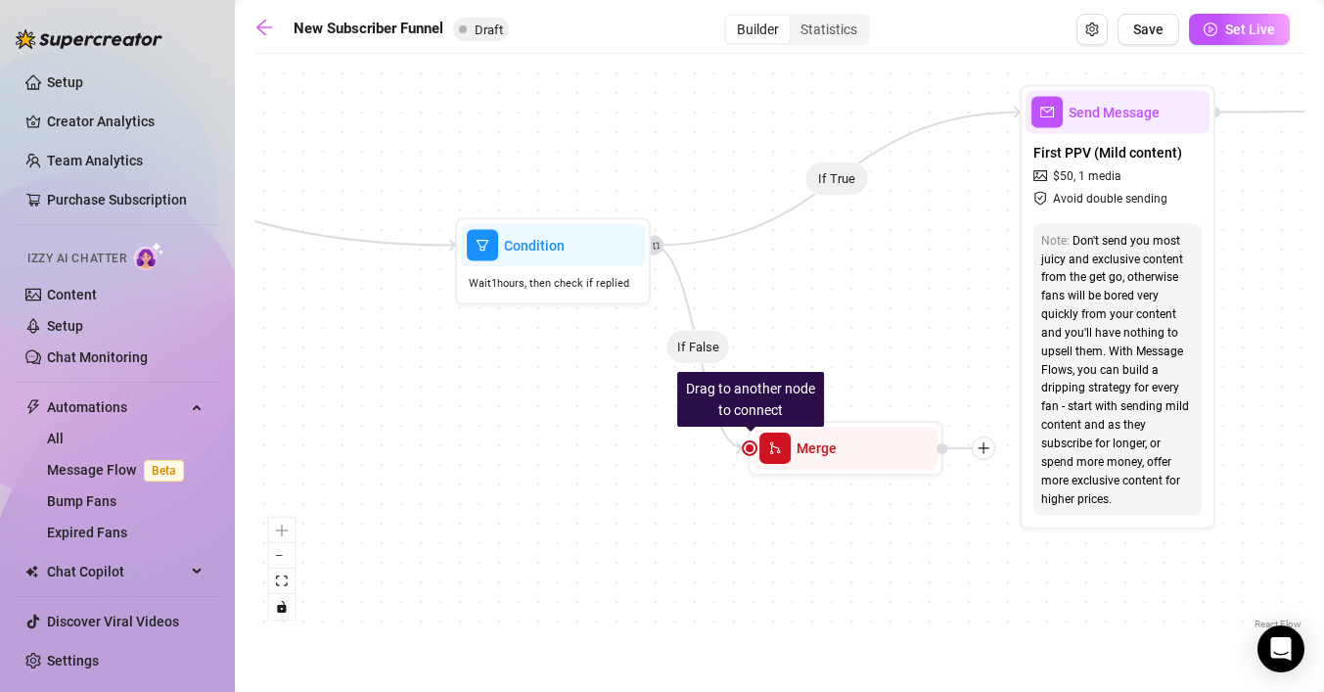
drag, startPoint x: 711, startPoint y: 394, endPoint x: 409, endPoint y: 458, distance: 308.9
click at [409, 458] on div "If True If True If True If False If False If True If False If False Drag to ano…" at bounding box center [779, 349] width 1050 height 570
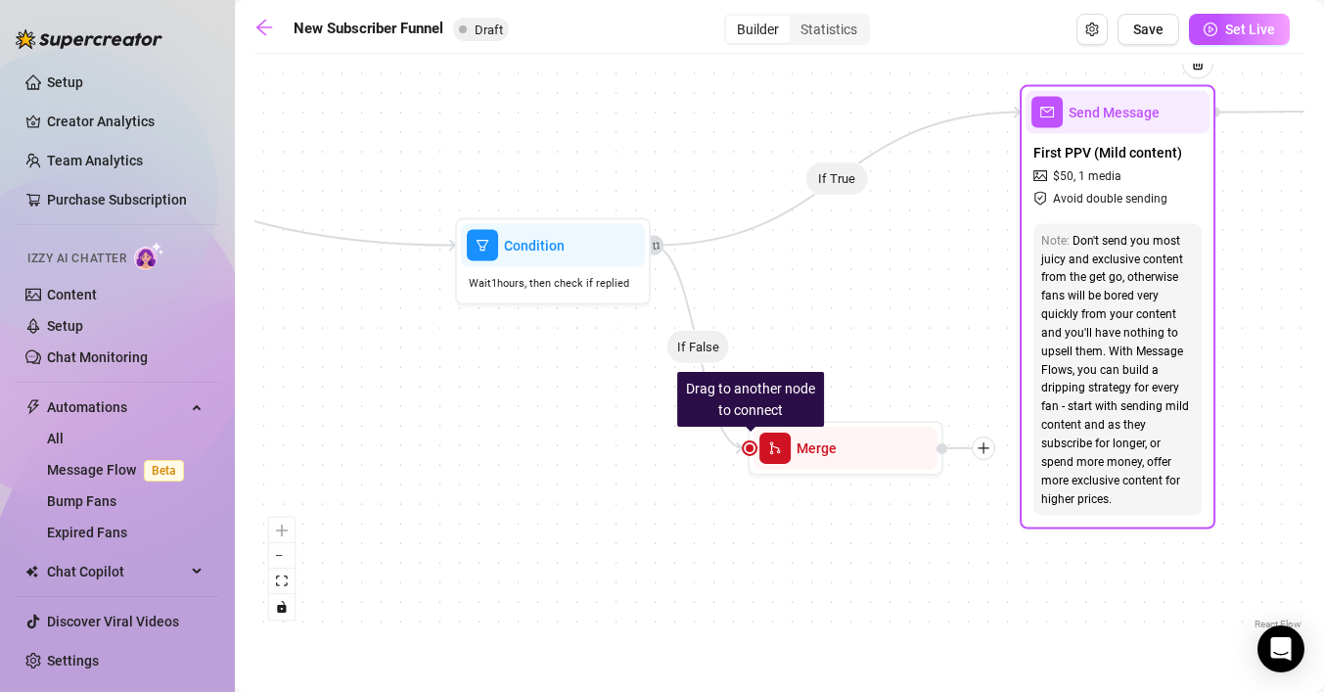
click at [1075, 200] on span "Avoid double sending" at bounding box center [1110, 198] width 114 height 19
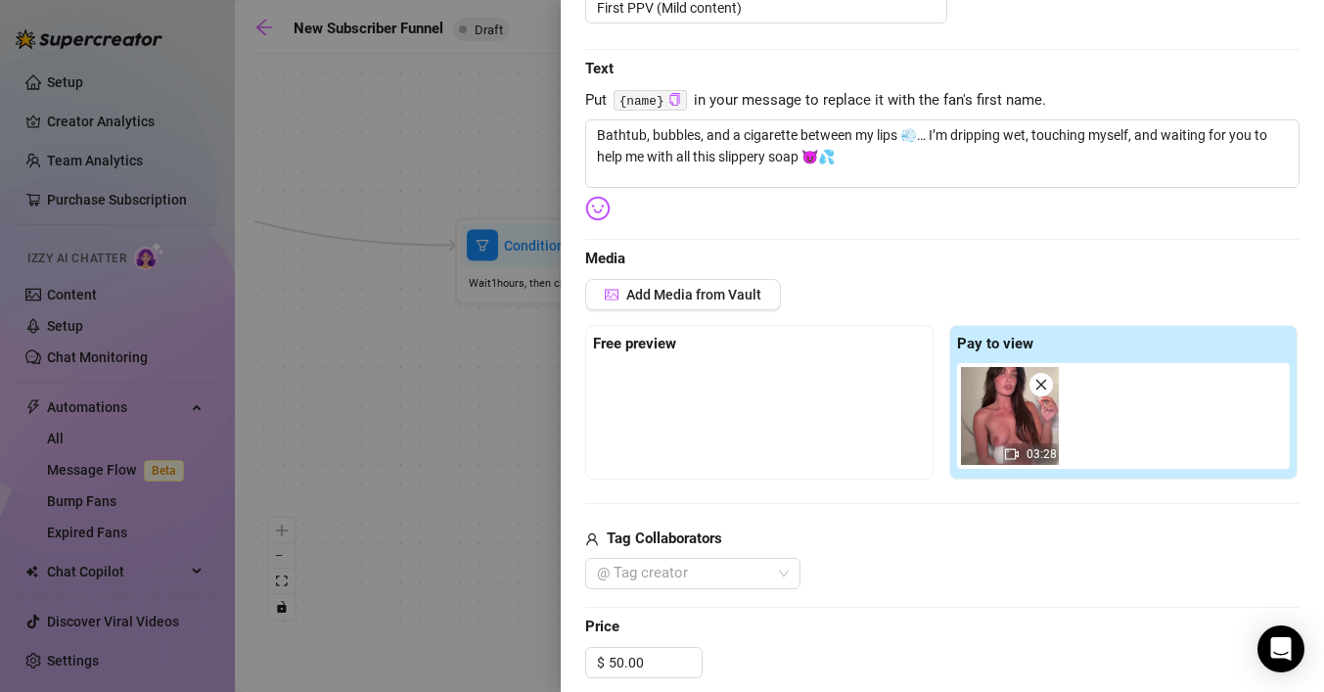
scroll to position [254, 0]
click at [752, 406] on div at bounding box center [759, 411] width 333 height 98
click at [466, 424] on div at bounding box center [662, 346] width 1324 height 692
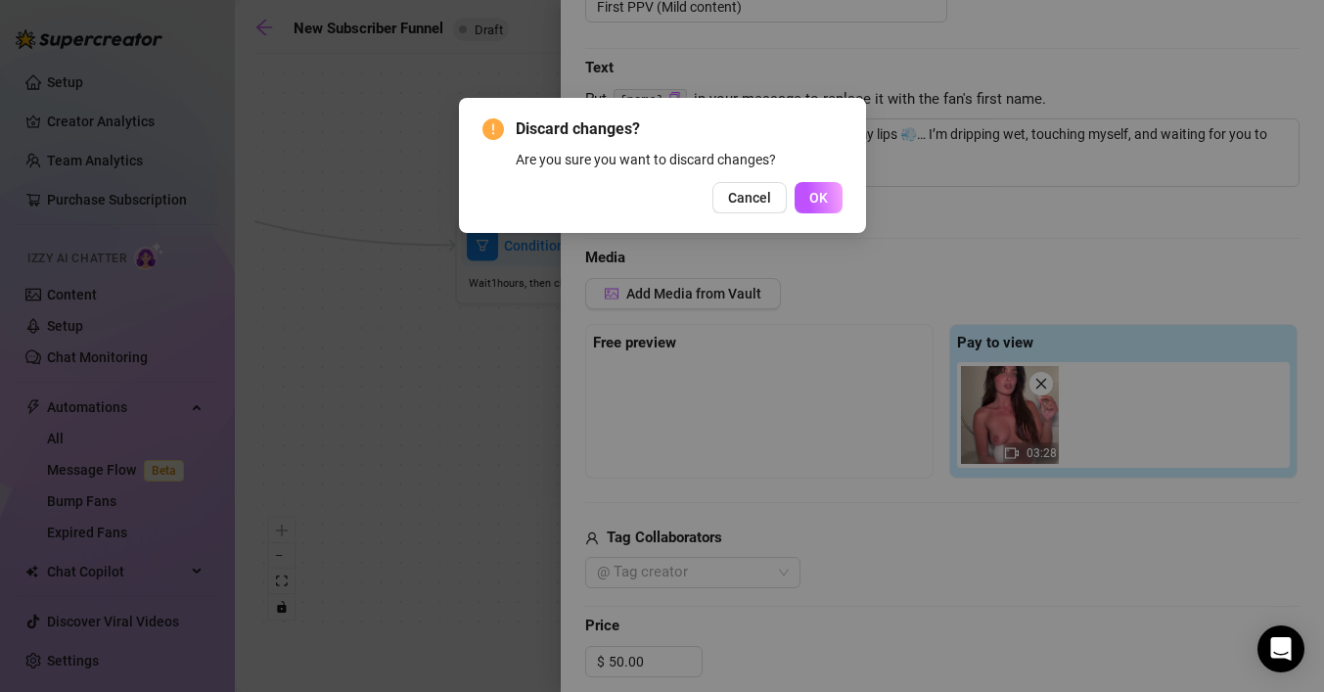
click at [755, 180] on div "Discard changes? Are you sure you want to discard changes? Cancel OK" at bounding box center [662, 165] width 360 height 96
click at [775, 202] on button "Cancel" at bounding box center [749, 197] width 74 height 31
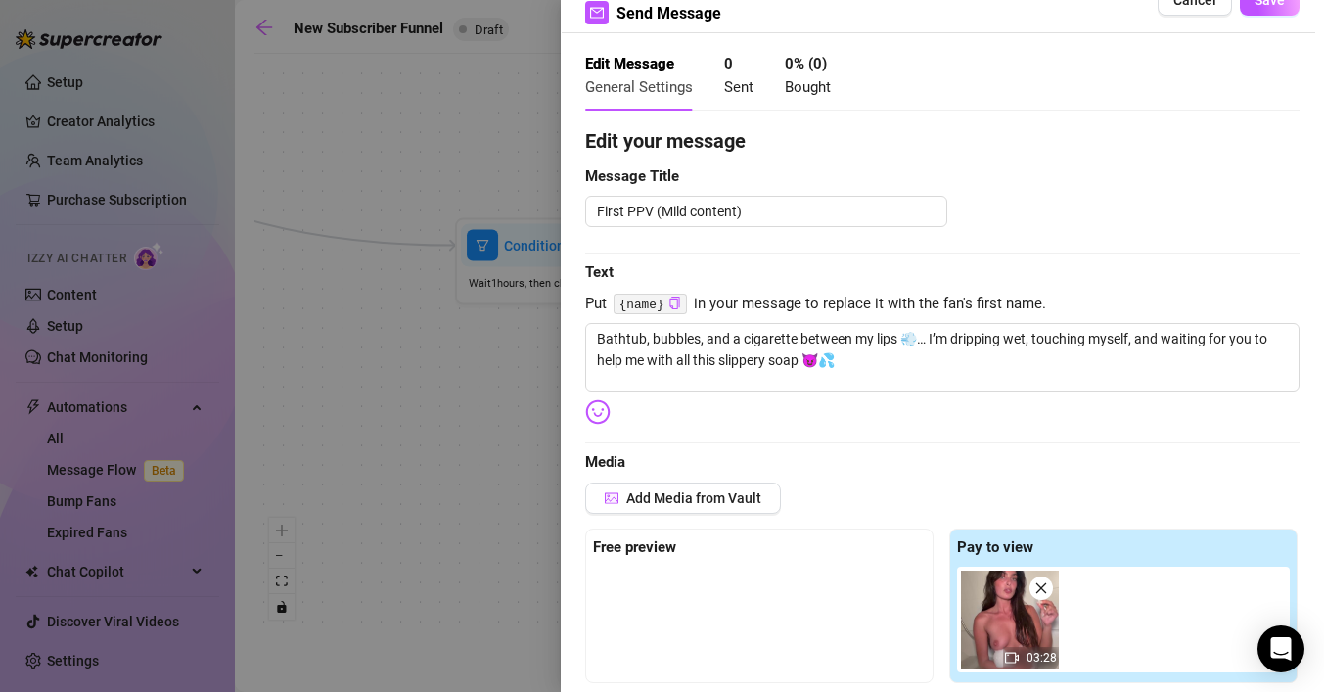
scroll to position [0, 0]
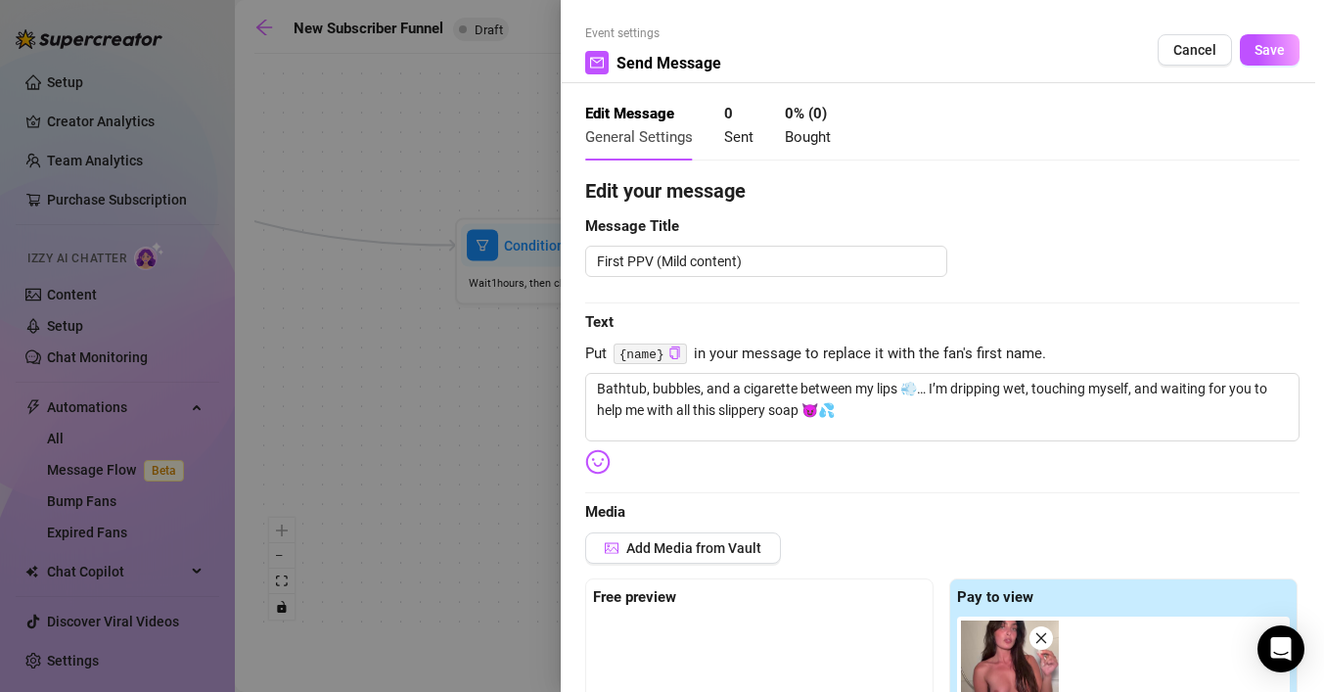
click at [1276, 67] on div "Event settings Send Message Cancel Save" at bounding box center [942, 53] width 714 height 59
click at [1268, 43] on span "Save" at bounding box center [1269, 50] width 30 height 16
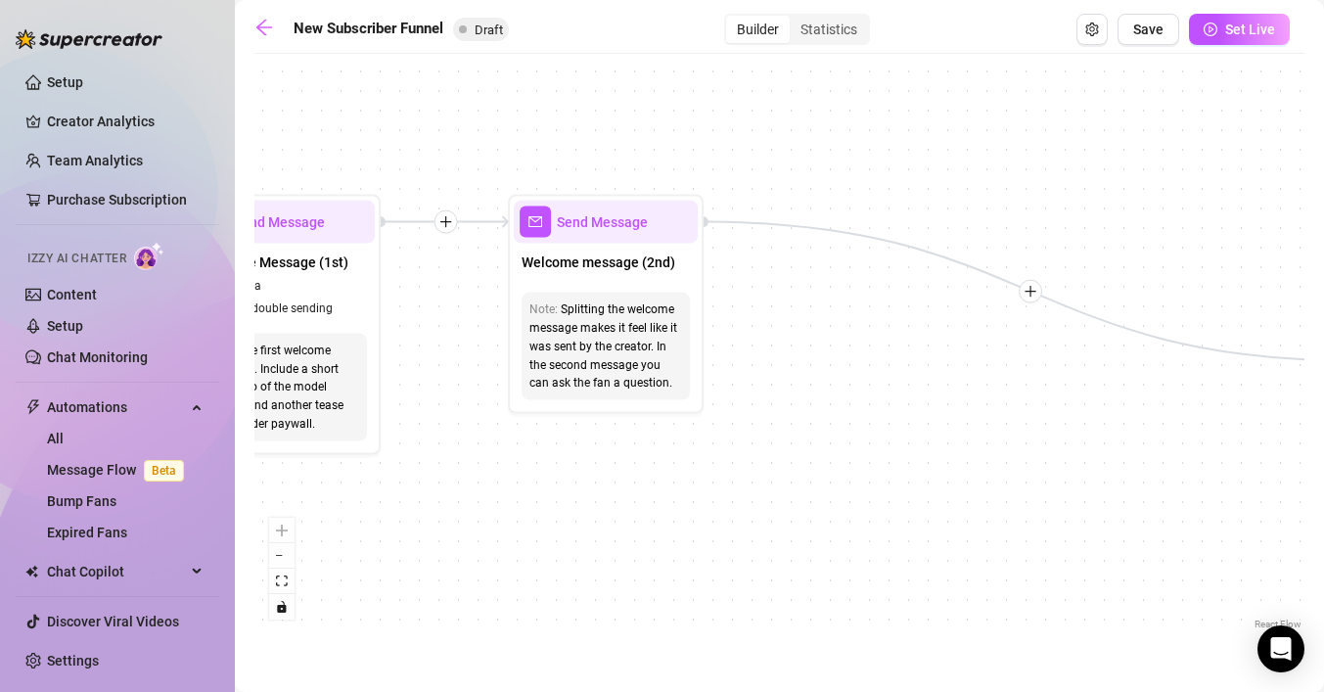
drag, startPoint x: 358, startPoint y: 453, endPoint x: 998, endPoint y: 572, distance: 650.9
click at [1263, 573] on div "If True If True If True If False If False If True If False If False Drag to ano…" at bounding box center [779, 349] width 1050 height 570
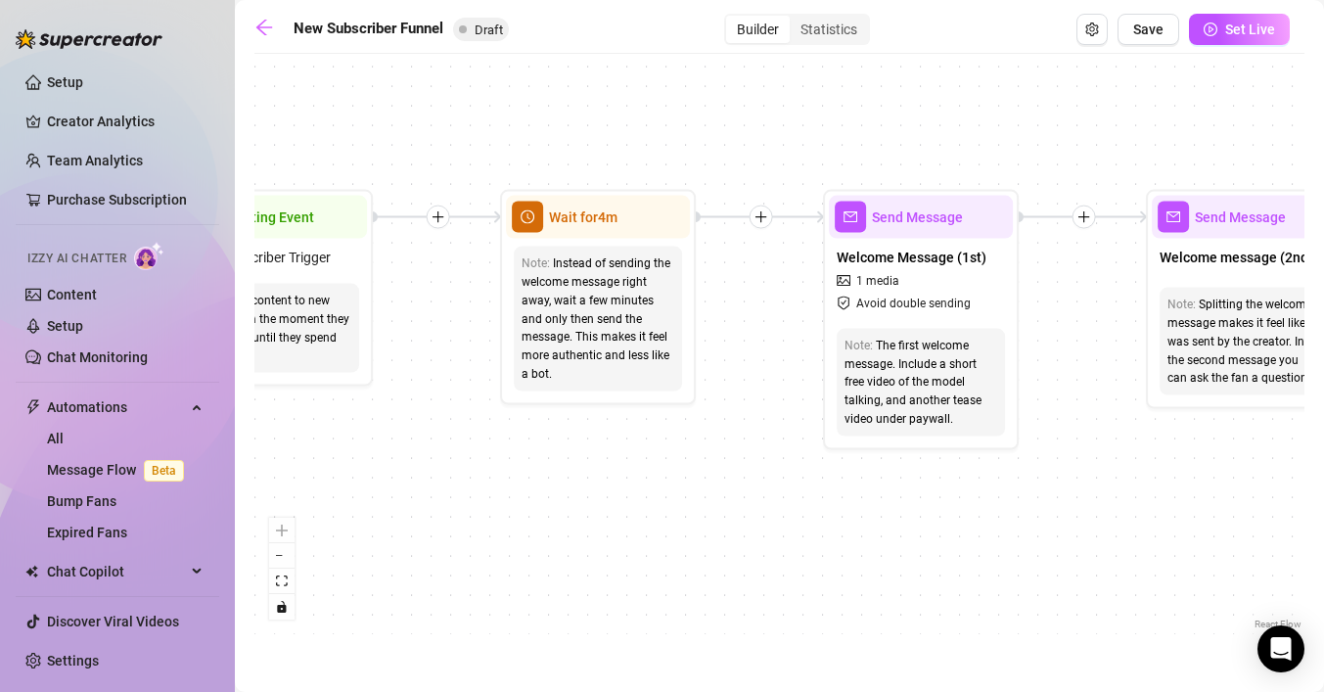
drag, startPoint x: 604, startPoint y: 570, endPoint x: 1234, endPoint y: 561, distance: 630.1
click at [1234, 561] on div "If True If True If True If False If False If True If False If False Drag to ano…" at bounding box center [779, 349] width 1050 height 570
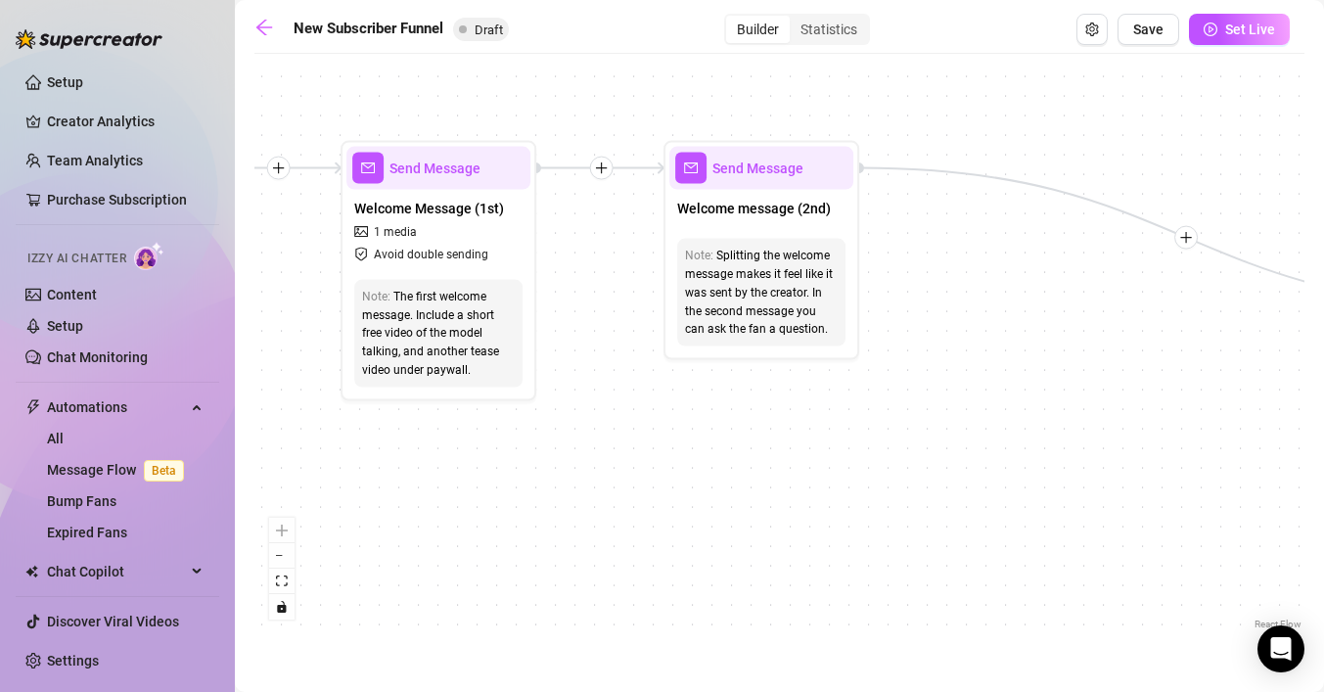
drag, startPoint x: 918, startPoint y: 563, endPoint x: 431, endPoint y: 512, distance: 488.9
click at [431, 512] on div "If True If True If True If False If False If True If False If False Drag to ano…" at bounding box center [779, 349] width 1050 height 570
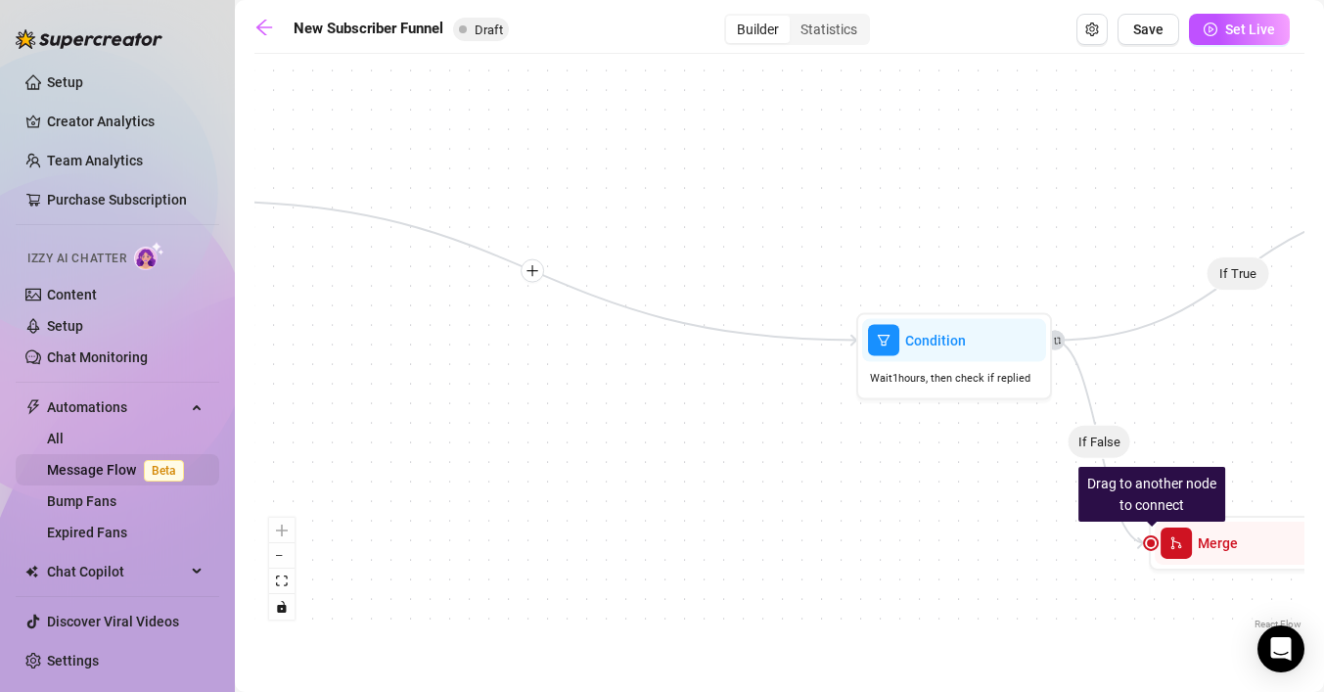
drag, startPoint x: 807, startPoint y: 432, endPoint x: 164, endPoint y: 465, distance: 643.6
click at [164, 465] on div "Setup Creator Analytics Team Analytics Purchase Subscription Izzy AI Chatter Co…" at bounding box center [662, 346] width 1324 height 692
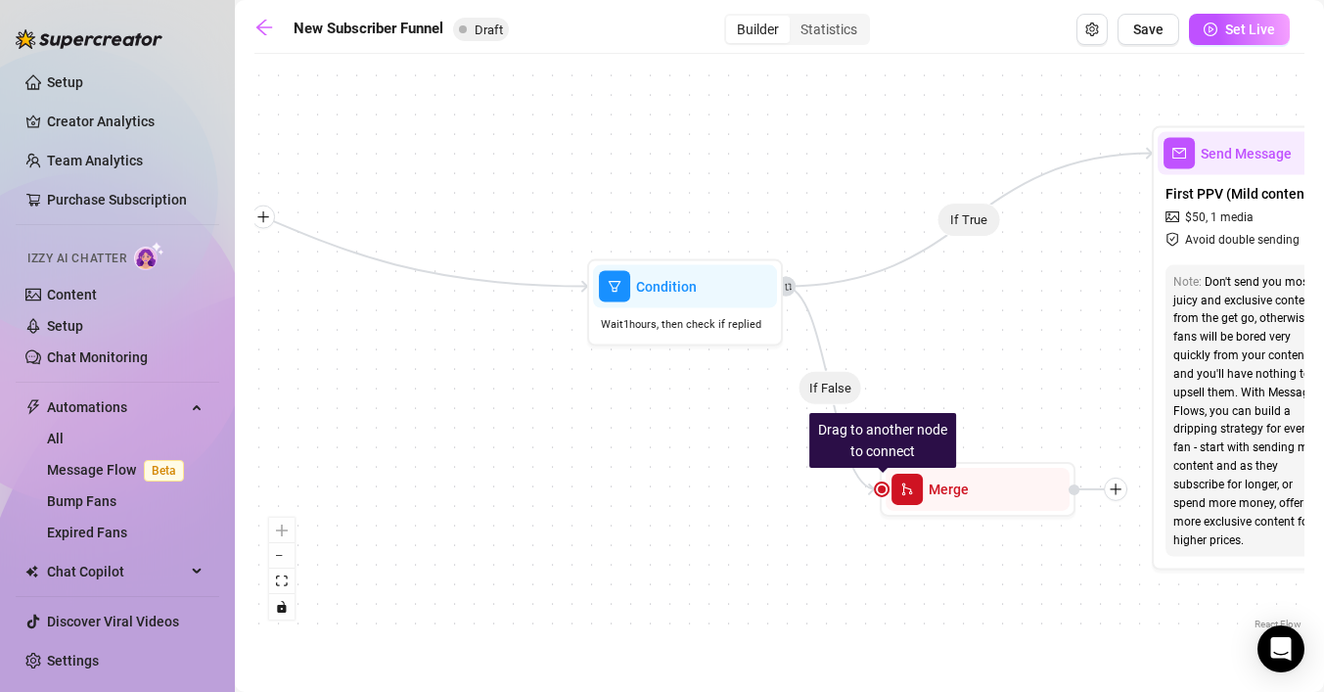
drag, startPoint x: 683, startPoint y: 419, endPoint x: 415, endPoint y: 368, distance: 272.9
click at [415, 368] on div "If True If True If True If False If False If True If False If False Drag to ano…" at bounding box center [779, 349] width 1050 height 570
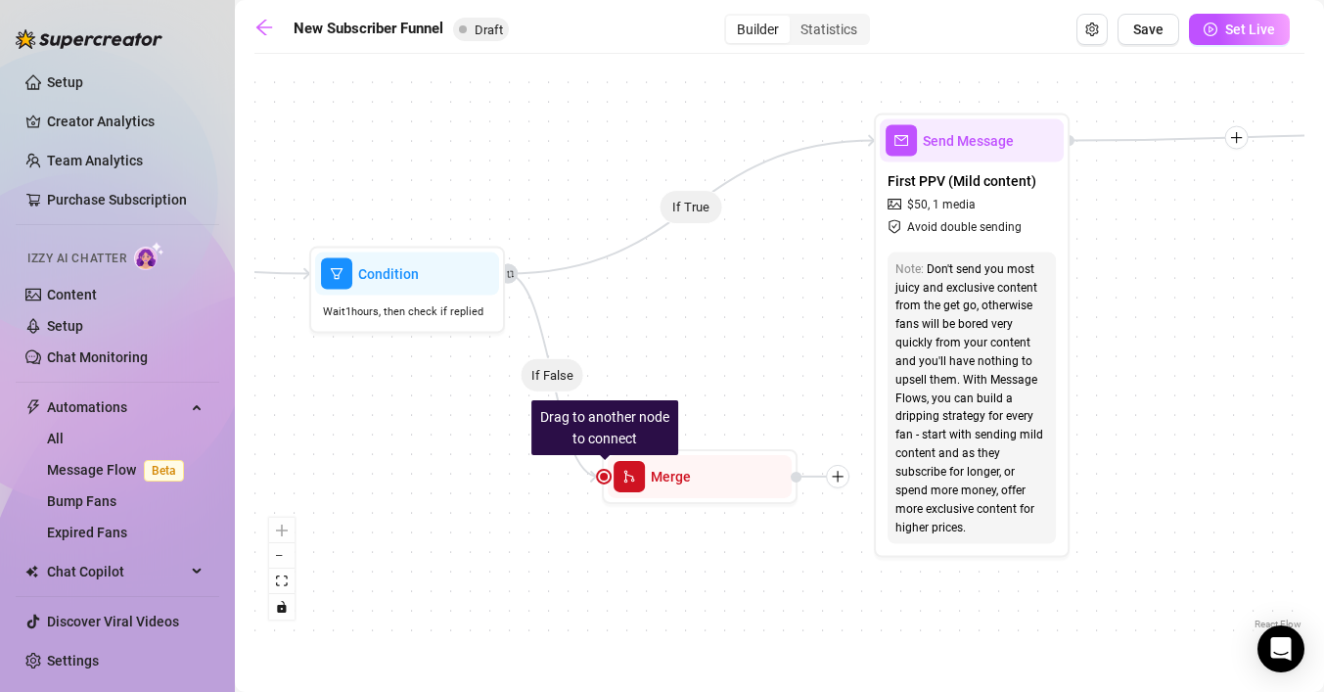
drag, startPoint x: 626, startPoint y: 477, endPoint x: 347, endPoint y: 463, distance: 279.2
click at [347, 463] on div "If True If True If True If False If False If True If False If False Drag to ano…" at bounding box center [779, 349] width 1050 height 570
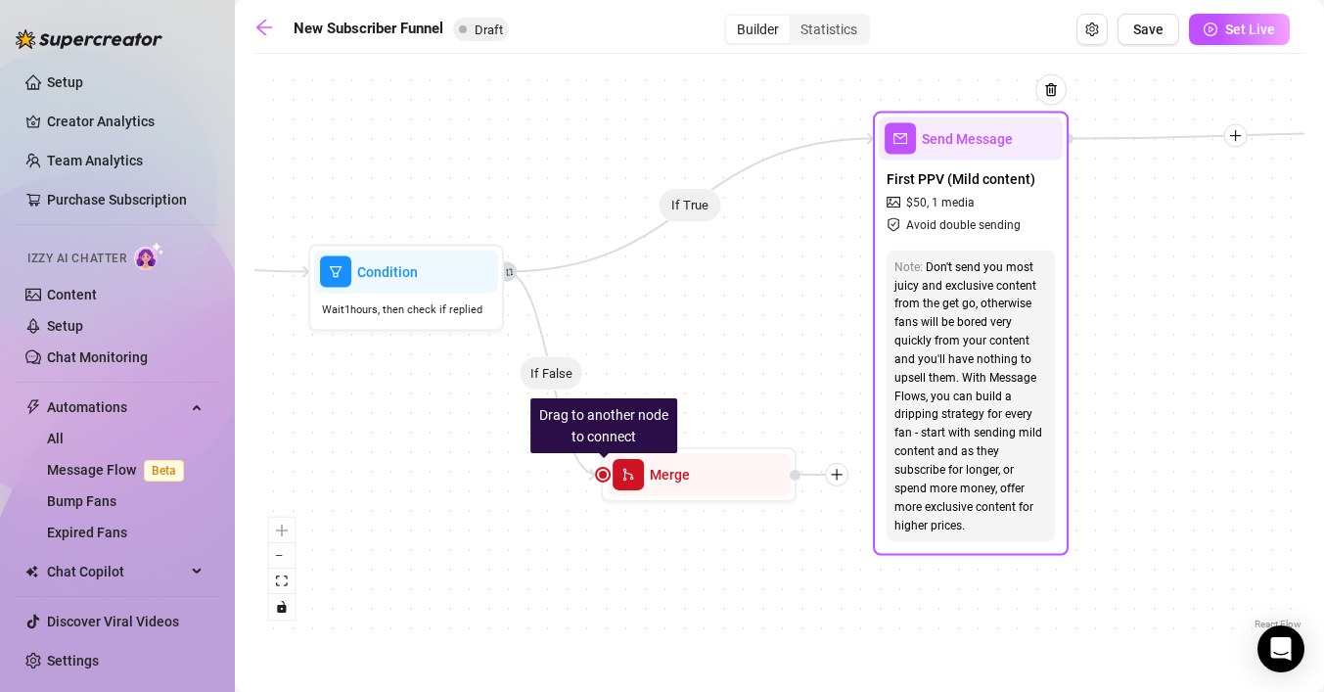
click at [1008, 224] on span "Avoid double sending" at bounding box center [963, 224] width 114 height 19
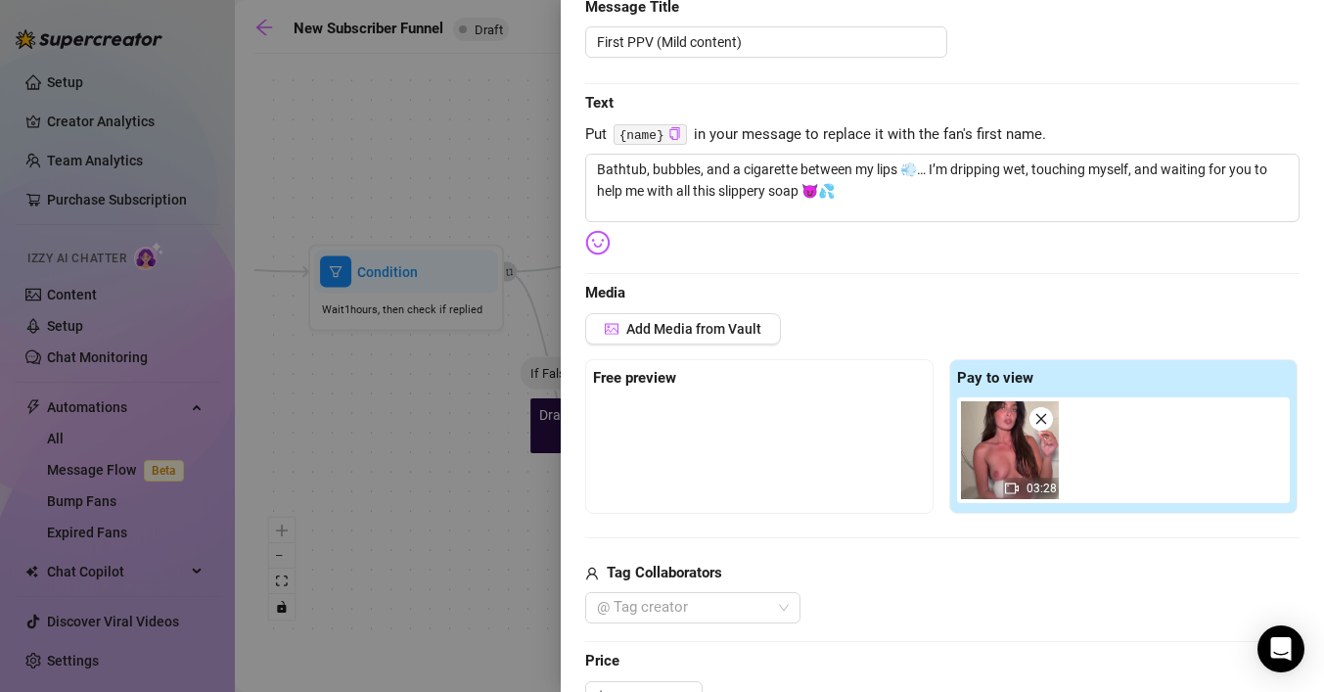
scroll to position [221, 0]
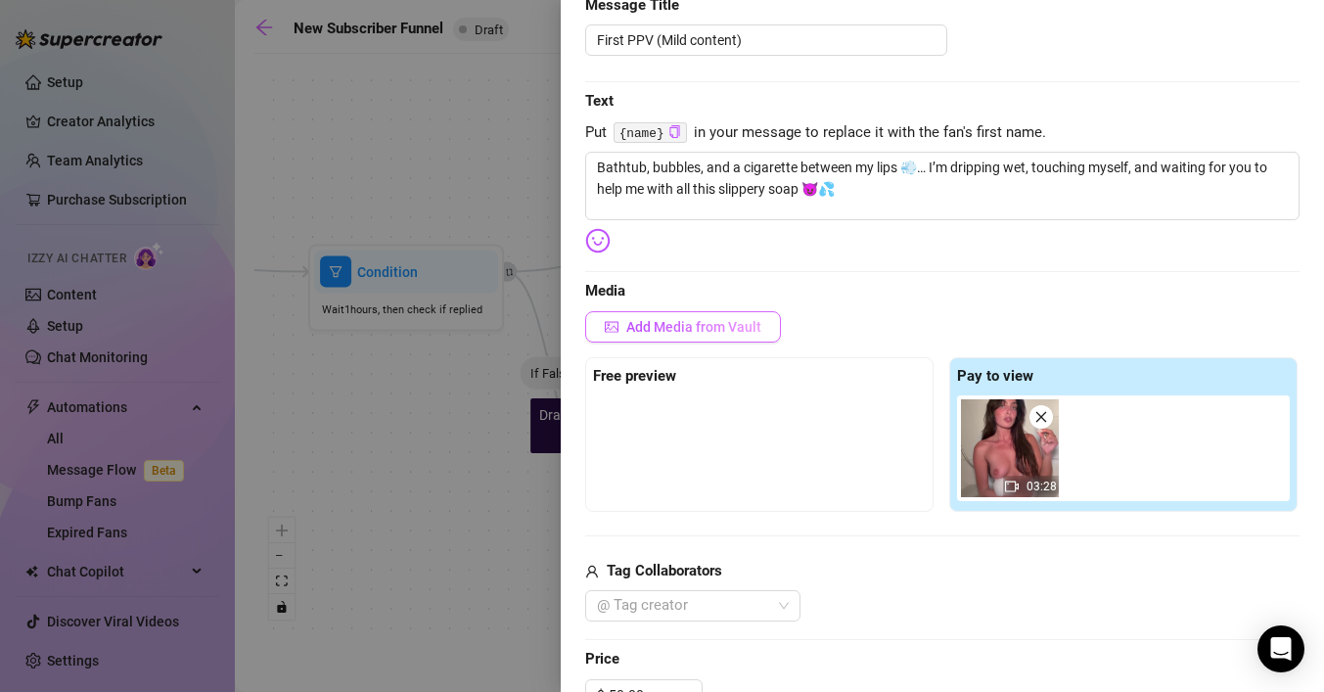
click at [691, 336] on button "Add Media from Vault" at bounding box center [683, 326] width 196 height 31
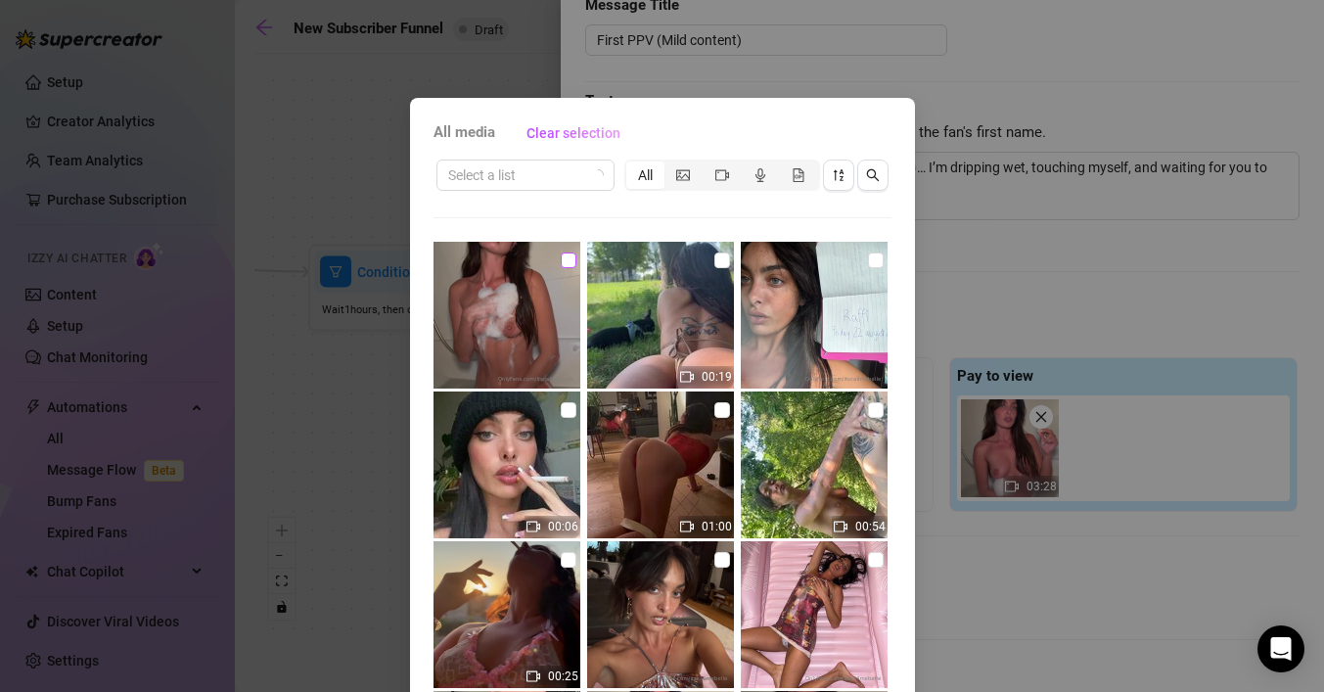
click at [573, 262] on input "checkbox" at bounding box center [569, 260] width 16 height 16
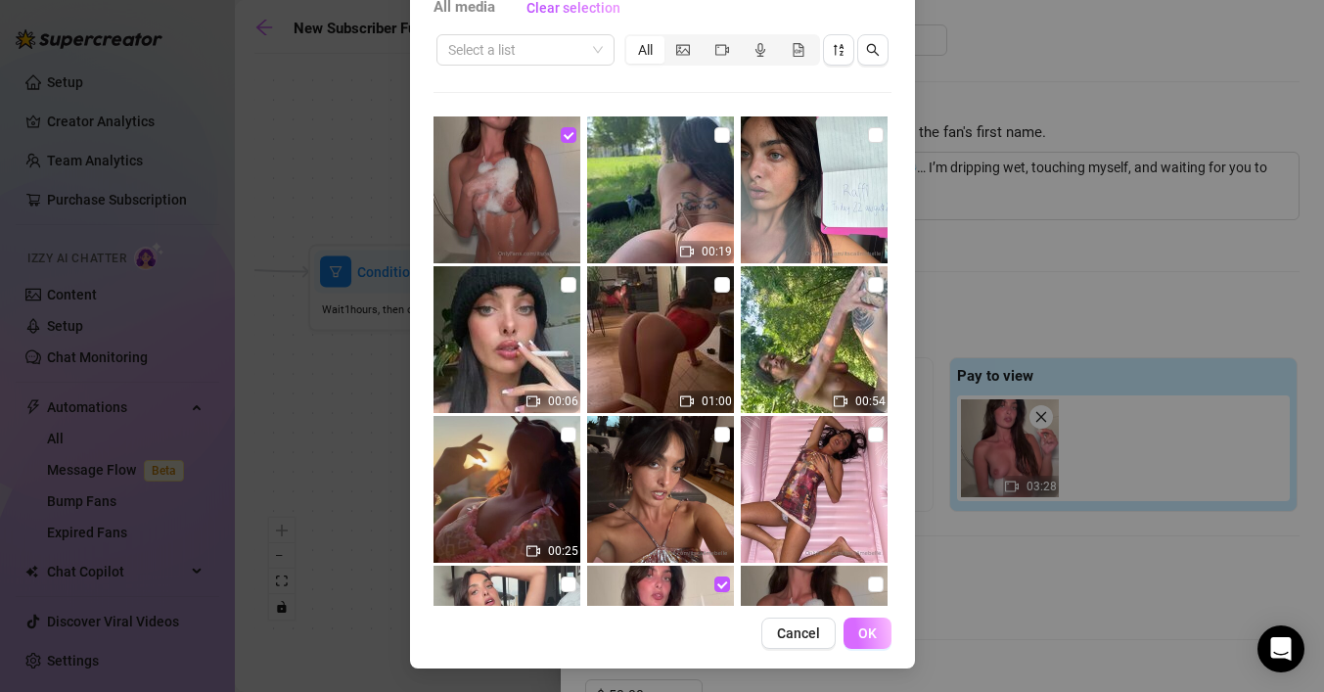
click at [869, 641] on button "OK" at bounding box center [867, 632] width 48 height 31
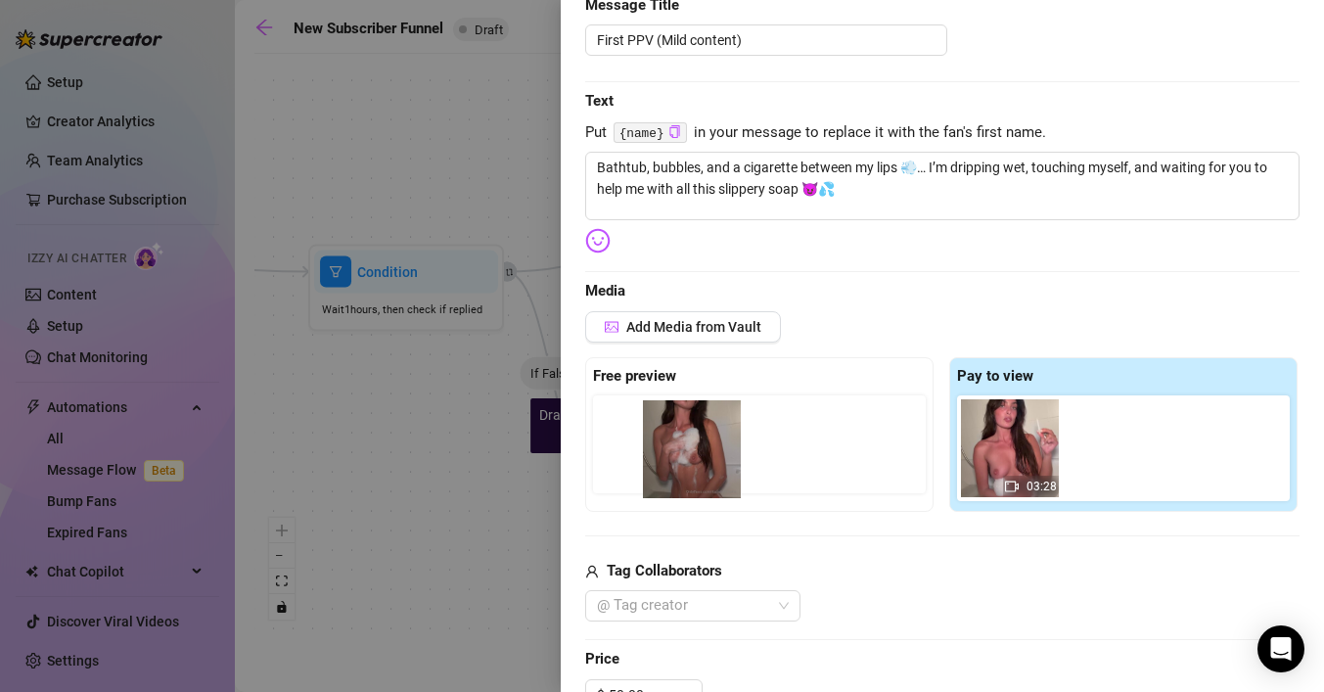
drag, startPoint x: 1130, startPoint y: 473, endPoint x: 701, endPoint y: 474, distance: 428.5
click at [701, 474] on div "Free preview Pay to view 03:28" at bounding box center [942, 434] width 714 height 155
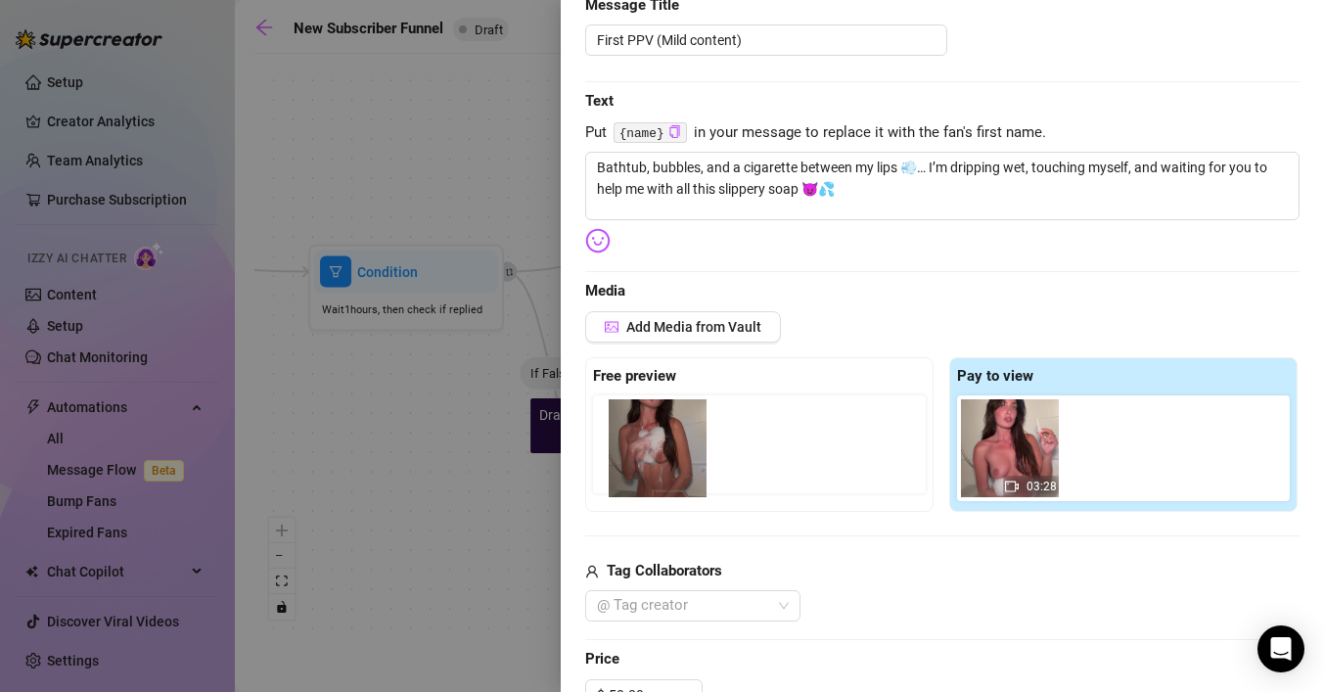
drag, startPoint x: 1103, startPoint y: 443, endPoint x: 631, endPoint y: 442, distance: 471.6
click at [631, 442] on div "Free preview Pay to view 03:28" at bounding box center [942, 434] width 714 height 155
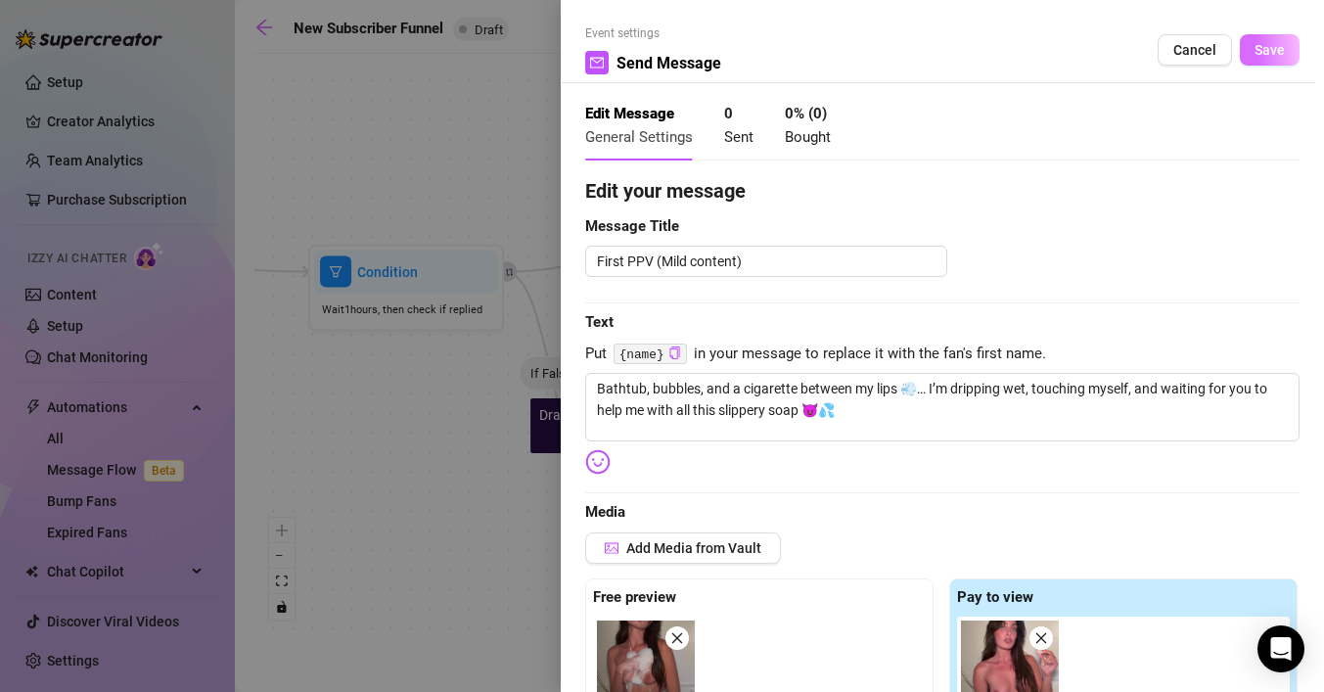
click at [1273, 42] on span "Save" at bounding box center [1269, 50] width 30 height 16
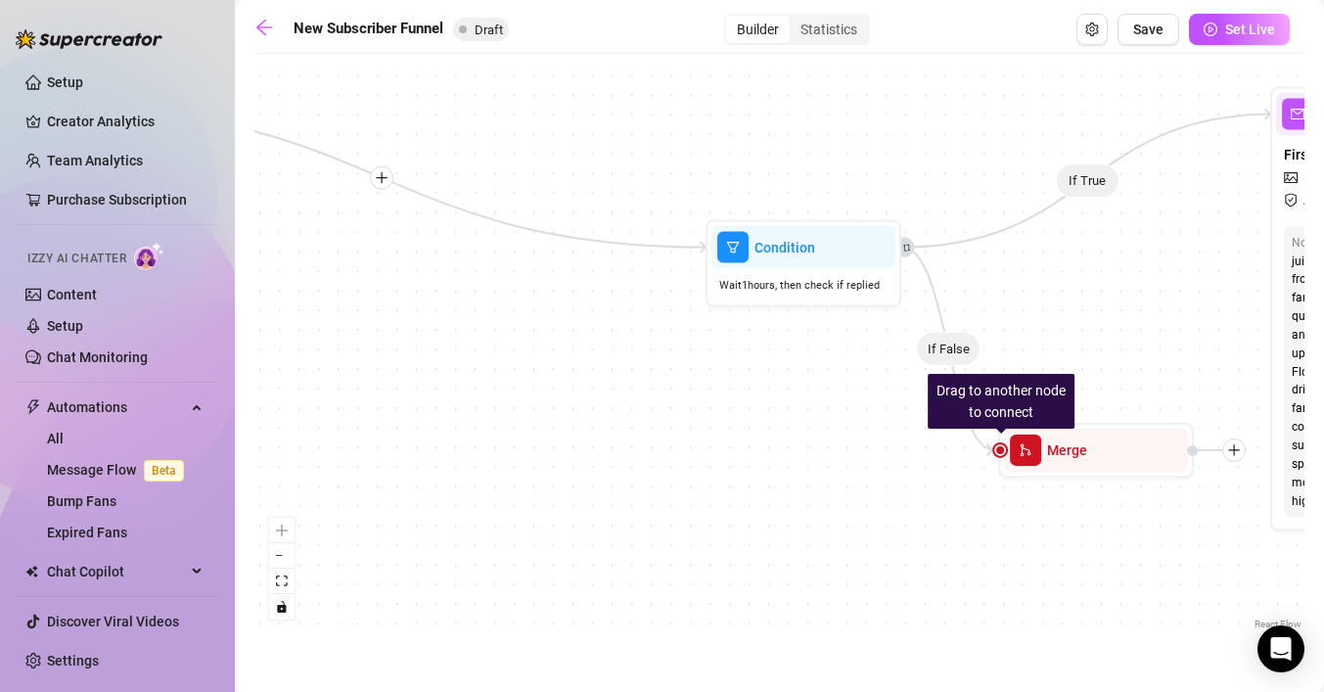
drag, startPoint x: 411, startPoint y: 385, endPoint x: 808, endPoint y: 358, distance: 398.2
click at [808, 359] on div "If True If True If True If False If False If True If False If False Drag to ano…" at bounding box center [779, 349] width 1050 height 570
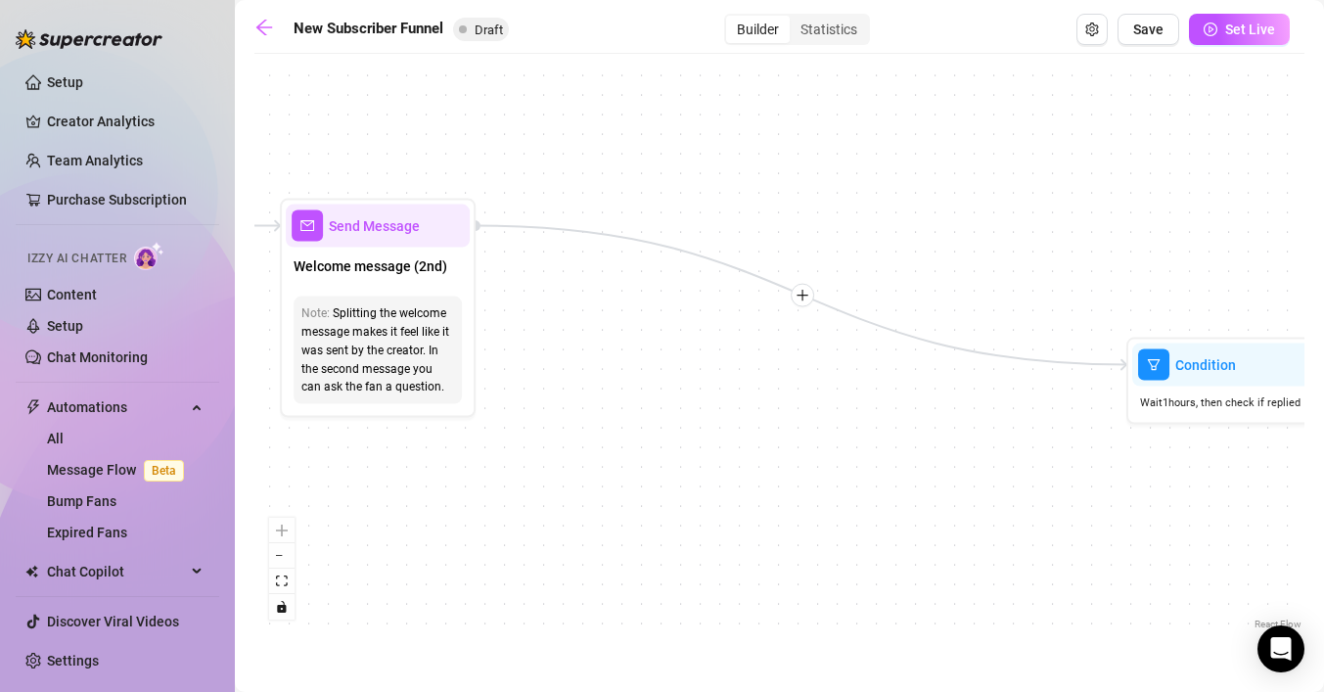
drag, startPoint x: 576, startPoint y: 311, endPoint x: 997, endPoint y: 430, distance: 437.3
click at [997, 430] on div "If True If True If True If False If False If True If False If False Drag to ano…" at bounding box center [779, 349] width 1050 height 570
click at [255, 20] on icon "arrow-left" at bounding box center [264, 28] width 20 height 20
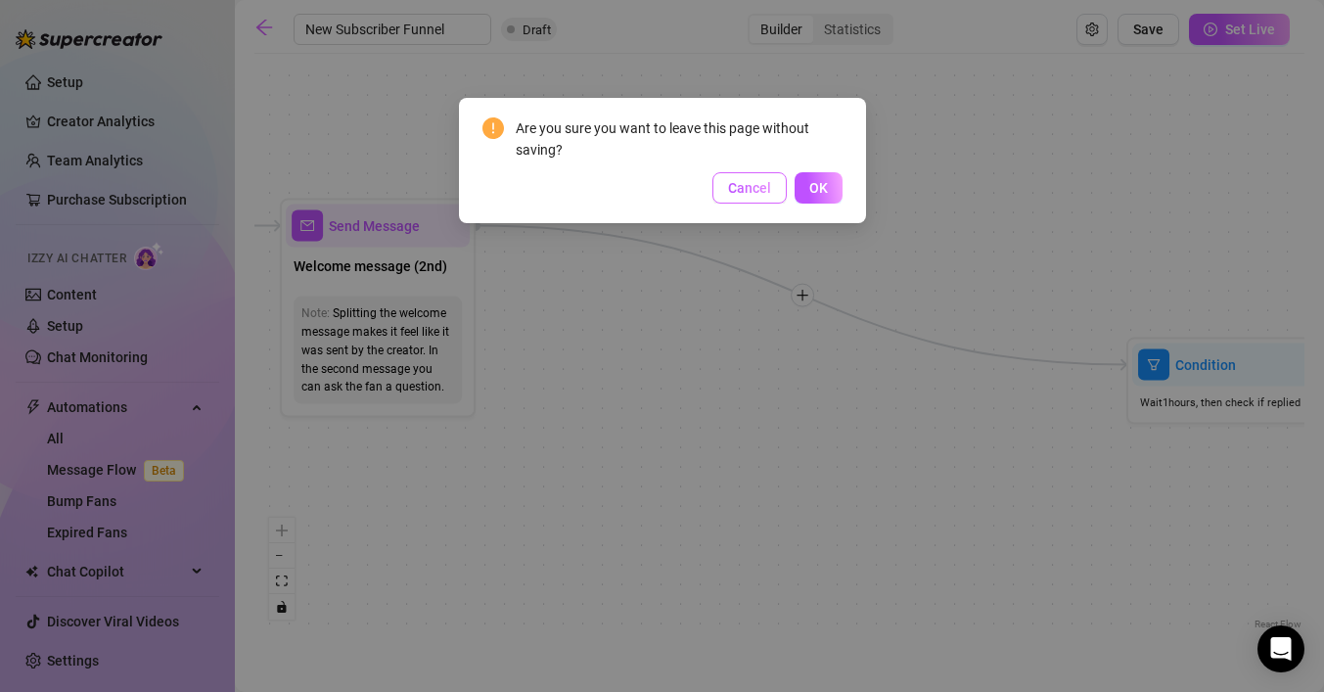
click at [729, 183] on span "Cancel" at bounding box center [749, 188] width 43 height 16
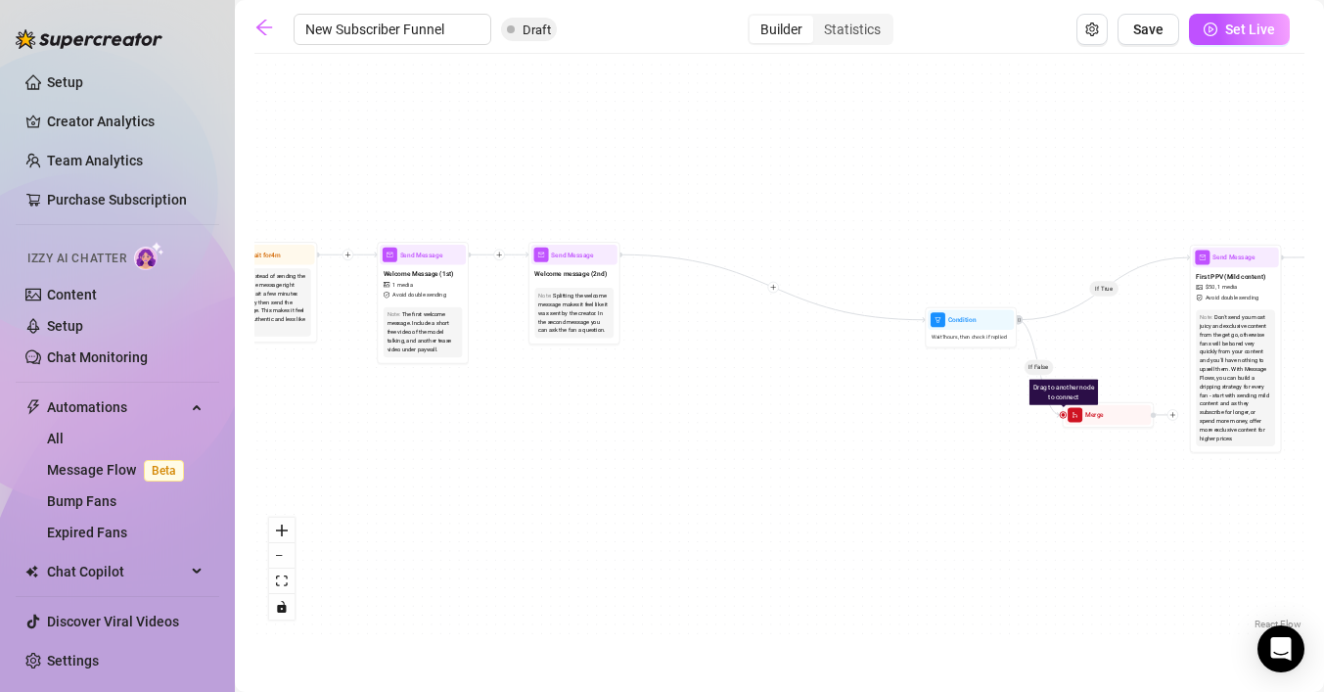
drag, startPoint x: 629, startPoint y: 492, endPoint x: 567, endPoint y: 379, distance: 129.1
click at [575, 380] on div "If True If True If True If False If False If True If False If False Drag to ano…" at bounding box center [779, 349] width 1050 height 570
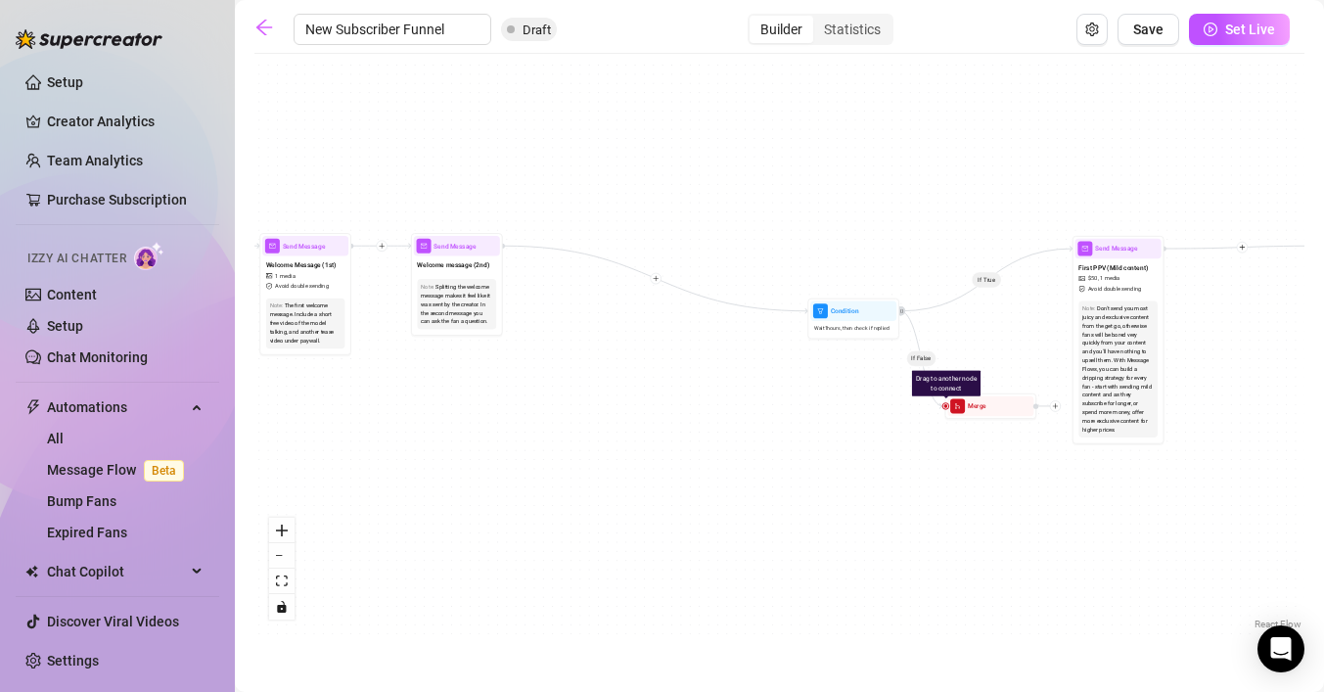
drag, startPoint x: 714, startPoint y: 420, endPoint x: 633, endPoint y: 422, distance: 81.2
click at [633, 422] on div "If True If True If True If False If False If True If False If False Drag to ano…" at bounding box center [779, 349] width 1050 height 570
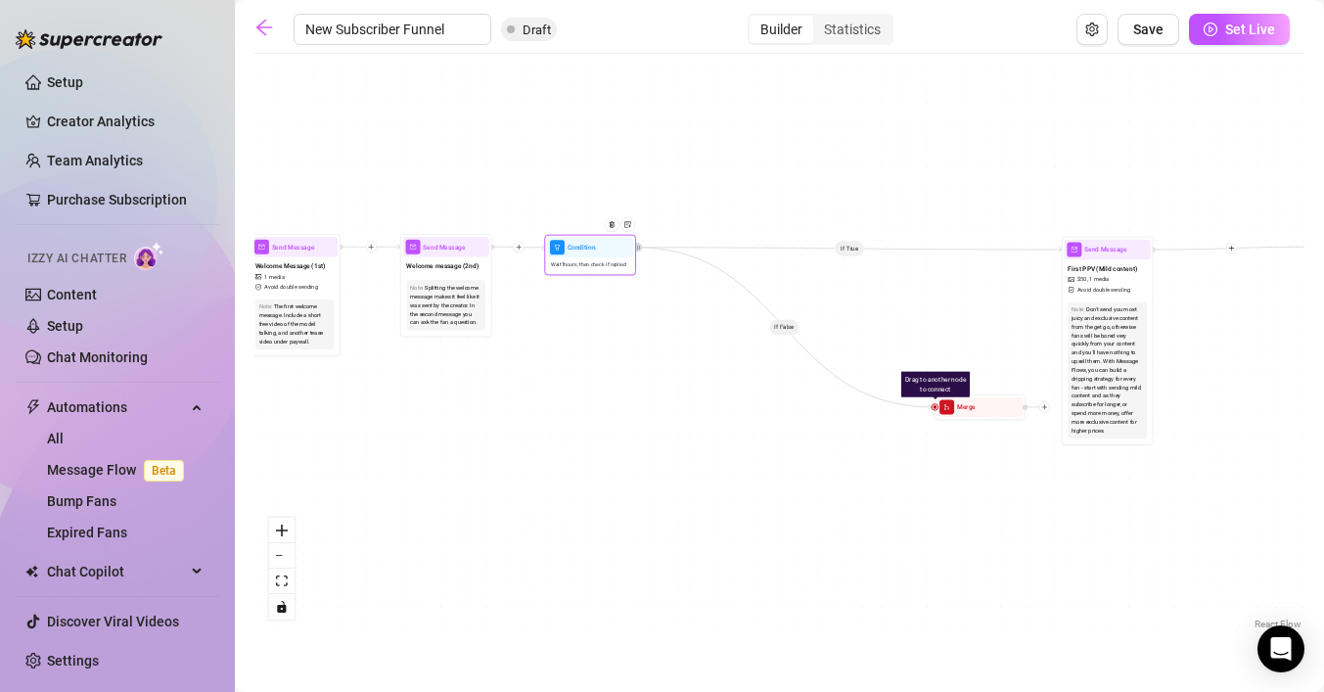
drag, startPoint x: 836, startPoint y: 318, endPoint x: 581, endPoint y: 254, distance: 262.2
click at [581, 253] on div "Condition" at bounding box center [590, 247] width 86 height 21
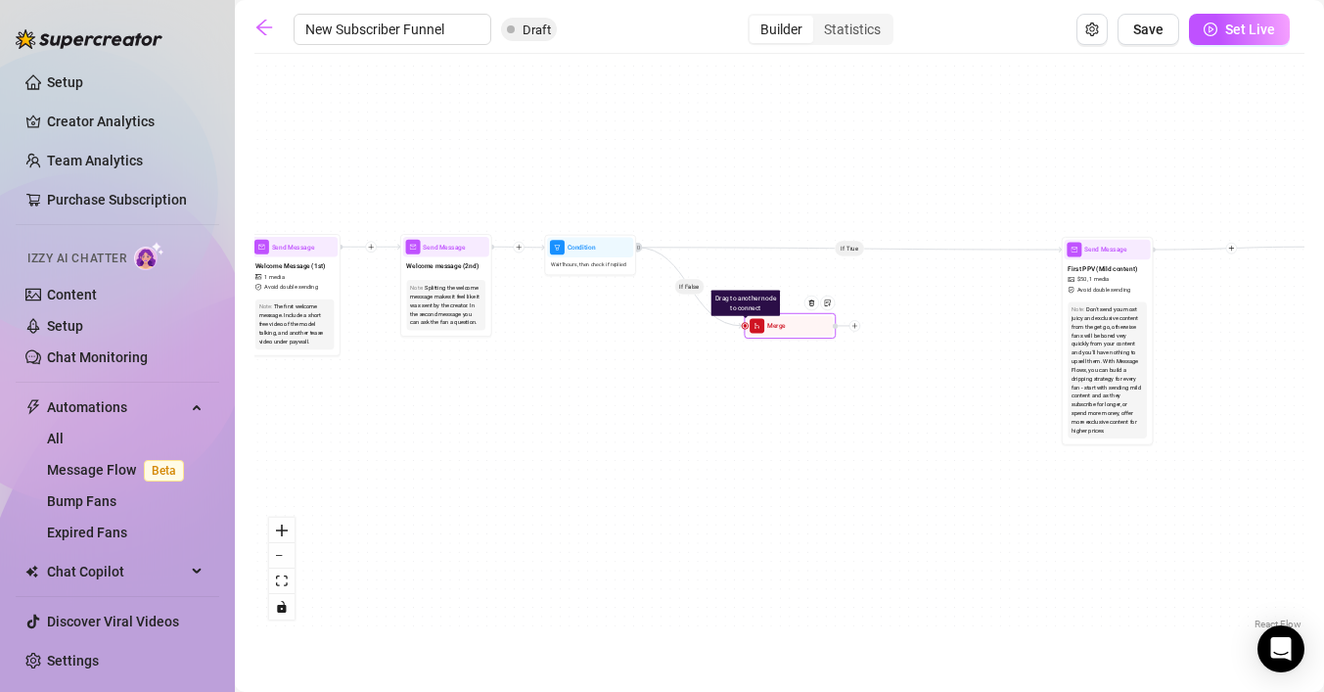
drag, startPoint x: 973, startPoint y: 409, endPoint x: 781, endPoint y: 328, distance: 209.1
click at [781, 328] on span "Merge" at bounding box center [776, 326] width 19 height 10
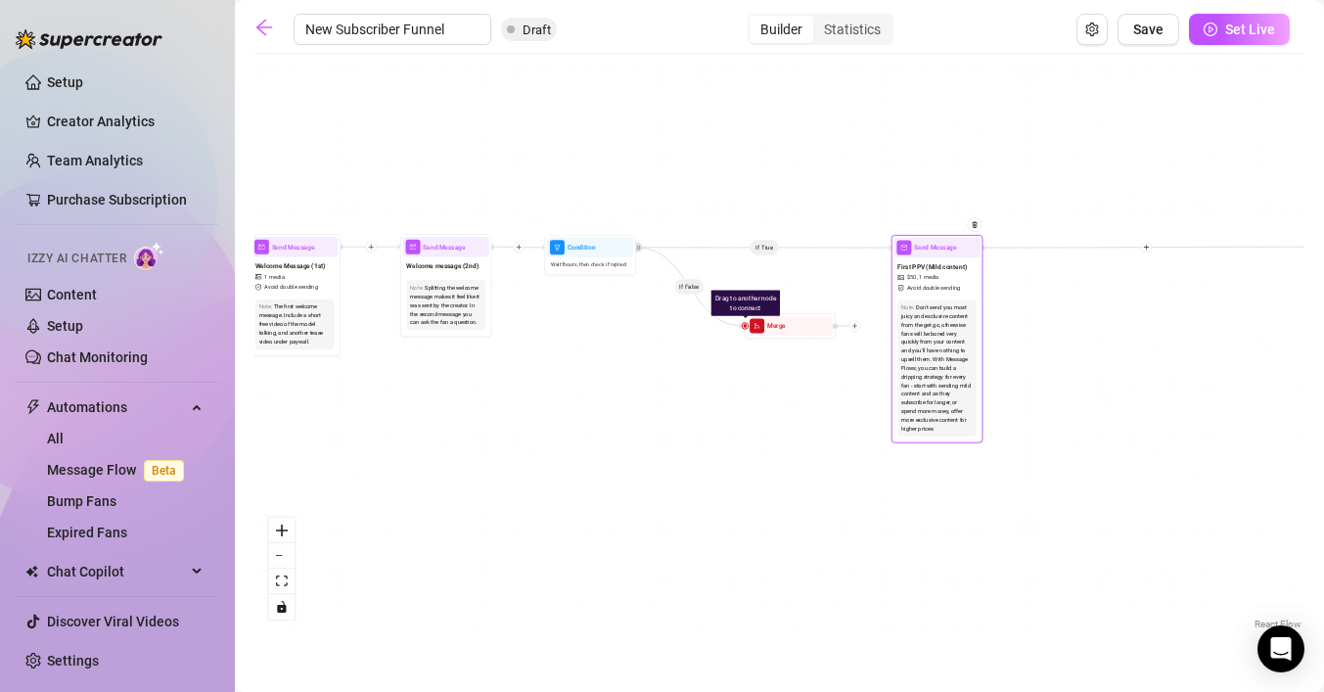
drag, startPoint x: 1099, startPoint y: 255, endPoint x: 927, endPoint y: 253, distance: 171.2
click at [927, 253] on div "Send Message" at bounding box center [937, 248] width 86 height 21
click at [856, 325] on icon "plus" at bounding box center [854, 326] width 7 height 7
click at [881, 356] on div "Message" at bounding box center [900, 358] width 67 height 16
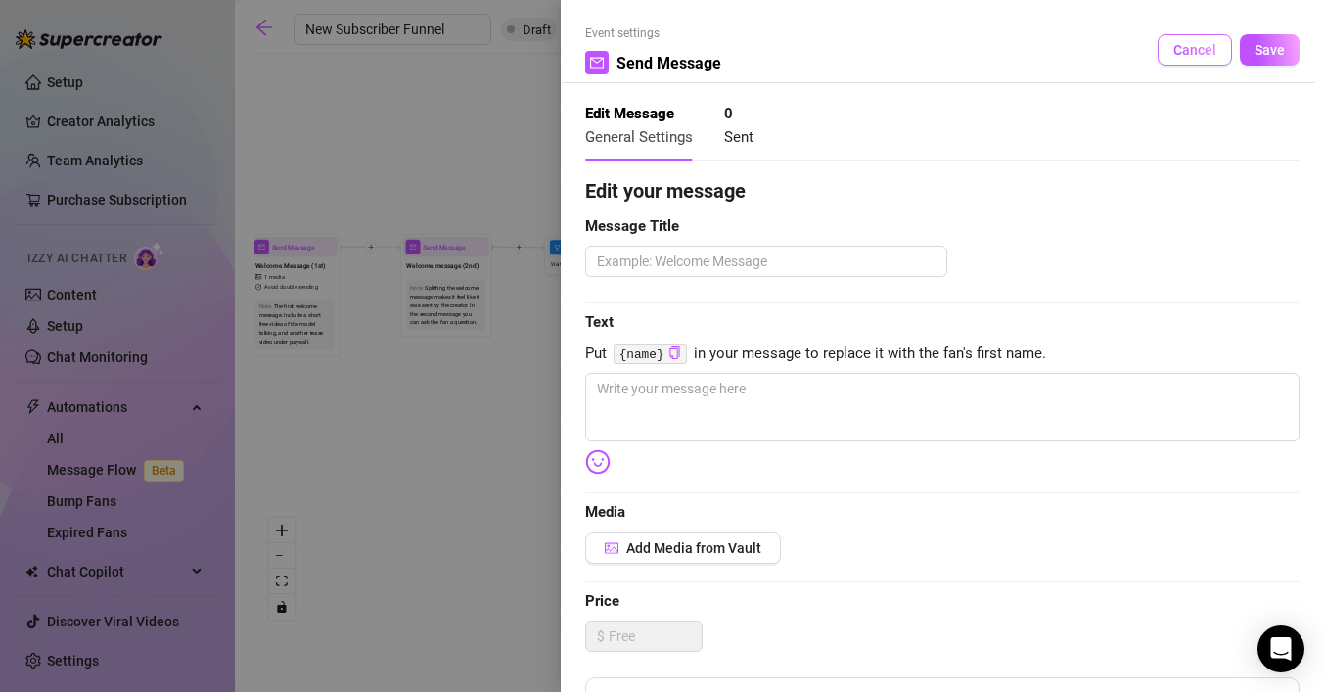
click at [1194, 52] on span "Cancel" at bounding box center [1194, 50] width 43 height 16
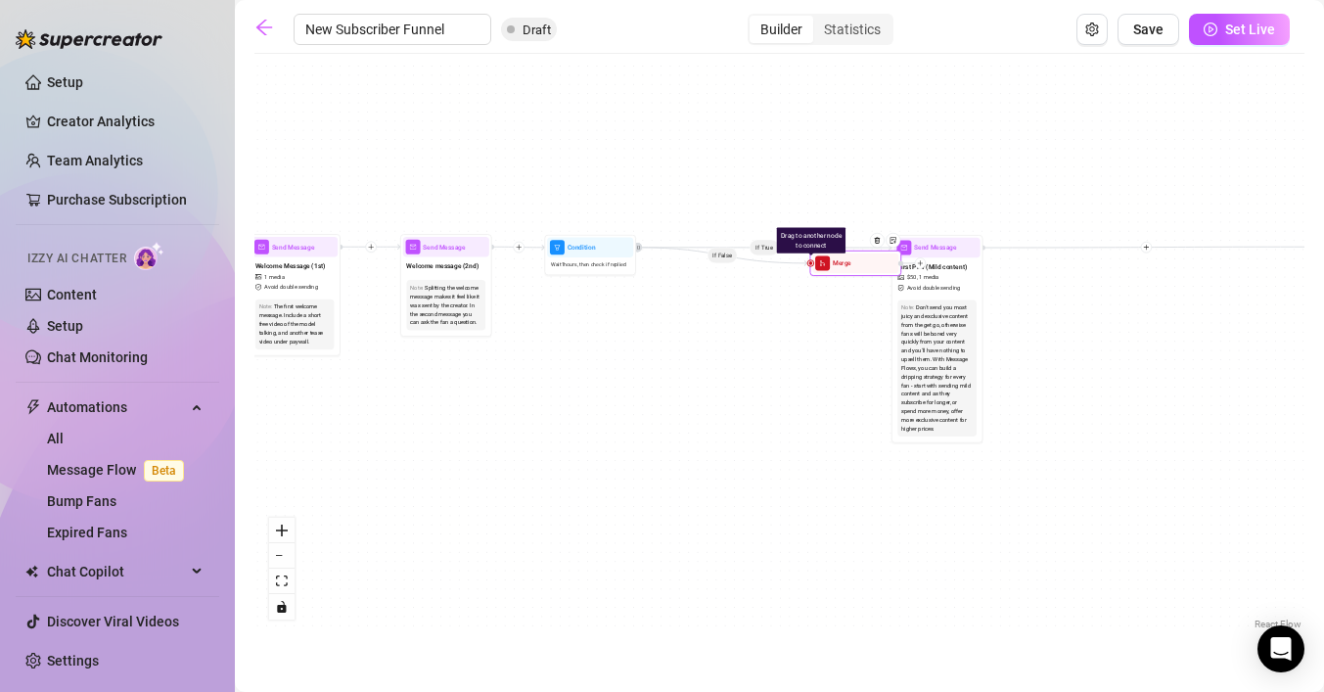
drag, startPoint x: 856, startPoint y: 325, endPoint x: 923, endPoint y: 261, distance: 92.0
click at [923, 261] on icon "plus" at bounding box center [920, 263] width 7 height 7
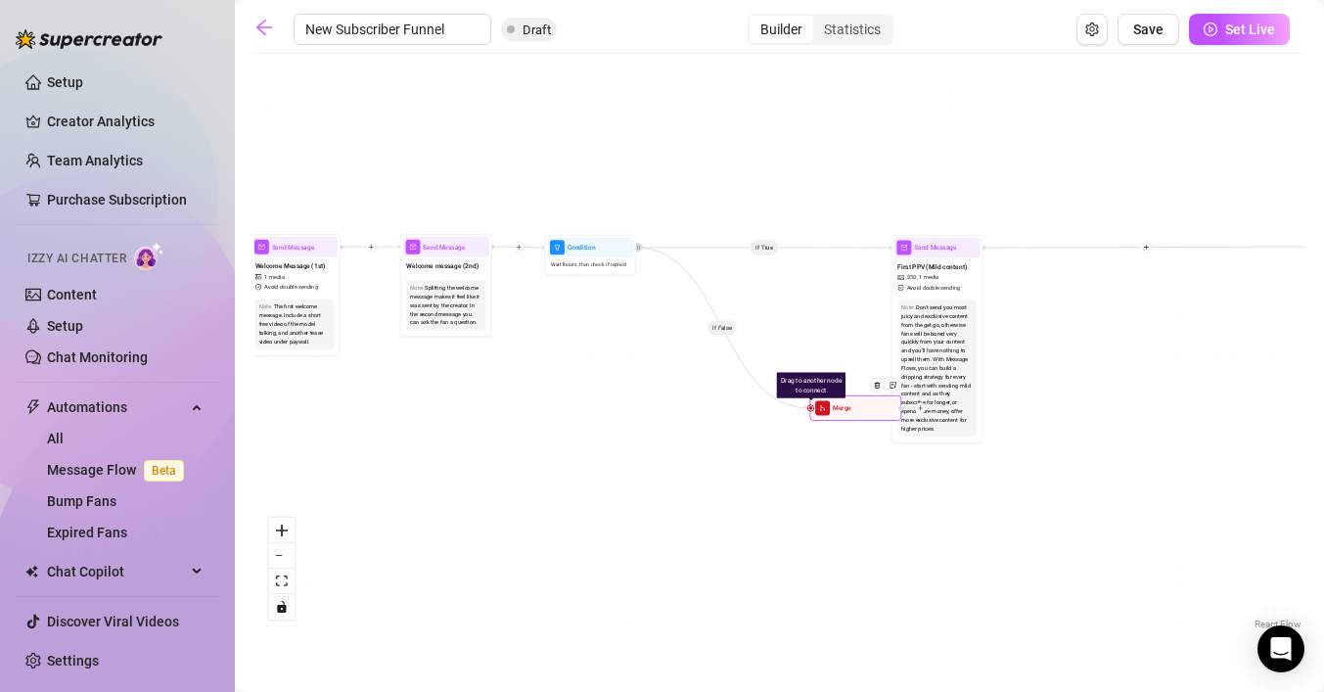
drag, startPoint x: 923, startPoint y: 261, endPoint x: 921, endPoint y: 407, distance: 145.8
click at [921, 407] on icon "plus" at bounding box center [920, 408] width 7 height 7
drag, startPoint x: 876, startPoint y: 412, endPoint x: 806, endPoint y: 414, distance: 69.5
click at [806, 414] on div at bounding box center [812, 394] width 40 height 47
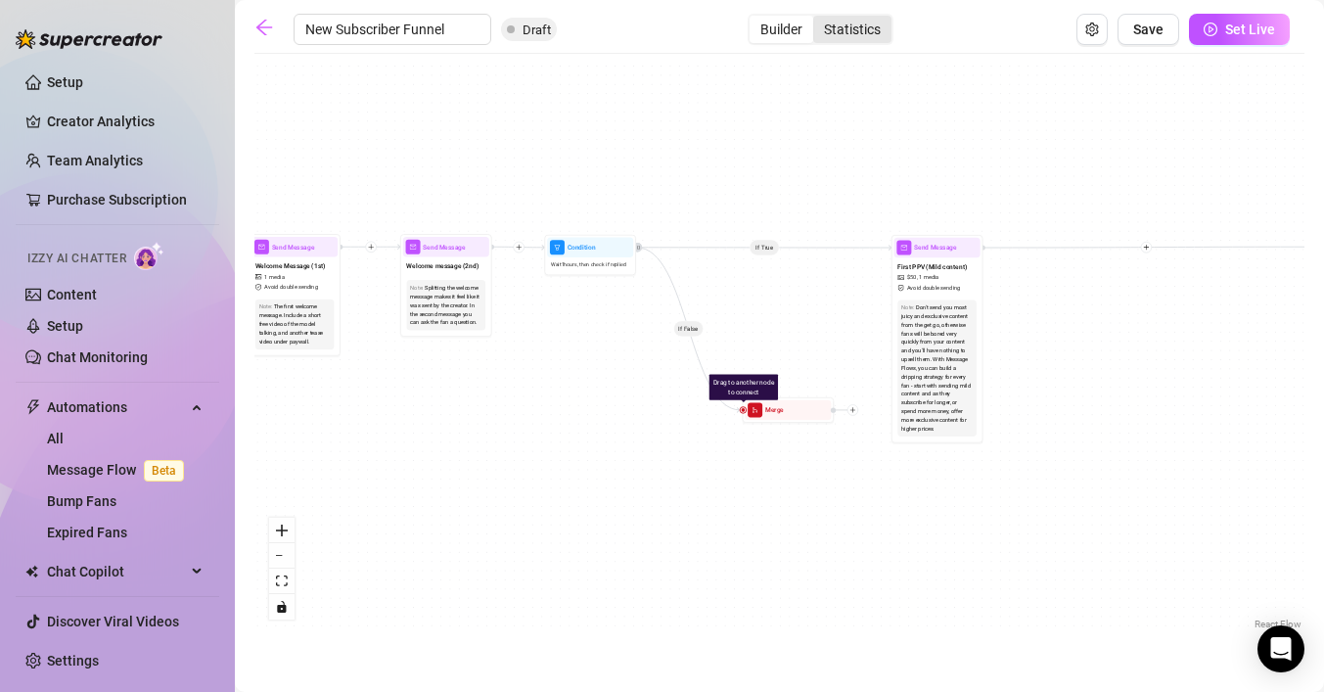
click at [855, 30] on div "Statistics" at bounding box center [852, 29] width 78 height 27
click at [818, 19] on input "Statistics" at bounding box center [818, 19] width 0 height 0
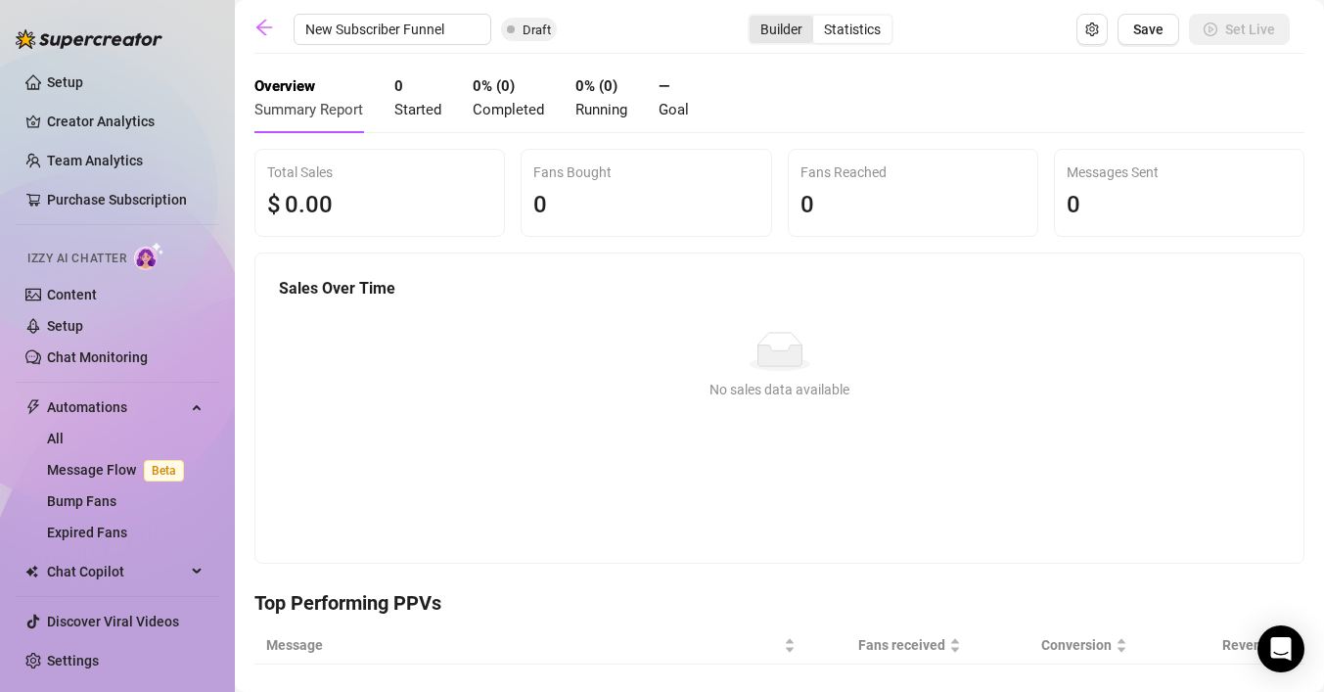
click at [768, 35] on div "Builder" at bounding box center [781, 29] width 64 height 27
click at [754, 19] on input "Builder" at bounding box center [754, 19] width 0 height 0
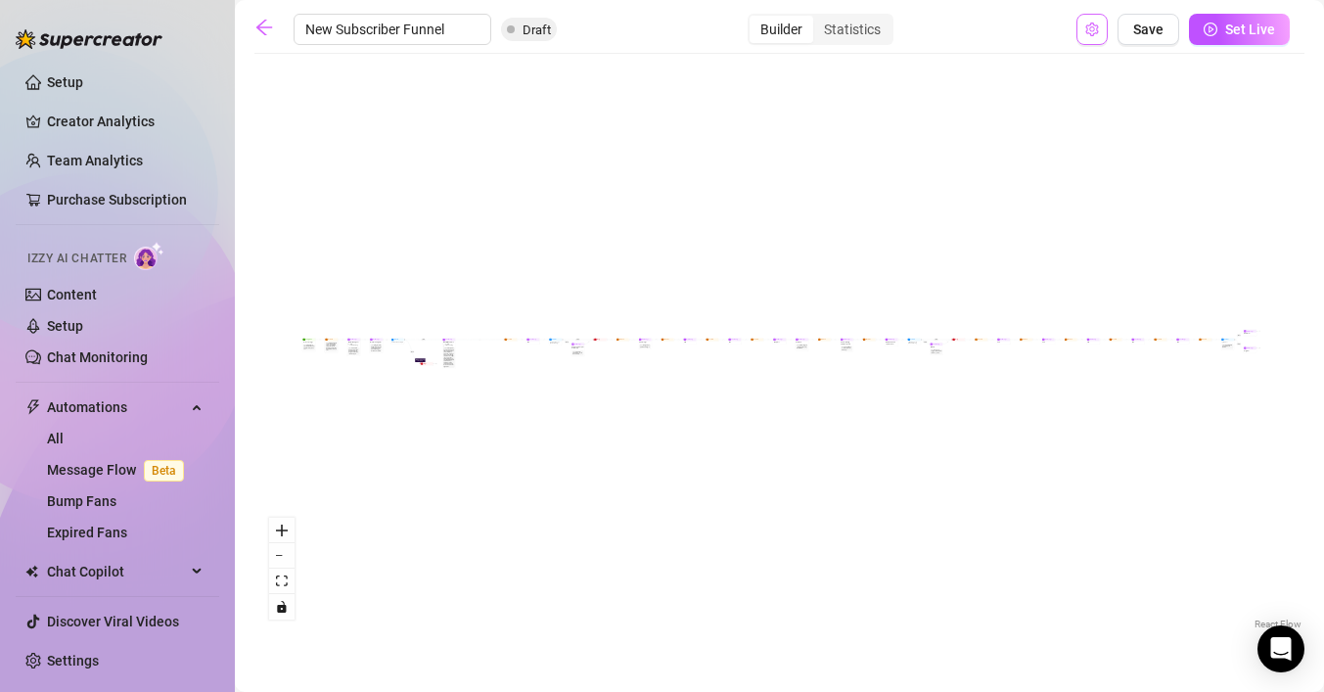
click at [1098, 30] on icon "setting" at bounding box center [1091, 30] width 13 height 14
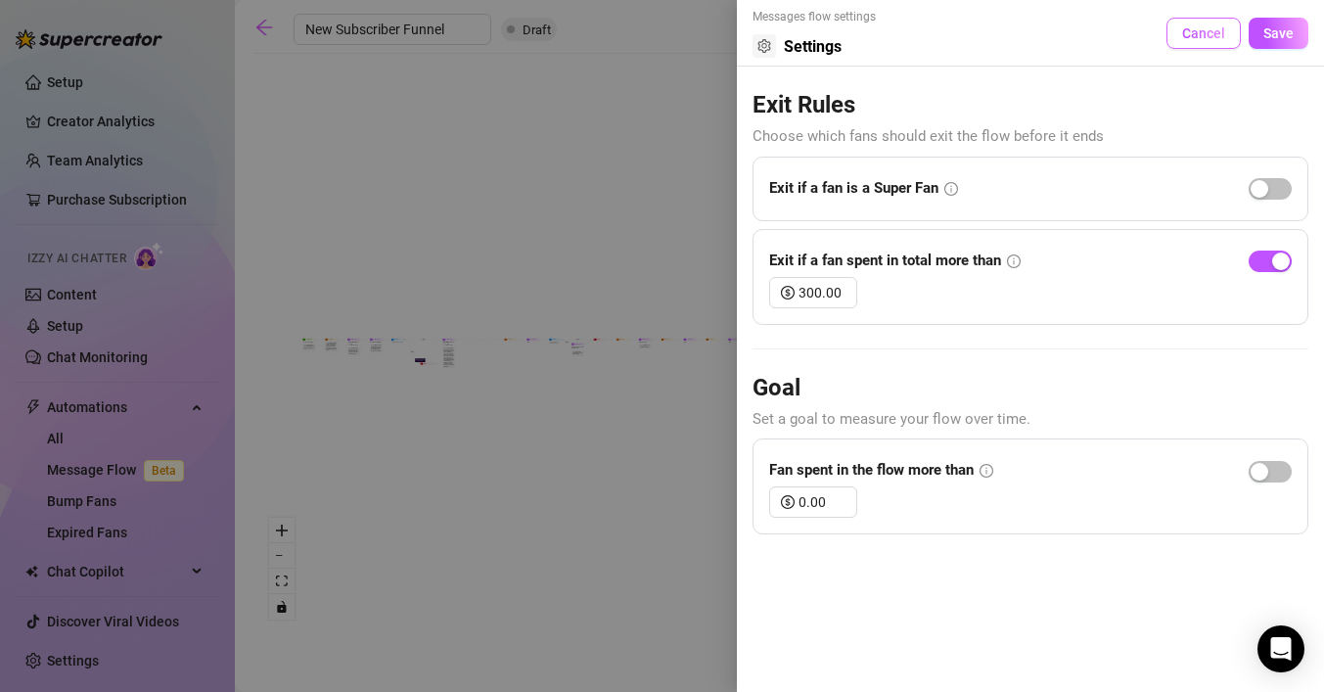
click at [1186, 32] on span "Cancel" at bounding box center [1203, 33] width 43 height 16
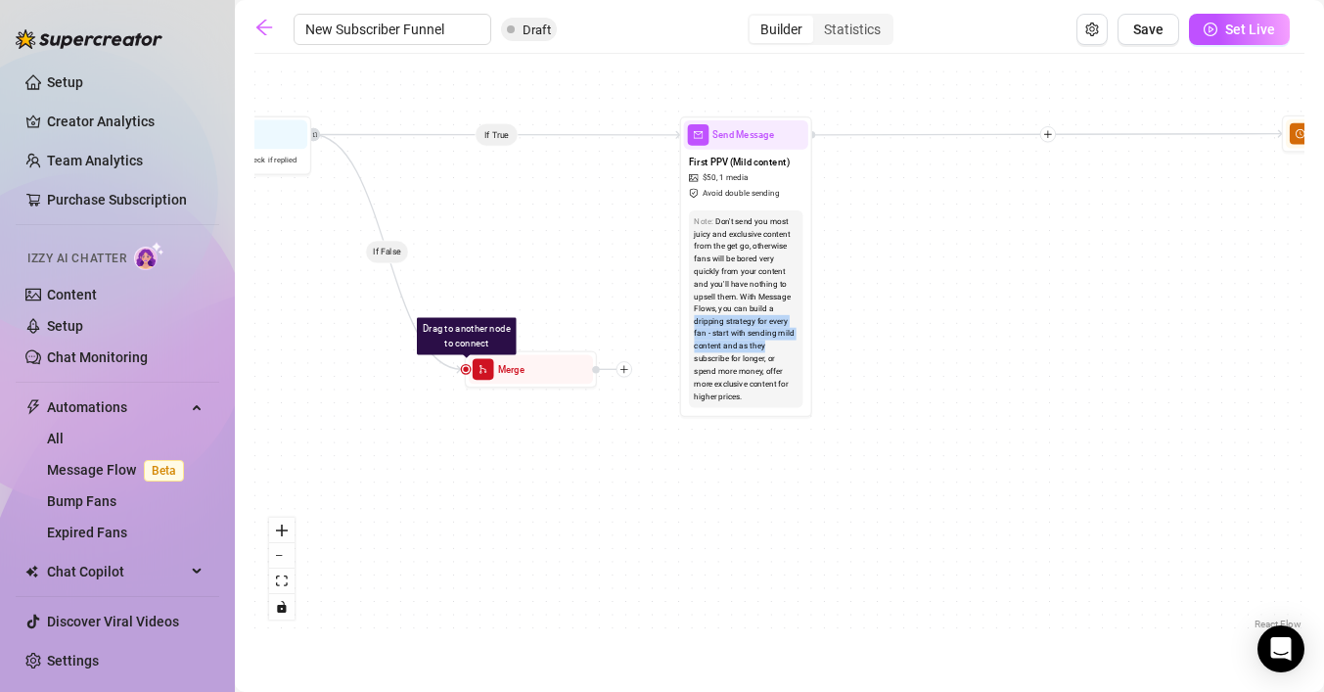
drag, startPoint x: 792, startPoint y: 344, endPoint x: 544, endPoint y: 344, distance: 248.5
click at [544, 344] on div "If False If True If True If False If True If False If True If False Drag to ano…" at bounding box center [779, 349] width 1050 height 570
click at [869, 347] on div "If False If True If True If False If True If False If True If False Drag to ano…" at bounding box center [779, 349] width 1050 height 570
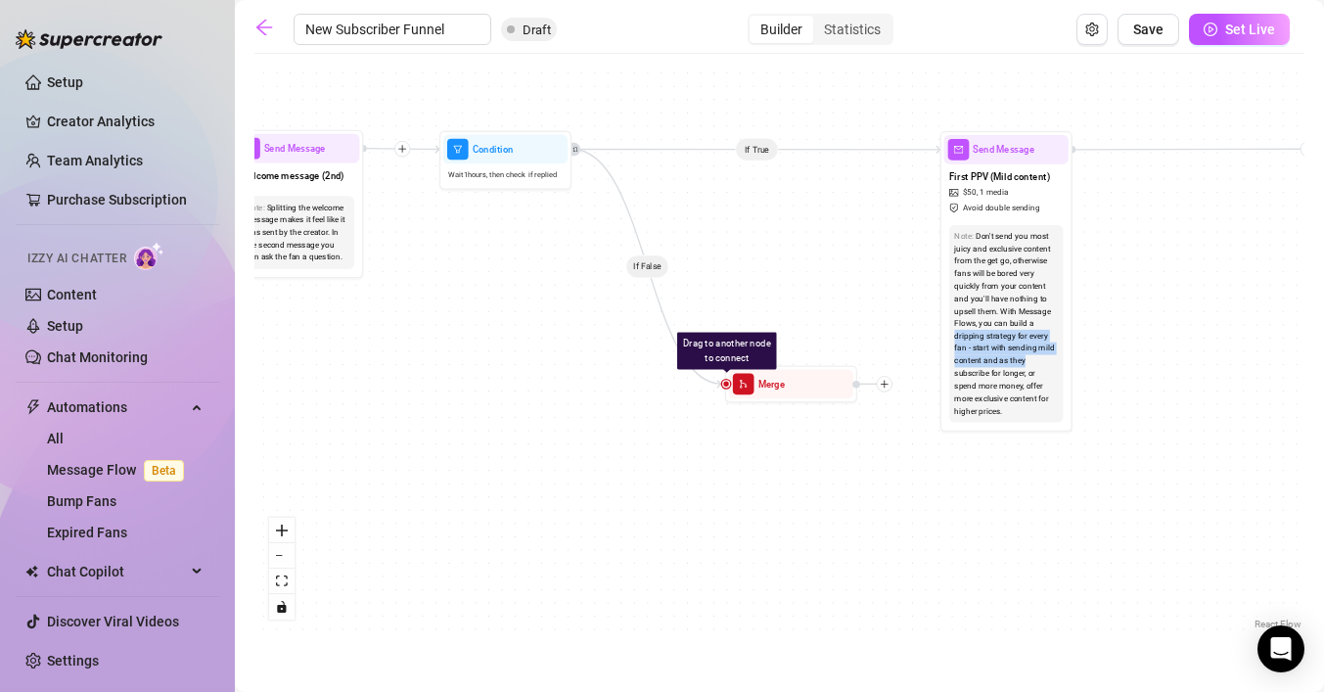
drag, startPoint x: 1017, startPoint y: 370, endPoint x: 1278, endPoint y: 384, distance: 260.7
click at [1278, 384] on div "If False If True If True If False If True If False If True If False Drag to ano…" at bounding box center [779, 349] width 1050 height 570
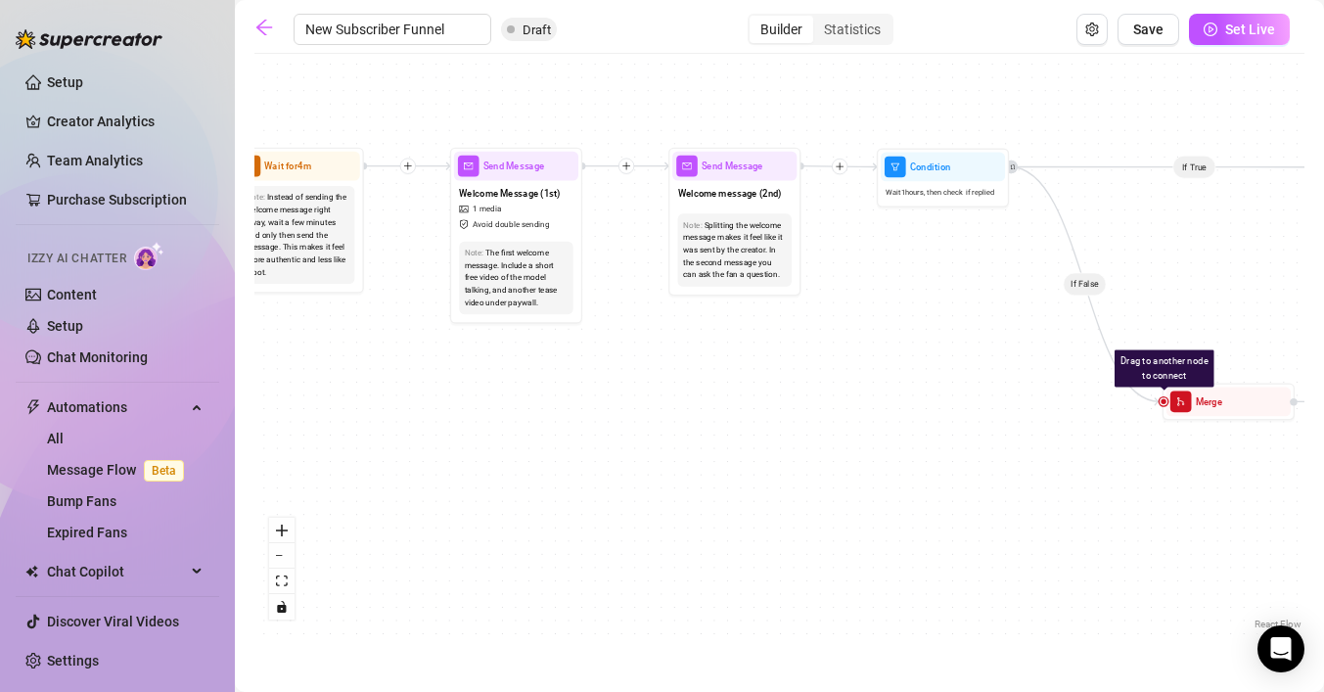
drag, startPoint x: 446, startPoint y: 396, endPoint x: 908, endPoint y: 416, distance: 462.2
click at [902, 416] on div "If False If True If True If False If True If False If True If False Drag to ano…" at bounding box center [779, 349] width 1050 height 570
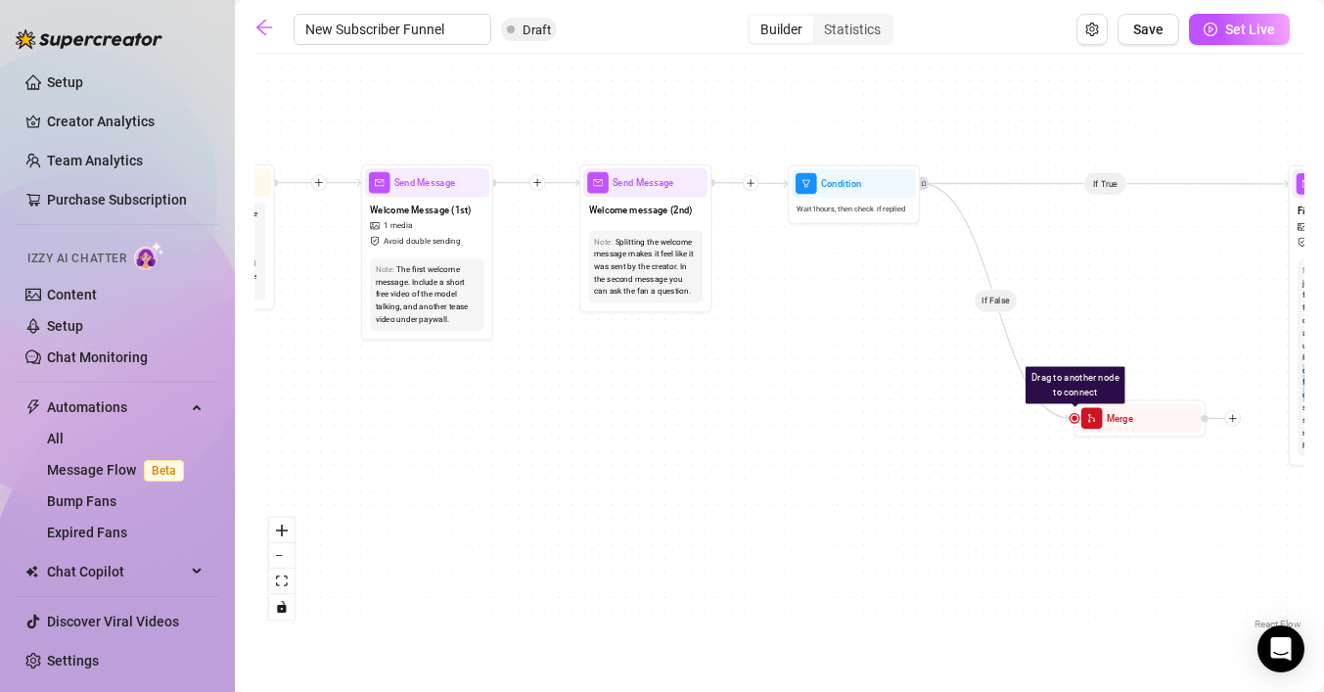
drag, startPoint x: 775, startPoint y: 396, endPoint x: 605, endPoint y: 392, distance: 170.3
click at [608, 395] on div "If False If True If True If False If True If False If True If False Drag to ano…" at bounding box center [779, 349] width 1050 height 570
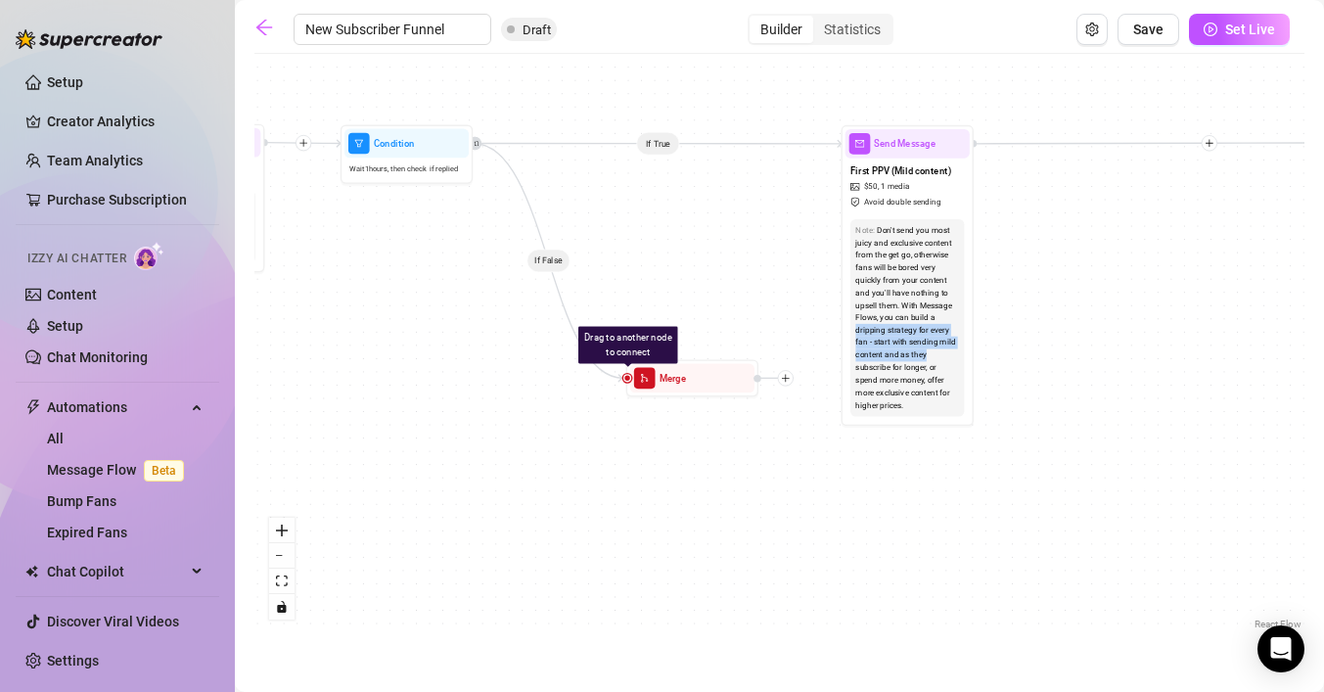
drag, startPoint x: 884, startPoint y: 500, endPoint x: 487, endPoint y: 478, distance: 397.8
click at [494, 476] on div "If False If True If True If False If True If False If True If False Drag to ano…" at bounding box center [779, 349] width 1050 height 570
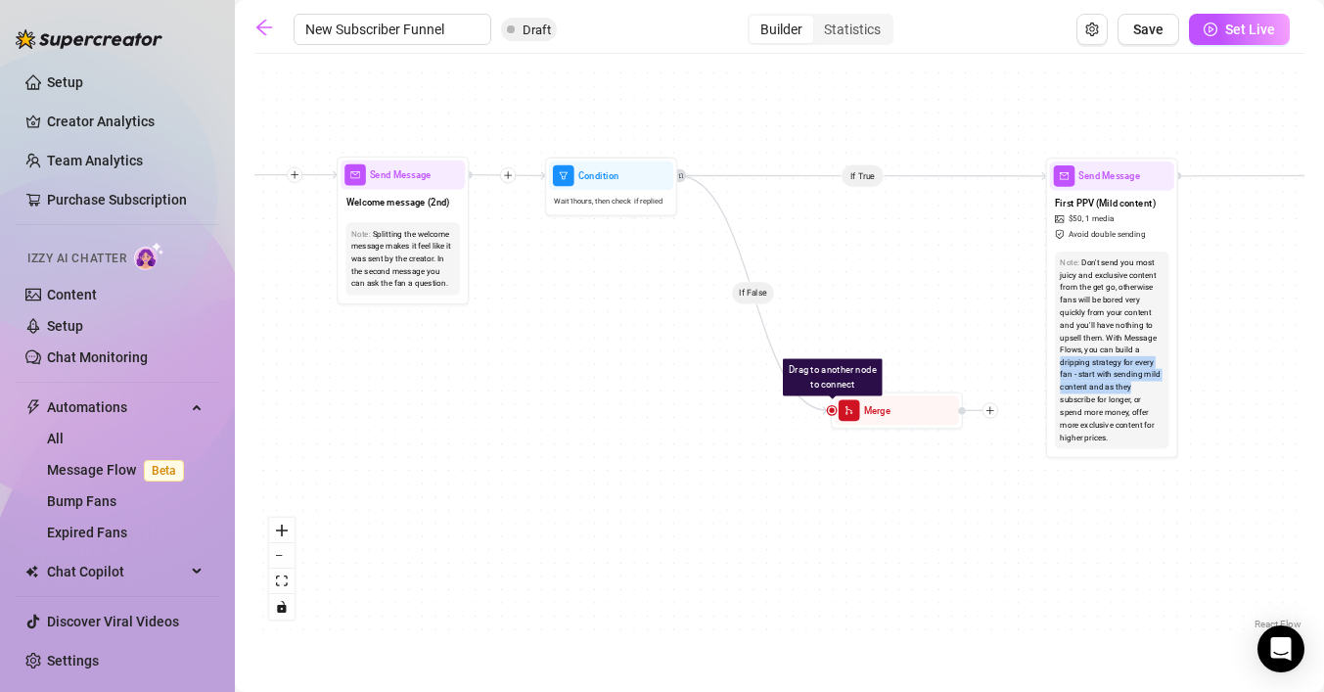
drag, startPoint x: 455, startPoint y: 476, endPoint x: 663, endPoint y: 508, distance: 210.7
click at [662, 508] on div "If False If True If True If False If True If False If True If False Drag to ano…" at bounding box center [779, 349] width 1050 height 570
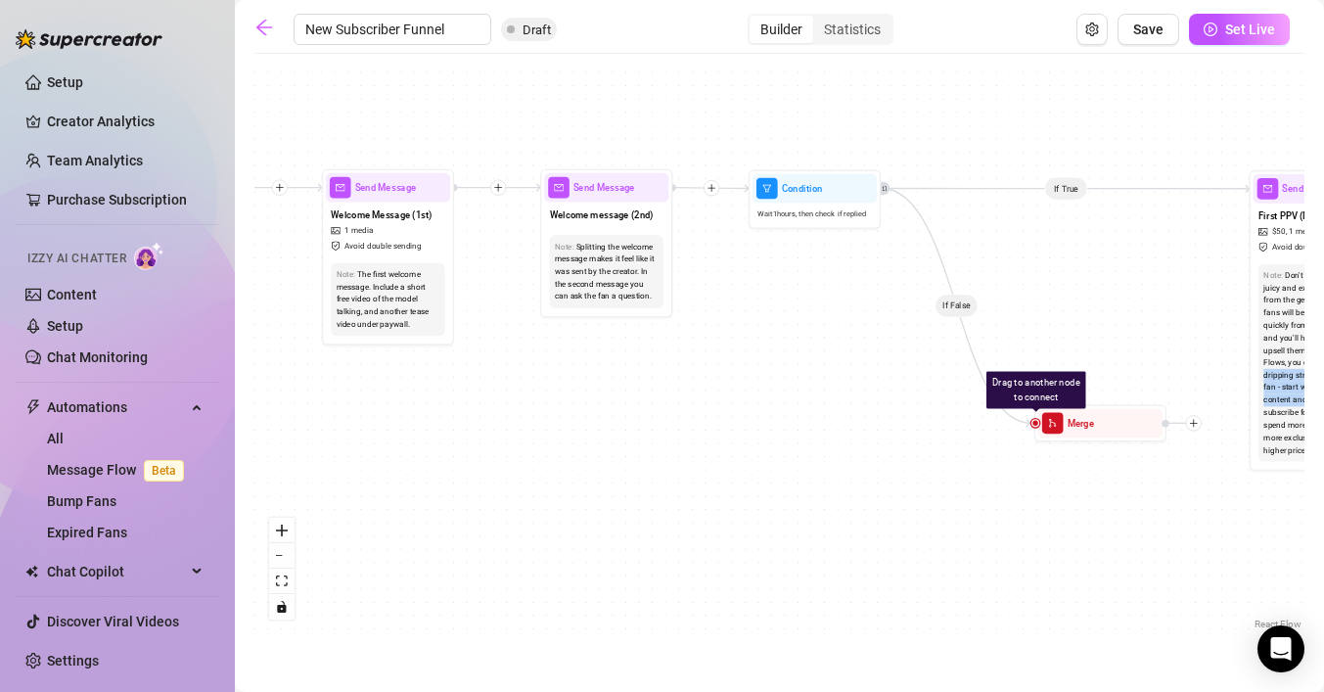
drag, startPoint x: 552, startPoint y: 487, endPoint x: 755, endPoint y: 500, distance: 203.9
click at [755, 500] on div "If False If True If True If False If True If False If True If False Drag to ano…" at bounding box center [779, 349] width 1050 height 570
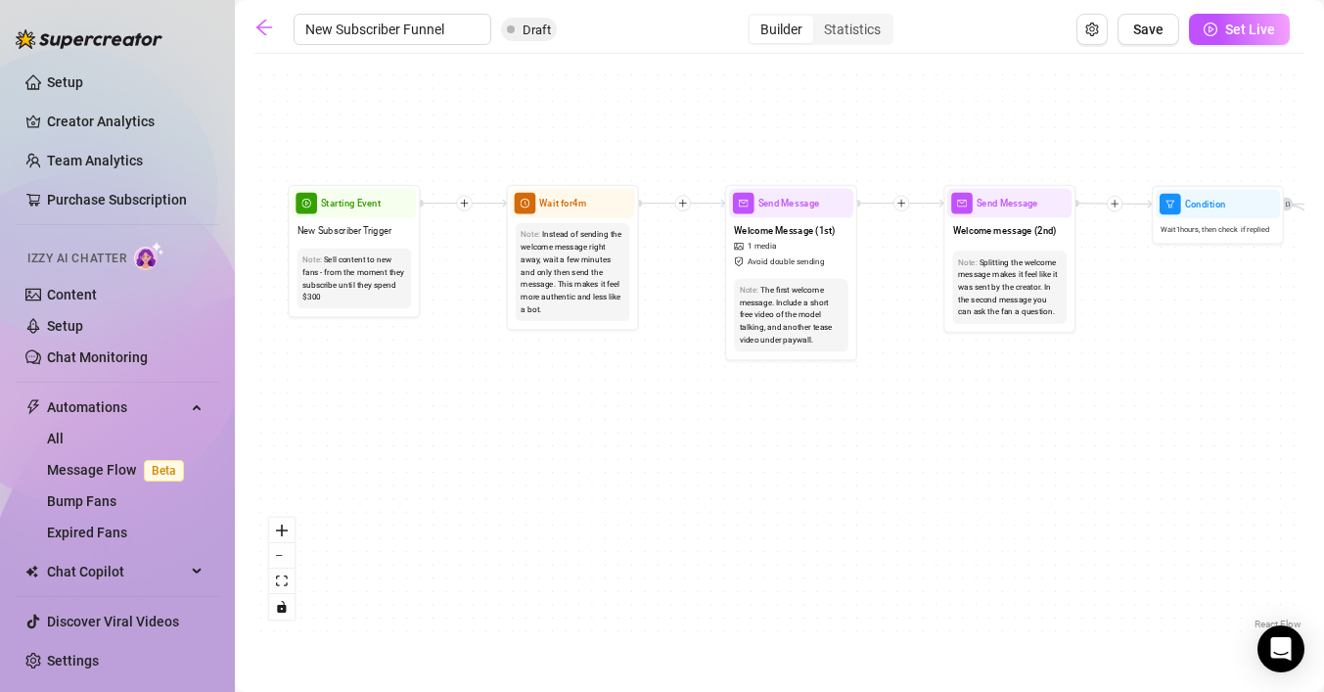
drag, startPoint x: 551, startPoint y: 473, endPoint x: 954, endPoint y: 488, distance: 403.4
click at [954, 488] on div "If False If True If True If False If True If False If True If False Drag to ano…" at bounding box center [779, 349] width 1050 height 570
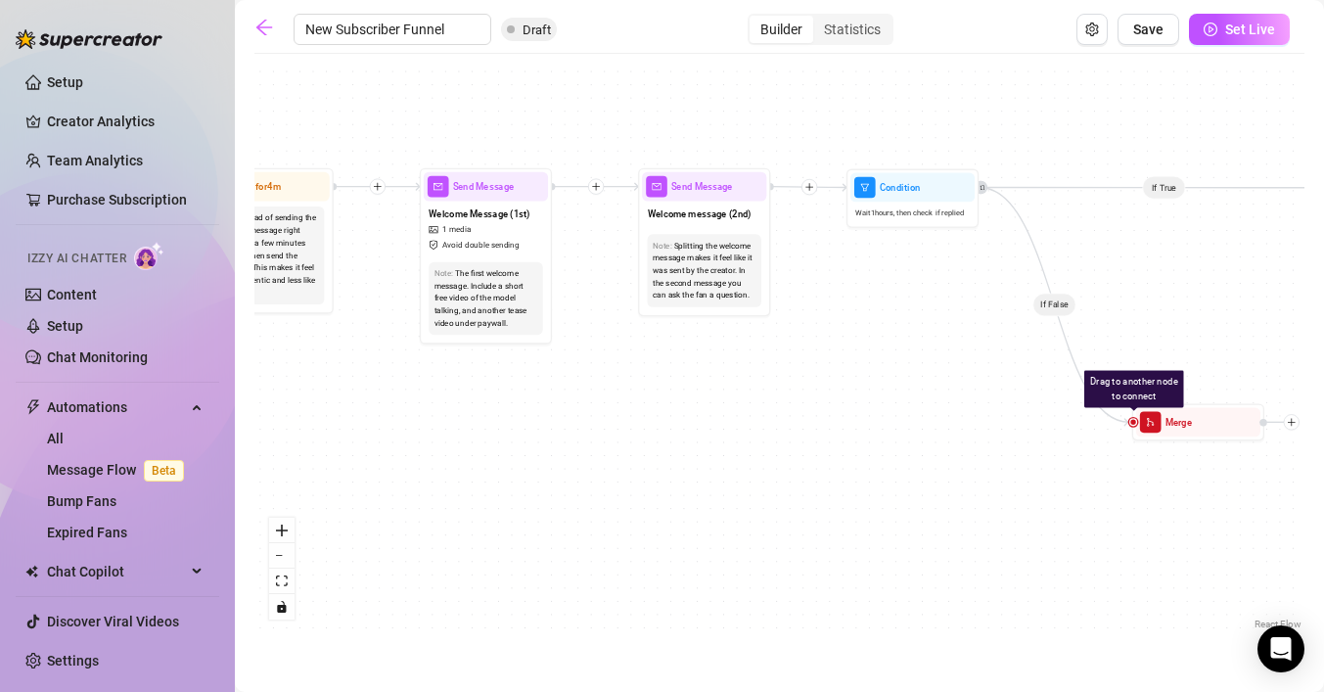
drag, startPoint x: 1082, startPoint y: 439, endPoint x: 771, endPoint y: 423, distance: 311.6
click at [771, 423] on div "If False If True If True If False If True If False If True If False Drag to ano…" at bounding box center [779, 349] width 1050 height 570
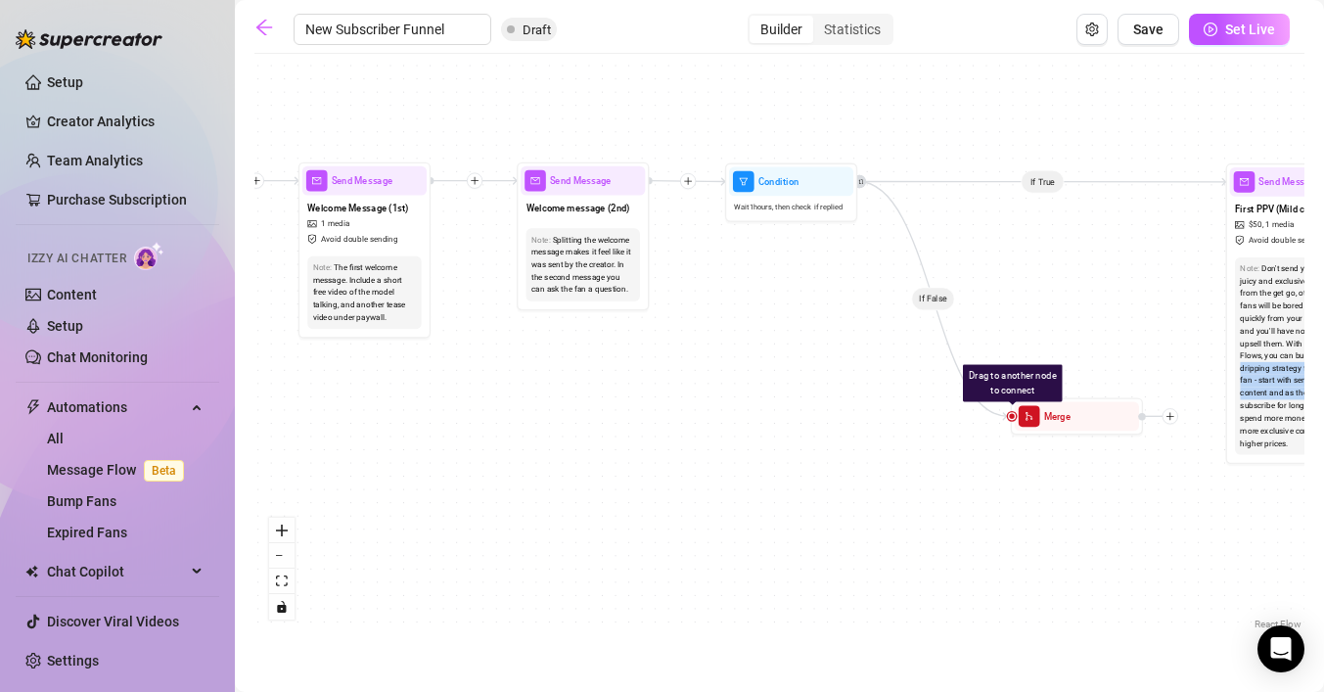
drag, startPoint x: 1084, startPoint y: 516, endPoint x: 967, endPoint y: 510, distance: 117.5
click at [968, 510] on div "If False If True If True If False If True If False If True If False Drag to ano…" at bounding box center [779, 349] width 1050 height 570
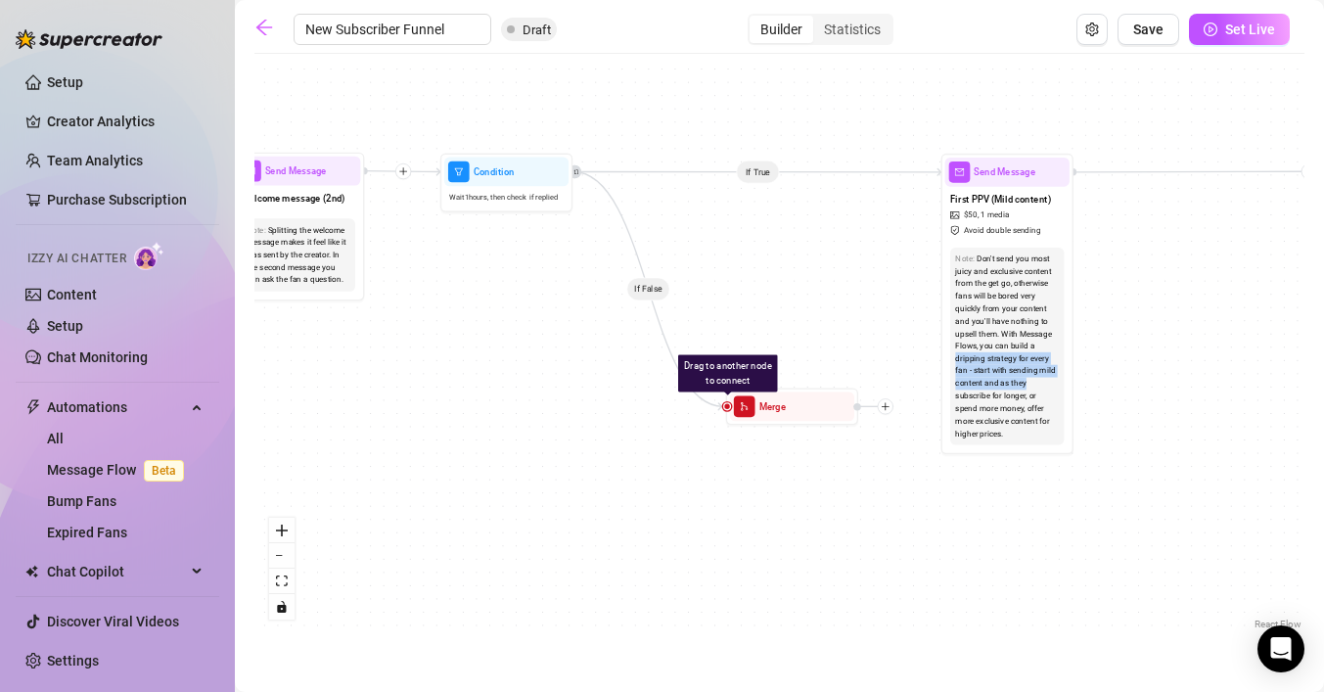
drag, startPoint x: 1028, startPoint y: 533, endPoint x: 745, endPoint y: 523, distance: 283.9
click at [745, 523] on div "If False If True If True If False If True If False If True If False Drag to ano…" at bounding box center [779, 349] width 1050 height 570
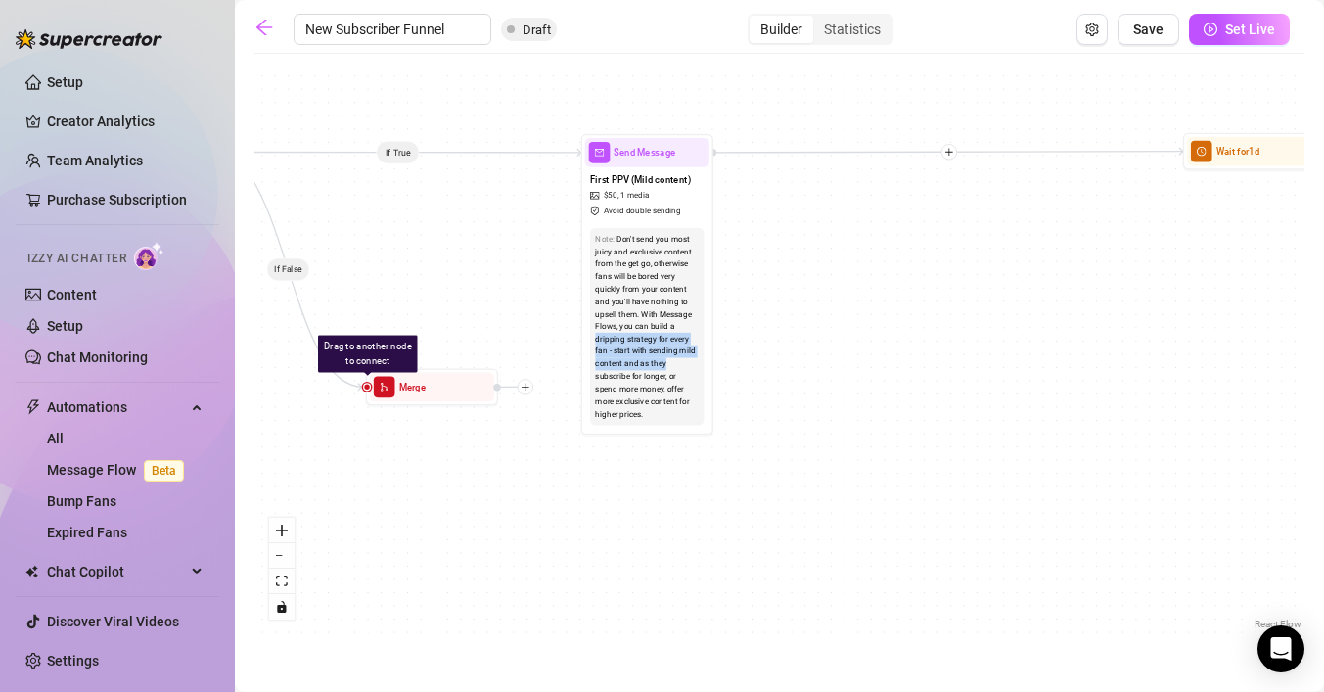
drag, startPoint x: 1027, startPoint y: 564, endPoint x: 628, endPoint y: 539, distance: 399.9
click at [628, 540] on div "If False If True If True If False If True If False If True If False Drag to ano…" at bounding box center [779, 349] width 1050 height 570
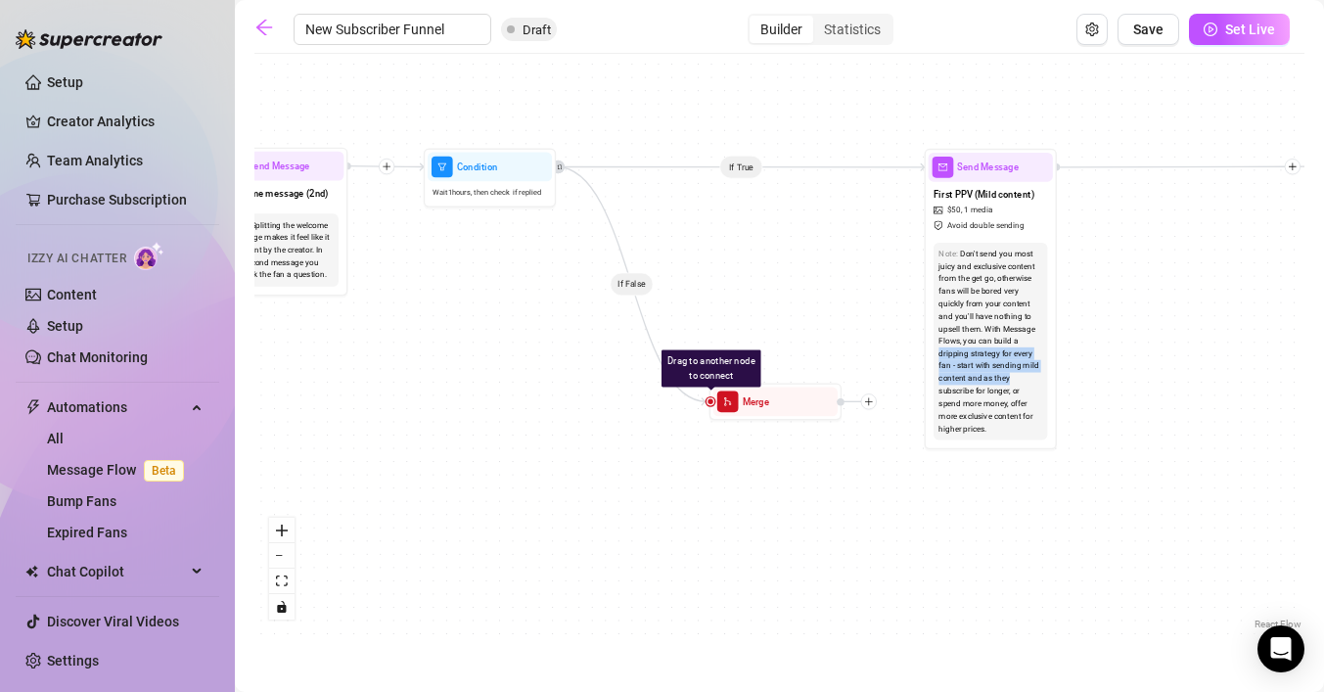
drag, startPoint x: 534, startPoint y: 520, endPoint x: 917, endPoint y: 538, distance: 383.0
click at [917, 538] on div "If False If True If True If False If True If False If True If False Drag to ano…" at bounding box center [779, 349] width 1050 height 570
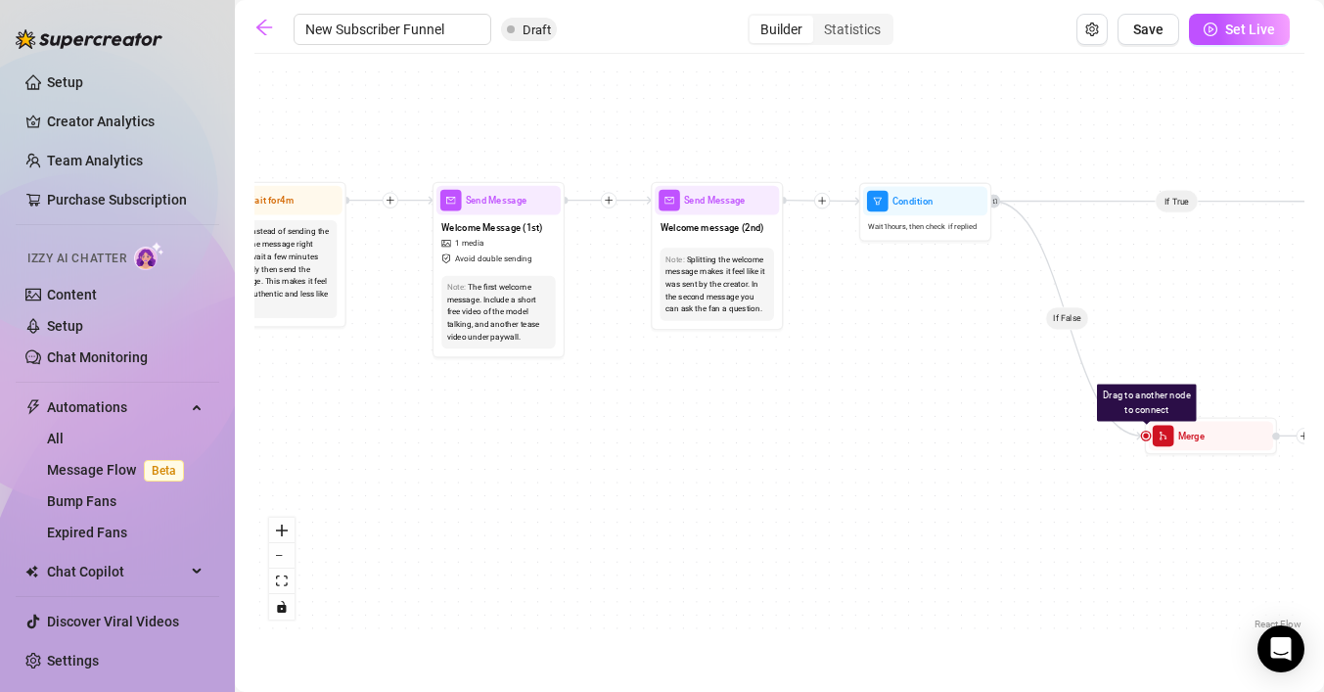
drag, startPoint x: 721, startPoint y: 546, endPoint x: 1156, endPoint y: 580, distance: 436.7
click at [1156, 580] on div "If False If True If True If False If True If False If True If False Drag to ano…" at bounding box center [779, 349] width 1050 height 570
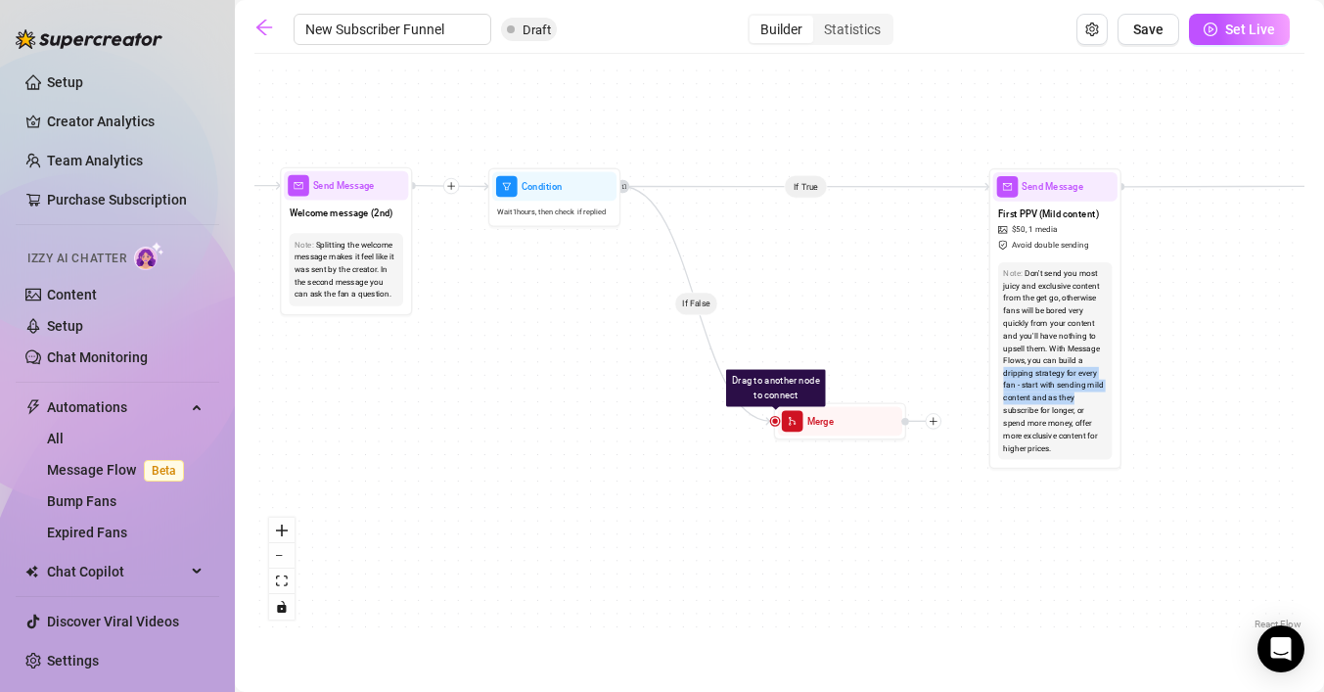
drag, startPoint x: 1050, startPoint y: 531, endPoint x: 608, endPoint y: 504, distance: 443.1
click at [609, 505] on div "If False If True If True If False If True If False If True If False Drag to ano…" at bounding box center [779, 349] width 1050 height 570
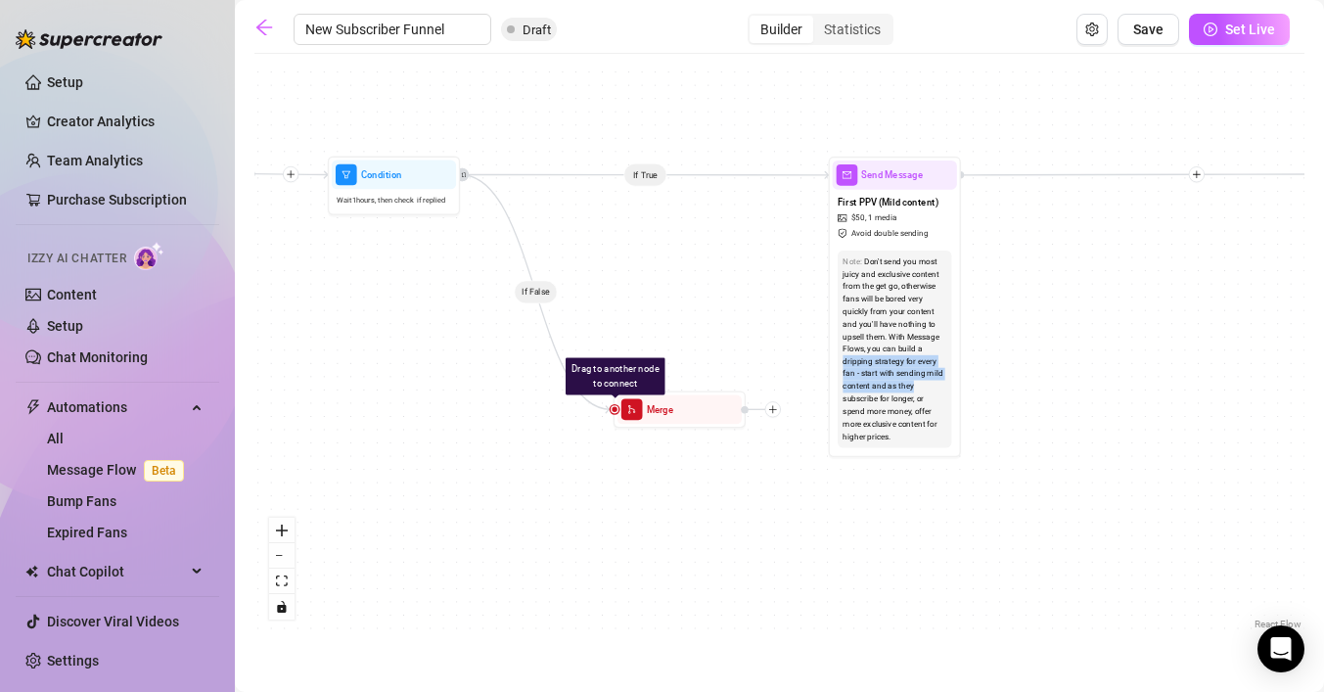
drag, startPoint x: 795, startPoint y: 526, endPoint x: 705, endPoint y: 527, distance: 90.0
click at [705, 527] on div "If False If True If True If False If True If False If True If False Drag to ano…" at bounding box center [779, 349] width 1050 height 570
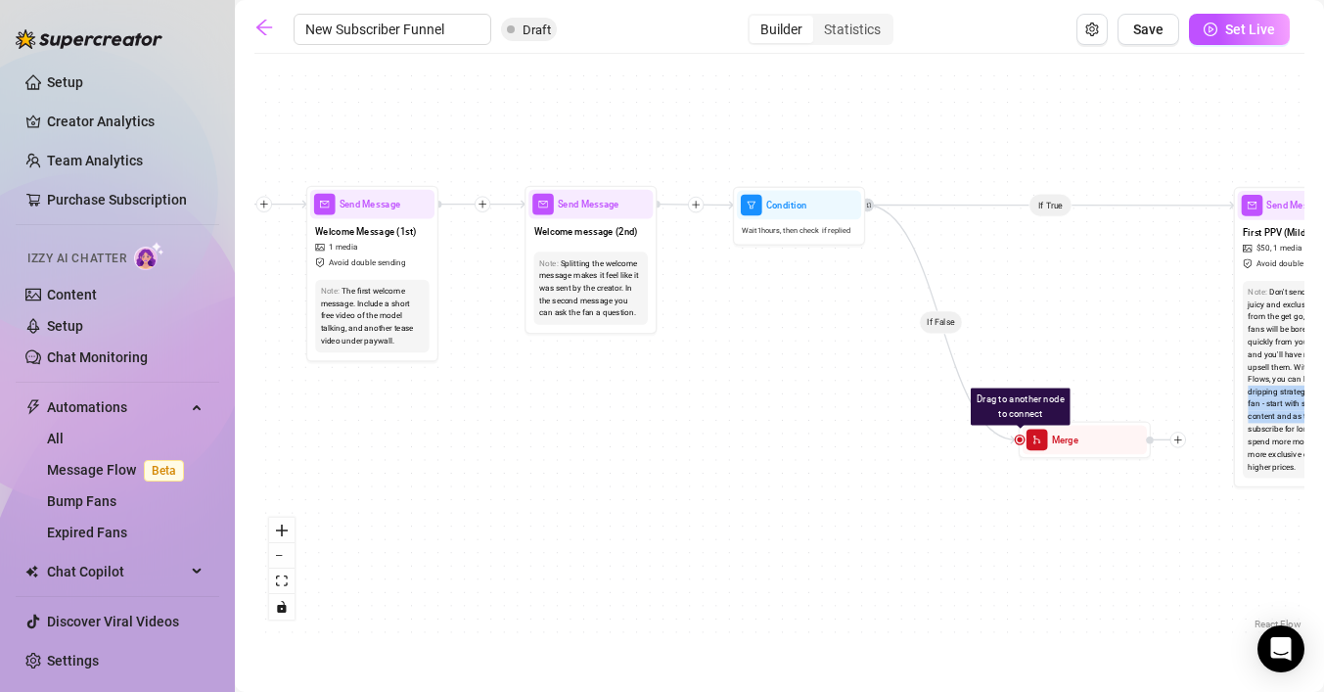
drag, startPoint x: 535, startPoint y: 499, endPoint x: 1107, endPoint y: 540, distance: 572.8
click at [1099, 540] on div "If False If True If True If False If True If False If True If False Drag to ano…" at bounding box center [779, 349] width 1050 height 570
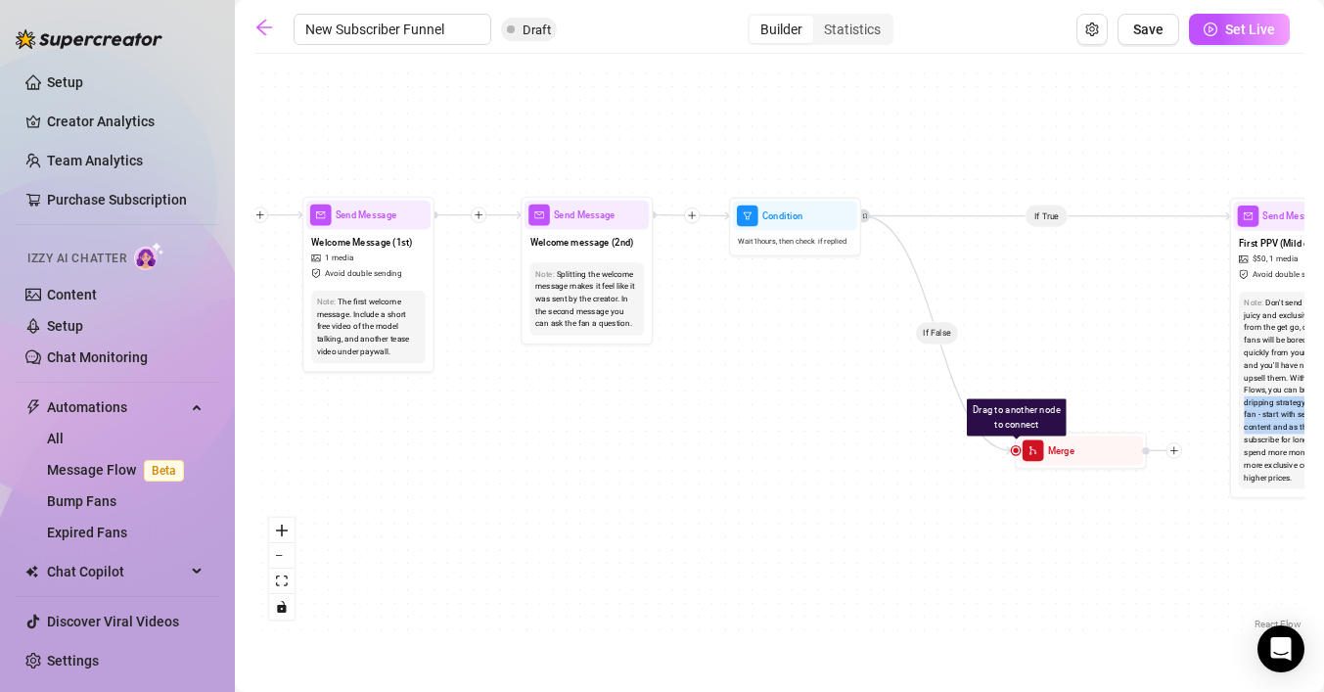
drag, startPoint x: 1065, startPoint y: 526, endPoint x: 900, endPoint y: 525, distance: 165.3
click at [902, 525] on div "If False If True If True If False If True If False If True If False Drag to ano…" at bounding box center [779, 349] width 1050 height 570
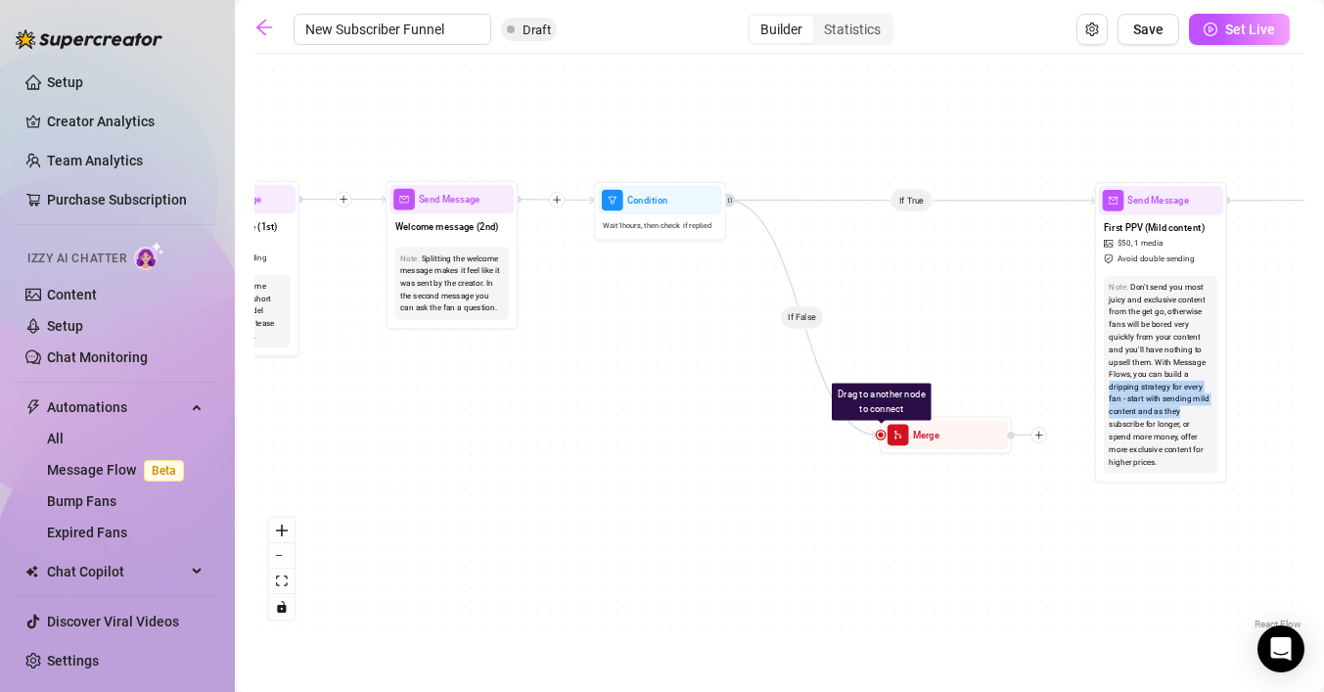
drag, startPoint x: 1046, startPoint y: 536, endPoint x: 914, endPoint y: 520, distance: 133.0
click at [913, 520] on div "If False If True If True If False If True If False If True If False Drag to ano…" at bounding box center [779, 349] width 1050 height 570
drag, startPoint x: 618, startPoint y: 505, endPoint x: 842, endPoint y: 515, distance: 224.3
click at [841, 515] on div "If False If True If True If False If True If False If True If False Drag to ano…" at bounding box center [779, 349] width 1050 height 570
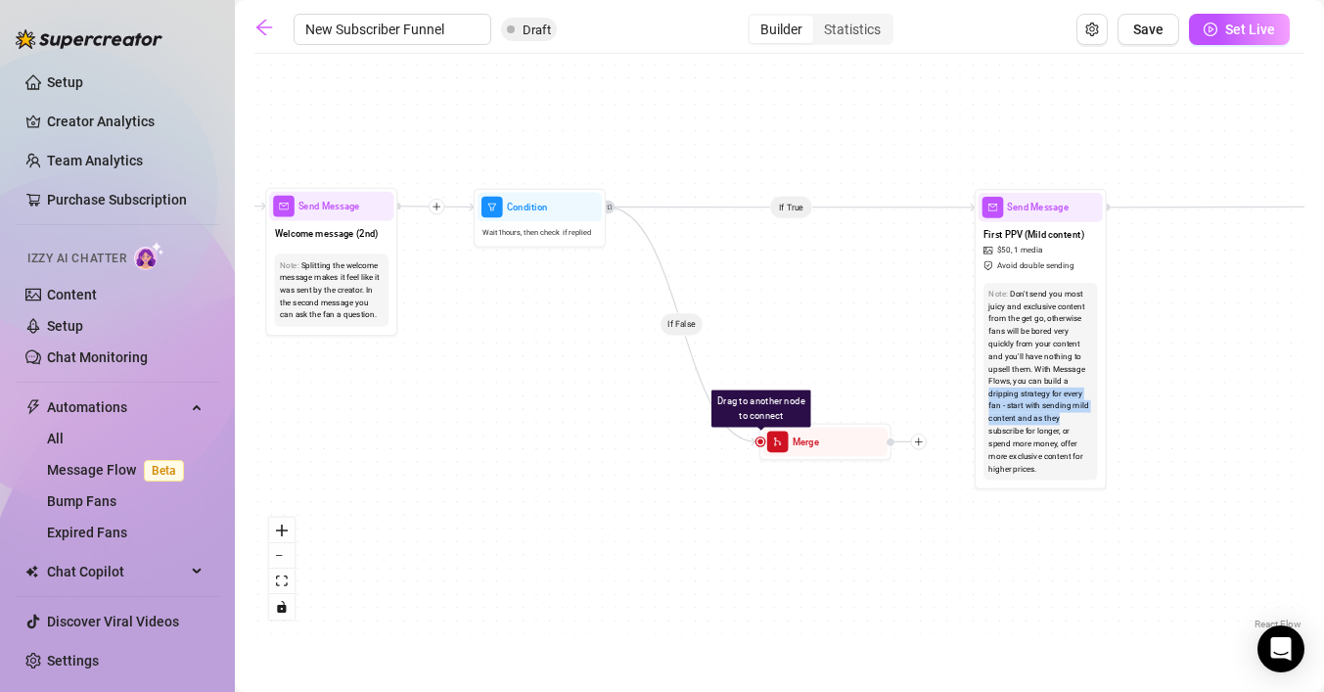
drag, startPoint x: 988, startPoint y: 588, endPoint x: 643, endPoint y: 585, distance: 345.4
click at [643, 585] on div "If False If True If True If False If True If False If True If False Drag to ano…" at bounding box center [779, 349] width 1050 height 570
click at [522, 23] on span "Draft" at bounding box center [536, 30] width 28 height 15
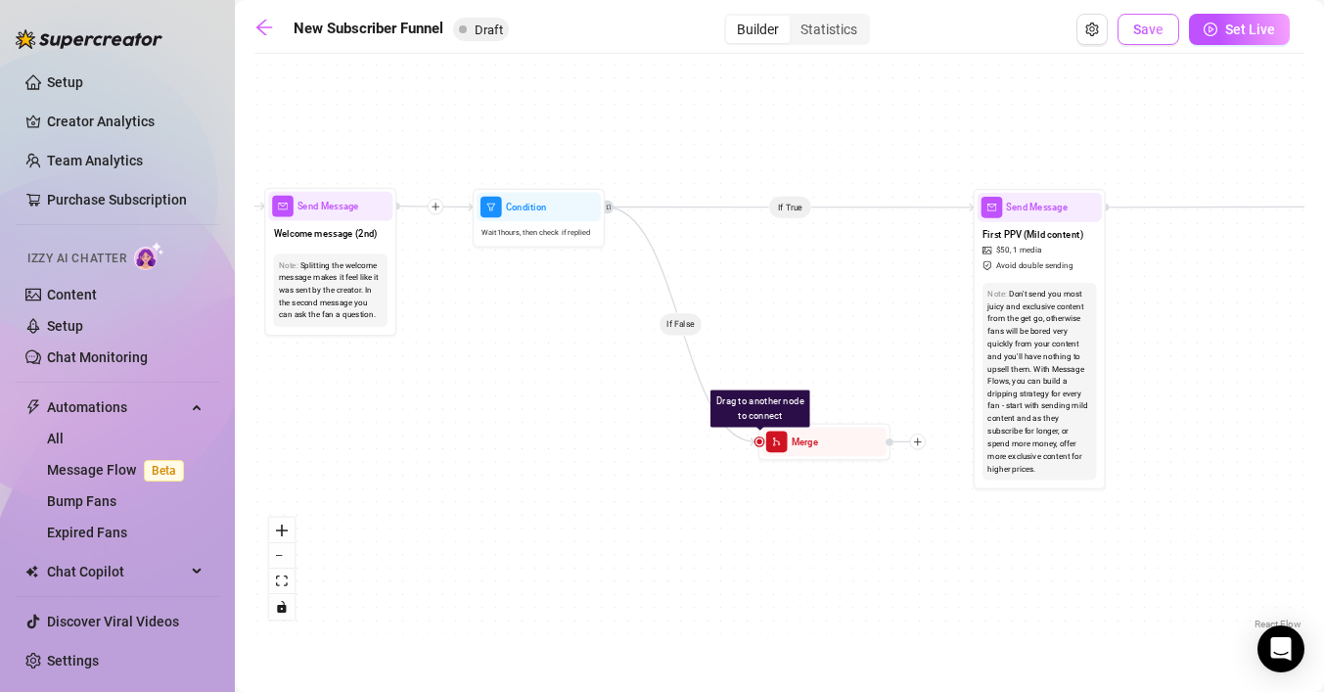
click at [1153, 38] on button "Save" at bounding box center [1148, 29] width 62 height 31
click at [919, 33] on div "Builder Statistics" at bounding box center [796, 29] width 540 height 31
click at [271, 26] on icon "arrow-left" at bounding box center [264, 28] width 16 height 16
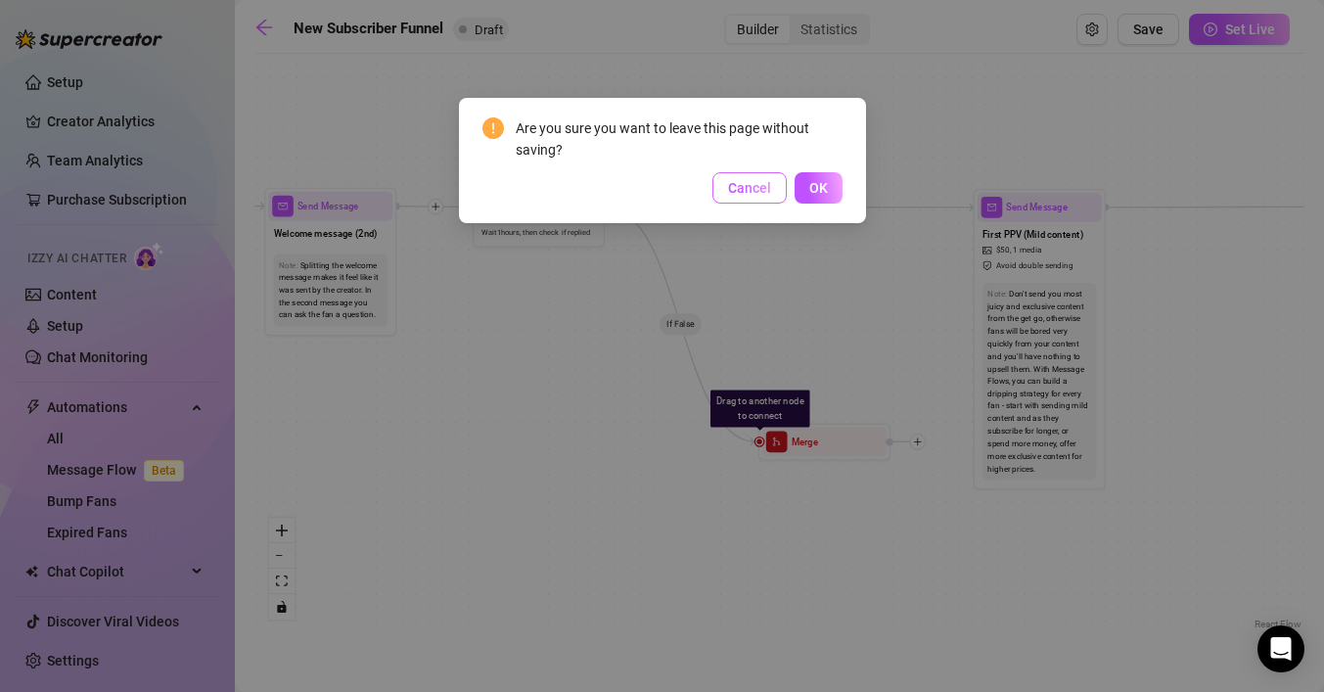
click at [761, 194] on span "Cancel" at bounding box center [749, 188] width 43 height 16
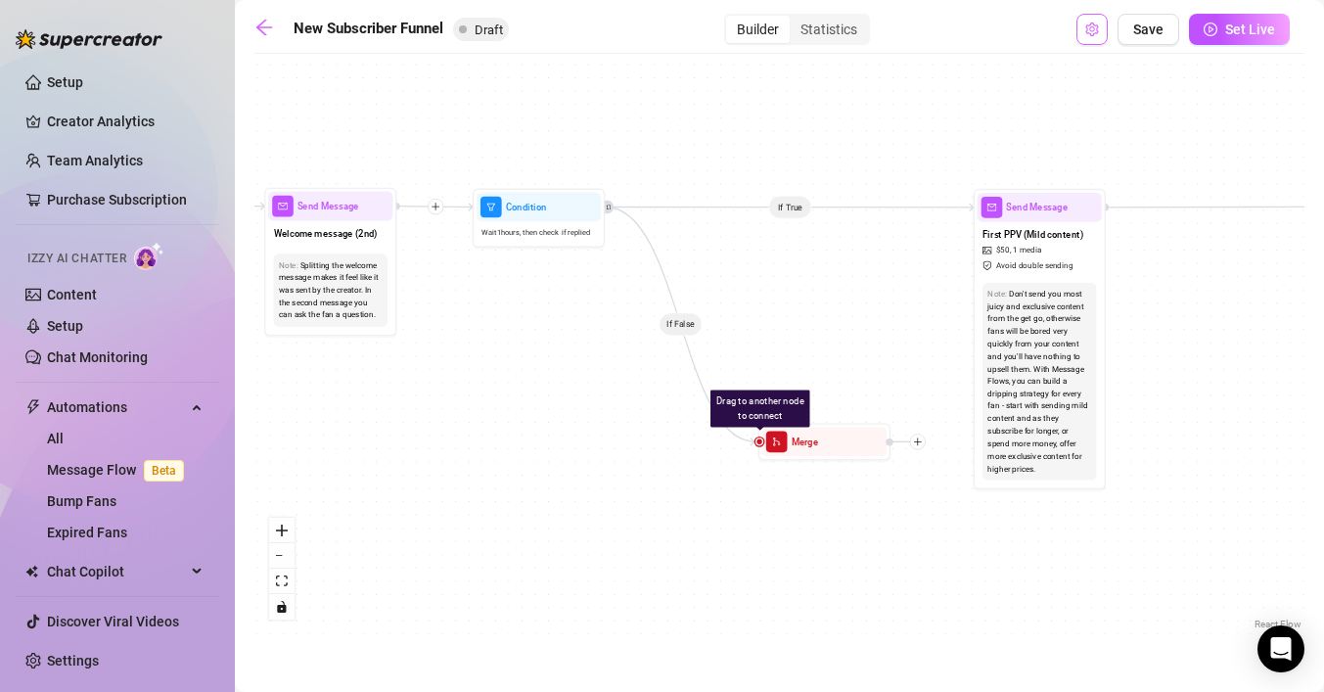
click at [1096, 28] on icon "setting" at bounding box center [1092, 30] width 14 height 14
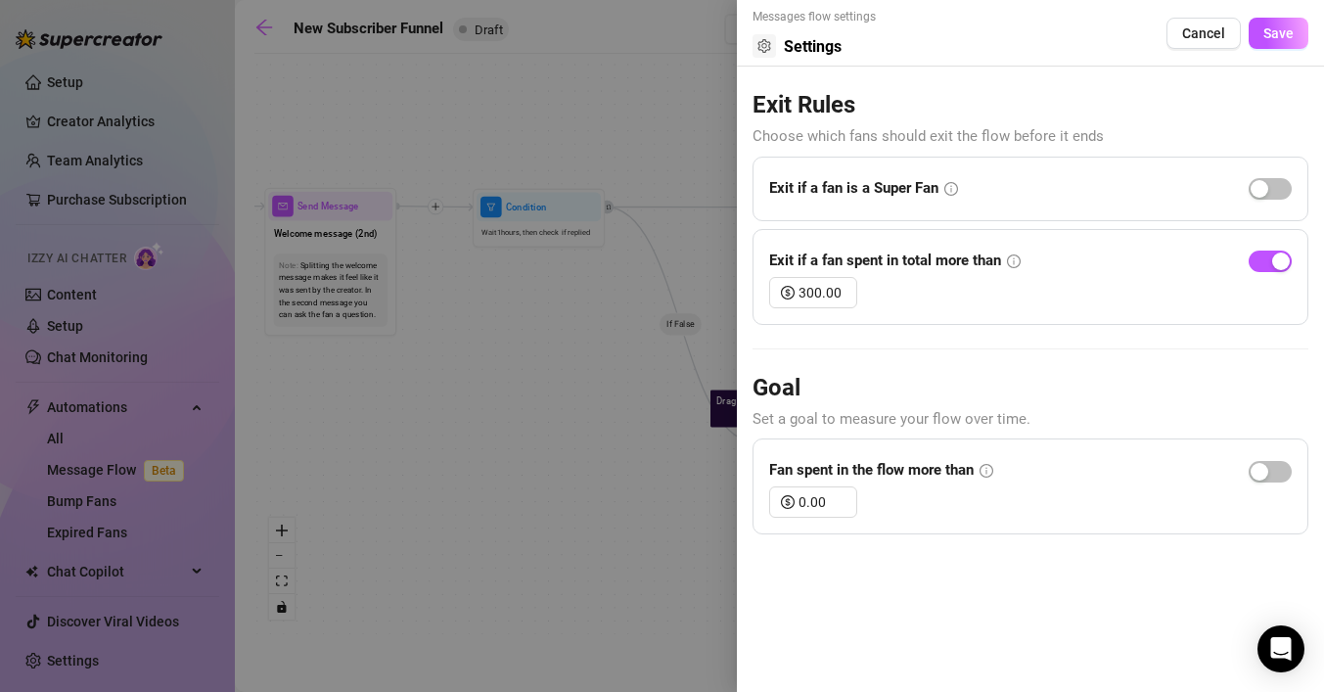
click at [653, 113] on div at bounding box center [662, 346] width 1324 height 692
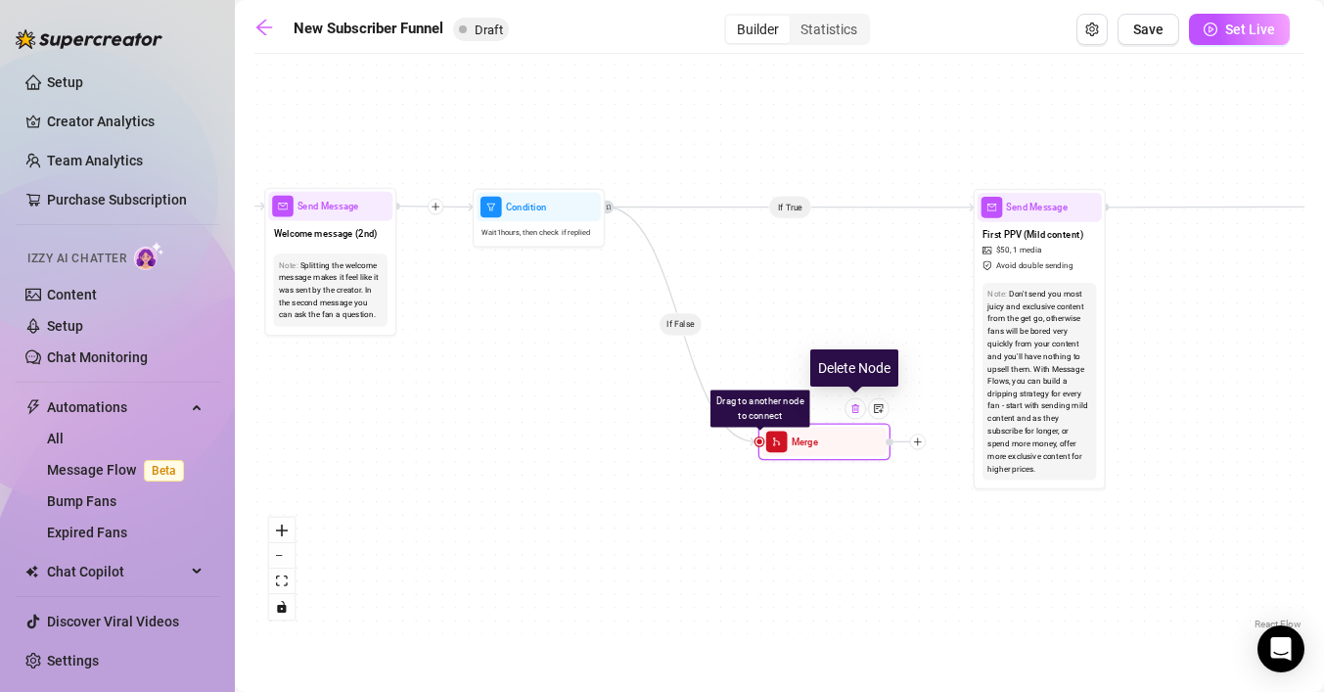
click at [856, 408] on img at bounding box center [855, 408] width 11 height 11
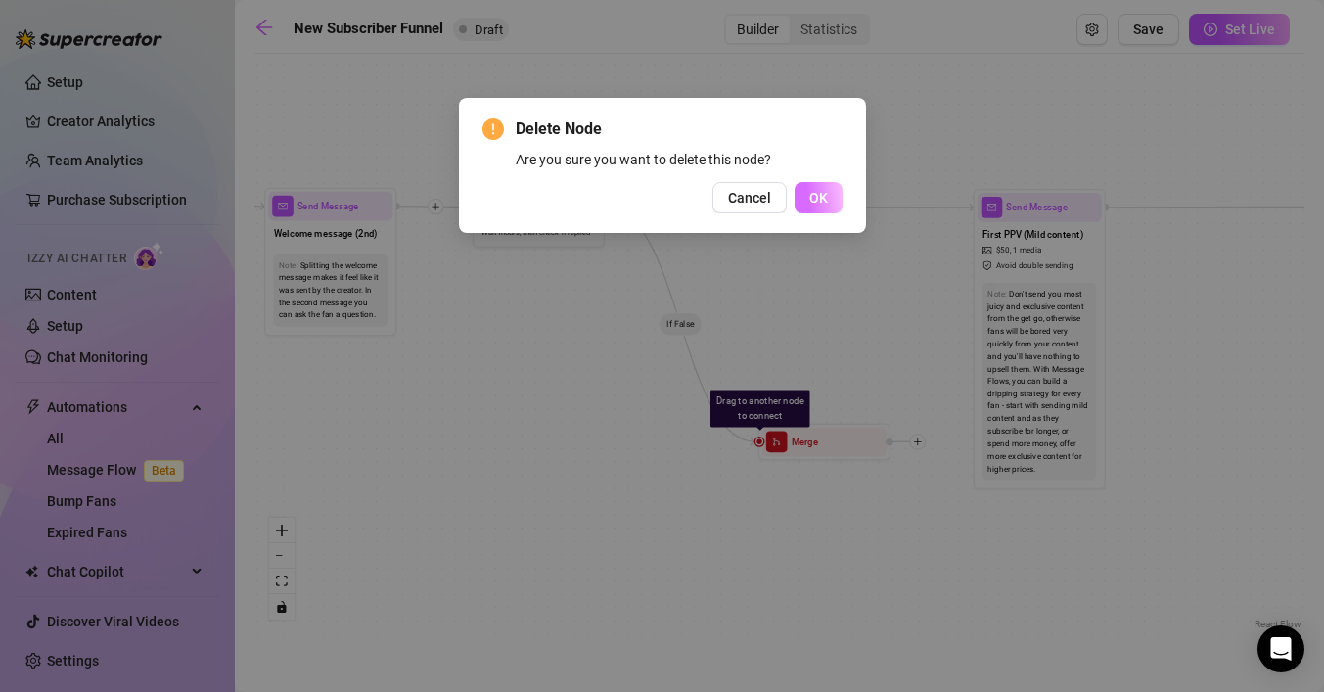
click at [837, 206] on button "OK" at bounding box center [818, 197] width 48 height 31
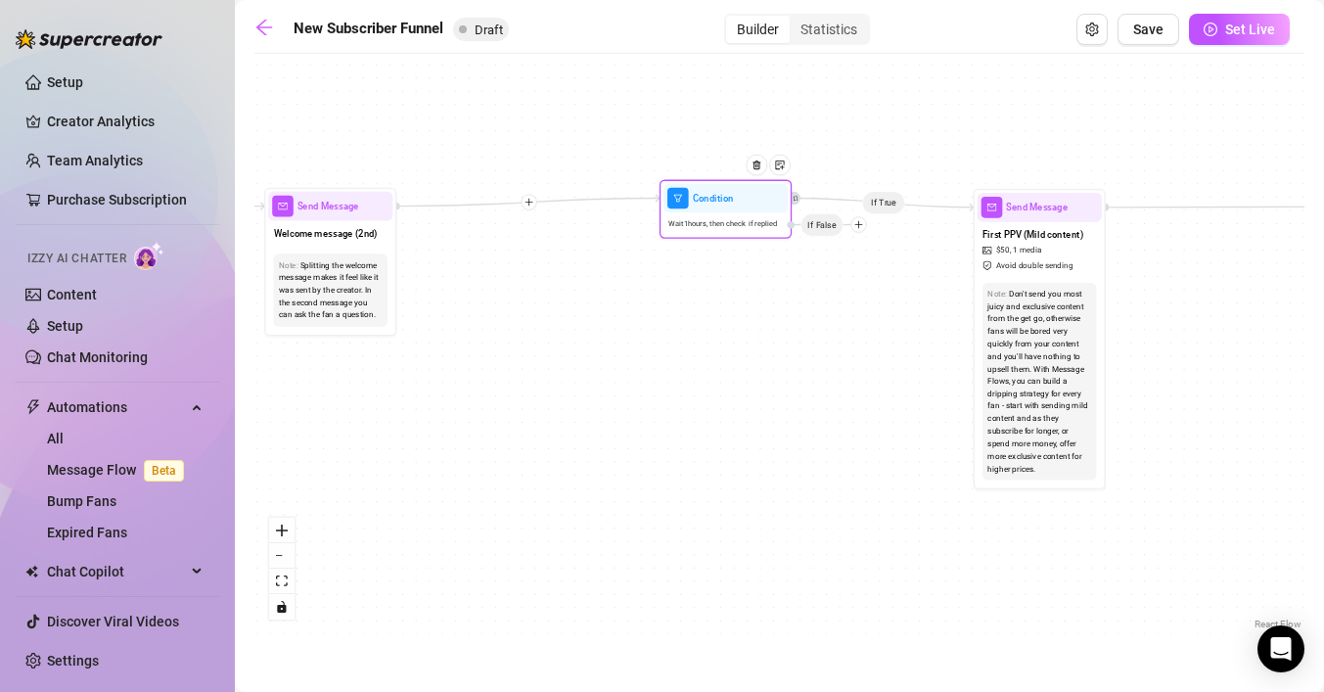
drag, startPoint x: 672, startPoint y: 235, endPoint x: 861, endPoint y: 224, distance: 189.1
click at [860, 225] on icon "plus" at bounding box center [858, 224] width 9 height 9
click at [862, 224] on icon "plus" at bounding box center [858, 223] width 9 height 9
click at [885, 270] on div "Message" at bounding box center [884, 269] width 97 height 23
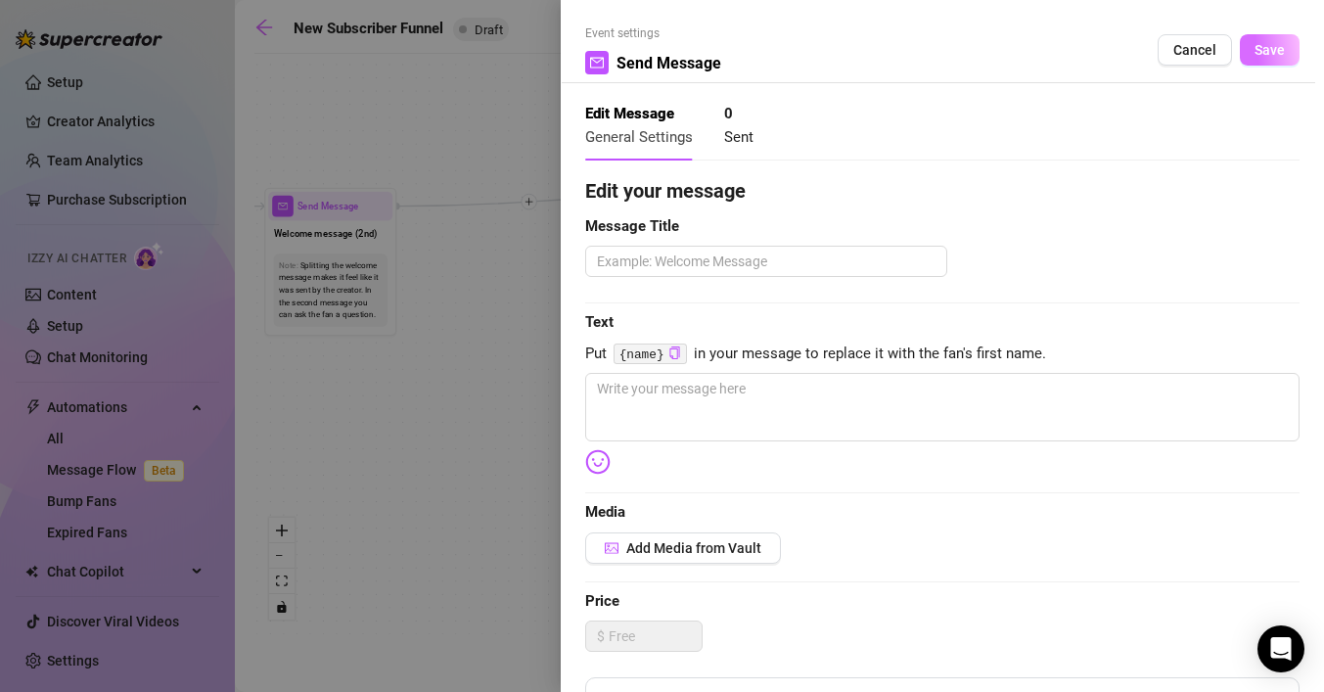
click at [1243, 49] on button "Save" at bounding box center [1270, 49] width 60 height 31
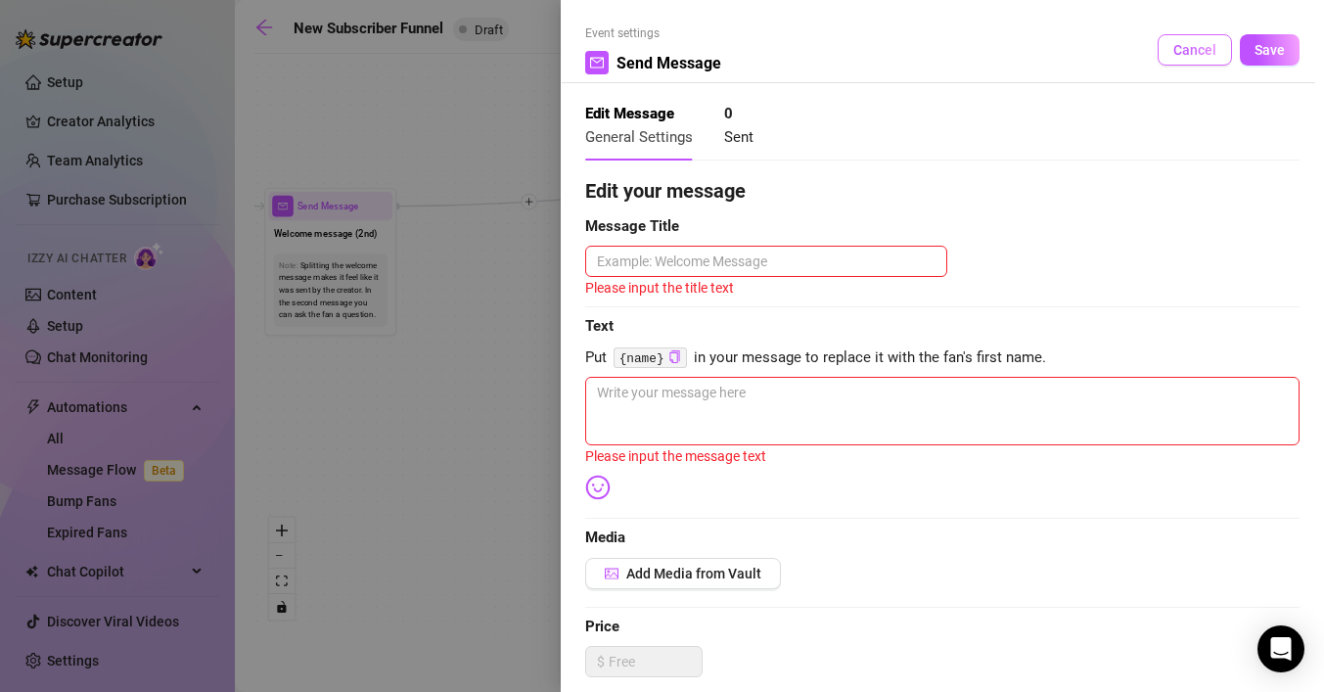
click at [1208, 45] on span "Cancel" at bounding box center [1194, 50] width 43 height 16
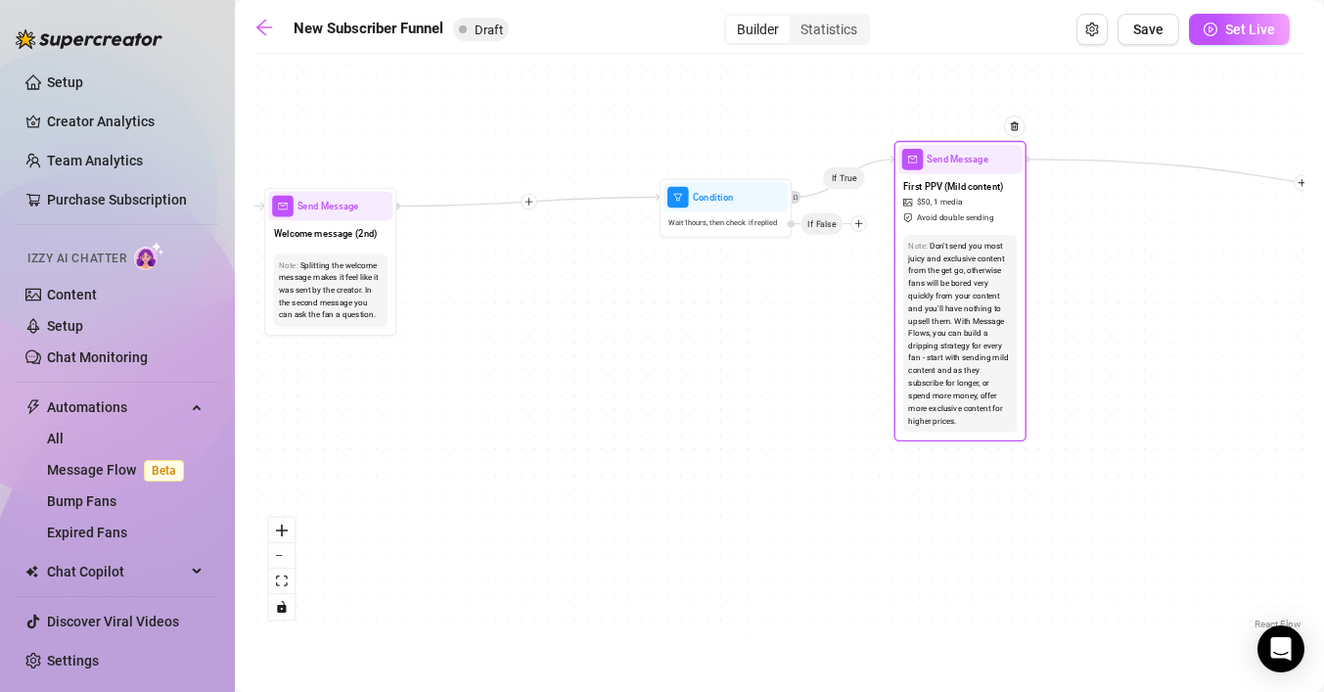
drag, startPoint x: 1025, startPoint y: 224, endPoint x: 945, endPoint y: 174, distance: 94.5
click at [945, 175] on div "First PPV (Mild content) $ 50 , 1 media Avoid double sending" at bounding box center [960, 202] width 124 height 56
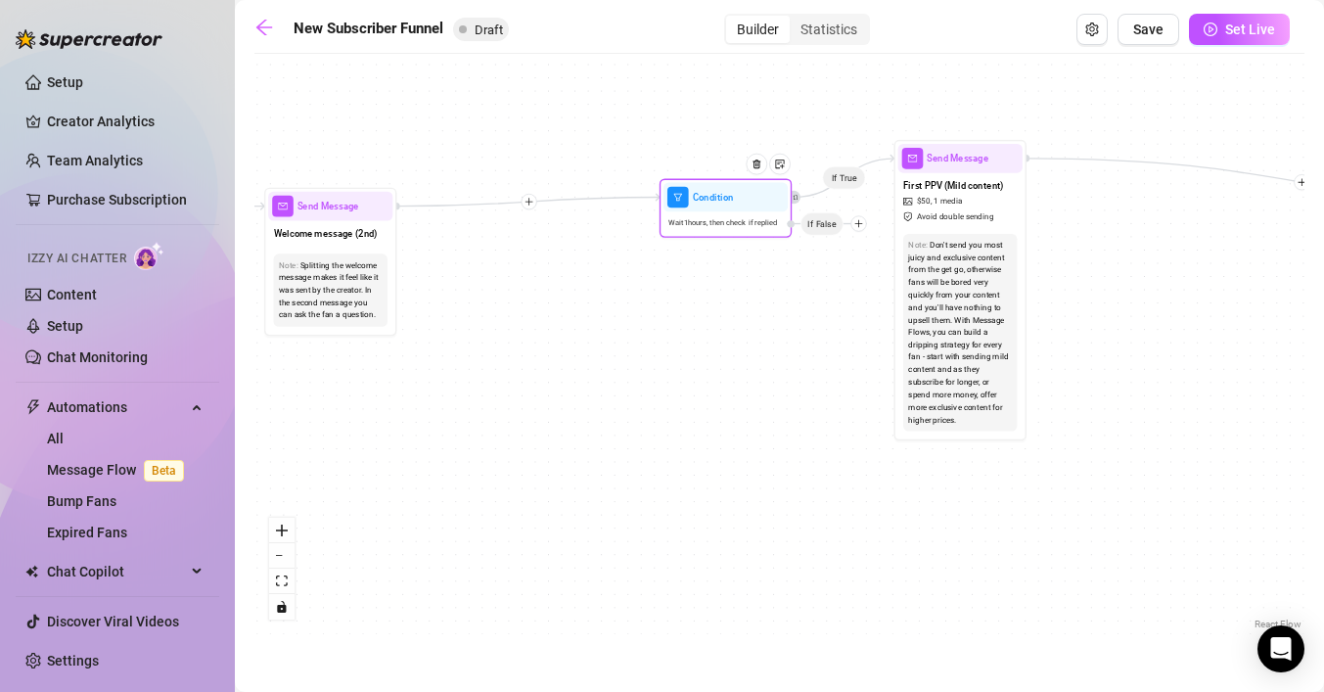
click at [790, 203] on div "Condition Wait 1 hours, then check if replied If False" at bounding box center [725, 208] width 132 height 59
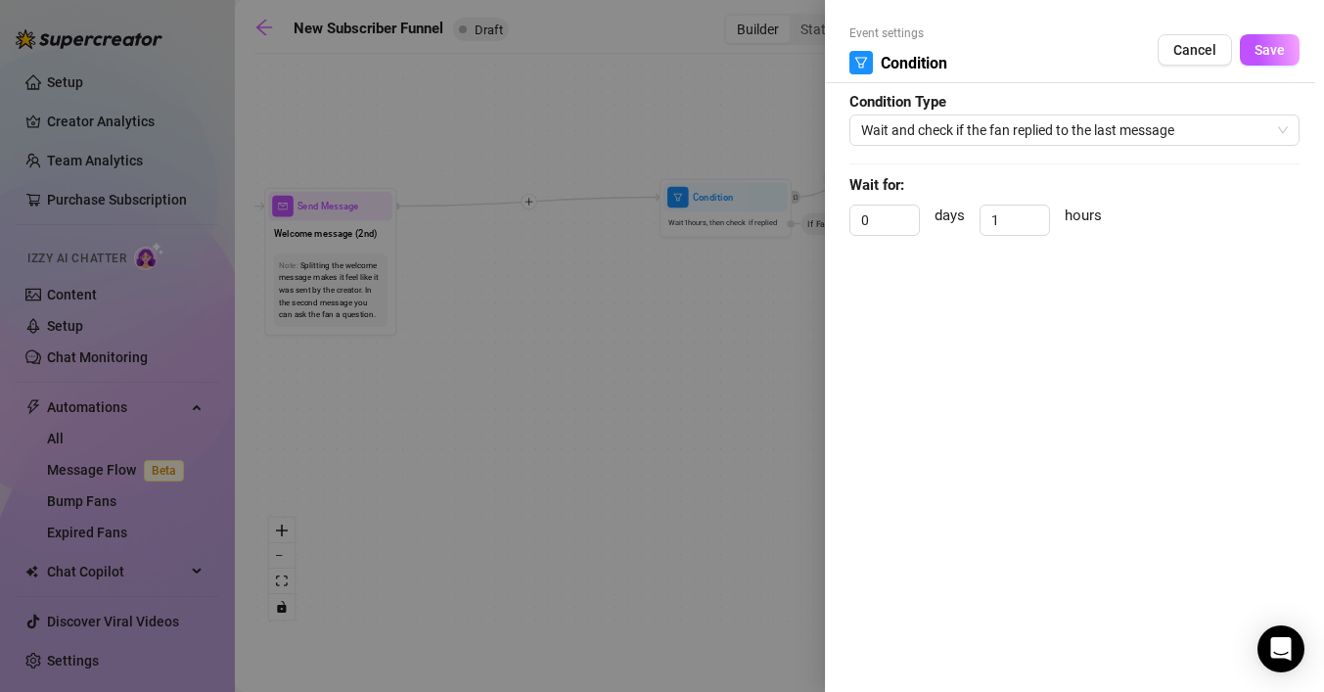
click at [714, 343] on div at bounding box center [662, 346] width 1324 height 692
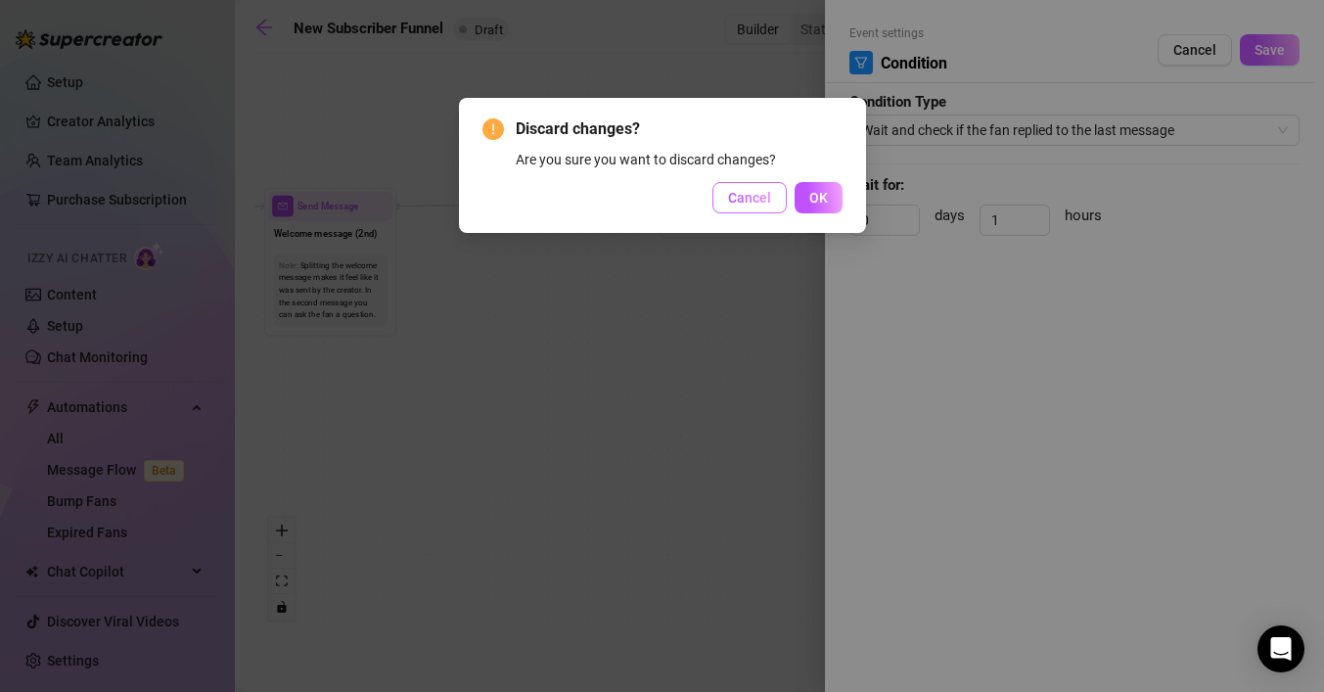
click at [746, 199] on span "Cancel" at bounding box center [749, 198] width 43 height 16
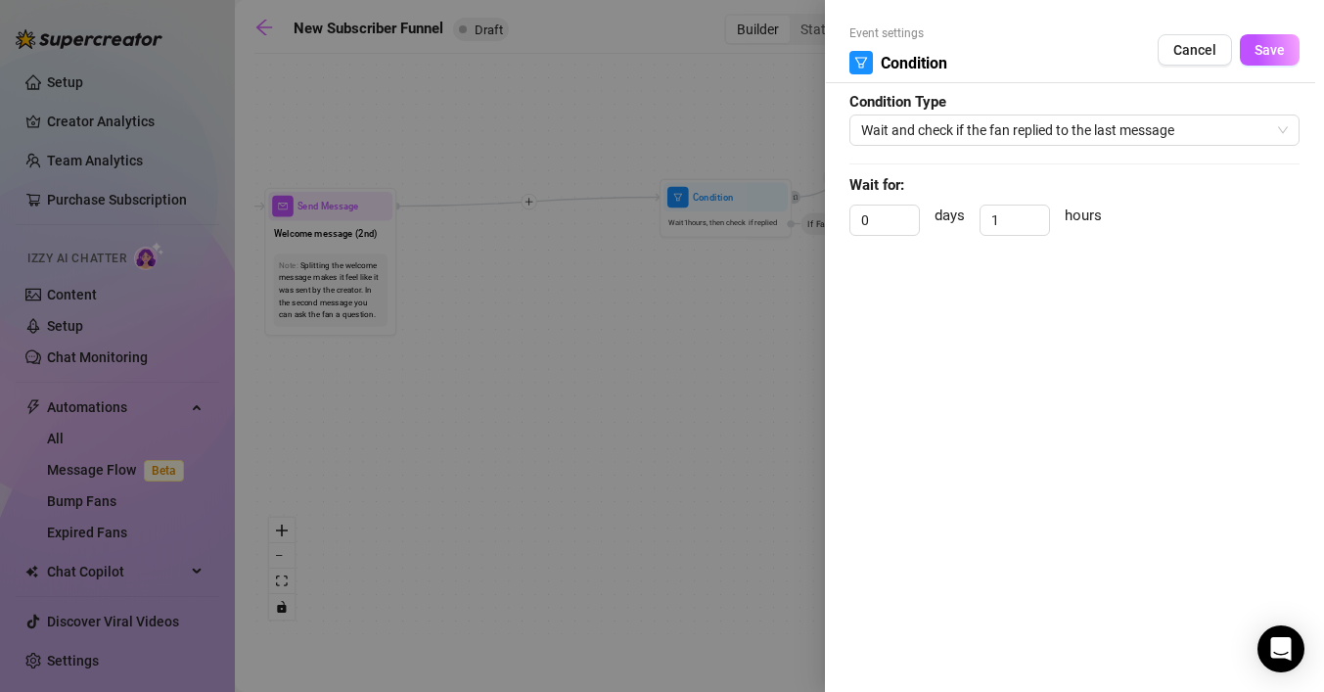
click at [763, 327] on div at bounding box center [662, 346] width 1324 height 692
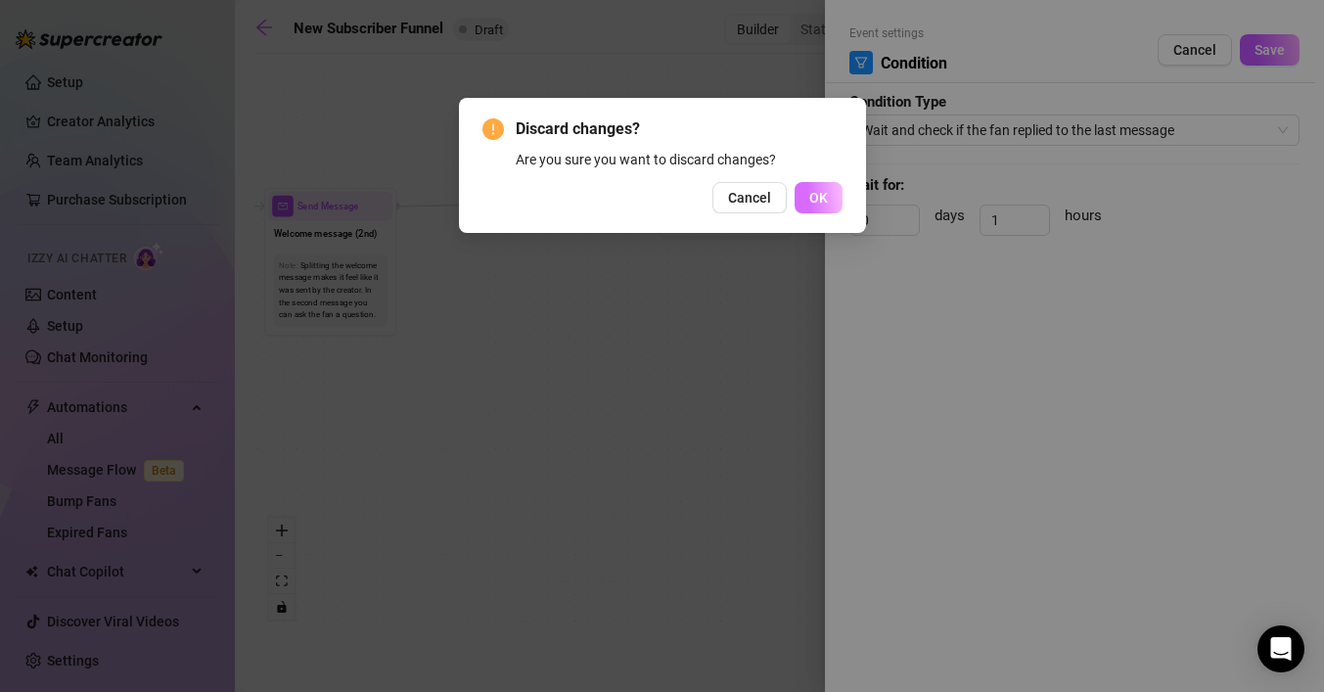
click at [820, 198] on span "OK" at bounding box center [818, 198] width 19 height 16
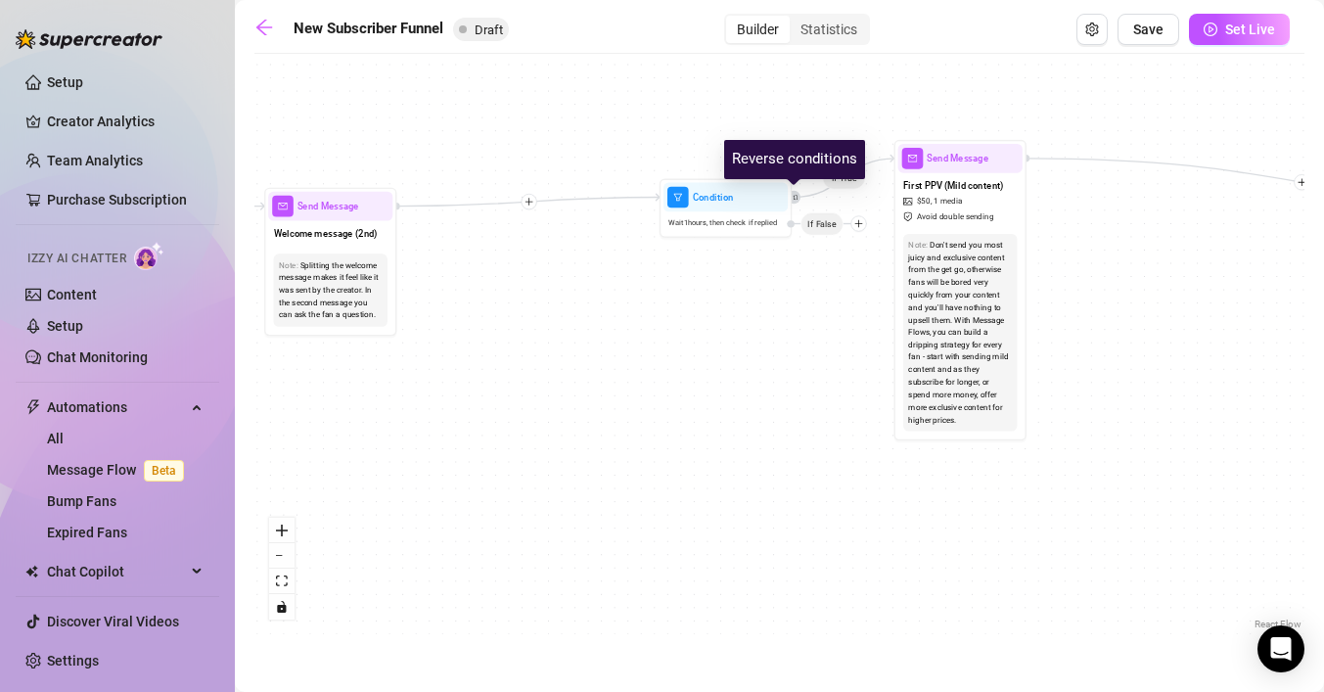
click at [797, 197] on icon "retweet" at bounding box center [795, 197] width 6 height 6
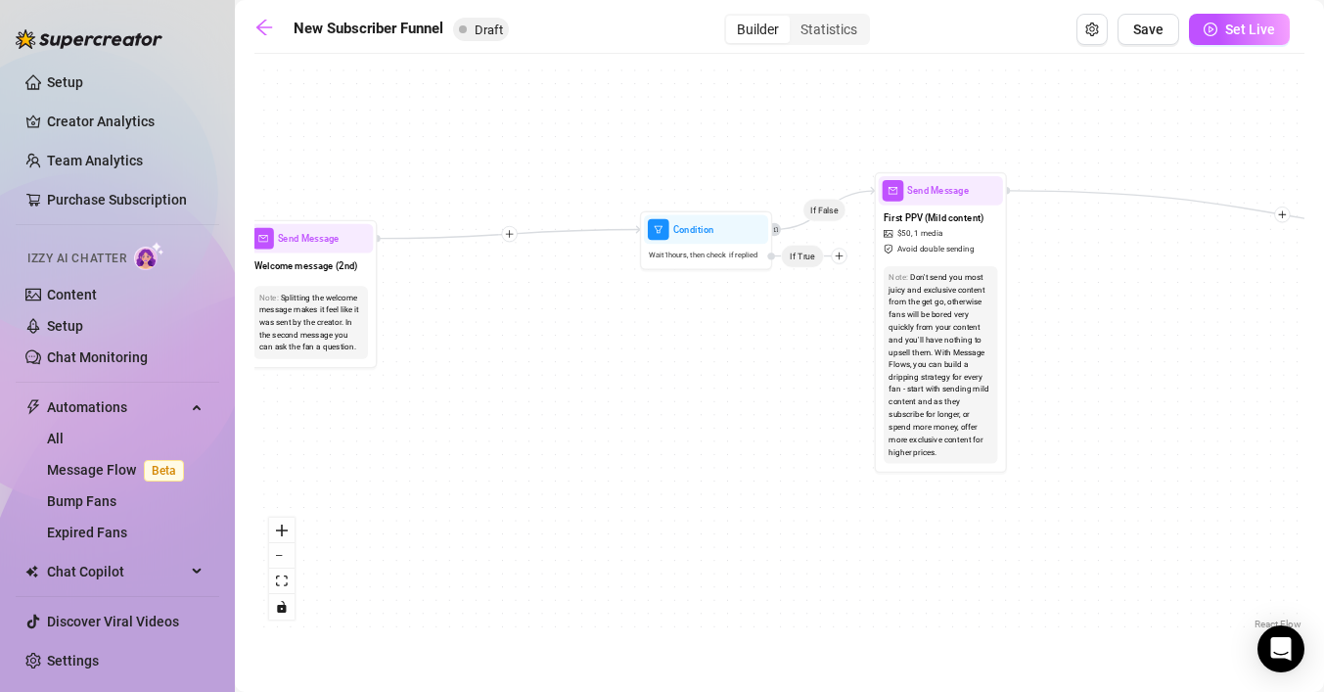
drag, startPoint x: 863, startPoint y: 237, endPoint x: 838, endPoint y: 266, distance: 38.2
click at [838, 266] on div "If False If True If False If True If False If True If False Merge Merge Send Me…" at bounding box center [779, 349] width 1050 height 570
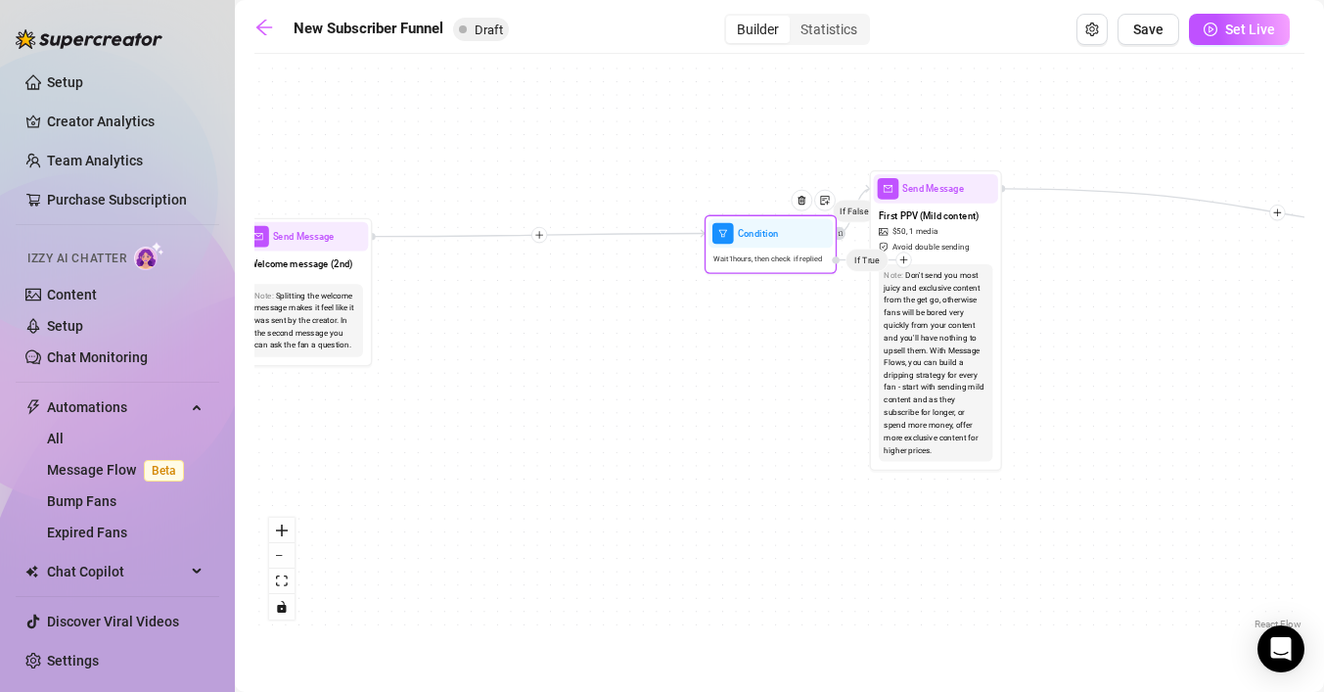
drag, startPoint x: 835, startPoint y: 251, endPoint x: 909, endPoint y: 255, distance: 74.5
click at [908, 256] on icon "plus" at bounding box center [903, 259] width 9 height 9
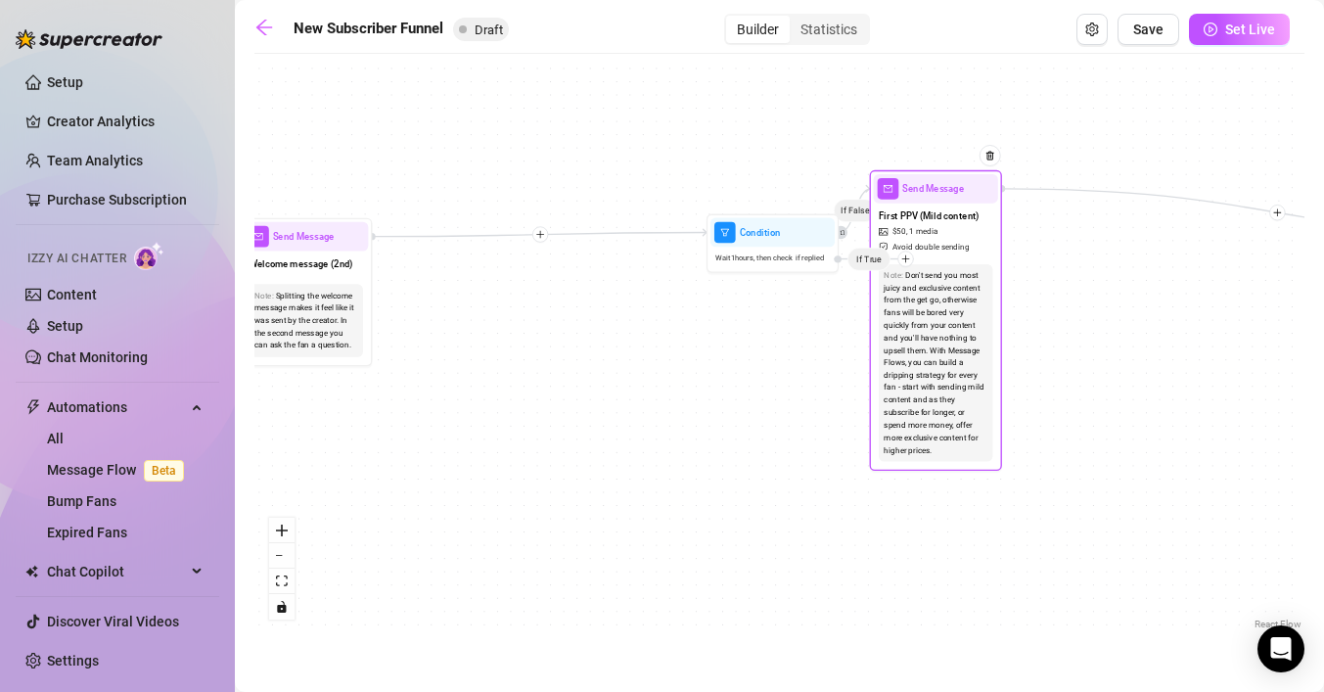
click at [906, 254] on div at bounding box center [905, 258] width 16 height 16
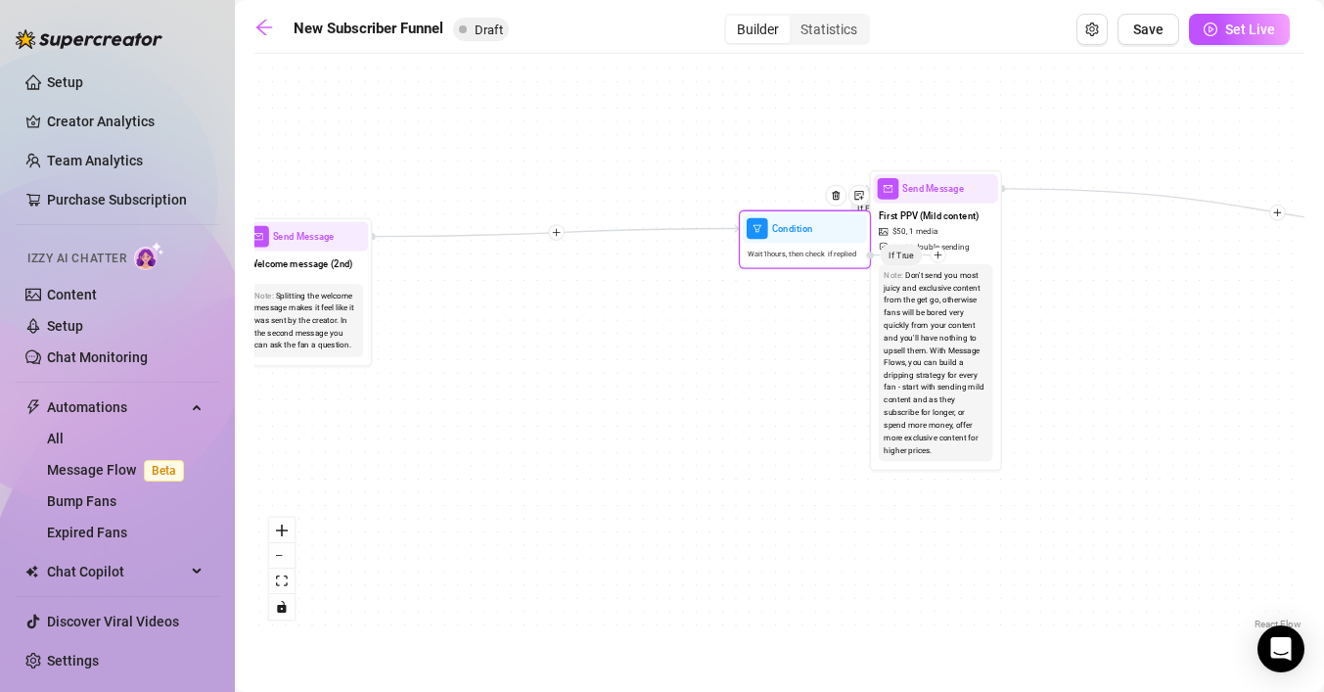
drag, startPoint x: 881, startPoint y: 253, endPoint x: 902, endPoint y: 249, distance: 21.9
click at [902, 249] on span "If True" at bounding box center [901, 255] width 43 height 23
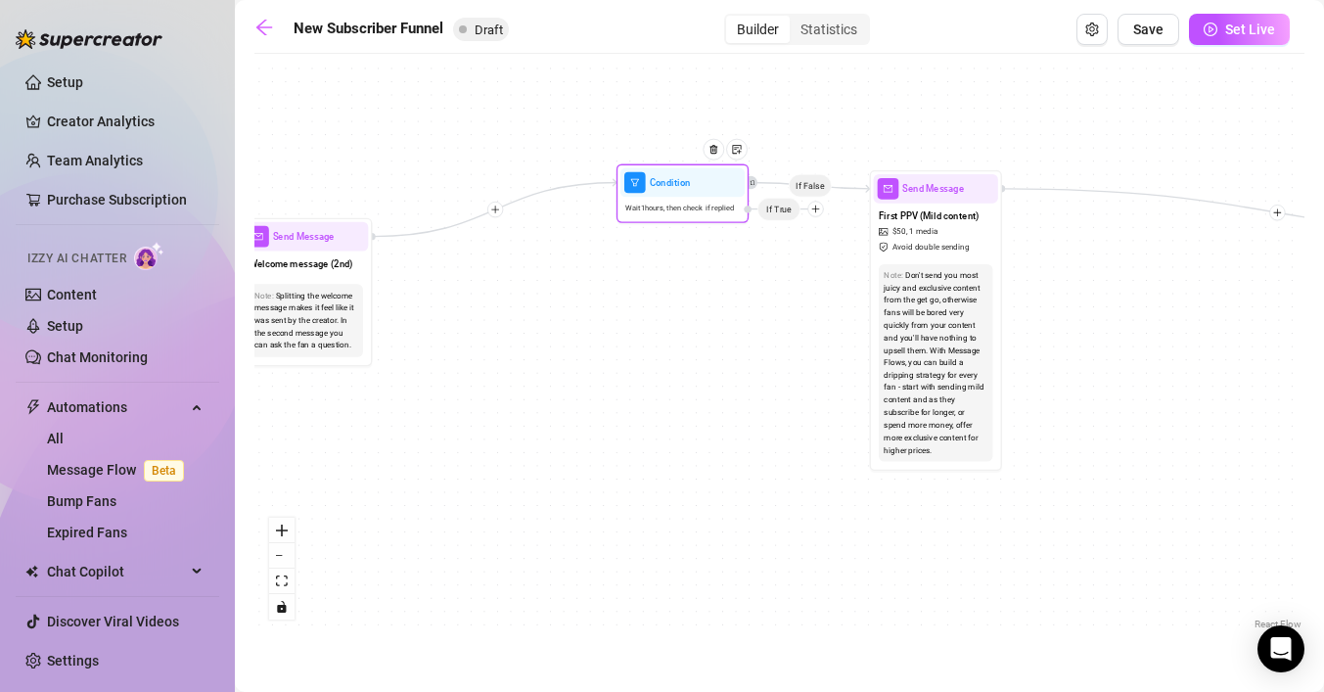
drag, startPoint x: 898, startPoint y: 257, endPoint x: 775, endPoint y: 212, distance: 131.2
click at [775, 212] on span "If True" at bounding box center [778, 209] width 43 height 23
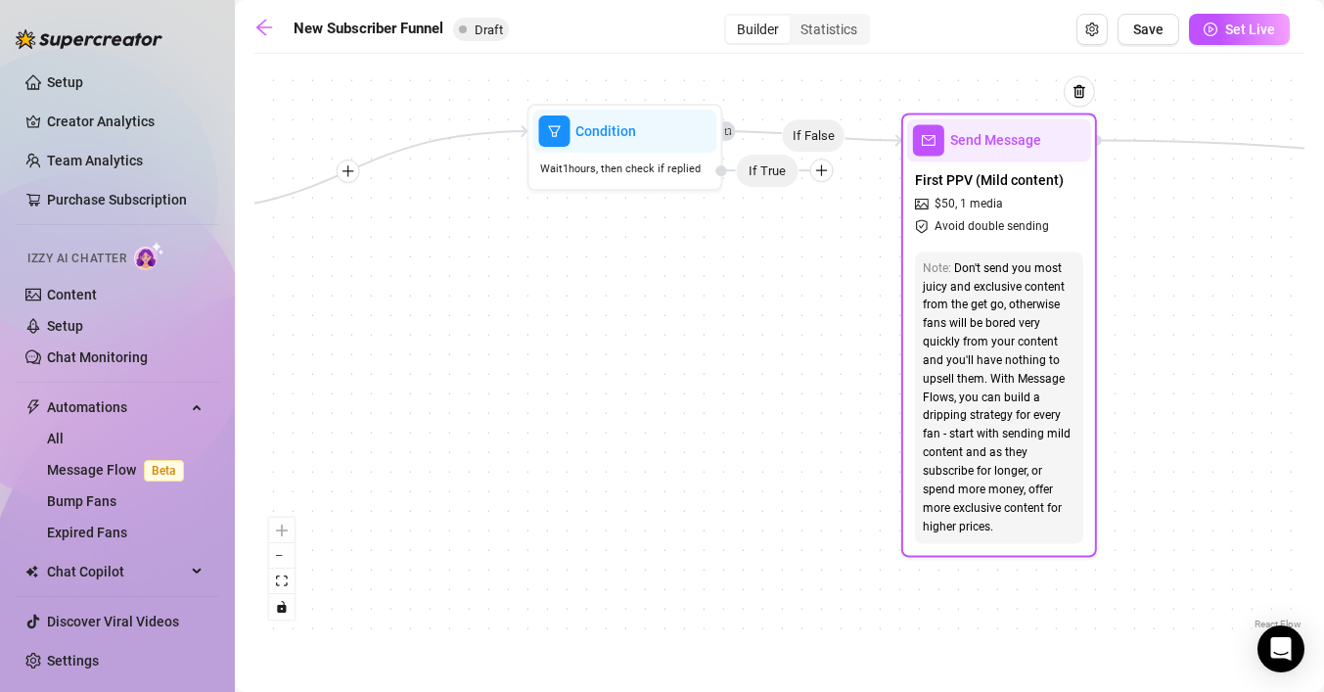
click at [929, 204] on span "picture" at bounding box center [923, 205] width 17 height 14
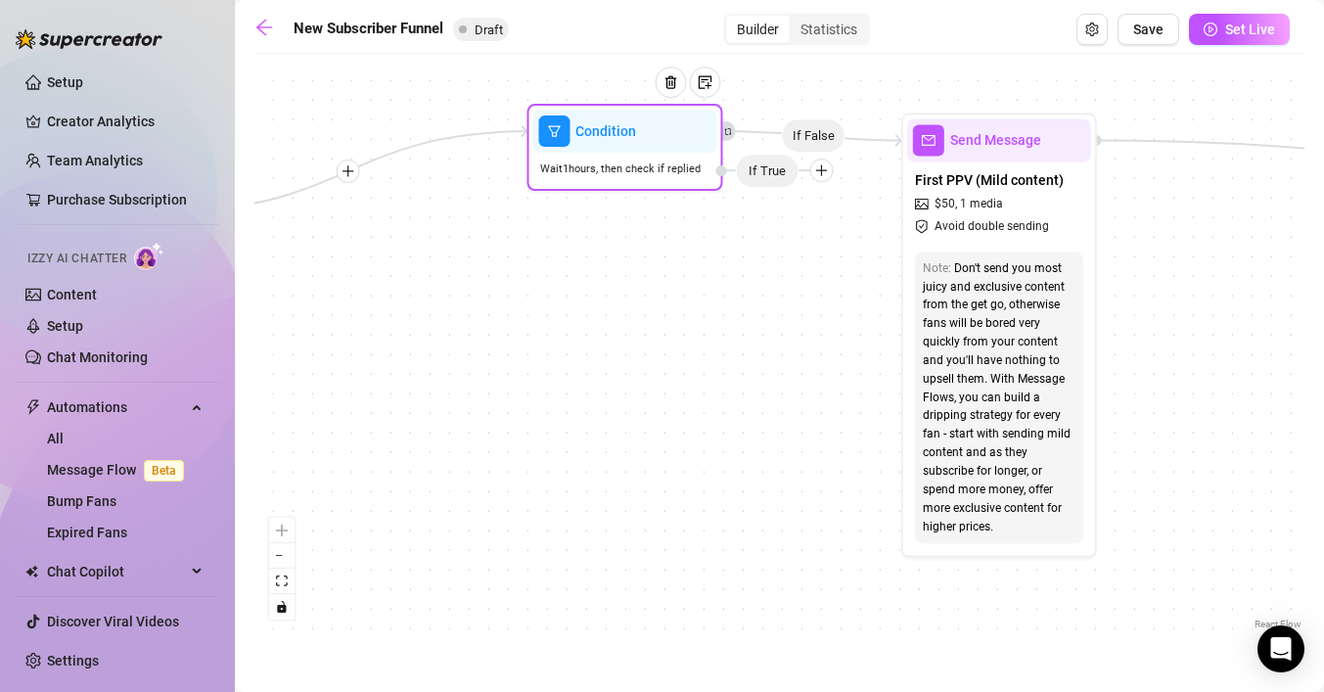
click at [773, 165] on span "If True" at bounding box center [767, 171] width 64 height 34
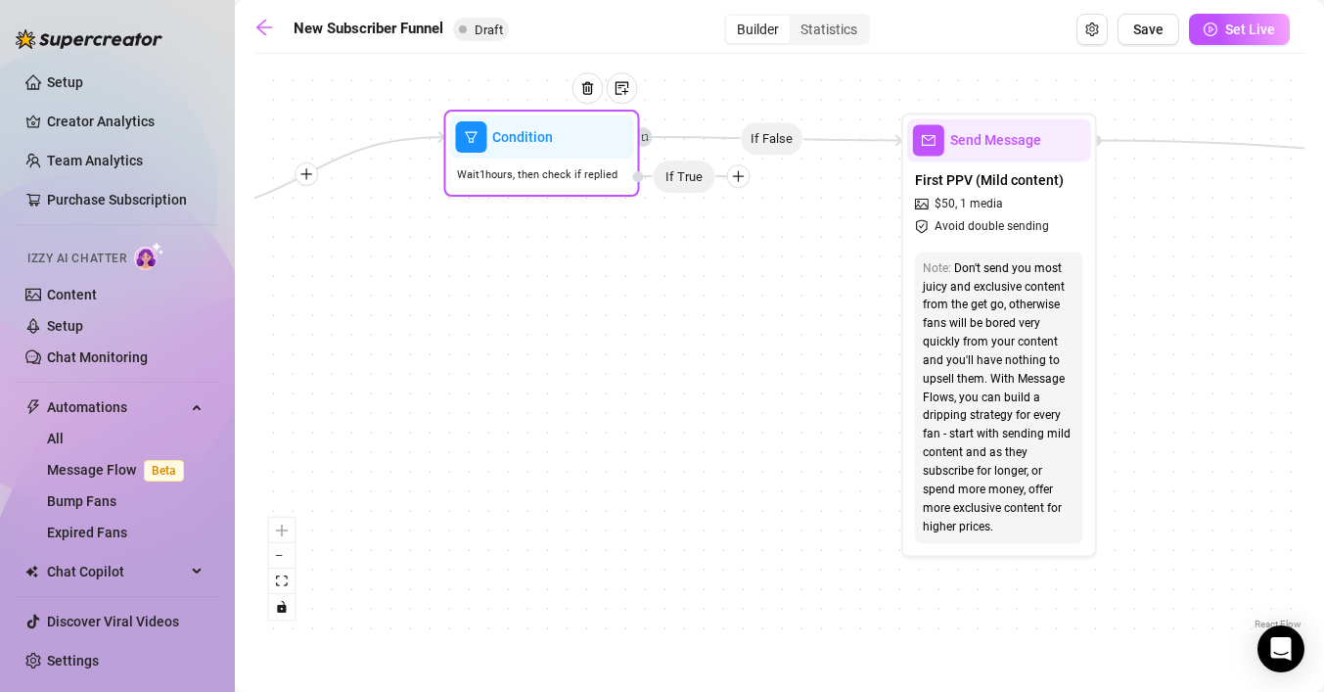
drag, startPoint x: 818, startPoint y: 174, endPoint x: 738, endPoint y: 180, distance: 80.4
click at [738, 180] on icon "plus" at bounding box center [738, 176] width 14 height 14
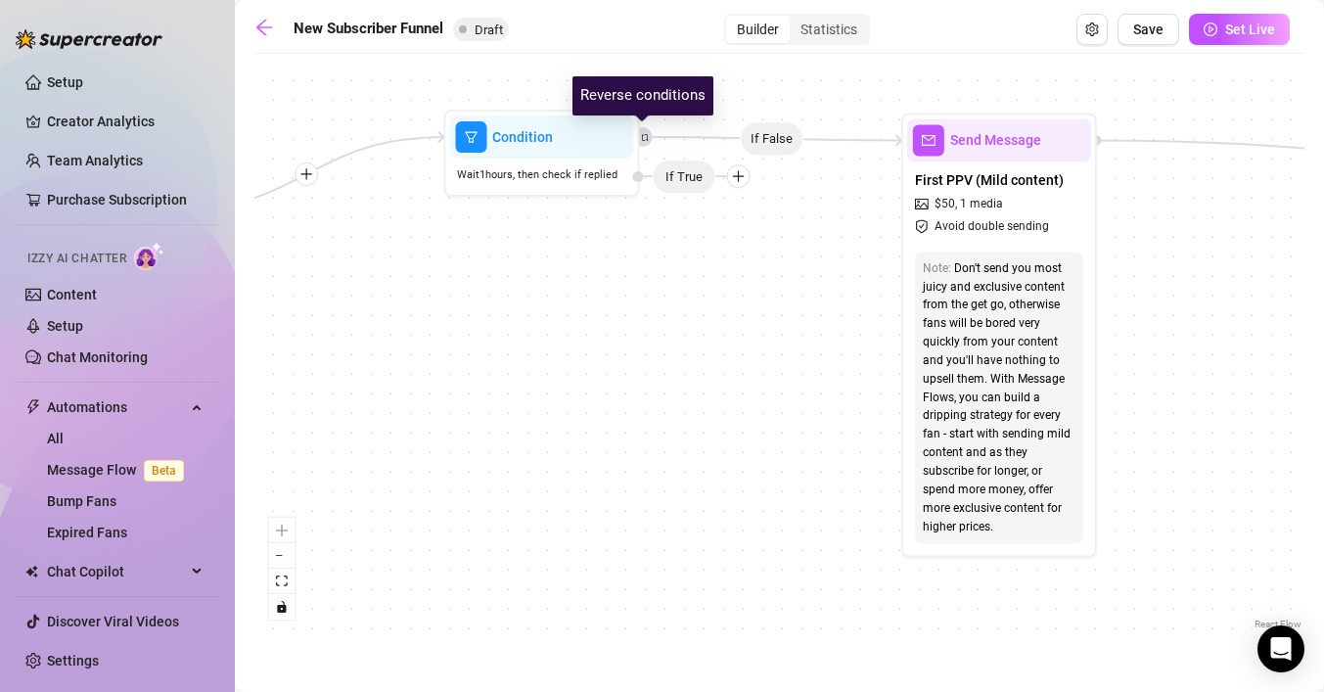
click at [643, 137] on icon "retweet" at bounding box center [644, 137] width 9 height 9
click at [647, 138] on icon "retweet" at bounding box center [645, 137] width 7 height 7
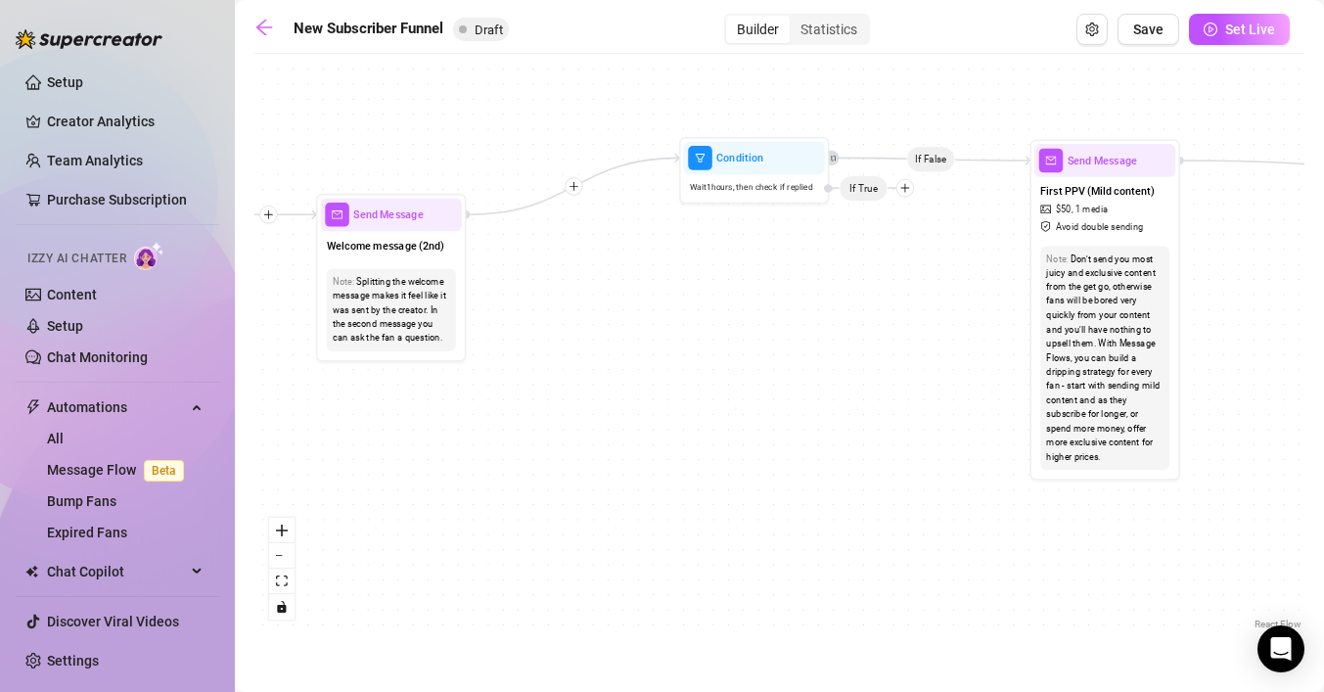
drag, startPoint x: 618, startPoint y: 284, endPoint x: 786, endPoint y: 275, distance: 167.5
click at [786, 275] on div "If False If True If False If True If False If True If False Merge Merge Send Me…" at bounding box center [779, 349] width 1050 height 570
click at [756, 163] on span "Condition" at bounding box center [739, 158] width 47 height 17
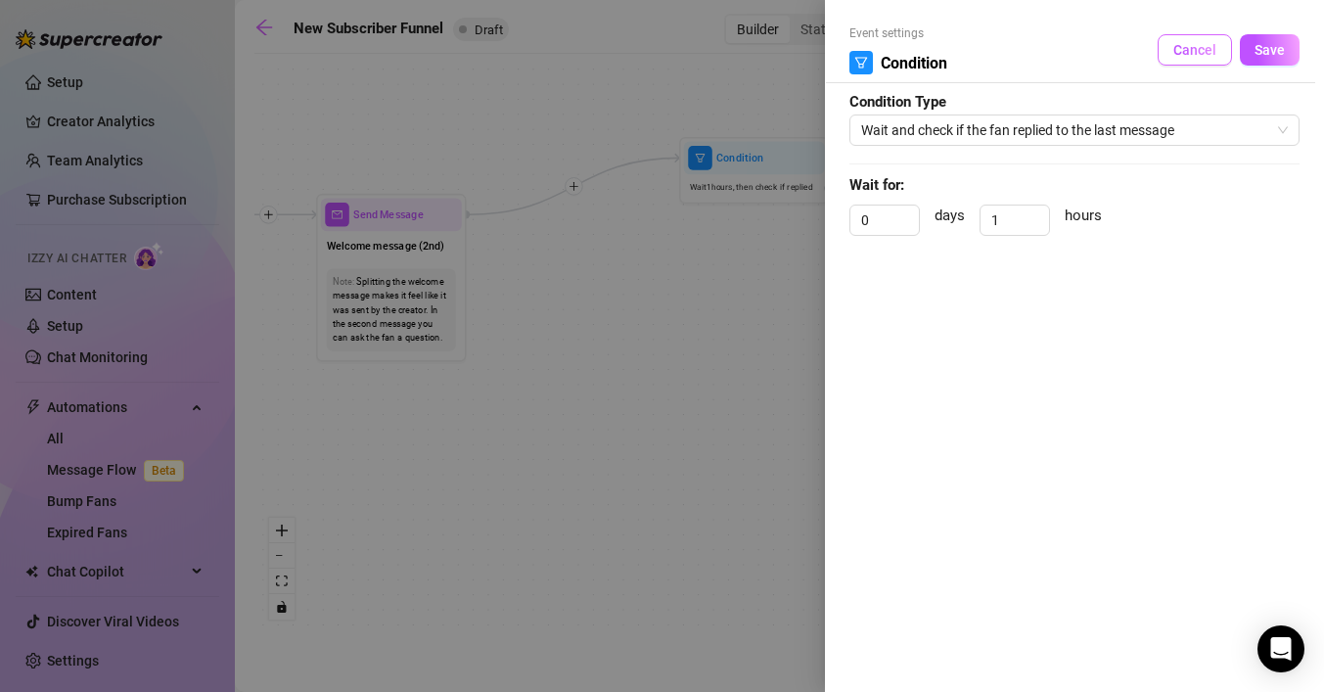
click at [1199, 56] on span "Cancel" at bounding box center [1194, 50] width 43 height 16
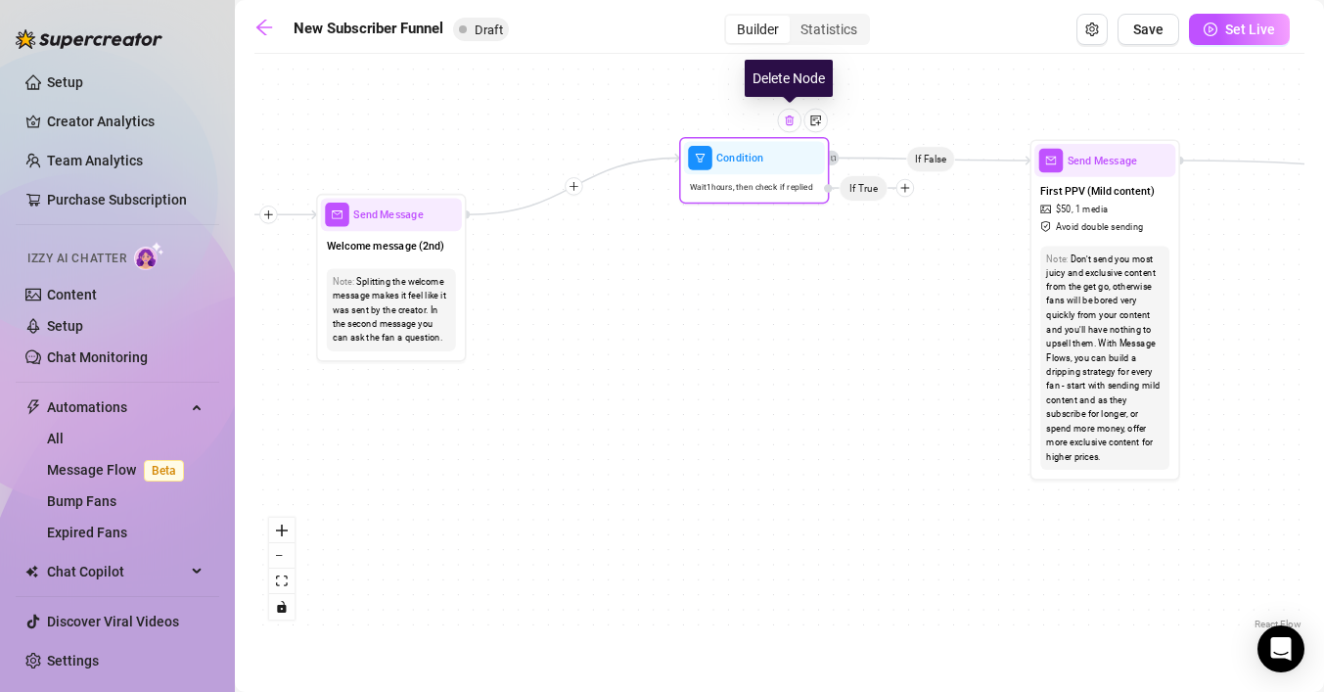
click at [791, 122] on img at bounding box center [790, 120] width 12 height 12
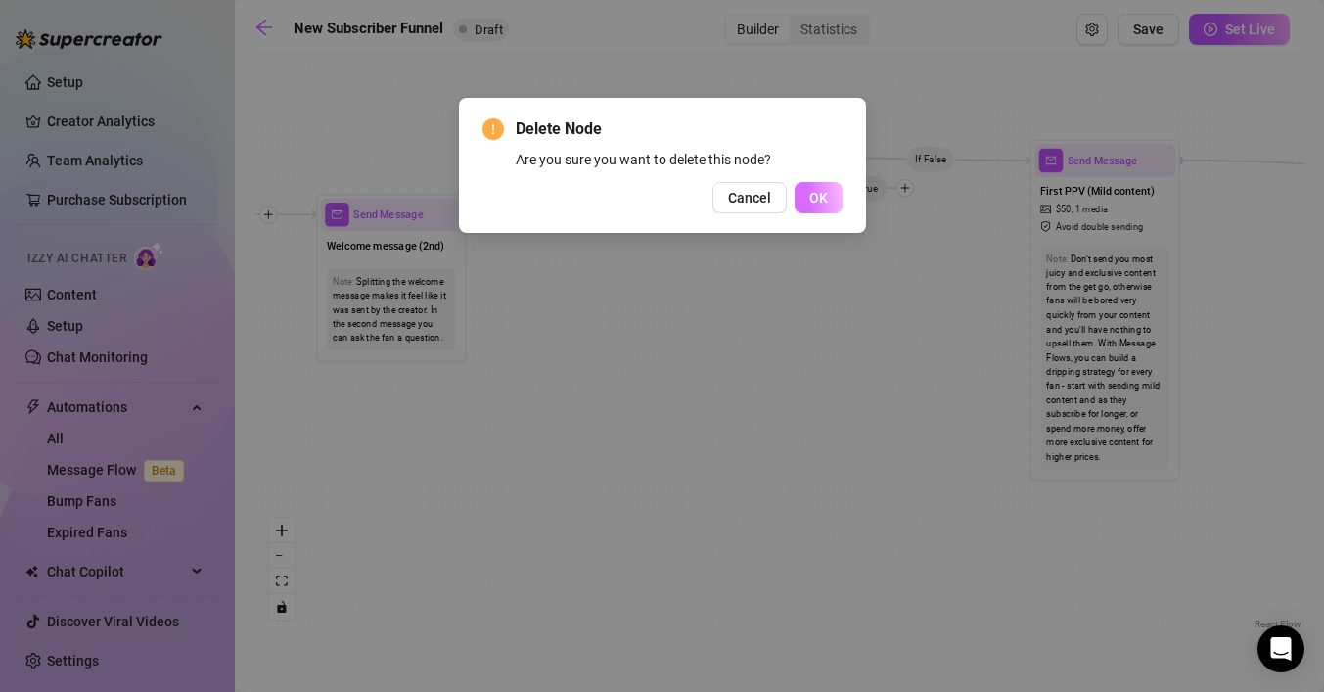
click at [826, 198] on span "OK" at bounding box center [818, 198] width 19 height 16
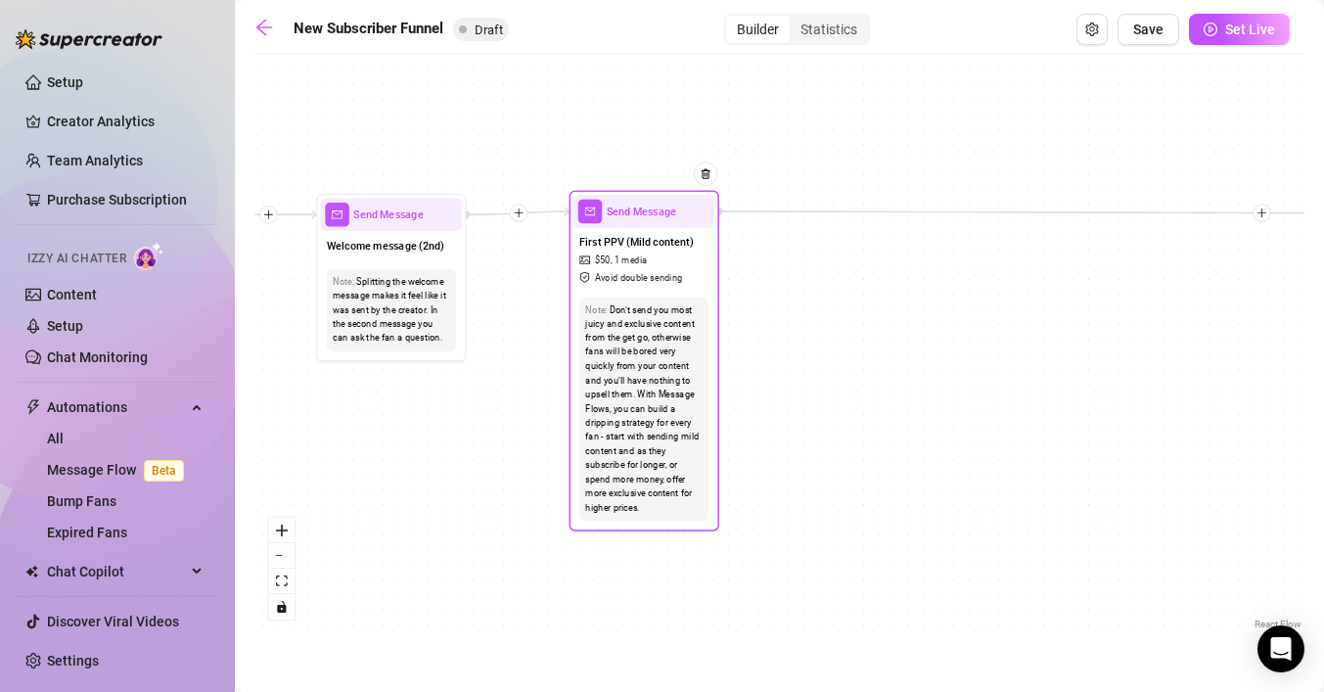
drag, startPoint x: 1103, startPoint y: 168, endPoint x: 641, endPoint y: 219, distance: 464.6
click at [641, 219] on div "Send Message" at bounding box center [643, 211] width 141 height 33
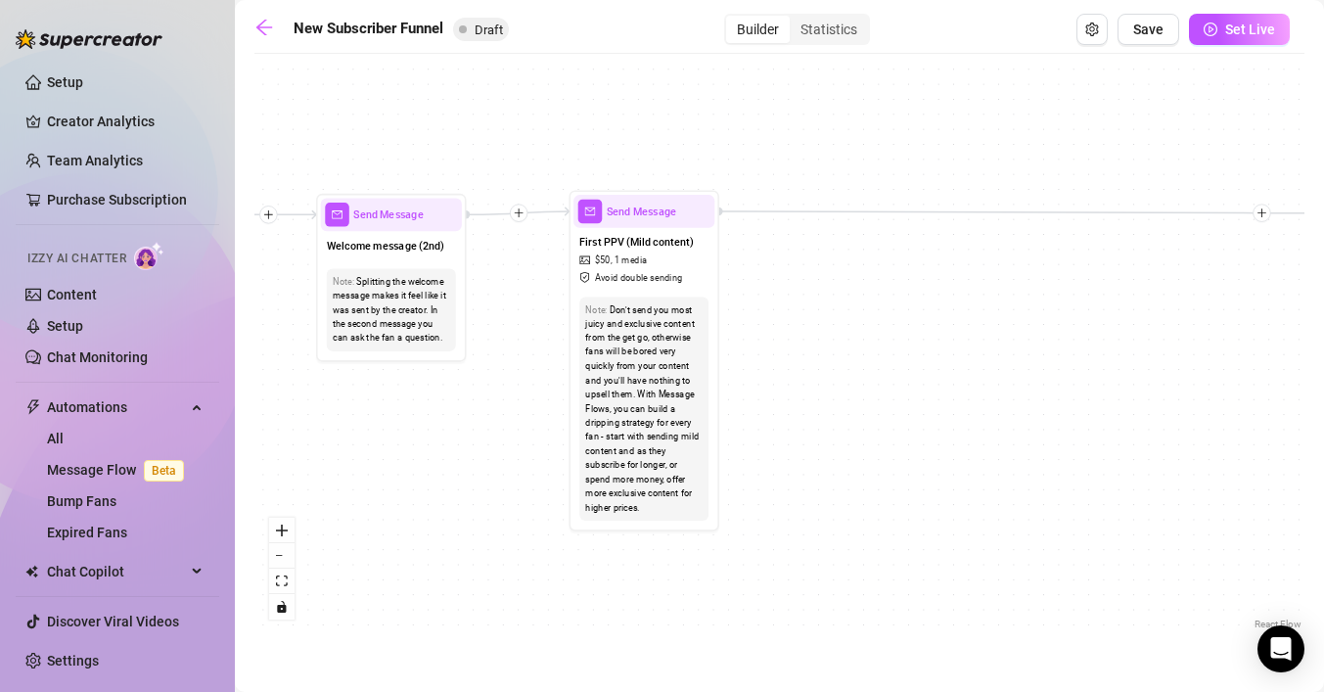
click at [519, 215] on icon "plus" at bounding box center [519, 212] width 1 height 9
click at [560, 216] on div "Time Delay" at bounding box center [592, 214] width 110 height 25
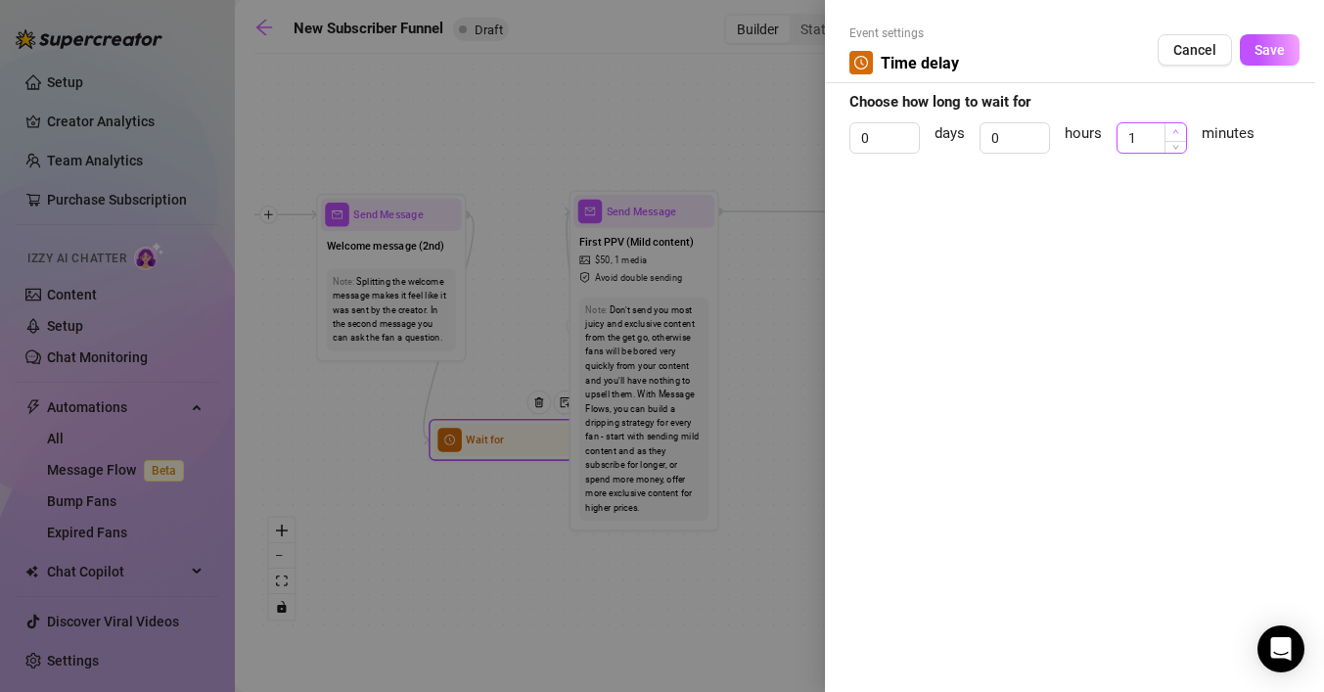
click at [1176, 128] on icon "up" at bounding box center [1175, 131] width 7 height 7
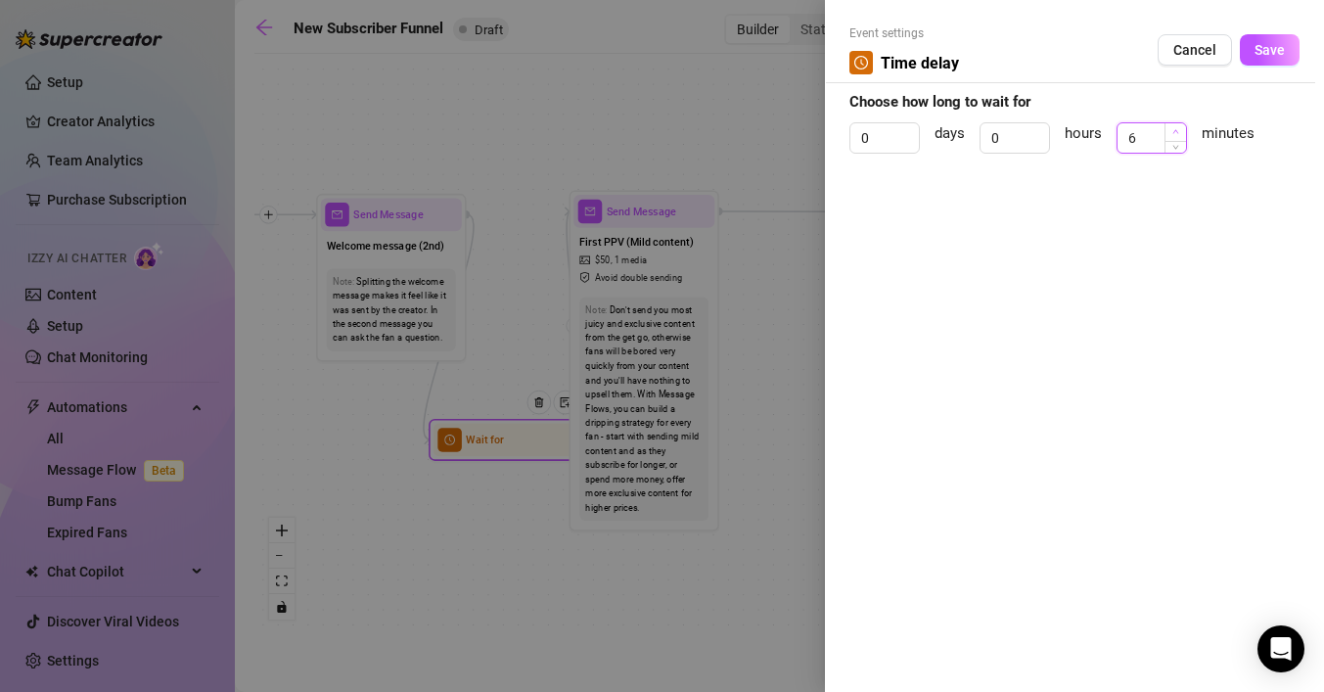
click at [1174, 133] on icon "up" at bounding box center [1175, 131] width 7 height 7
click at [1263, 49] on span "Save" at bounding box center [1269, 50] width 30 height 16
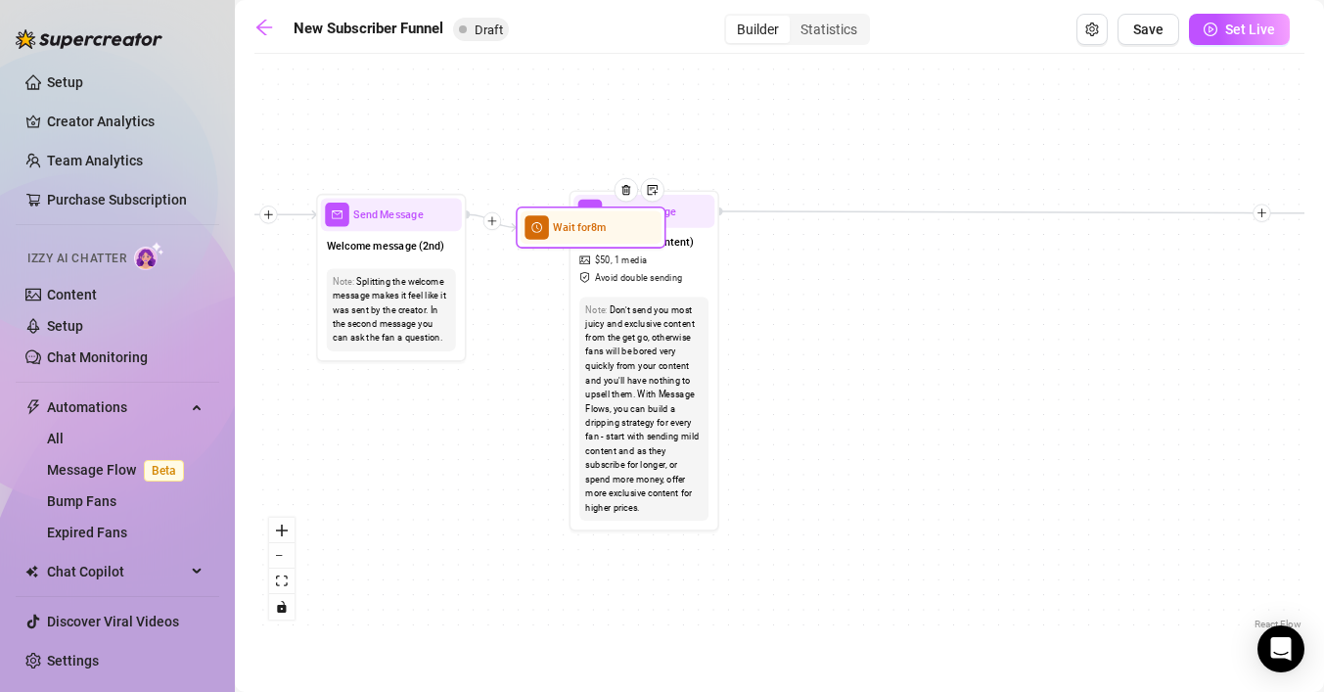
drag, startPoint x: 497, startPoint y: 437, endPoint x: 574, endPoint y: 223, distance: 227.8
click at [579, 223] on span "Wait for 8m" at bounding box center [579, 227] width 53 height 17
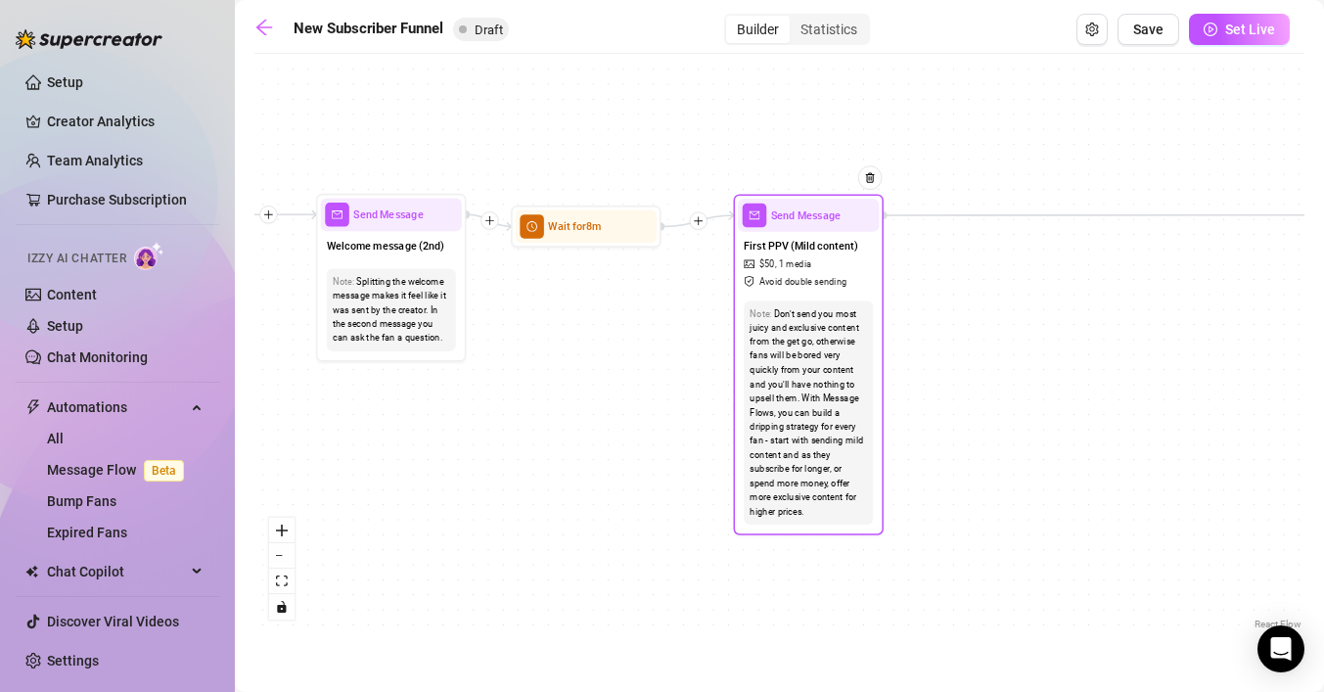
drag, startPoint x: 700, startPoint y: 222, endPoint x: 864, endPoint y: 226, distance: 164.4
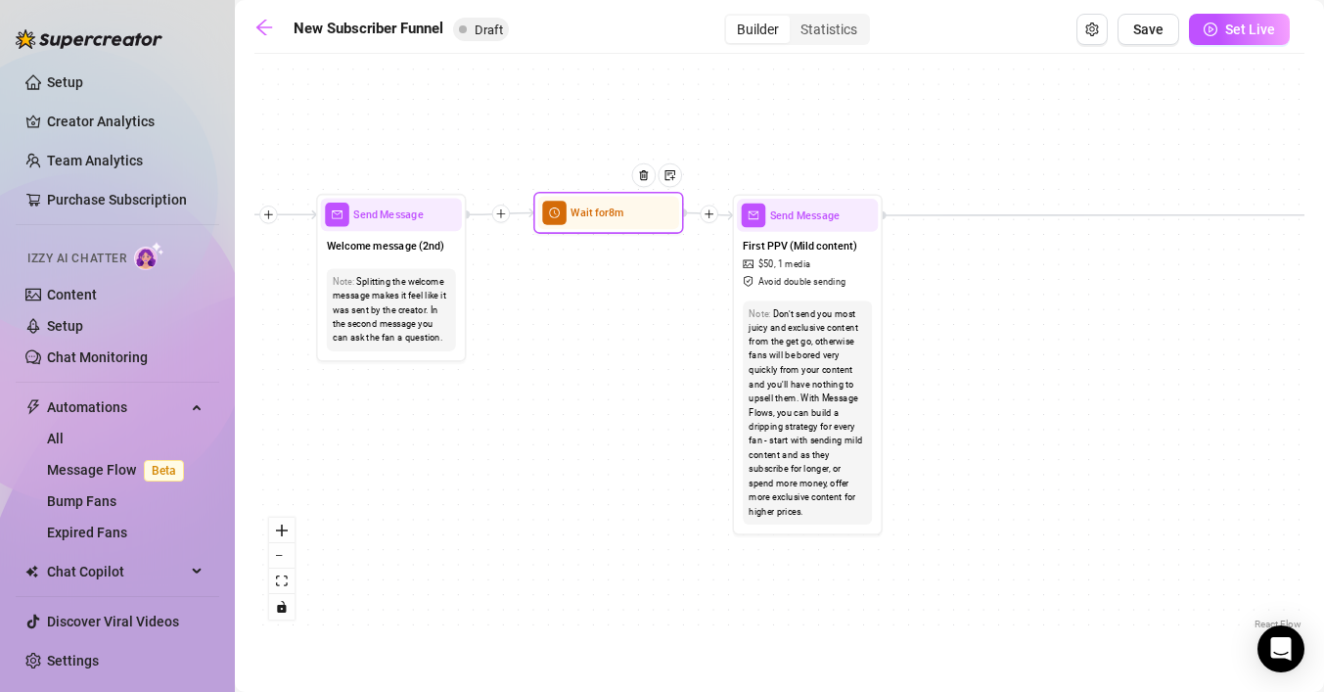
drag, startPoint x: 604, startPoint y: 230, endPoint x: 627, endPoint y: 215, distance: 27.7
click at [627, 215] on div at bounding box center [649, 186] width 66 height 76
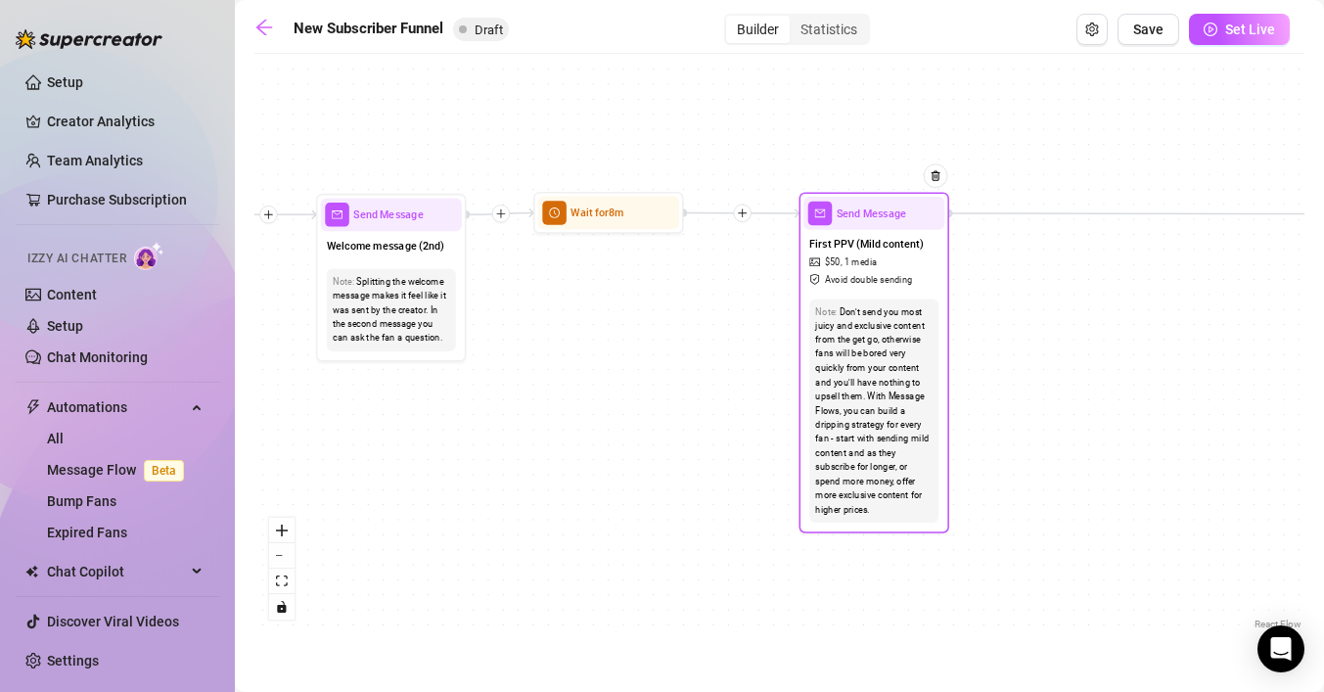
drag, startPoint x: 788, startPoint y: 223, endPoint x: 855, endPoint y: 221, distance: 67.5
click at [855, 221] on div "Send Message" at bounding box center [873, 213] width 141 height 33
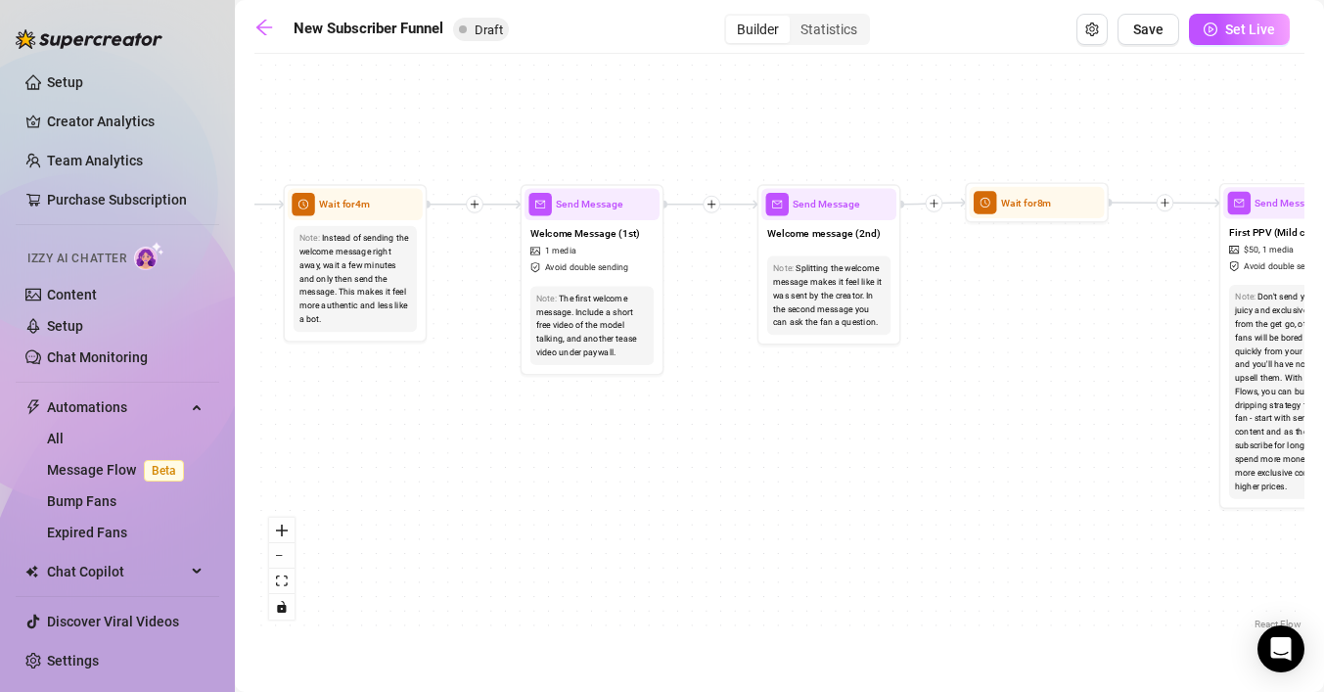
drag, startPoint x: 707, startPoint y: 324, endPoint x: 1116, endPoint y: 310, distance: 409.2
click at [1116, 310] on div "If True If False If True If False If True If False Wait for 8m Merge Merge Send…" at bounding box center [779, 349] width 1050 height 570
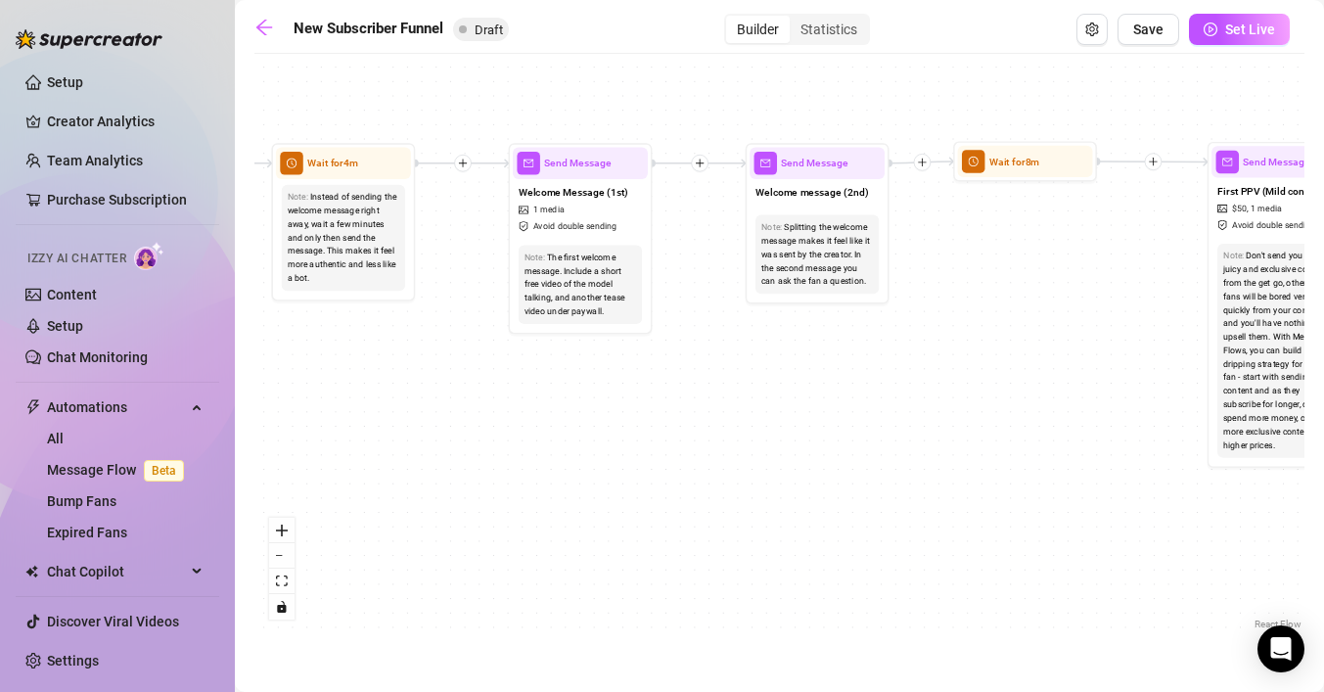
drag, startPoint x: 785, startPoint y: 416, endPoint x: 710, endPoint y: 376, distance: 84.5
click at [730, 376] on div "If True If False If True If False If True If False Wait for 8m Merge Merge Send…" at bounding box center [779, 349] width 1050 height 570
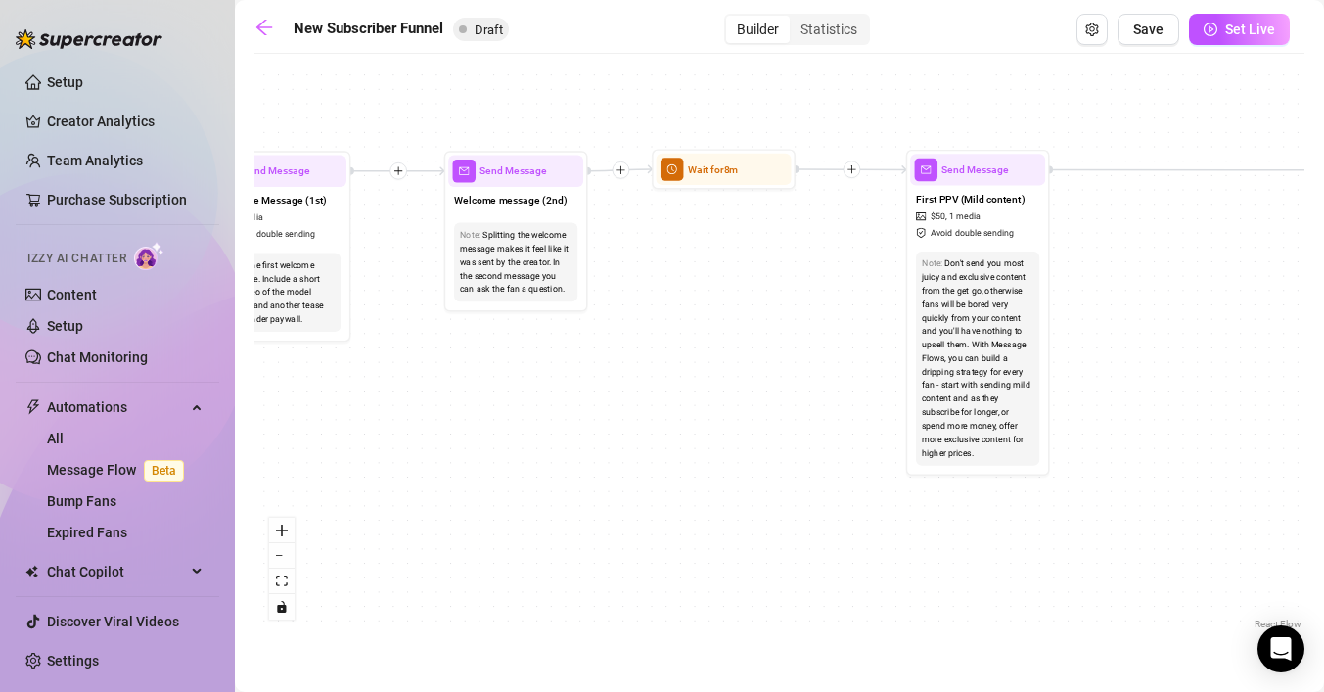
drag, startPoint x: 927, startPoint y: 389, endPoint x: 662, endPoint y: 397, distance: 265.2
click at [664, 396] on div "If True If False If True If False If True If False Wait for 8m Merge Merge Send…" at bounding box center [779, 349] width 1050 height 570
drag, startPoint x: 742, startPoint y: 176, endPoint x: 759, endPoint y: 179, distance: 17.9
click at [759, 179] on div at bounding box center [775, 146] width 63 height 73
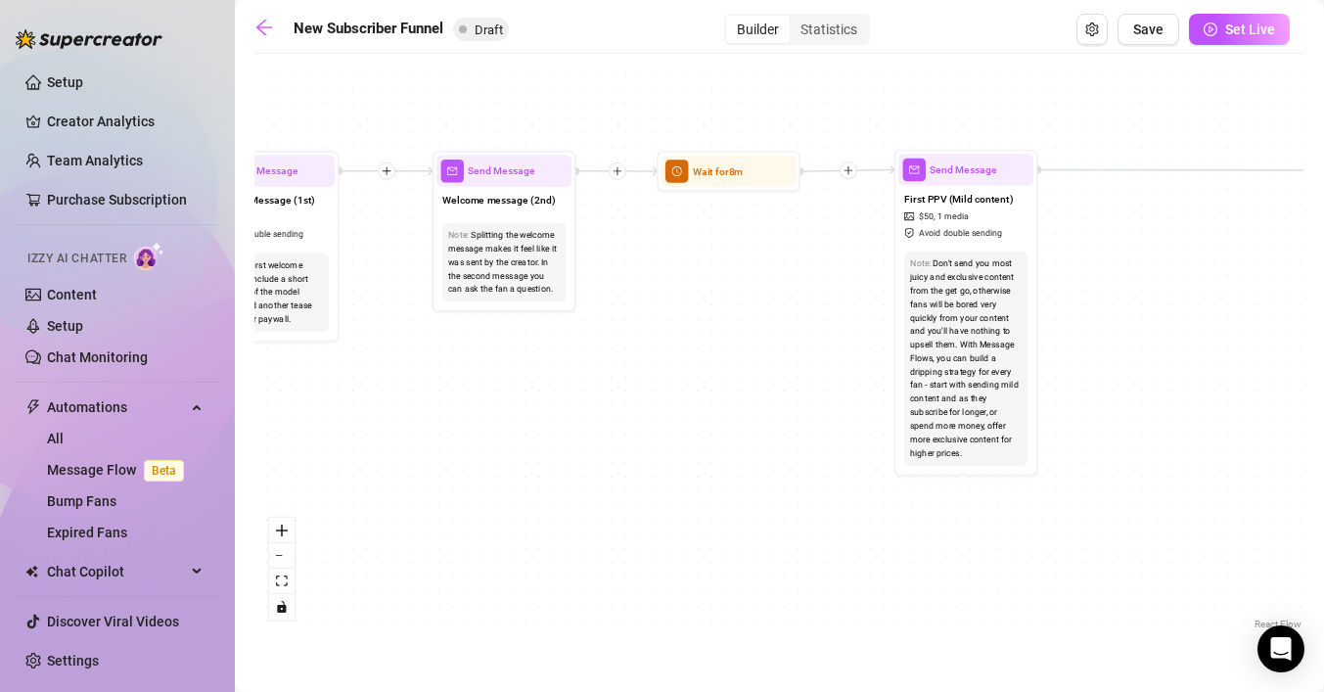
drag, startPoint x: 822, startPoint y: 310, endPoint x: 537, endPoint y: 315, distance: 284.7
click at [545, 315] on div "If True If False If True If False If True If False Wait for 8m Merge Merge Send…" at bounding box center [779, 349] width 1050 height 570
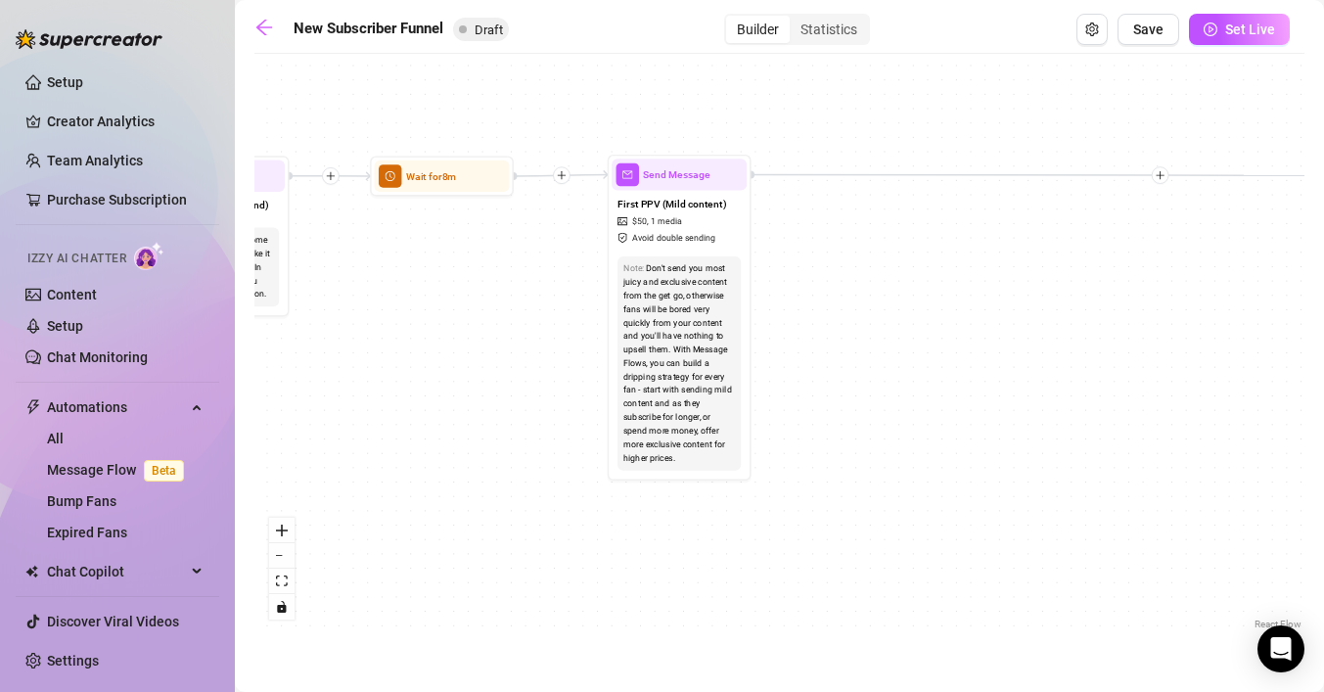
drag, startPoint x: 935, startPoint y: 324, endPoint x: 673, endPoint y: 326, distance: 262.2
click at [689, 326] on div "If True If False If True If False If True If False Wait for 8m Merge Merge Send…" at bounding box center [779, 349] width 1050 height 570
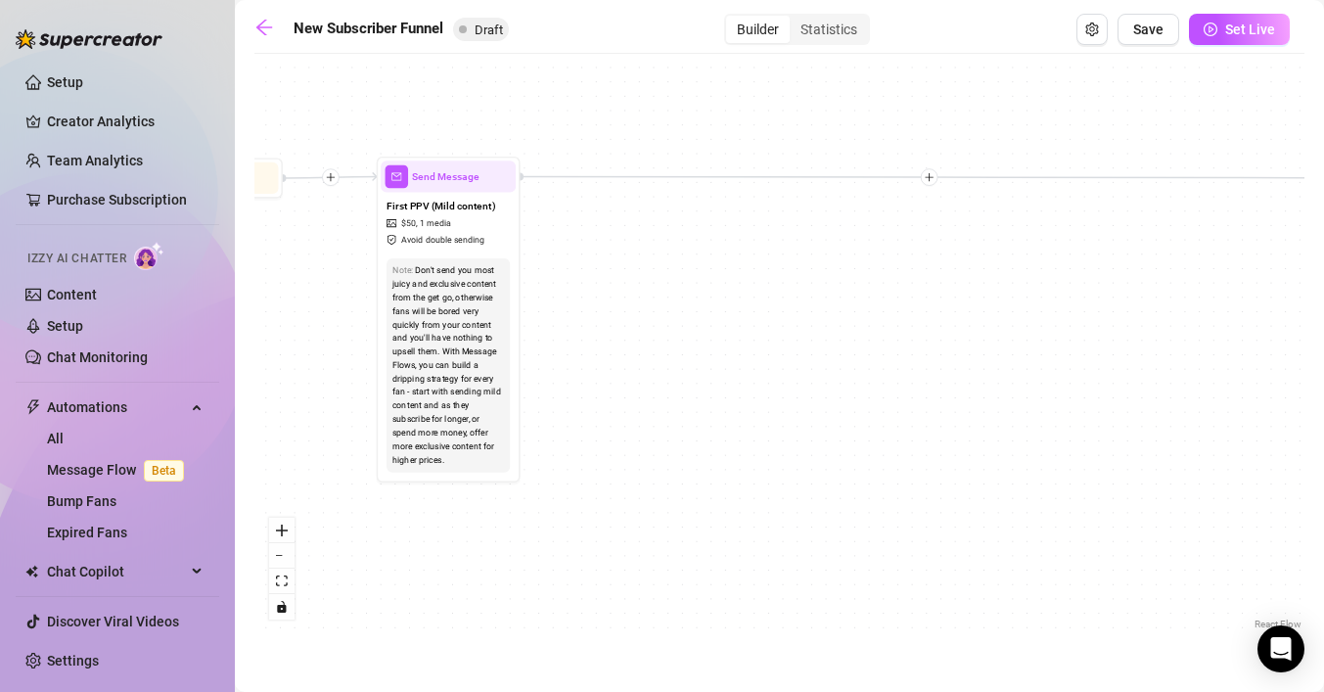
drag, startPoint x: 1002, startPoint y: 317, endPoint x: 573, endPoint y: 315, distance: 428.5
click at [575, 316] on div "If True If False If True If False If True If False Wait for 8m Merge Merge Send…" at bounding box center [779, 349] width 1050 height 570
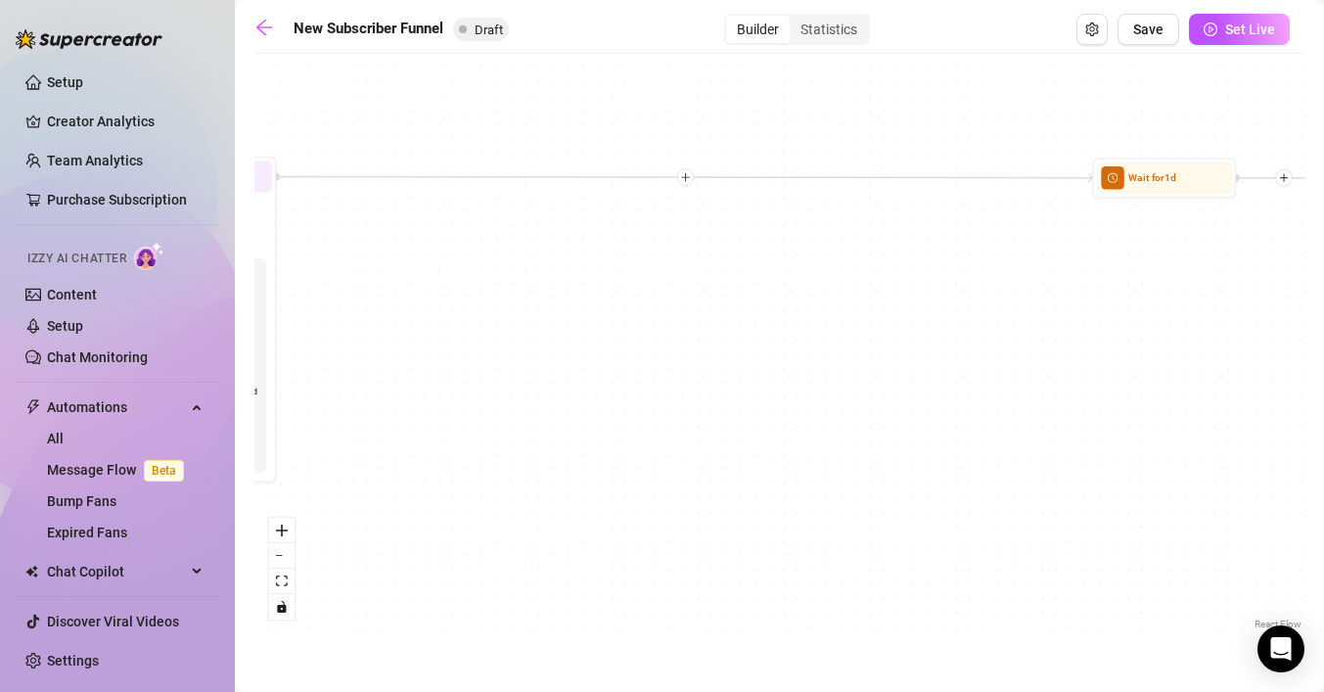
drag, startPoint x: 516, startPoint y: 340, endPoint x: 698, endPoint y: 341, distance: 182.0
click at [698, 341] on div "If True If False If True If False If True If False Wait for 8m Merge Merge Send…" at bounding box center [779, 349] width 1050 height 570
click at [1182, 196] on div "Wait for 1d" at bounding box center [1165, 178] width 144 height 40
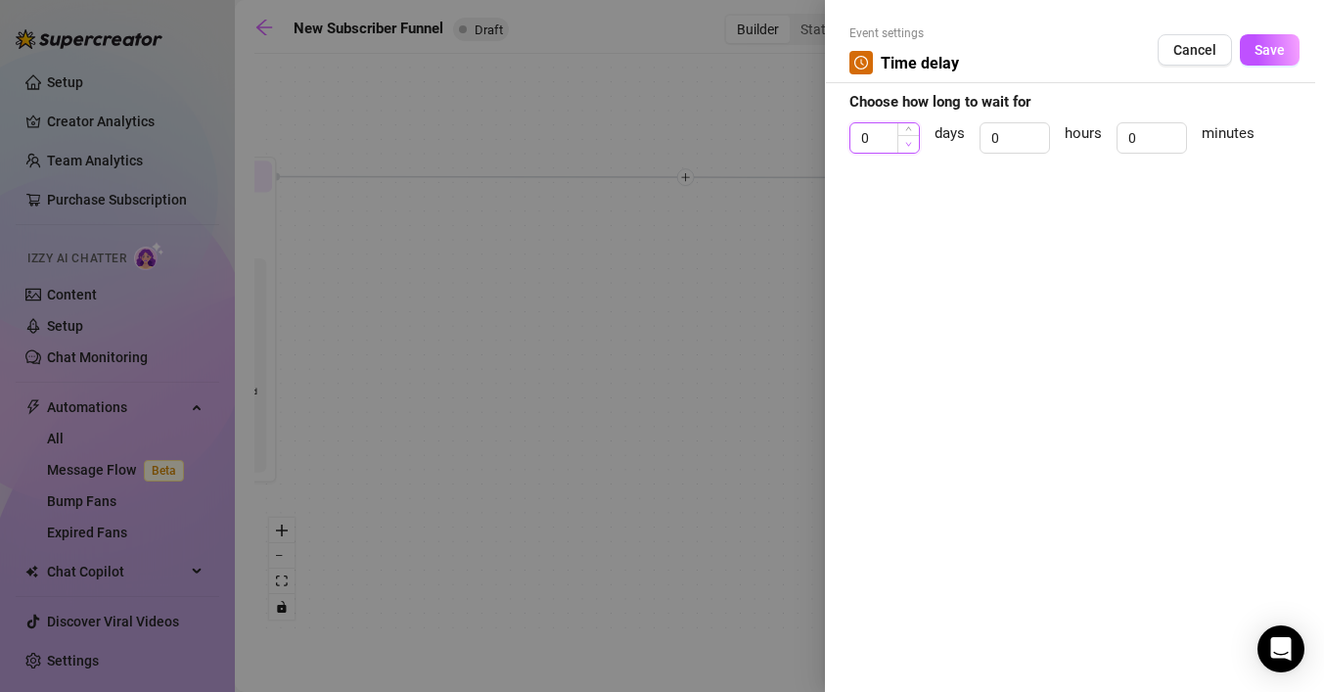
click at [901, 142] on span "Decrease Value" at bounding box center [908, 144] width 22 height 18
click at [911, 125] on span "Increase Value" at bounding box center [908, 132] width 22 height 18
click at [912, 127] on span "Increase Value" at bounding box center [908, 132] width 22 height 18
click at [1273, 53] on span "Save" at bounding box center [1269, 50] width 30 height 16
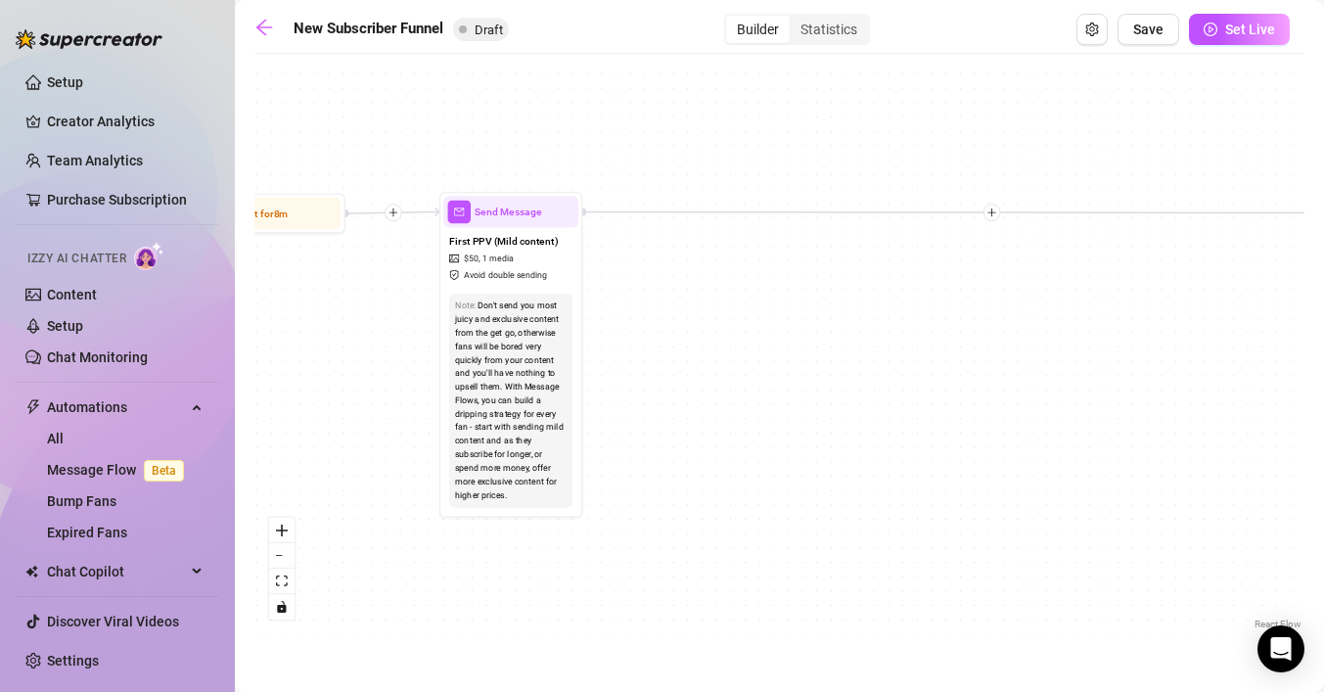
drag, startPoint x: 850, startPoint y: 329, endPoint x: 1145, endPoint y: 364, distance: 296.6
click at [1158, 364] on div "If True If False If True If False If True If False Wait for 8m Merge Merge Send…" at bounding box center [779, 349] width 1050 height 570
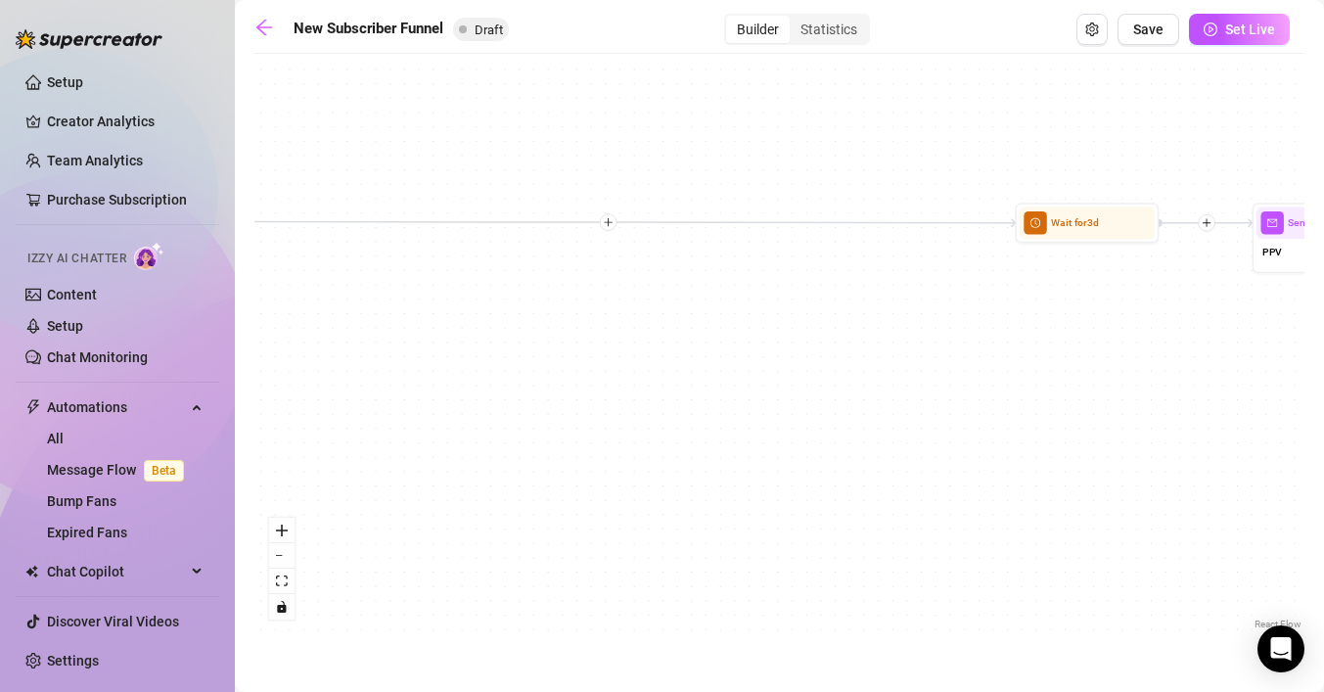
drag, startPoint x: 1181, startPoint y: 264, endPoint x: 795, endPoint y: 274, distance: 385.6
click at [795, 274] on div "If True If False If True If False If True If False Wait for 8m Merge Merge Send…" at bounding box center [779, 349] width 1050 height 570
click at [1075, 226] on span "Wait for 3d" at bounding box center [1074, 223] width 47 height 16
click at [1047, 233] on div "Wait for 3d" at bounding box center [1086, 222] width 135 height 31
click at [1024, 230] on span "clock-circle" at bounding box center [1030, 222] width 23 height 23
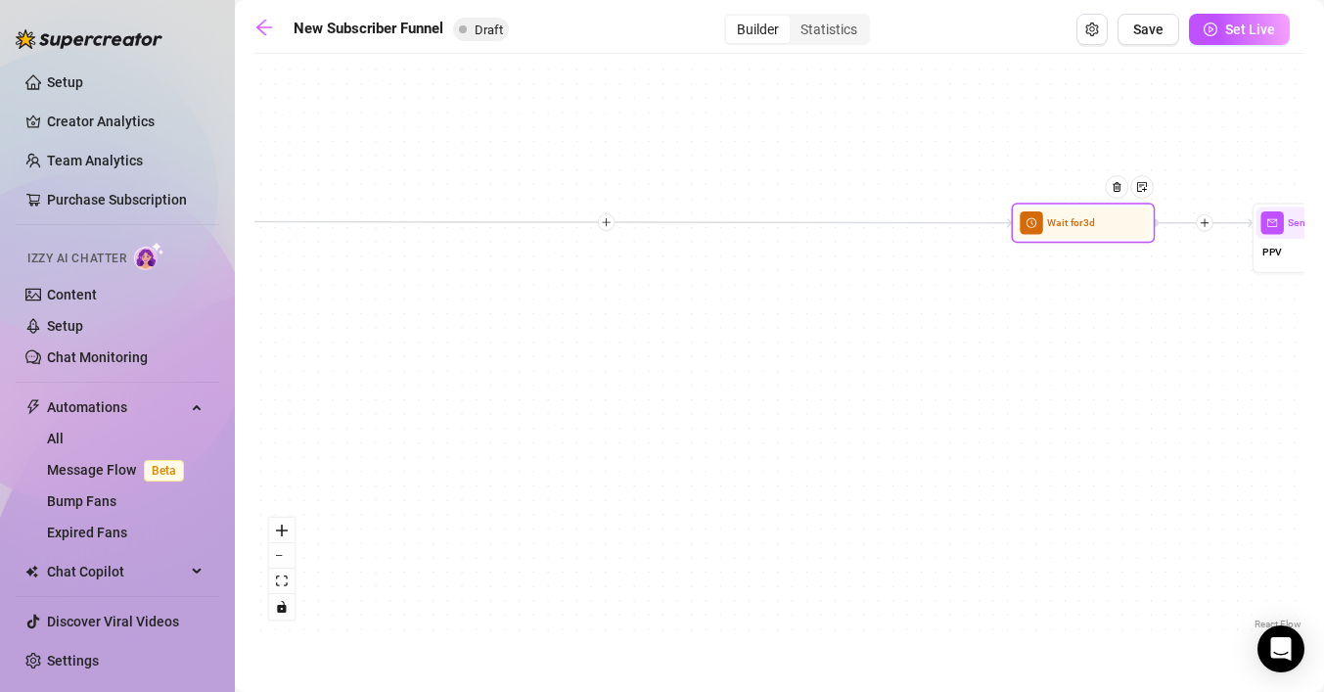
click at [1108, 232] on div at bounding box center [1122, 197] width 63 height 73
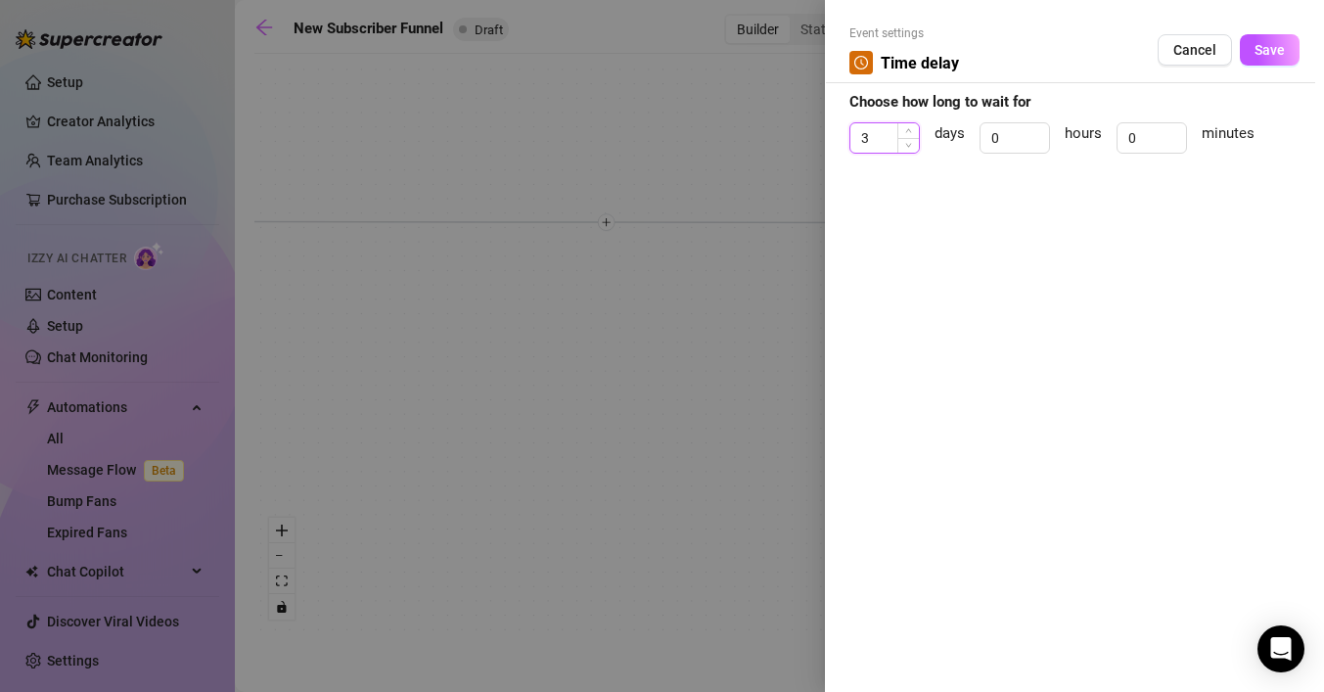
click at [892, 140] on input "3" at bounding box center [884, 137] width 68 height 29
click at [1267, 42] on span "Save" at bounding box center [1269, 50] width 30 height 16
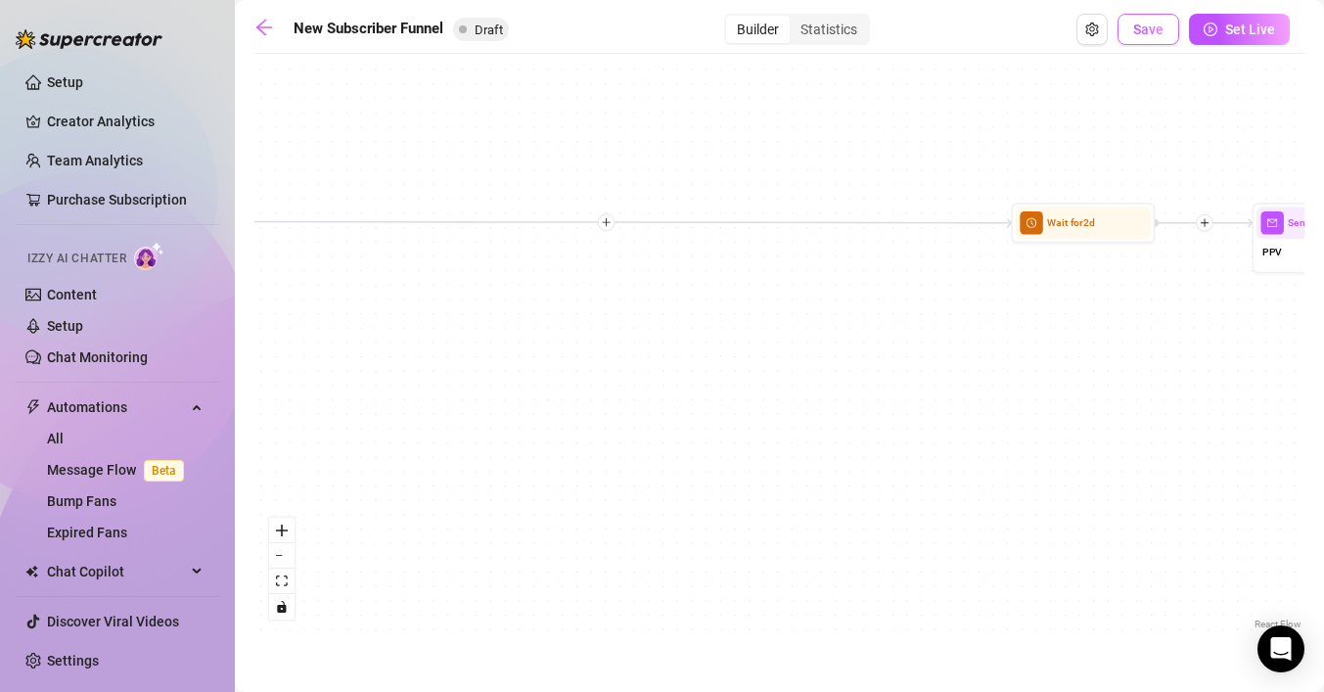
click at [1162, 29] on span "Save" at bounding box center [1148, 30] width 30 height 16
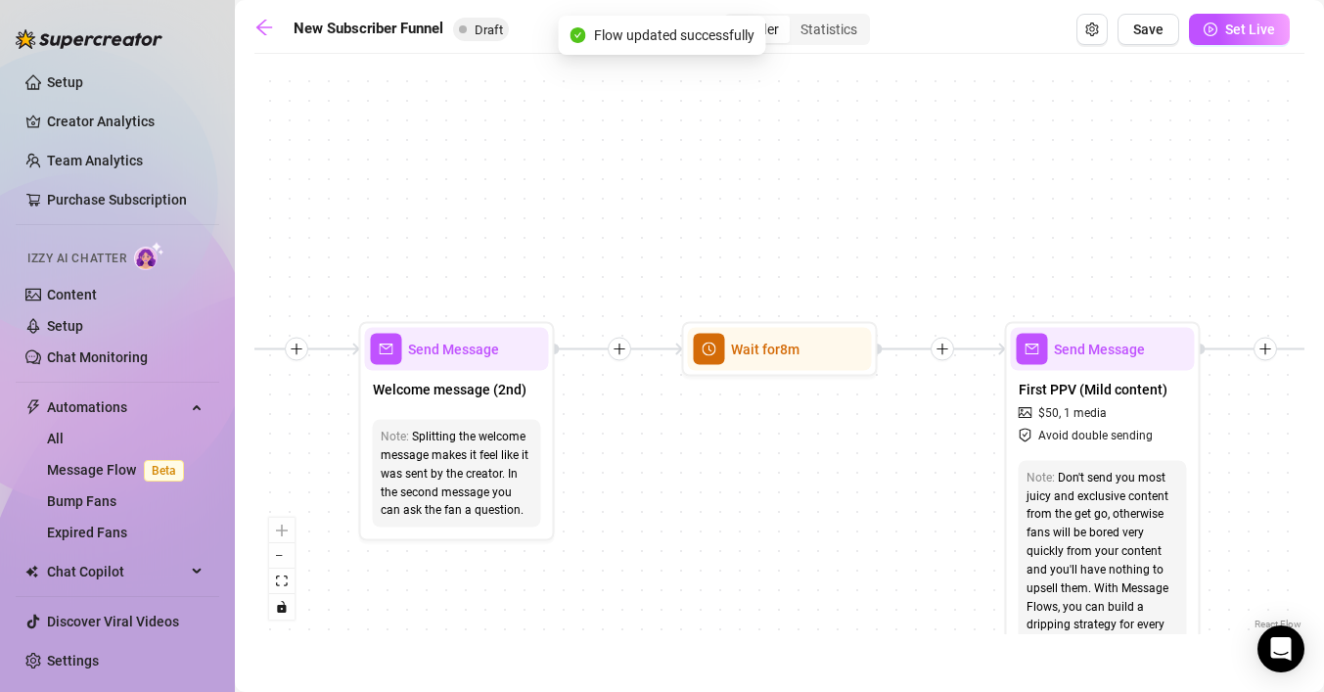
scroll to position [0, 3828]
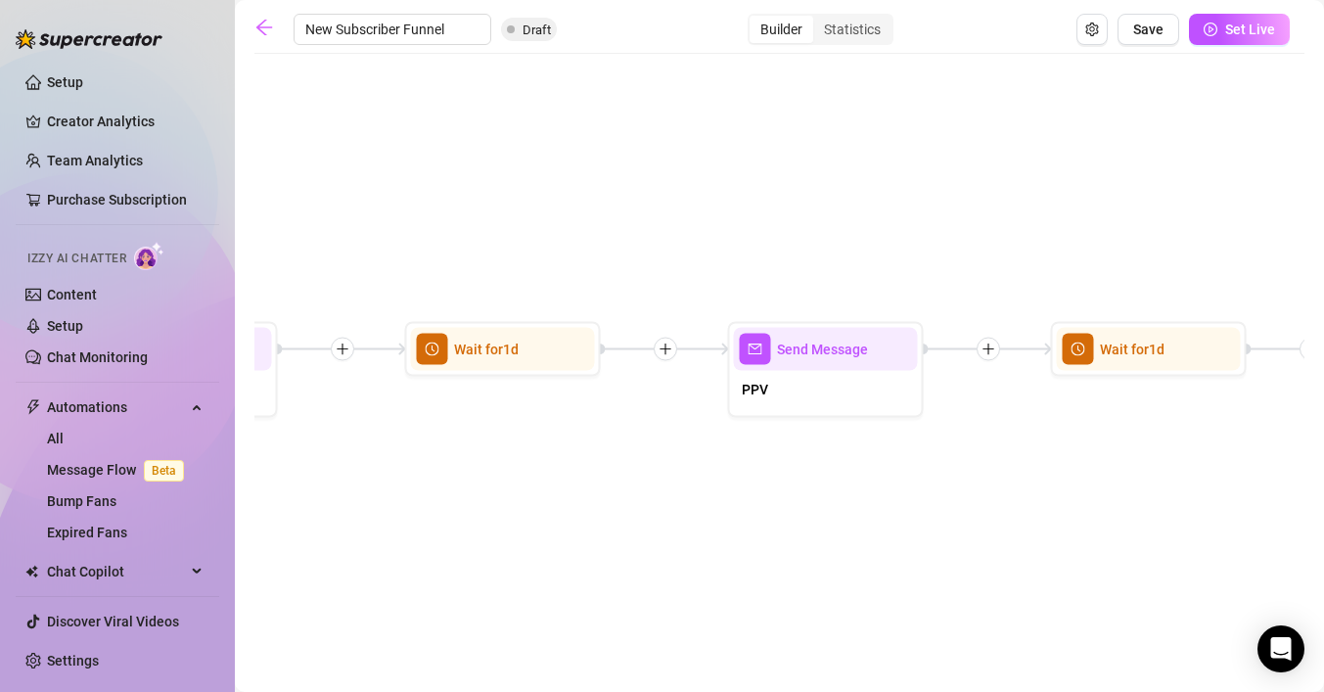
drag, startPoint x: 757, startPoint y: 235, endPoint x: 361, endPoint y: 210, distance: 397.0
click at [361, 210] on div "If True If False If True If False If True If False Wait for 8m Merge Merge Send…" at bounding box center [779, 349] width 1050 height 570
drag, startPoint x: 565, startPoint y: 210, endPoint x: 911, endPoint y: 213, distance: 345.4
click at [911, 213] on div "If True If False If True If False If True If False Wait for 8m Merge Merge Send…" at bounding box center [779, 349] width 1050 height 570
drag, startPoint x: 701, startPoint y: 497, endPoint x: 902, endPoint y: 467, distance: 202.8
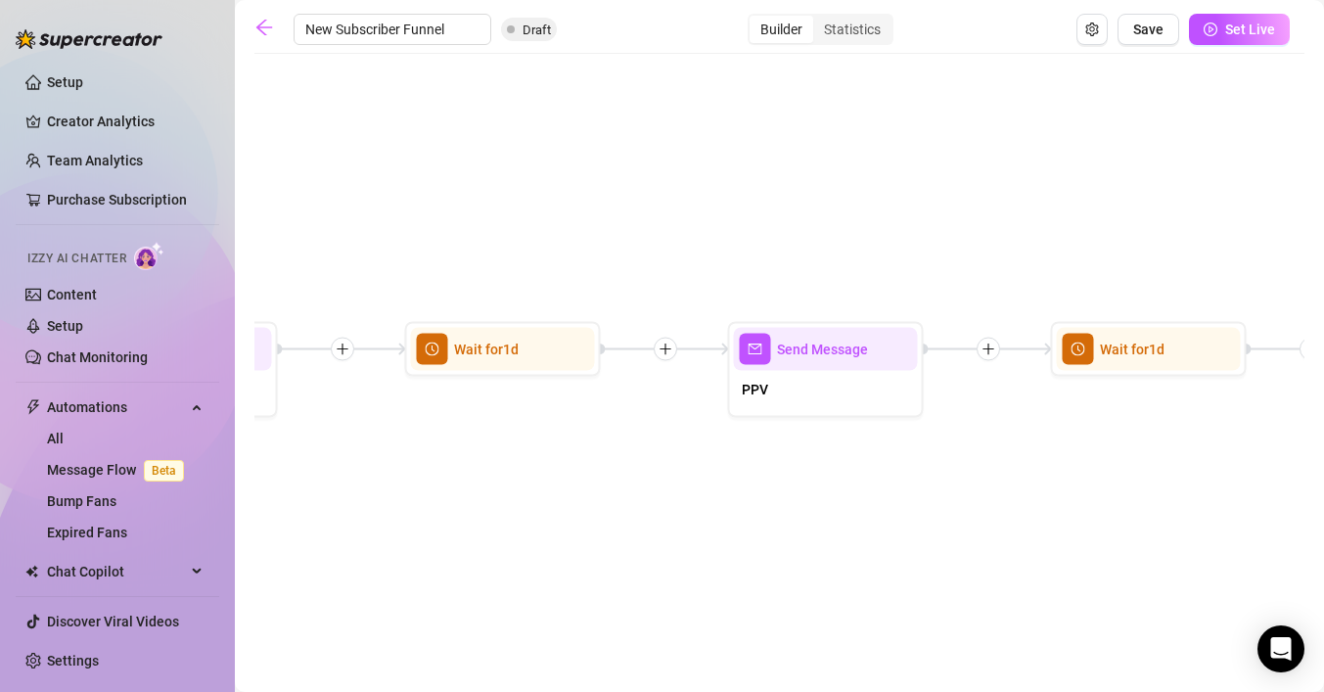
click at [1000, 503] on div "If True If False If True If False If True If False Wait for 8m Merge Merge Send…" at bounding box center [779, 349] width 1050 height 570
click at [83, 74] on link "Setup" at bounding box center [65, 82] width 36 height 16
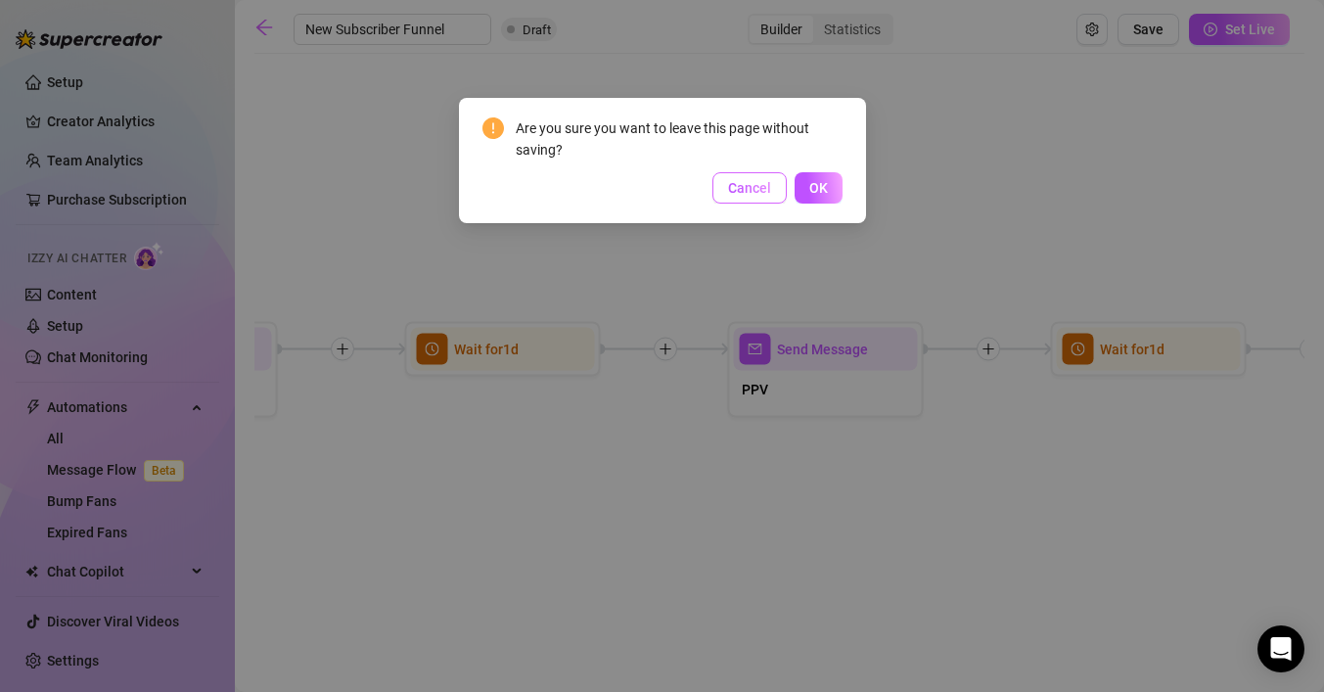
click at [750, 189] on span "Cancel" at bounding box center [749, 188] width 43 height 16
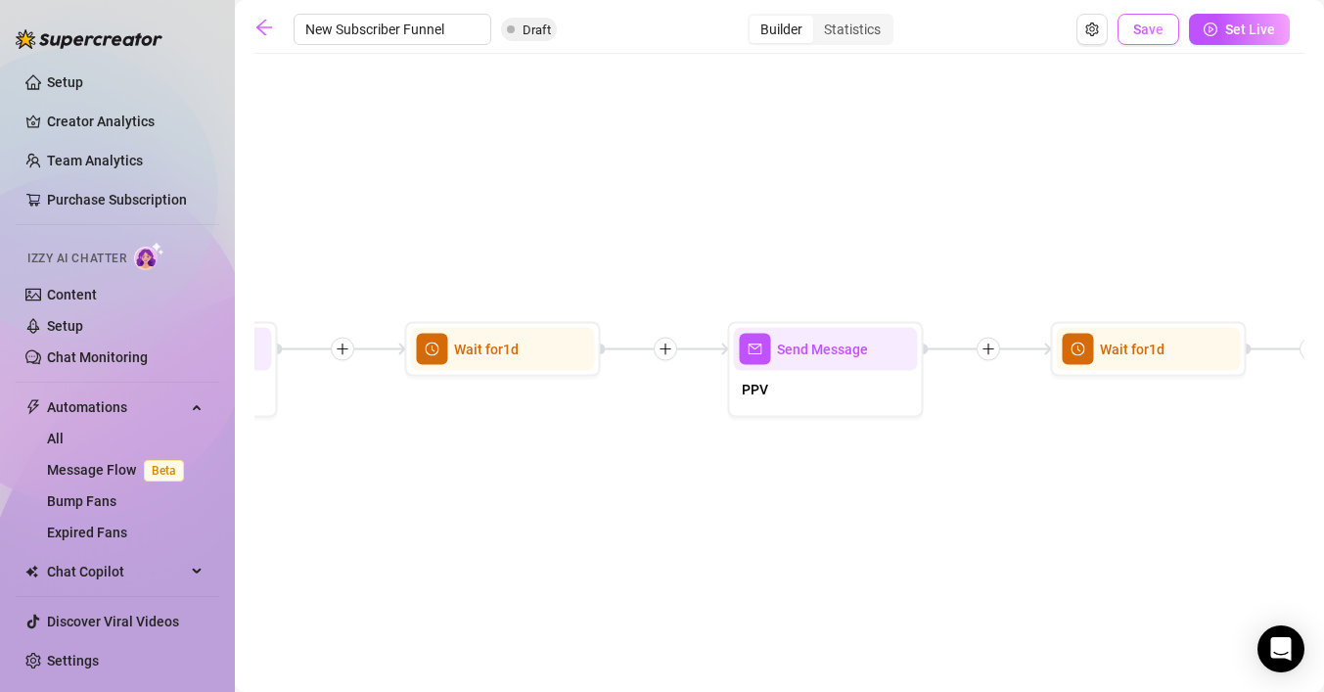
click at [1152, 28] on span "Save" at bounding box center [1148, 30] width 30 height 16
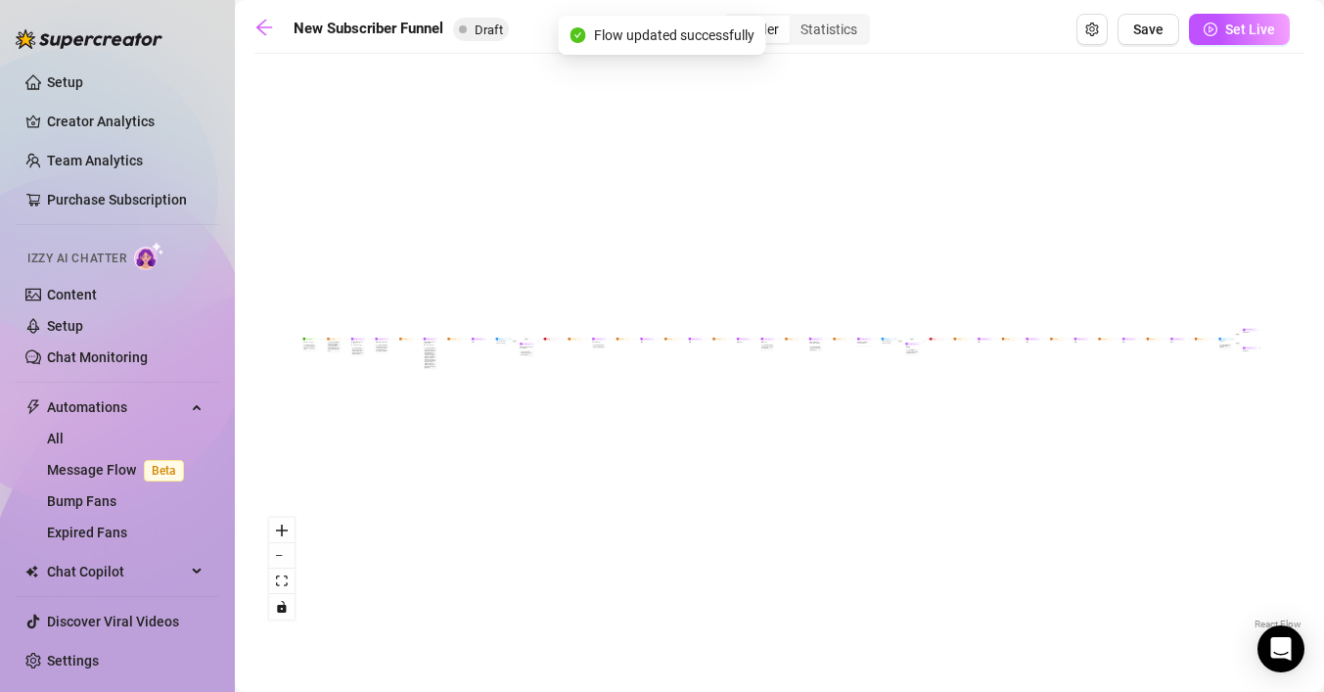
scroll to position [0, 0]
click at [279, 531] on icon "zoom in" at bounding box center [282, 530] width 12 height 12
drag, startPoint x: 299, startPoint y: 435, endPoint x: 708, endPoint y: 445, distance: 409.1
click at [708, 445] on div "If True If False If True If False If True If False Wait for 8m Merge Merge Send…" at bounding box center [779, 349] width 1050 height 570
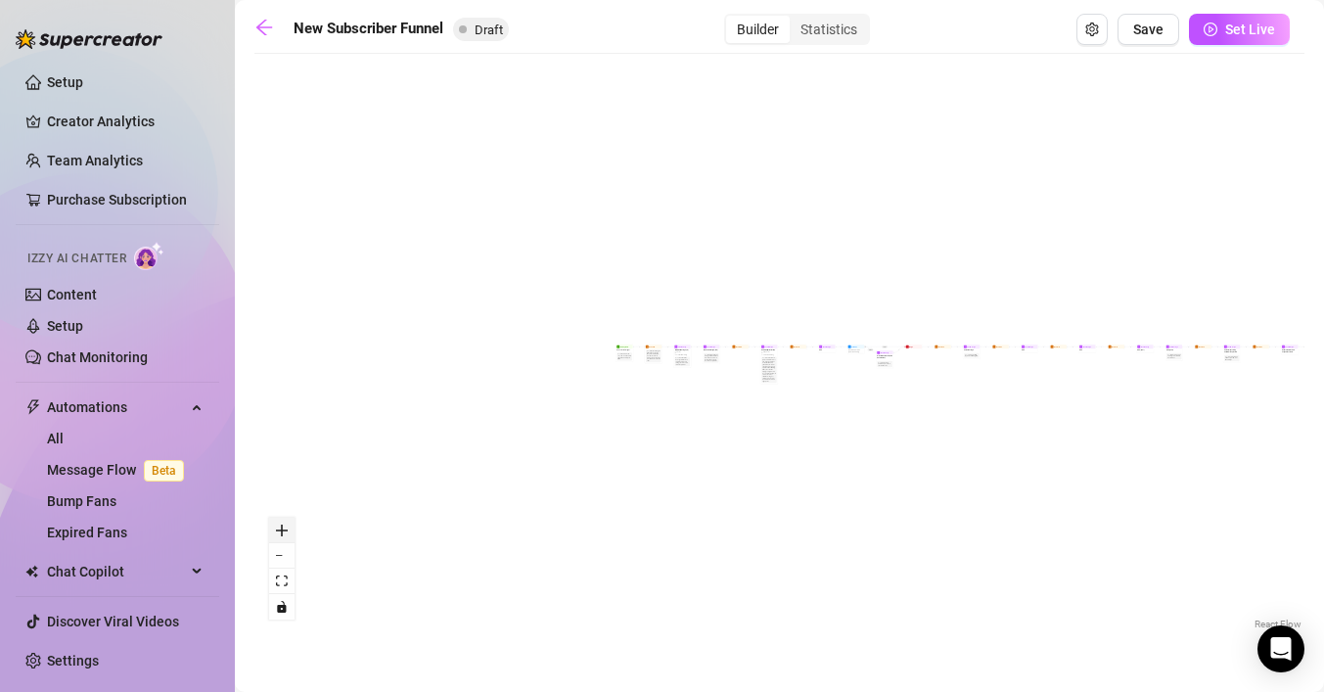
click at [278, 535] on icon "zoom in" at bounding box center [282, 530] width 12 height 12
click at [270, 531] on button "zoom in" at bounding box center [281, 530] width 25 height 25
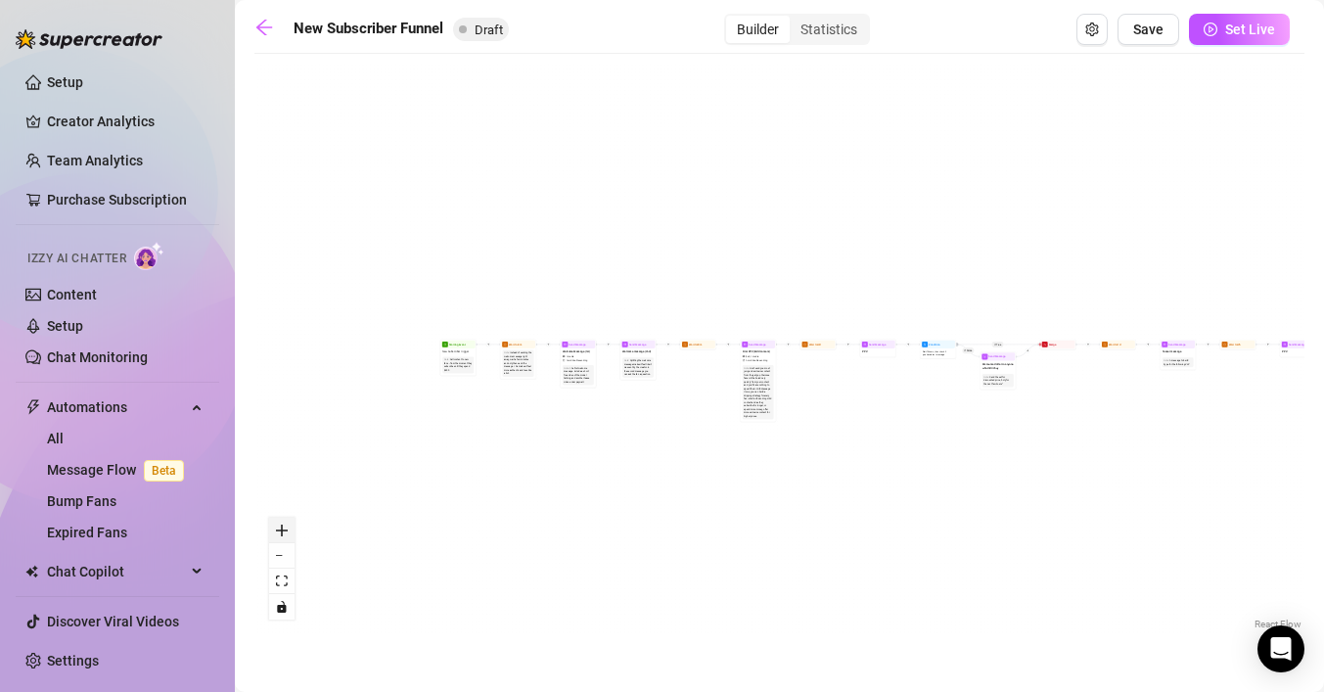
click at [270, 531] on button "zoom in" at bounding box center [281, 530] width 25 height 25
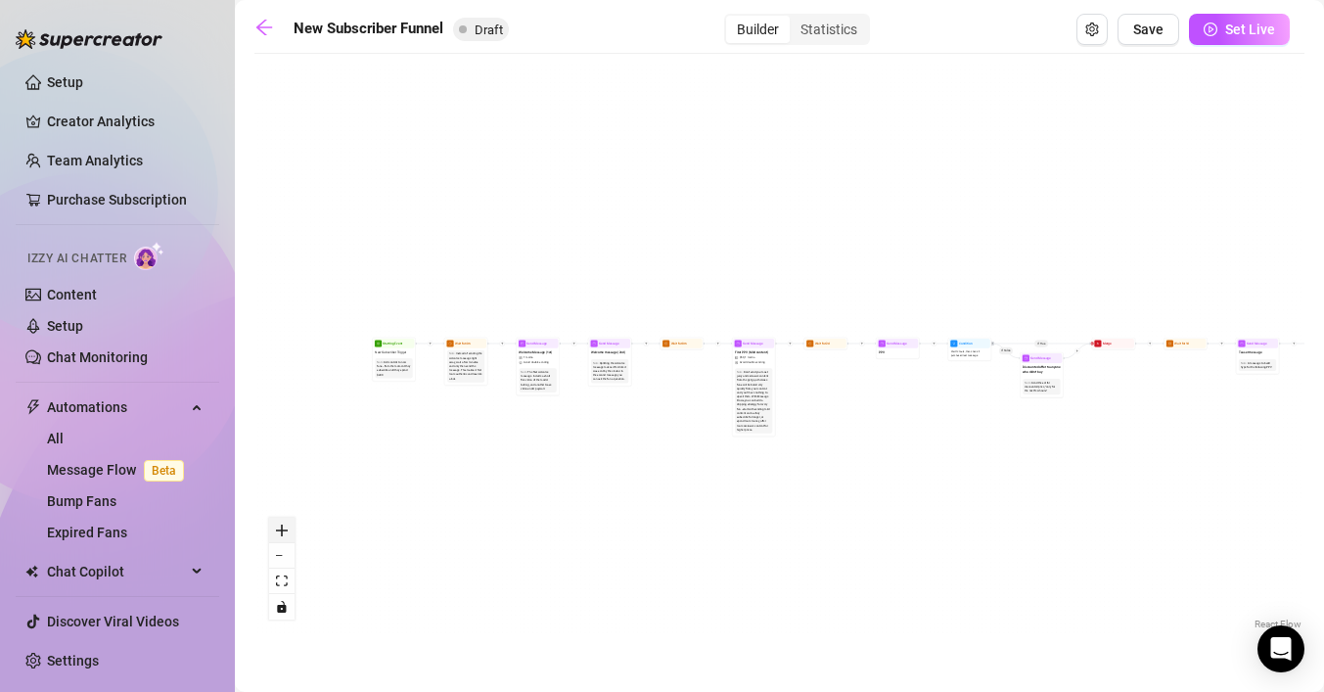
click at [270, 531] on button "zoom in" at bounding box center [281, 530] width 25 height 25
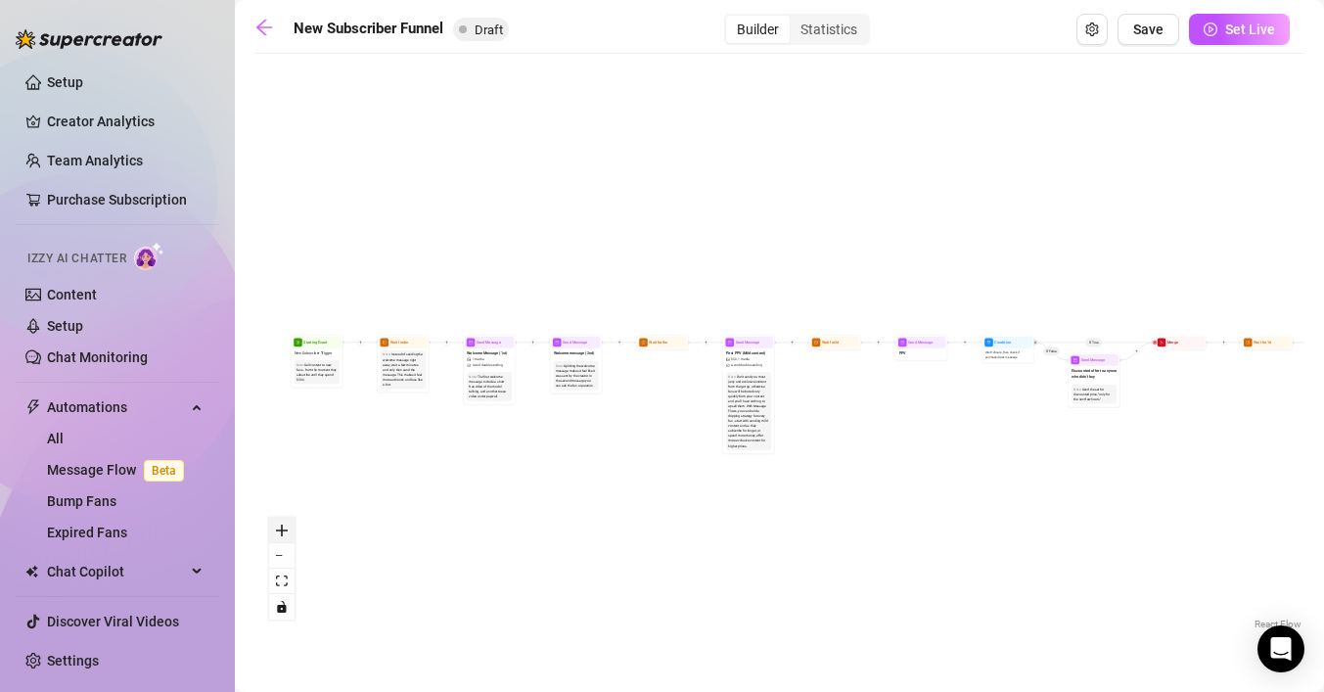
click at [270, 531] on button "zoom in" at bounding box center [281, 530] width 25 height 25
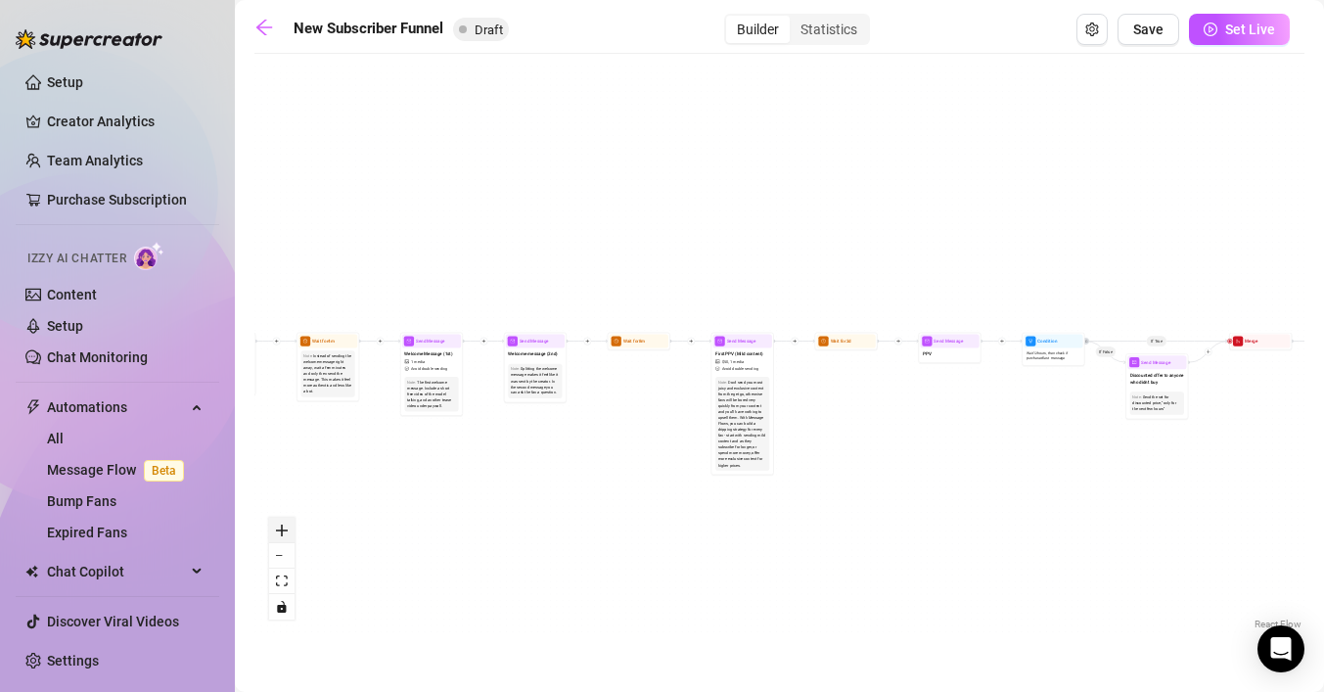
click at [270, 531] on button "zoom in" at bounding box center [281, 530] width 25 height 25
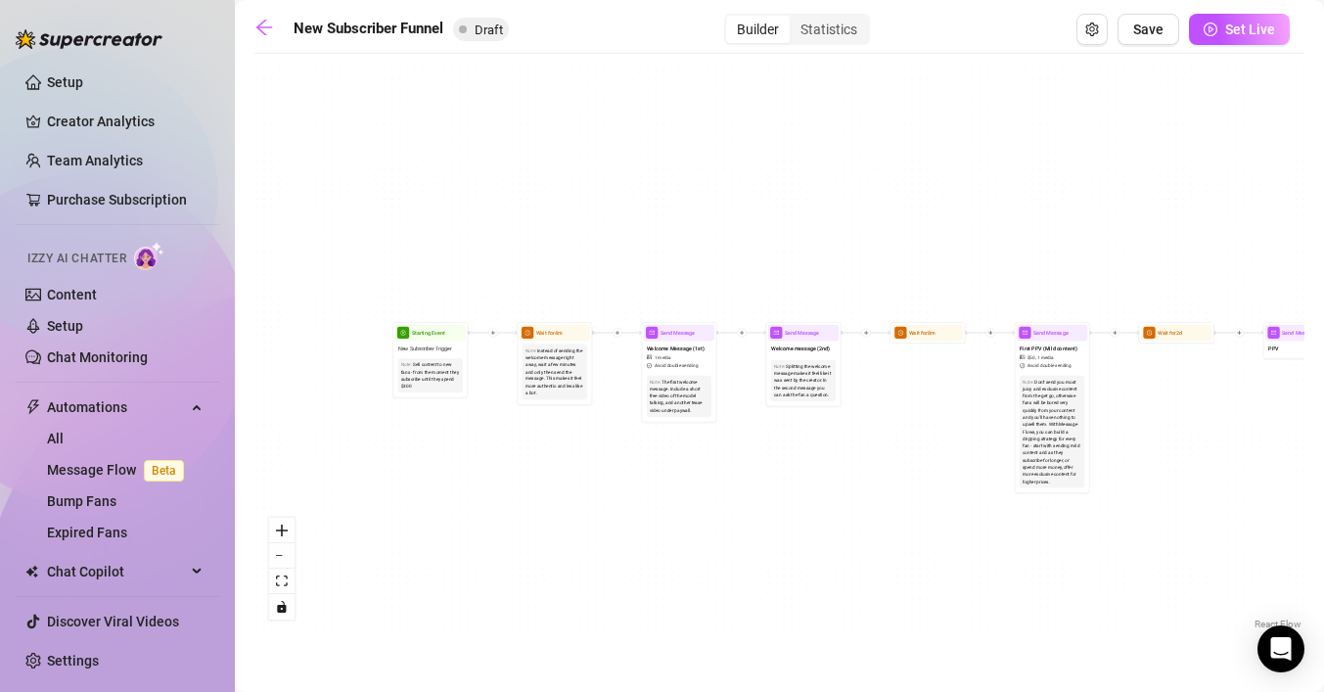
drag, startPoint x: 408, startPoint y: 490, endPoint x: 675, endPoint y: 487, distance: 267.1
click at [680, 487] on div "If True If False If True If False If True If False Wait for 8m Merge Merge Send…" at bounding box center [779, 349] width 1050 height 570
click at [274, 531] on button "zoom in" at bounding box center [281, 530] width 25 height 25
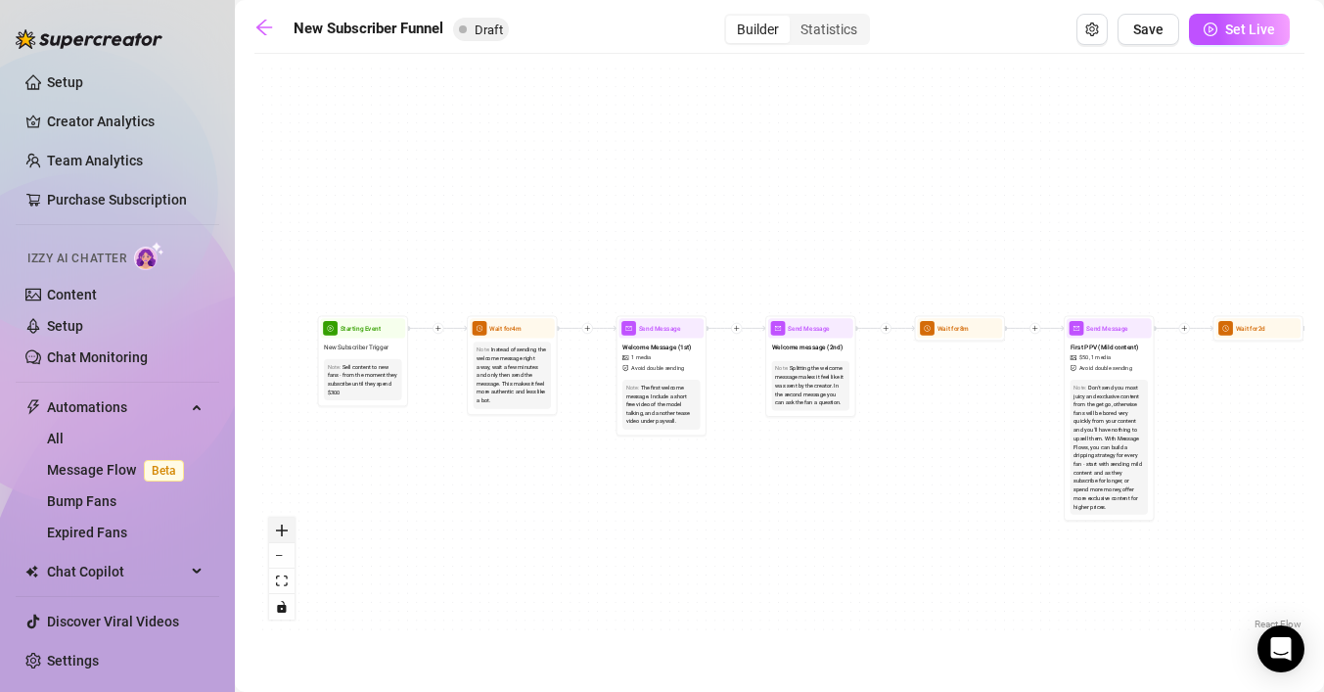
click at [277, 525] on icon "zoom in" at bounding box center [282, 530] width 12 height 12
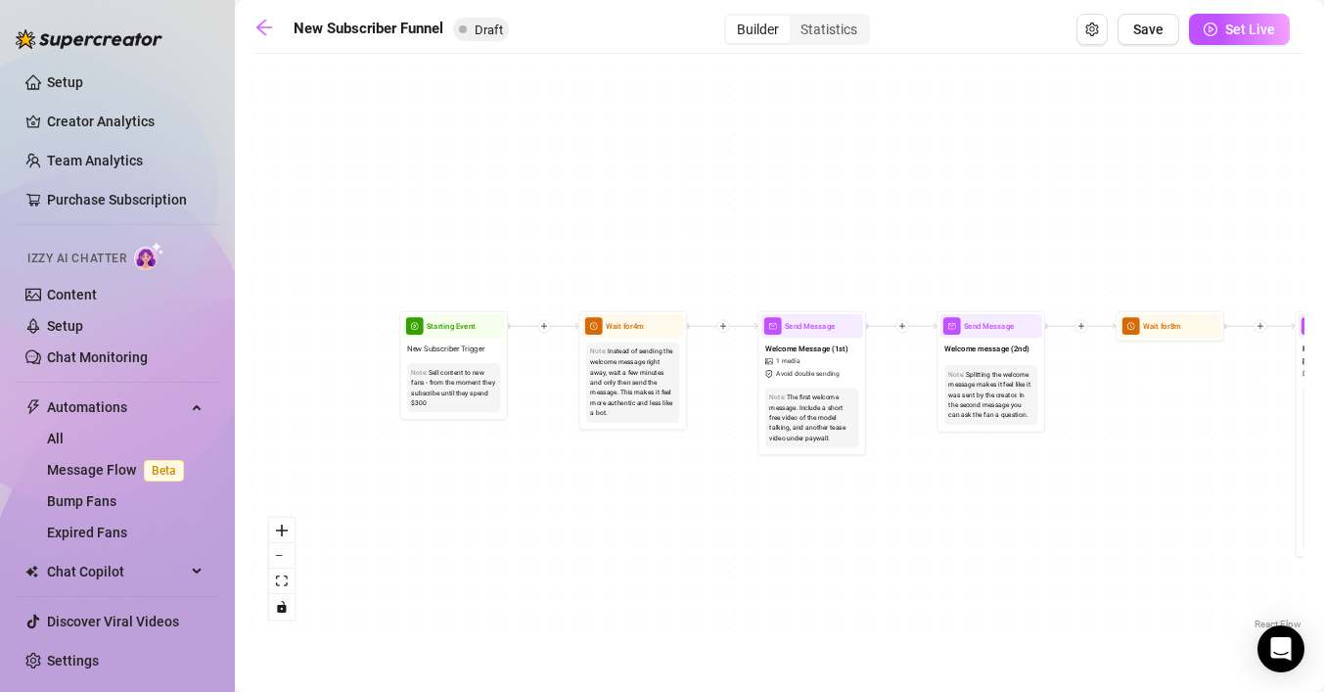
drag, startPoint x: 380, startPoint y: 497, endPoint x: 408, endPoint y: 531, distance: 44.5
click at [551, 500] on div "If True If False If True If False If True If False Wait for 8m Merge Merge Send…" at bounding box center [779, 349] width 1050 height 570
click at [276, 530] on icon "zoom in" at bounding box center [282, 530] width 12 height 12
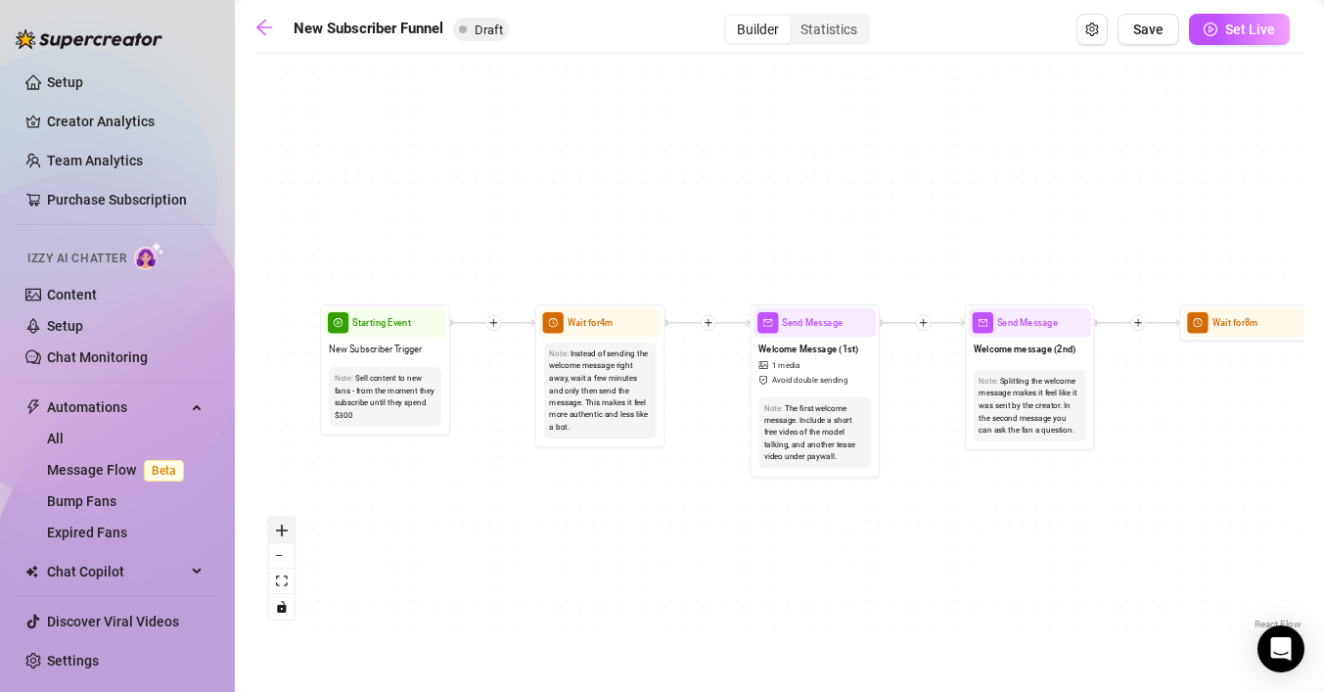
click at [276, 525] on icon "zoom in" at bounding box center [282, 530] width 12 height 12
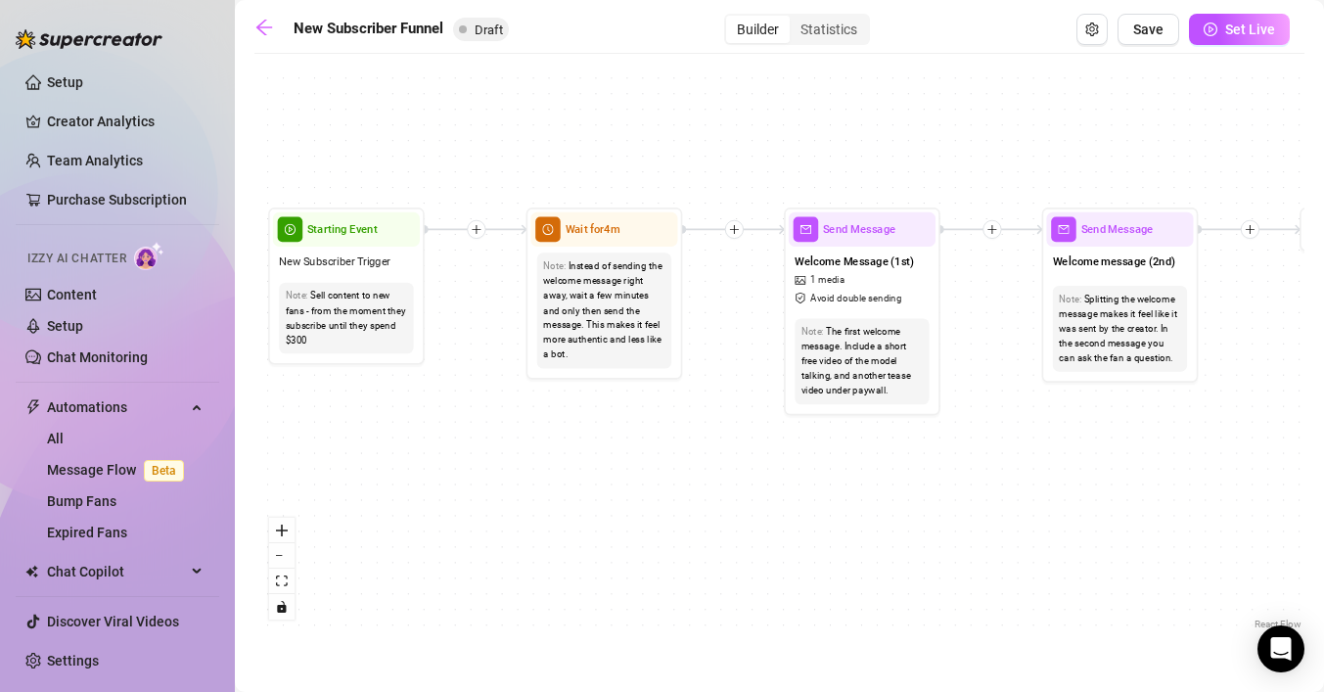
drag, startPoint x: 525, startPoint y: 570, endPoint x: 565, endPoint y: 482, distance: 96.8
click at [565, 482] on div "If True If False If True If False If True If False Wait for 8m Merge Merge Send…" at bounding box center [779, 349] width 1050 height 570
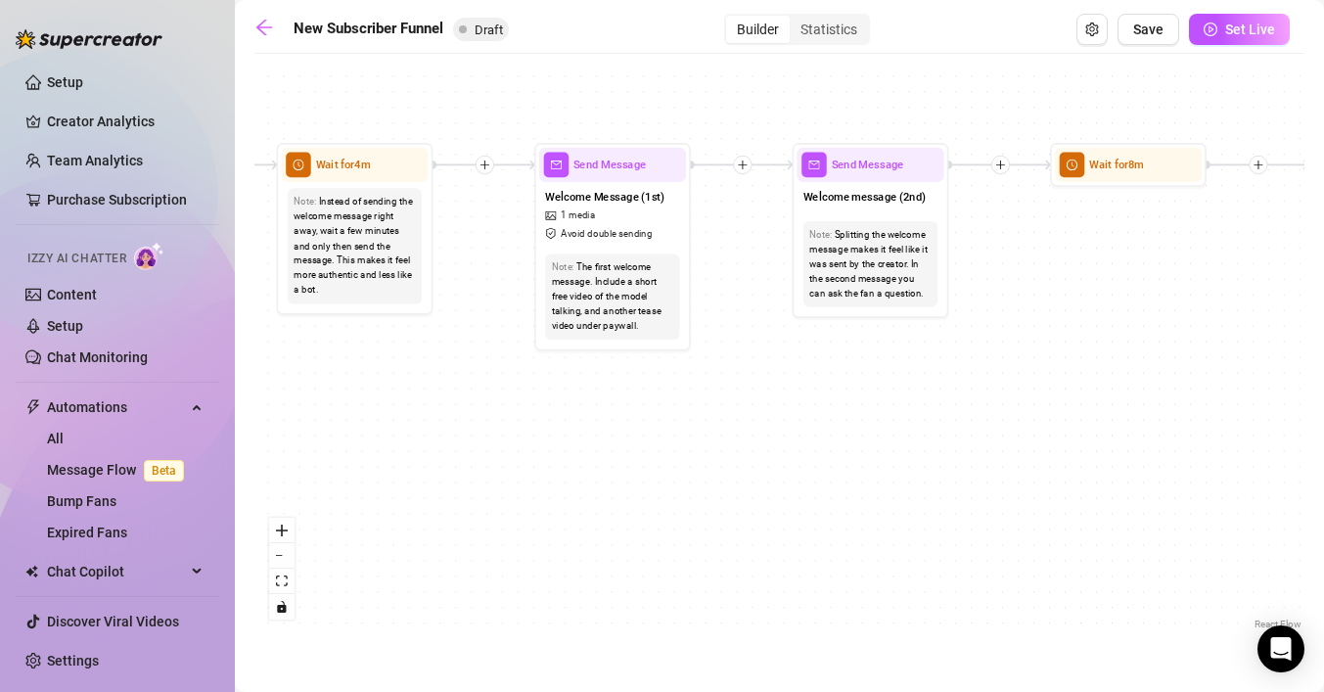
drag, startPoint x: 756, startPoint y: 484, endPoint x: 507, endPoint y: 420, distance: 257.7
click at [507, 420] on div "If True If False If True If False If True If False Wait for 8m Merge Merge Send…" at bounding box center [779, 349] width 1050 height 570
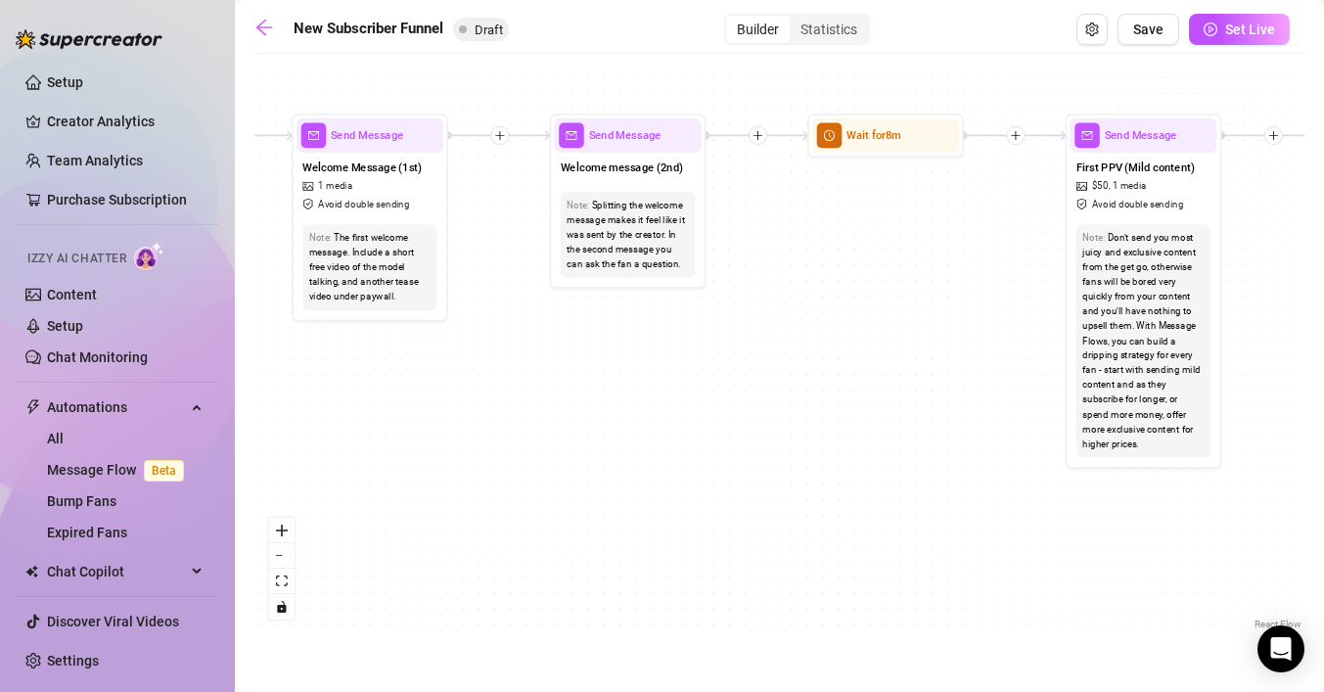
drag, startPoint x: 712, startPoint y: 469, endPoint x: 666, endPoint y: 373, distance: 106.3
click at [515, 414] on div "If True If False If True If False If True If False Wait for 8m Merge Merge Send…" at bounding box center [779, 349] width 1050 height 570
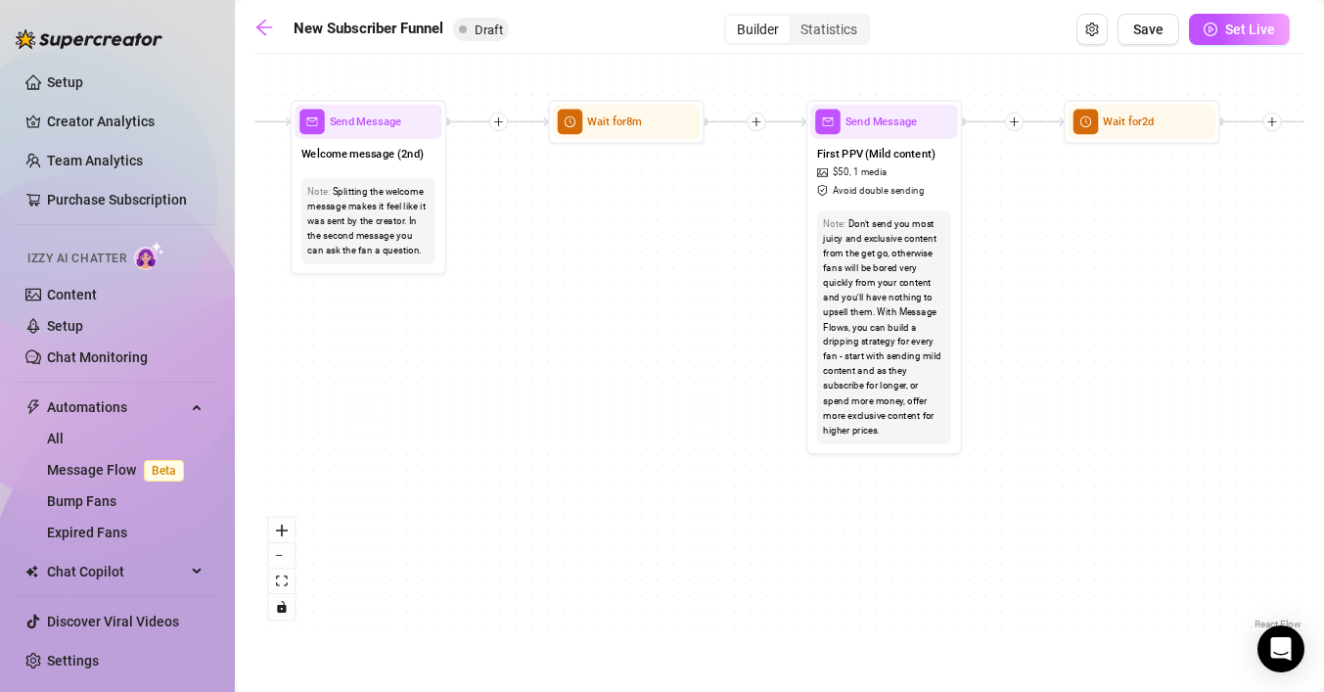
drag, startPoint x: 865, startPoint y: 345, endPoint x: 564, endPoint y: 357, distance: 301.6
click at [564, 357] on div "If True If False If True If False If True If False Wait for 8m Merge Merge Send…" at bounding box center [779, 349] width 1050 height 570
click at [1249, 35] on span "Set Live" at bounding box center [1250, 30] width 50 height 16
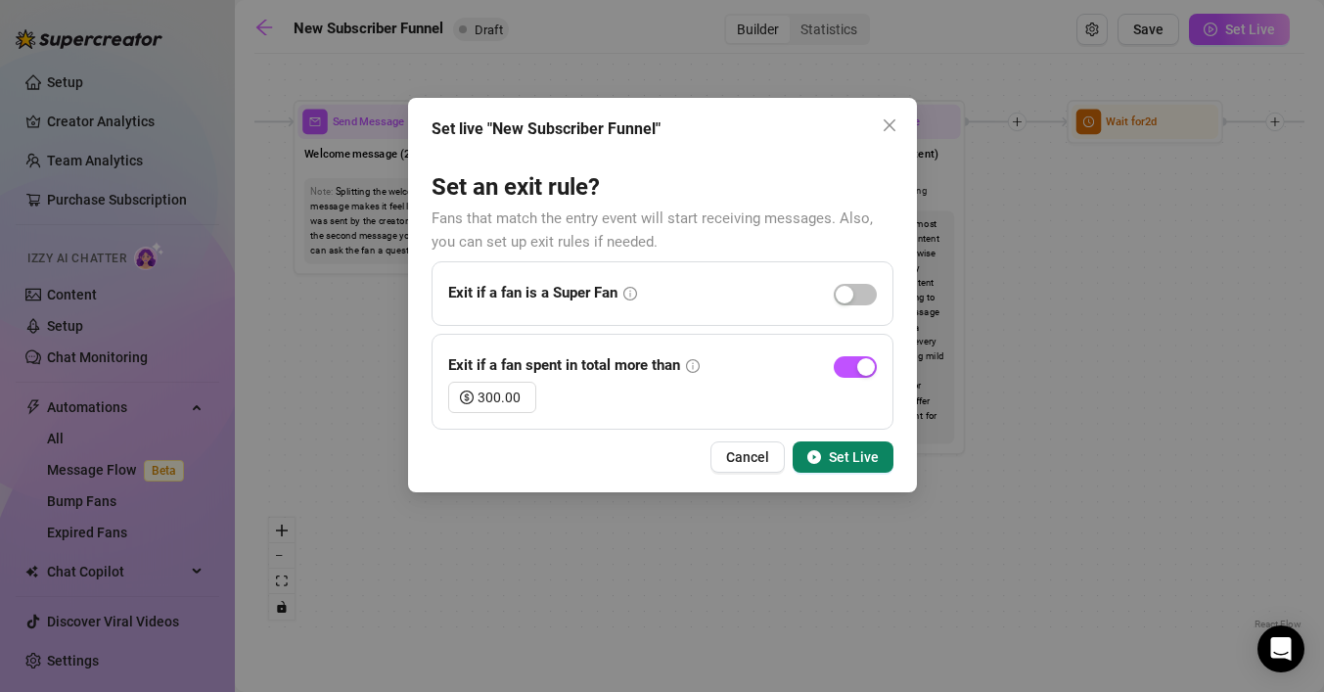
click at [862, 459] on span "Set Live" at bounding box center [854, 457] width 50 height 16
